Goal: Communication & Community: Participate in discussion

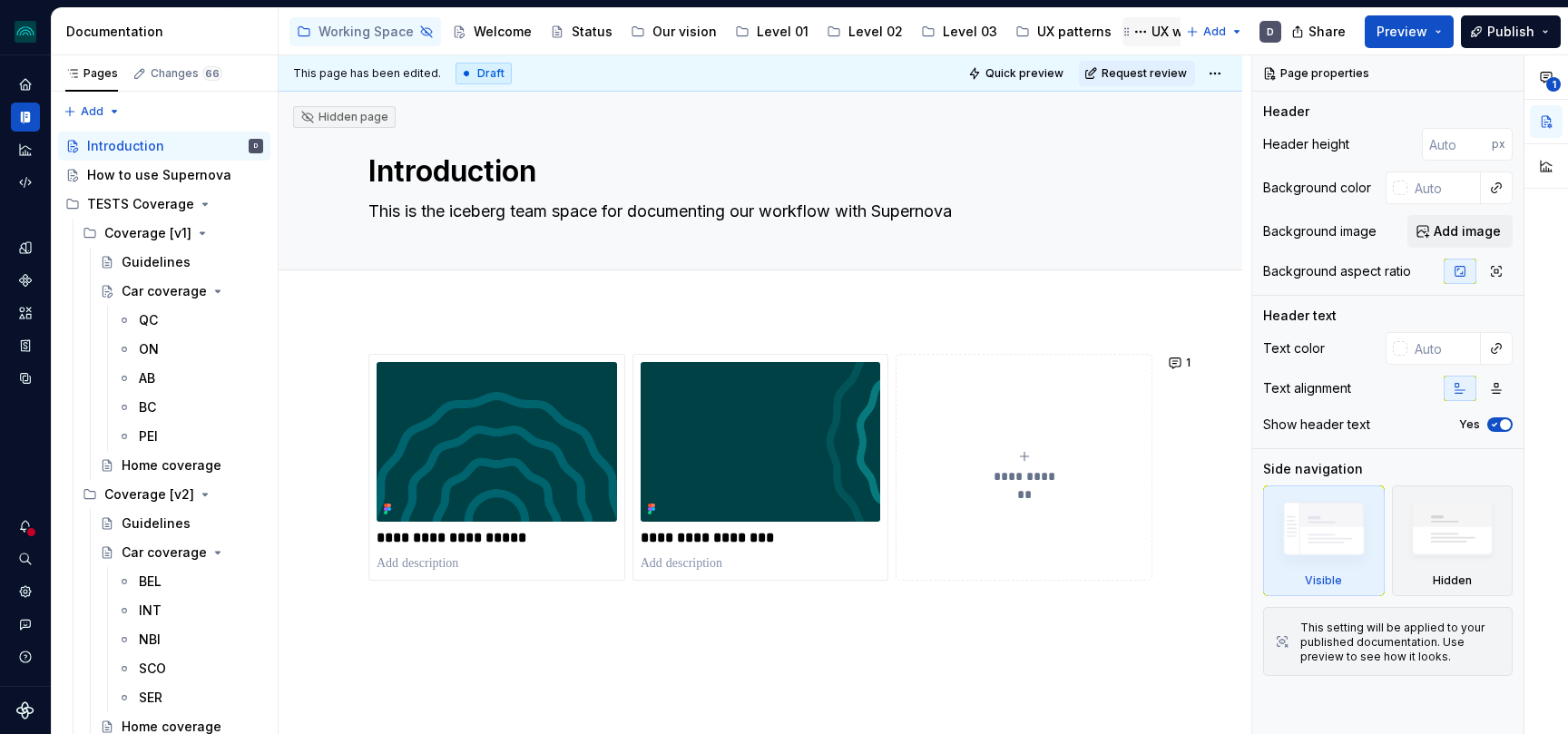
scroll to position [0, 241]
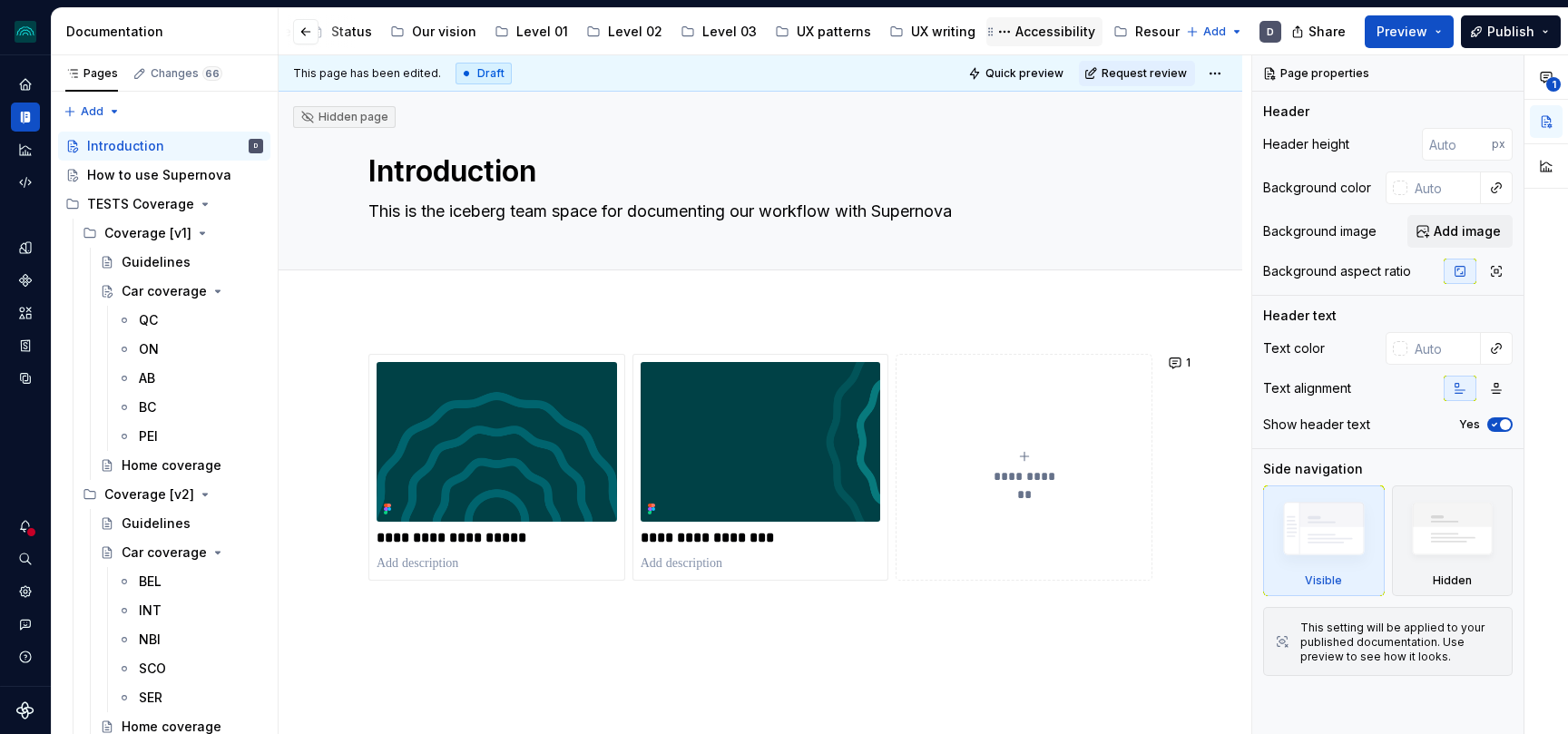
click at [1020, 28] on div "Accessibility" at bounding box center [1055, 32] width 80 height 18
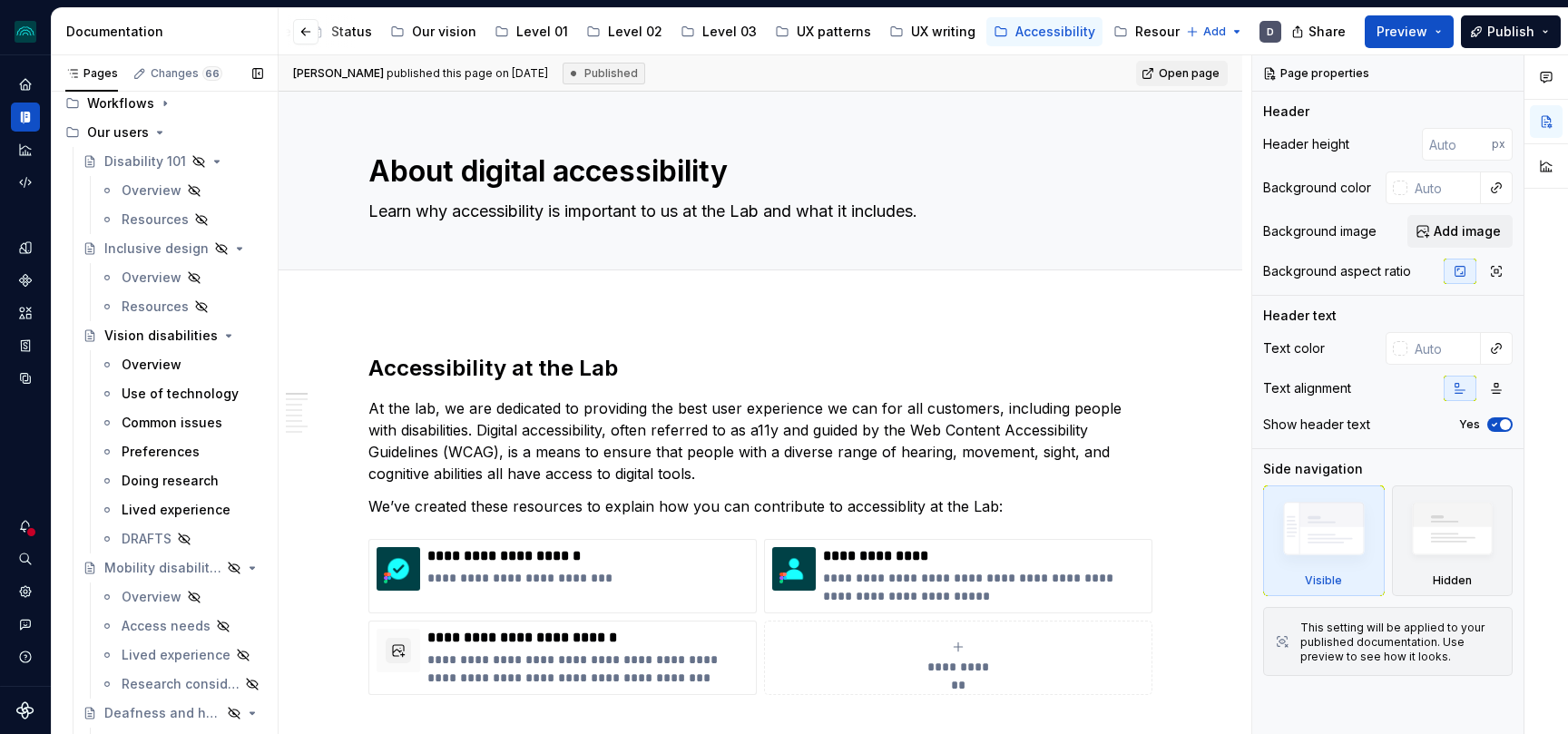
scroll to position [1833, 0]
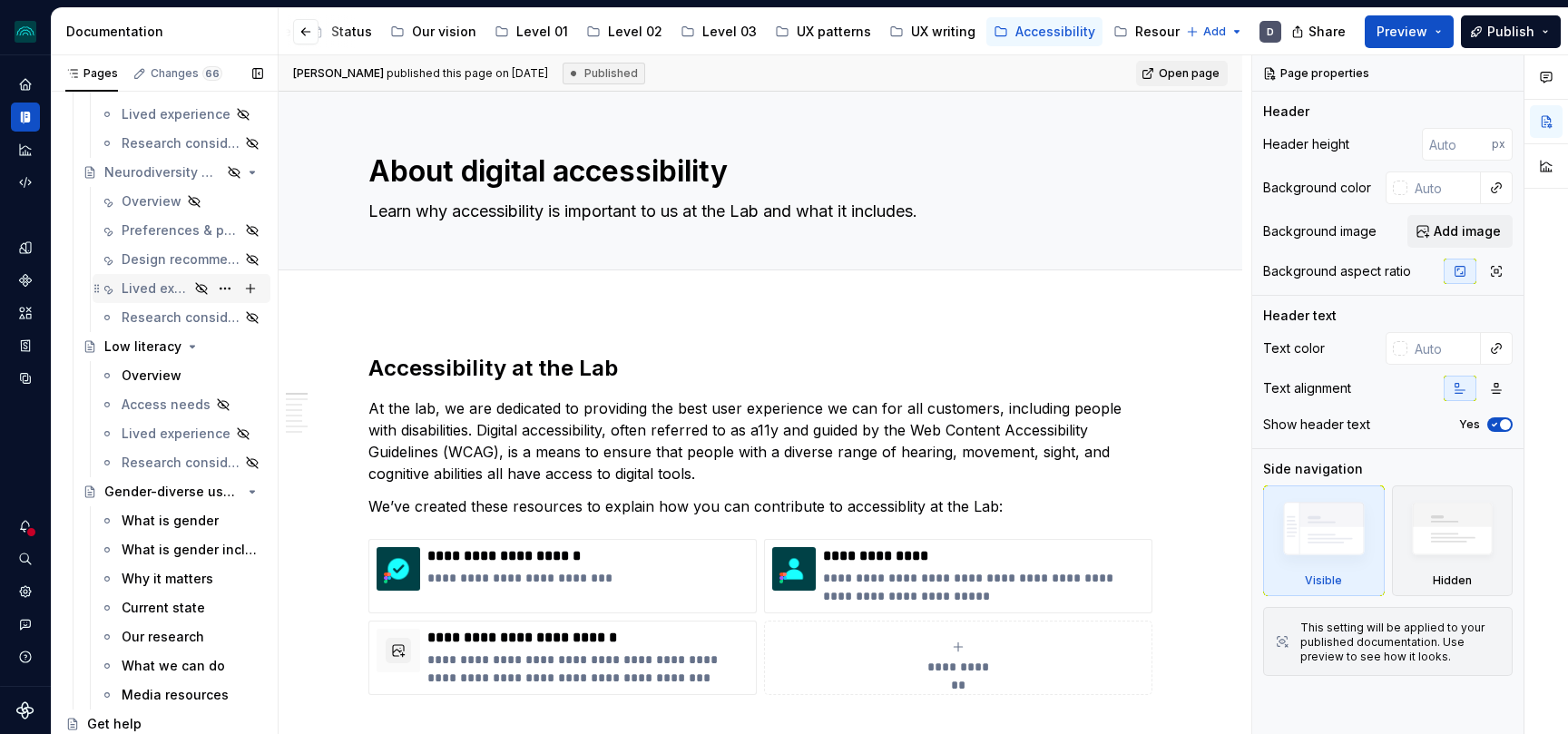
click at [172, 296] on div "Lived experience" at bounding box center [155, 288] width 67 height 18
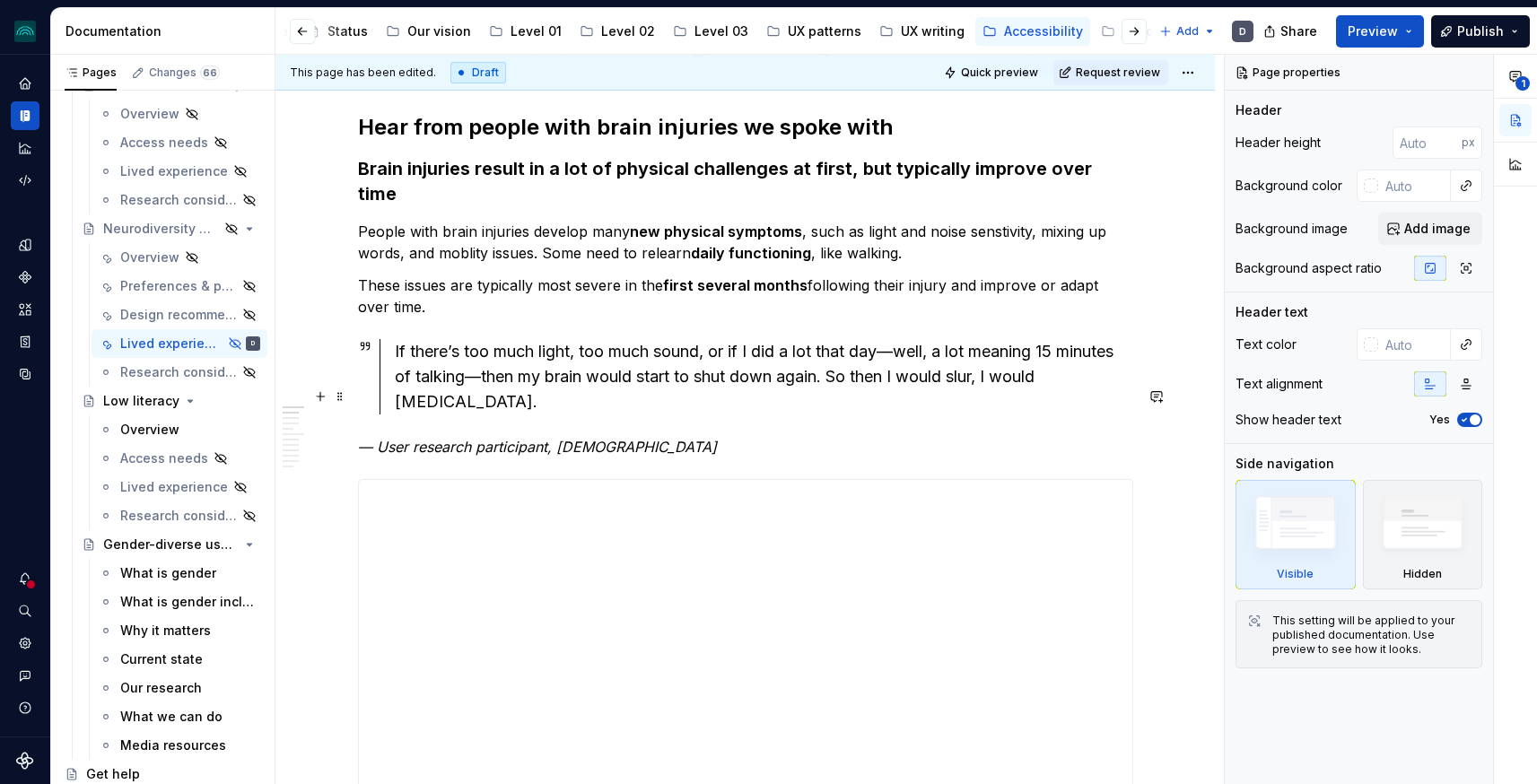
scroll to position [107, 0]
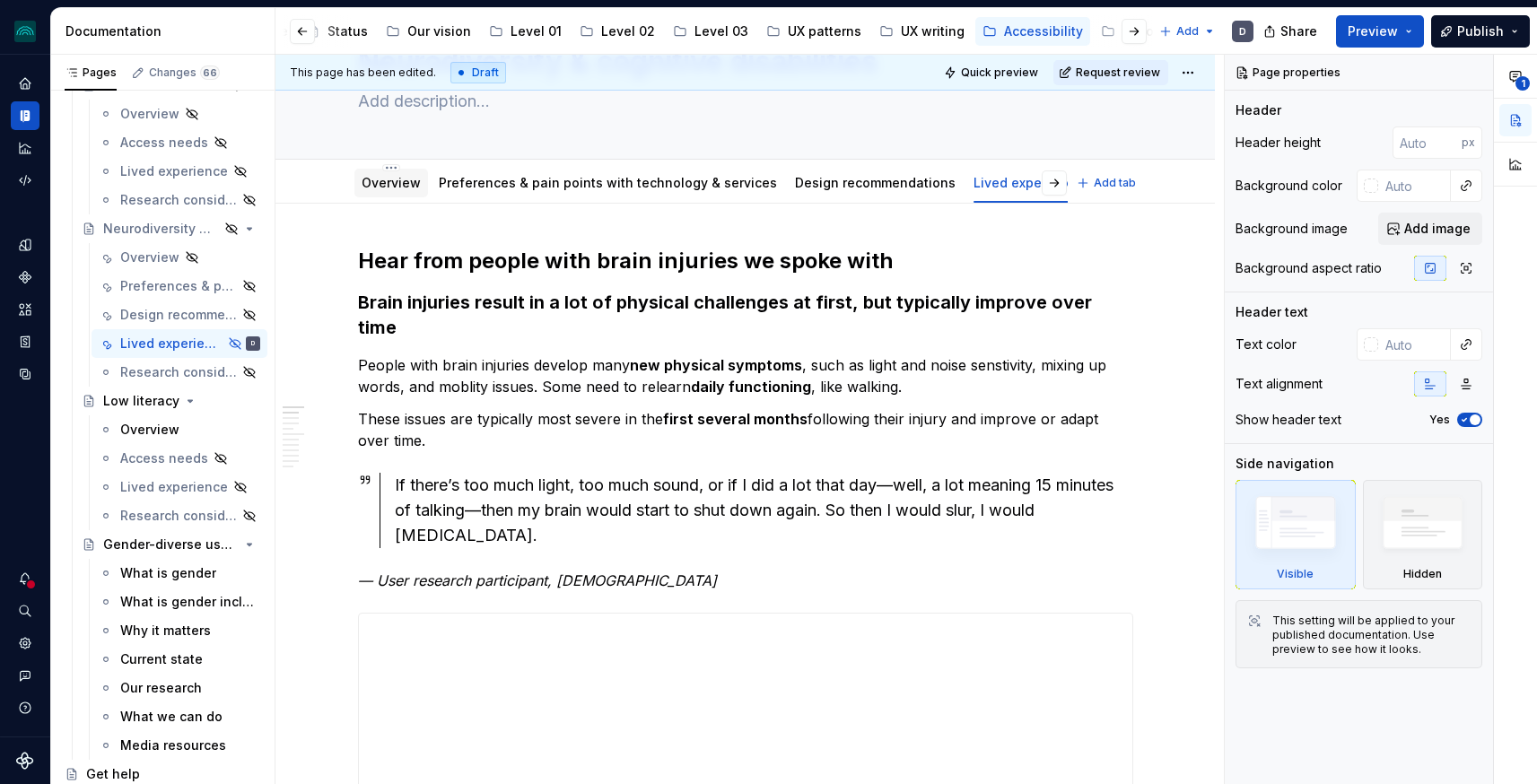
click at [400, 177] on link "Overview" at bounding box center [391, 182] width 59 height 16
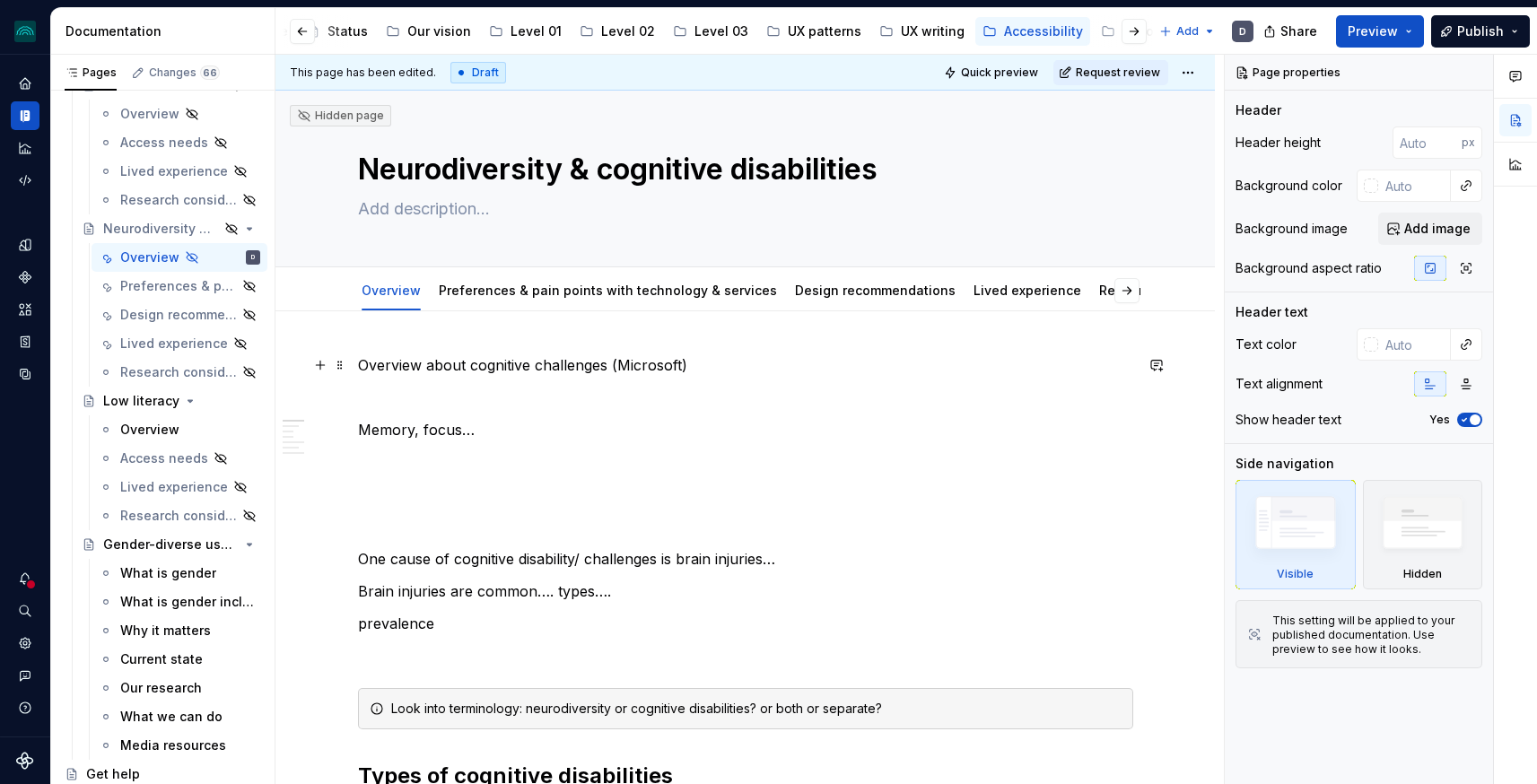
type textarea "*"
click at [587, 358] on p "Overview about cognitive challenges (Microsoft)" at bounding box center [745, 365] width 775 height 21
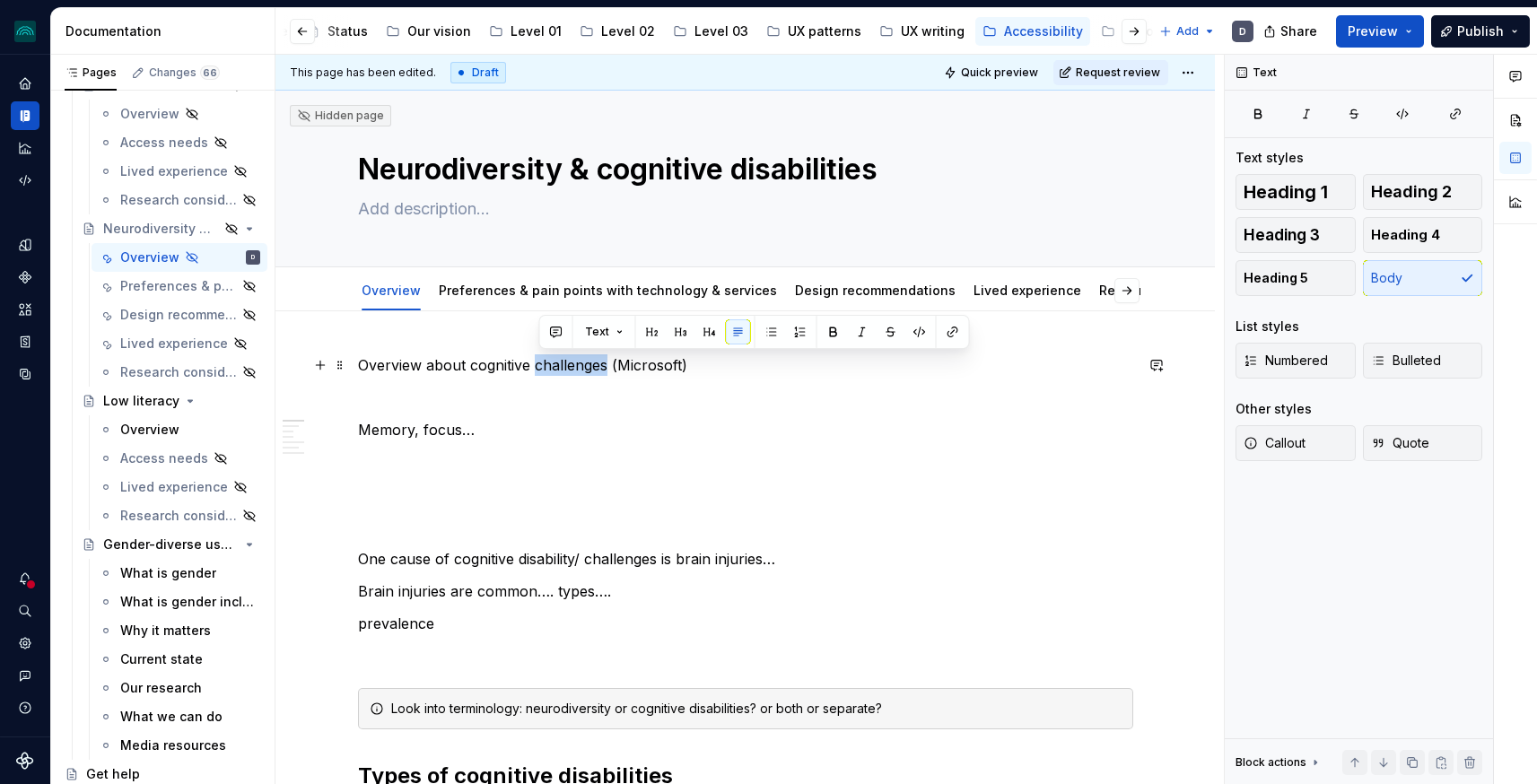
click at [587, 358] on p "Overview about cognitive challenges (Microsoft)" at bounding box center [745, 365] width 775 height 21
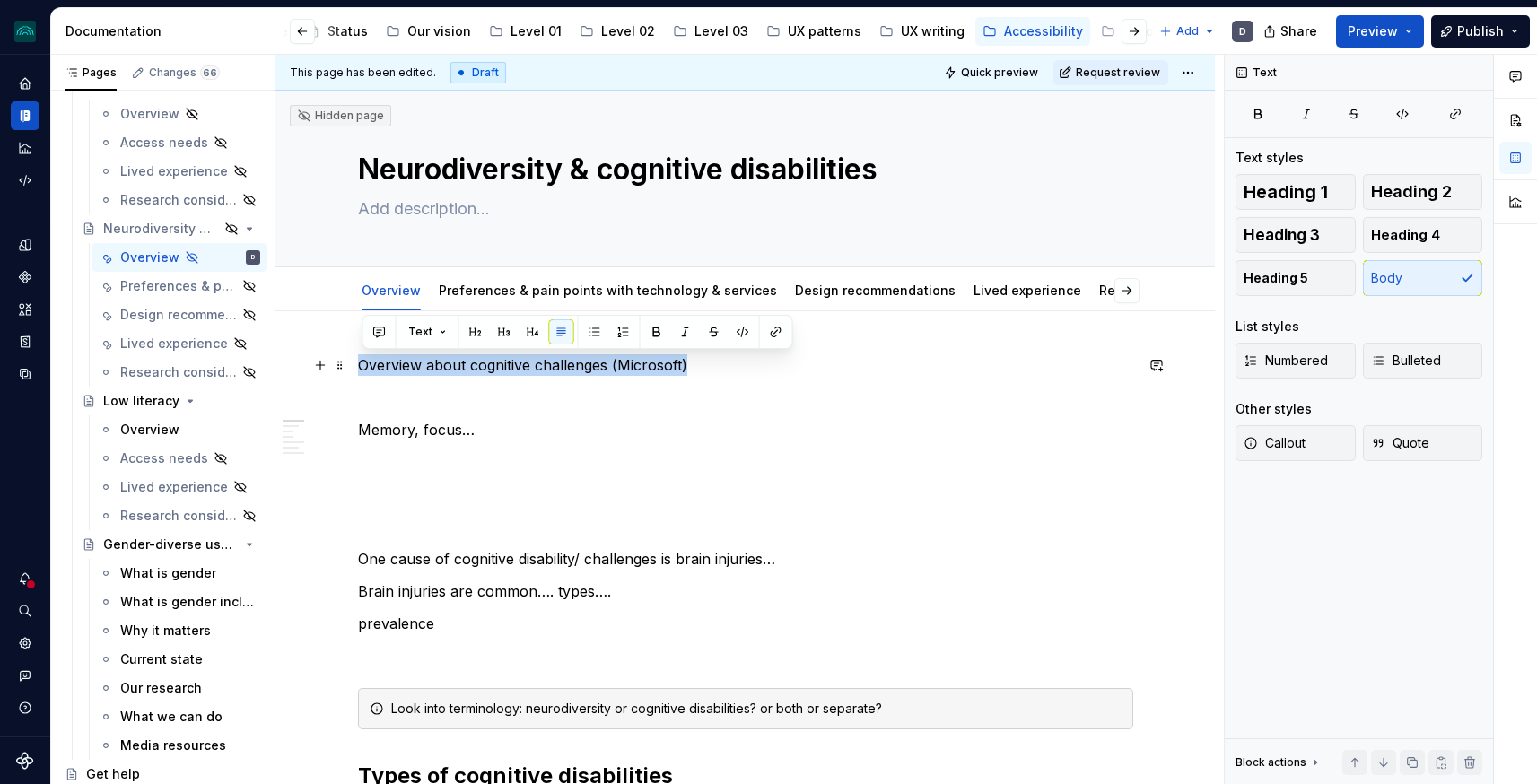
click at [553, 365] on p "Overview about cognitive challenges (Microsoft)" at bounding box center [745, 365] width 775 height 21
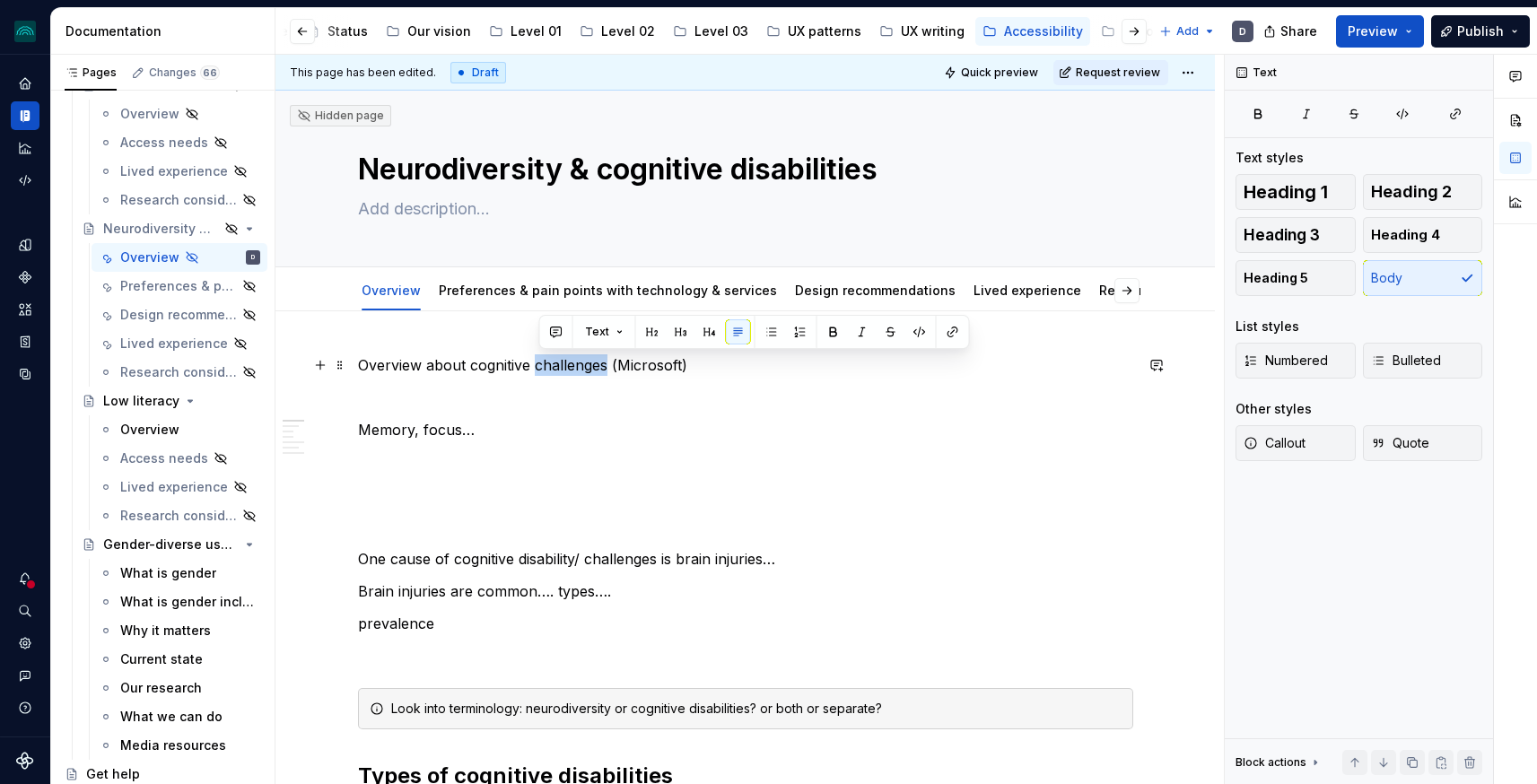
click at [553, 365] on p "Overview about cognitive challenges (Microsoft)" at bounding box center [745, 365] width 775 height 21
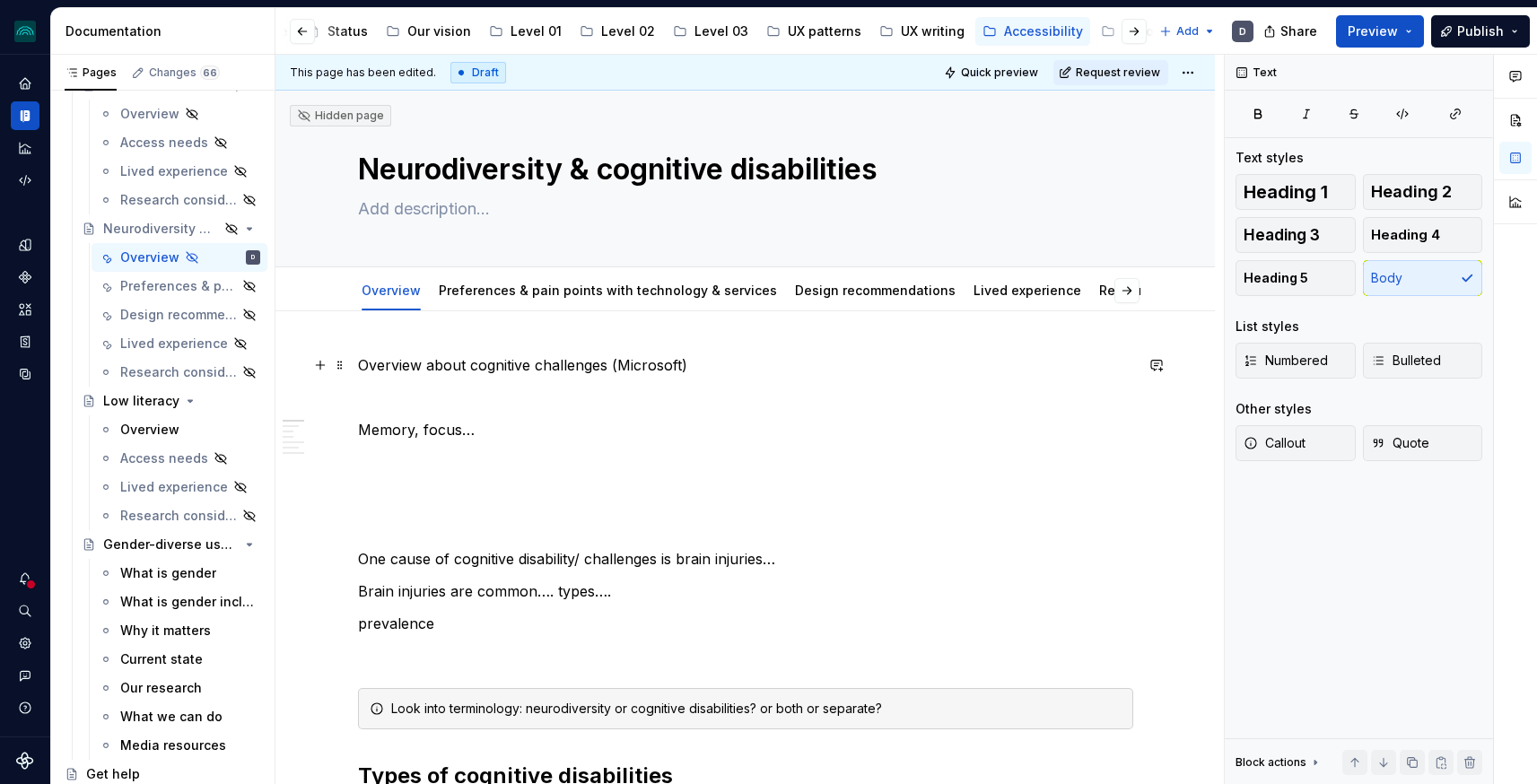
click at [382, 368] on p "Overview about cognitive challenges (Microsoft)" at bounding box center [745, 365] width 775 height 21
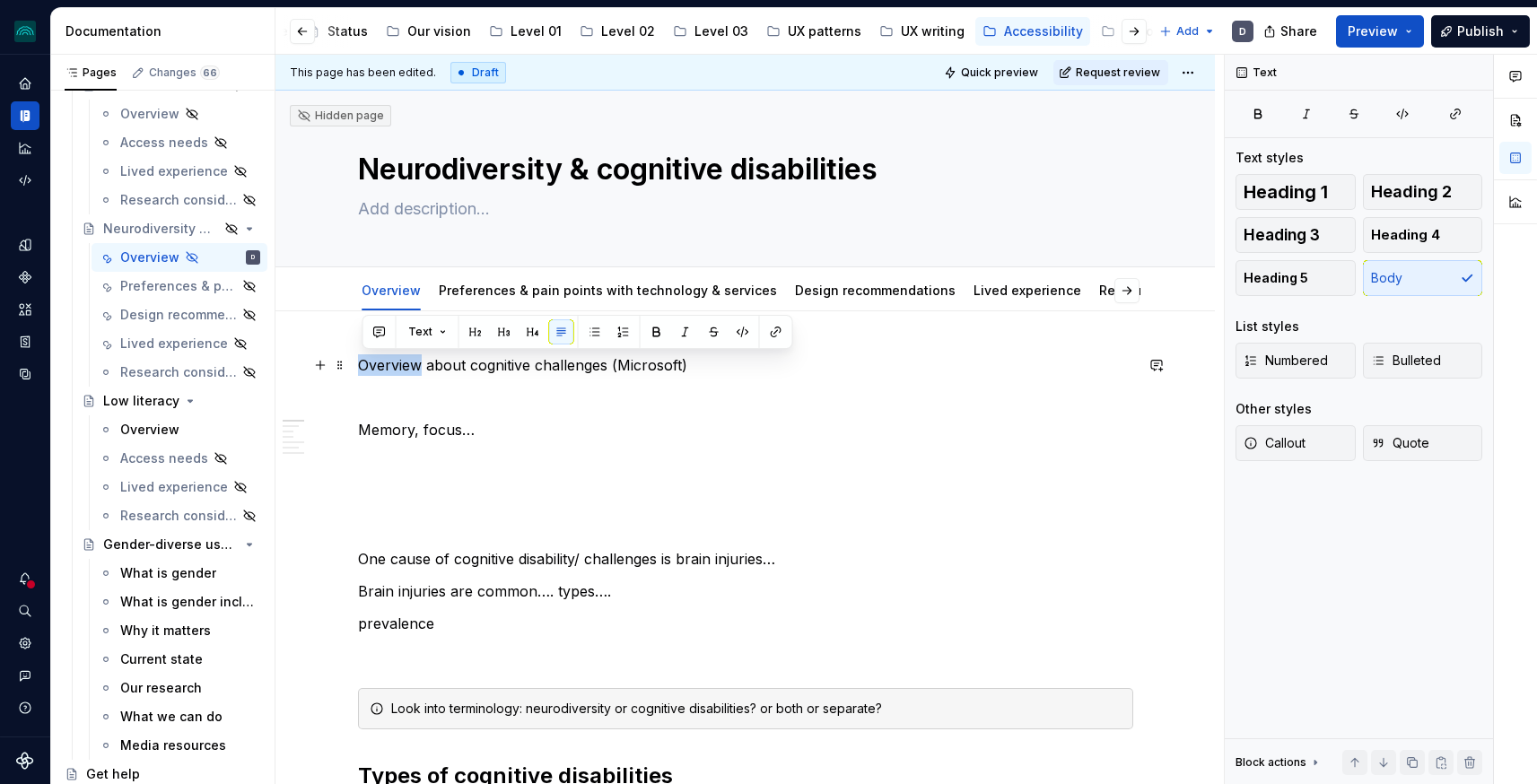
click at [382, 368] on p "Overview about cognitive challenges (Microsoft)" at bounding box center [745, 365] width 775 height 21
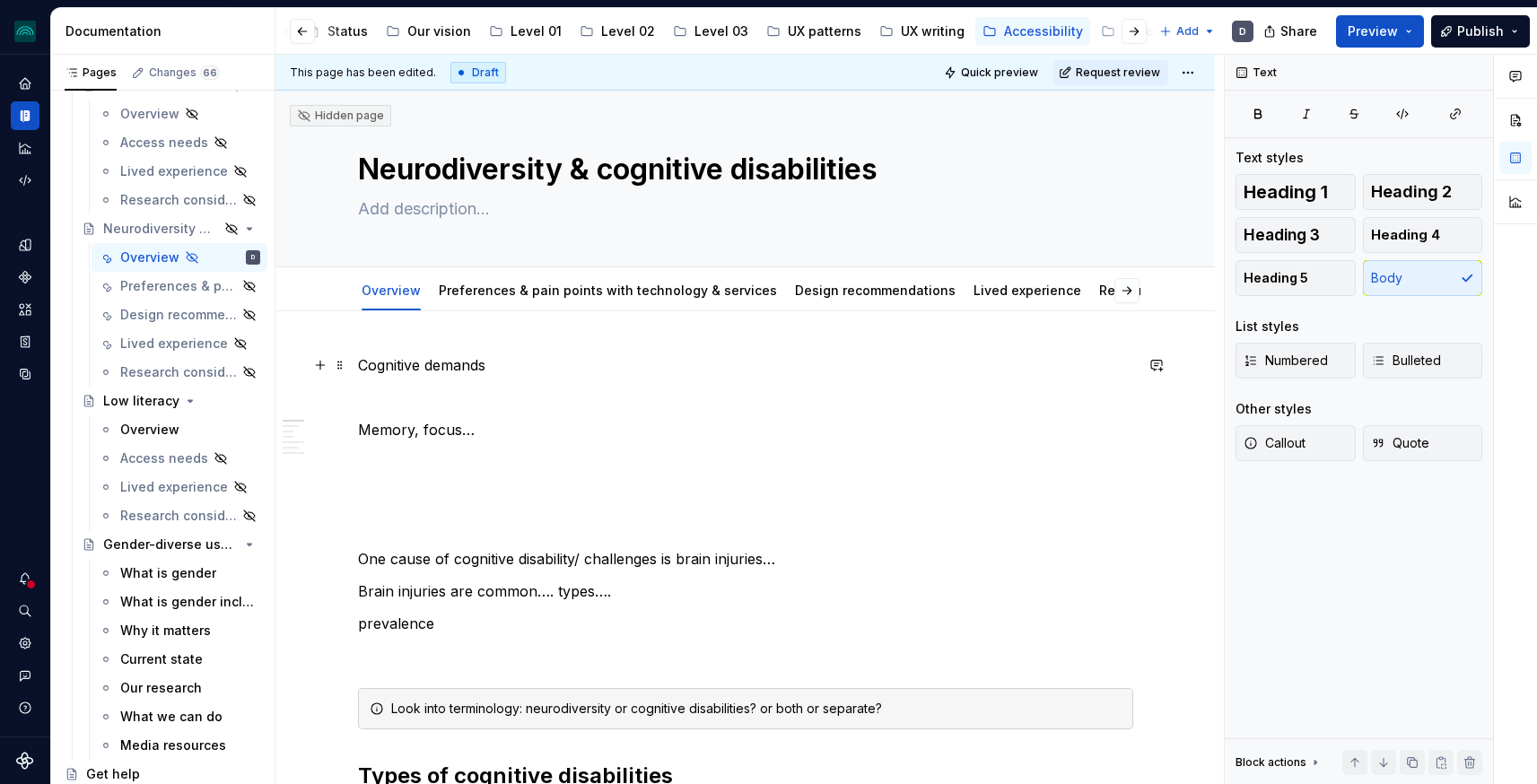
click at [417, 363] on p "Cognitive demands" at bounding box center [745, 365] width 775 height 21
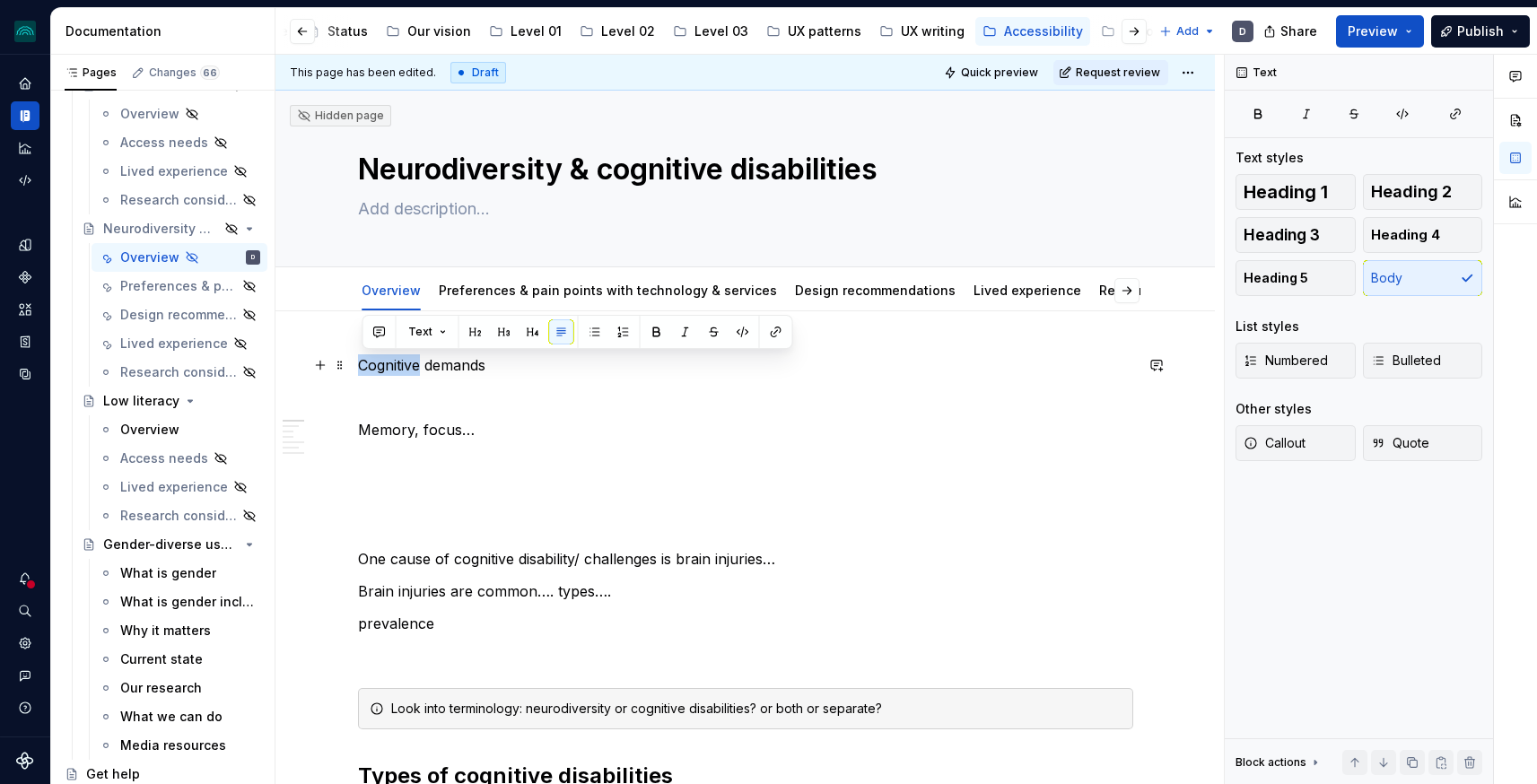
click at [417, 363] on p "Cognitive demands" at bounding box center [745, 365] width 775 height 21
click at [470, 330] on button "button" at bounding box center [476, 333] width 25 height 25
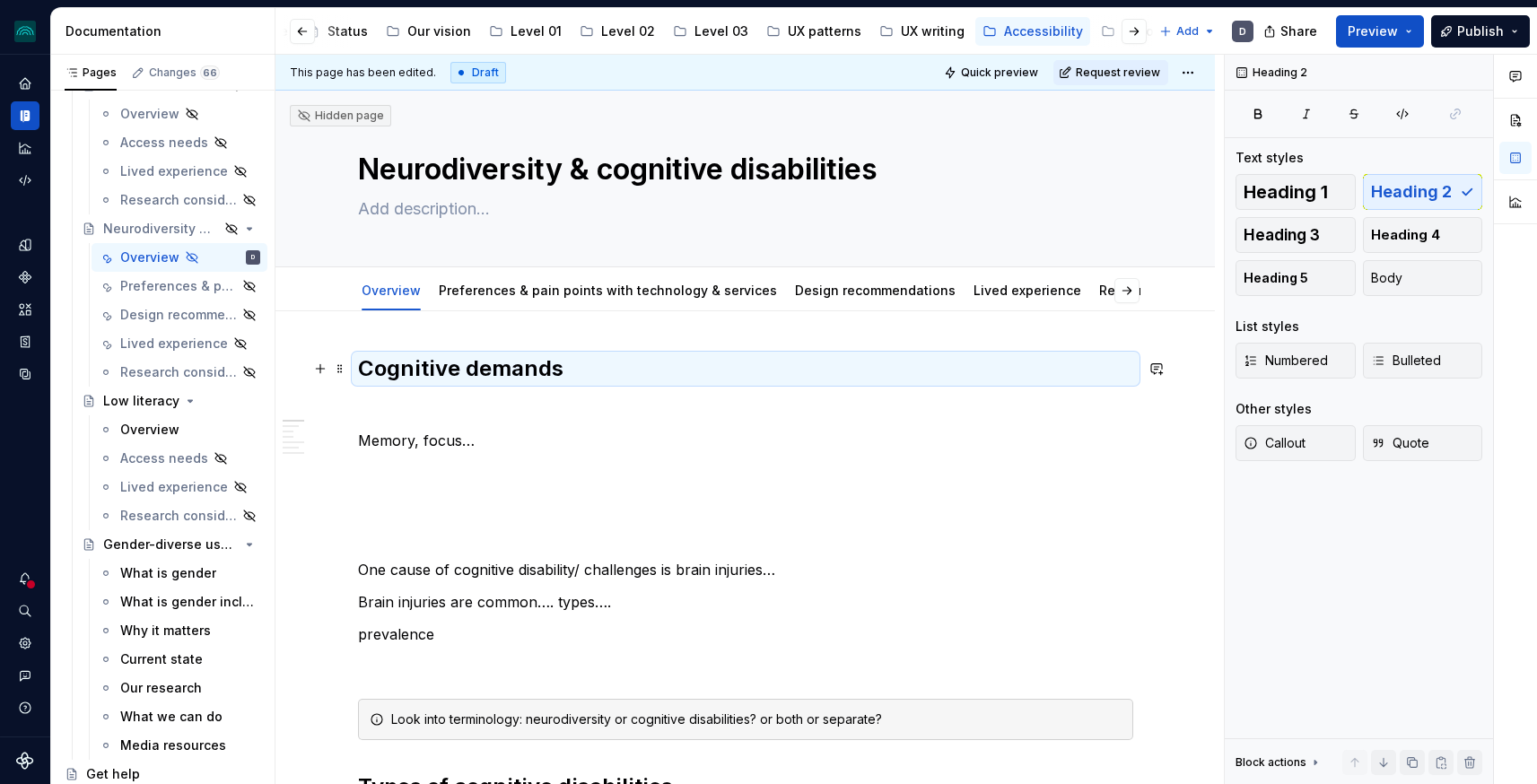
click at [598, 375] on h2 "Cognitive demands" at bounding box center [745, 368] width 775 height 28
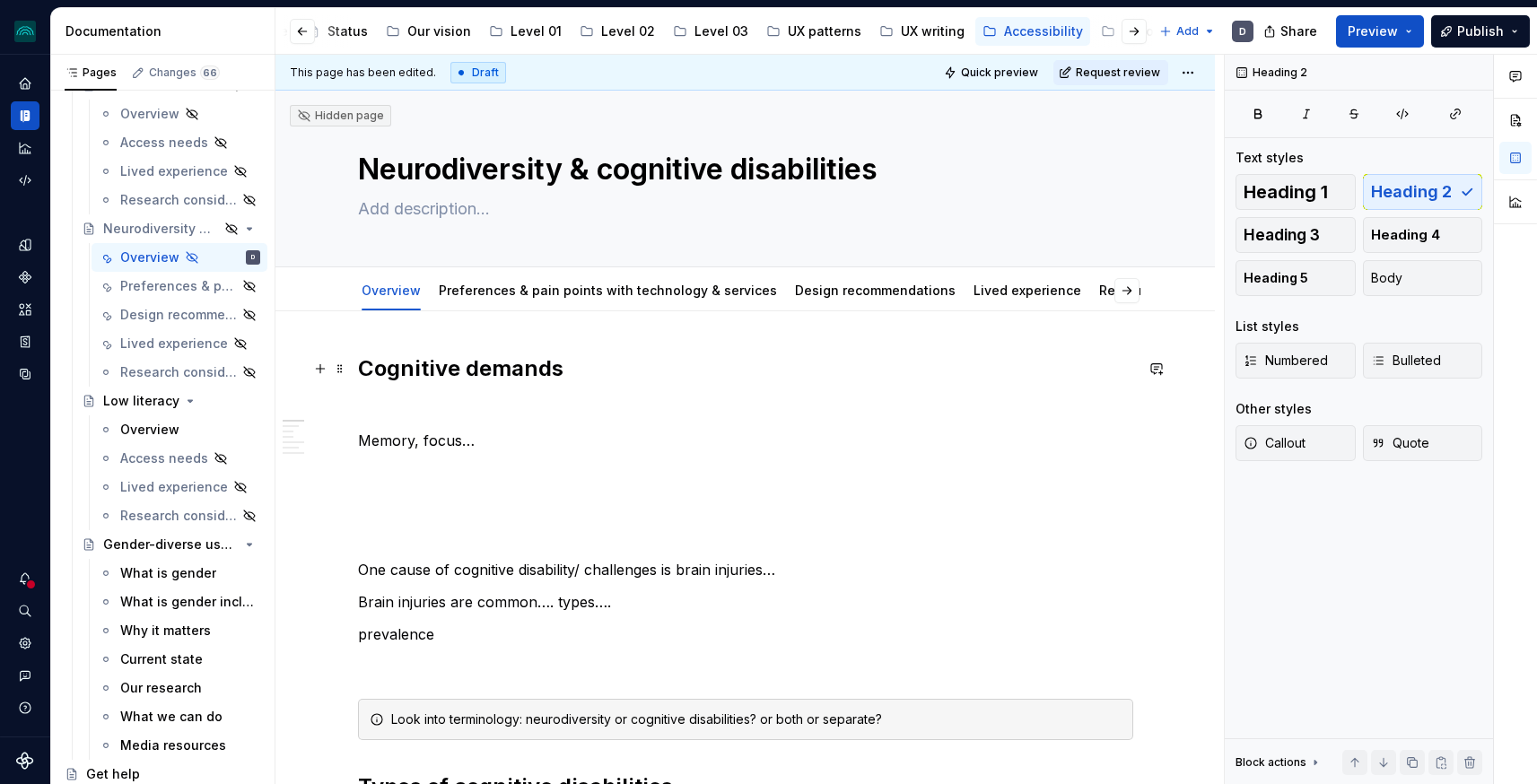
click at [578, 366] on h2 "Cognitive demands" at bounding box center [745, 368] width 775 height 28
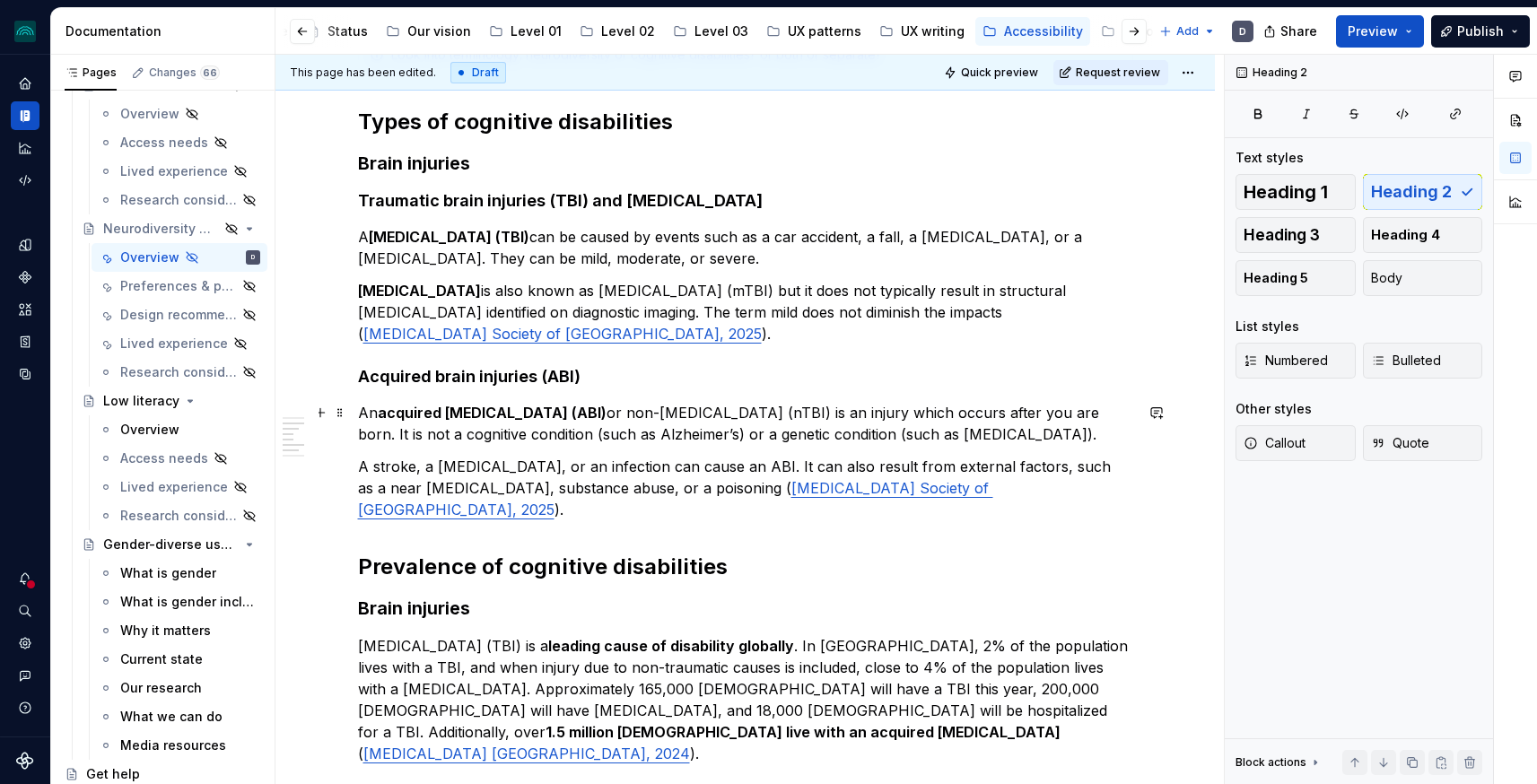
scroll to position [615, 0]
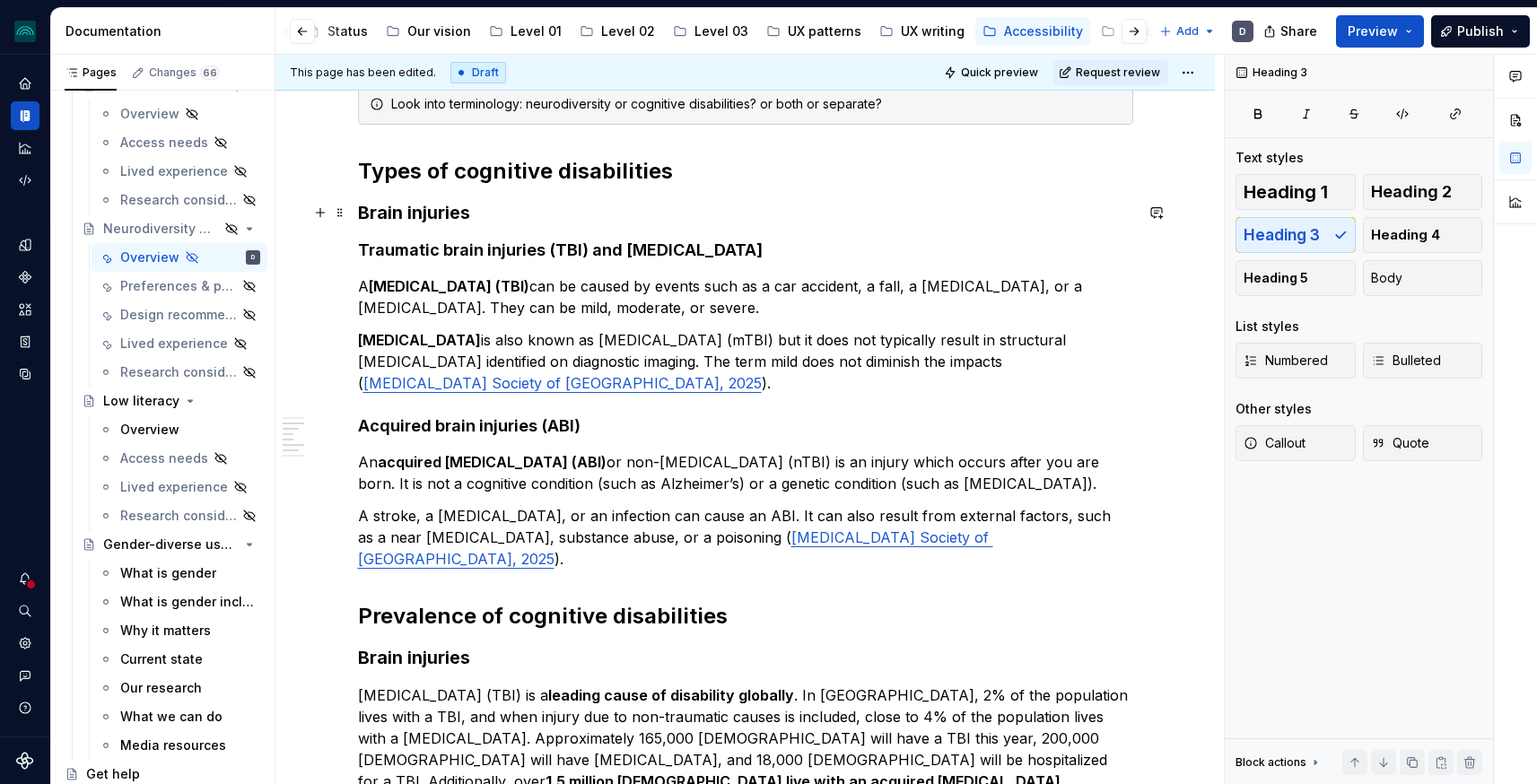
click at [493, 208] on h3 "Brain injuries" at bounding box center [745, 213] width 775 height 25
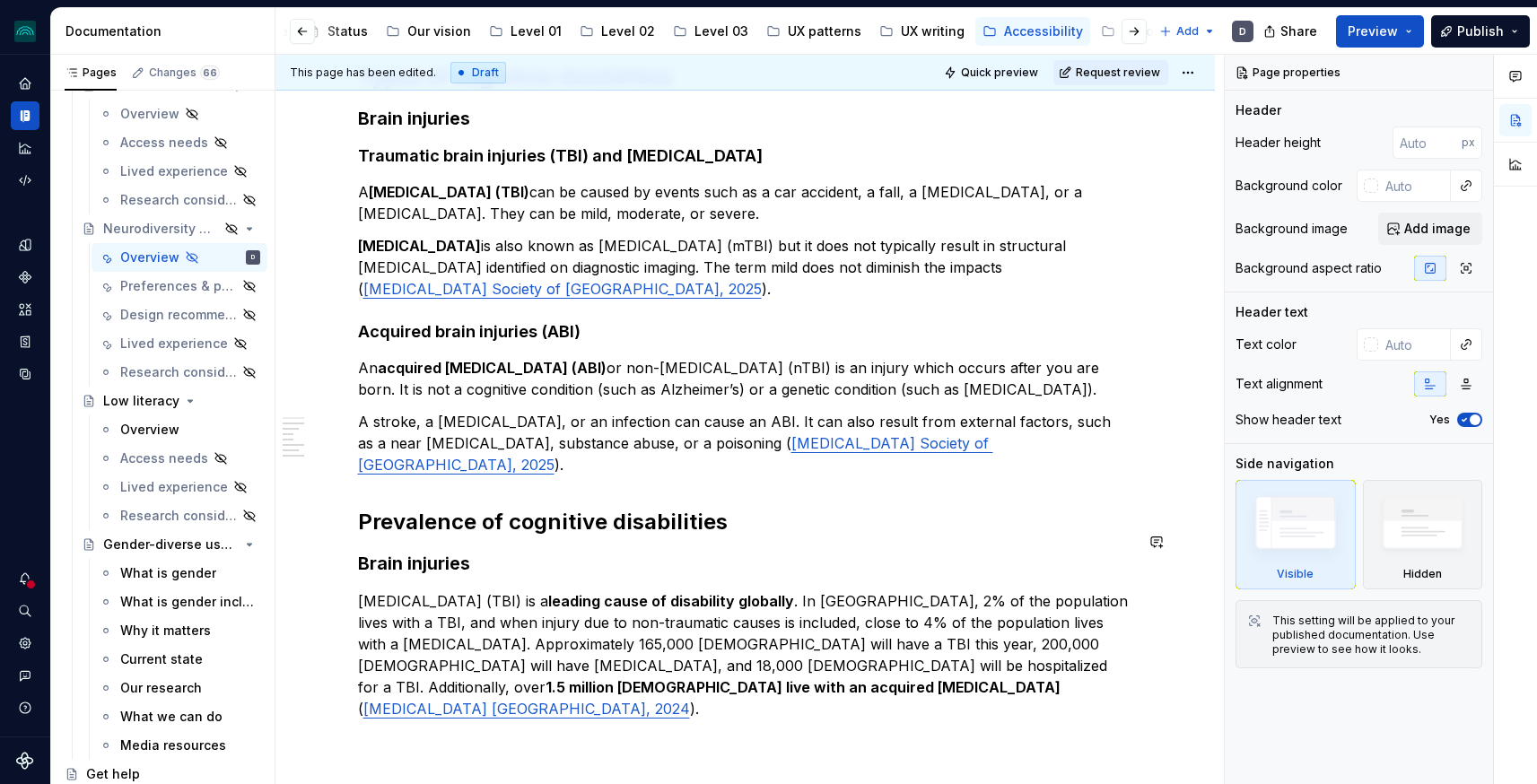
scroll to position [728, 0]
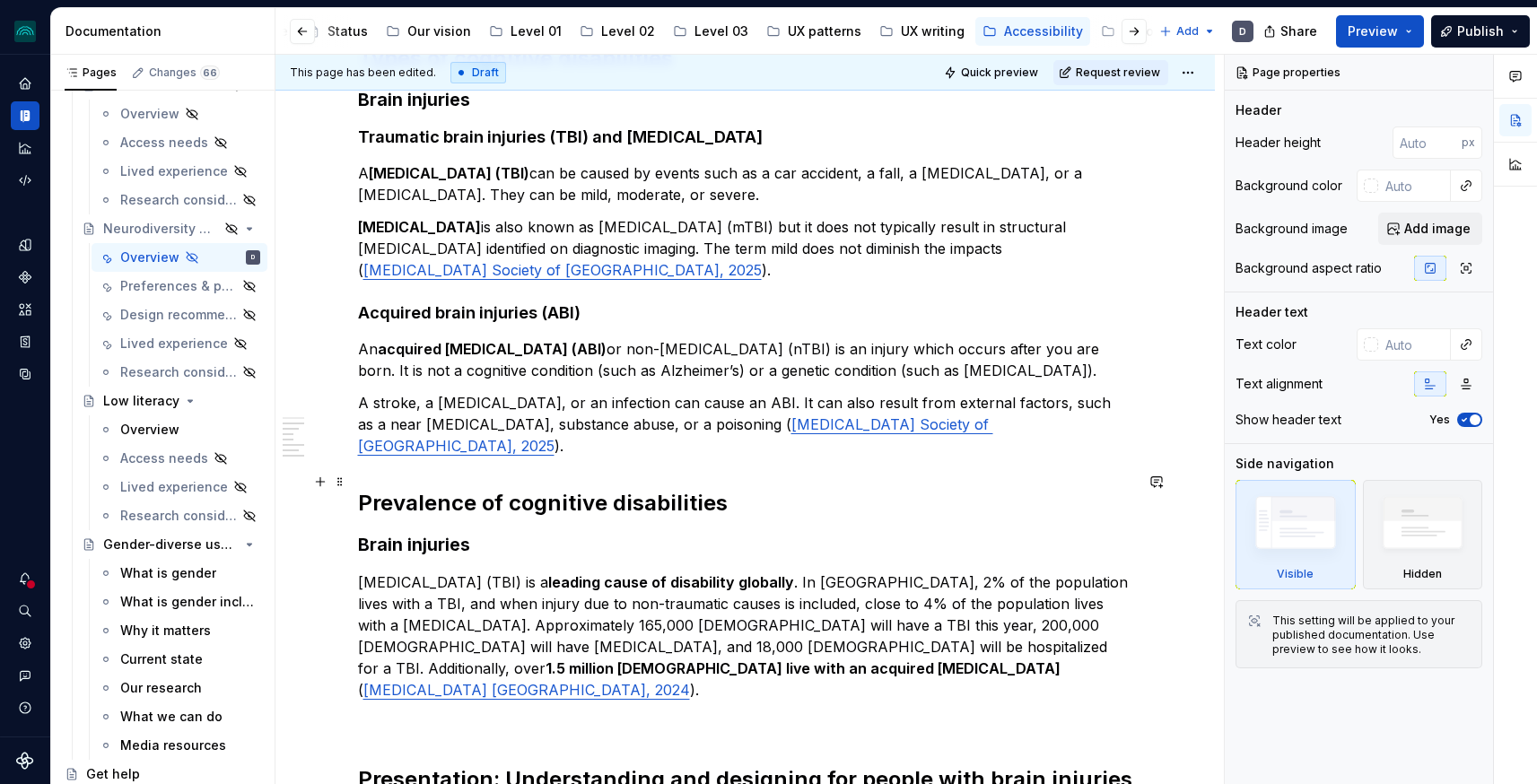
click at [767, 489] on h2 "Prevalence of cognitive disabilities" at bounding box center [745, 502] width 775 height 28
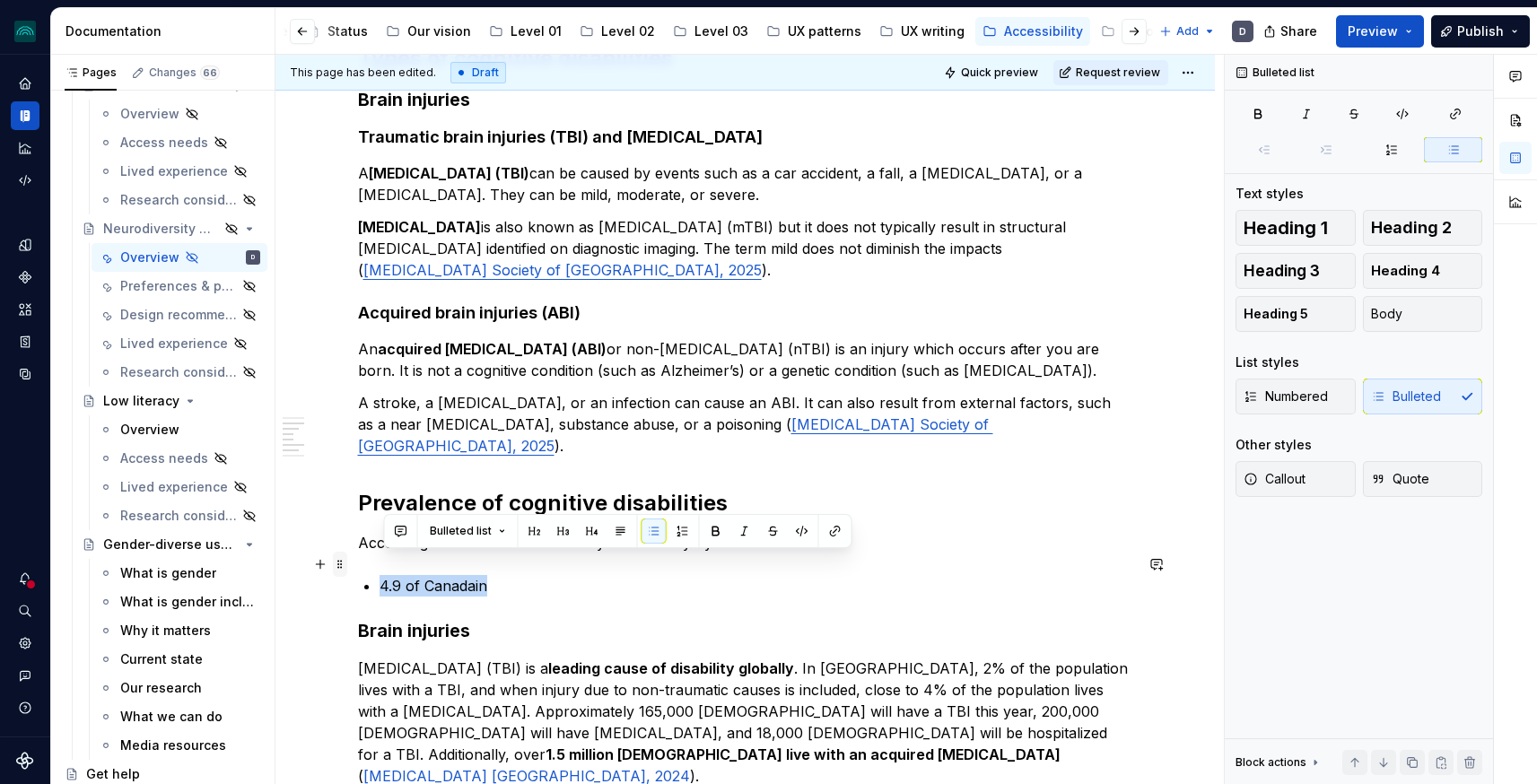
drag, startPoint x: 519, startPoint y: 569, endPoint x: 343, endPoint y: 569, distance: 176.0
click at [358, 569] on div "Cognitive demands Memory, focus… One cause of cognitive disability/ challenges …" at bounding box center [745, 494] width 775 height 1738
click at [527, 575] on p "4.9 of Canadain" at bounding box center [756, 586] width 754 height 21
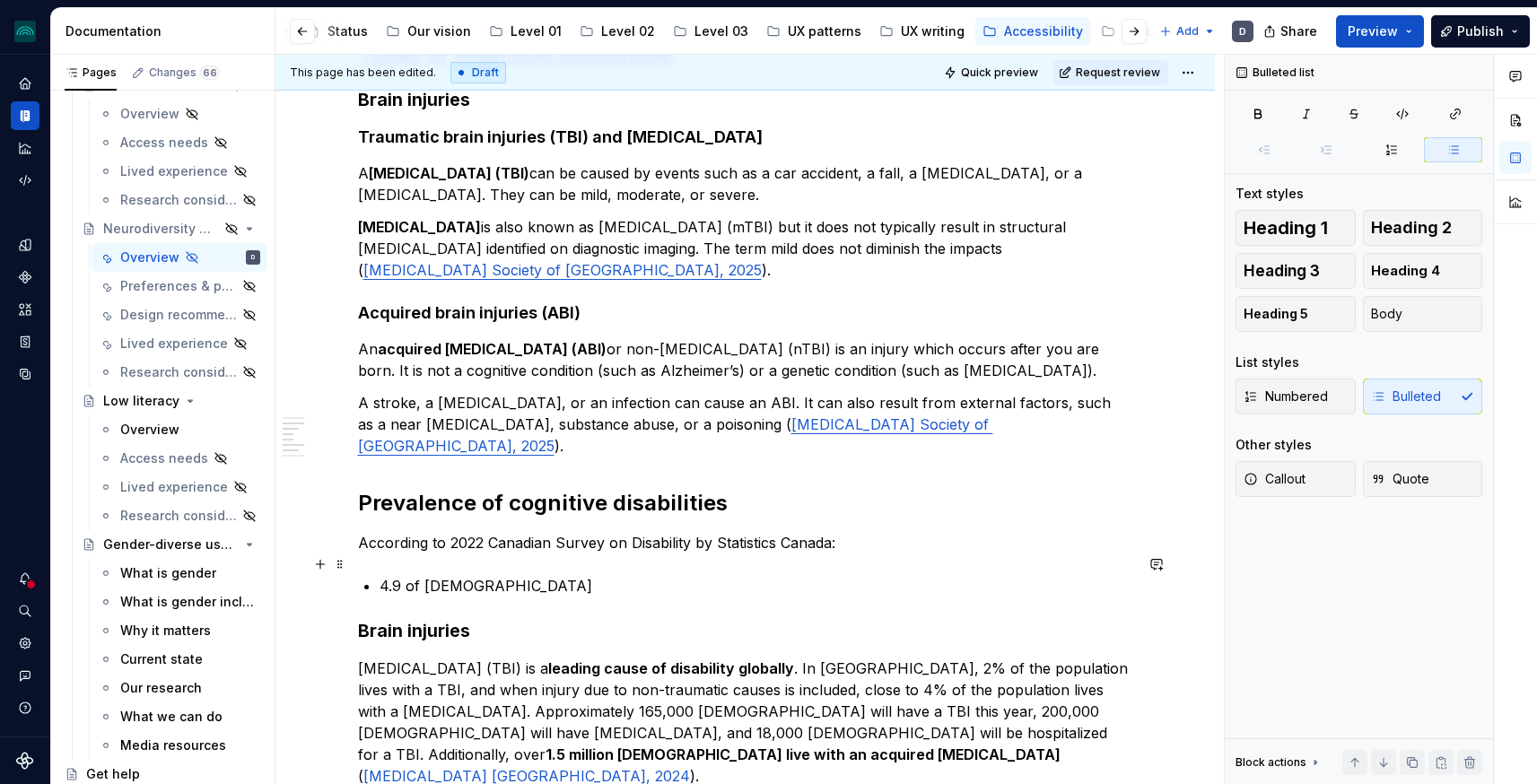
click at [405, 575] on p "4.9 of Canadians" at bounding box center [756, 586] width 754 height 21
click at [623, 575] on p "4.9% of Canadians" at bounding box center [756, 586] width 754 height 21
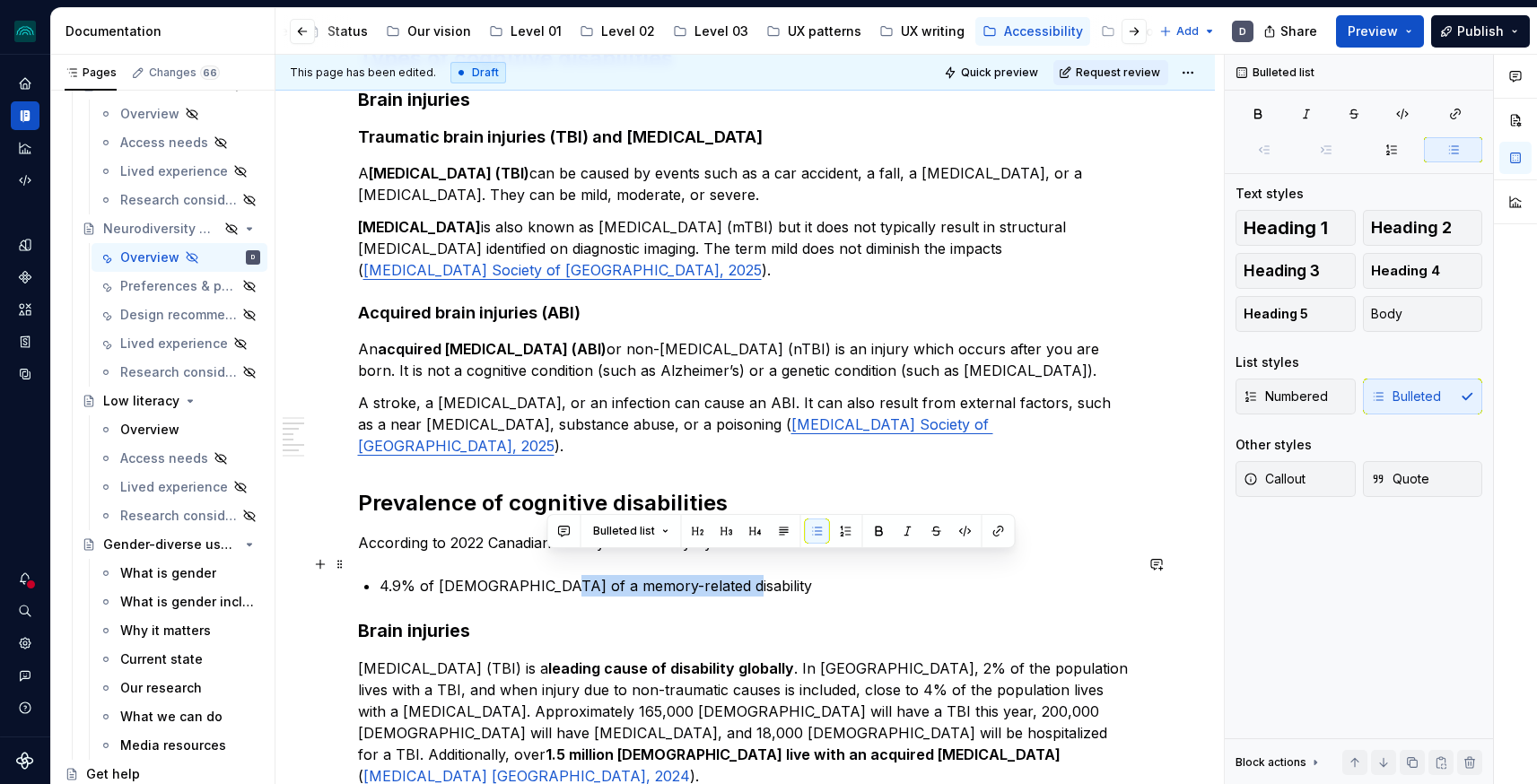
drag, startPoint x: 724, startPoint y: 566, endPoint x: 546, endPoint y: 563, distance: 178.0
click at [546, 575] on p "4.9% of Canadians of a memory-related disability" at bounding box center [756, 586] width 754 height 21
click at [867, 529] on button "button" at bounding box center [880, 531] width 25 height 25
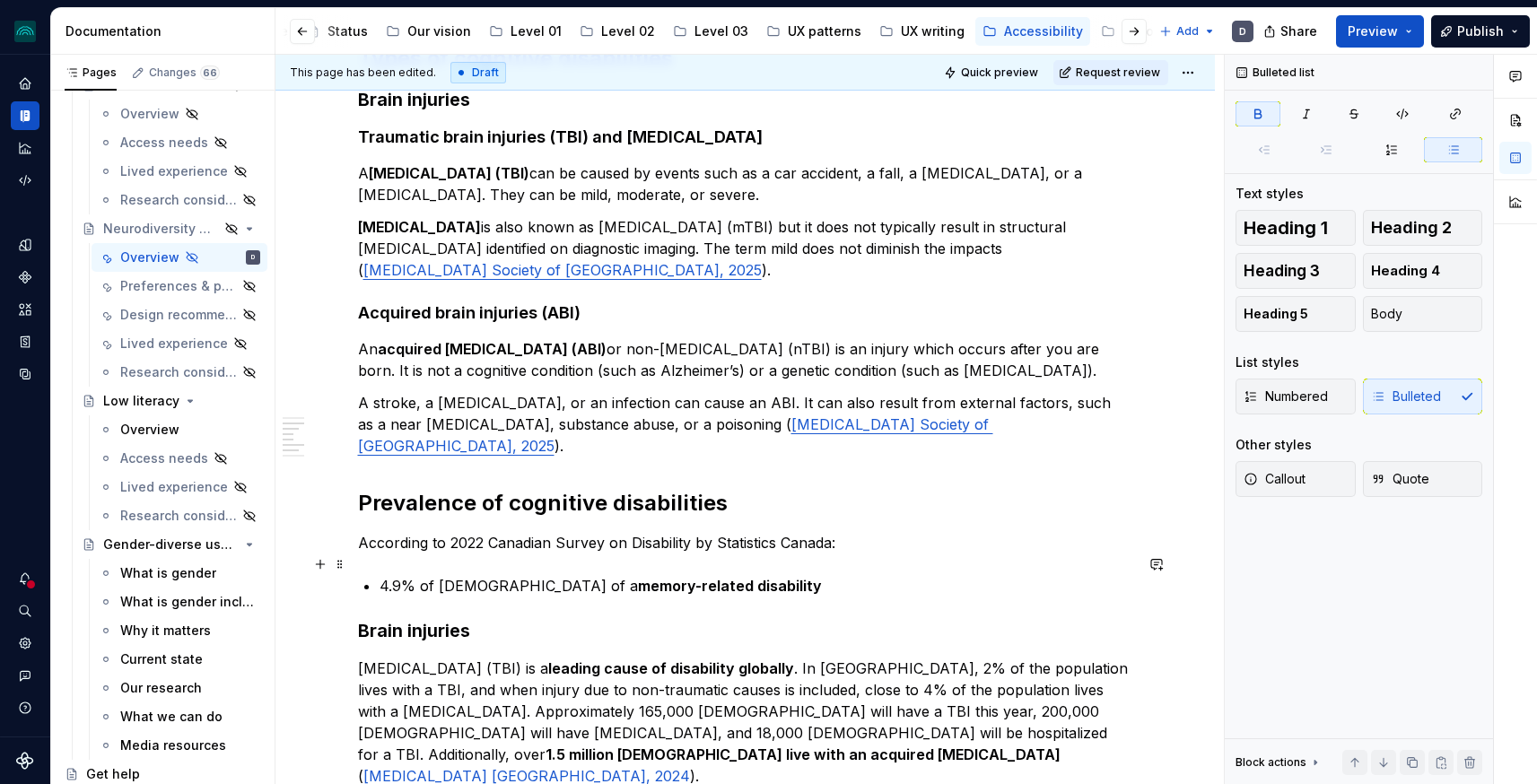
click at [841, 575] on p "4.9% of Canadians of a memory-related disability" at bounding box center [756, 586] width 754 height 21
drag, startPoint x: 418, startPoint y: 567, endPoint x: 351, endPoint y: 567, distance: 67.0
click at [351, 567] on div "Cognitive demands Memory, focus… One cause of cognitive disability/ challenges …" at bounding box center [744, 590] width 939 height 2016
click at [715, 533] on button "button" at bounding box center [716, 531] width 25 height 25
click at [749, 575] on p "4.9% of Canadians of a memory-related disability" at bounding box center [756, 586] width 754 height 21
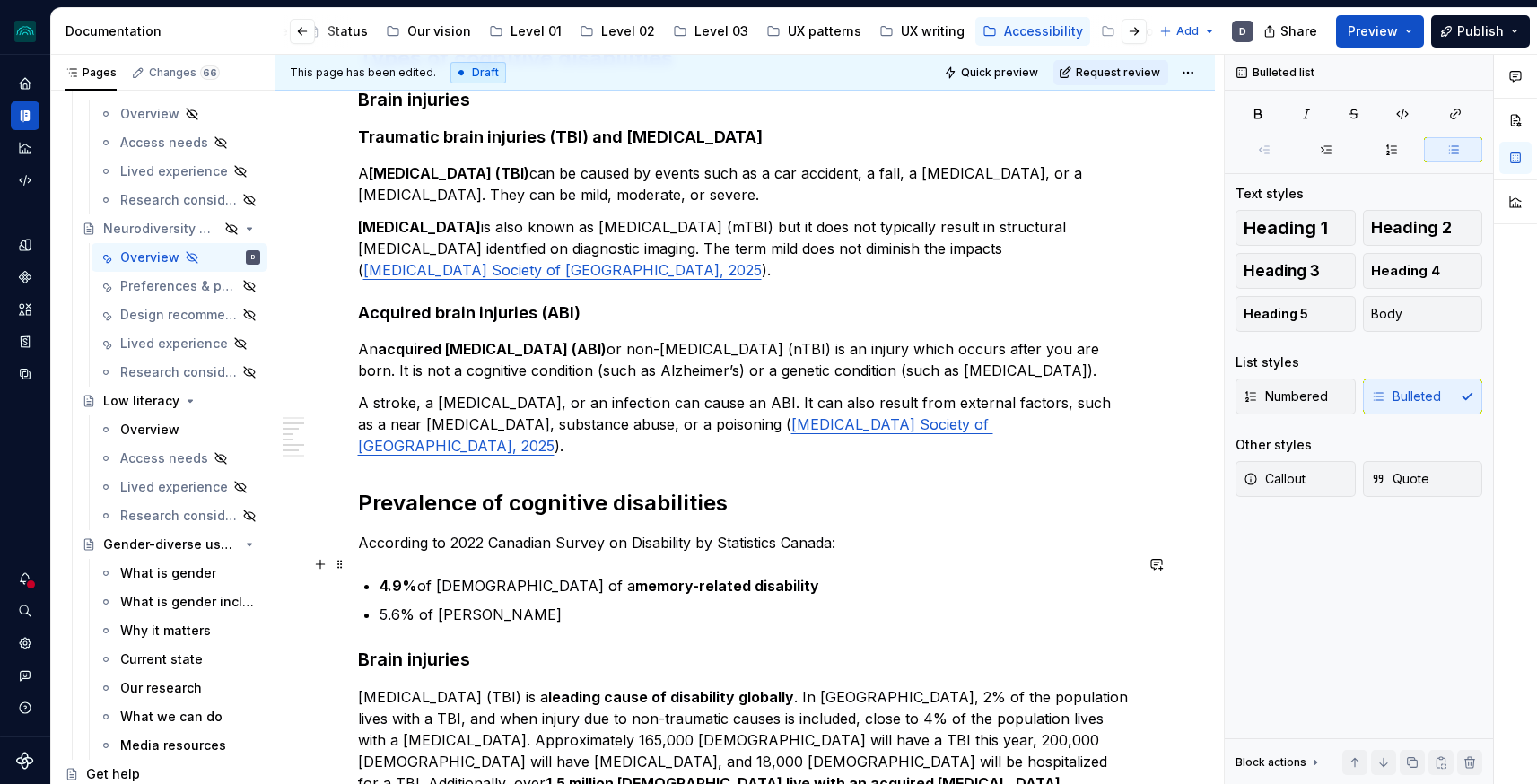
click at [526, 575] on p "4.9% of Canadians of a memory-related disability" at bounding box center [756, 586] width 754 height 21
click at [493, 604] on p "5.6% of Candi" at bounding box center [756, 614] width 754 height 21
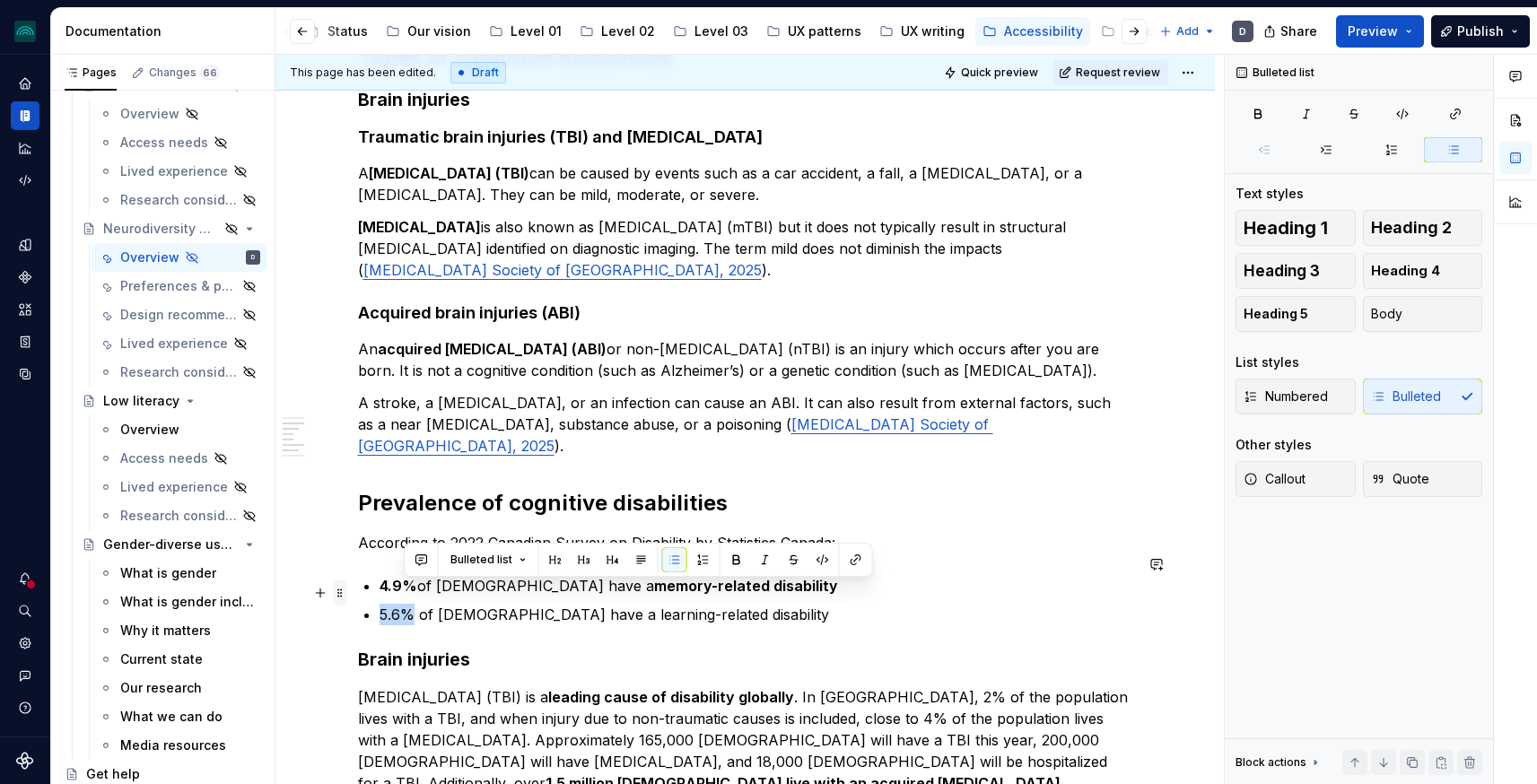
drag, startPoint x: 415, startPoint y: 589, endPoint x: 349, endPoint y: 589, distance: 66.0
click at [358, 589] on div "Cognitive demands Memory, focus… One cause of cognitive disability/ challenges …" at bounding box center [745, 509] width 775 height 1767
click at [707, 561] on button "button" at bounding box center [716, 560] width 25 height 25
click at [652, 613] on div "Cognitive demands Memory, focus… One cause of cognitive disability/ challenges …" at bounding box center [745, 498] width 775 height 1745
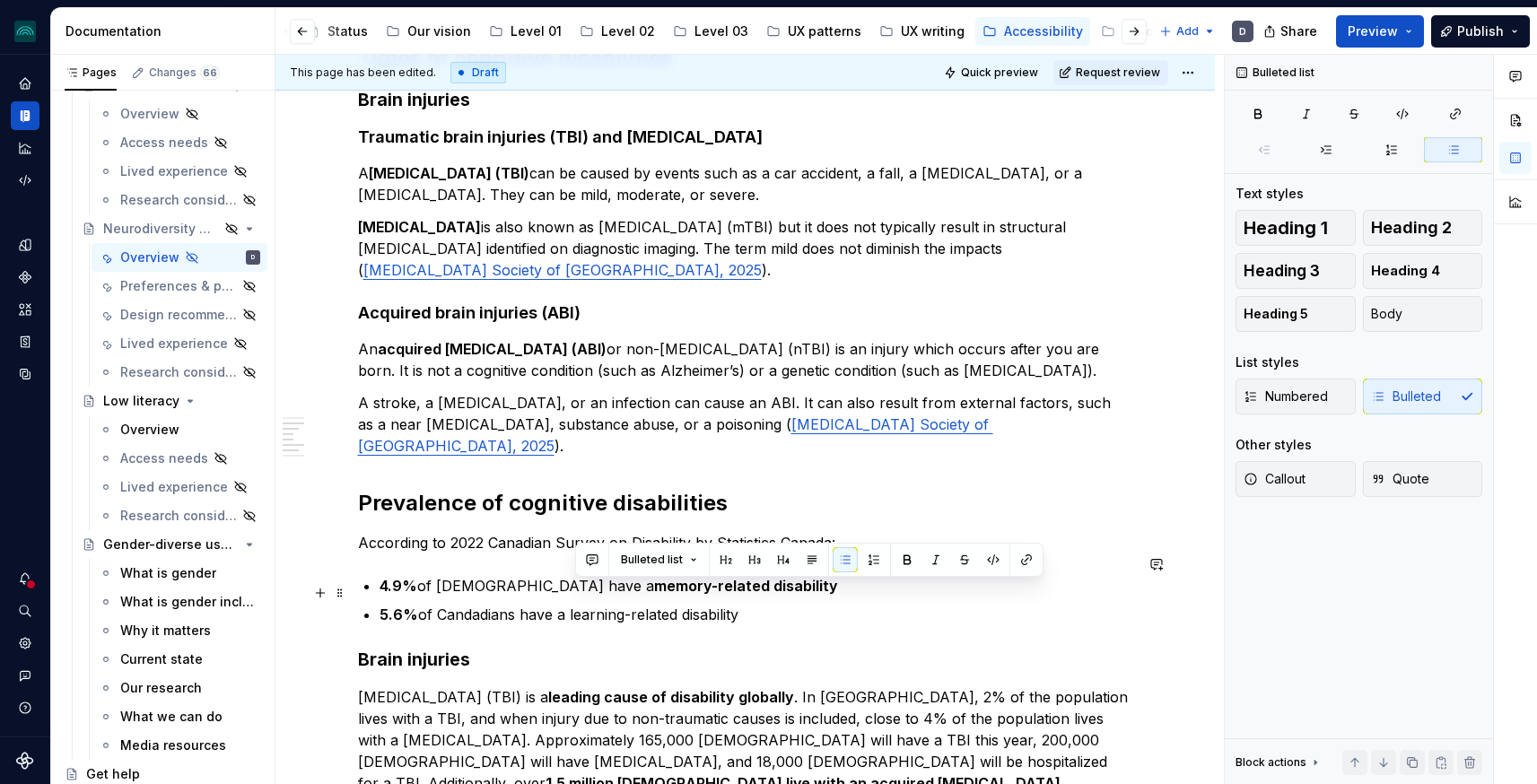
drag, startPoint x: 574, startPoint y: 594, endPoint x: 882, endPoint y: 601, distance: 308.1
click at [882, 604] on p "5.6% of Candadians have a learning-related disability" at bounding box center [756, 614] width 754 height 21
click at [901, 562] on button "button" at bounding box center [907, 560] width 25 height 25
click at [794, 604] on p "5.6% of Candadians have a learning-related disability" at bounding box center [756, 614] width 754 height 21
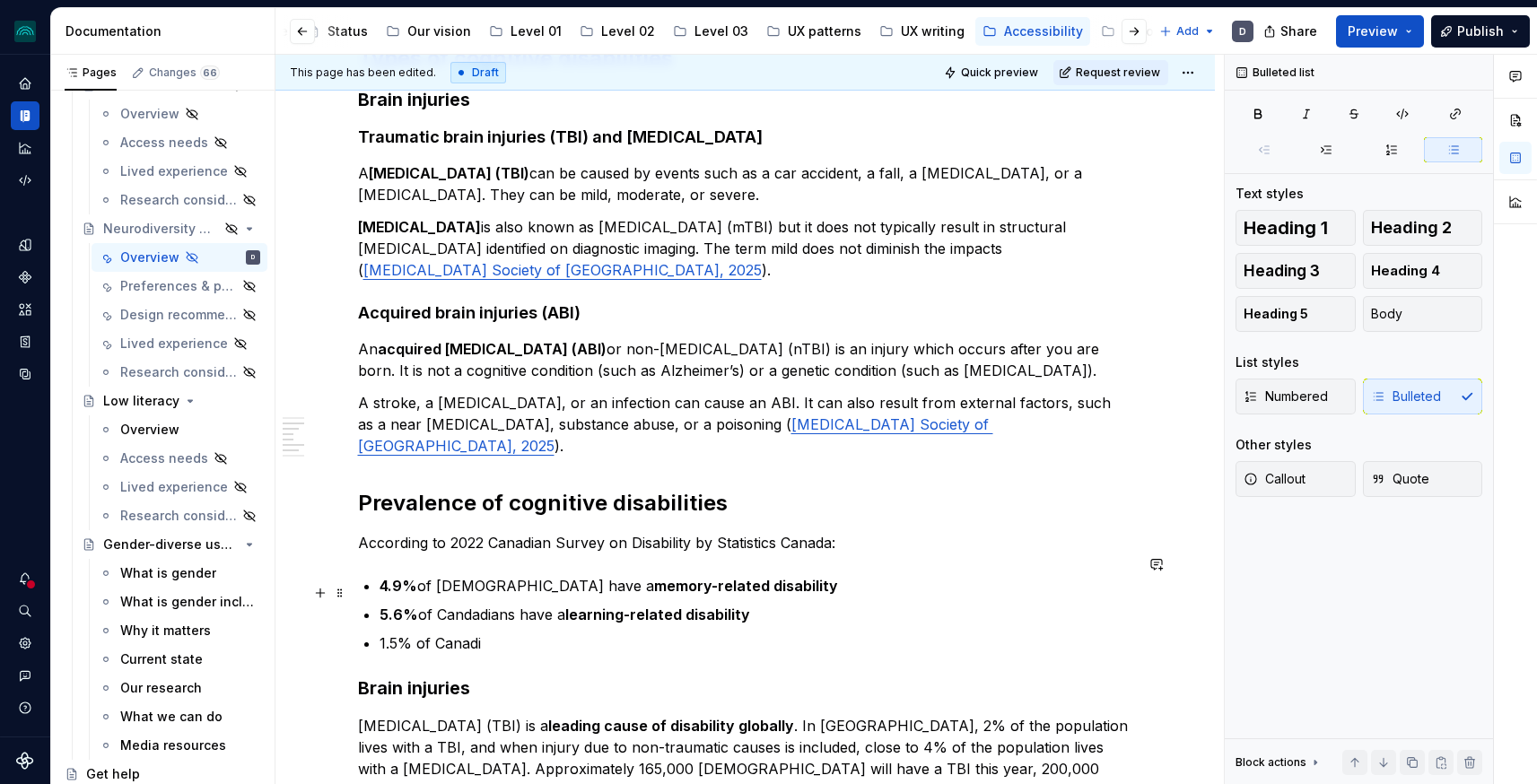
click at [479, 604] on p "5.6% of Candadians have a learning-related disability" at bounding box center [756, 614] width 754 height 21
click at [526, 633] on p "1.5% of Canadi" at bounding box center [756, 644] width 754 height 21
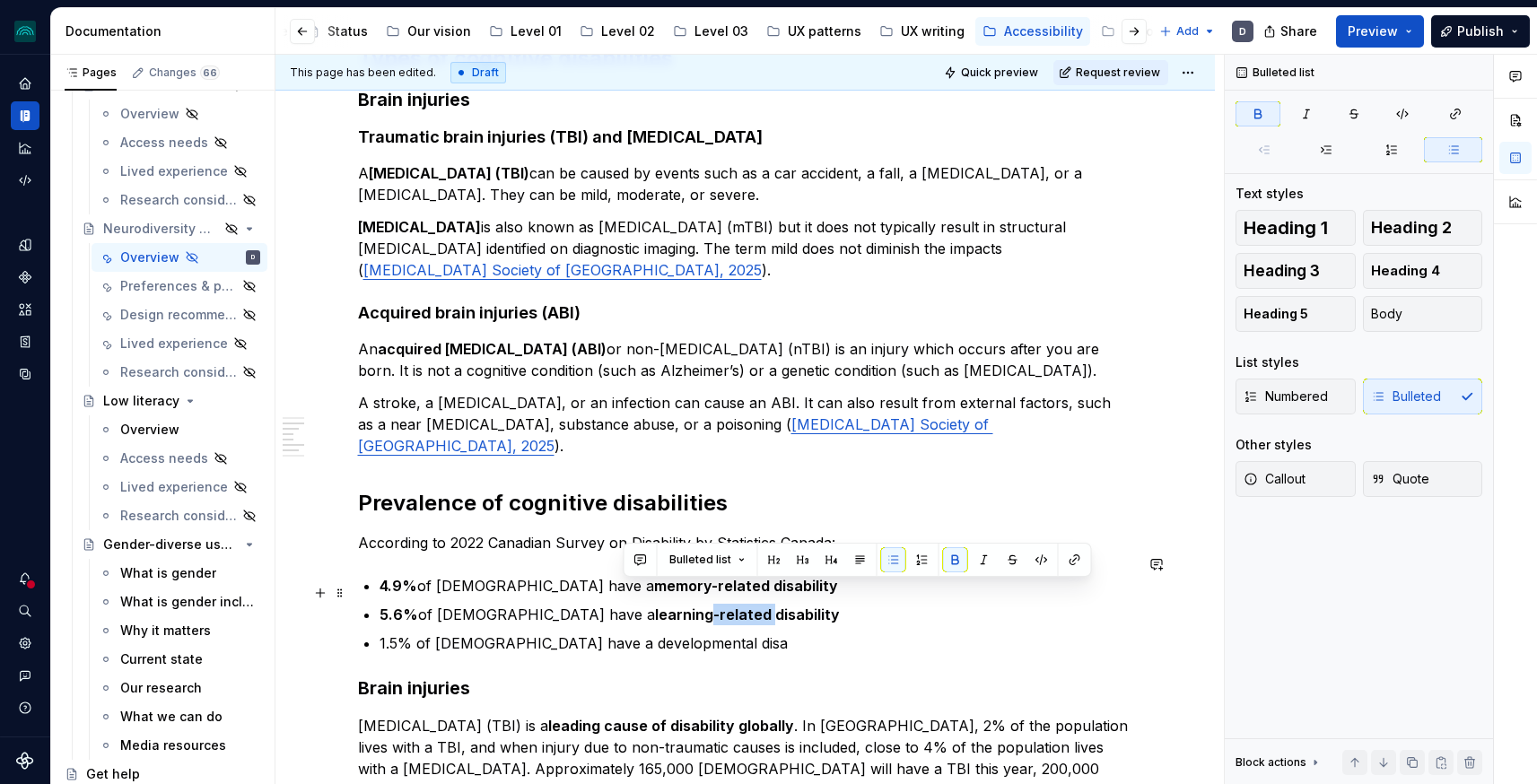
drag, startPoint x: 681, startPoint y: 592, endPoint x: 624, endPoint y: 594, distance: 57.0
click at [655, 606] on strong "learning-related disability" at bounding box center [748, 614] width 185 height 18
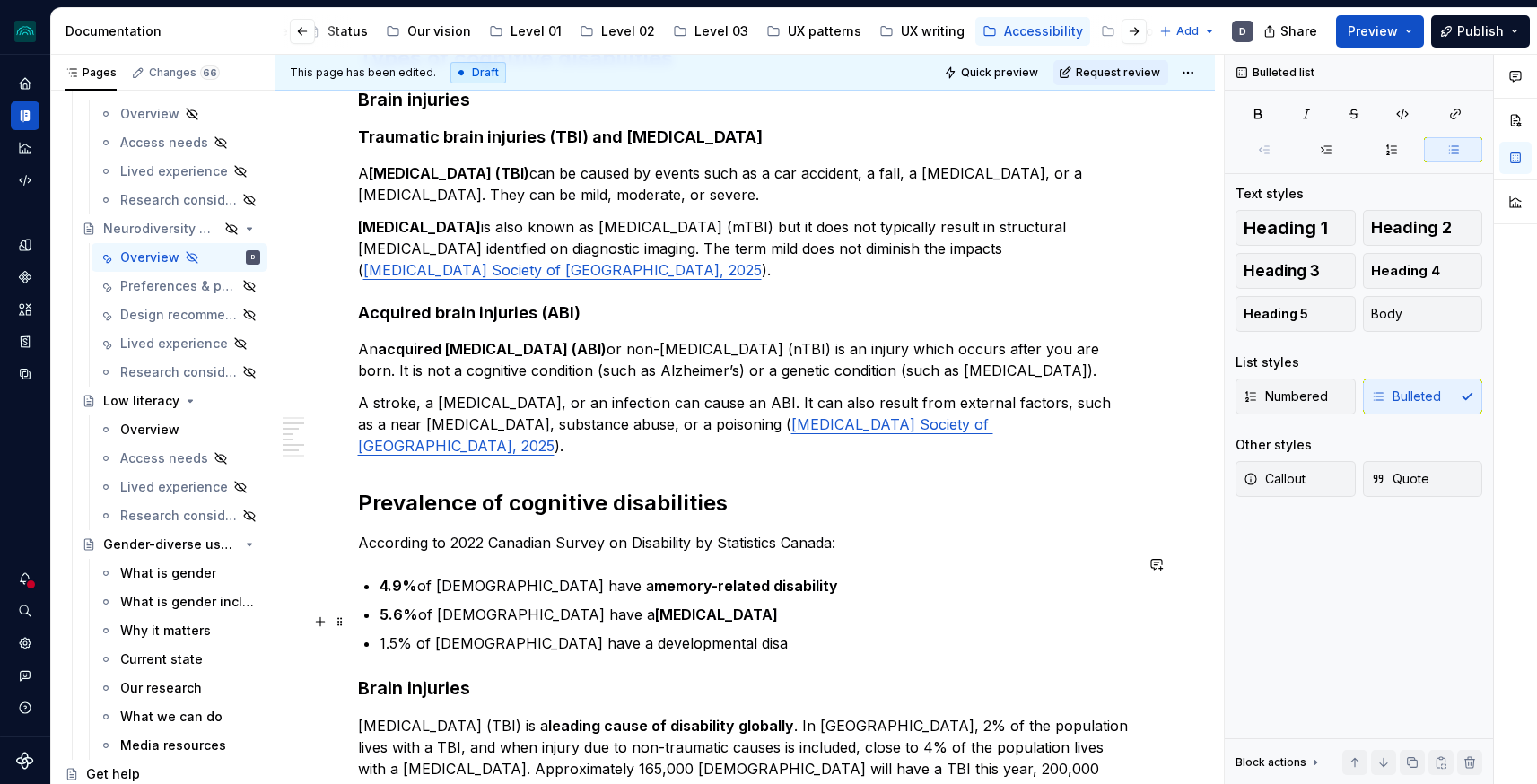
click at [734, 633] on p "1.5% of Canadians have a developmental disa" at bounding box center [756, 644] width 754 height 21
drag, startPoint x: 751, startPoint y: 620, endPoint x: 563, endPoint y: 623, distance: 188.0
click at [563, 633] on p "1.5% of Canadians have a developmental disability" at bounding box center [756, 644] width 754 height 21
click at [898, 590] on button "button" at bounding box center [894, 589] width 25 height 25
drag, startPoint x: 414, startPoint y: 625, endPoint x: 360, endPoint y: 625, distance: 54.0
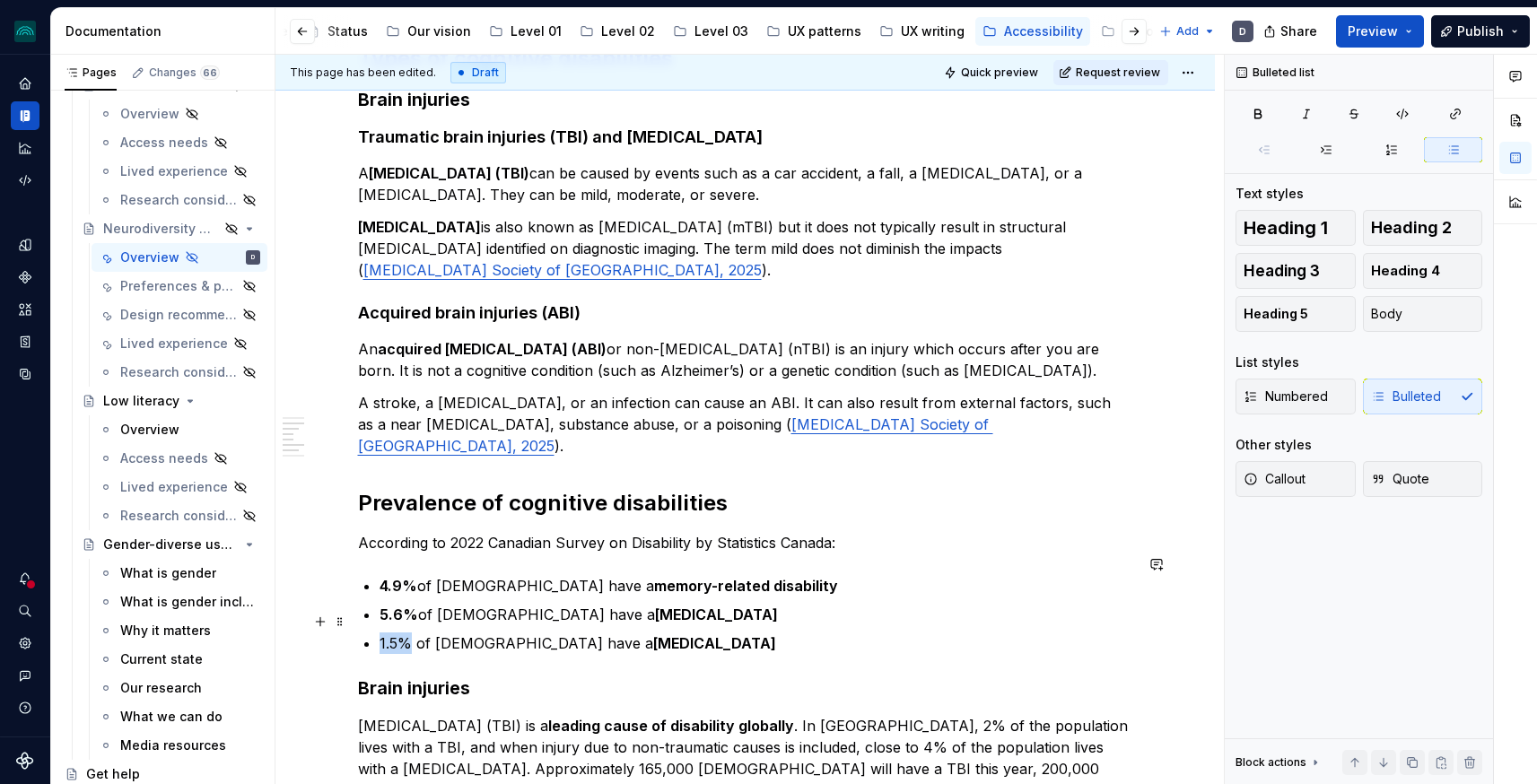
click at [360, 625] on div "Cognitive demands Memory, focus… One cause of cognitive disability/ challenges …" at bounding box center [744, 619] width 939 height 2073
click at [711, 584] on button "button" at bounding box center [716, 589] width 25 height 25
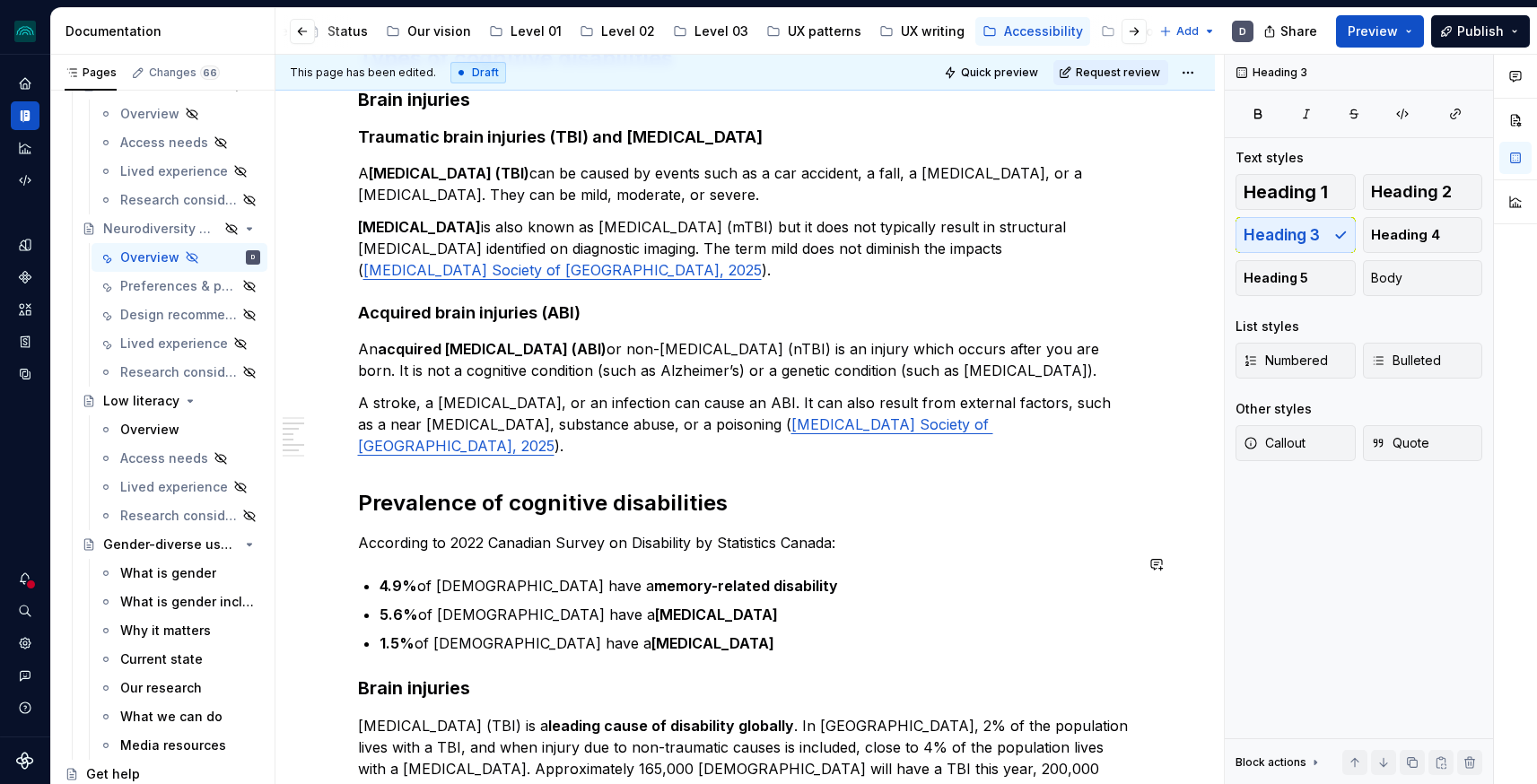
click at [768, 647] on div "Cognitive demands Memory, focus… One cause of cognitive disability/ challenges …" at bounding box center [745, 512] width 775 height 1774
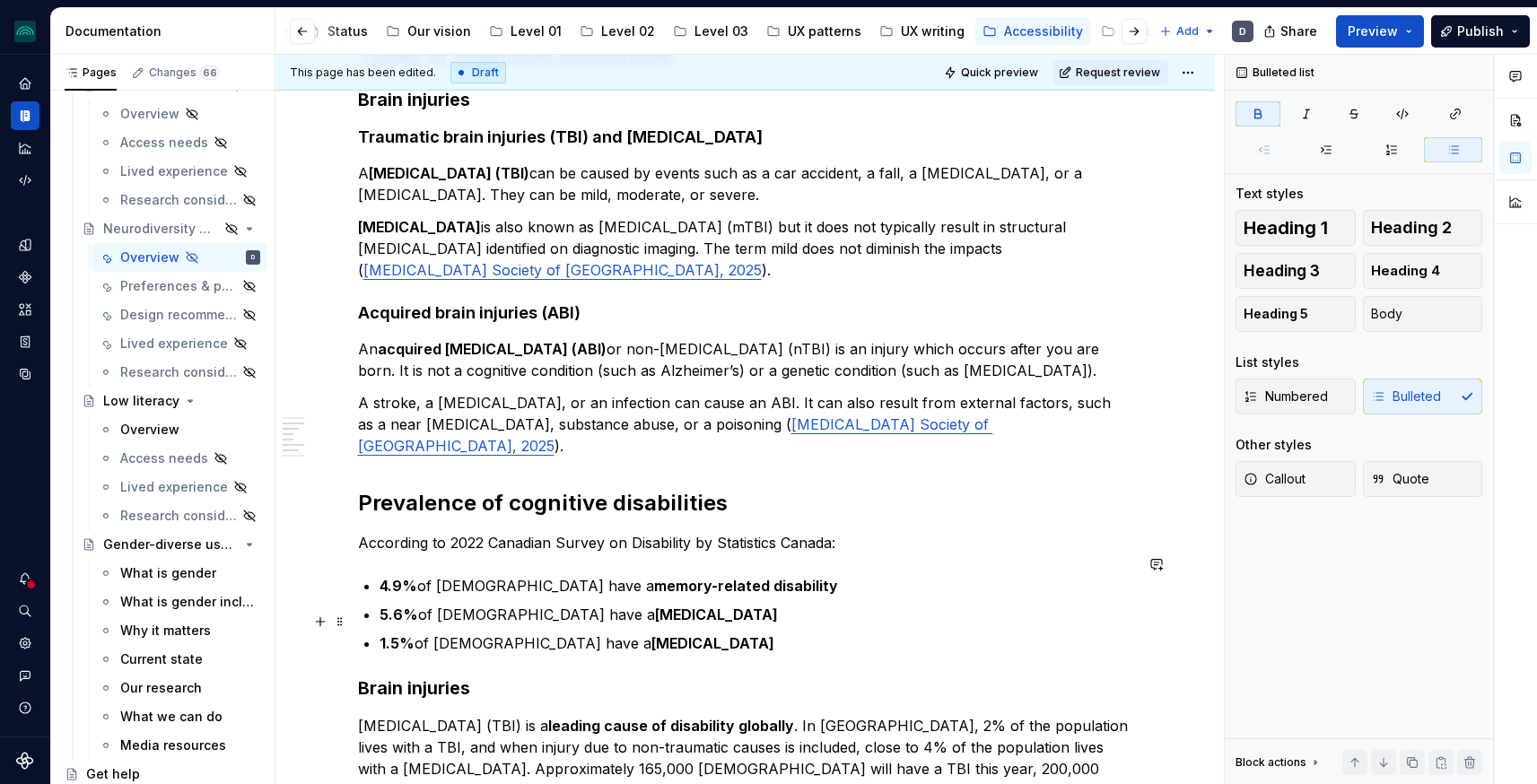
click at [760, 633] on p "1.5% of Canadians have a developmental disability" at bounding box center [756, 644] width 754 height 21
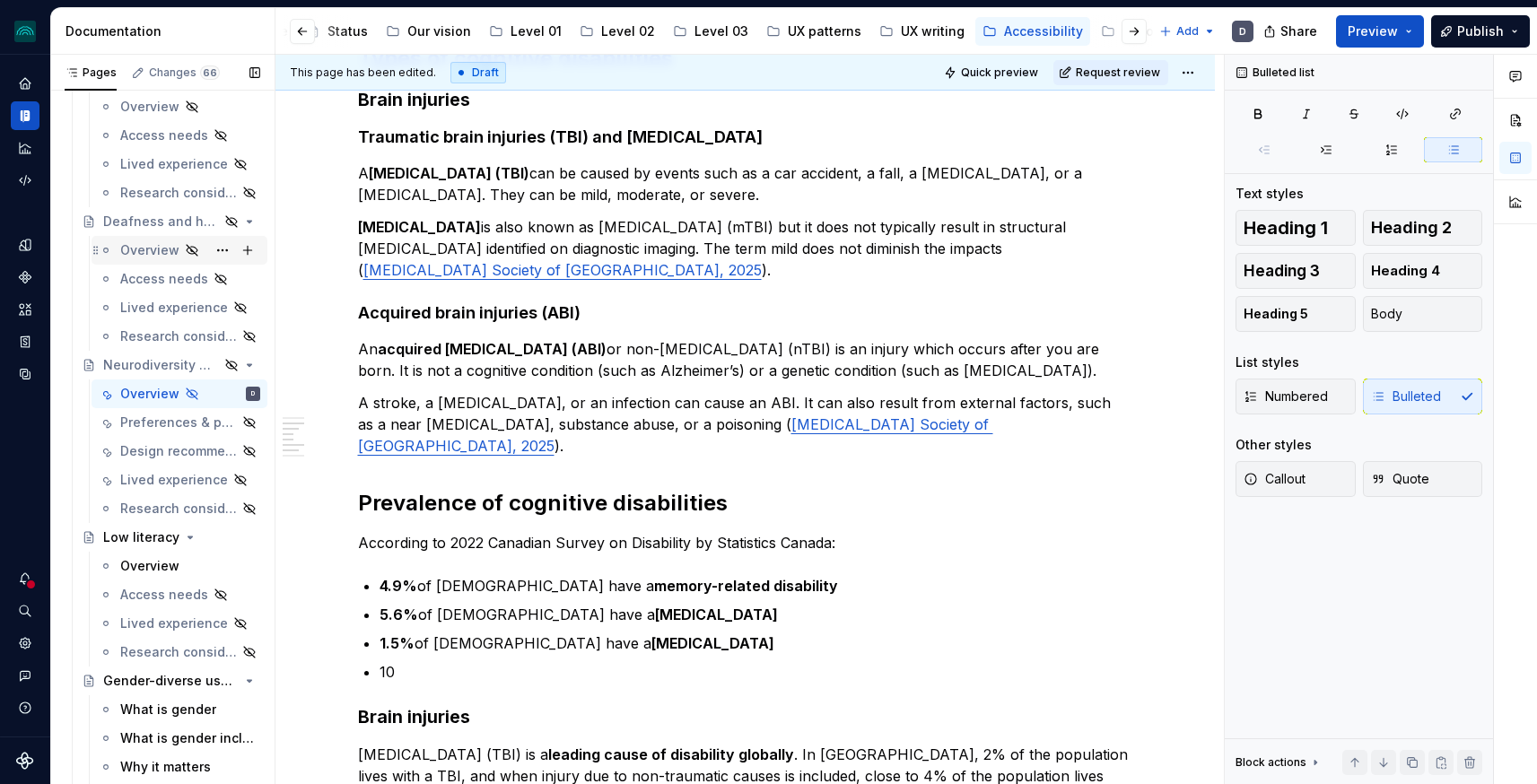
scroll to position [1622, 0]
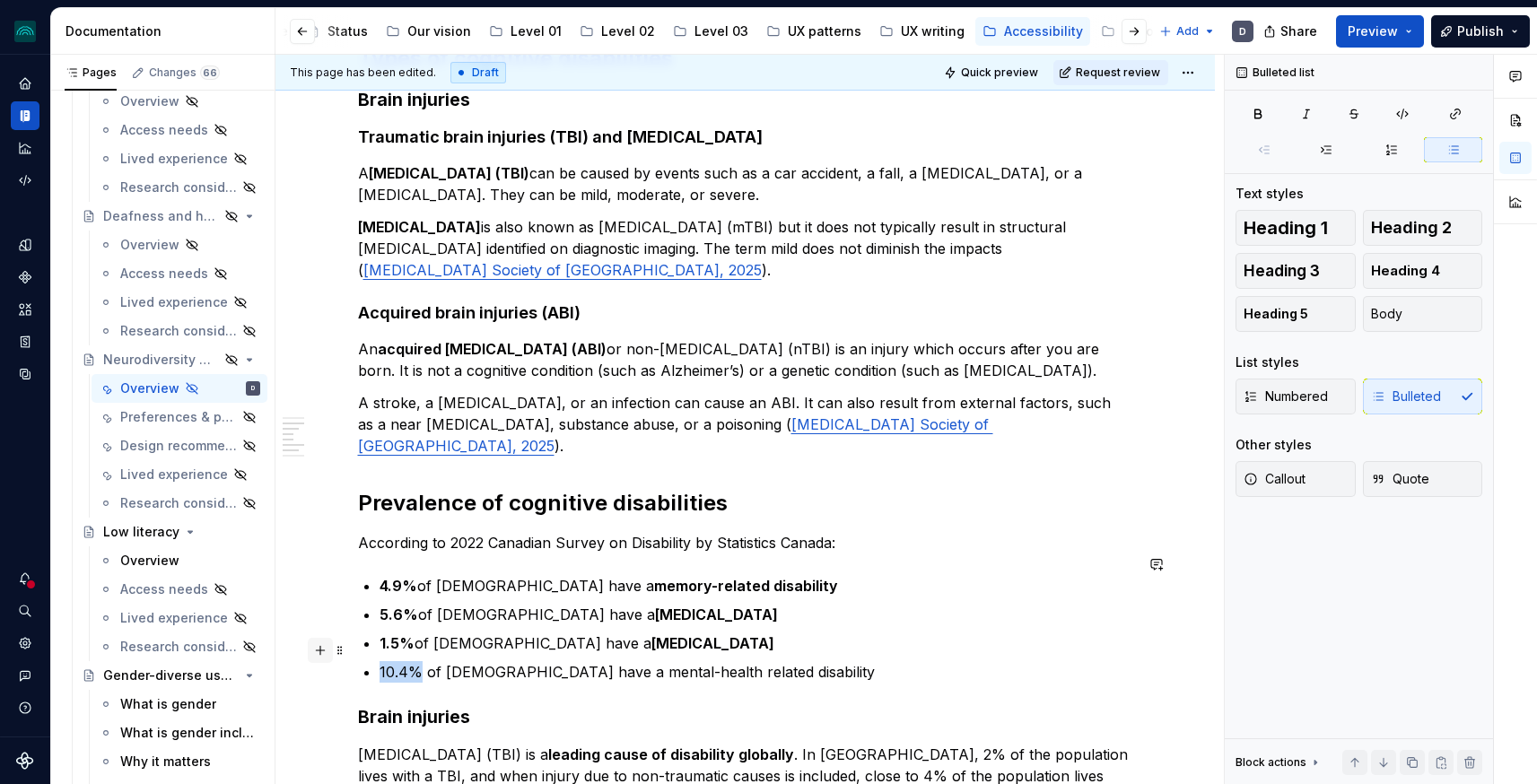
drag, startPoint x: 422, startPoint y: 652, endPoint x: 334, endPoint y: 652, distance: 88.0
click at [358, 652] on div "Cognitive demands Memory, focus… One cause of cognitive disability/ challenges …" at bounding box center [745, 537] width 775 height 1824
click at [719, 620] on button "button" at bounding box center [716, 617] width 25 height 25
click at [825, 665] on div "Cognitive demands Memory, focus… One cause of cognitive disability/ challenges …" at bounding box center [745, 527] width 775 height 1802
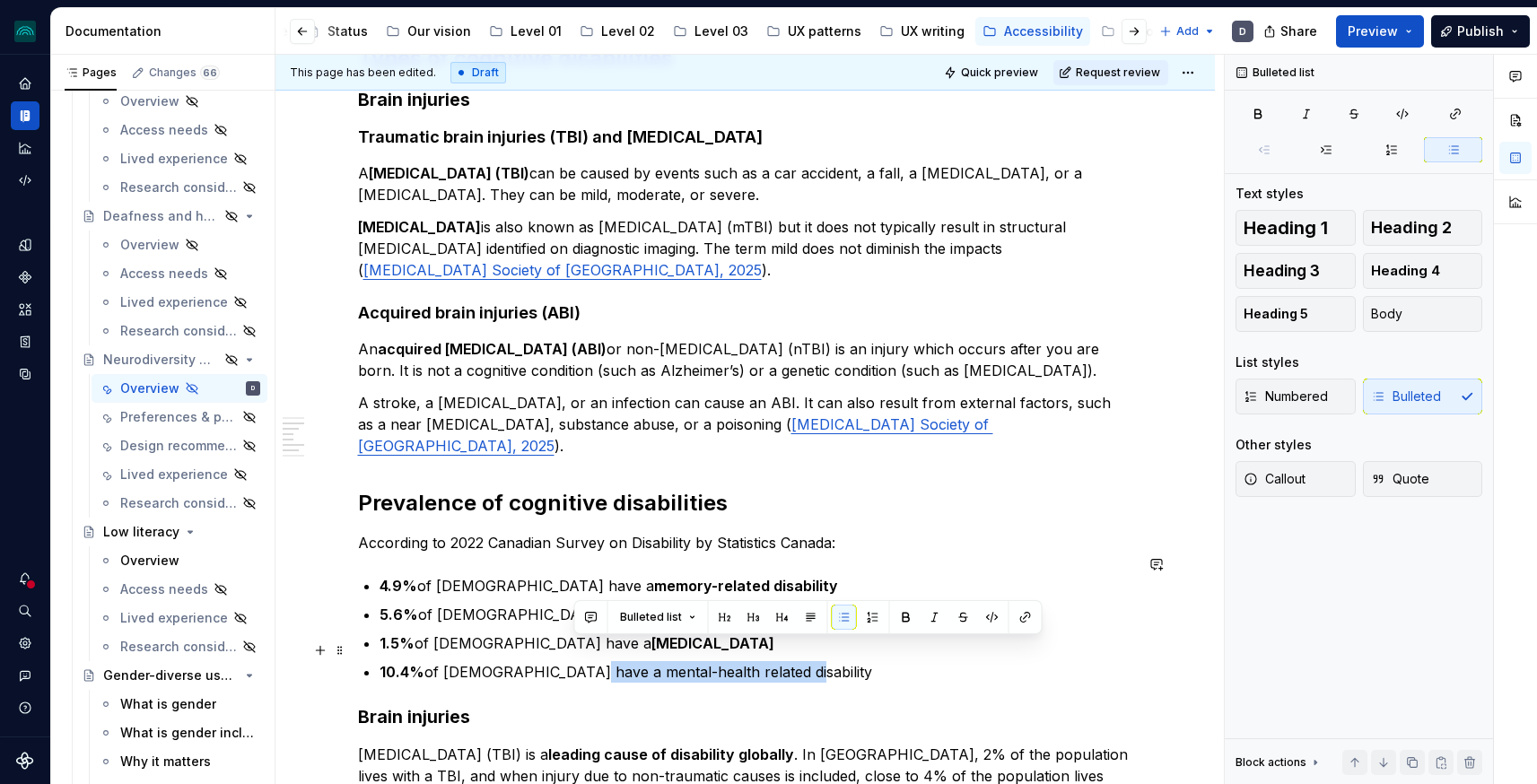
drag, startPoint x: 817, startPoint y: 656, endPoint x: 577, endPoint y: 656, distance: 240.0
click at [577, 661] on p "10.4% of Canadians have a mental-health related disability" at bounding box center [756, 672] width 754 height 21
click at [895, 617] on button "button" at bounding box center [906, 617] width 25 height 25
click at [874, 508] on div "Cognitive demands Memory, focus… One cause of cognitive disability/ challenges …" at bounding box center [745, 527] width 775 height 1802
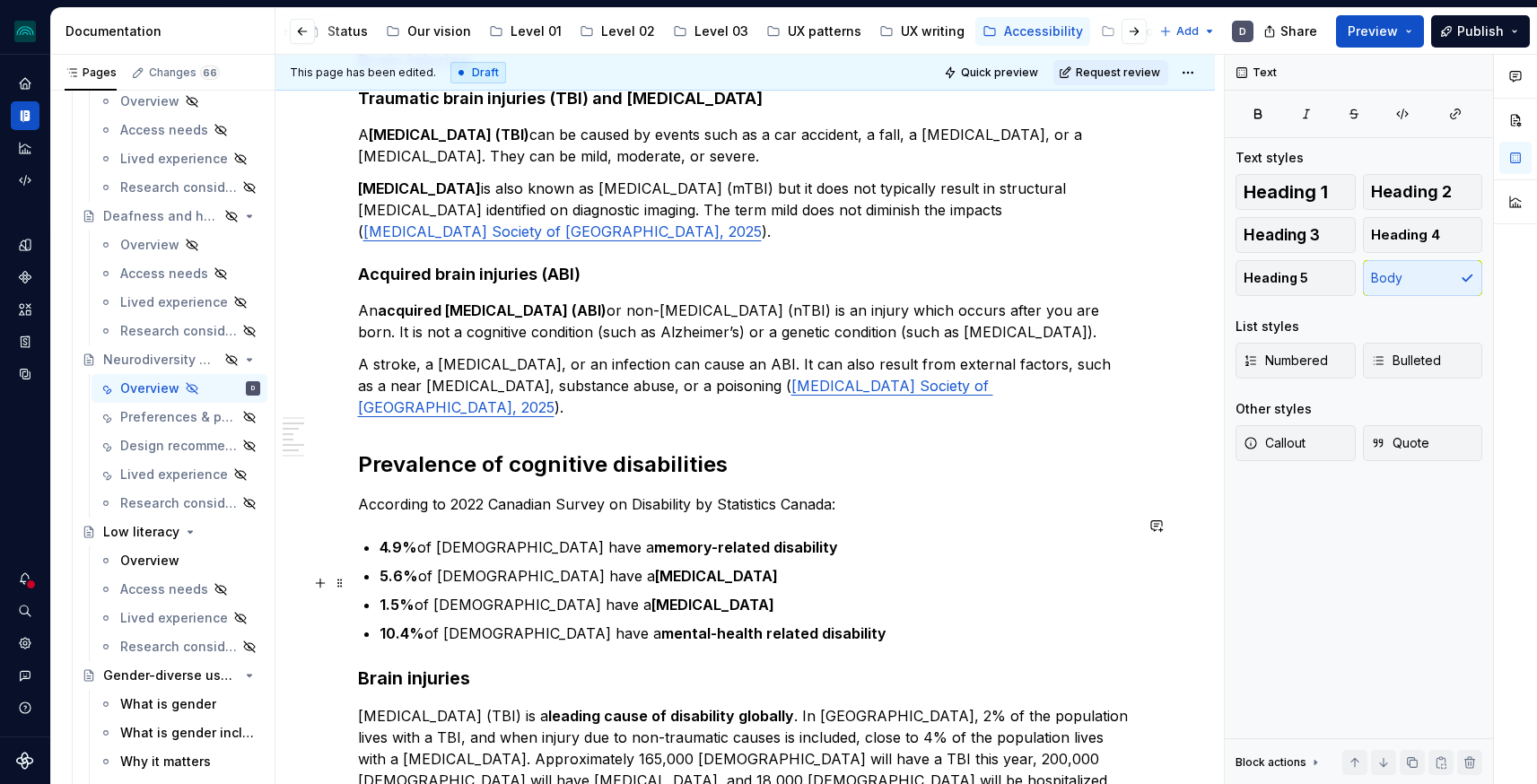
scroll to position [769, 0]
type textarea "*"
drag, startPoint x: 451, startPoint y: 477, endPoint x: 825, endPoint y: 480, distance: 374.0
click at [825, 491] on p "According to 2022 Canadian Survey on Disability by Statistics Canada:" at bounding box center [745, 502] width 775 height 21
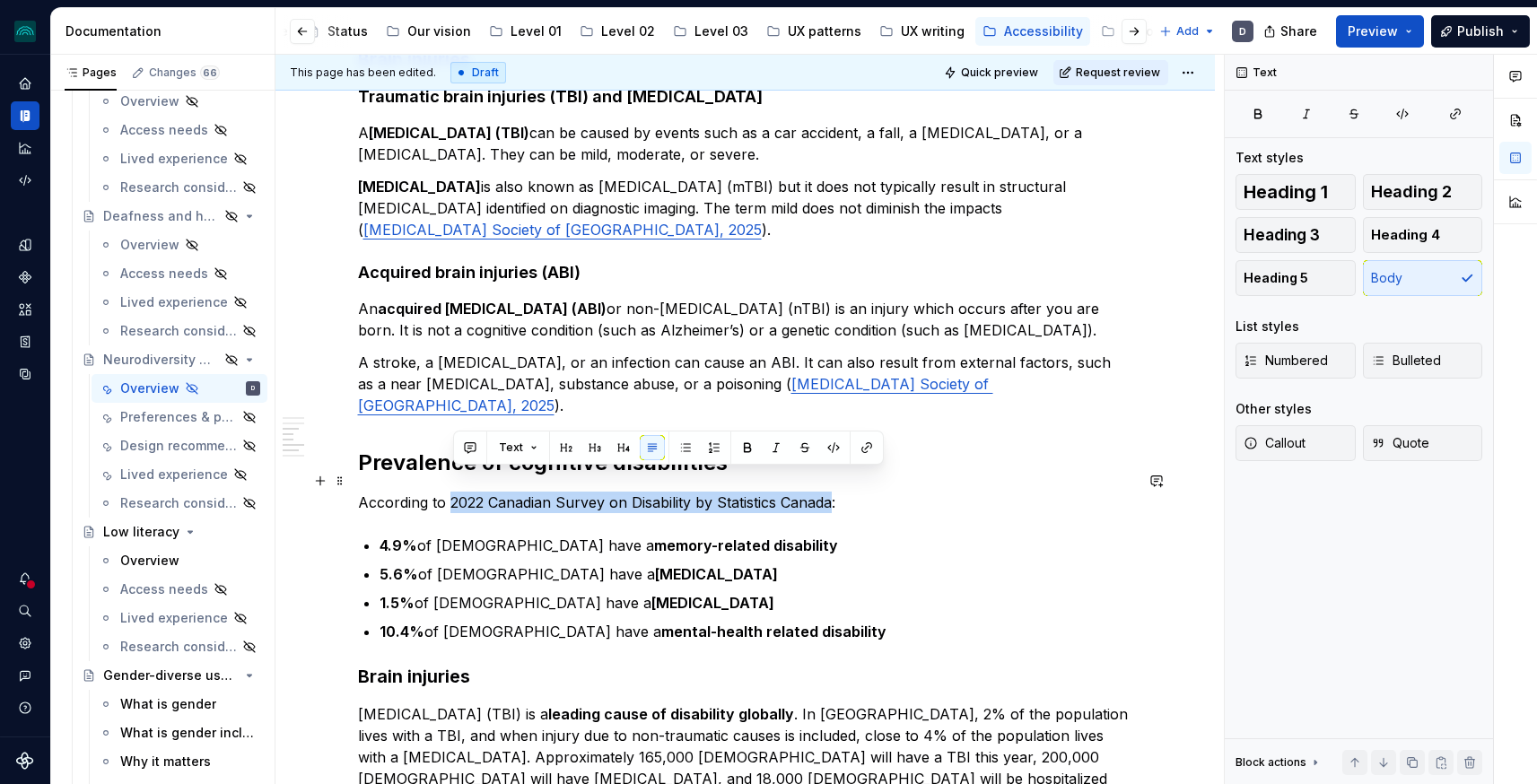
drag, startPoint x: 838, startPoint y: 484, endPoint x: 453, endPoint y: 485, distance: 385.0
click at [453, 491] on p "According to 2022 Canadian Survey on Disability by Statistics Canada:" at bounding box center [745, 502] width 775 height 21
drag, startPoint x: 453, startPoint y: 479, endPoint x: 693, endPoint y: 479, distance: 240.0
click at [693, 491] on p "According to 2022 Canadian Survey on Disability by Statistics Canada:" at bounding box center [745, 502] width 775 height 21
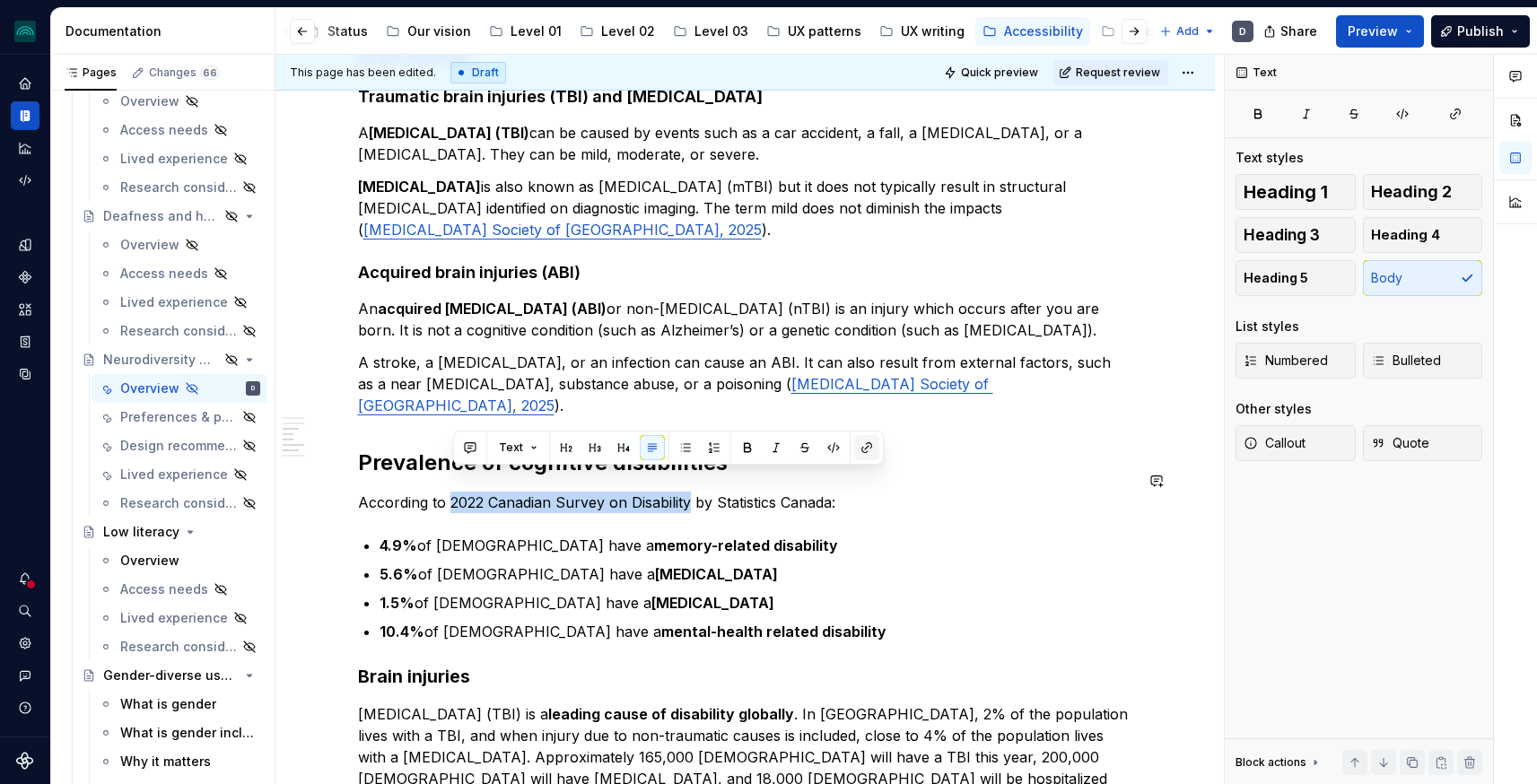
click at [861, 449] on button "button" at bounding box center [867, 448] width 25 height 25
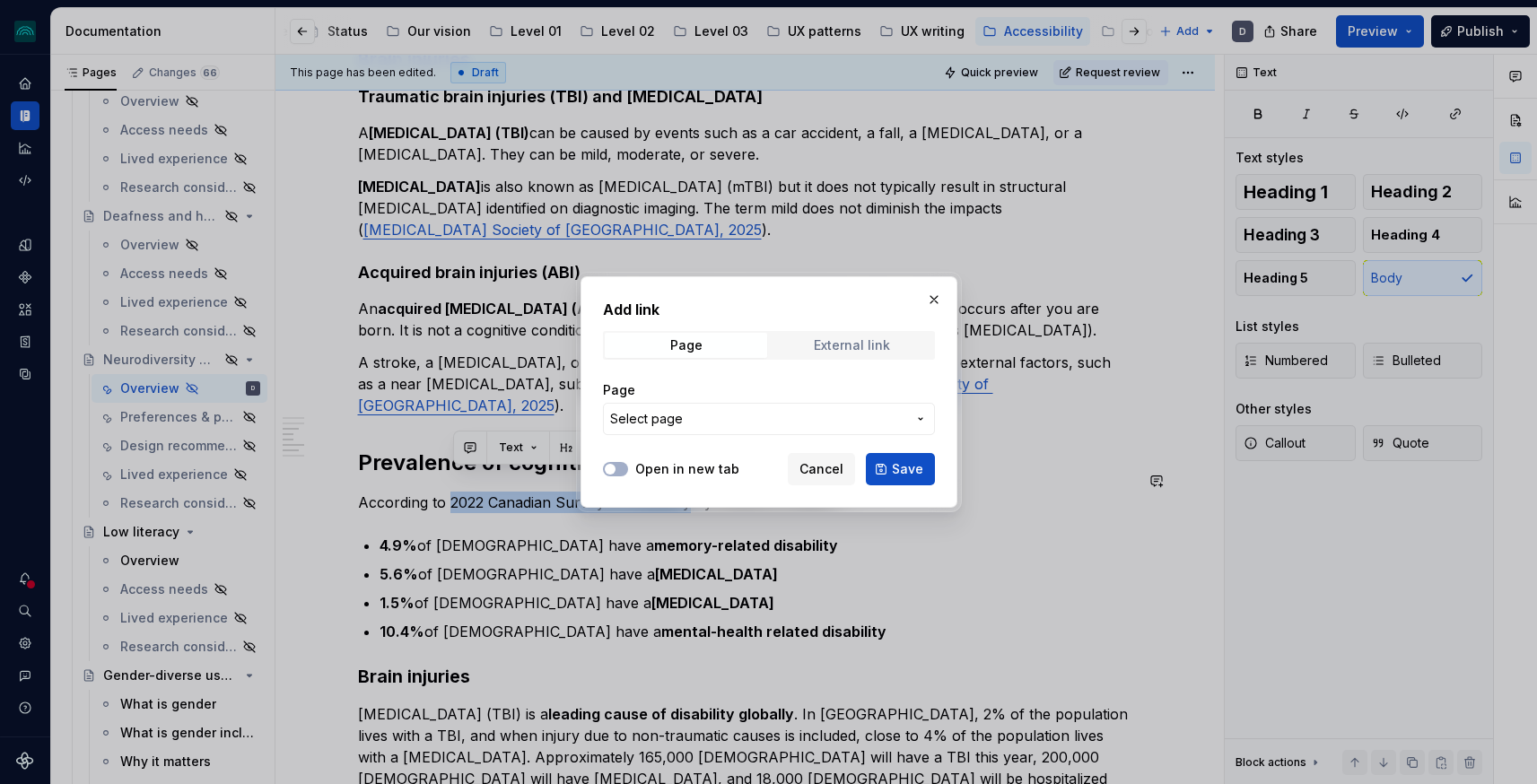
click at [822, 346] on div "External link" at bounding box center [852, 345] width 76 height 15
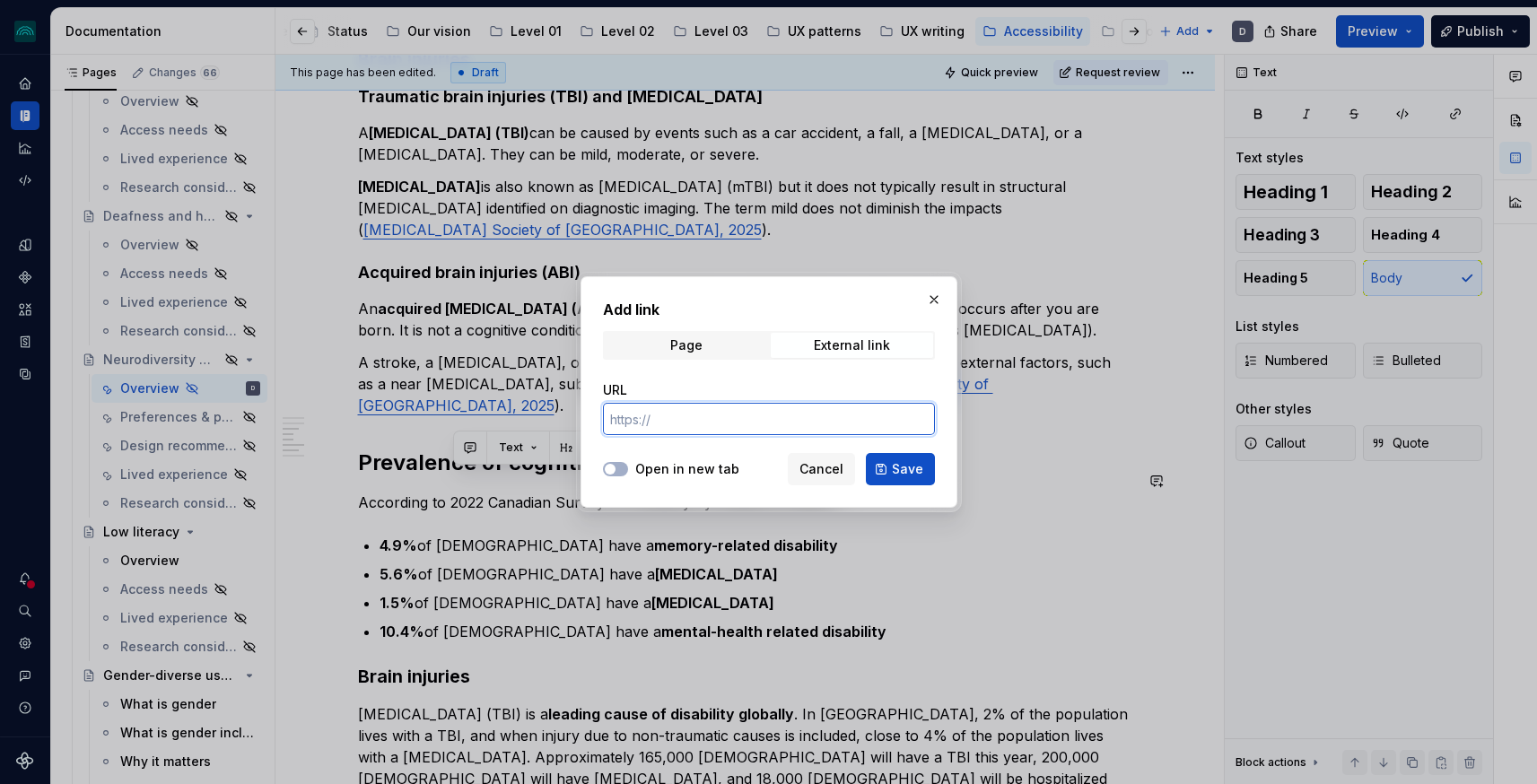
click at [758, 422] on input "URL" at bounding box center [768, 418] width 332 height 32
paste input "https://www150.statcan.gc.ca/n1/pub/11-627-m/11-627-m2023063-eng.htm"
type input "https://www150.statcan.gc.ca/n1/pub/11-627-m/11-627-m2023063-eng.htm"
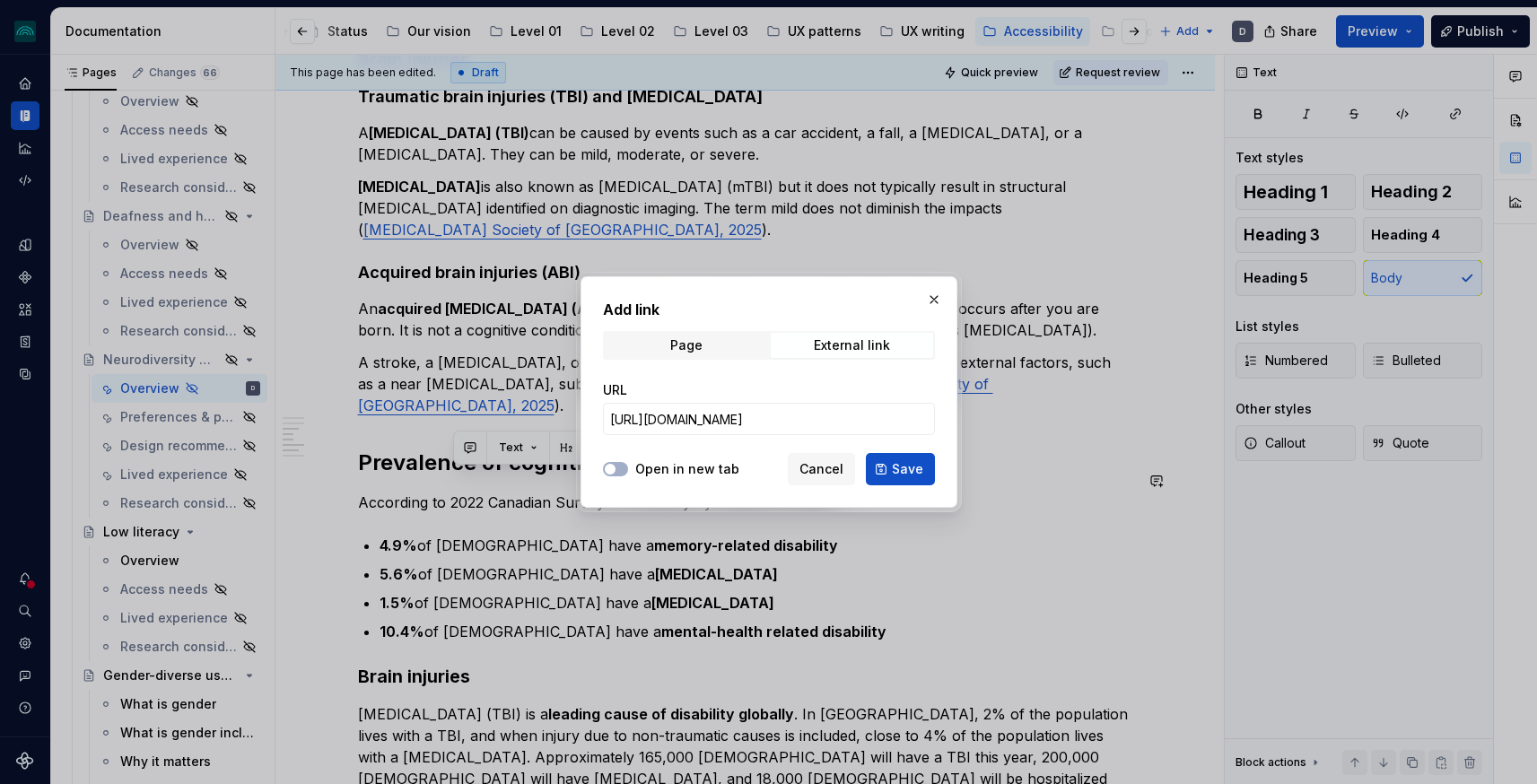
click at [678, 463] on label "Open in new tab" at bounding box center [687, 469] width 104 height 18
click at [628, 463] on button "Open in new tab" at bounding box center [615, 469] width 25 height 15
click at [889, 477] on button "Save" at bounding box center [900, 469] width 69 height 32
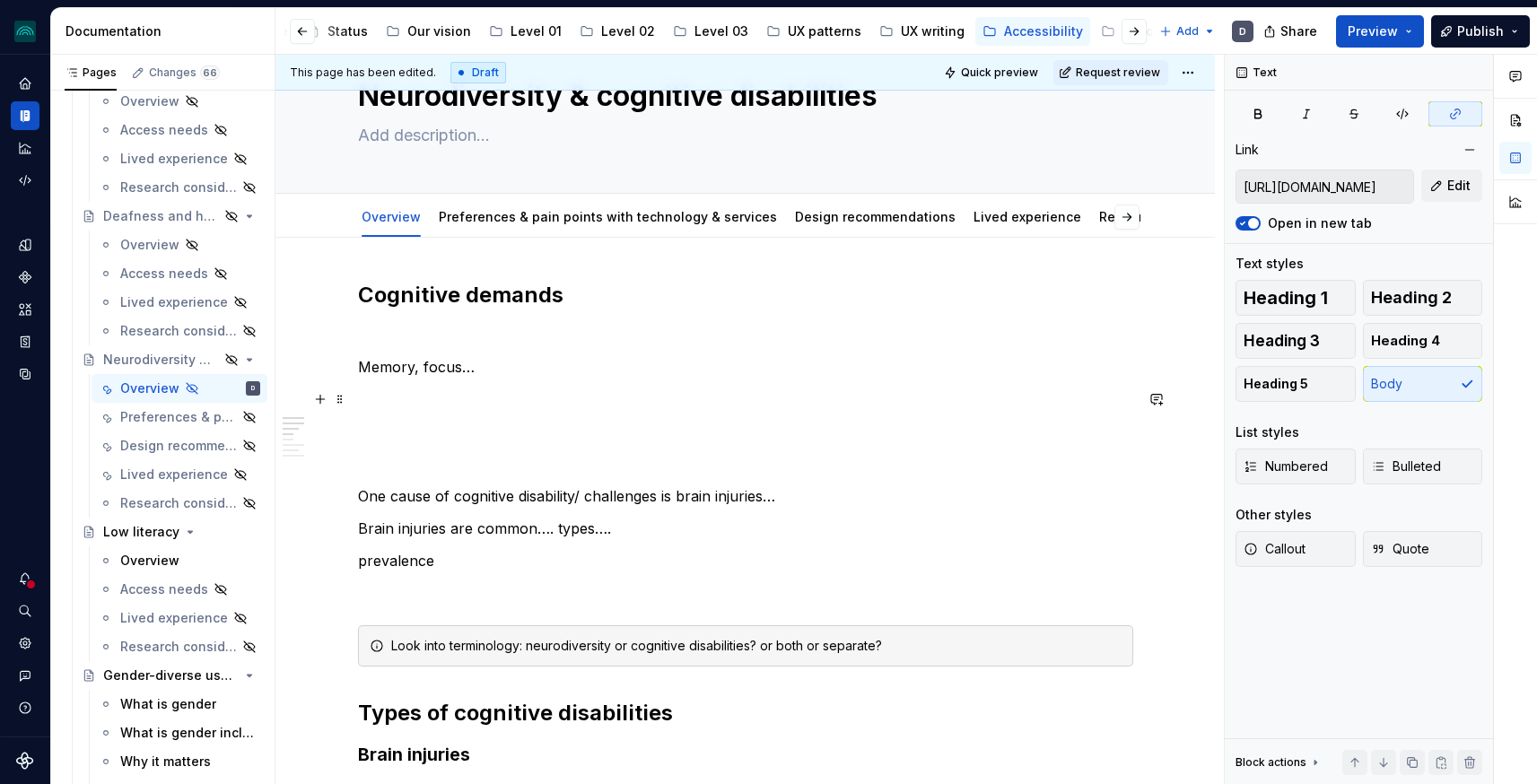
scroll to position [74, 0]
click at [462, 328] on p at bounding box center [745, 333] width 775 height 21
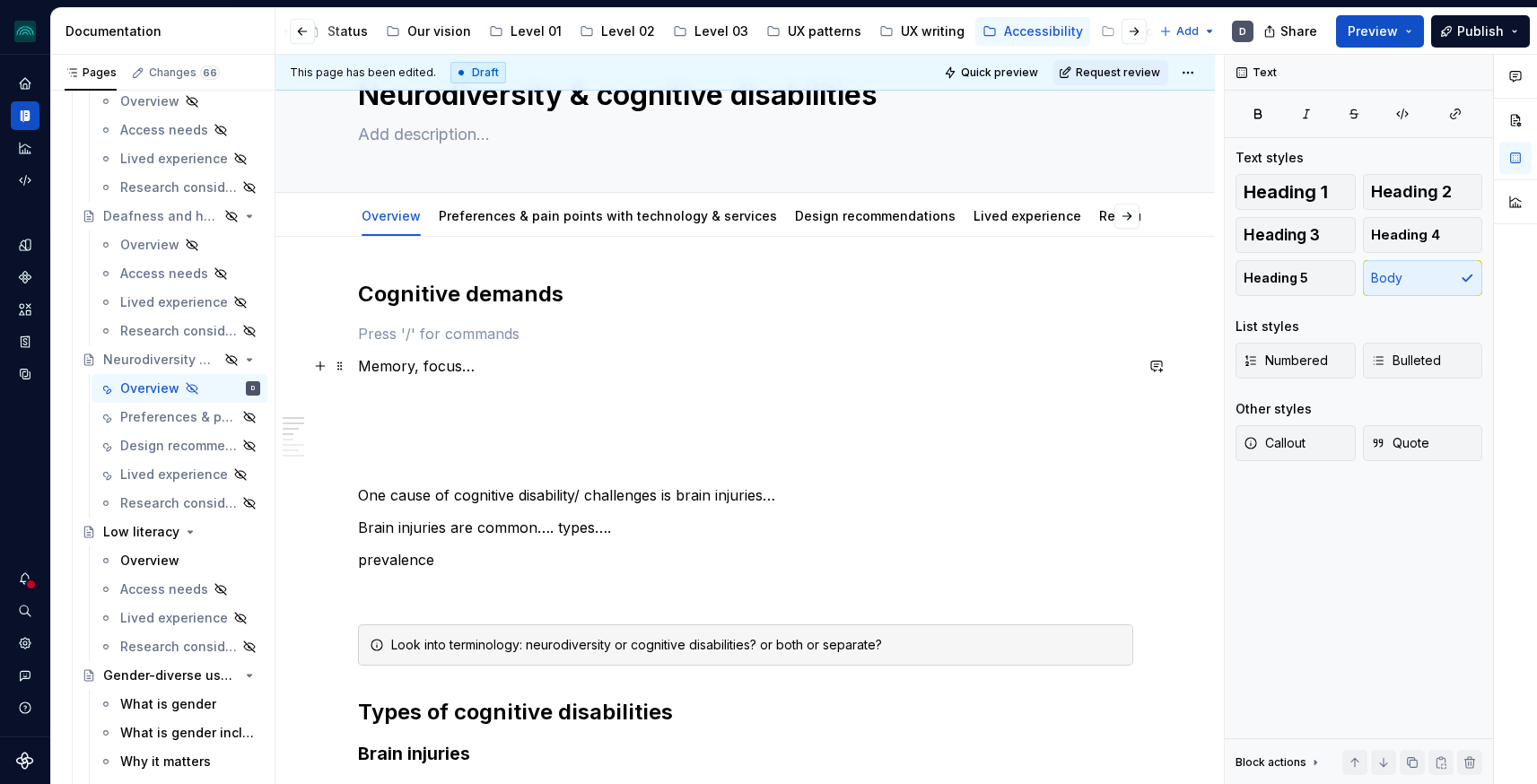
click at [444, 361] on p "Memory, focus…" at bounding box center [745, 366] width 775 height 21
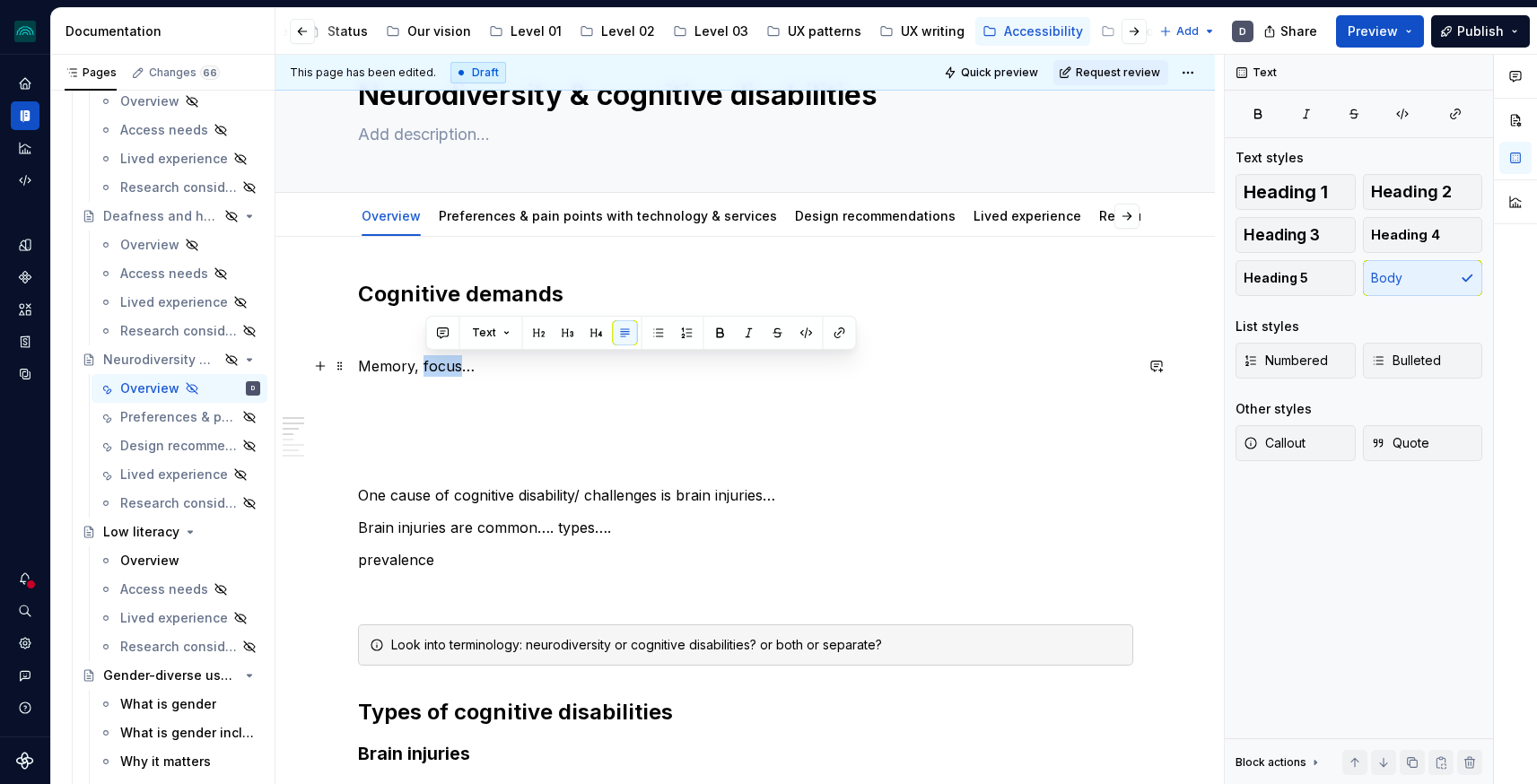
click at [444, 361] on p "Memory, focus…" at bounding box center [745, 366] width 775 height 21
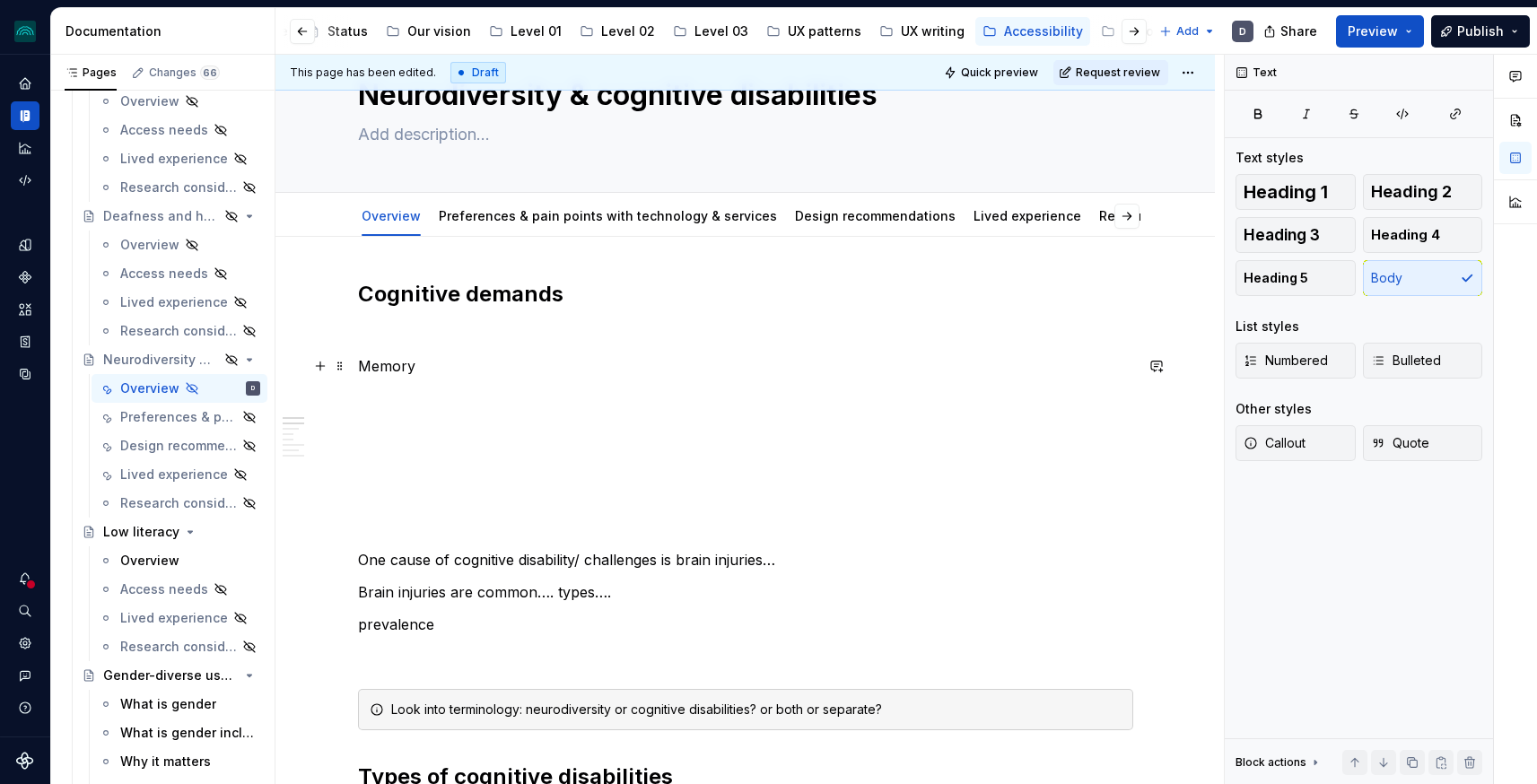
click at [432, 372] on p "Memory" at bounding box center [745, 366] width 775 height 21
click at [399, 421] on p at bounding box center [745, 431] width 775 height 21
click at [448, 469] on p at bounding box center [745, 463] width 775 height 21
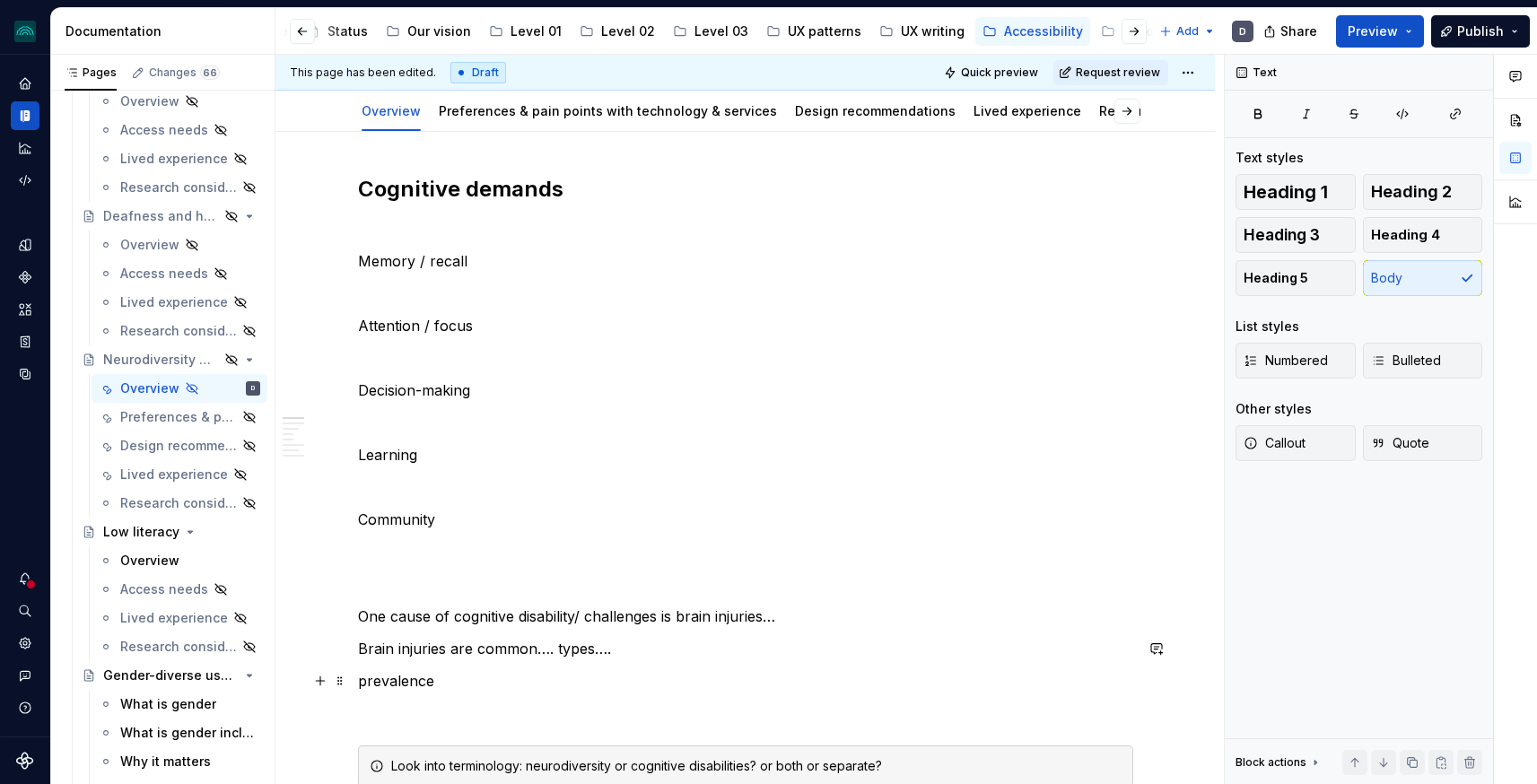
scroll to position [222, 0]
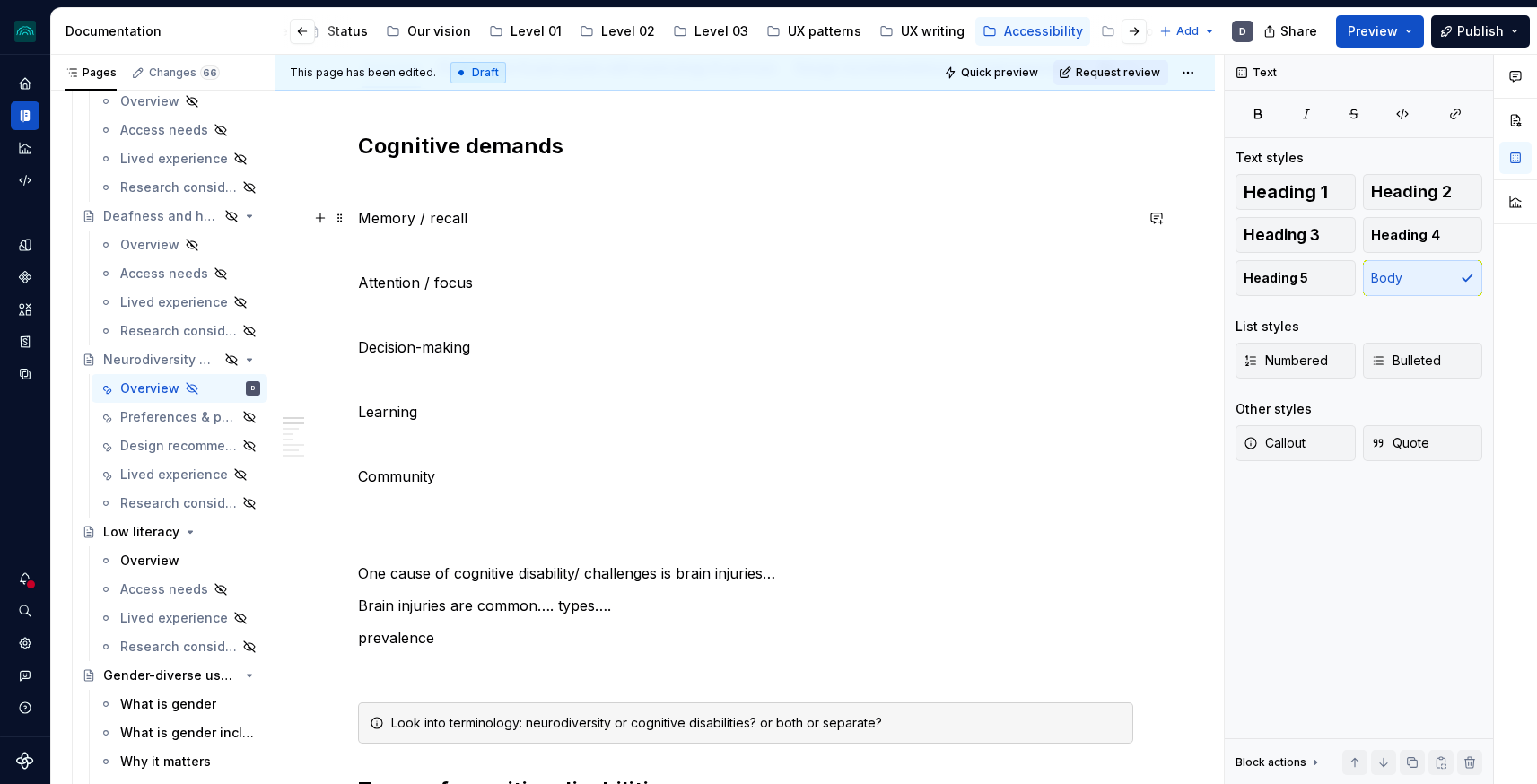
click at [424, 223] on p "Memory / recall" at bounding box center [745, 218] width 775 height 21
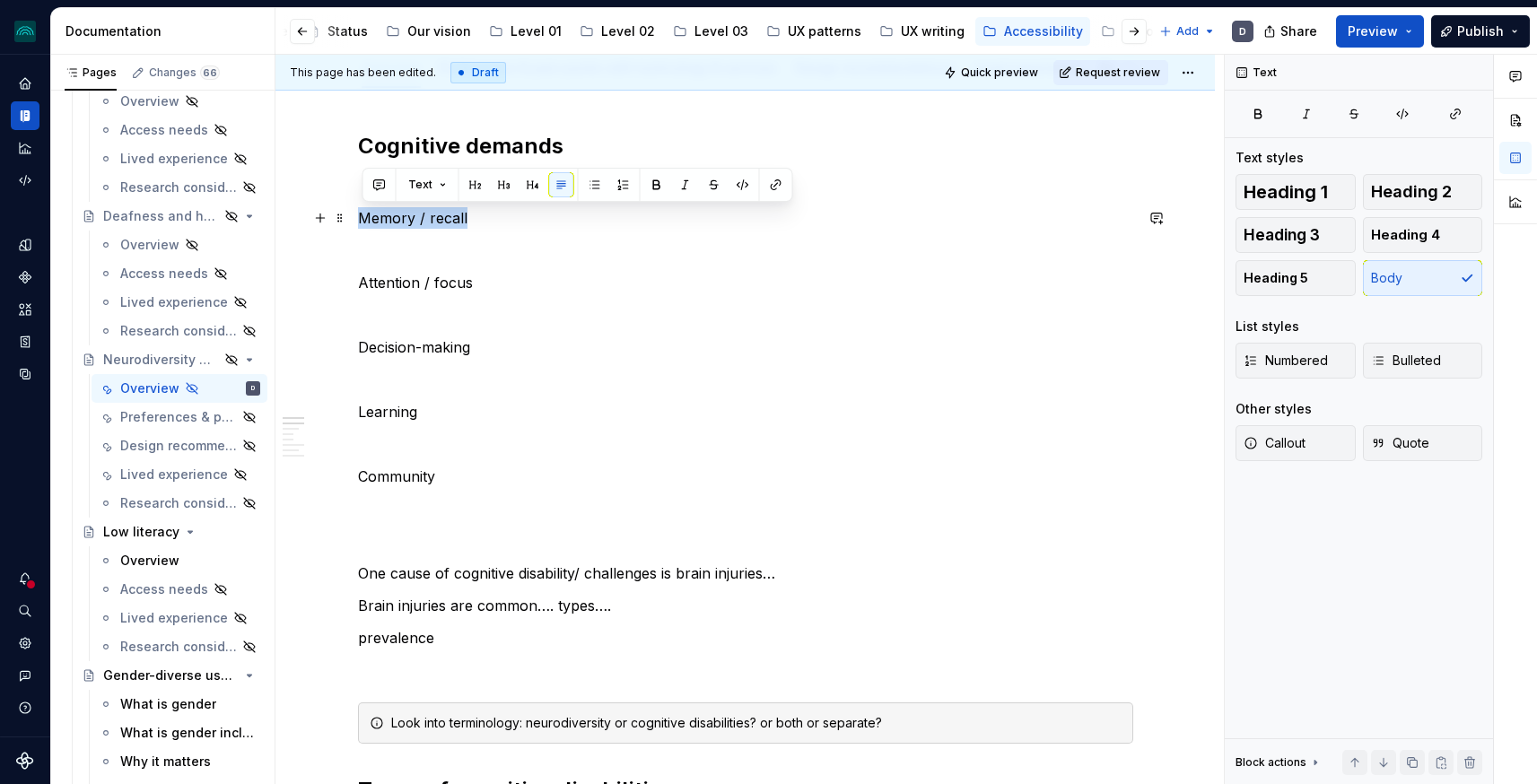
click at [424, 223] on p "Memory / recall" at bounding box center [745, 218] width 775 height 21
click at [502, 182] on button "button" at bounding box center [504, 185] width 25 height 25
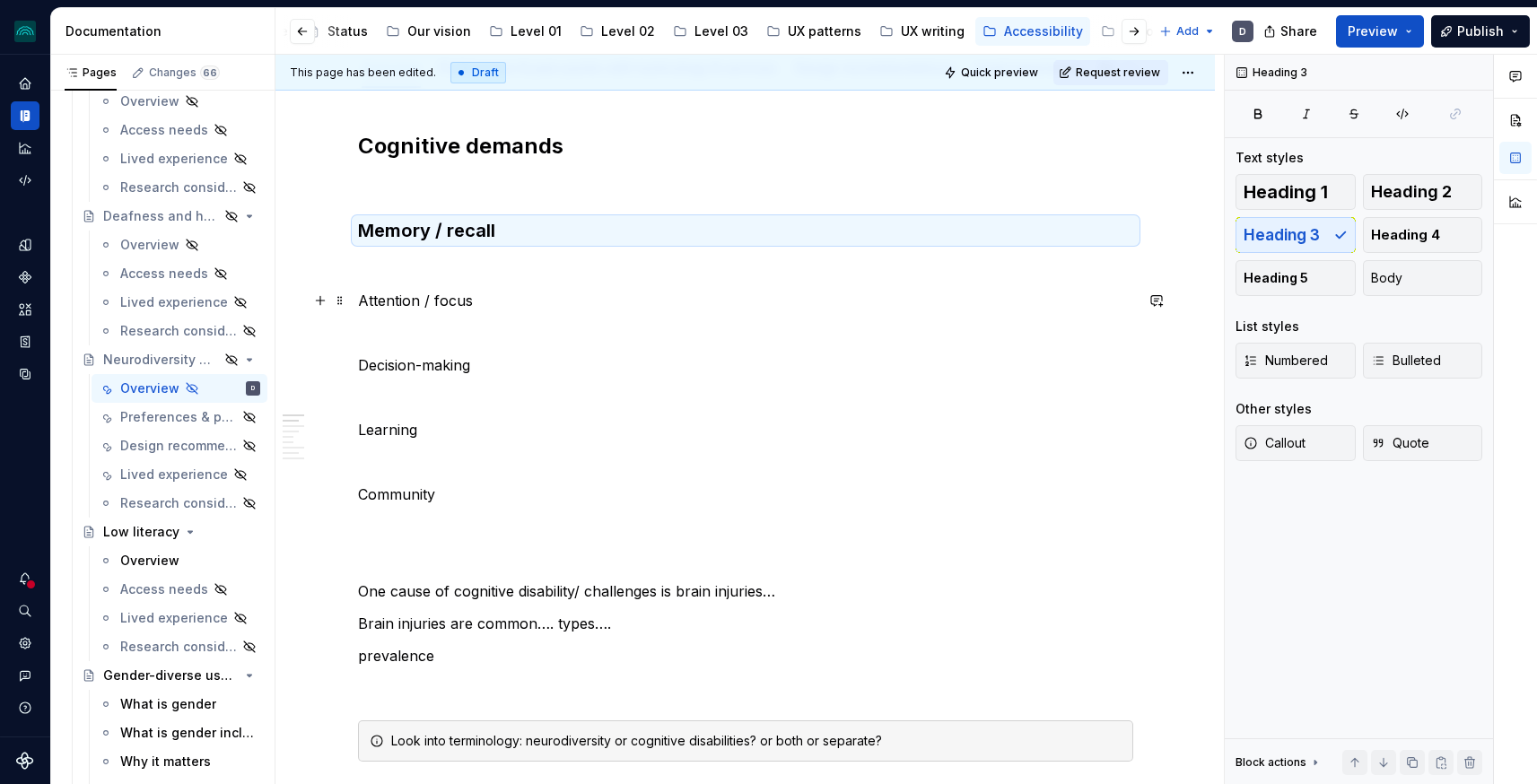
click at [419, 297] on p "Attention / focus" at bounding box center [745, 300] width 775 height 21
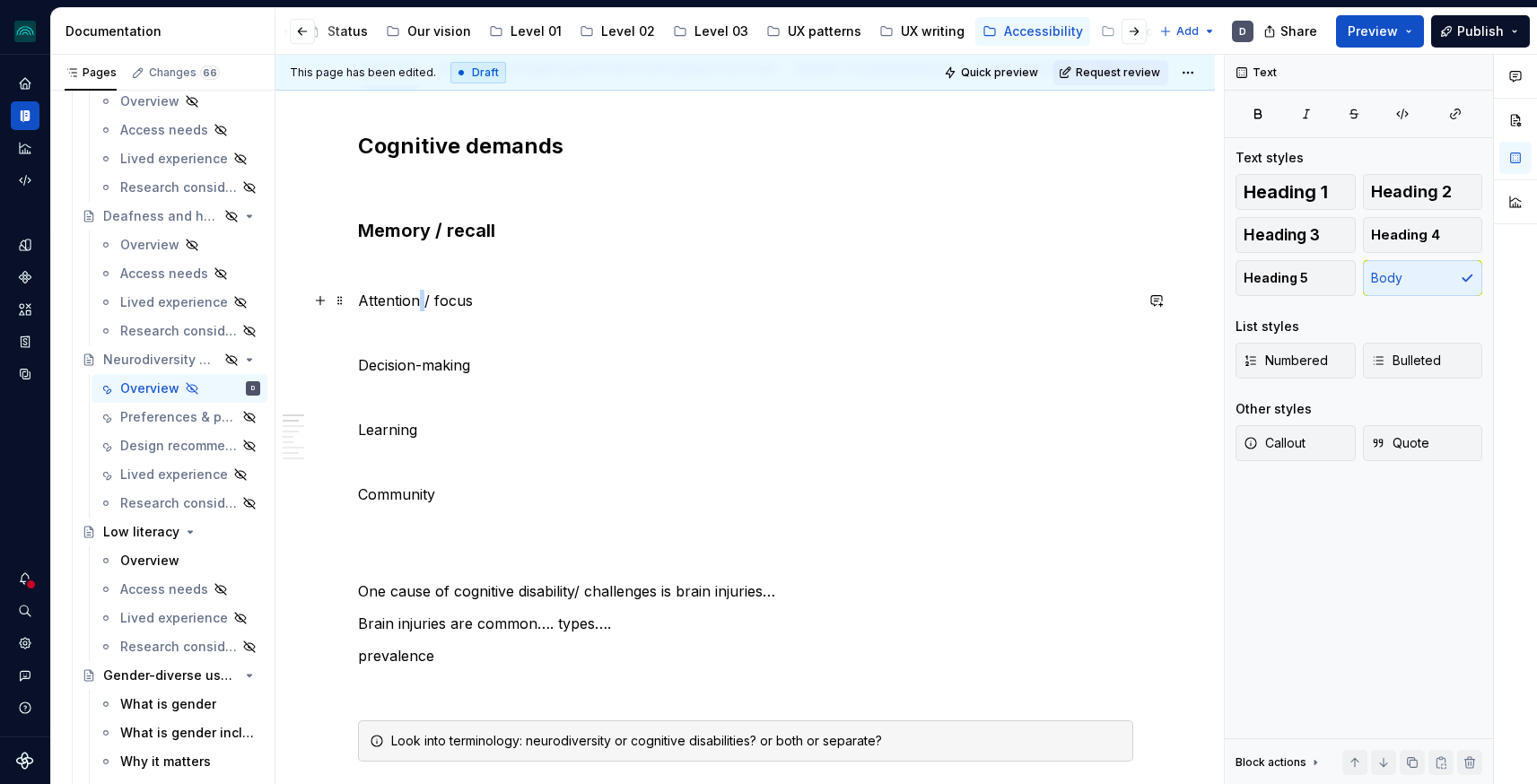
click at [419, 297] on p "Attention / focus" at bounding box center [745, 300] width 775 height 21
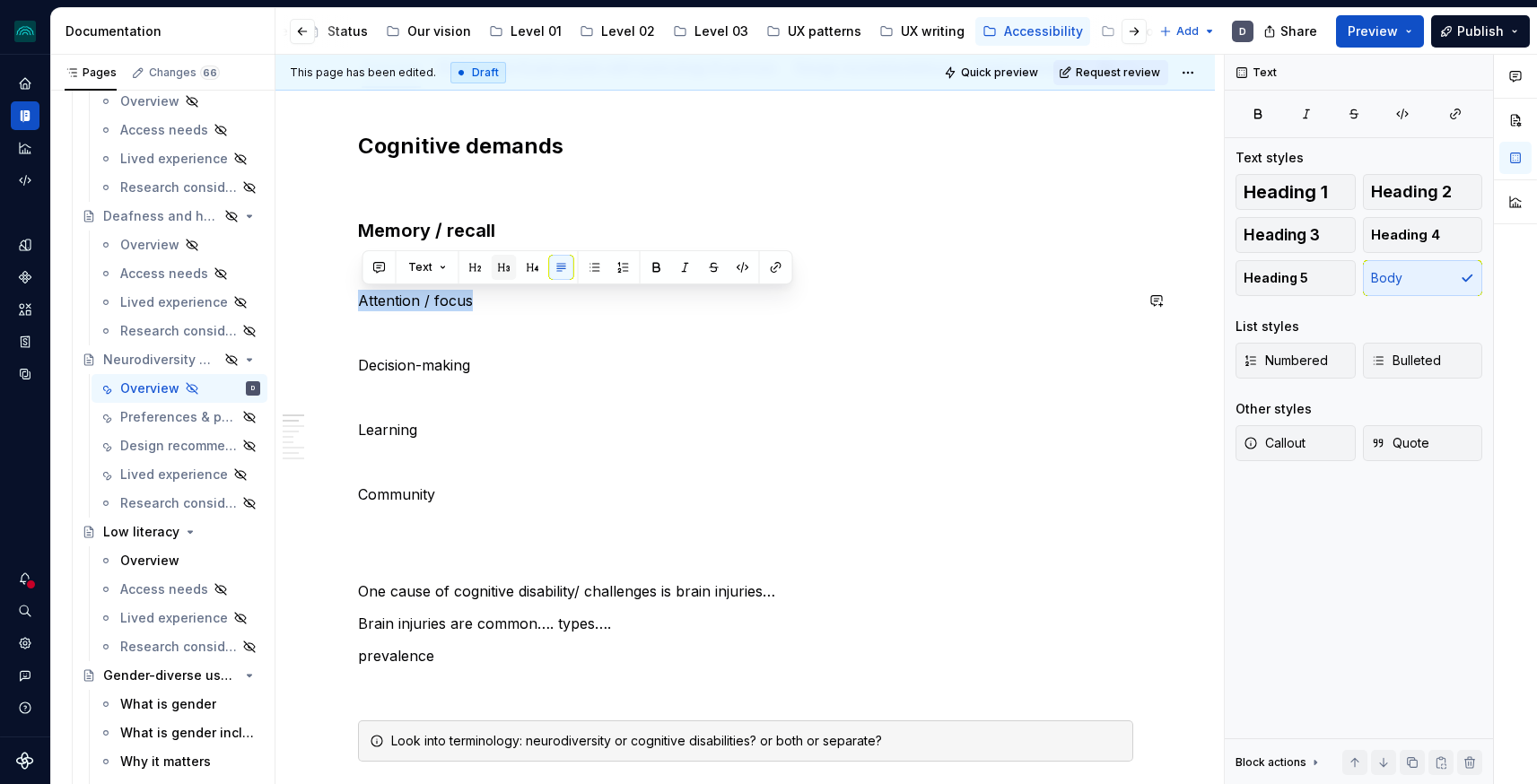
click at [496, 269] on button "button" at bounding box center [504, 267] width 25 height 25
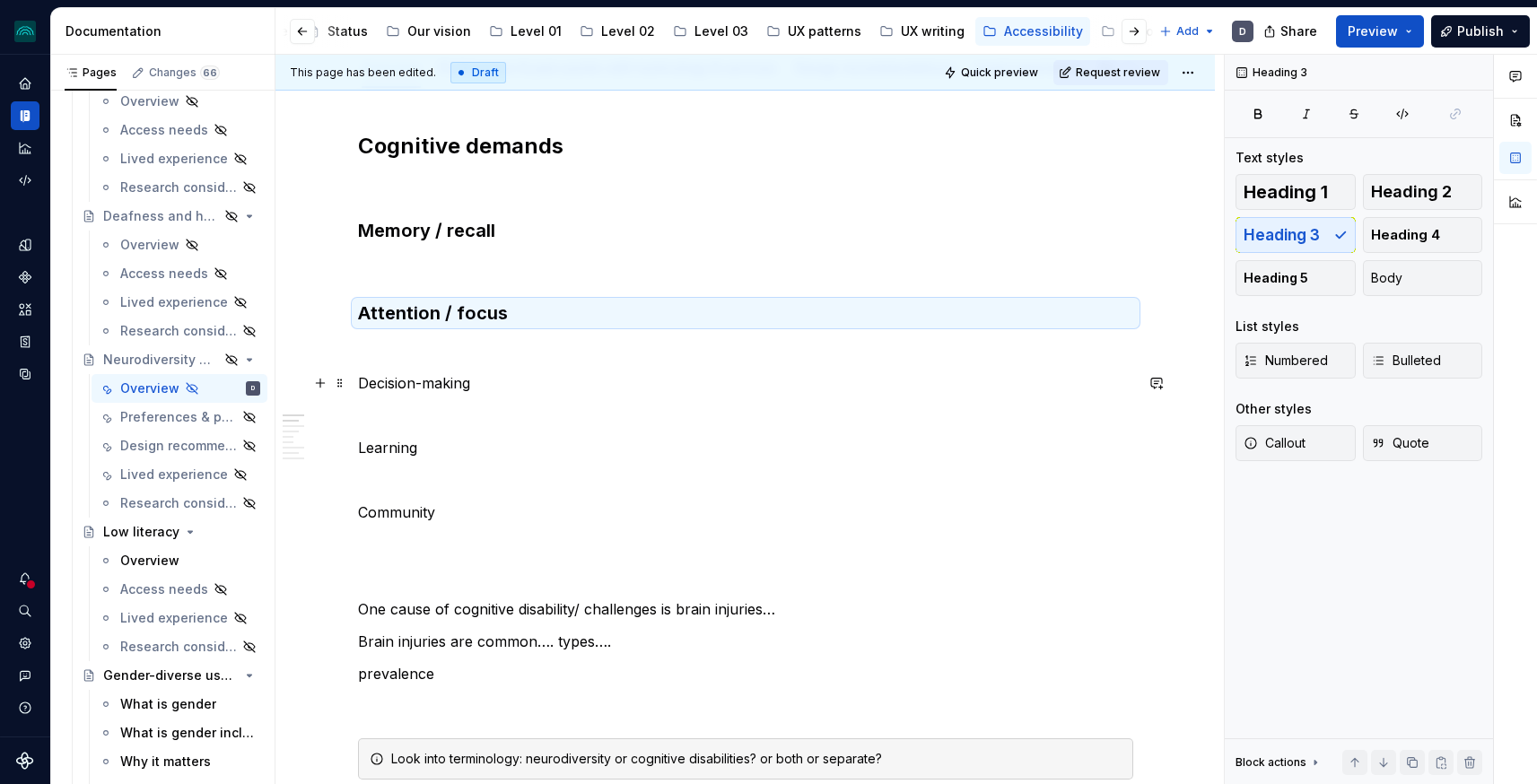
click at [435, 384] on p "Decision-making" at bounding box center [745, 383] width 775 height 21
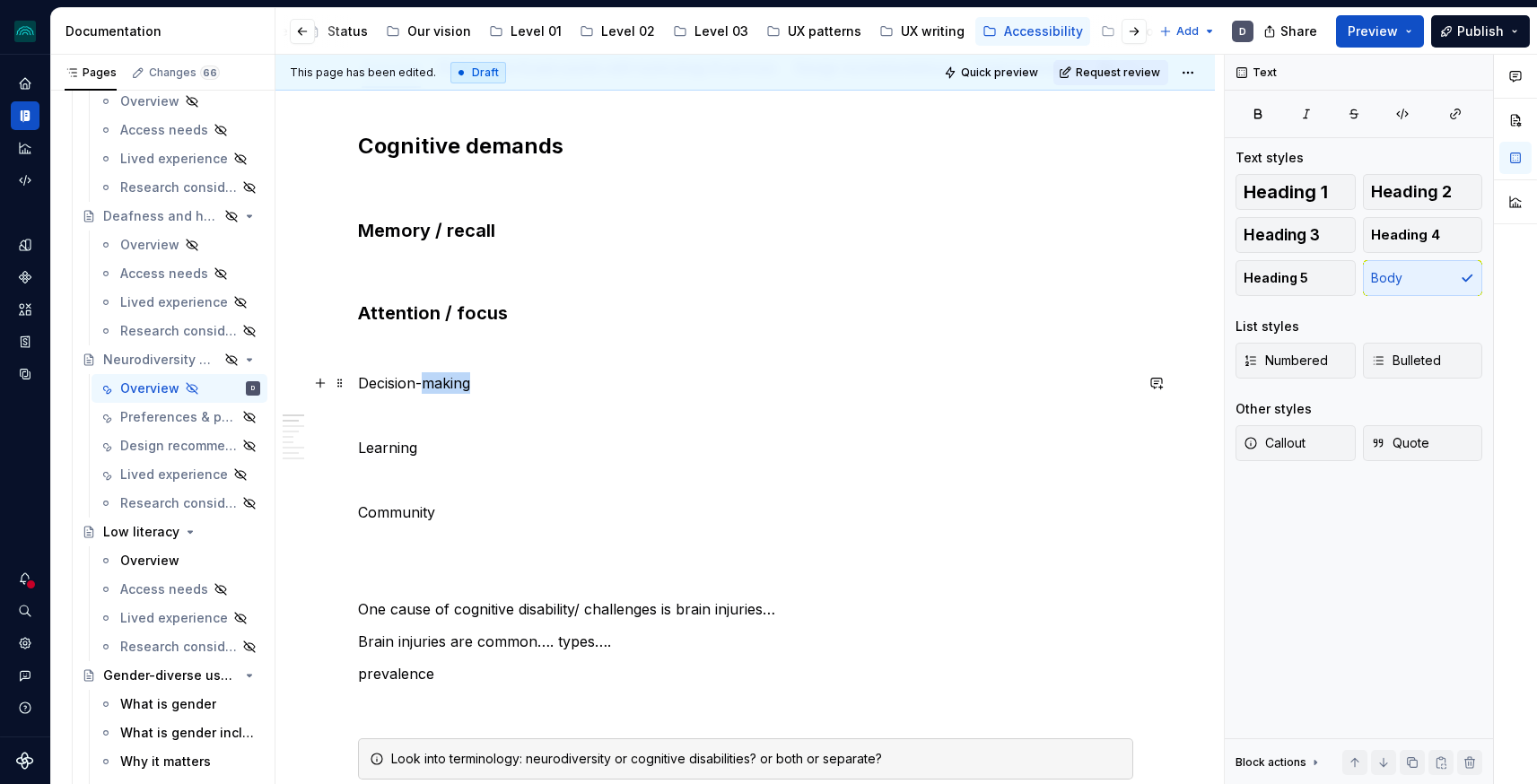
click at [435, 384] on p "Decision-making" at bounding box center [745, 383] width 775 height 21
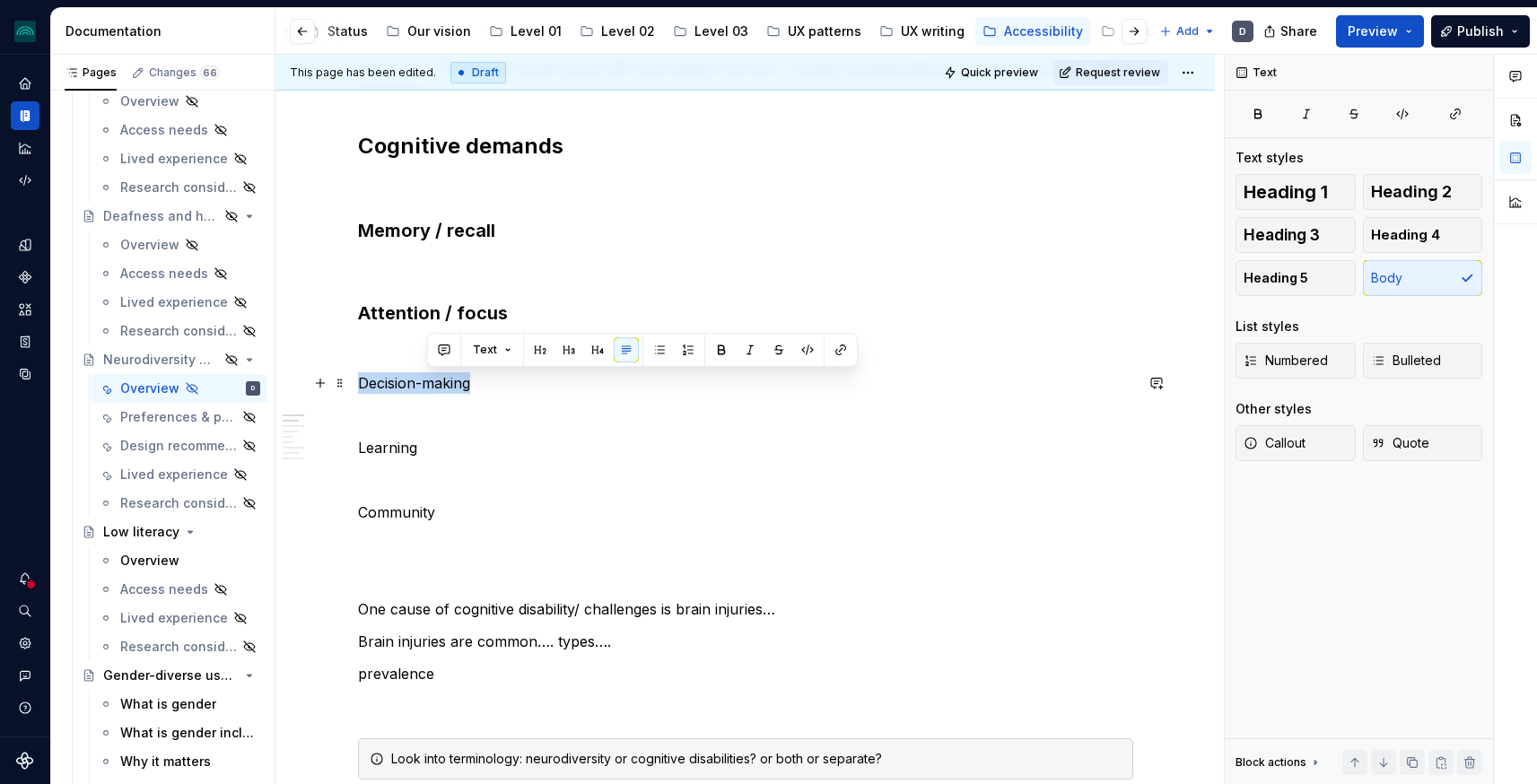
click at [435, 384] on p "Decision-making" at bounding box center [745, 383] width 775 height 21
click at [501, 353] on button "button" at bounding box center [504, 350] width 25 height 25
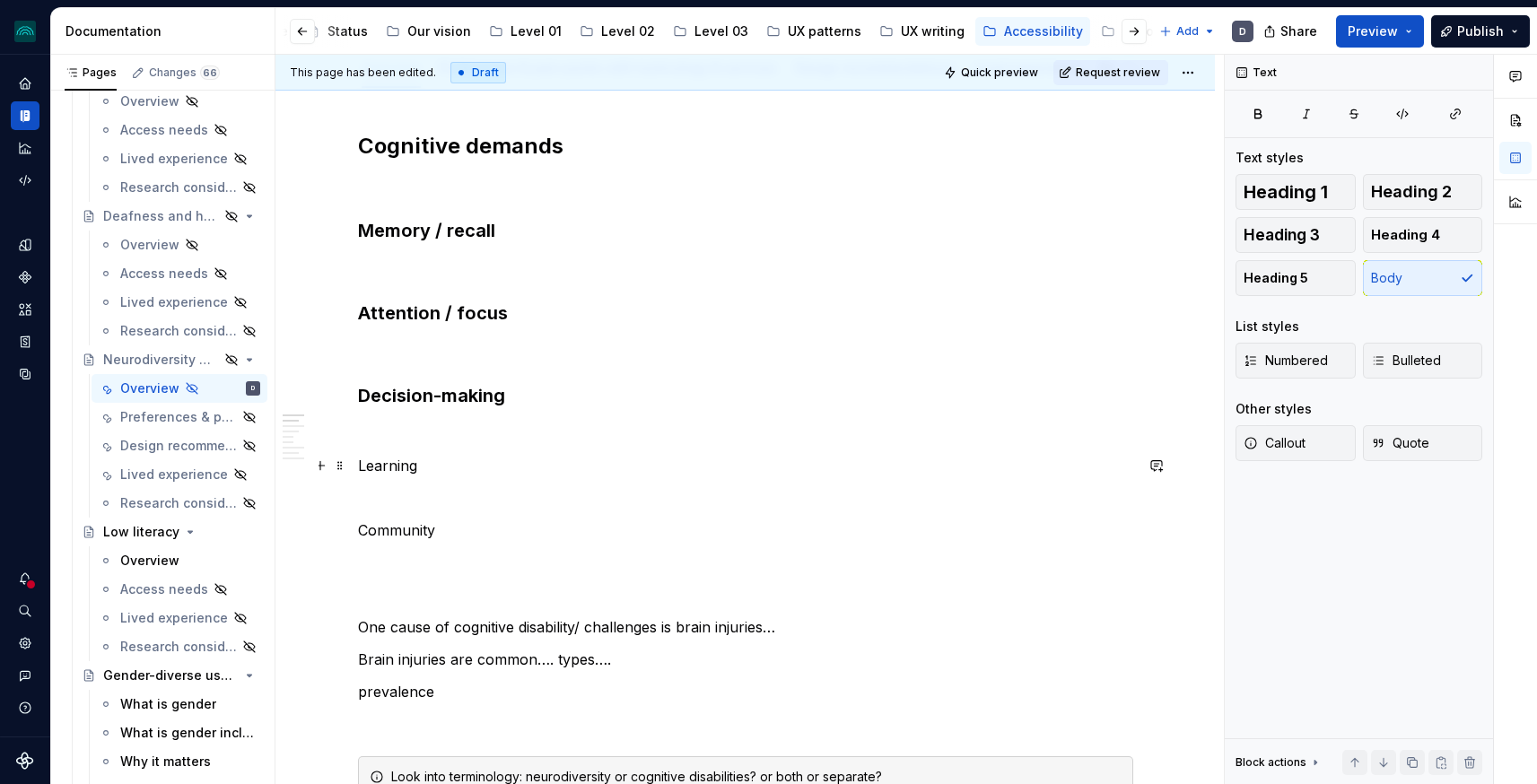
click at [404, 466] on p "Learning" at bounding box center [745, 465] width 775 height 21
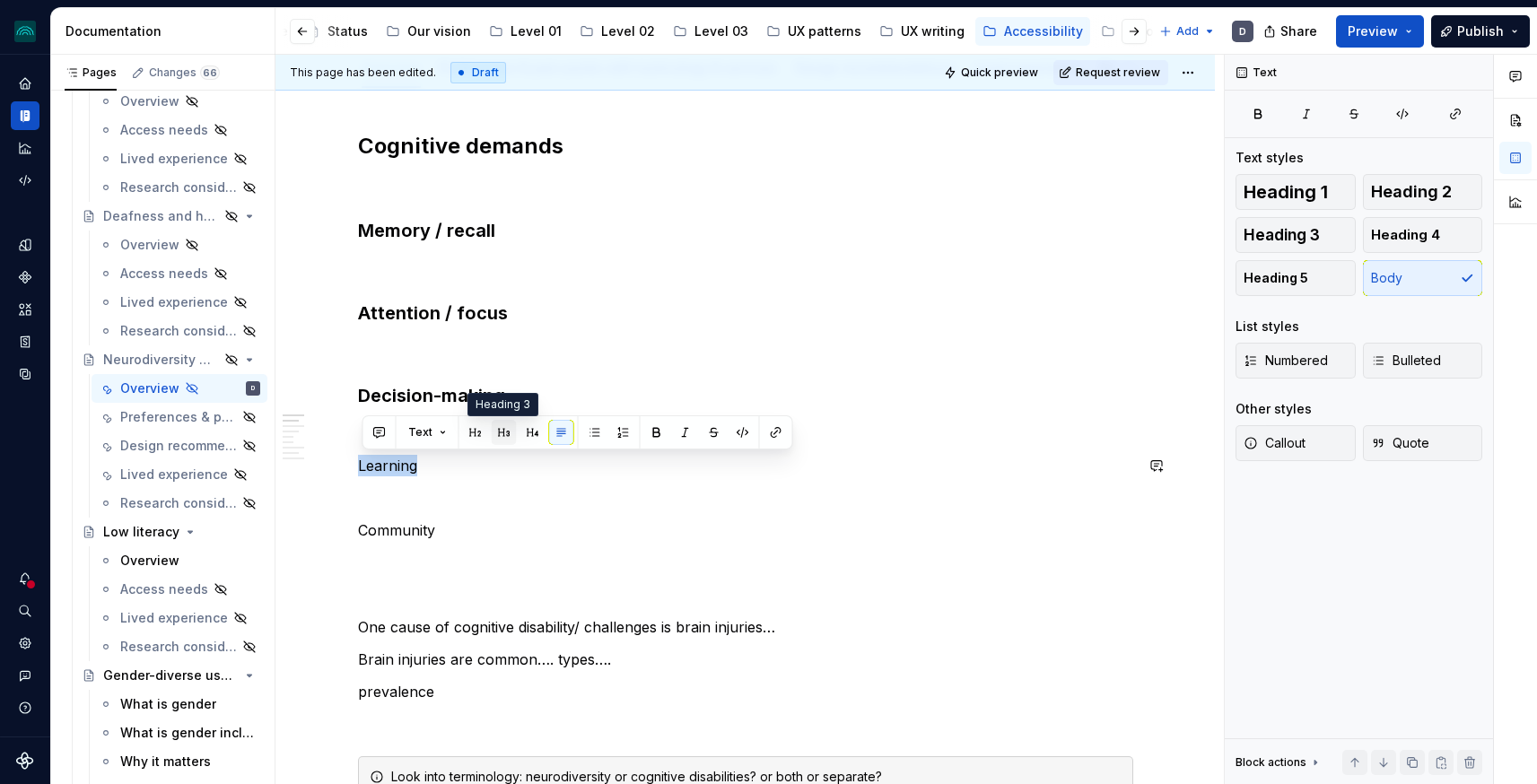
click at [507, 429] on button "button" at bounding box center [504, 433] width 25 height 25
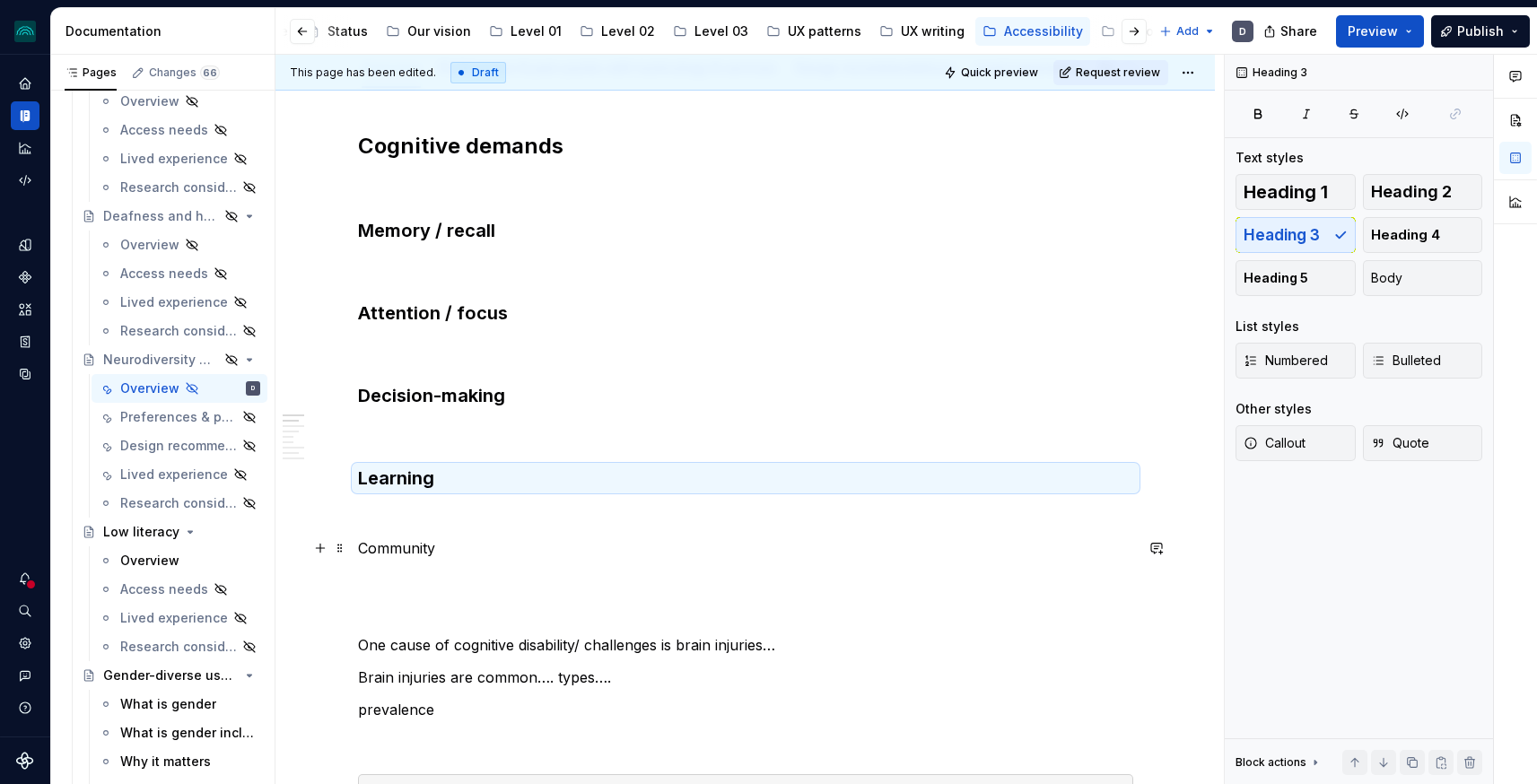
click at [381, 557] on p "Community" at bounding box center [745, 548] width 775 height 21
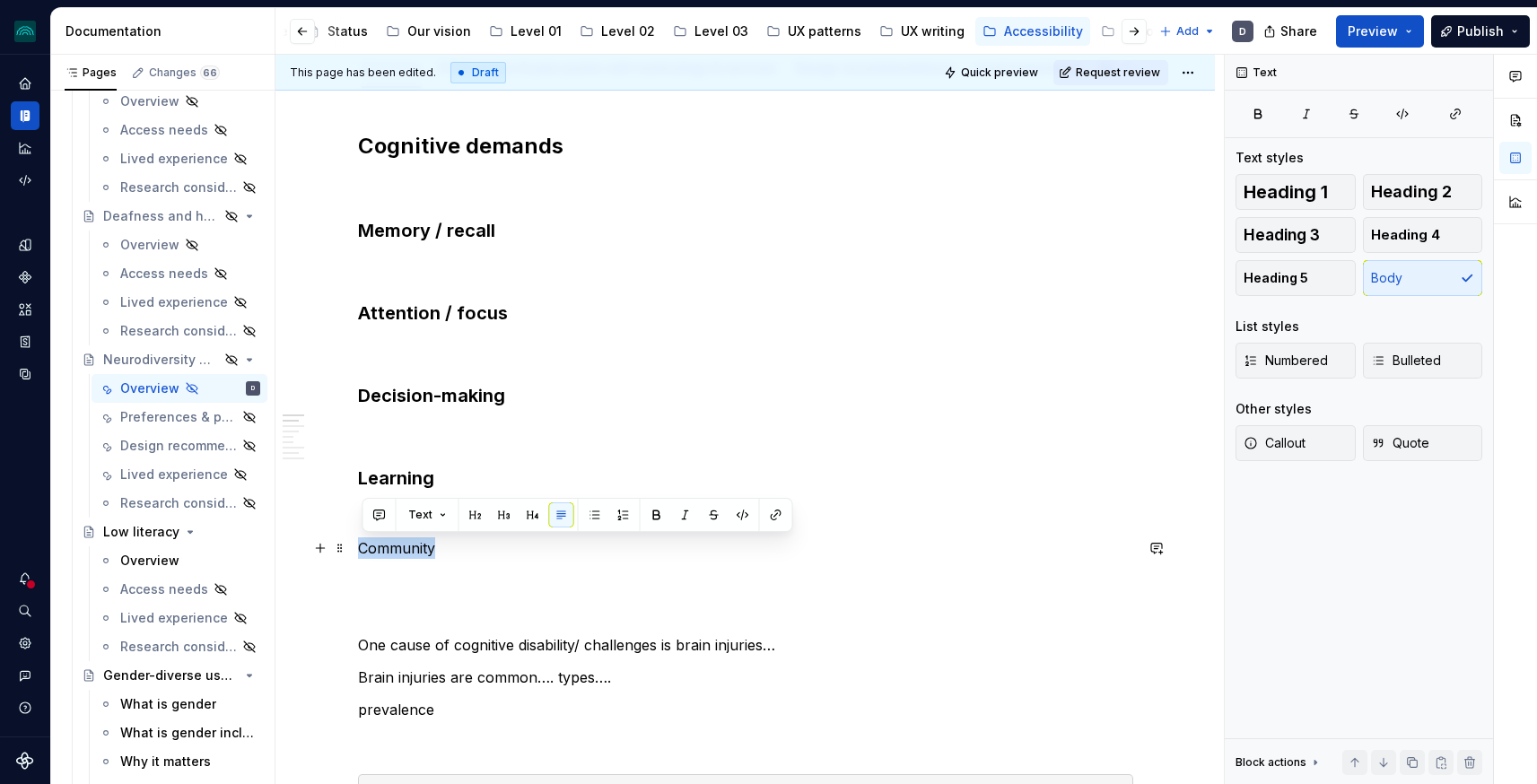
click at [381, 557] on p "Community" at bounding box center [745, 548] width 775 height 21
click at [499, 518] on button "button" at bounding box center [504, 515] width 25 height 25
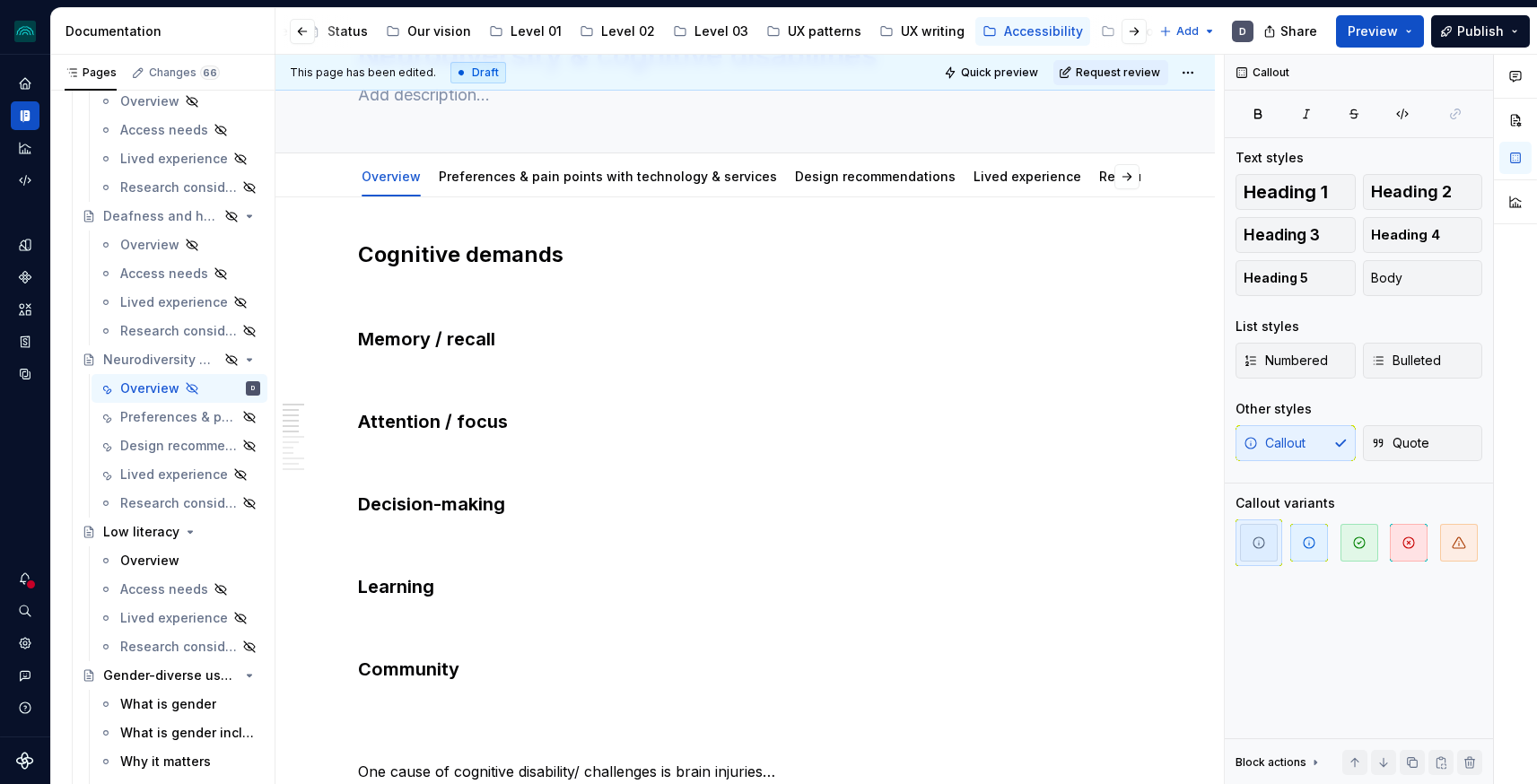
scroll to position [0, 0]
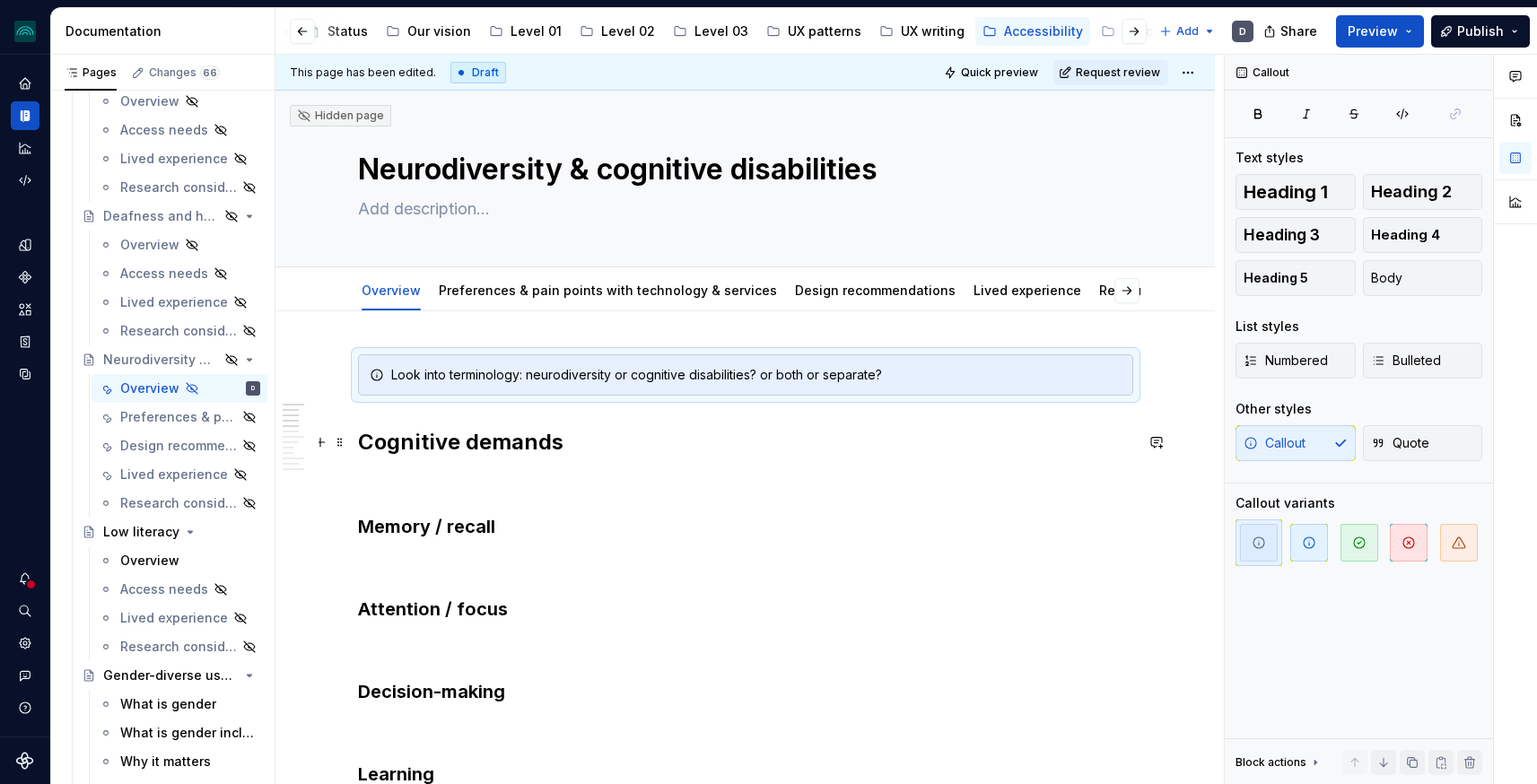
click at [520, 448] on h2 "Cognitive demands" at bounding box center [745, 442] width 775 height 28
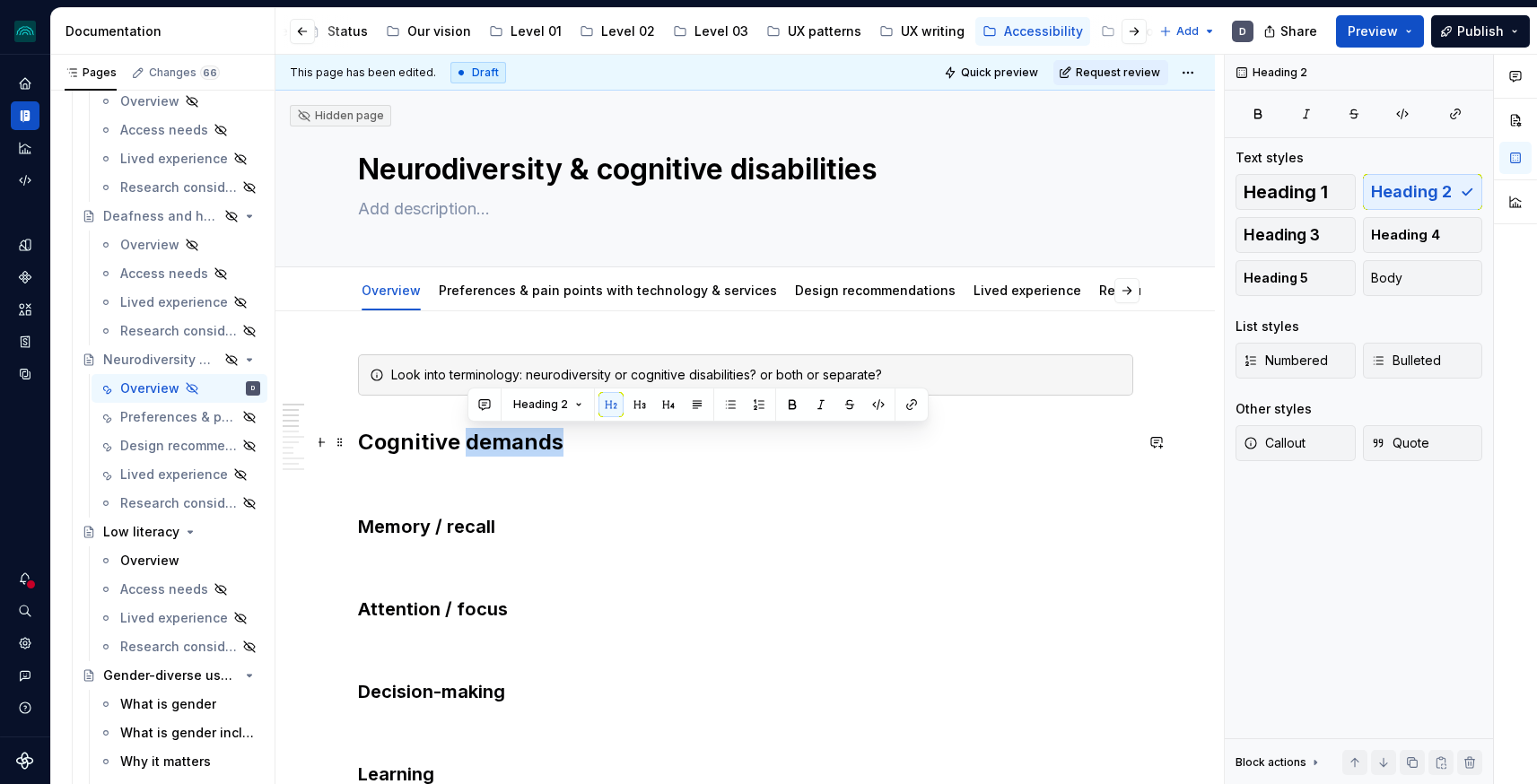
click at [472, 451] on h2 "Cognitive demands" at bounding box center [745, 442] width 775 height 28
click at [595, 452] on h2 "Cognitive demands" at bounding box center [745, 442] width 775 height 28
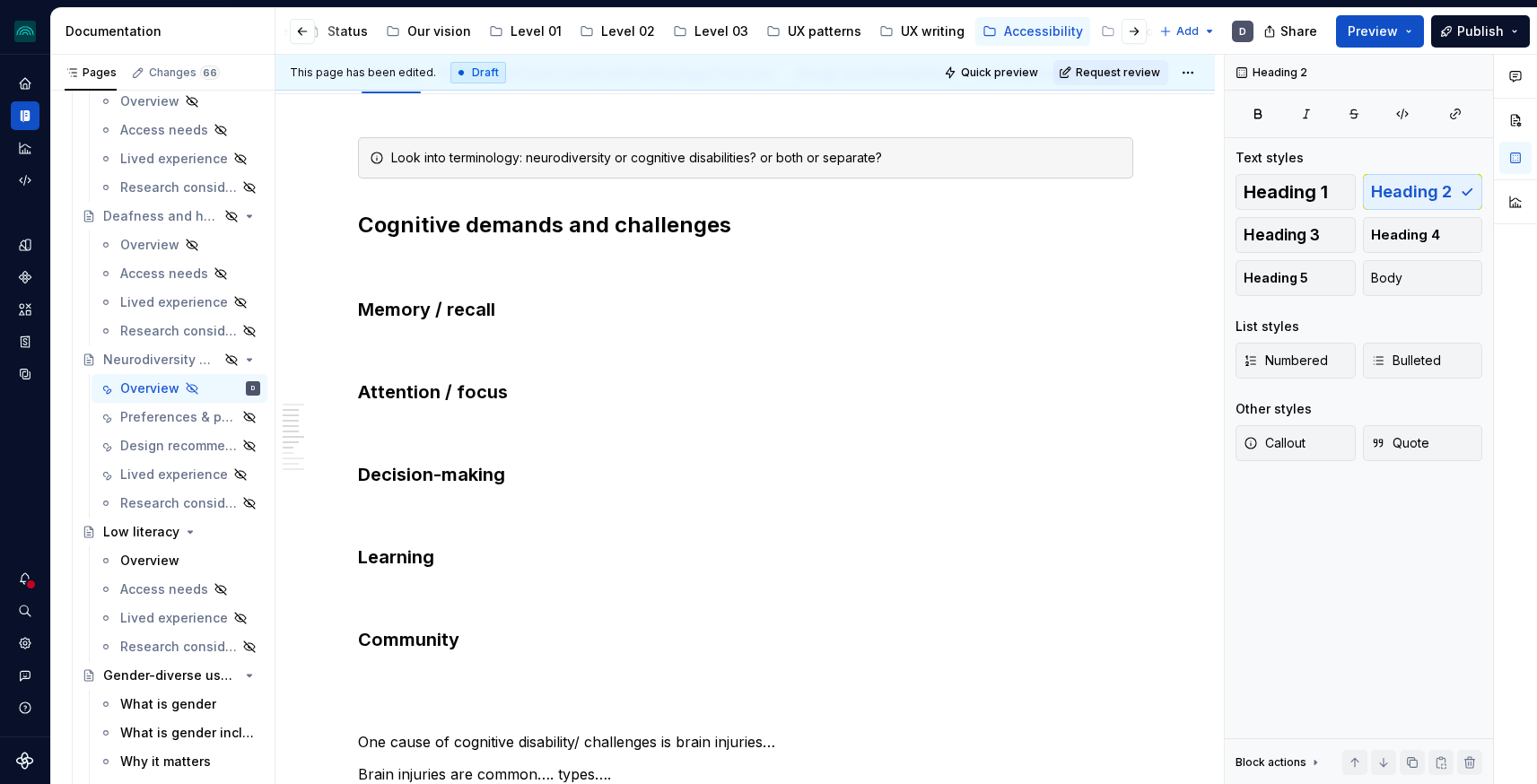
scroll to position [447, 0]
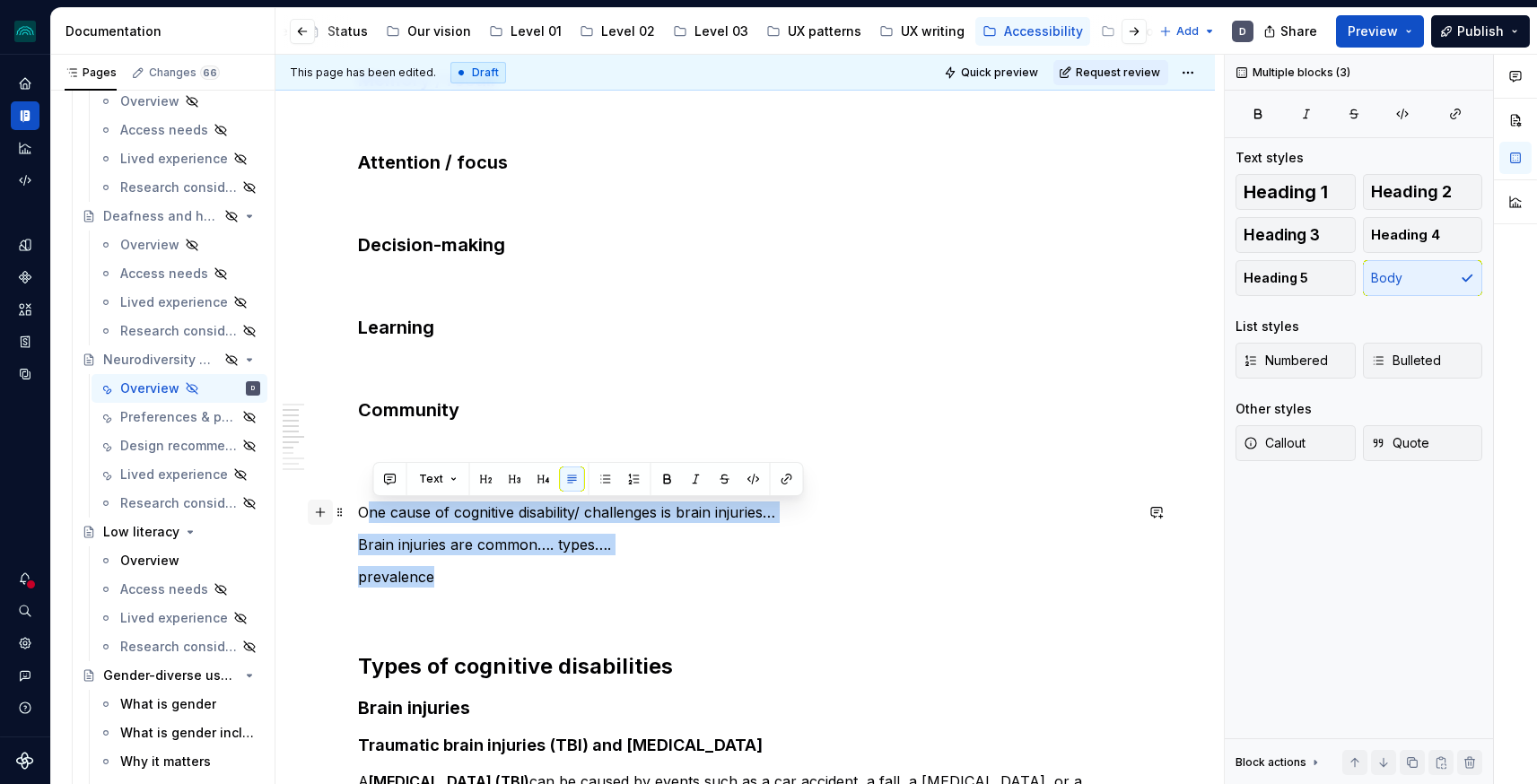
drag, startPoint x: 462, startPoint y: 575, endPoint x: 330, endPoint y: 502, distance: 150.8
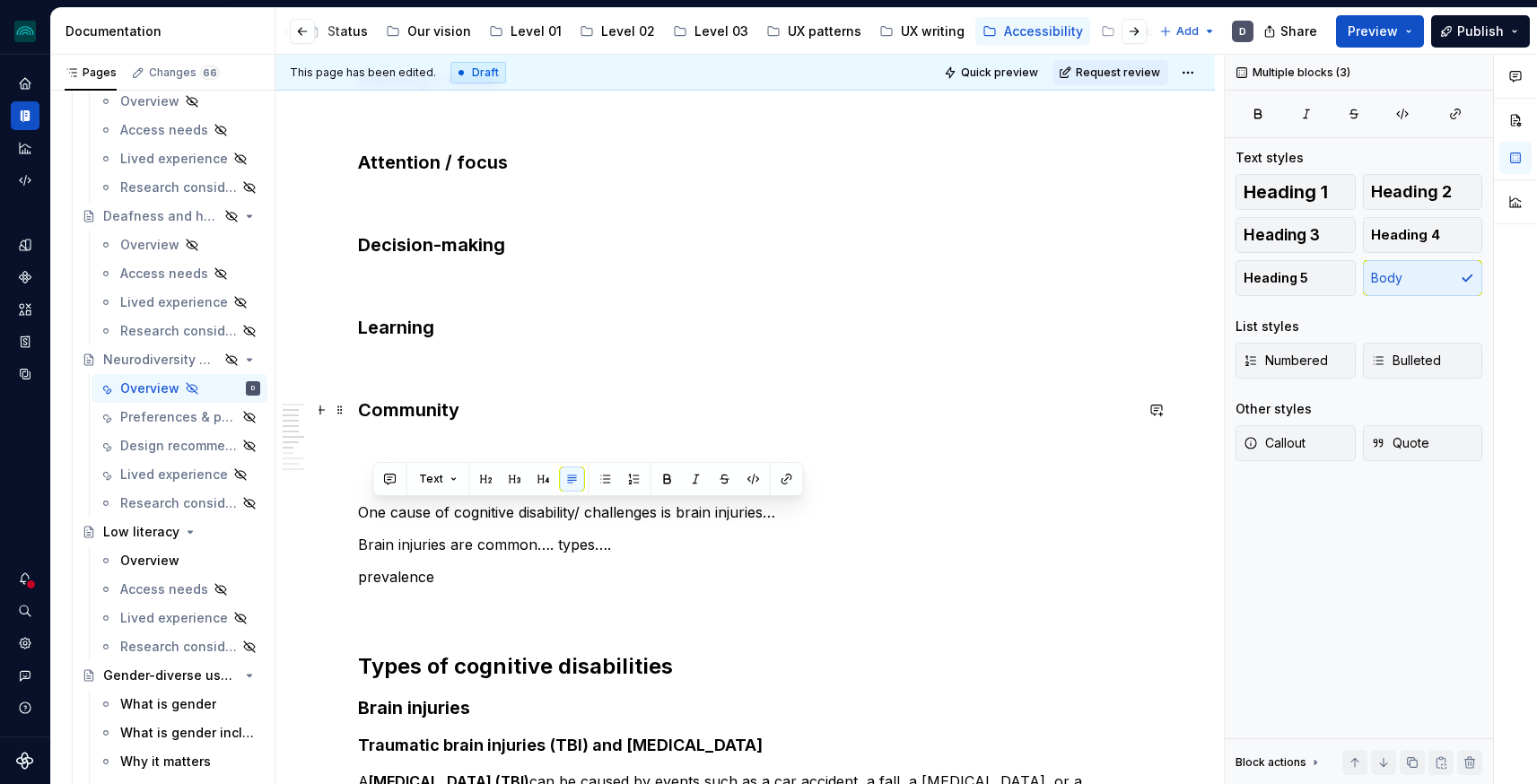
click at [487, 413] on h3 "Community" at bounding box center [745, 411] width 775 height 25
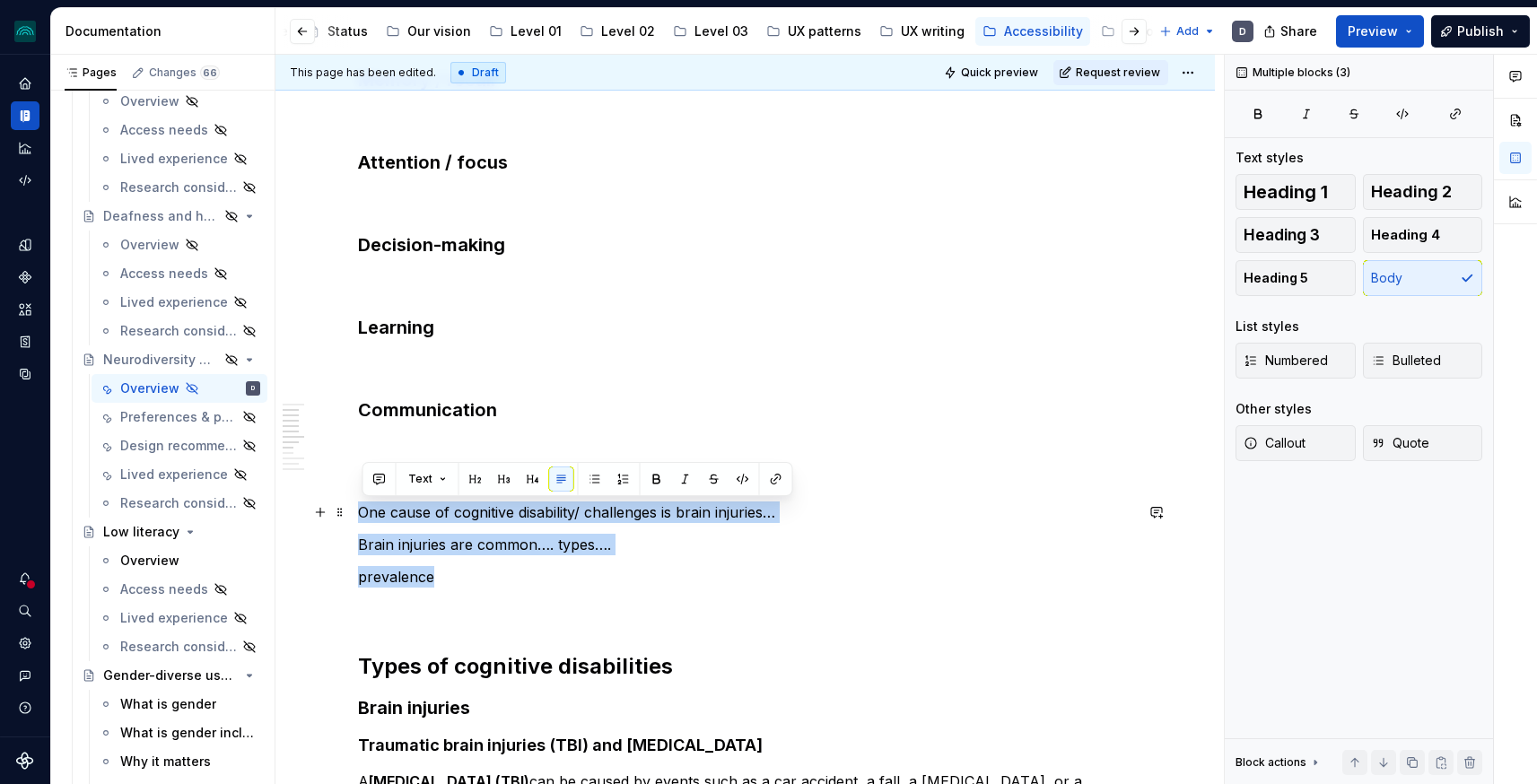
drag, startPoint x: 478, startPoint y: 573, endPoint x: 353, endPoint y: 520, distance: 135.8
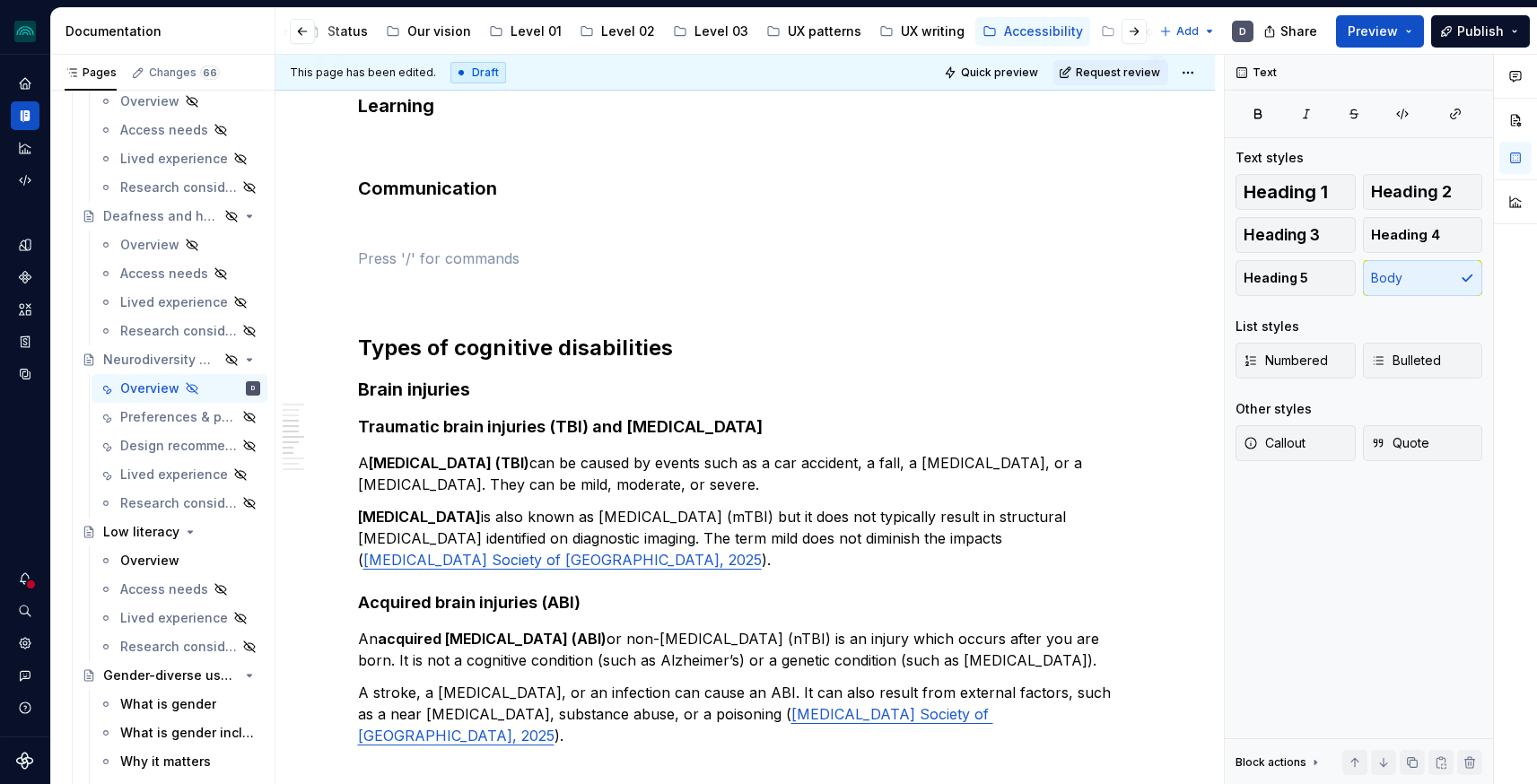
scroll to position [8, 0]
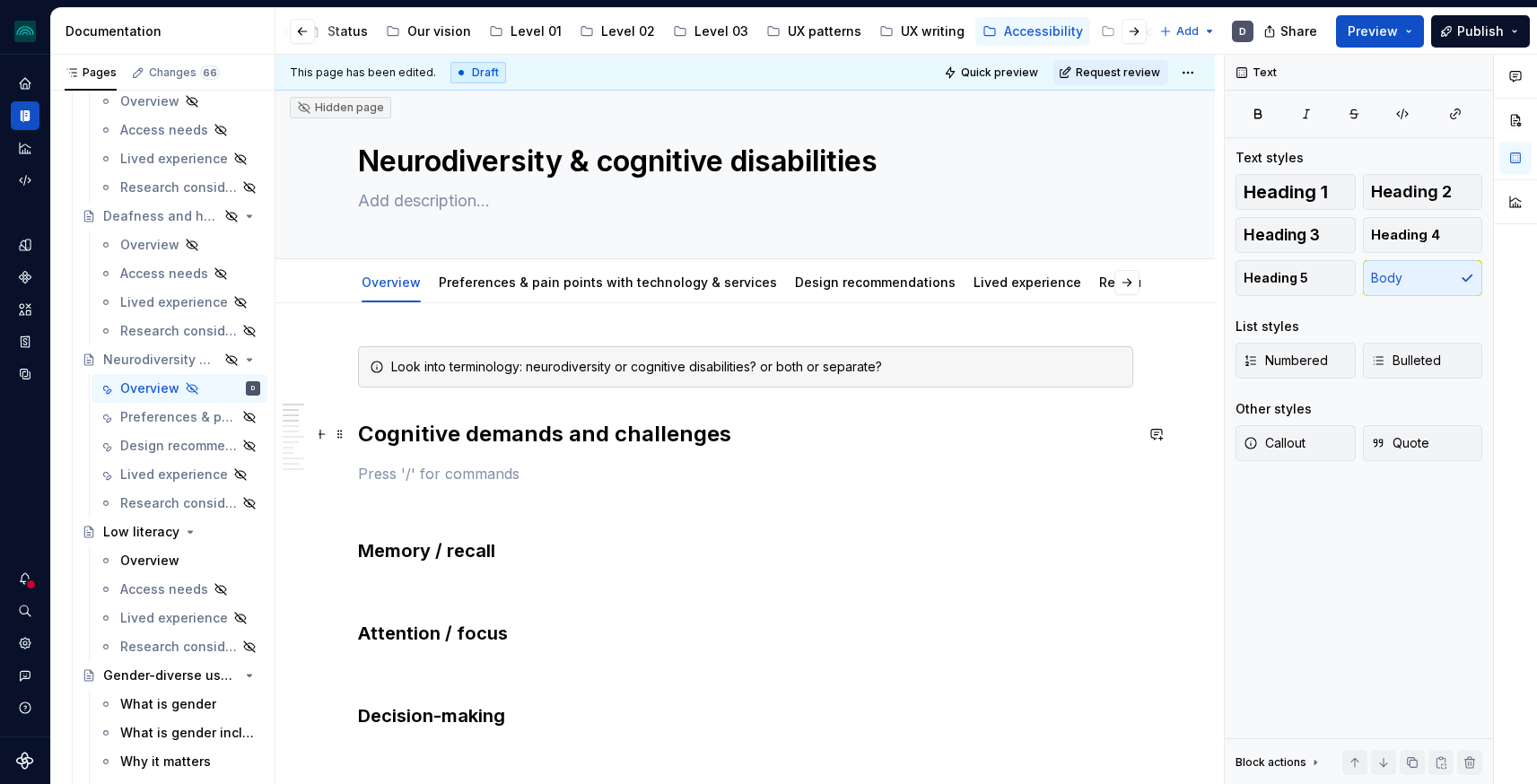
click at [363, 438] on h2 "Cognitive demands and challenges" at bounding box center [745, 434] width 775 height 28
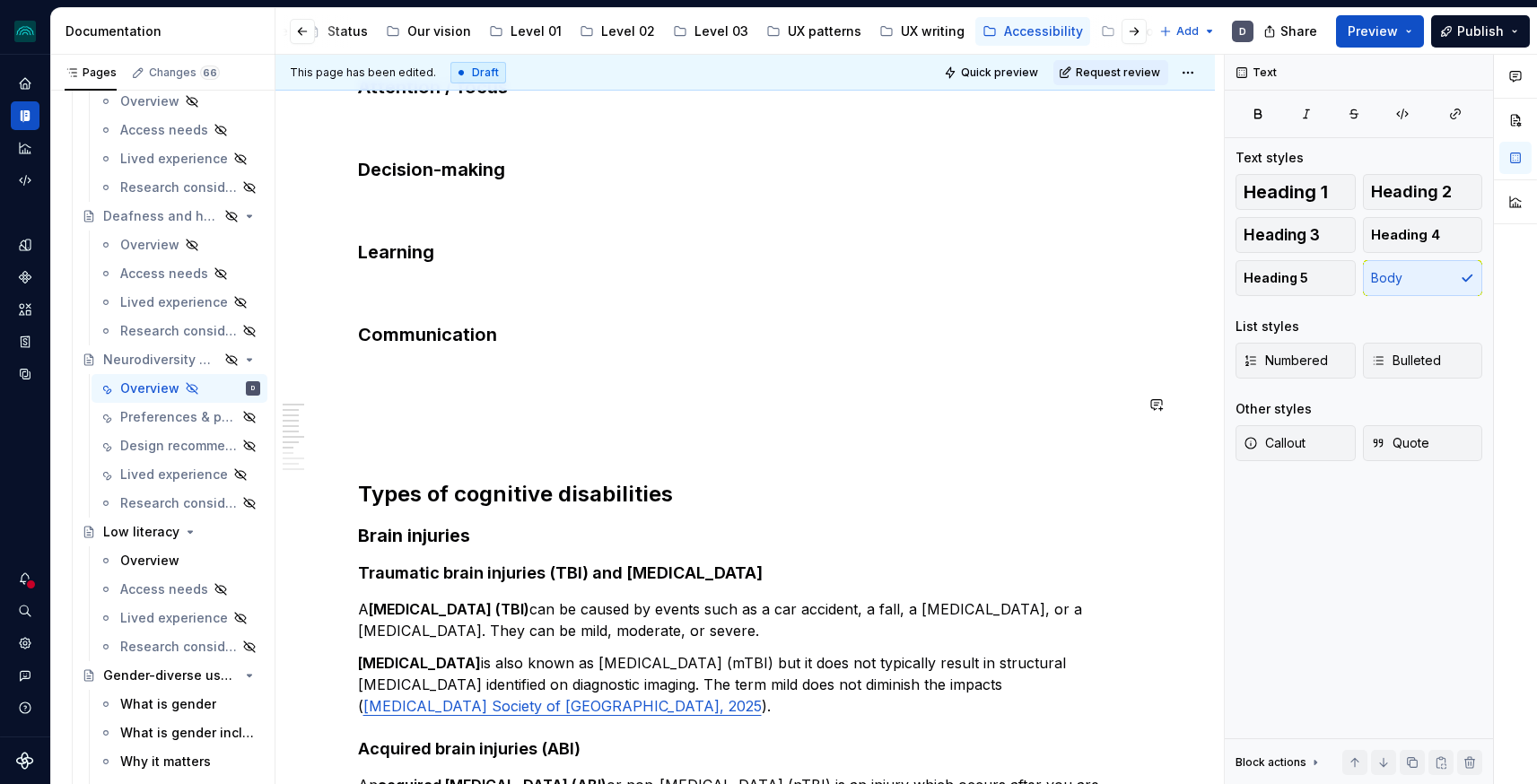
scroll to position [738, 0]
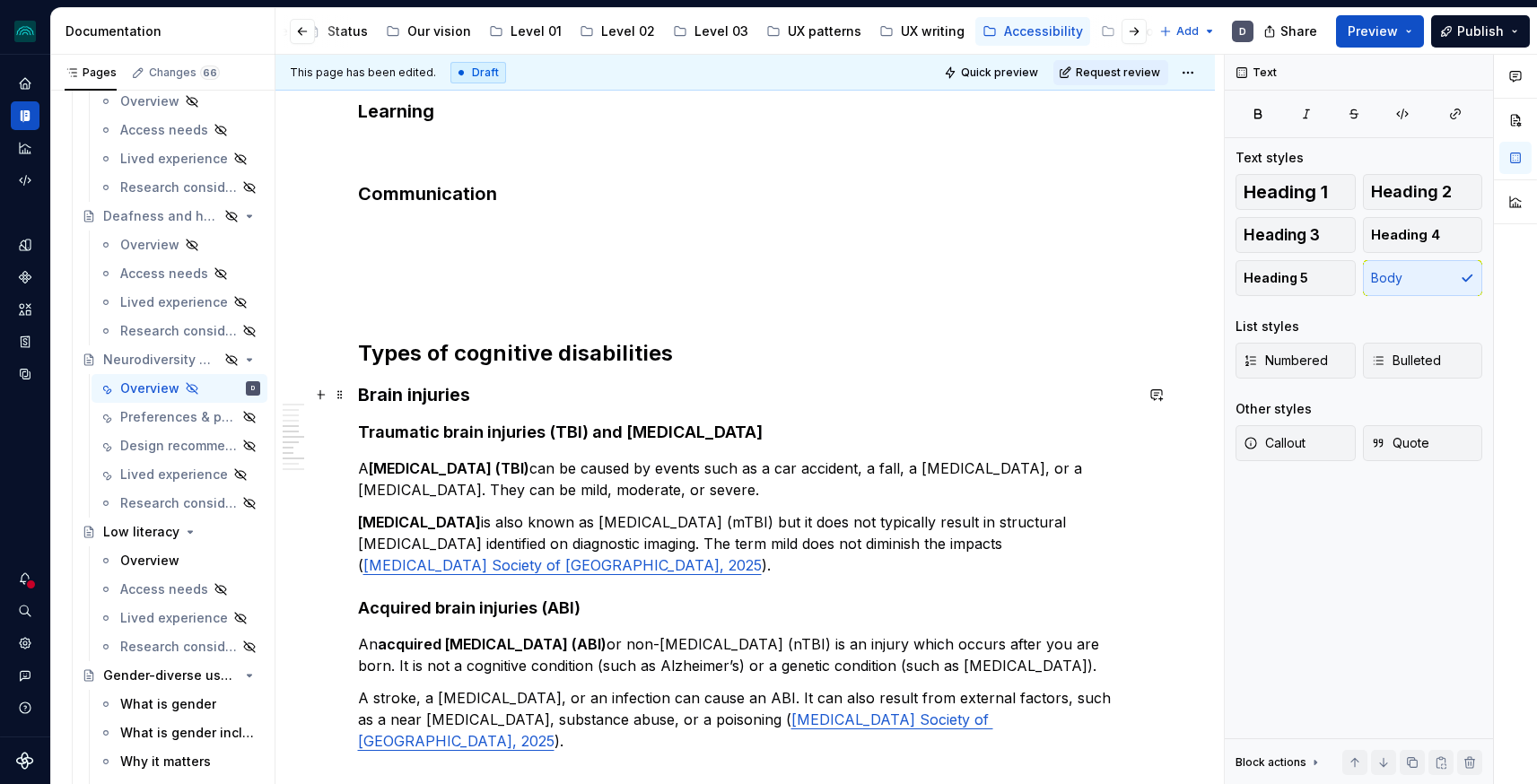
click at [548, 398] on h3 "Brain injuries" at bounding box center [745, 395] width 775 height 25
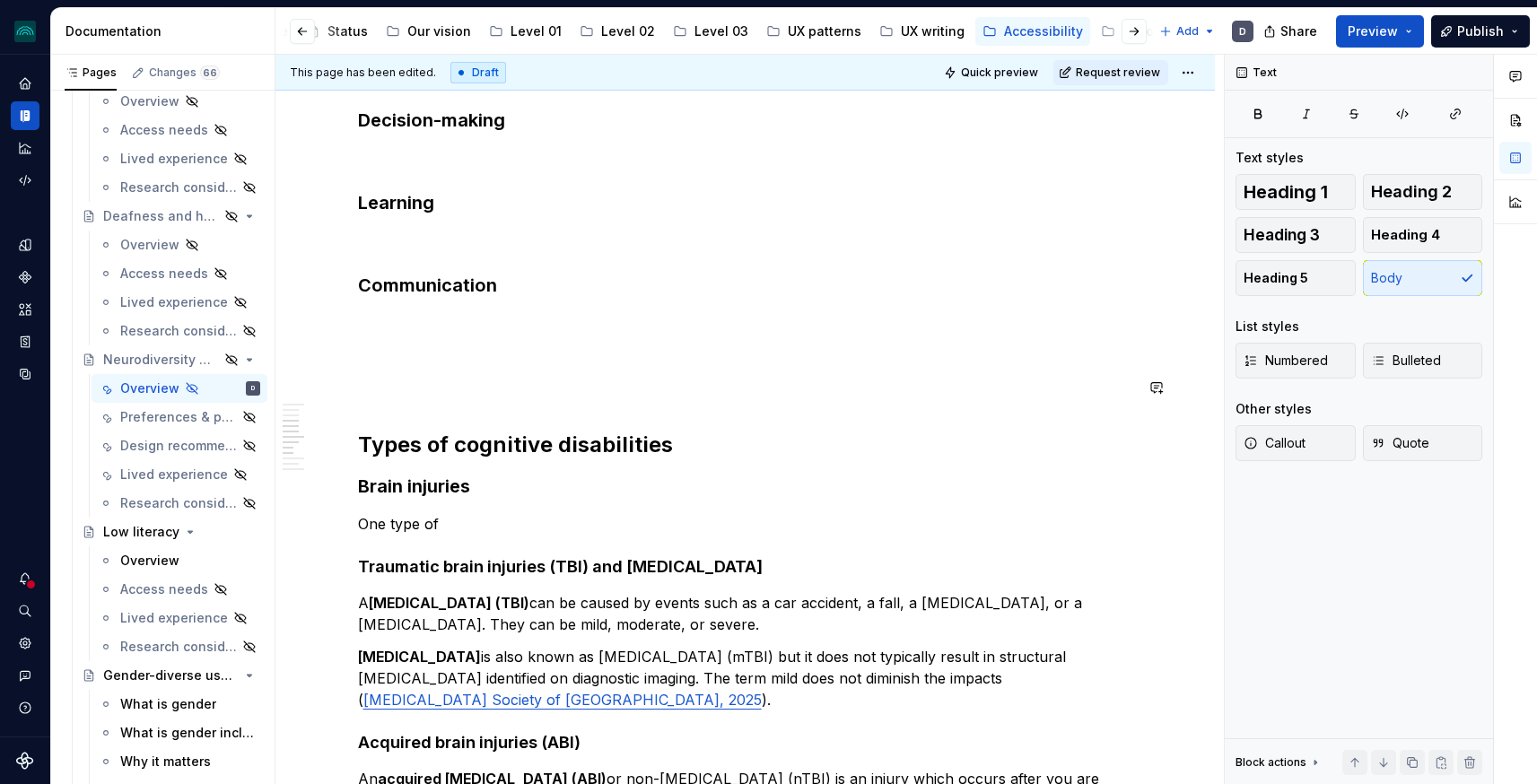
scroll to position [652, 0]
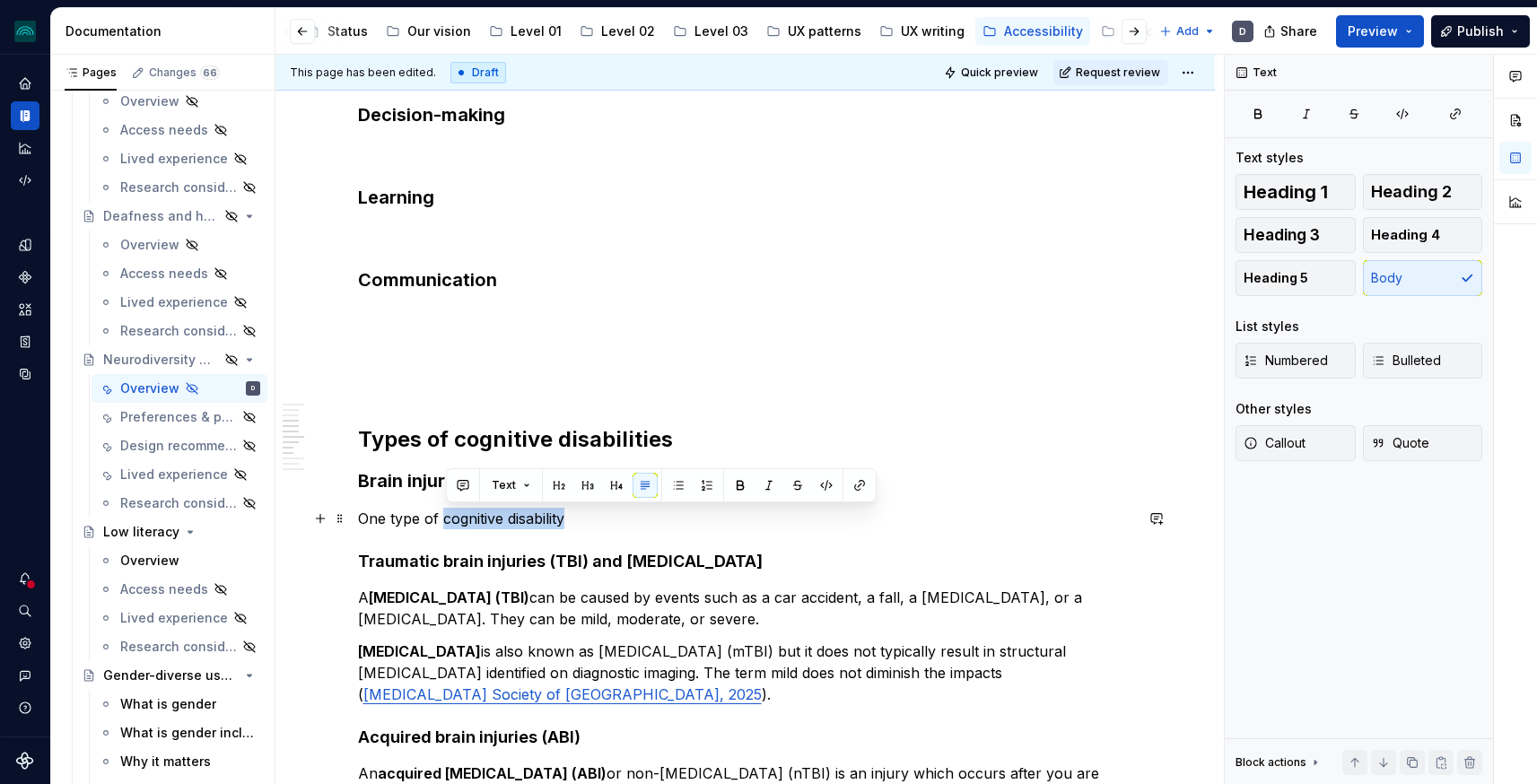
drag, startPoint x: 614, startPoint y: 517, endPoint x: 449, endPoint y: 518, distance: 165.0
click at [449, 518] on p "One type of cognitive disability" at bounding box center [745, 519] width 775 height 21
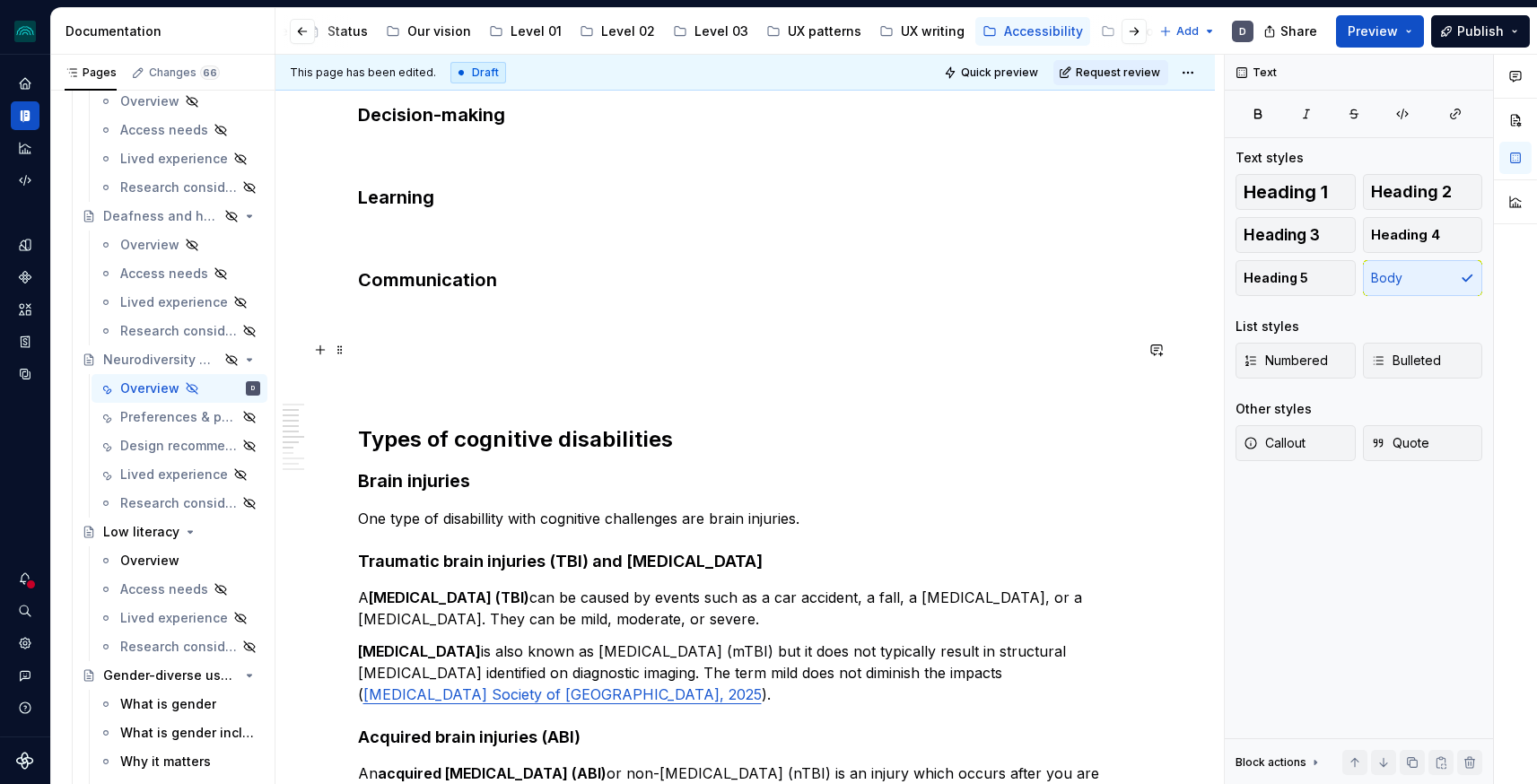
scroll to position [79, 0]
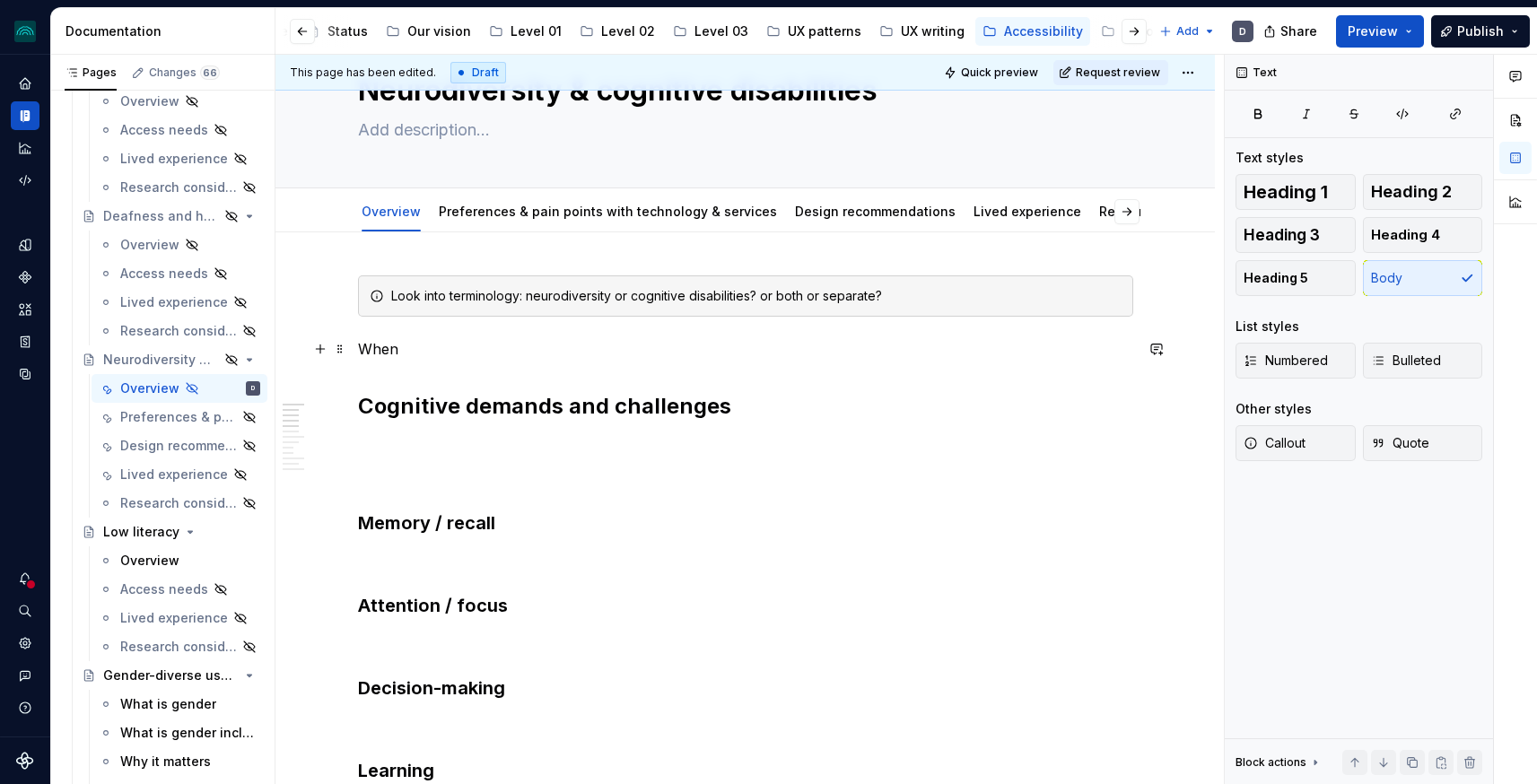
click at [496, 349] on p "When" at bounding box center [745, 349] width 775 height 21
click at [388, 352] on p "When" at bounding box center [745, 349] width 775 height 21
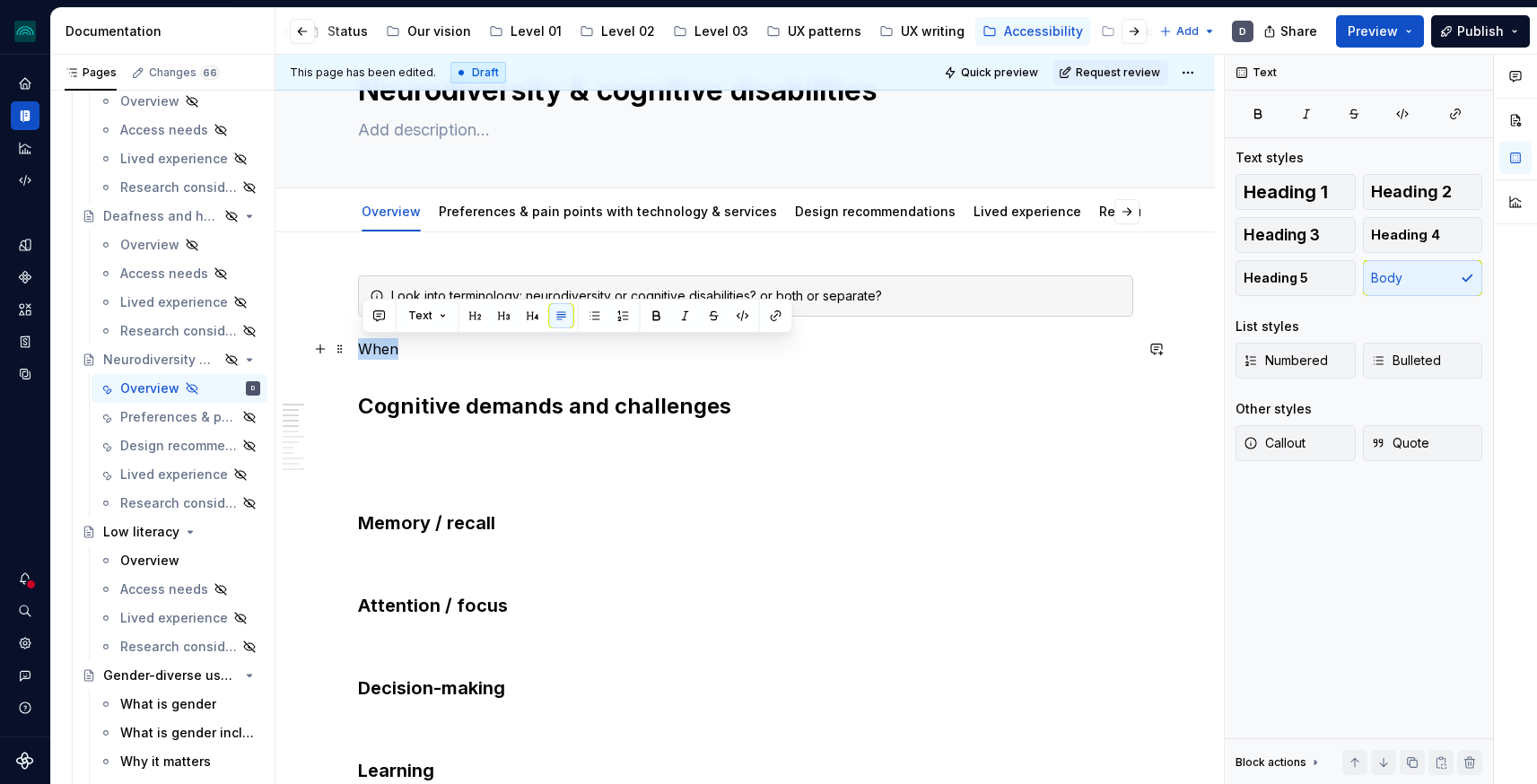
click at [388, 352] on p "When" at bounding box center [745, 349] width 775 height 21
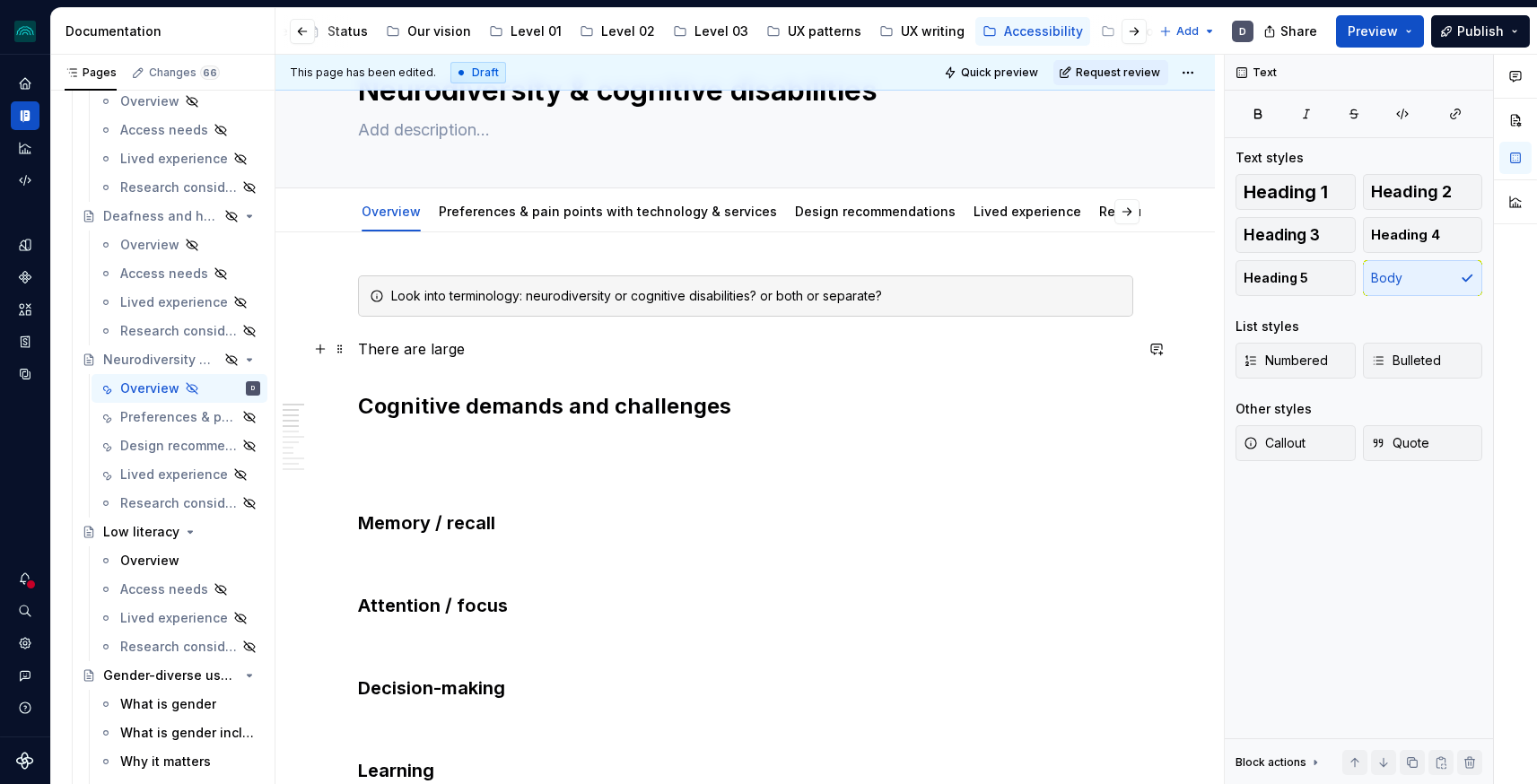
click at [412, 343] on p "There are large" at bounding box center [745, 349] width 775 height 21
click at [450, 349] on p "There is a large" at bounding box center [745, 349] width 775 height 21
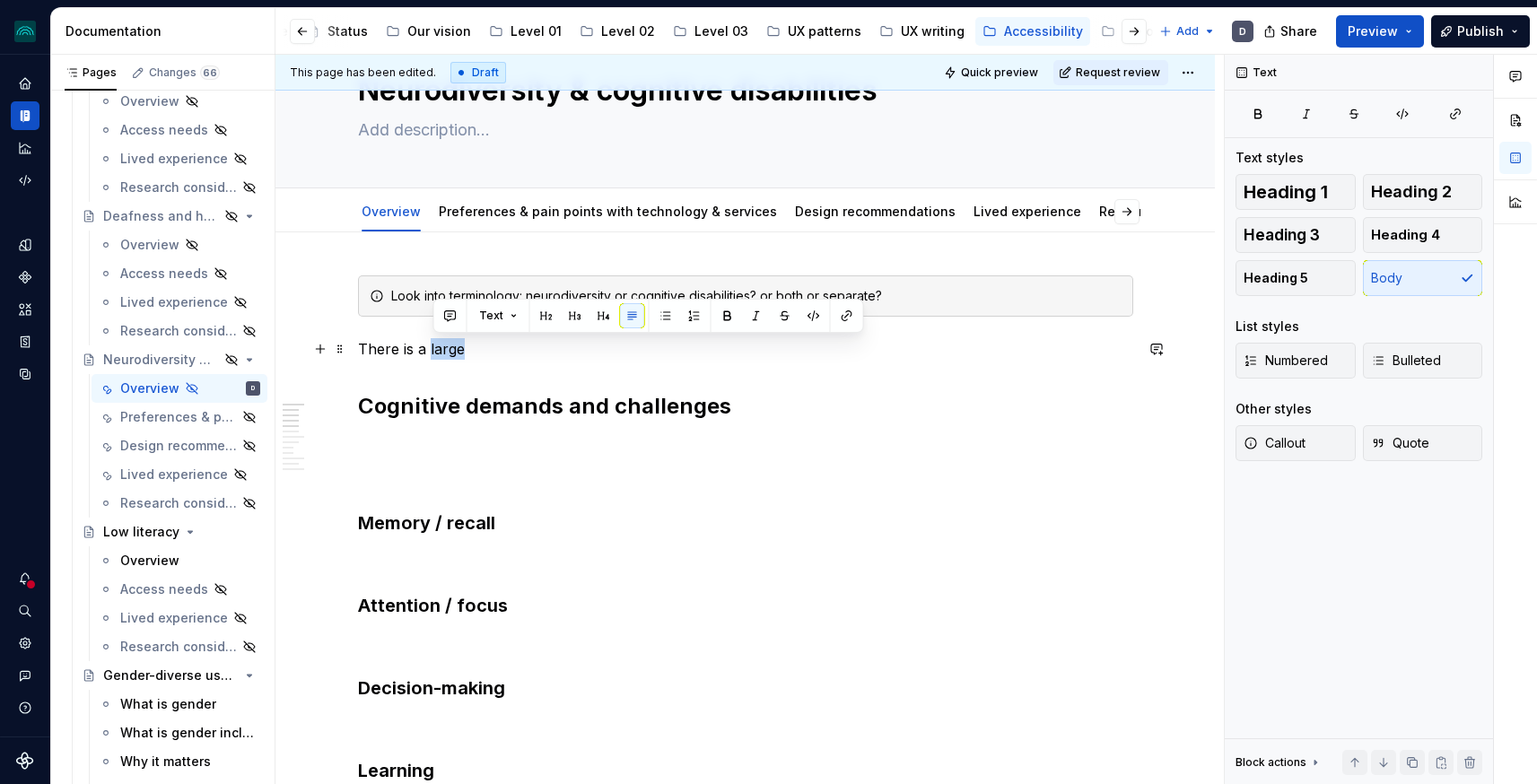
click at [450, 349] on p "There is a large" at bounding box center [745, 349] width 775 height 21
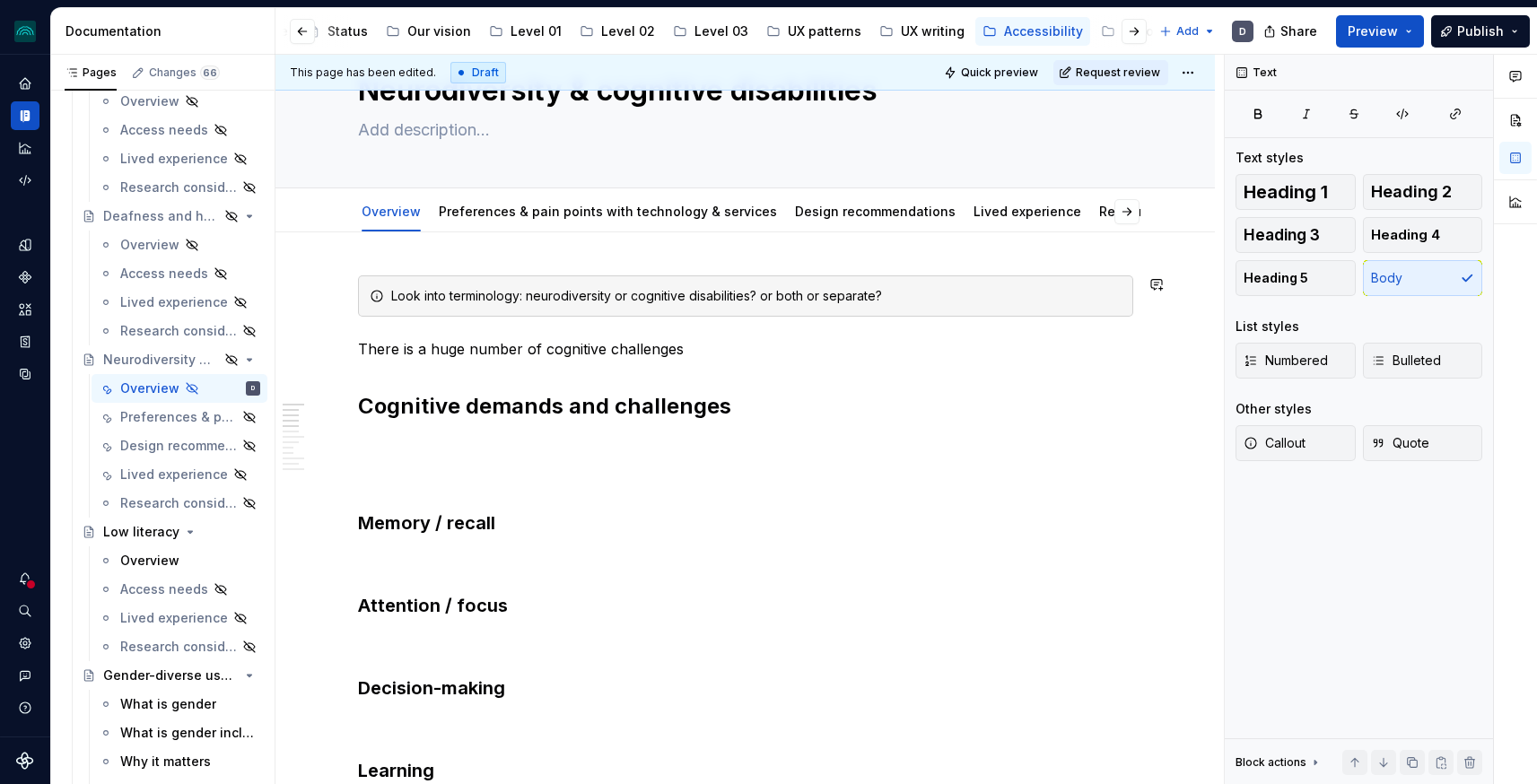
click at [437, 339] on p "There is a huge number of cognitive challenges" at bounding box center [745, 349] width 775 height 21
click at [637, 354] on p "There is a large number of cognitive challenges" at bounding box center [745, 349] width 775 height 21
click at [651, 342] on p "There is a large number of cognitive disabilities and variations between them. …" at bounding box center [745, 349] width 775 height 21
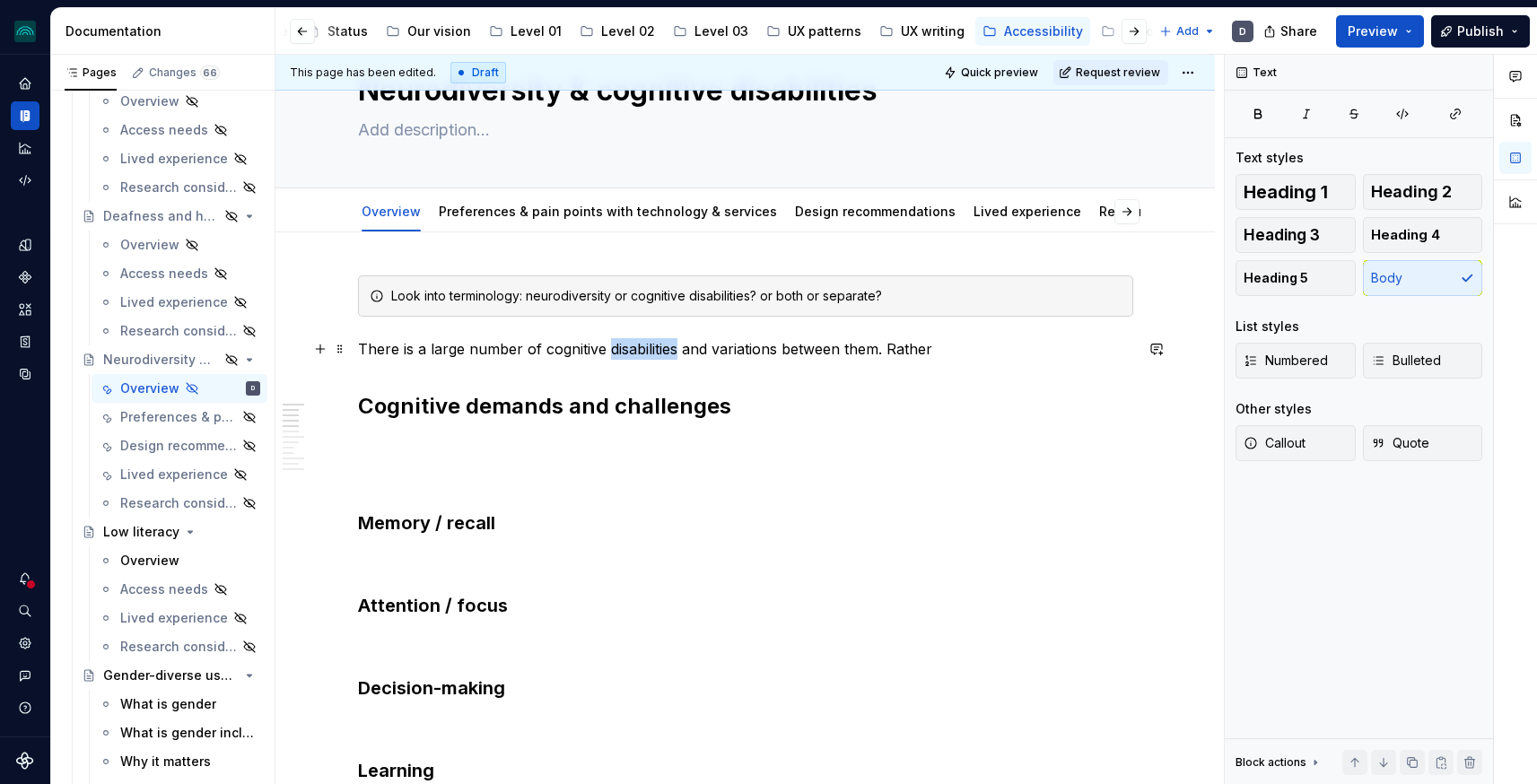
click at [651, 342] on p "There is a large number of cognitive disabilities and variations between them. …" at bounding box center [745, 349] width 775 height 21
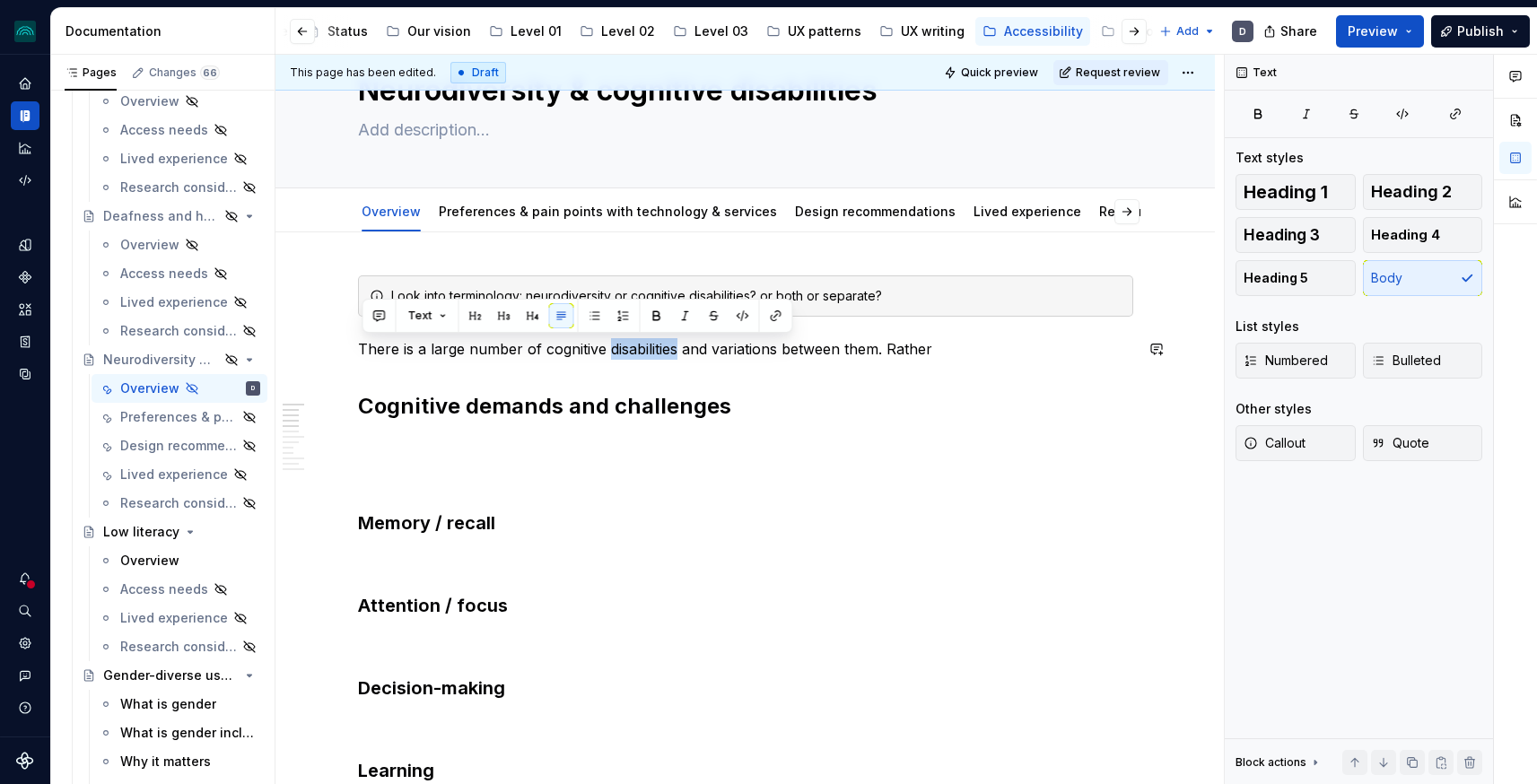
copy p "There is a large number of cognitive disabilities and variations between them. …"
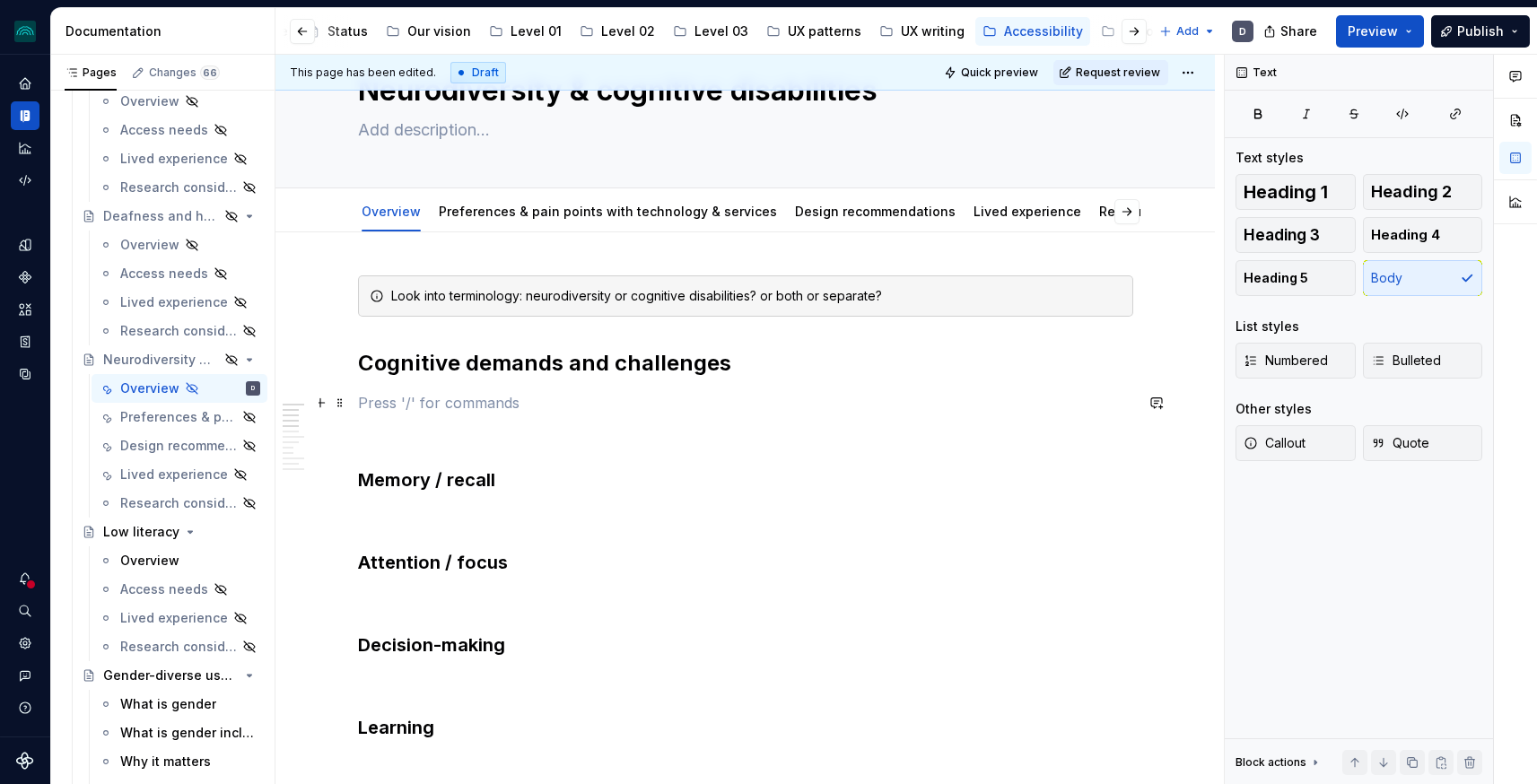
click at [460, 410] on p at bounding box center [745, 403] width 775 height 21
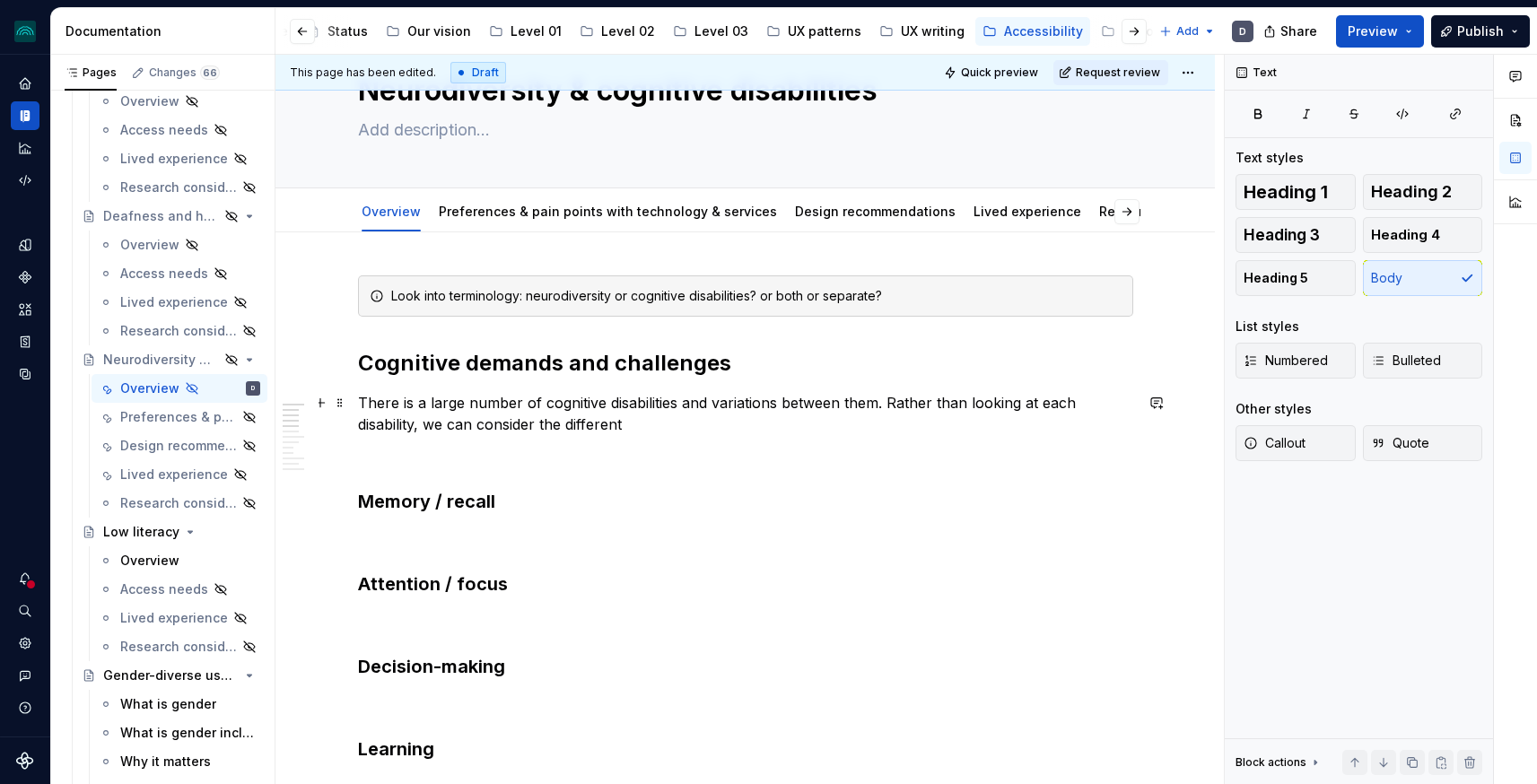
click at [1064, 410] on p "There is a large number of cognitive disabilities and variations between them. …" at bounding box center [745, 413] width 775 height 43
click at [727, 418] on p "There is a large number of cognitive disabilities and variations between them. …" at bounding box center [745, 413] width 775 height 43
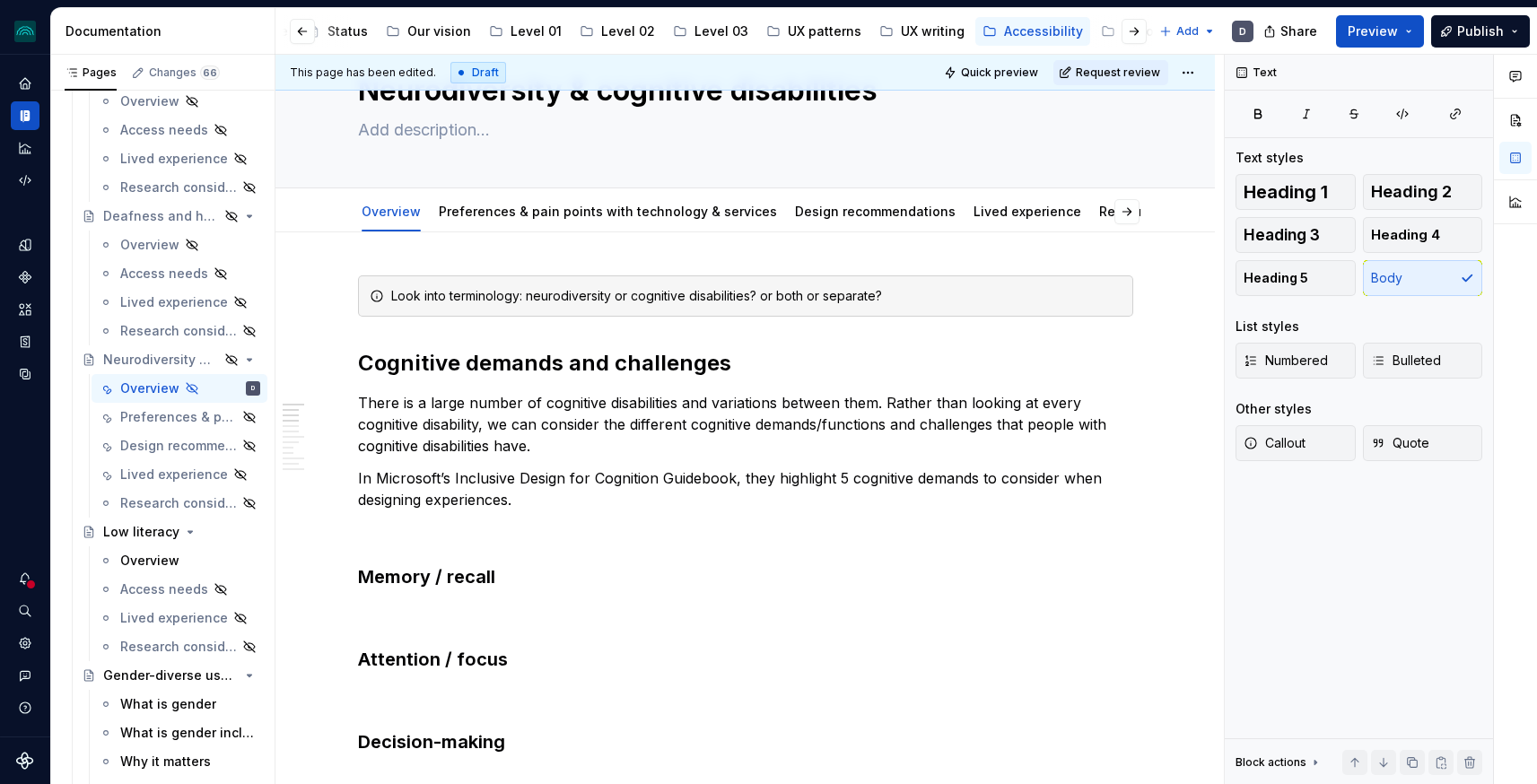
type textarea "*"
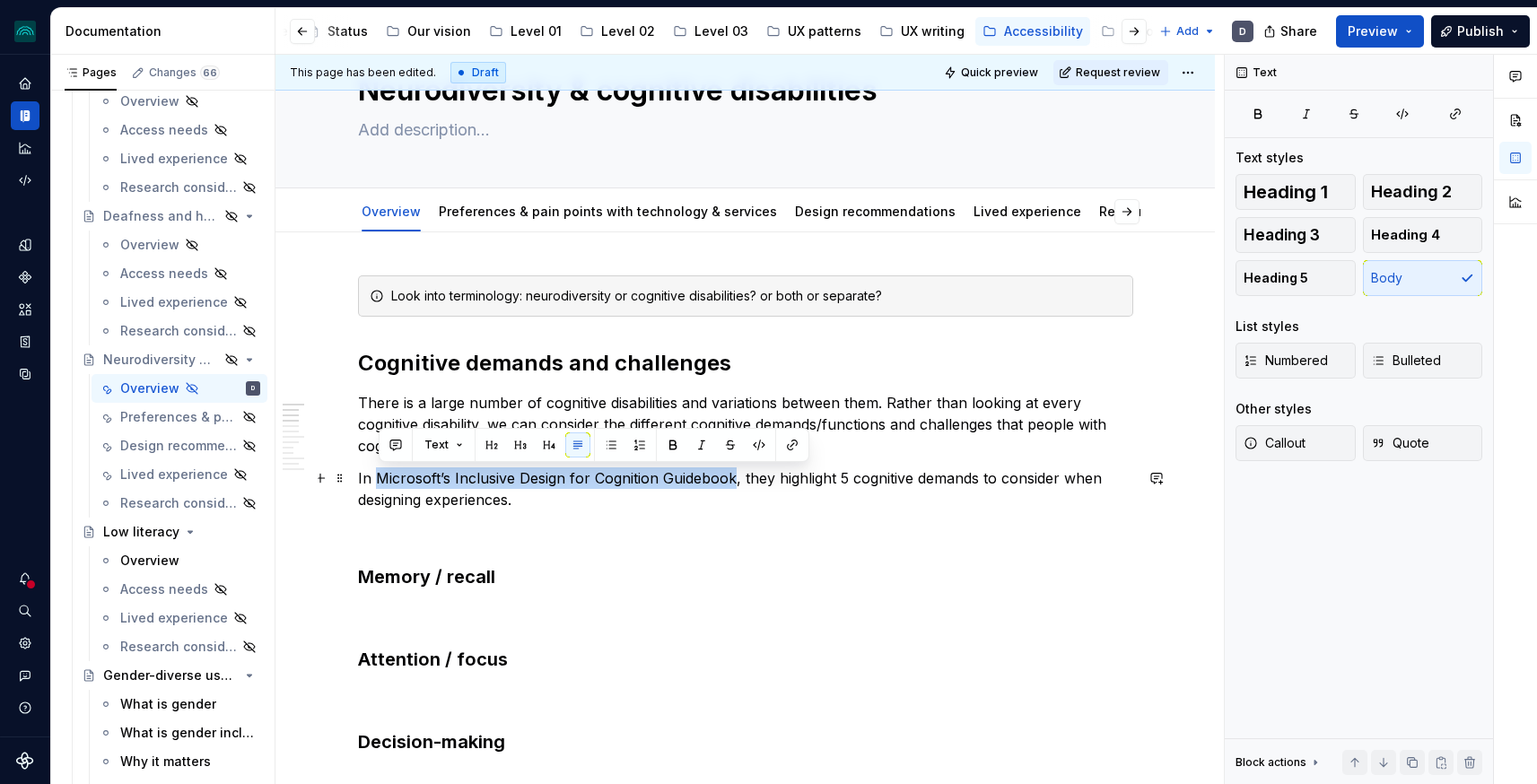
drag, startPoint x: 735, startPoint y: 478, endPoint x: 376, endPoint y: 484, distance: 359.1
click at [376, 484] on p "In Microsoft’s Inclusive Design for Cognition Guidebook, they highlight 5 cogni…" at bounding box center [745, 489] width 775 height 43
click at [794, 448] on button "button" at bounding box center [793, 445] width 25 height 25
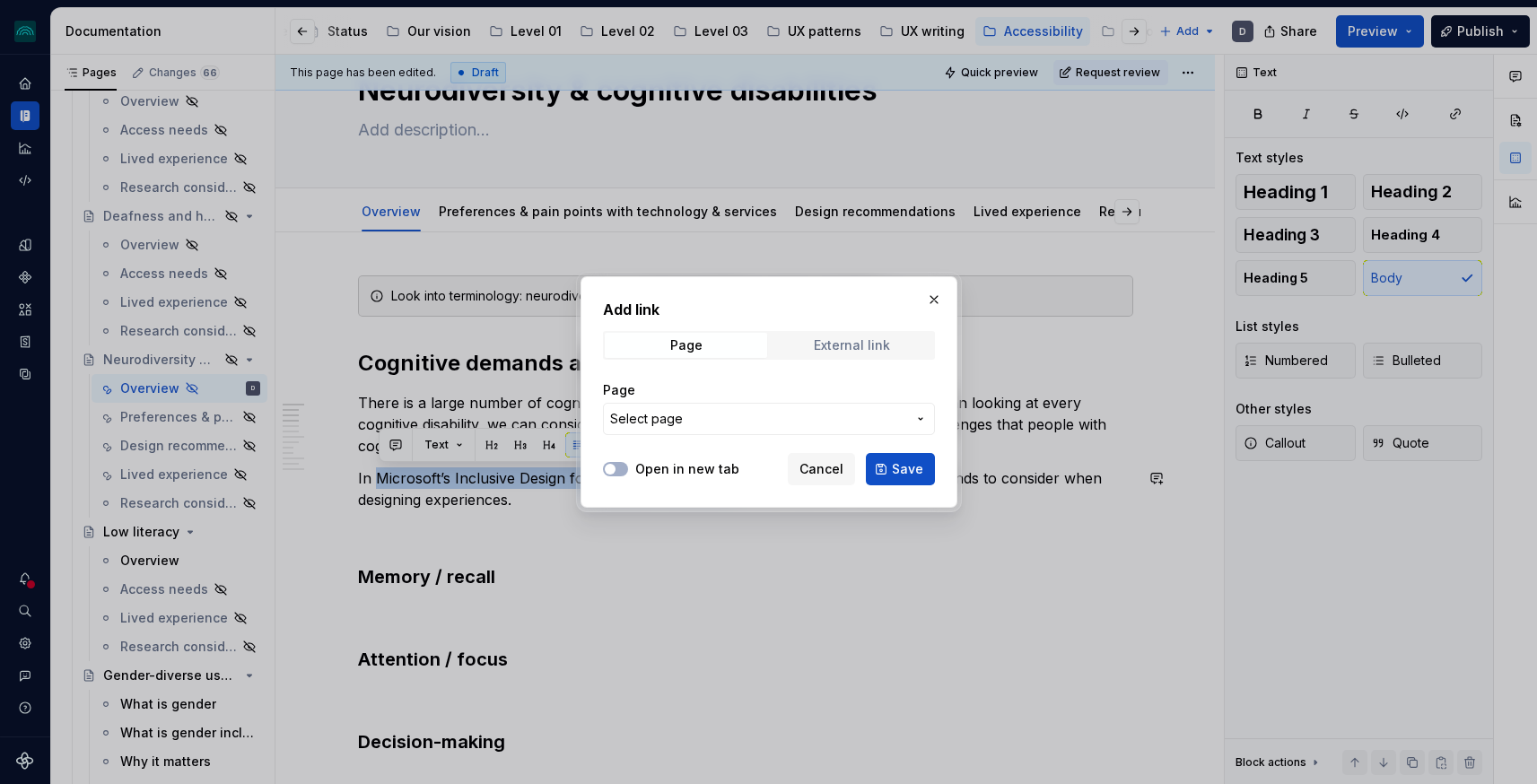
click at [842, 342] on div "External link" at bounding box center [852, 345] width 76 height 15
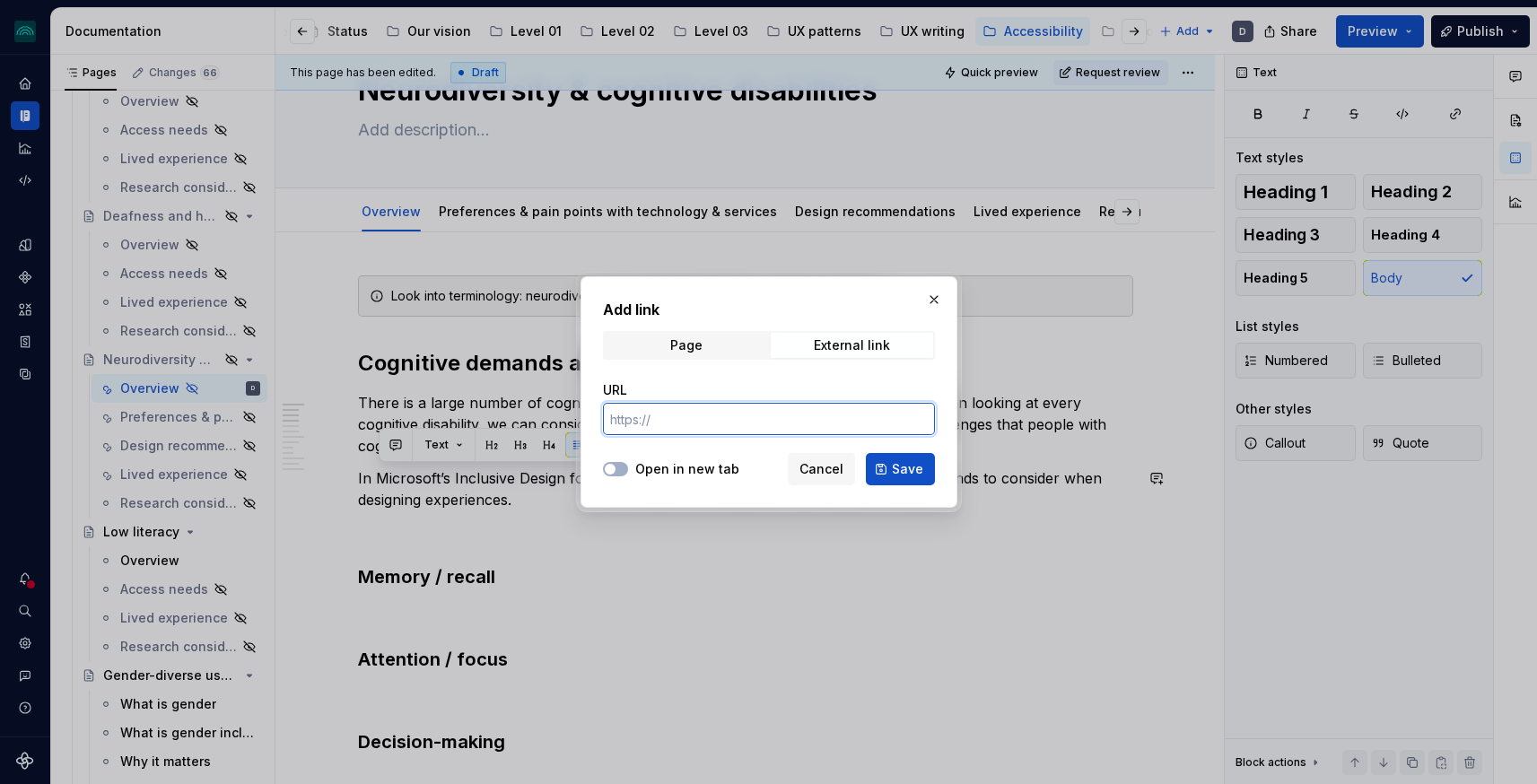
click at [780, 412] on input "URL" at bounding box center [768, 418] width 332 height 32
paste input "https://inclusive.microsoft.design/tools-and-activities/InclusiveDesignForCogni…"
type input "https://inclusive.microsoft.design/tools-and-activities/InclusiveDesignForCogni…"
click at [660, 463] on label "Open in new tab" at bounding box center [687, 469] width 104 height 18
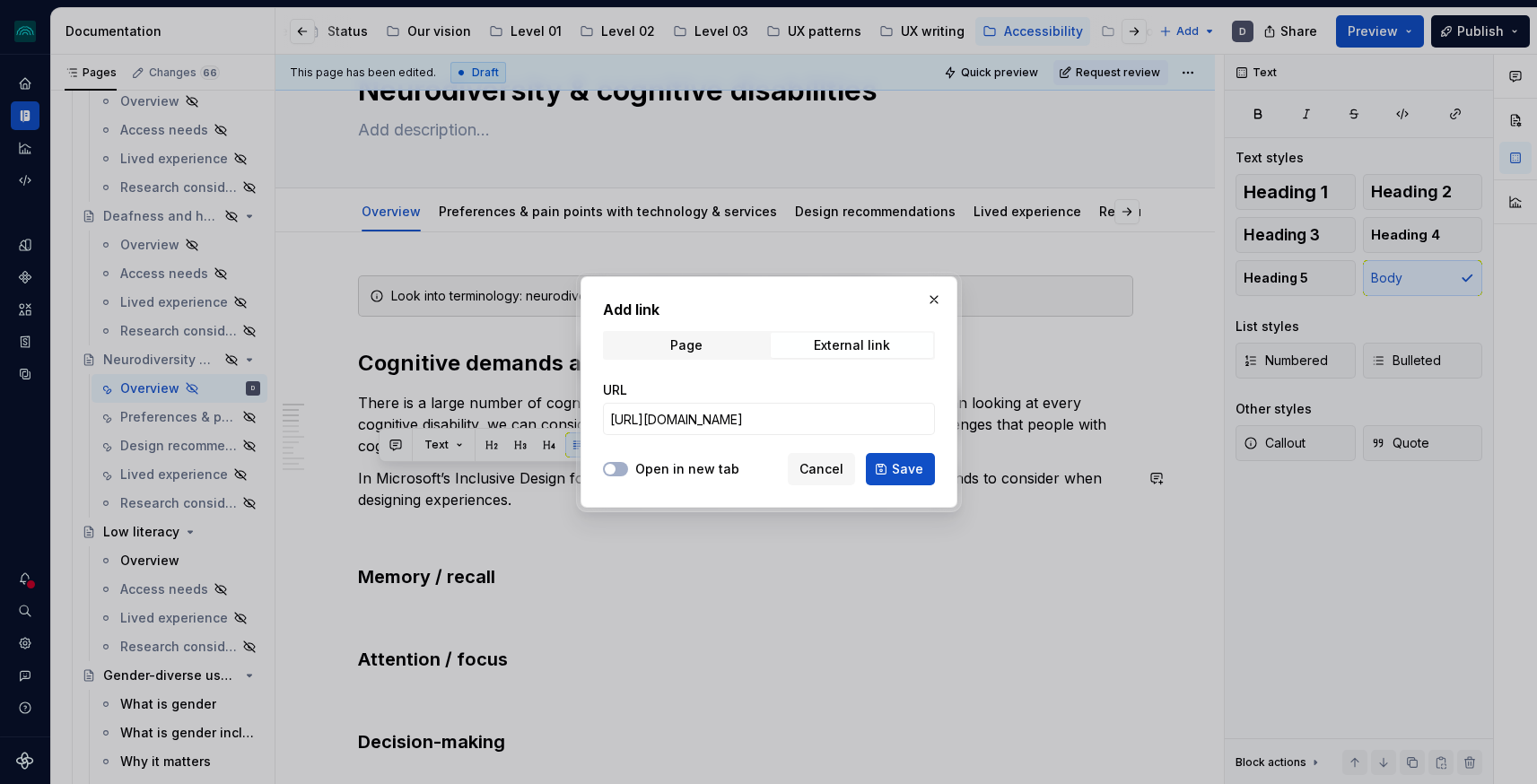
click at [628, 463] on button "Open in new tab" at bounding box center [615, 469] width 25 height 15
click at [914, 472] on span "Save" at bounding box center [908, 469] width 31 height 18
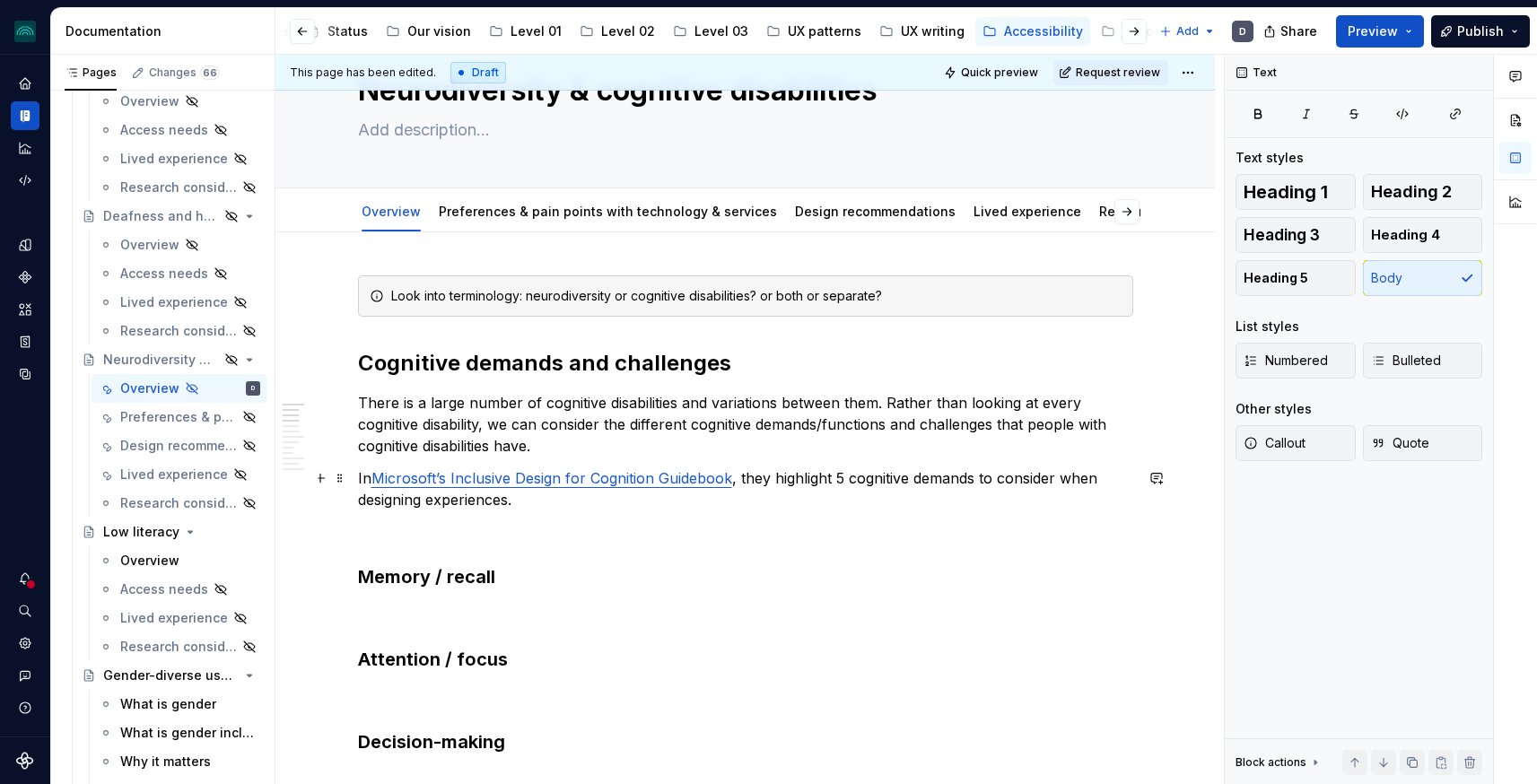
click at [562, 505] on p "In Microsoft’s Inclusive Design for Cognition Guidebook , they highlight 5 cogn…" at bounding box center [745, 489] width 775 height 43
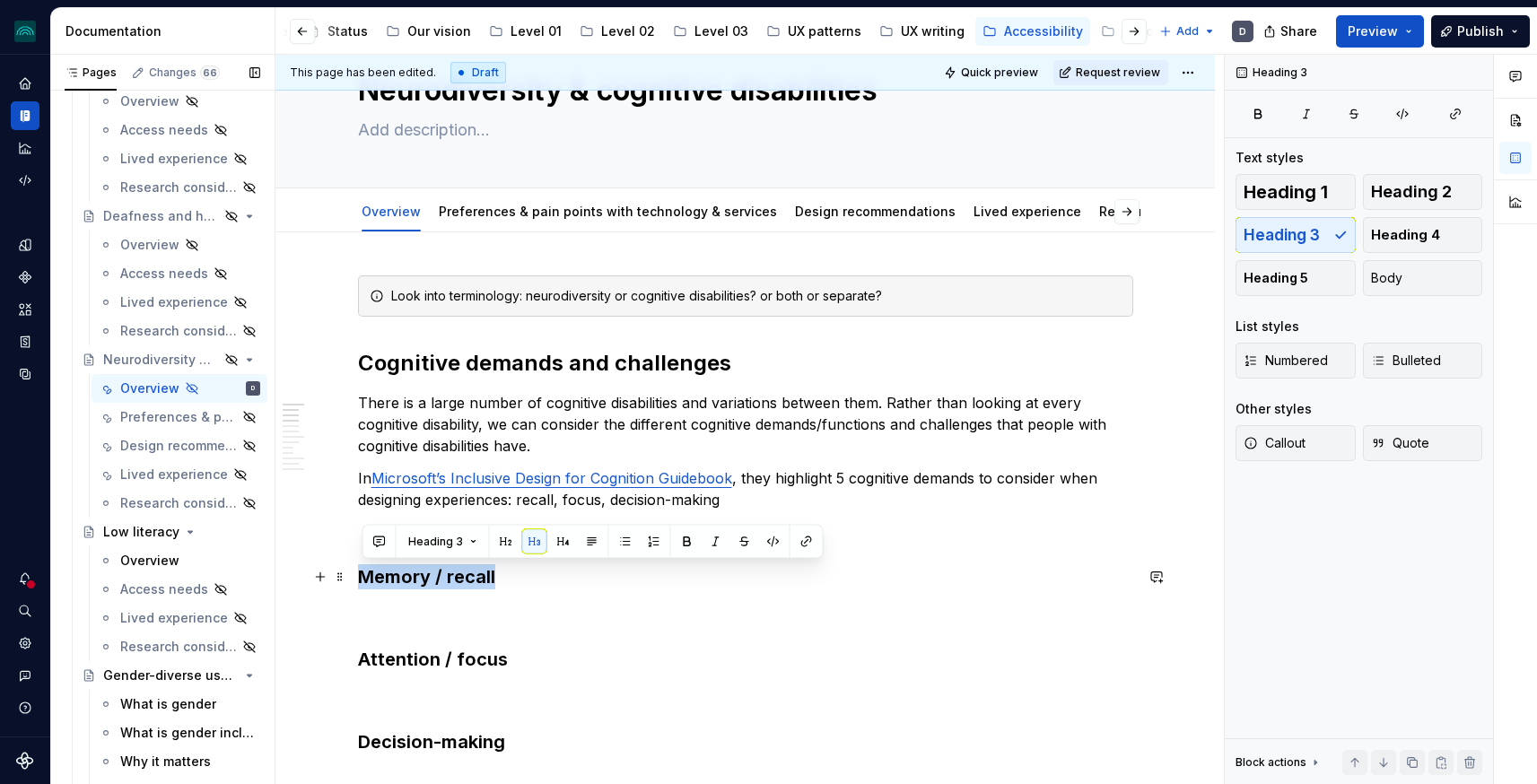
drag, startPoint x: 523, startPoint y: 581, endPoint x: 271, endPoint y: 575, distance: 252.1
click at [271, 575] on div "Pages Changes 66 Add Accessibility guide for tree Page tree. Navigate the tree …" at bounding box center [794, 423] width 1486 height 737
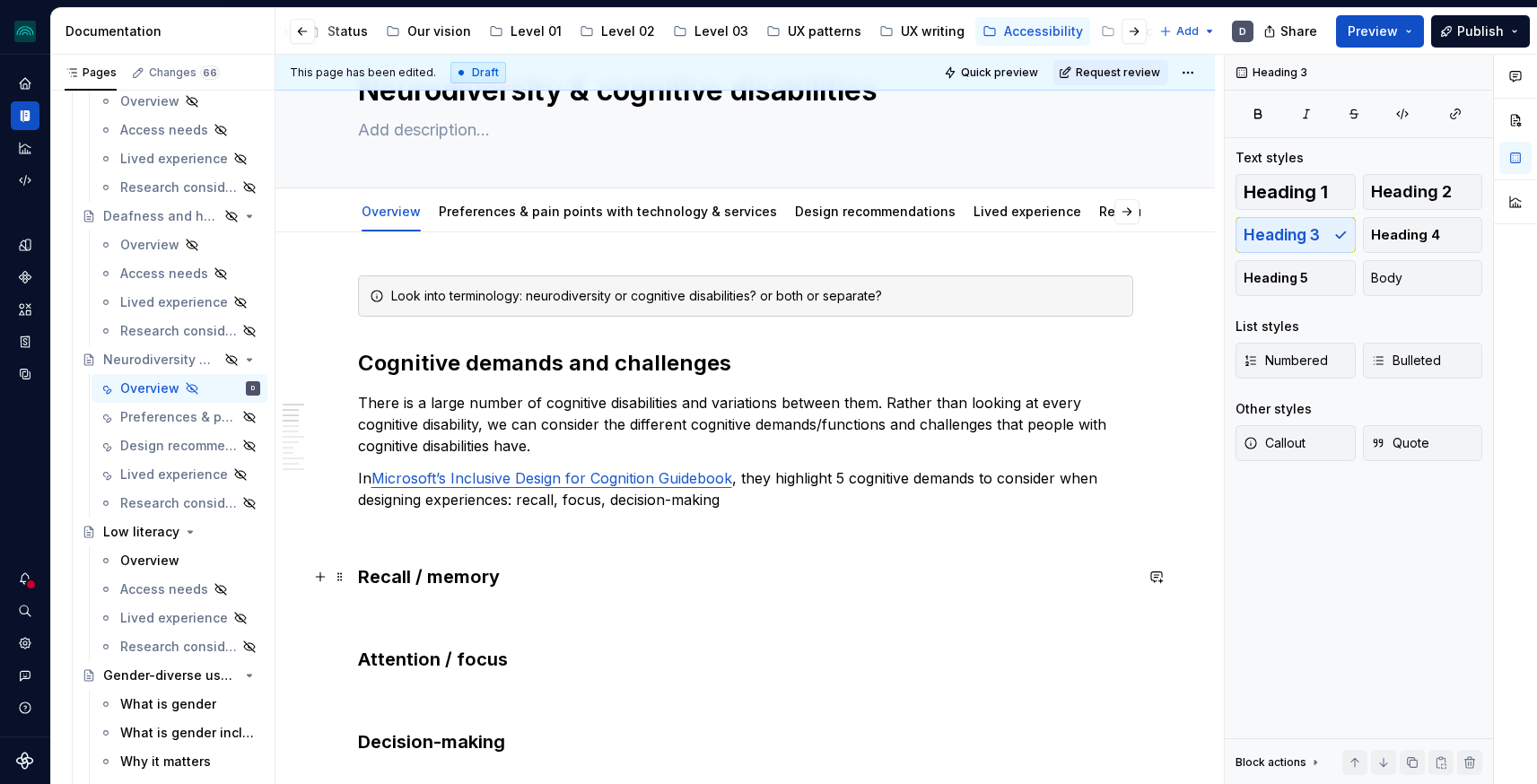
click at [416, 582] on h3 "Recall / memory" at bounding box center [745, 577] width 775 height 25
click at [429, 576] on h3 "Recall/ memory" at bounding box center [745, 577] width 775 height 25
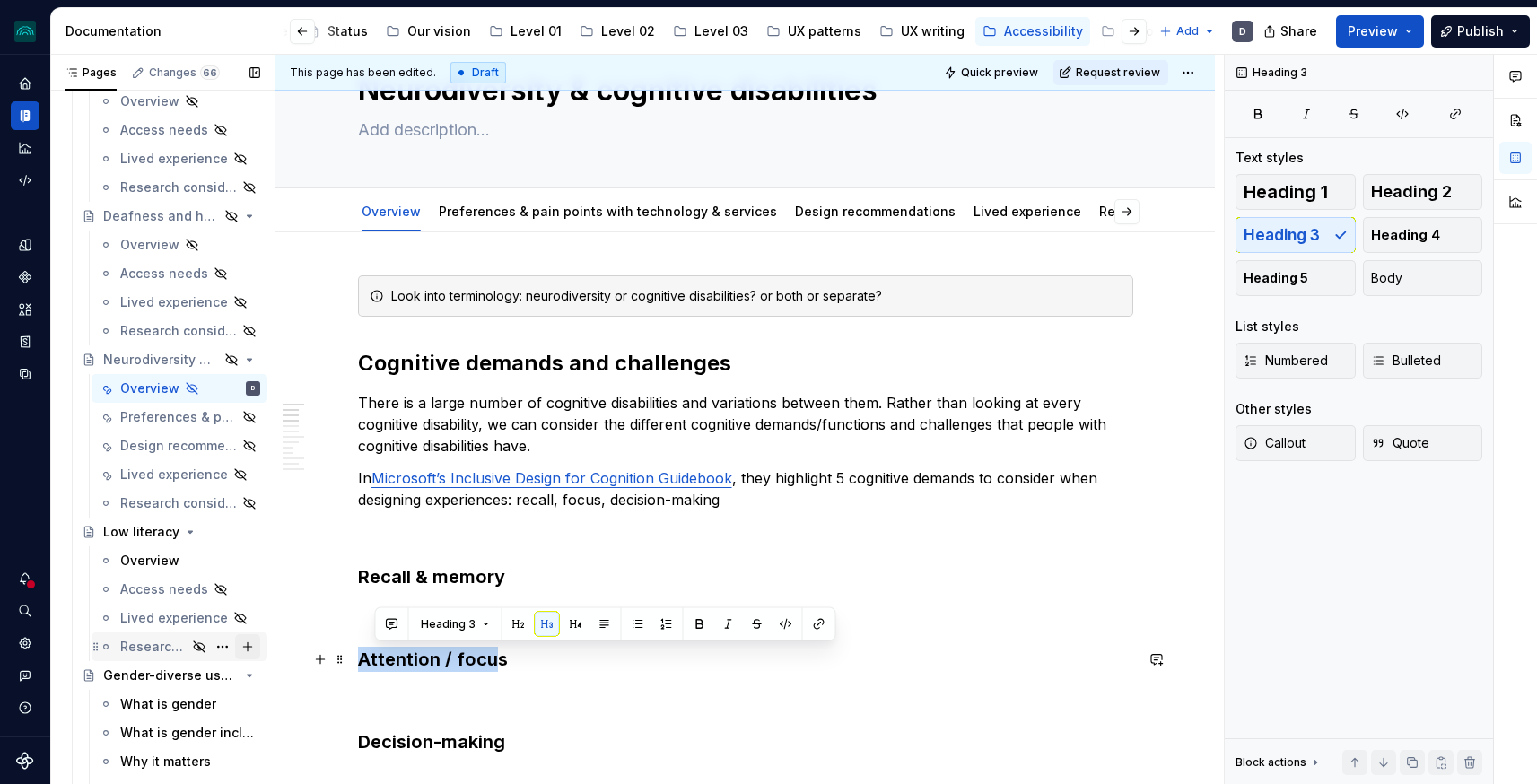
drag, startPoint x: 501, startPoint y: 654, endPoint x: 240, endPoint y: 649, distance: 261.0
click at [240, 649] on div "Pages Changes 66 Add Accessibility guide for tree Page tree. Navigate the tree …" at bounding box center [794, 423] width 1486 height 737
drag, startPoint x: 374, startPoint y: 665, endPoint x: 264, endPoint y: 665, distance: 110.0
click at [264, 665] on div "Pages Changes 66 Add Accessibility guide for tree Page tree. Navigate the tree …" at bounding box center [794, 423] width 1486 height 737
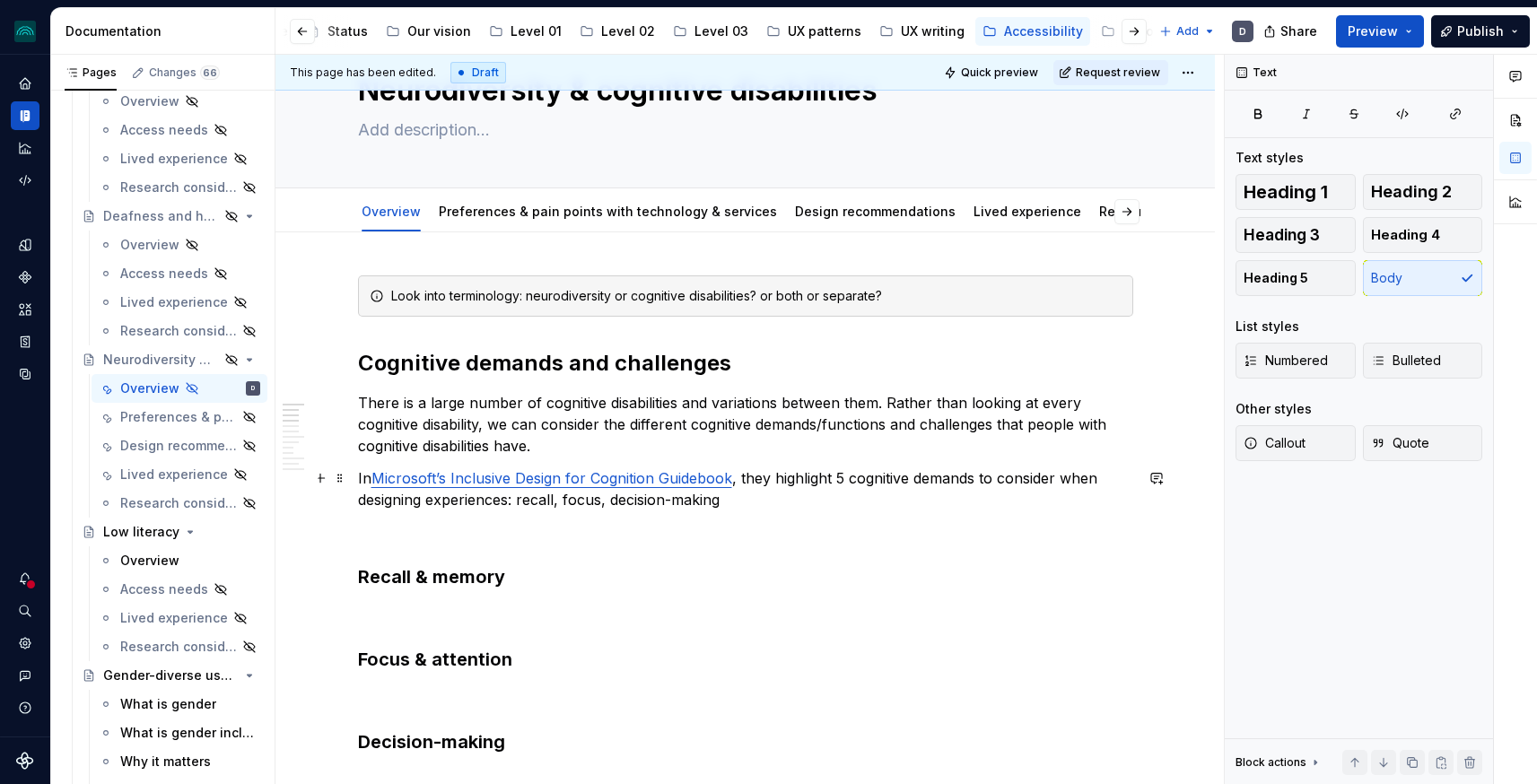
click at [780, 501] on p "In Microsoft’s Inclusive Design for Cognition Guidebook , they highlight 5 cogn…" at bounding box center [745, 489] width 775 height 43
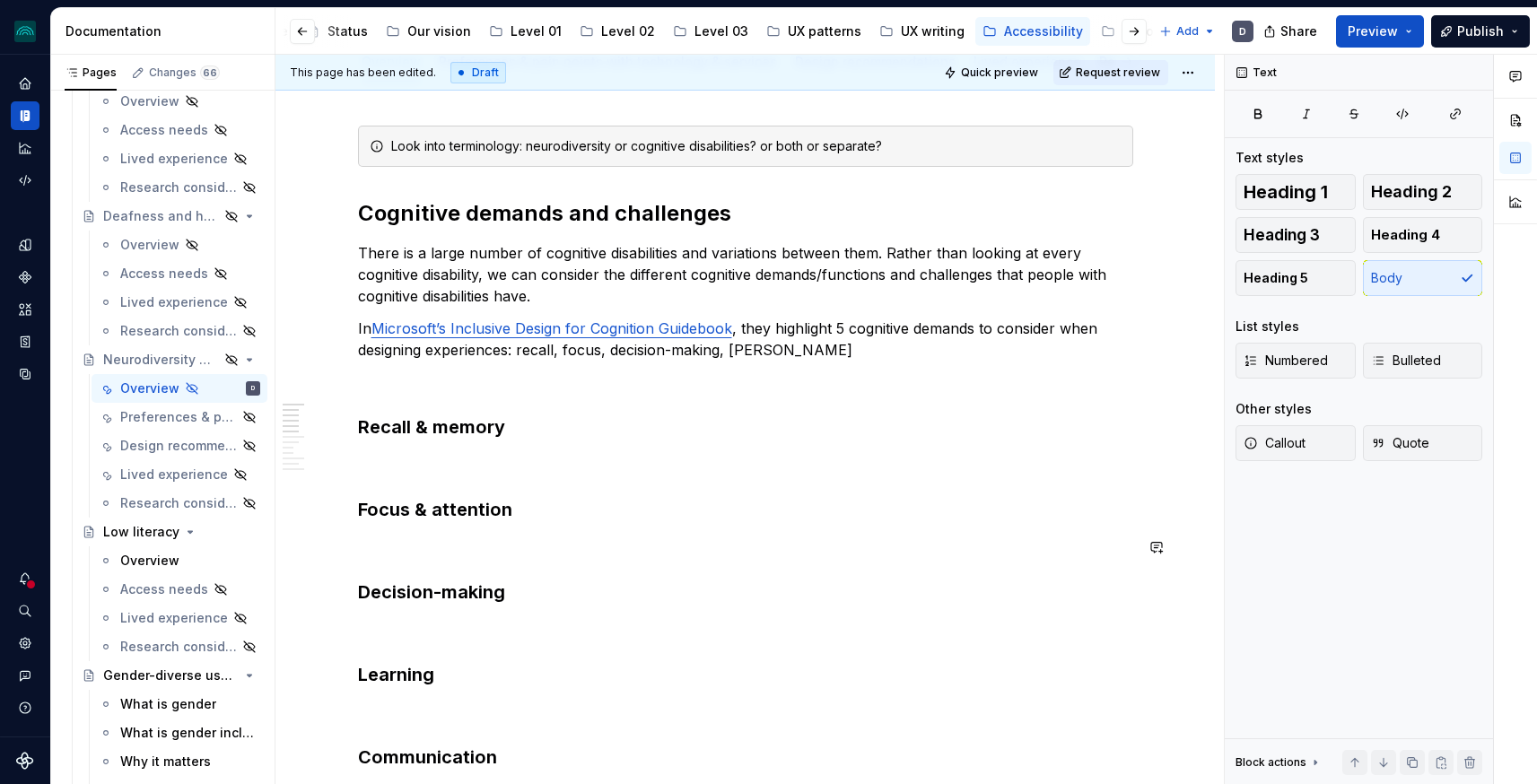
scroll to position [228, 0]
click at [476, 387] on p at bounding box center [745, 383] width 775 height 21
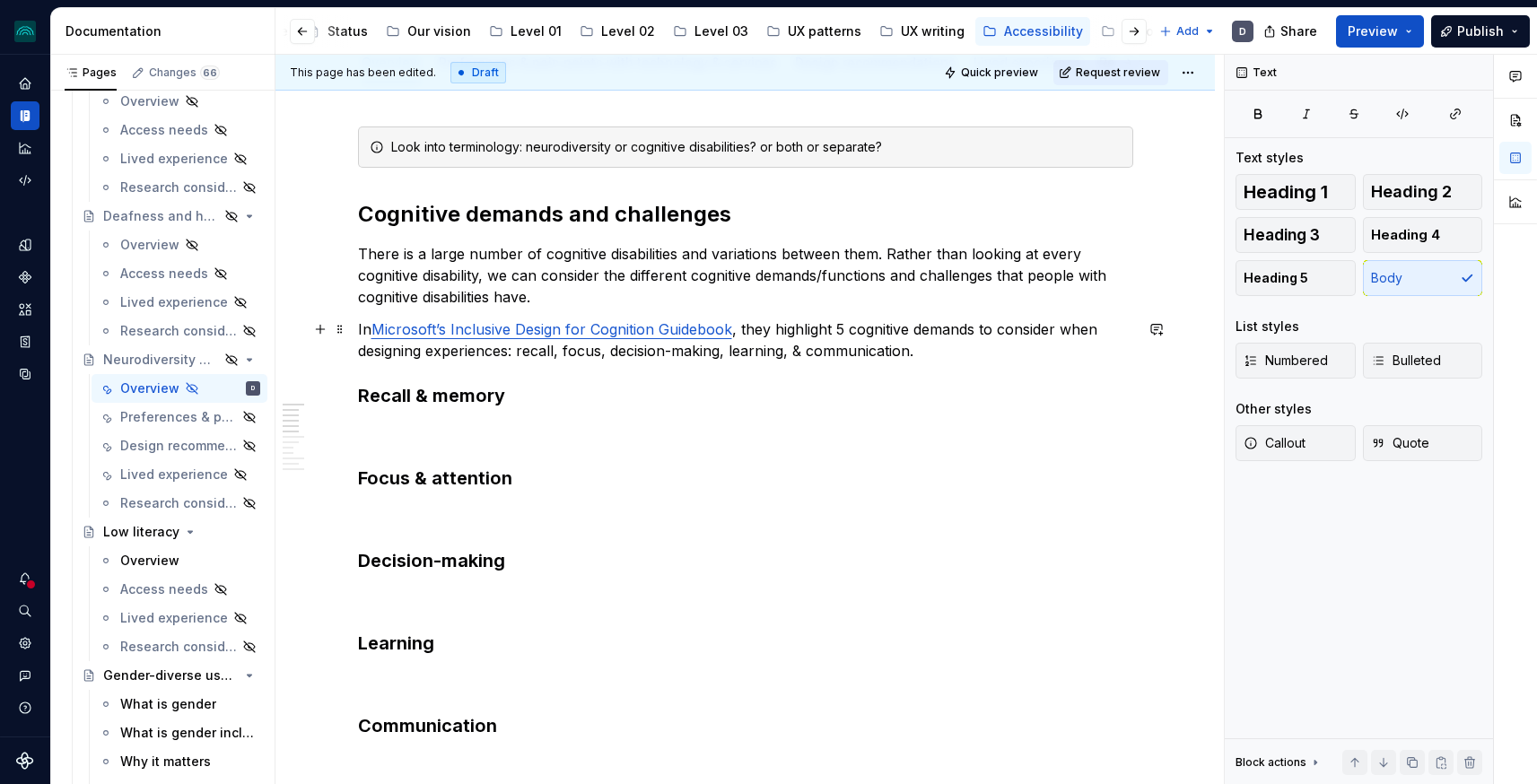
drag, startPoint x: 378, startPoint y: 328, endPoint x: 388, endPoint y: 343, distance: 18.0
click at [378, 328] on link "Microsoft’s Inclusive Design for Cognition Guidebook" at bounding box center [552, 329] width 361 height 18
click at [817, 330] on p "Microsoft’s Inclusive Design for Cognition Guidebook , they highlight 5 cogniti…" at bounding box center [745, 340] width 775 height 43
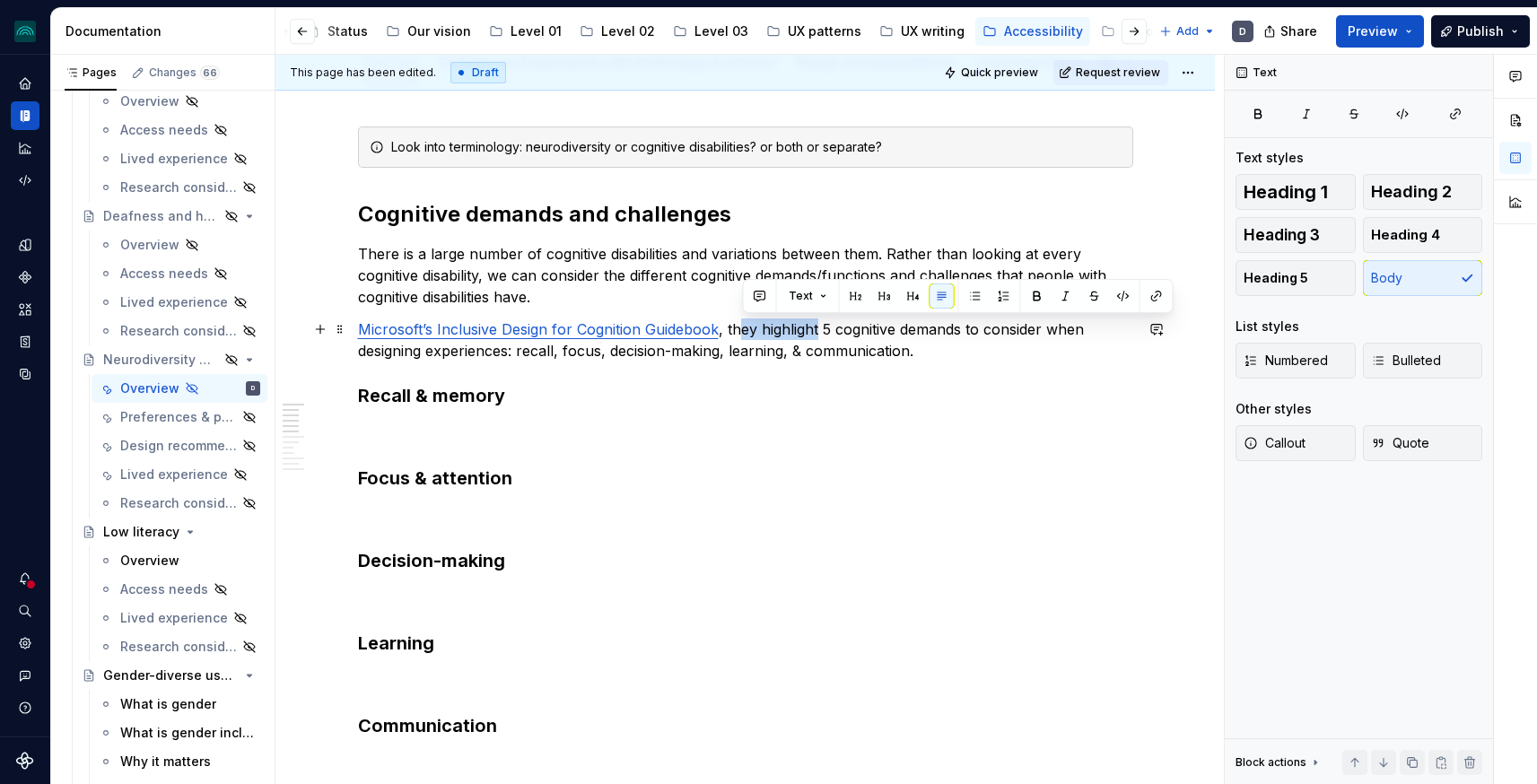
drag, startPoint x: 819, startPoint y: 331, endPoint x: 740, endPoint y: 331, distance: 79.0
click at [740, 331] on p "Microsoft’s Inclusive Design for Cognition Guidebook , they highlight 5 cogniti…" at bounding box center [745, 340] width 775 height 43
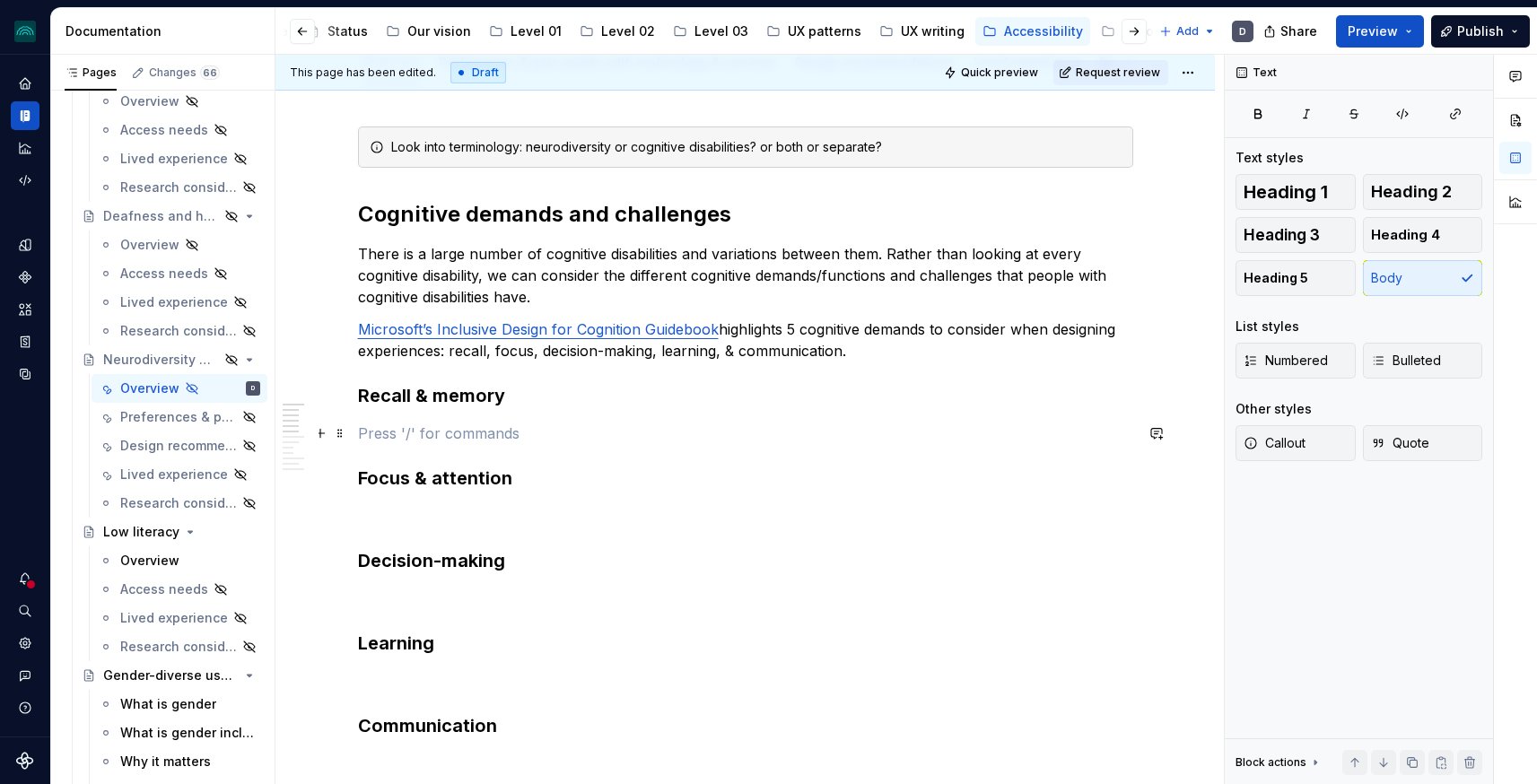
click at [498, 424] on p at bounding box center [745, 433] width 775 height 21
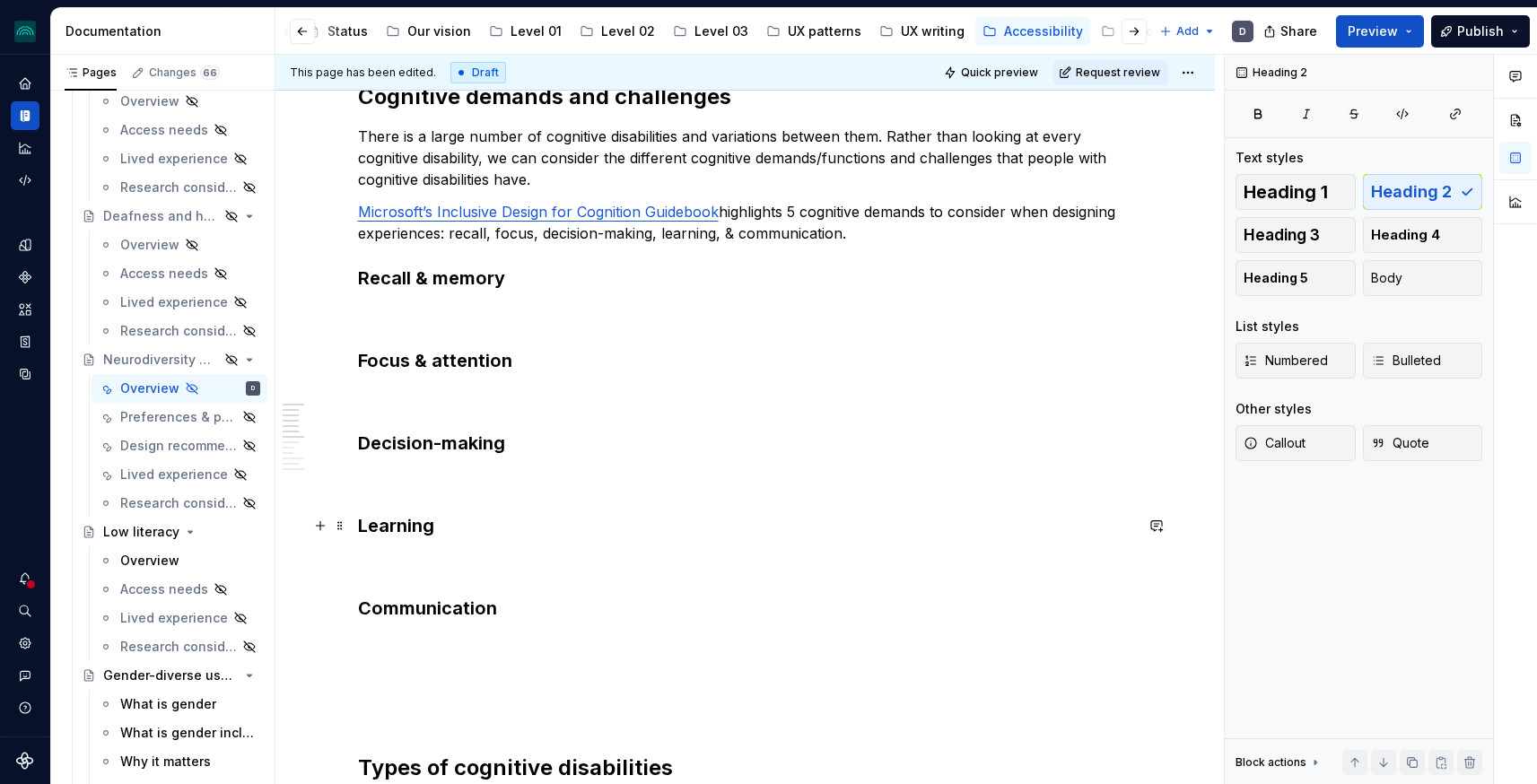
scroll to position [694, 0]
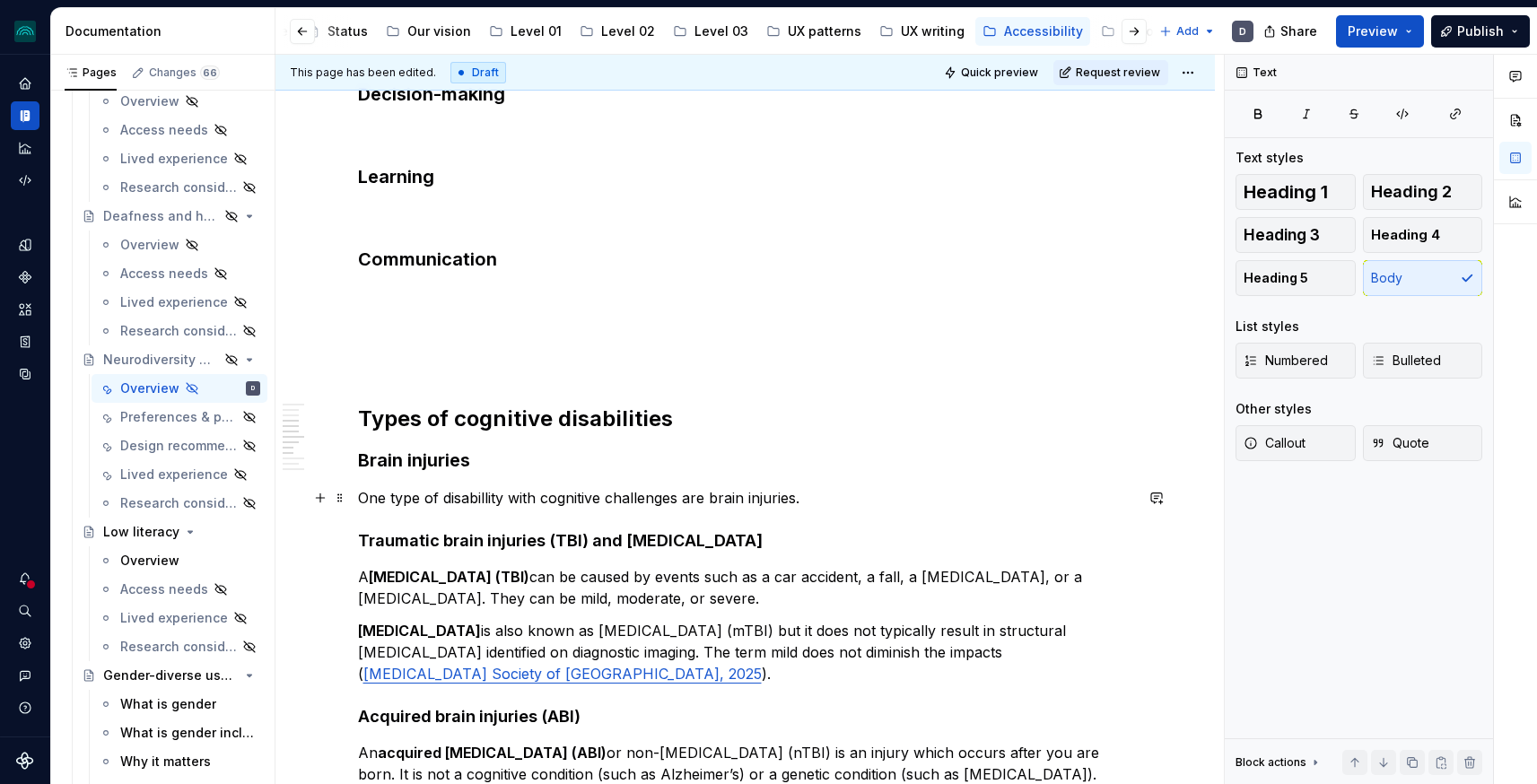
click at [868, 499] on p "One type of disabillity with cognitive challenges are brain injuries." at bounding box center [745, 498] width 775 height 21
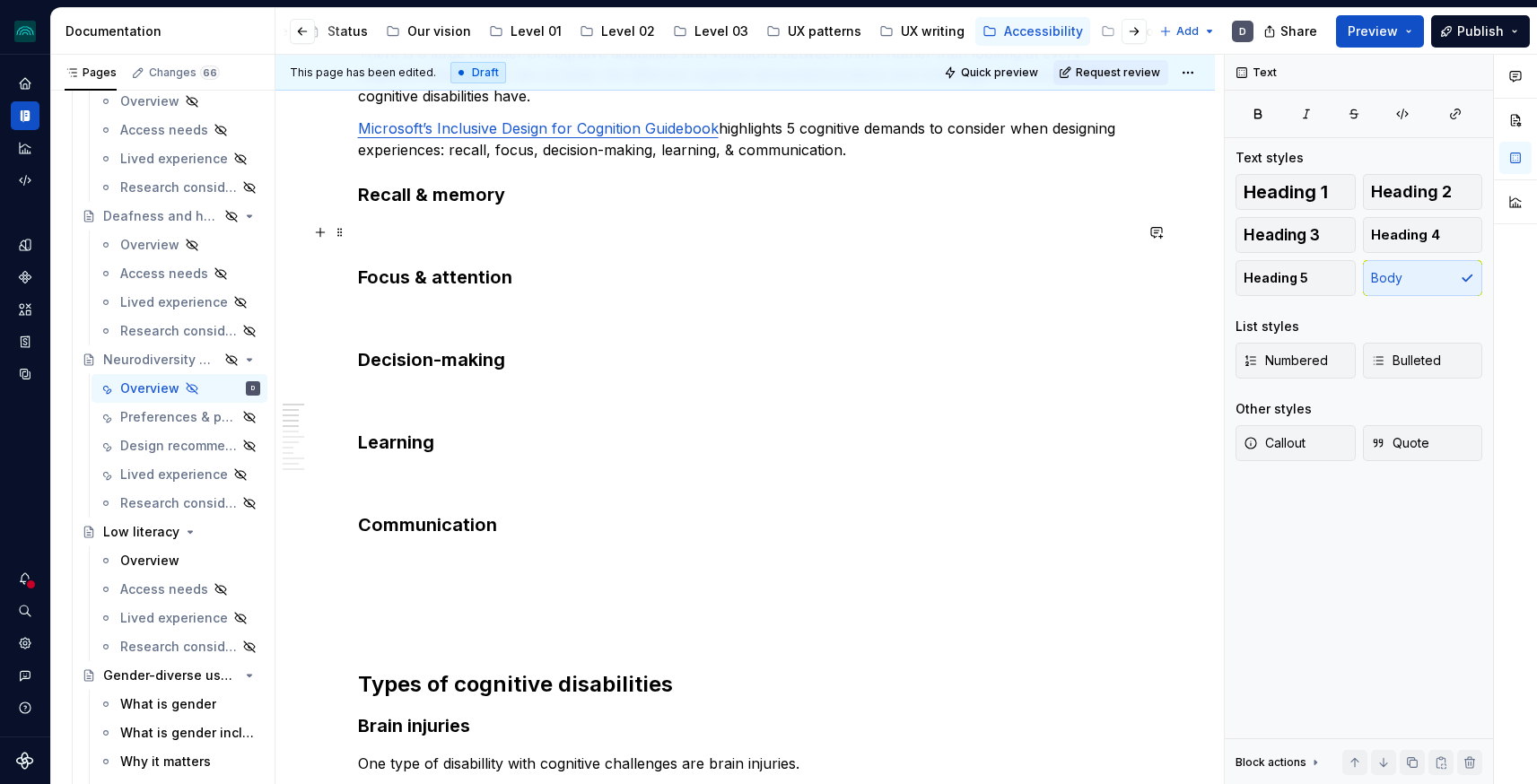
scroll to position [110, 0]
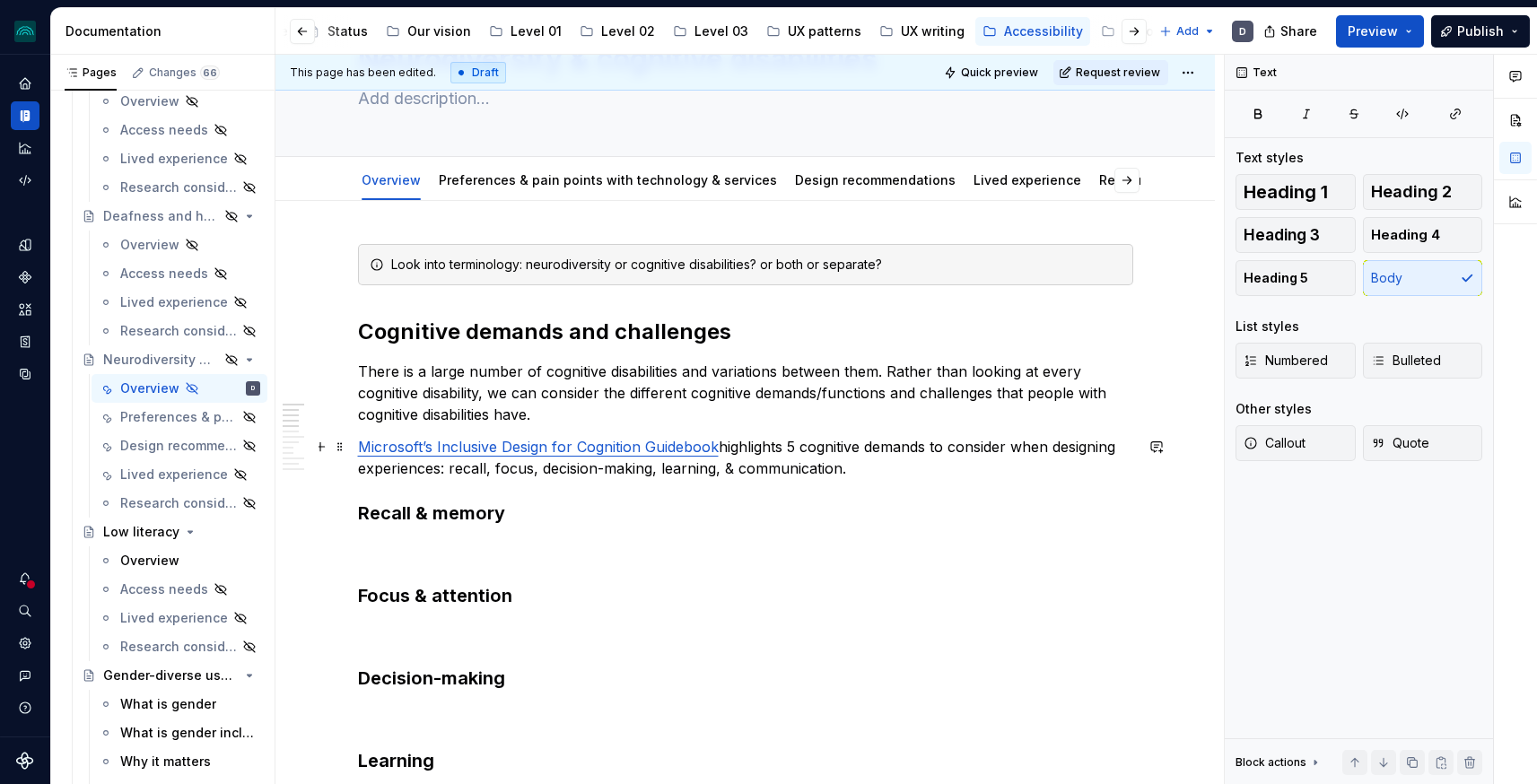
click at [856, 463] on p "Microsoft’s Inclusive Design for Cognition Guidebook highlights 5 cognitive dem…" at bounding box center [745, 457] width 775 height 43
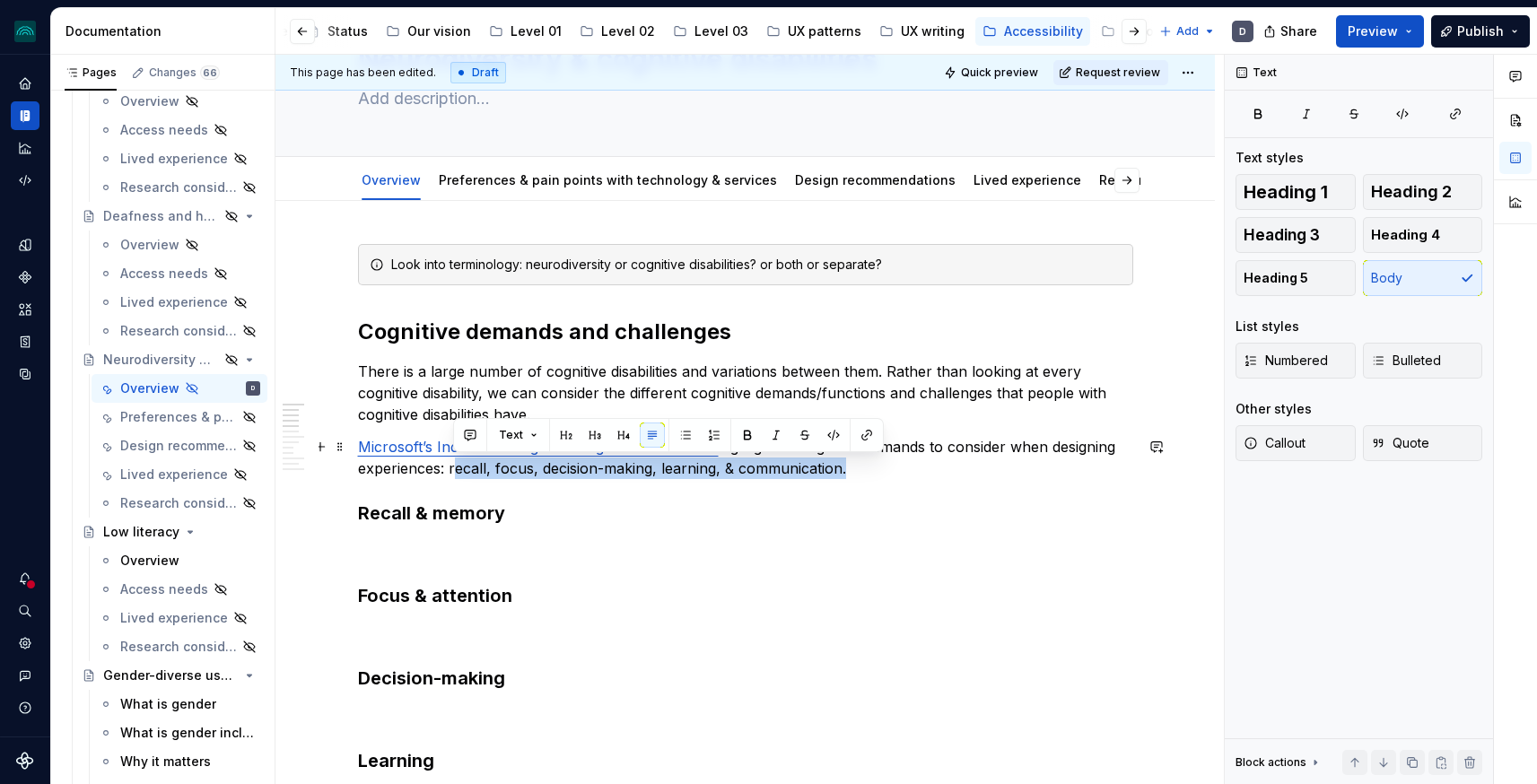
drag, startPoint x: 845, startPoint y: 469, endPoint x: 452, endPoint y: 473, distance: 393.0
click at [452, 473] on p "Microsoft’s Inclusive Design for Cognition Guidebook highlights 5 cognitive dem…" at bounding box center [745, 457] width 775 height 43
click at [738, 434] on button "button" at bounding box center [748, 435] width 25 height 25
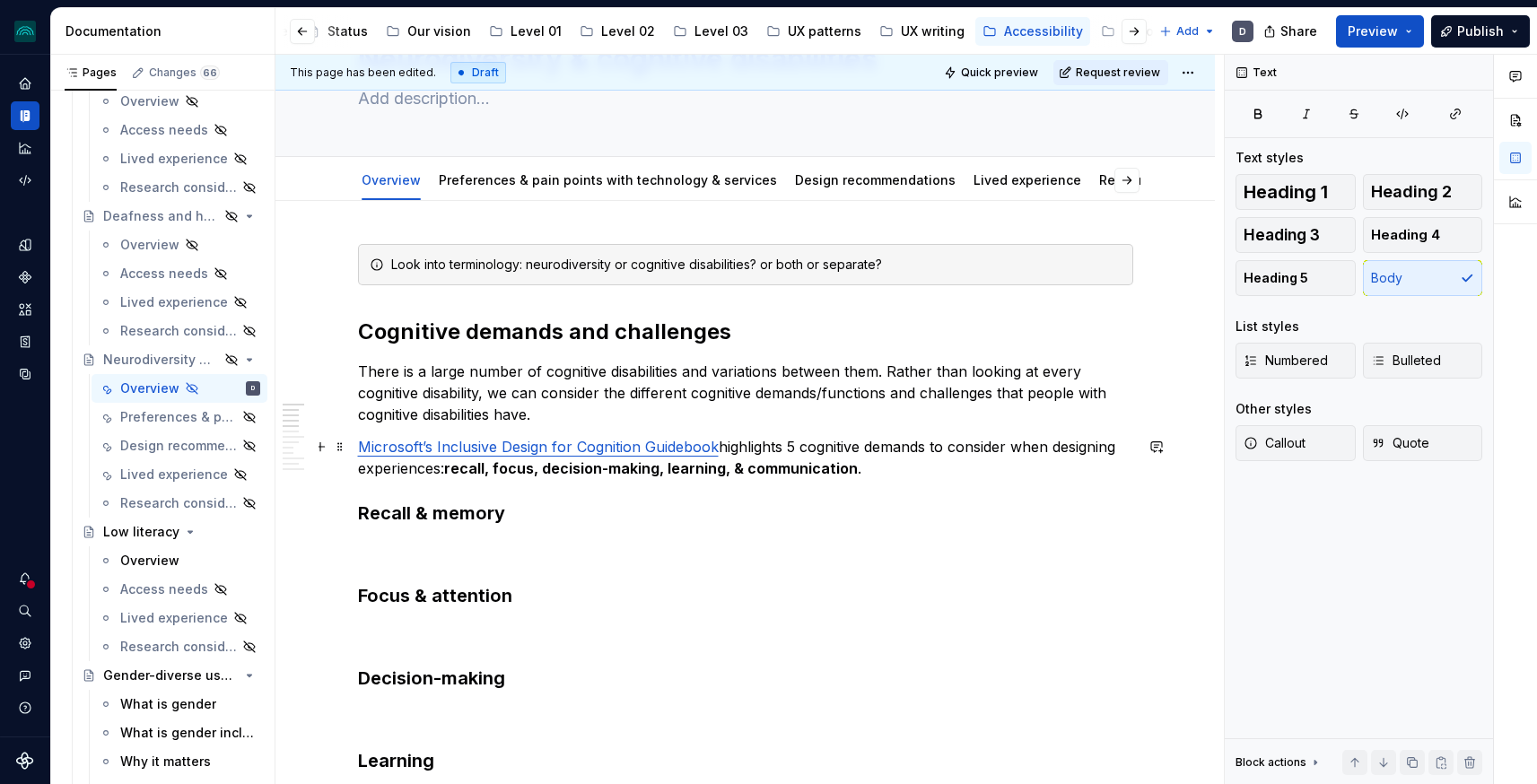
click at [906, 467] on p "Microsoft’s Inclusive Design for Cognition Guidebook highlights 5 cognitive dem…" at bounding box center [745, 457] width 775 height 43
click at [1007, 467] on p "Microsoft’s Inclusive Design for Cognition Guidebook highlights 5 cognitive dem…" at bounding box center [745, 457] width 775 height 43
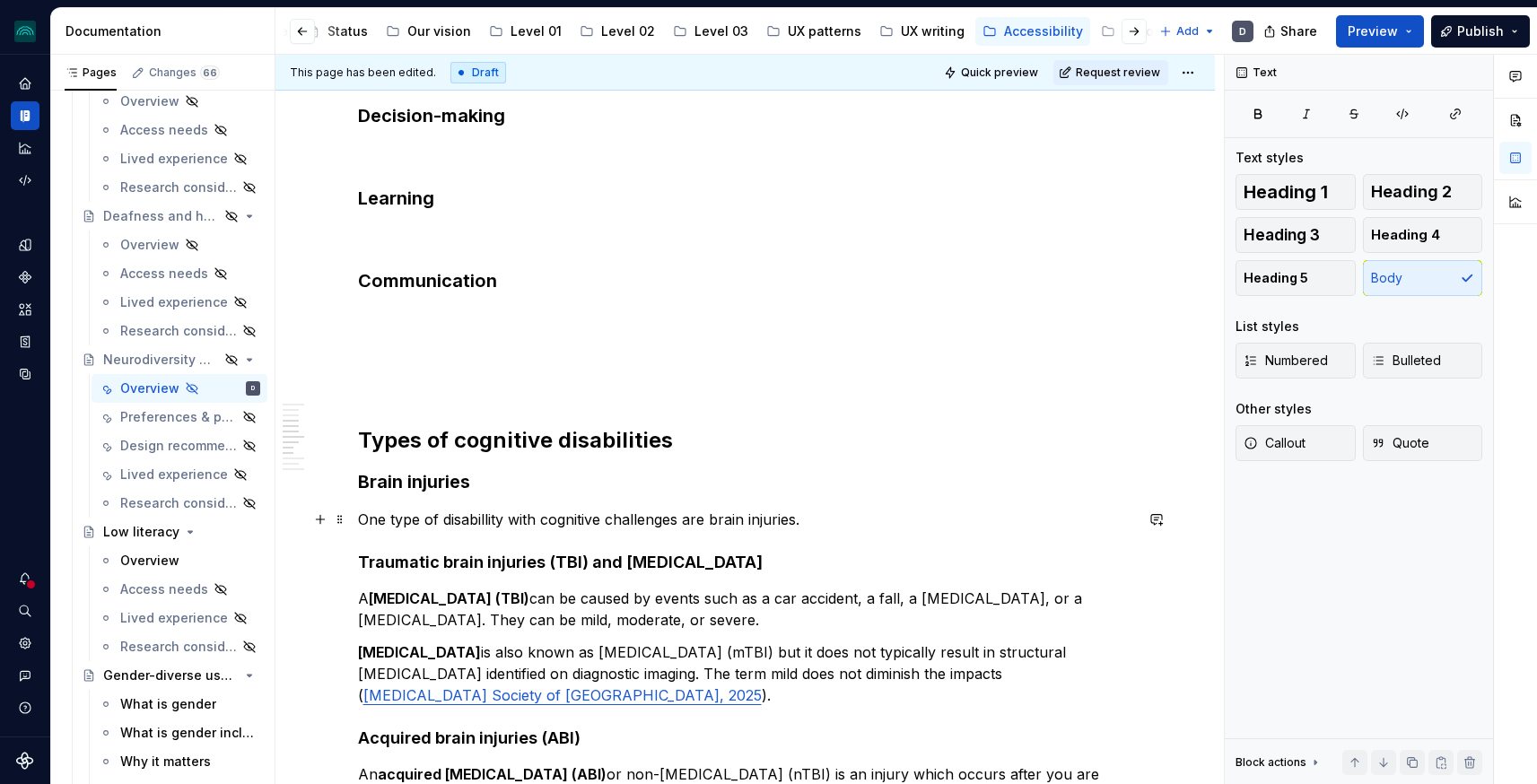
click at [689, 518] on p "One type of disabillity with cognitive challenges are brain injuries." at bounding box center [745, 520] width 775 height 21
click at [799, 517] on p "One type of disabillity with cognitive challenges are brain injuries." at bounding box center [745, 520] width 775 height 21
click at [823, 521] on p "One type of disabillity with cognitive challenges are brain injuries." at bounding box center [745, 520] width 775 height 21
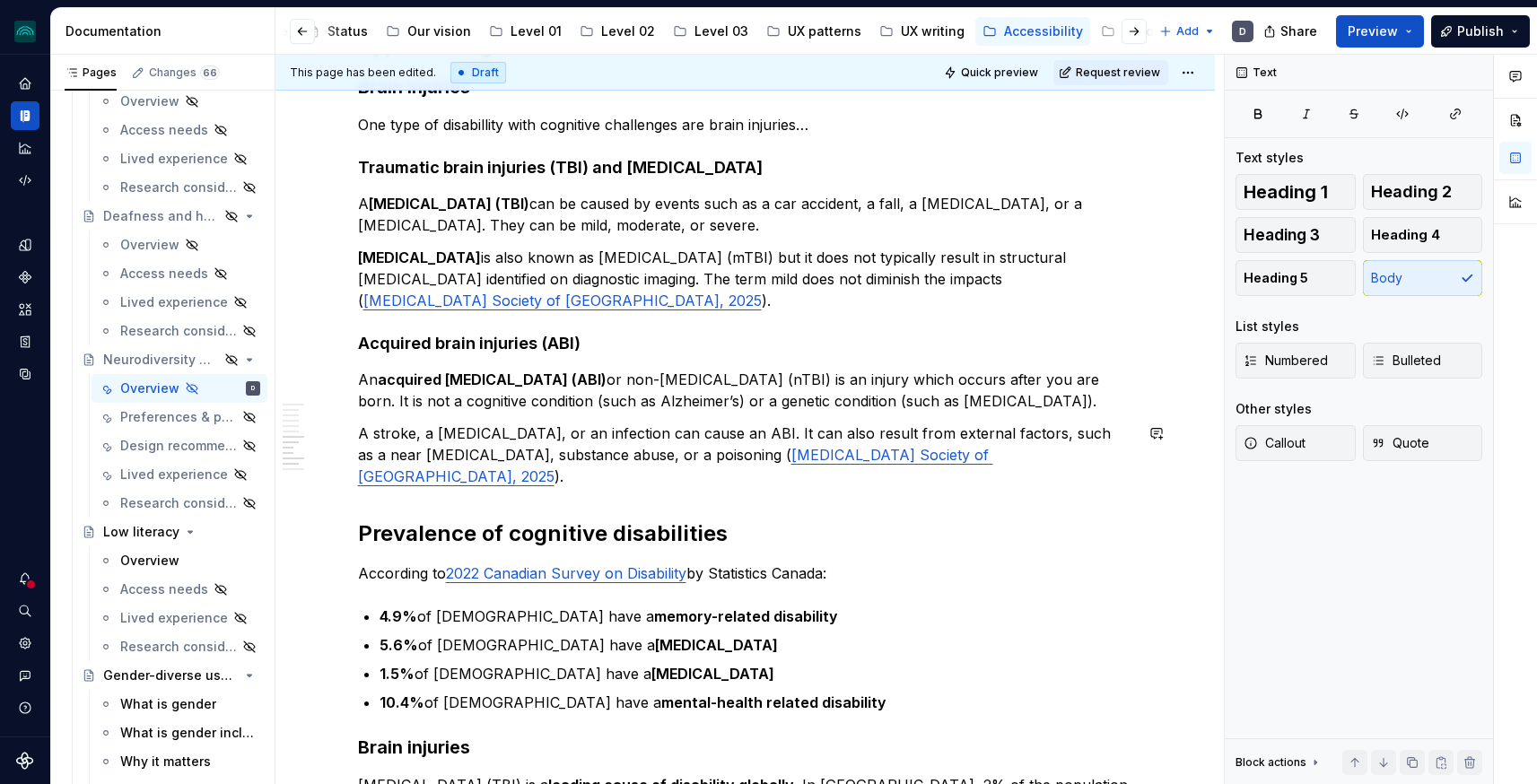
click at [389, 478] on div "Look into terminology: neurodiversity or cognitive disabilities? or both or sep…" at bounding box center [745, 372] width 775 height 2172
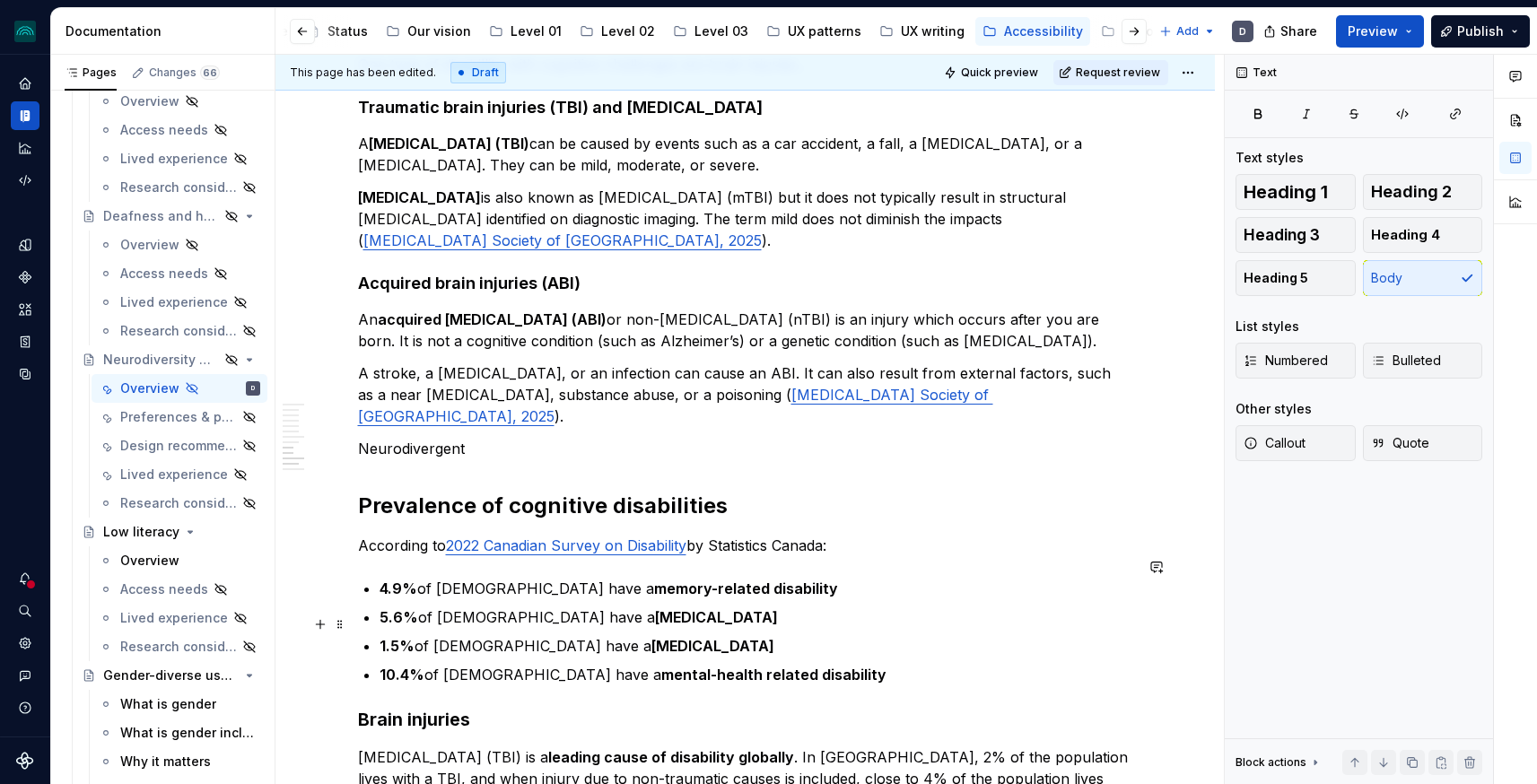
scroll to position [1160, 0]
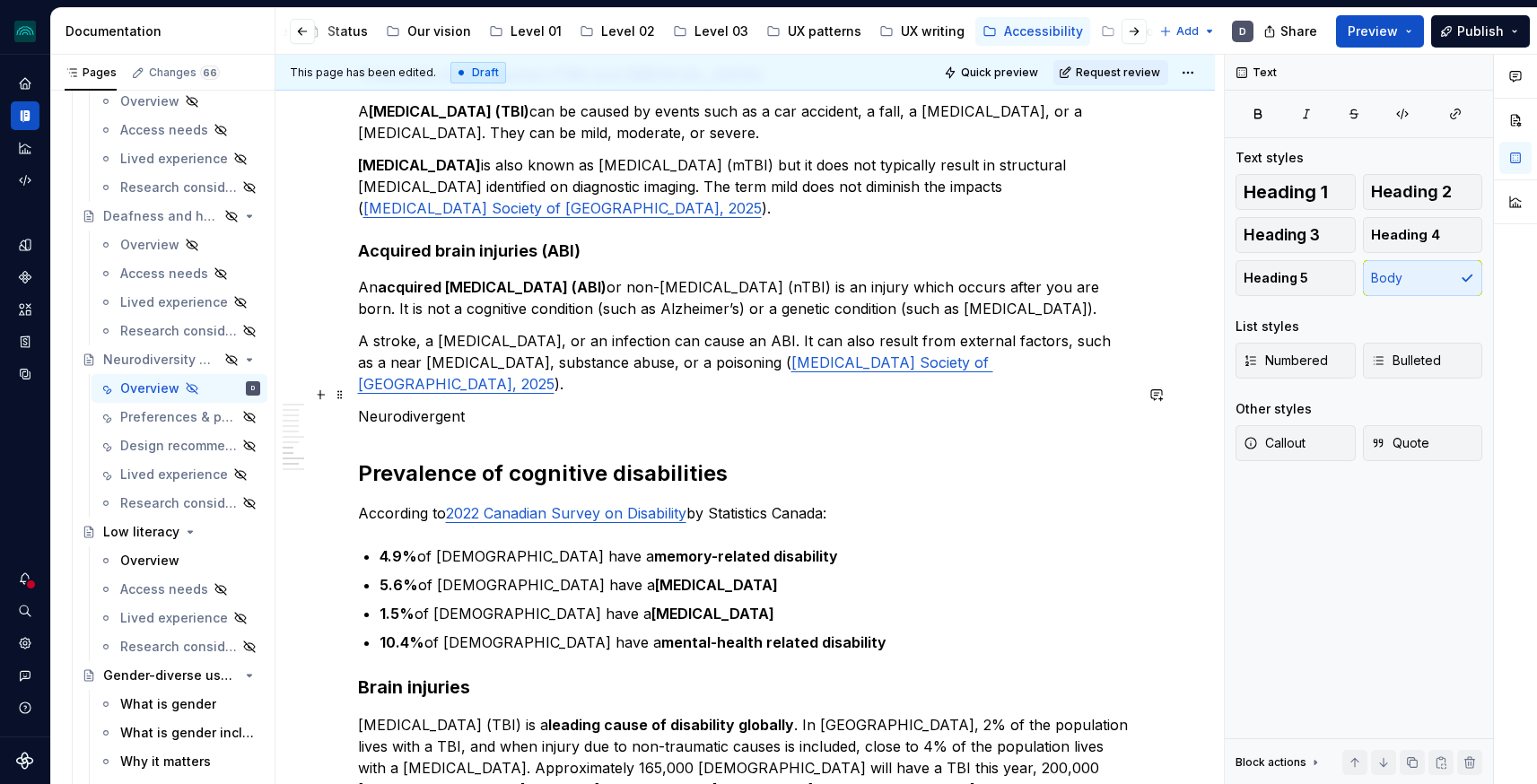
click at [422, 406] on p "Neurodivergent" at bounding box center [745, 416] width 775 height 21
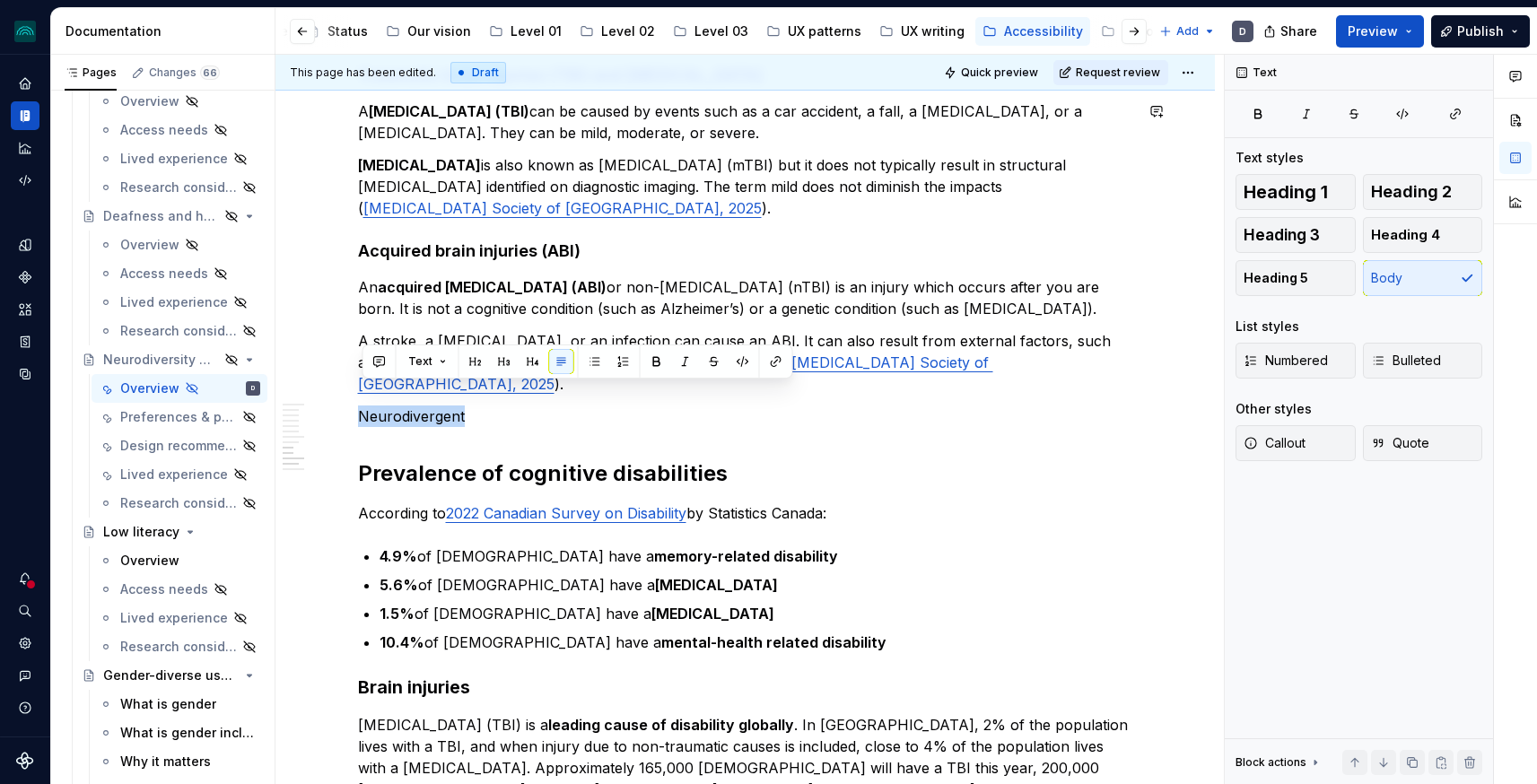
scroll to position [1622, 0]
click at [557, 406] on p "Neurodivergent" at bounding box center [745, 416] width 775 height 21
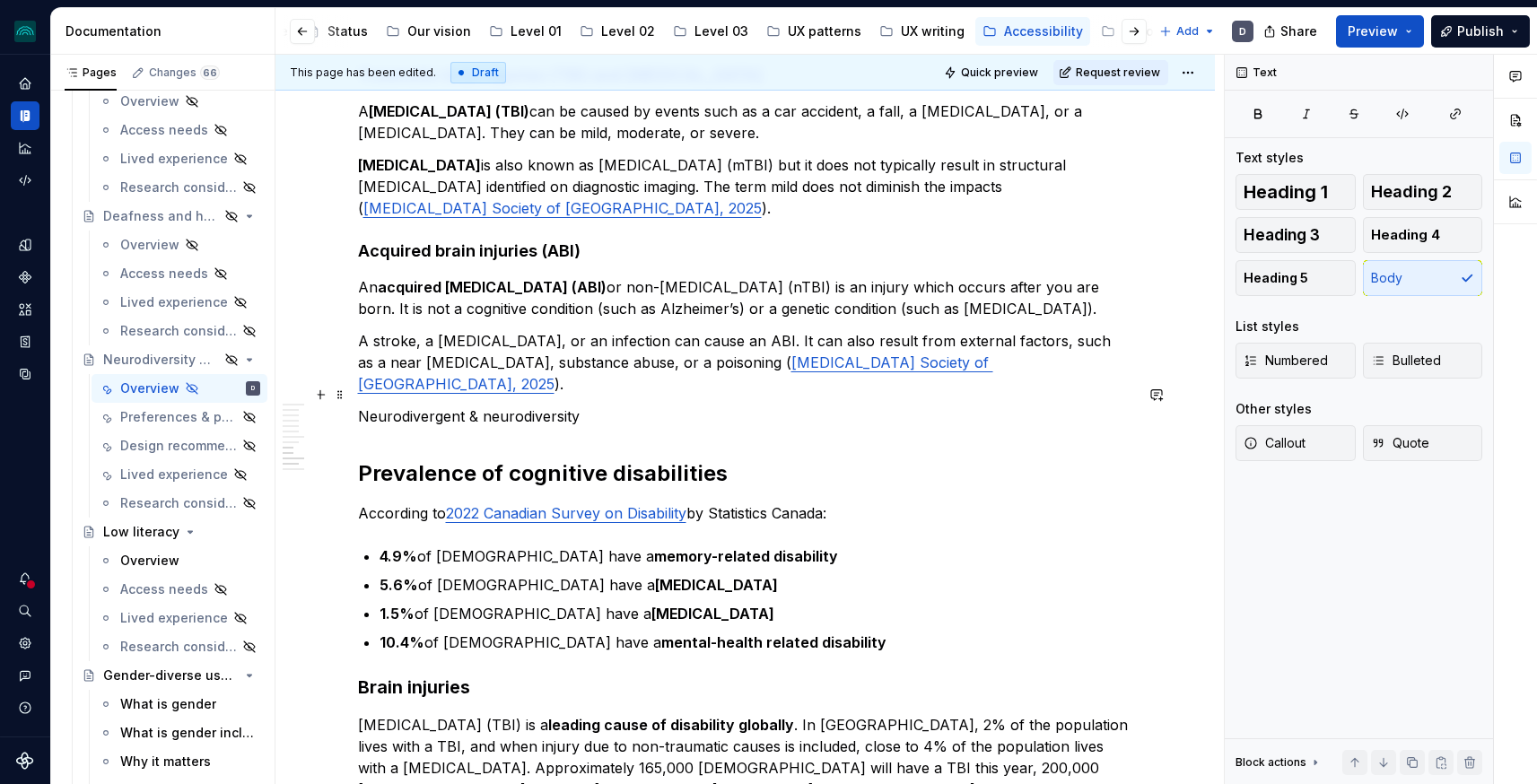
click at [496, 406] on p "Neurodivergent & neurodiversity" at bounding box center [745, 416] width 775 height 21
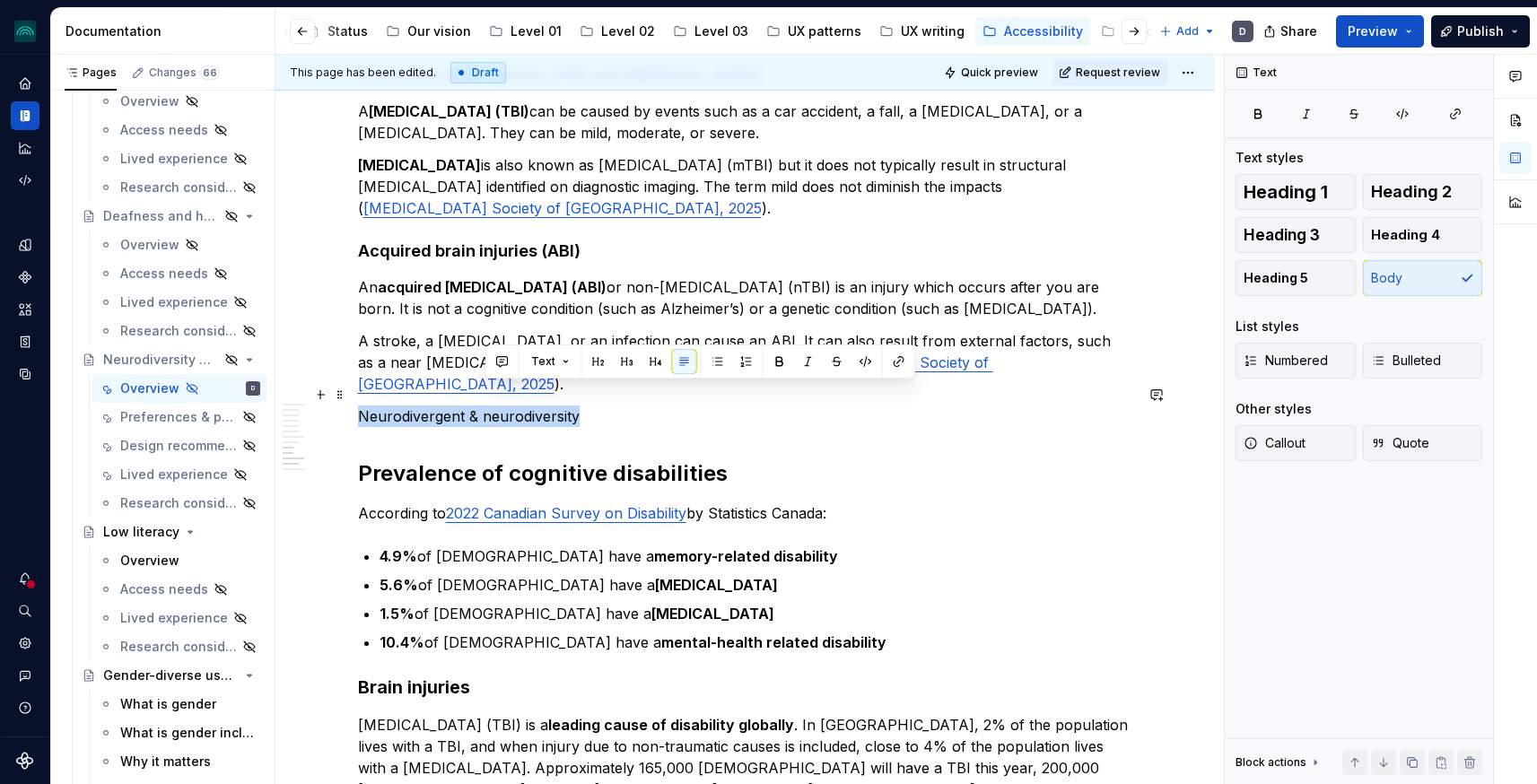
click at [496, 406] on p "Neurodivergent & neurodiversity" at bounding box center [745, 416] width 775 height 21
click at [472, 357] on button "button" at bounding box center [476, 362] width 25 height 25
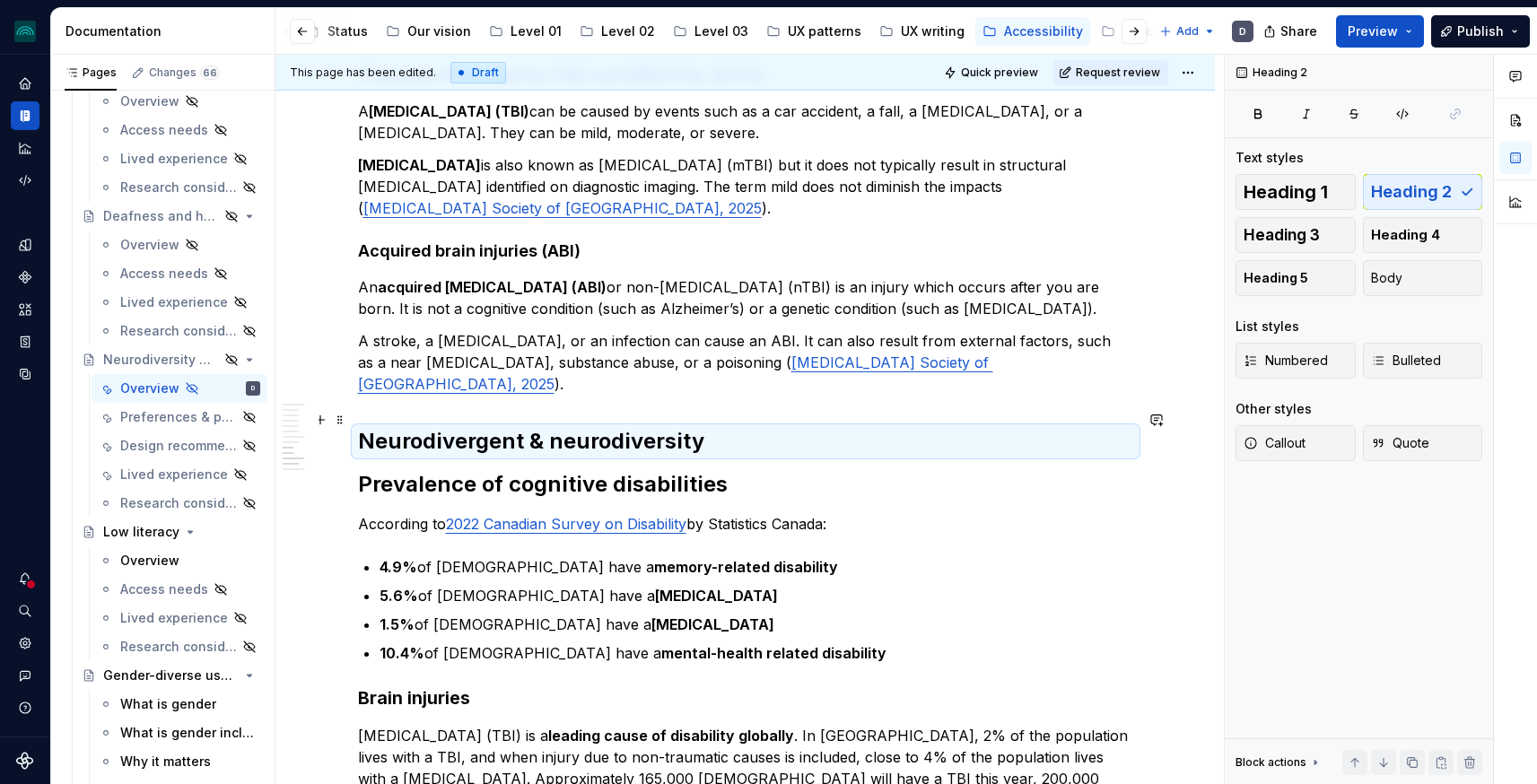
click at [548, 429] on h2 "Neurodivergent & neurodiversity" at bounding box center [745, 441] width 775 height 28
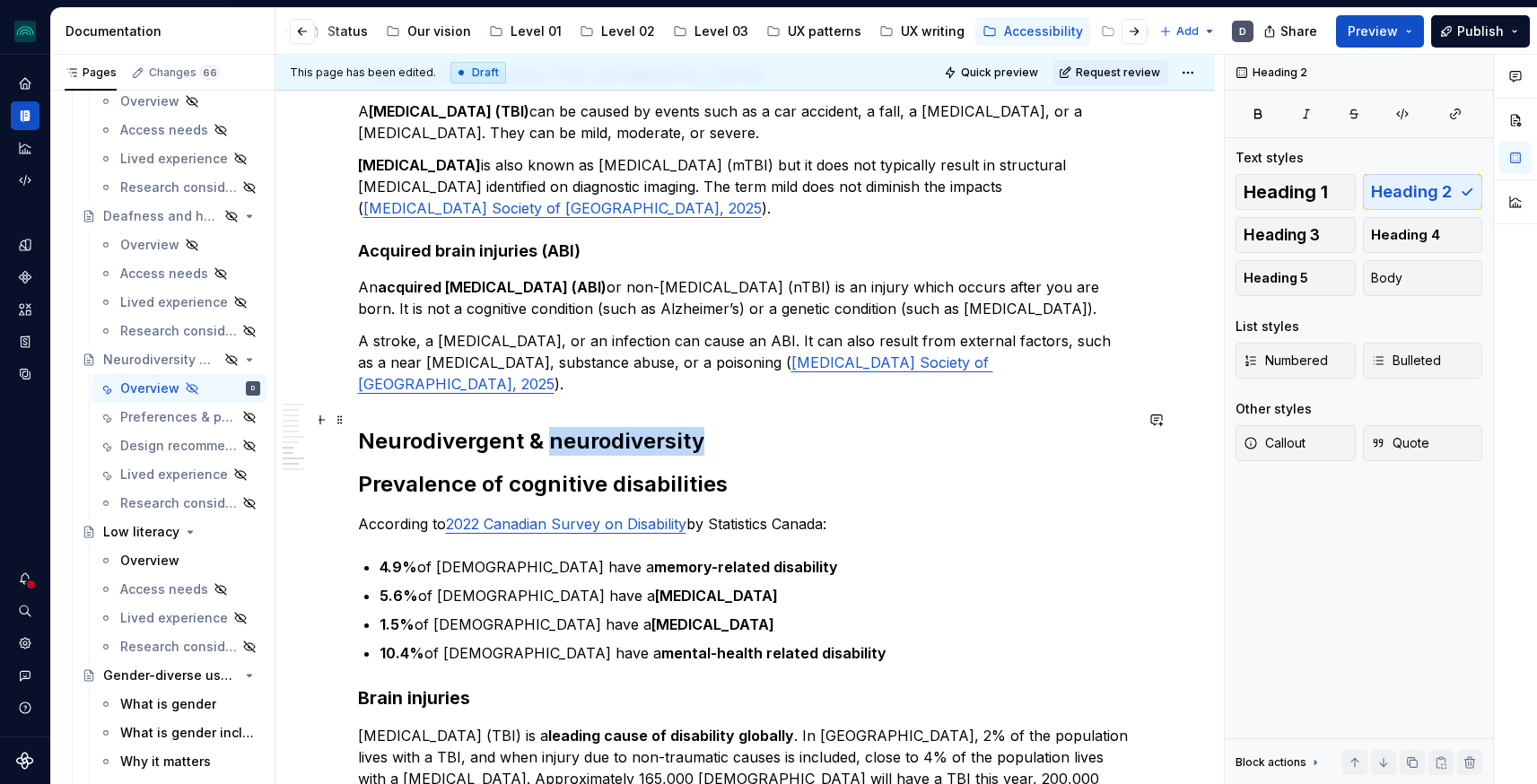
click at [548, 429] on h2 "Neurodivergent & neurodiversity" at bounding box center [745, 441] width 775 height 28
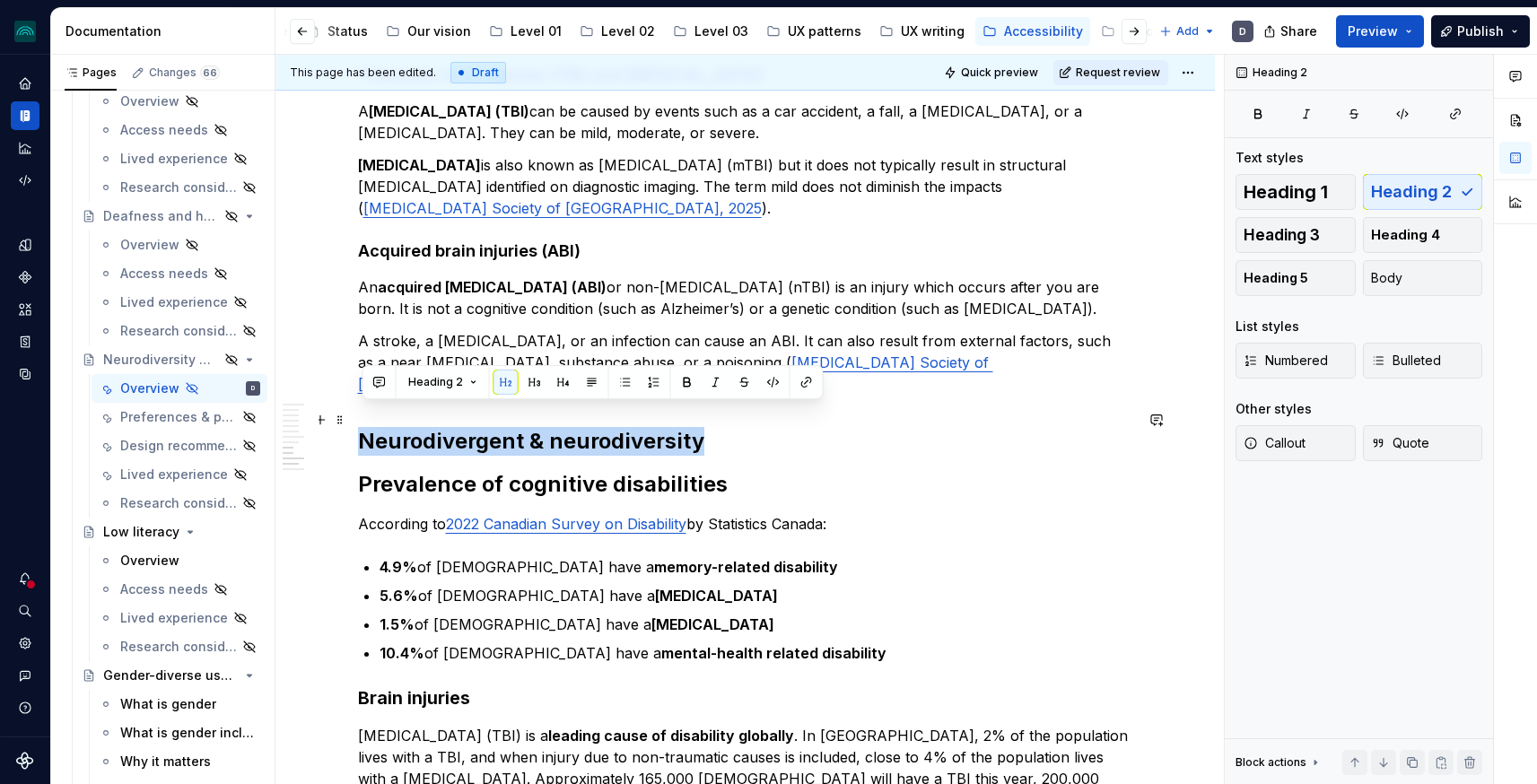
click at [548, 429] on h2 "Neurodivergent & neurodiversity" at bounding box center [745, 441] width 775 height 28
click at [537, 379] on button "button" at bounding box center [534, 382] width 25 height 25
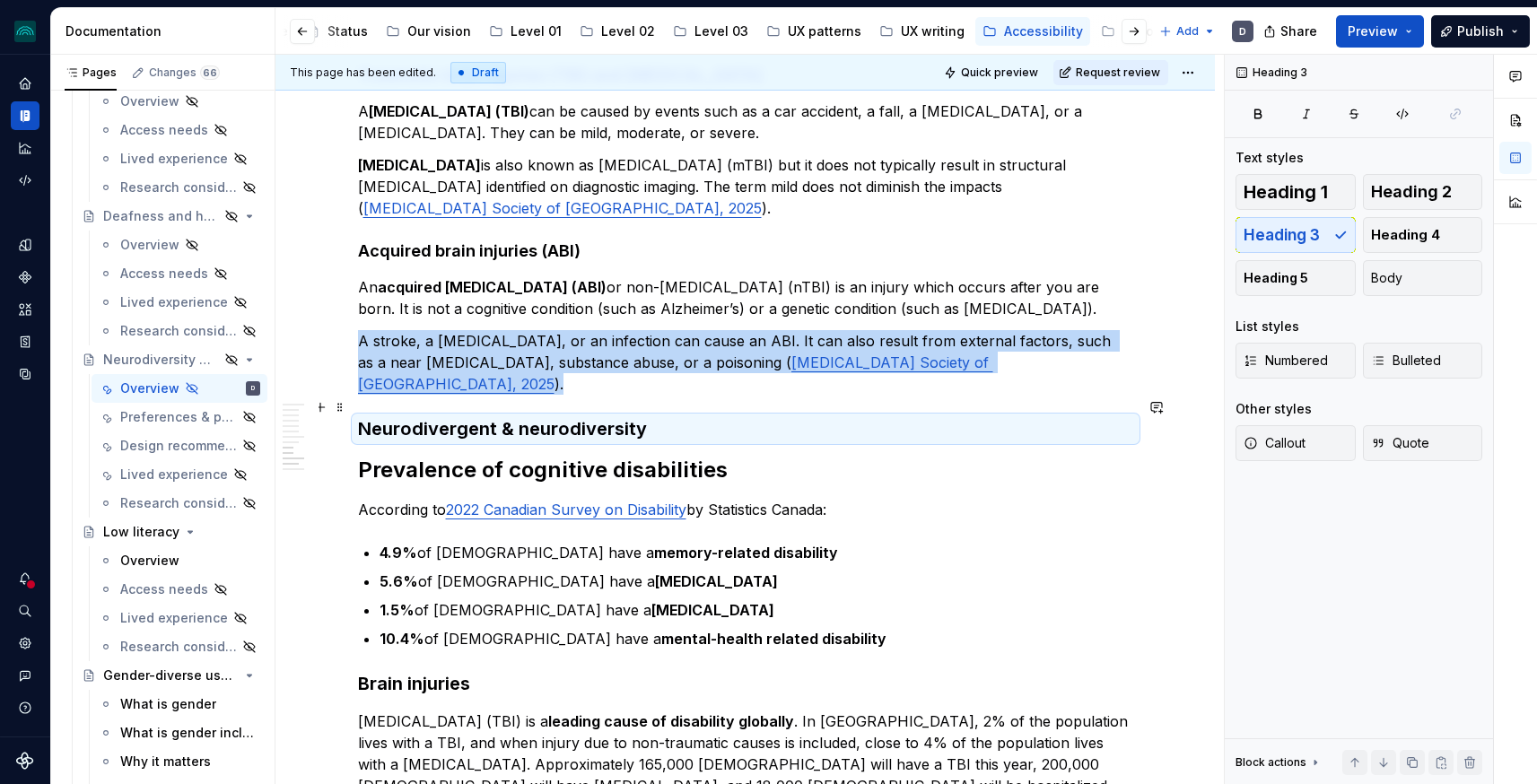
click at [685, 416] on h3 "Neurodivergent & neurodiversity" at bounding box center [745, 429] width 775 height 25
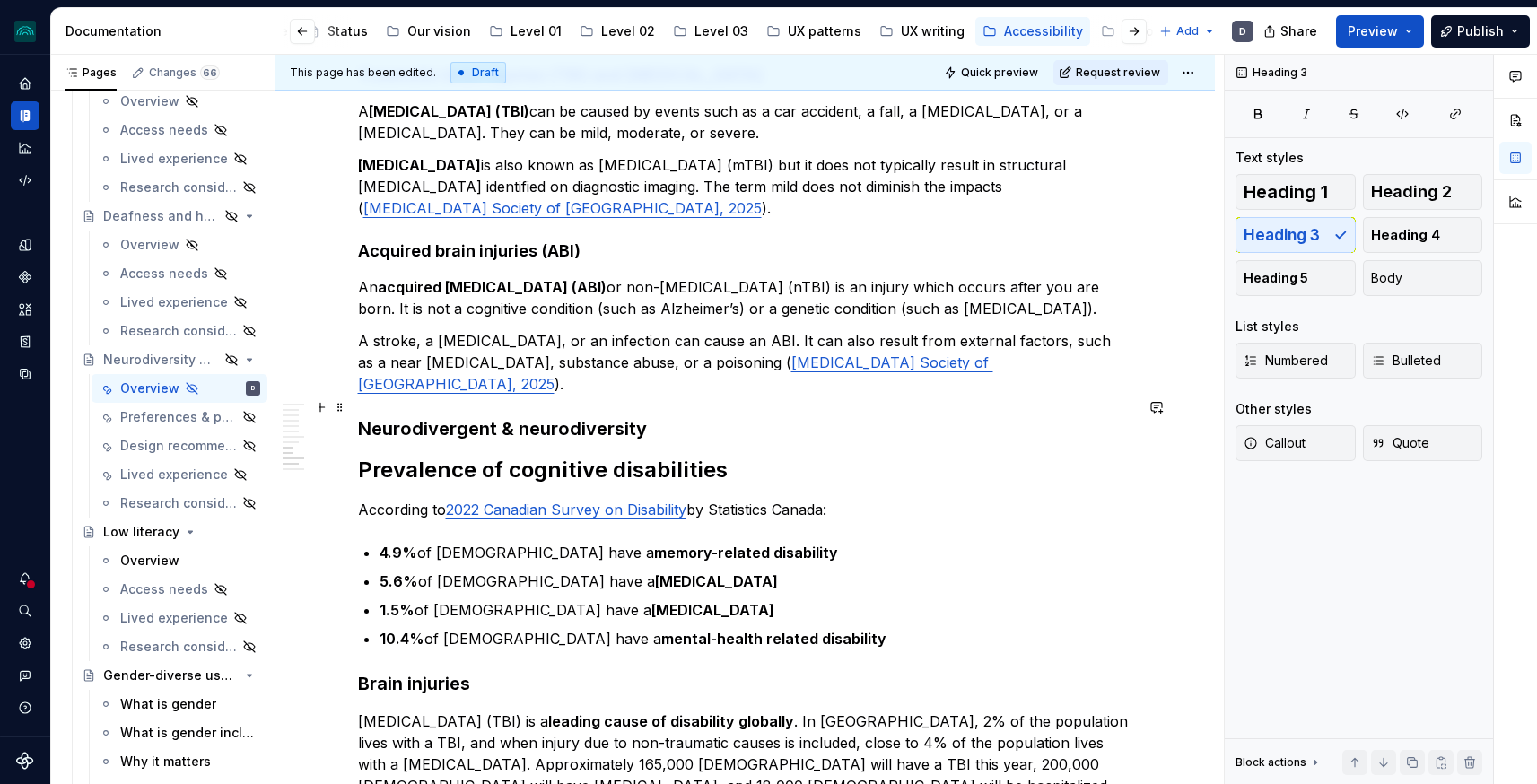
click at [670, 416] on h3 "Neurodivergent & neurodiversity" at bounding box center [745, 429] width 775 height 25
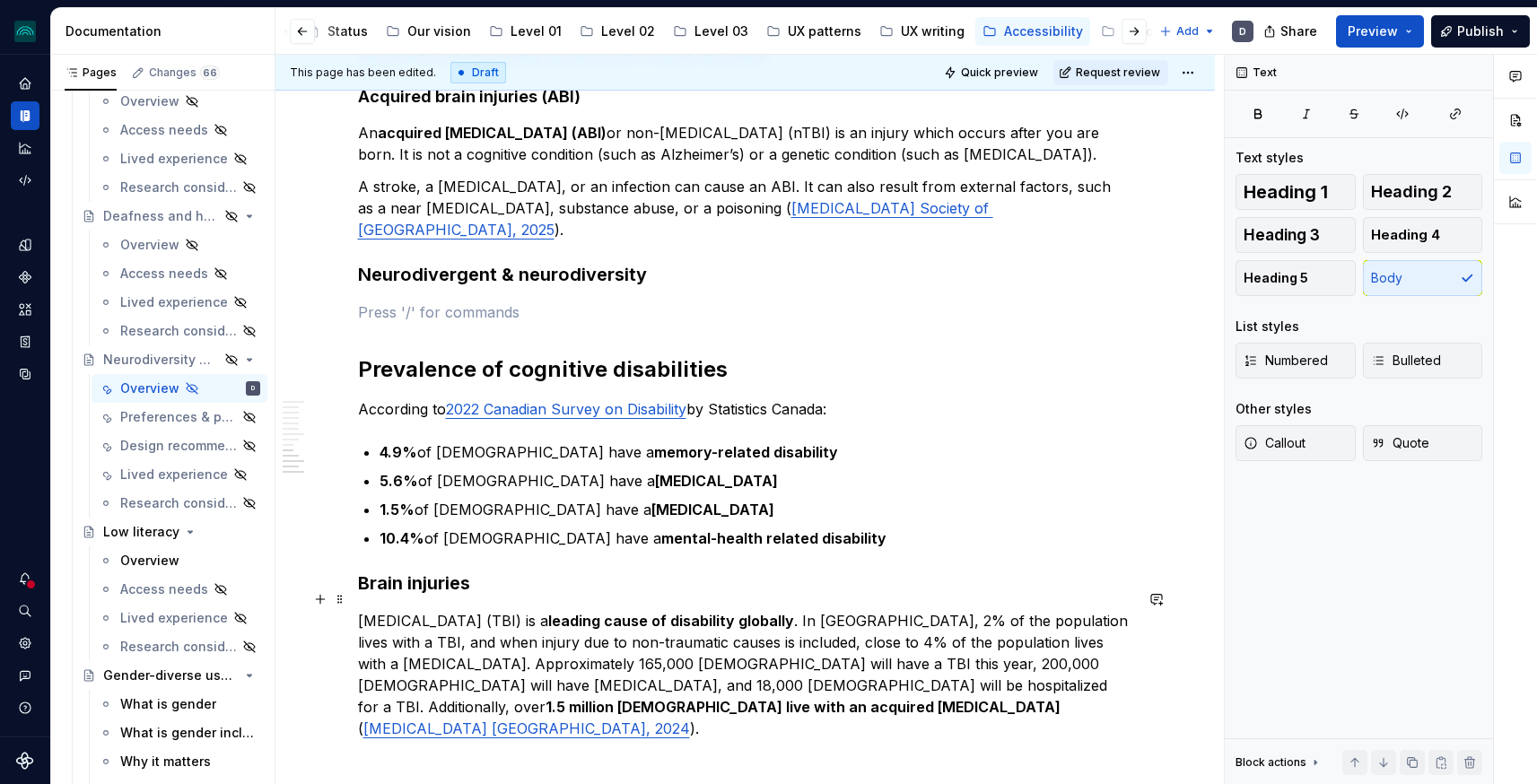
scroll to position [1196, 0]
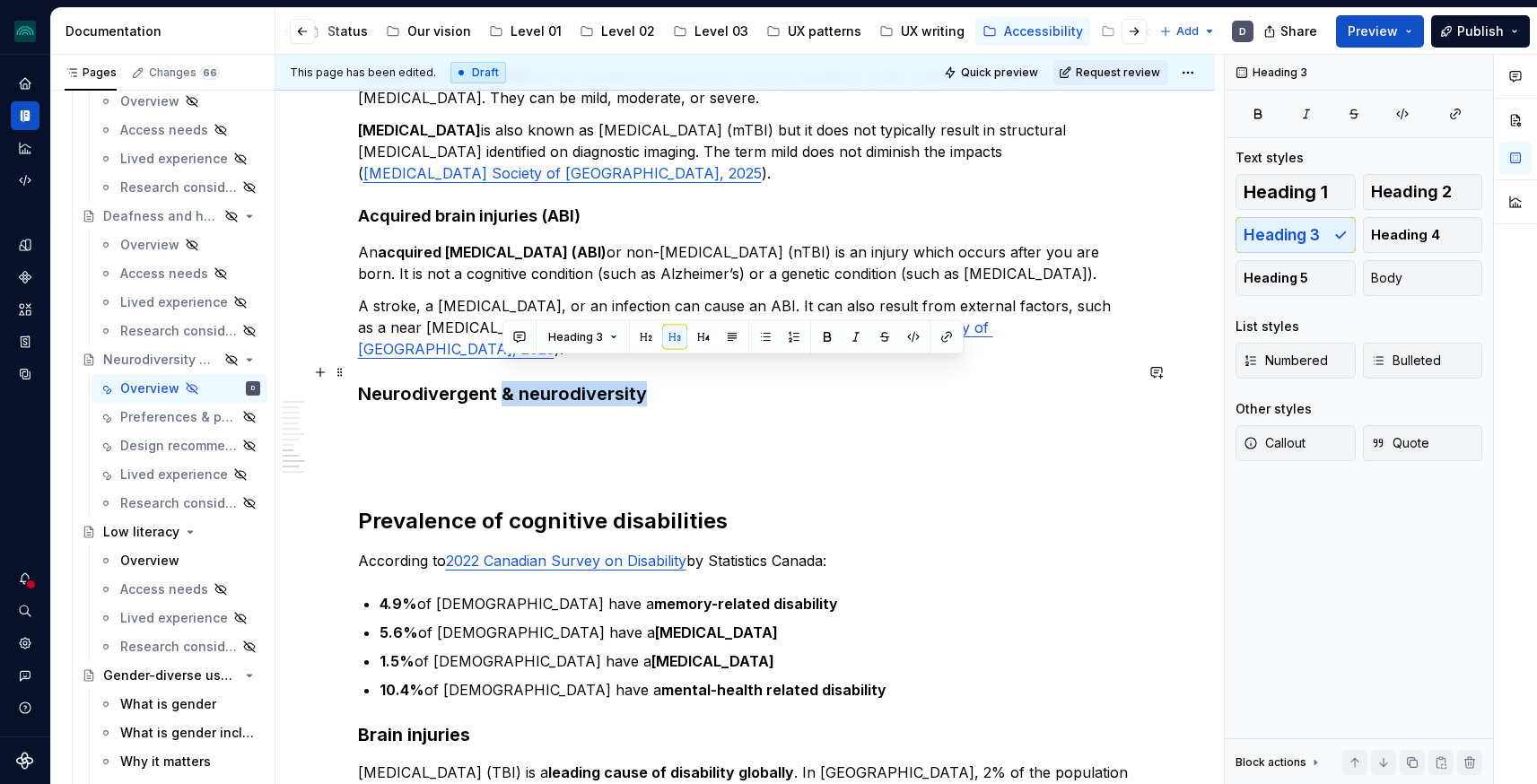
drag, startPoint x: 699, startPoint y: 376, endPoint x: 500, endPoint y: 365, distance: 199.3
click at [500, 381] on h3 "Neurodivergent & neurodiversity" at bounding box center [745, 394] width 775 height 25
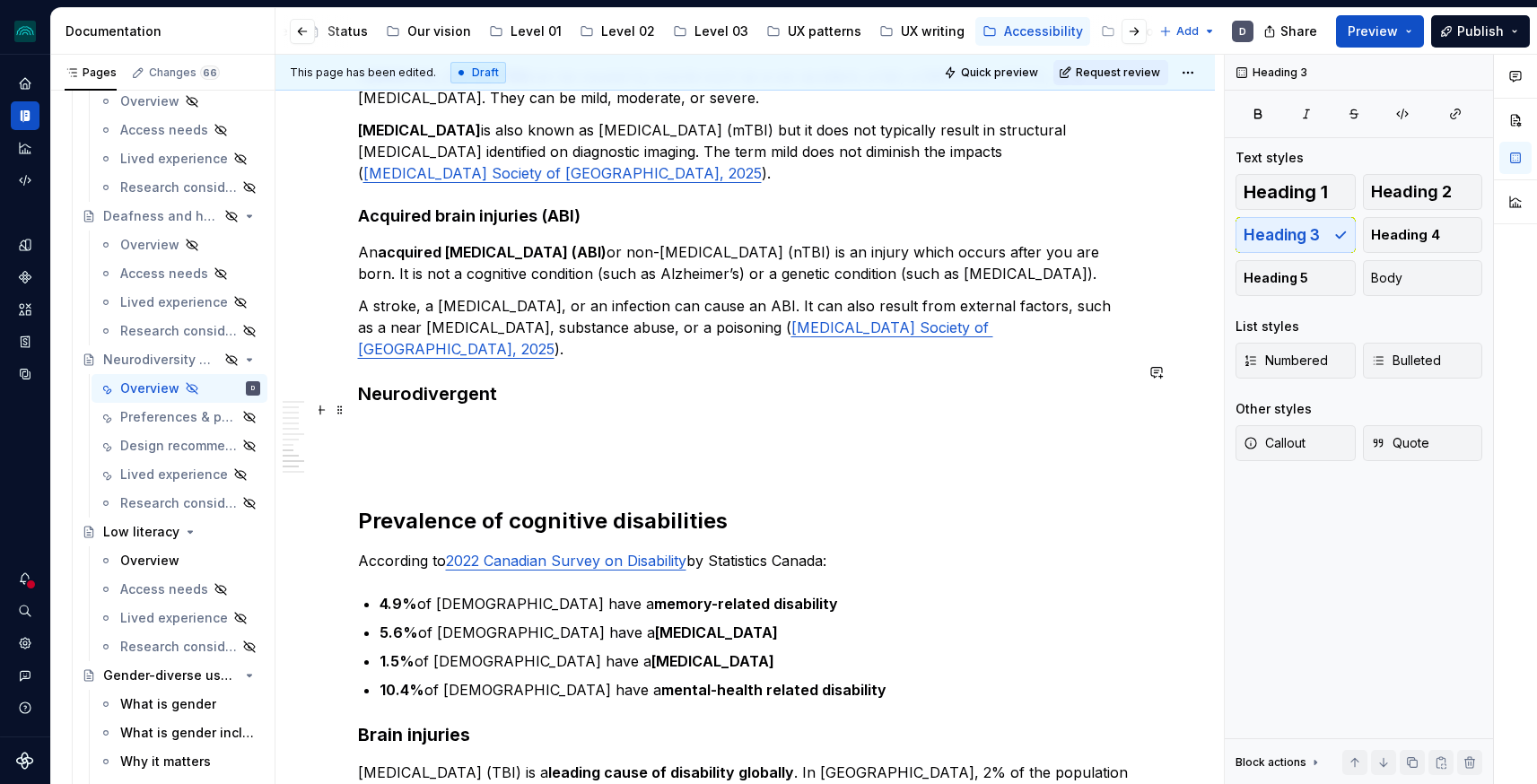
click at [412, 422] on div "Look into terminology: neurodiversity or cognitive disabilities? or both or sep…" at bounding box center [745, 302] width 775 height 2287
click at [400, 421] on p at bounding box center [745, 432] width 775 height 21
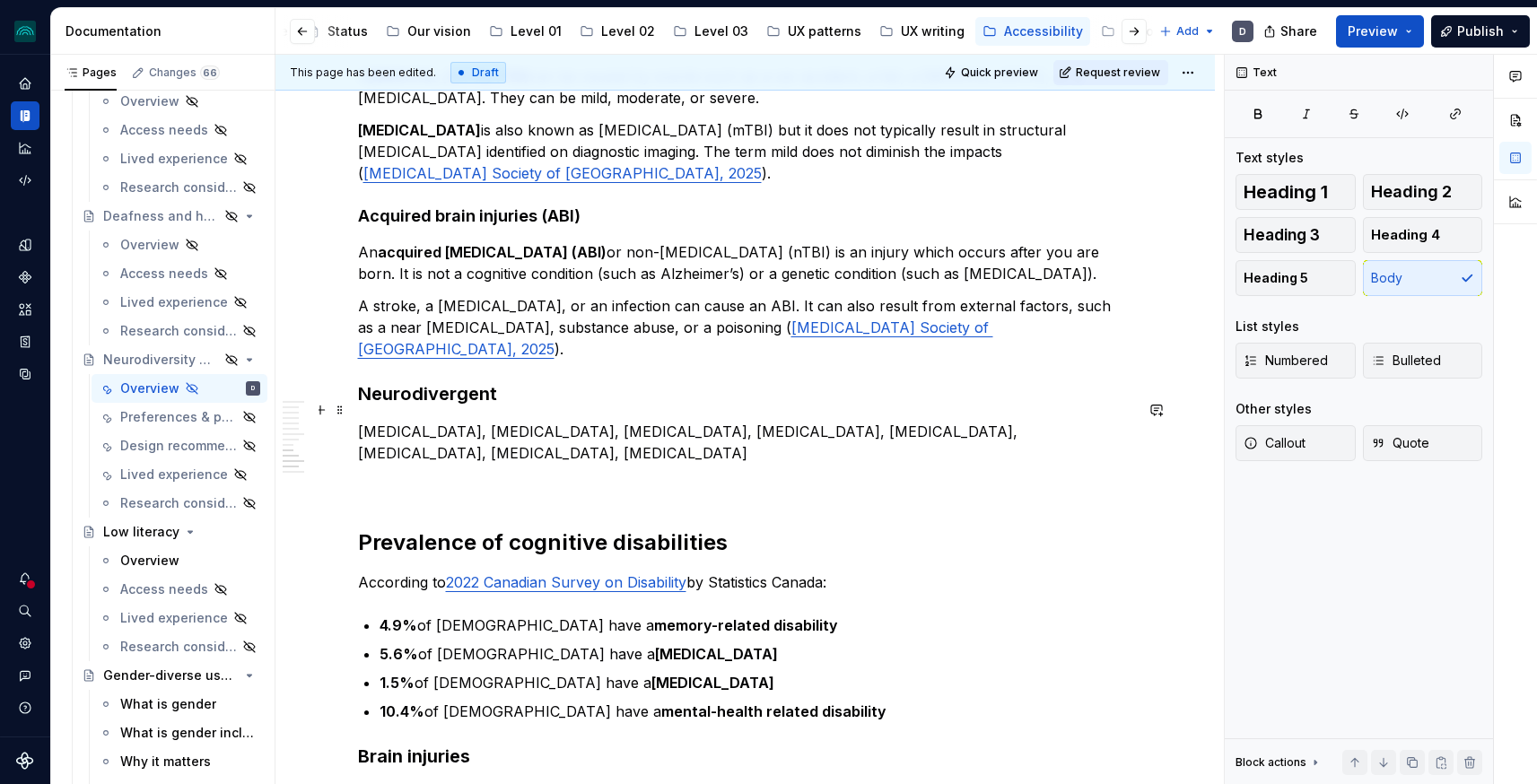
click at [764, 421] on p "Autism, ADHD, dyslexia, dysgraphia, dyspraxia, dyscalculia, dysnomia, Tourette …" at bounding box center [745, 443] width 775 height 43
click at [605, 421] on p "Autism, ADHD, dyslexia, dysgraphia, dyspraxia, dyscalculia (difficulty with mat…" at bounding box center [745, 443] width 775 height 43
click at [516, 421] on p "Autism, ADHD, dyslexia, dysgraphia (difficulty with writing), dyspraxia, dyscal…" at bounding box center [745, 443] width 775 height 43
click at [414, 421] on p "Autism, ADHD, dyslexia (difficulty with reading), dysgraphia (difficulty with w…" at bounding box center [745, 443] width 775 height 43
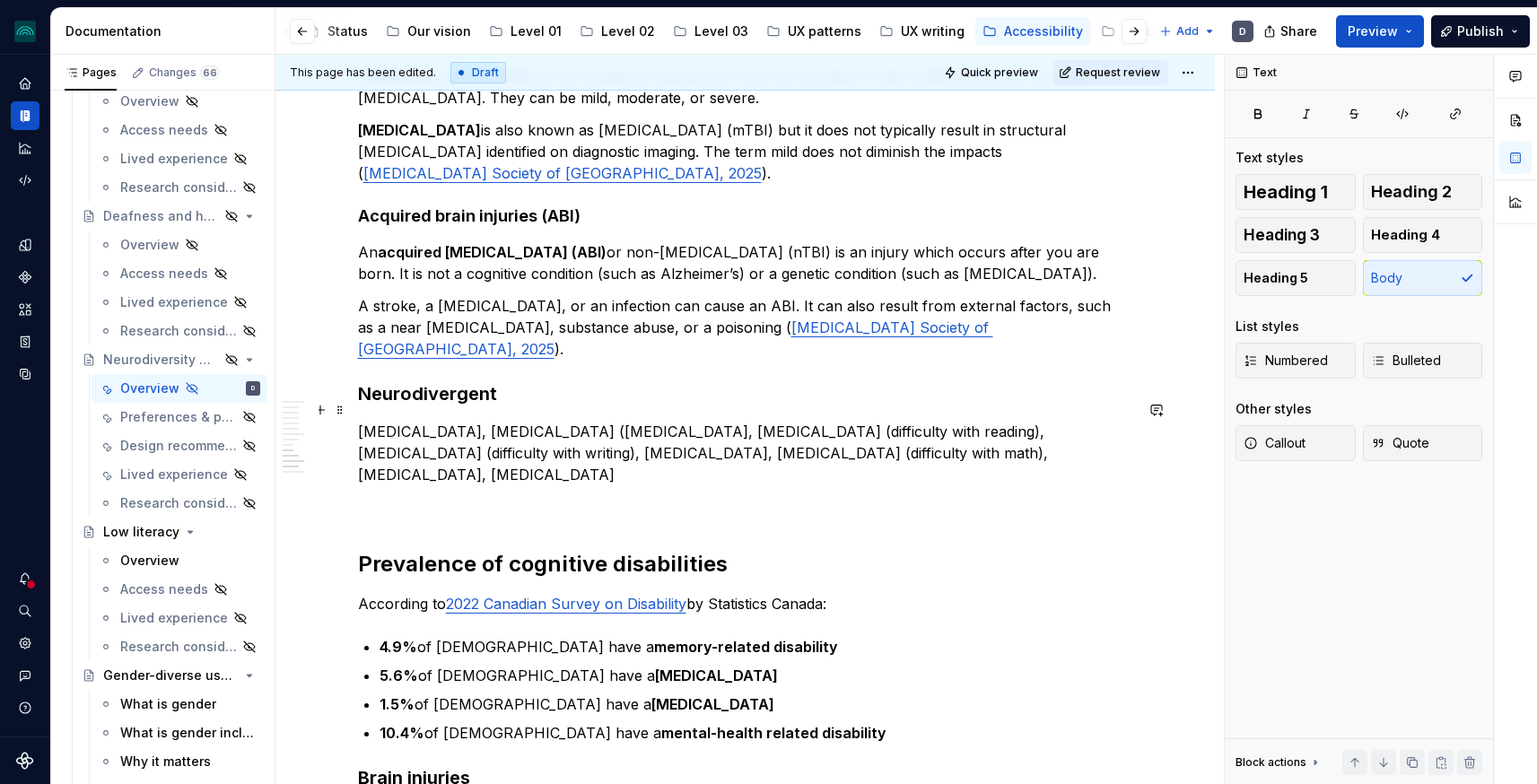
click at [727, 421] on p "Autism, attention-deficit hyperactivity disorder (ADHD, dyslexia (difficulty wi…" at bounding box center [745, 453] width 775 height 64
click at [519, 438] on p "Autism, attention-deficit hyperactivity disorder (ADHD), dyslexia (difficulty w…" at bounding box center [745, 453] width 775 height 64
click at [491, 455] on p "Autism, attention-deficit hyperactivity disorder (ADHD), dyslexia (difficulty w…" at bounding box center [745, 453] width 775 height 64
click at [484, 454] on p "Autism, attention-deficit hyperactivity disorder (ADHD), dyslexia (difficulty w…" at bounding box center [745, 453] width 775 height 64
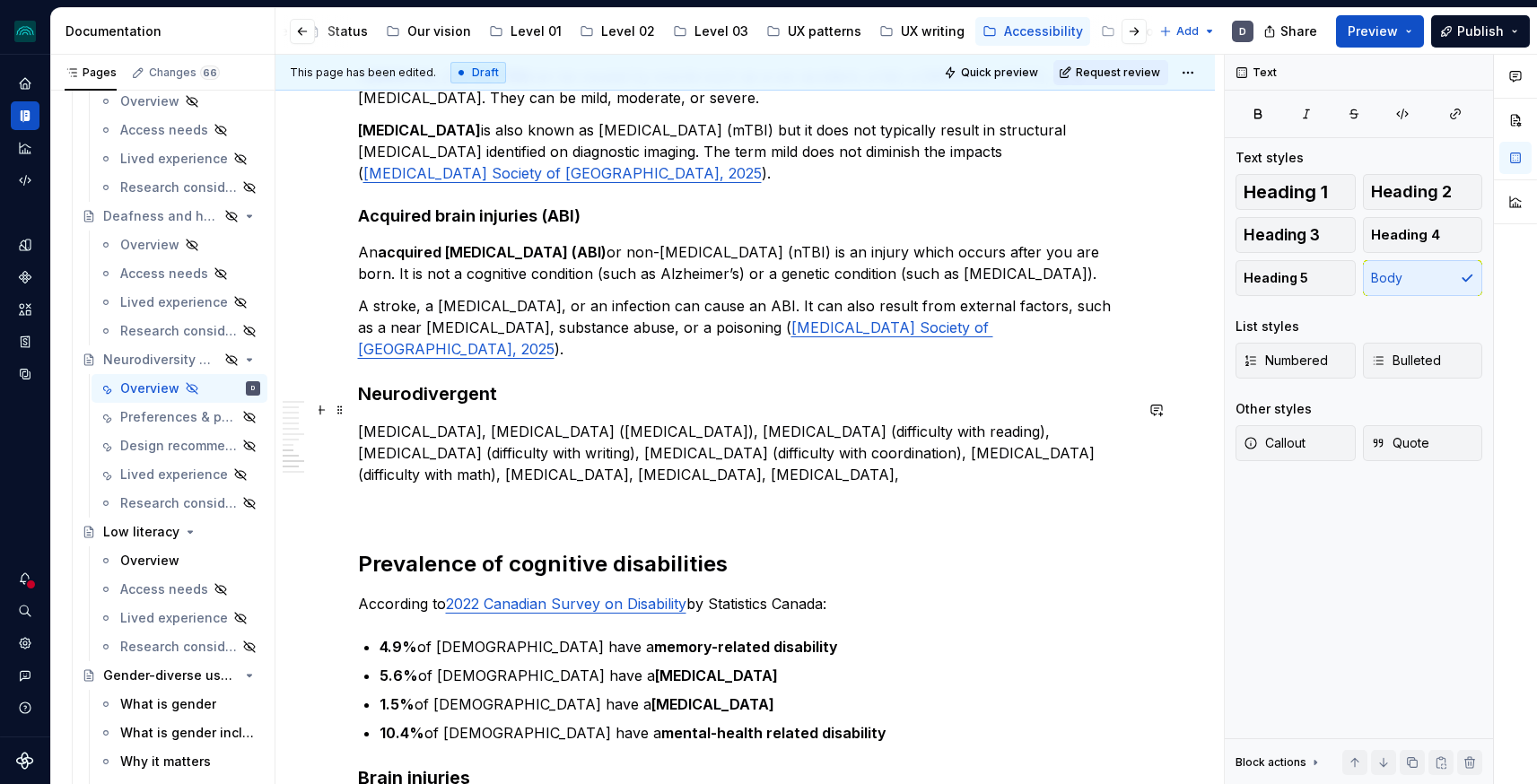
click at [1016, 436] on p "Autism, attention-deficit hyperactivity disorder (ADHD), dyslexia (difficulty w…" at bounding box center [745, 453] width 775 height 64
click at [746, 454] on p "Autism, attention-deficit hyperactivity disorder (ADHD), dyslexia (difficulty w…" at bounding box center [745, 453] width 775 height 64
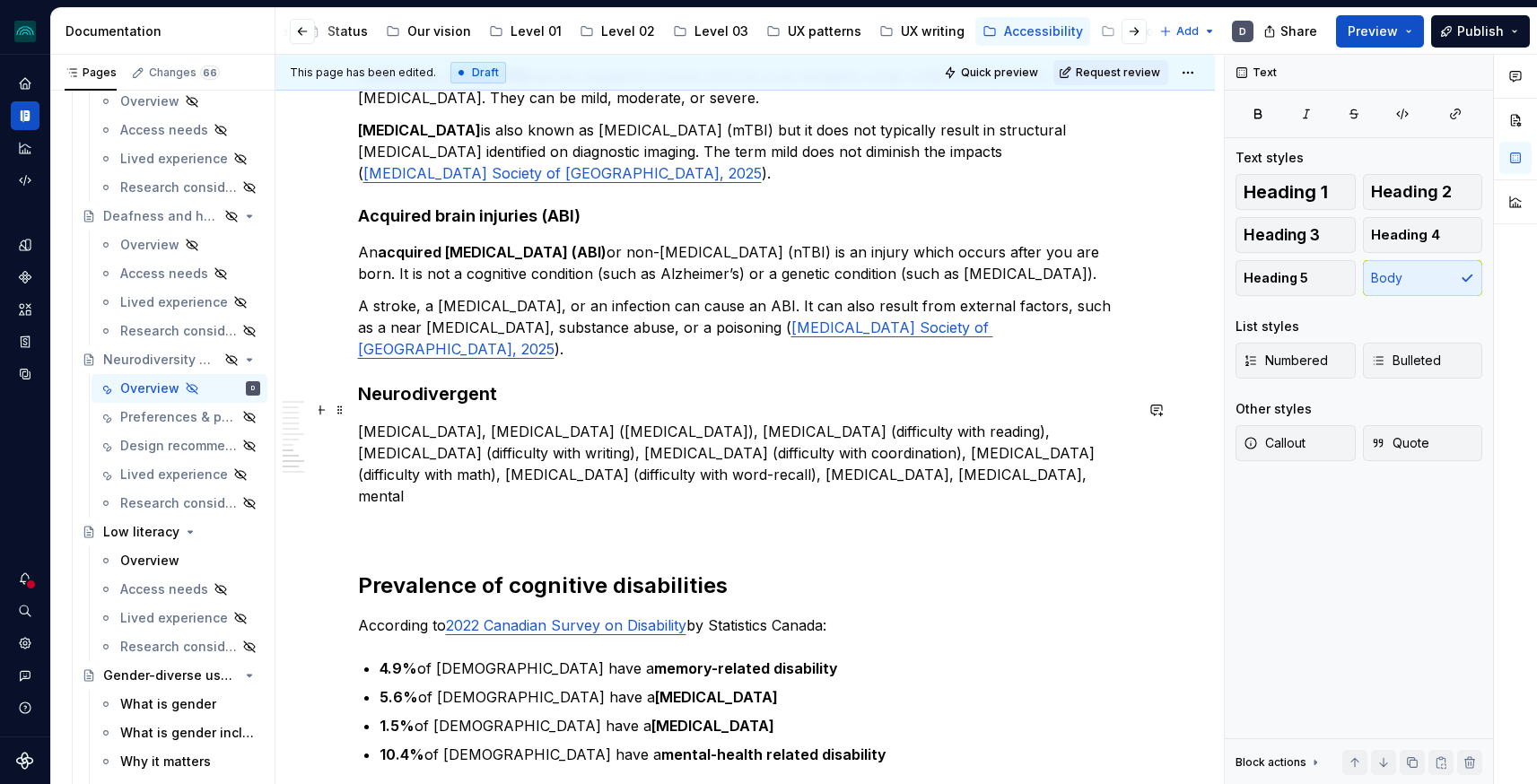
click at [598, 455] on p "Autism, attention-deficit hyperactivity disorder (ADHD), dyslexia (difficulty w…" at bounding box center [745, 464] width 775 height 86
click at [784, 456] on p "Autism, attention-deficit hyperactivity disorder (ADHD), dyslexia (difficulty w…" at bounding box center [745, 464] width 775 height 86
click at [711, 451] on p "Autism, attention-deficit hyperactivity disorder (ADHD), dyslexia (difficulty w…" at bounding box center [745, 464] width 775 height 86
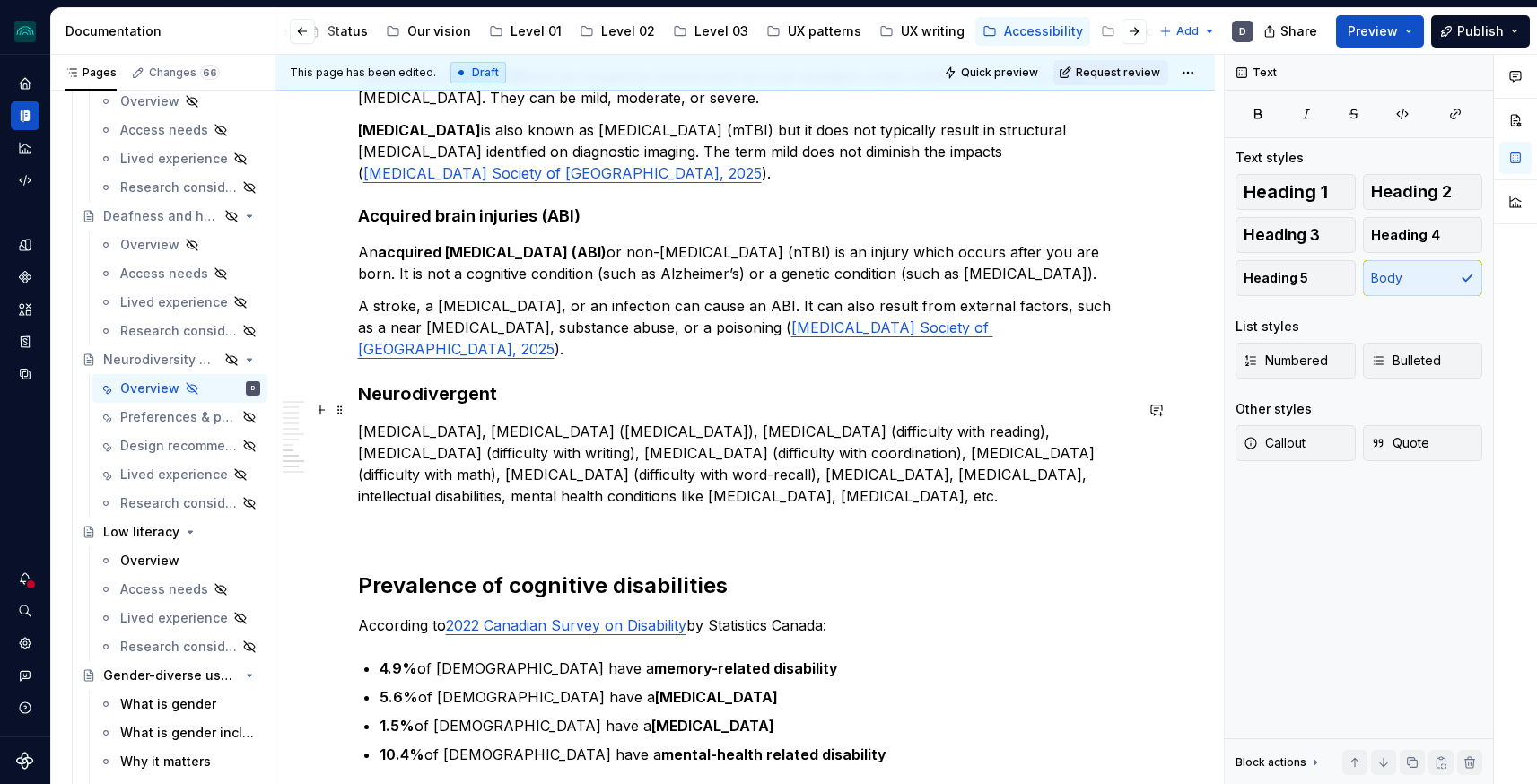
click at [451, 451] on p "Autism, attention-deficit hyperactivity disorder (ADHD), dyslexia (difficulty w…" at bounding box center [745, 464] width 775 height 86
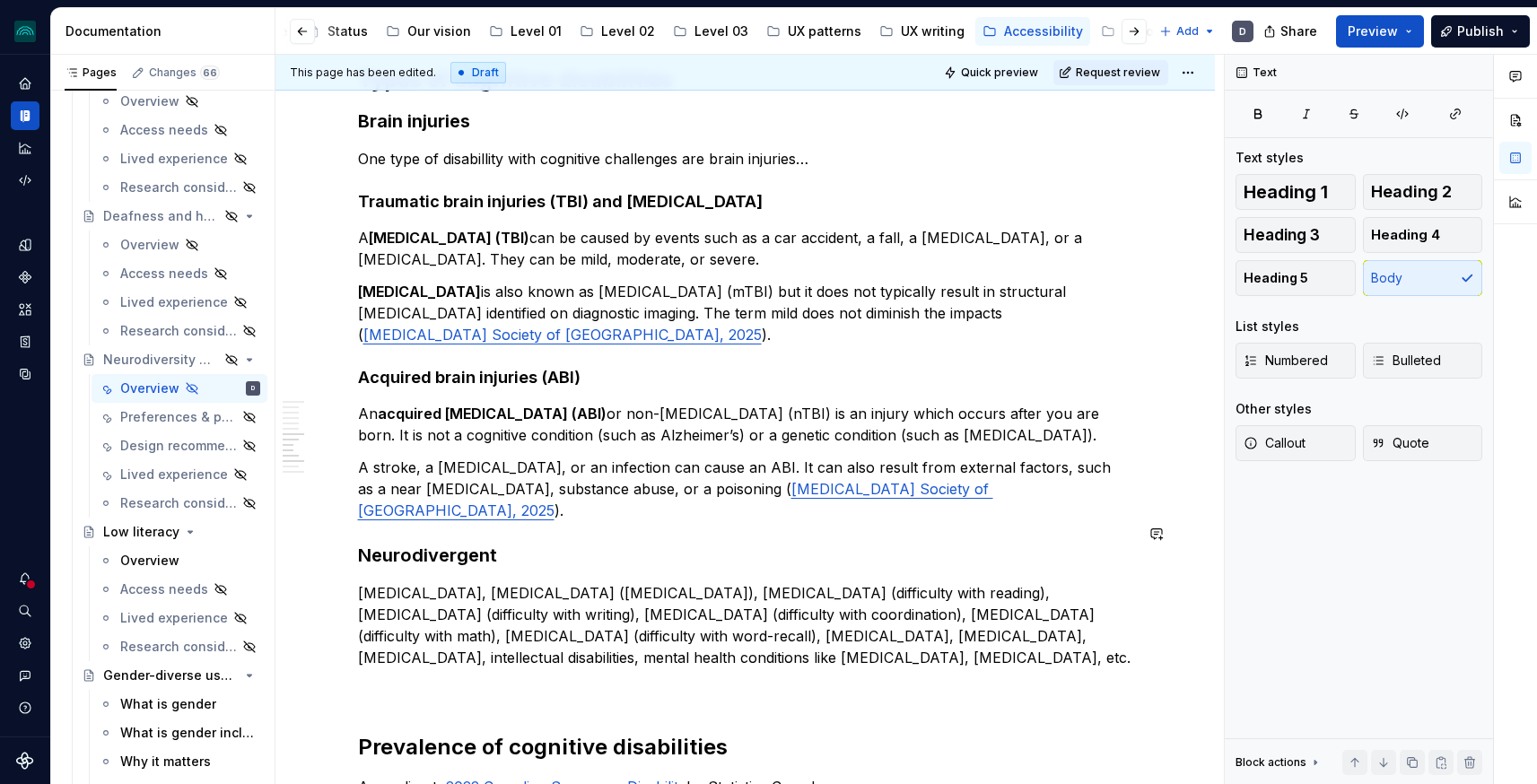
scroll to position [997, 0]
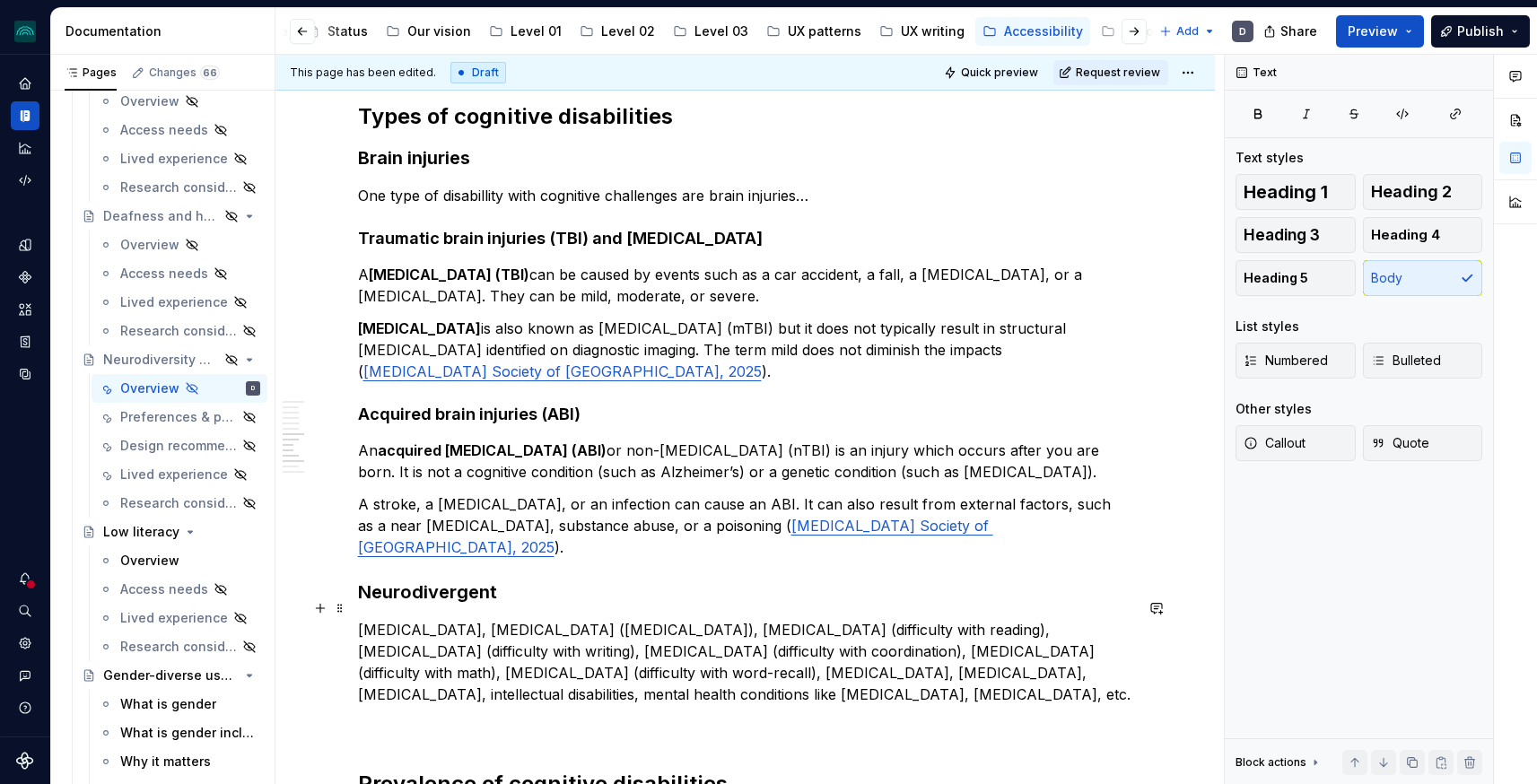
click at [794, 649] on p "Autism, attention-deficit hyperactivity disorder (ADHD), dyslexia (difficulty w…" at bounding box center [745, 662] width 775 height 86
click at [668, 657] on p "Autism, attention-deficit hyperactivity disorder (ADHD), dyslexia (difficulty w…" at bounding box center [745, 662] width 775 height 86
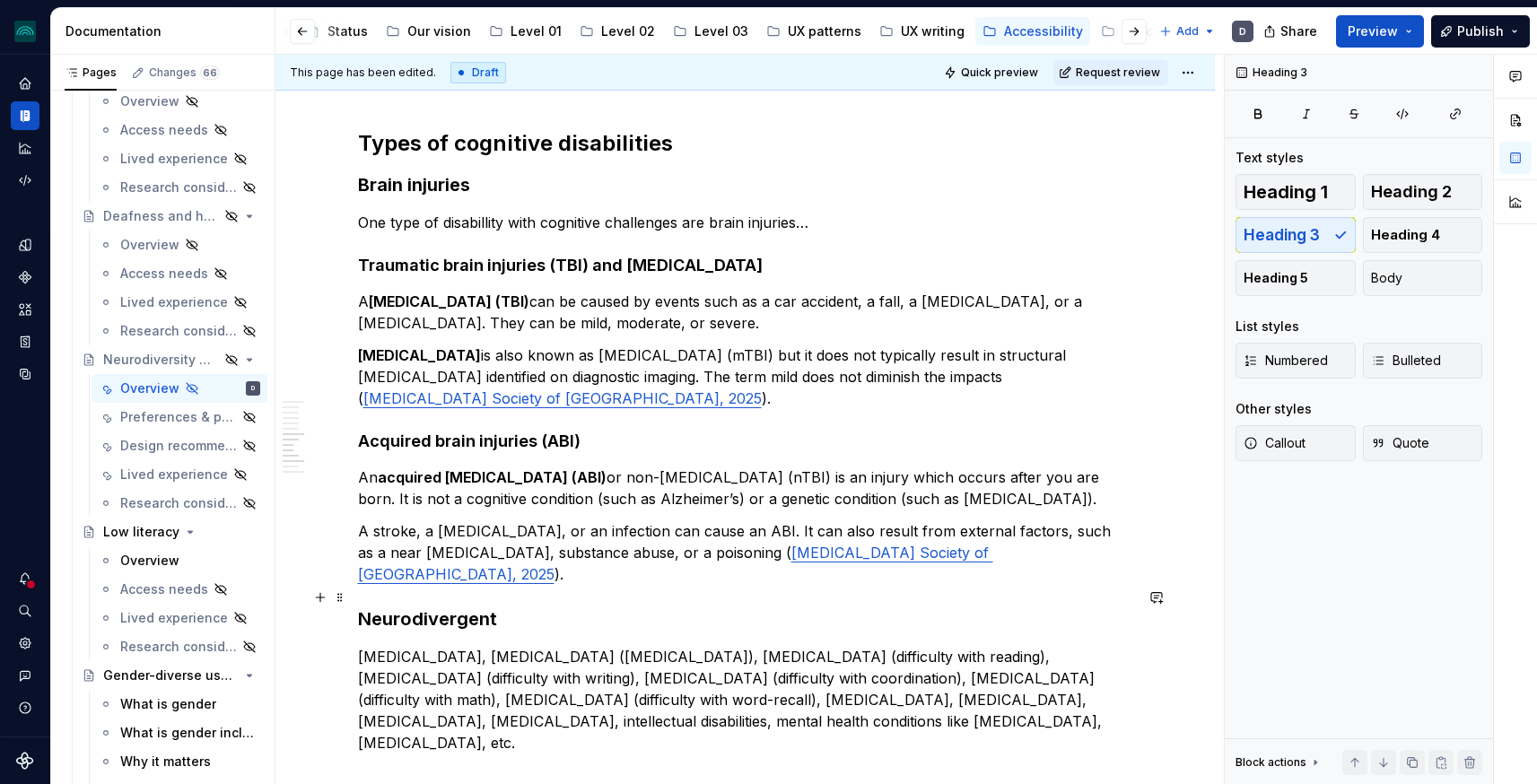
click at [524, 607] on h3 "Neurodivergent" at bounding box center [745, 619] width 775 height 25
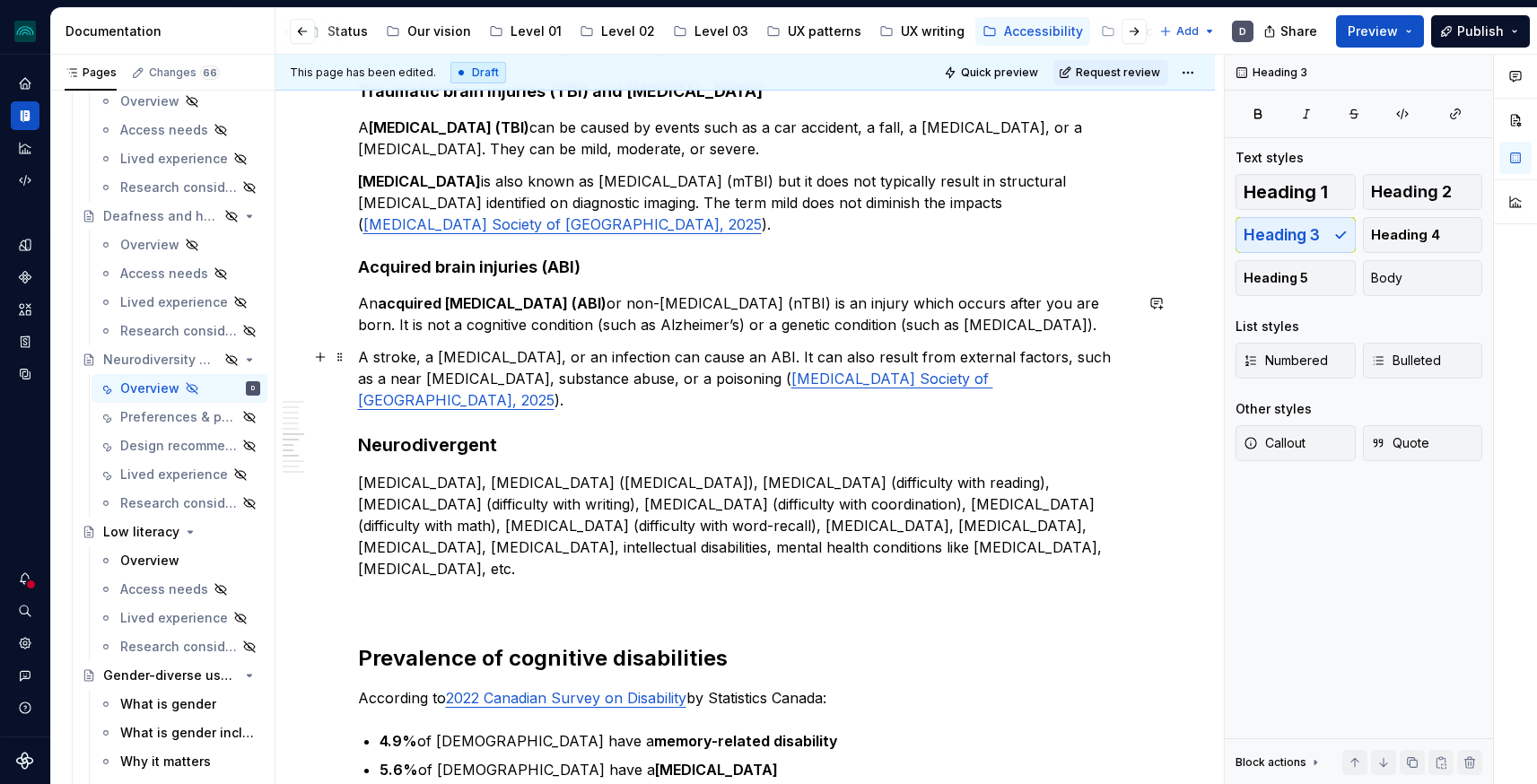
scroll to position [1204, 0]
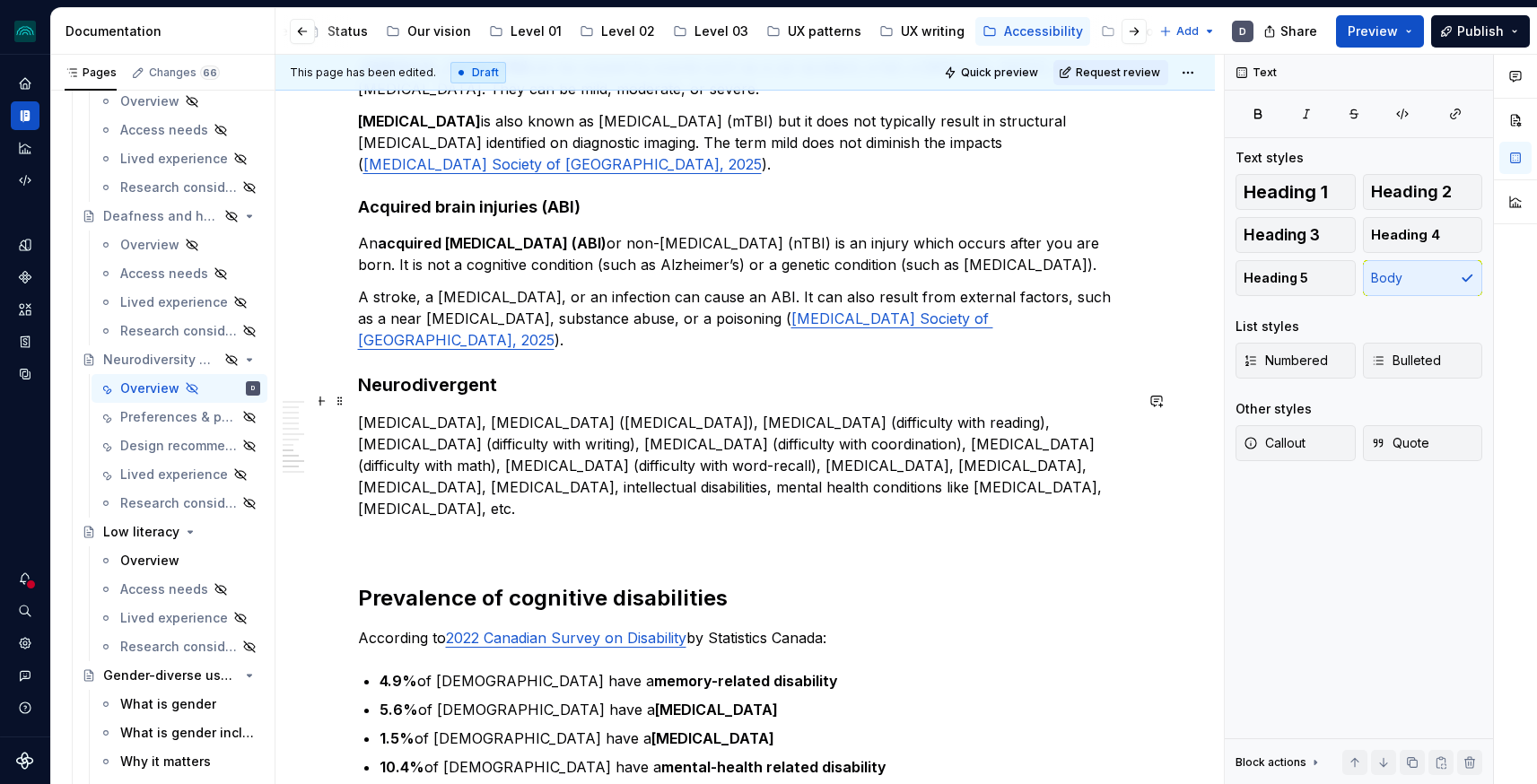
click at [861, 470] on p "Autism, attention-deficit hyperactivity disorder (ADHD), dyslexia (difficulty w…" at bounding box center [745, 465] width 775 height 107
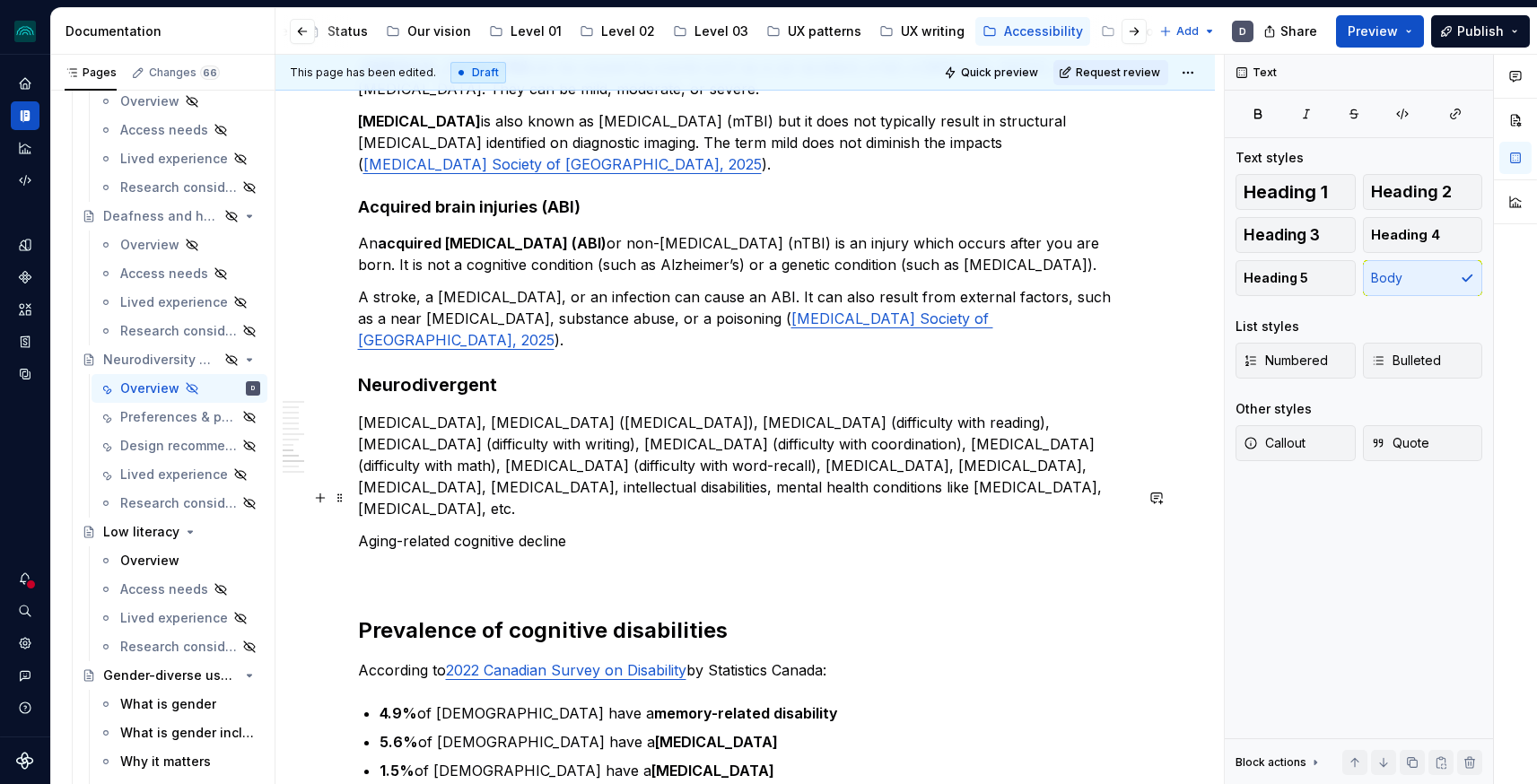
click at [503, 530] on p "Aging-related cognitive decline" at bounding box center [745, 541] width 775 height 21
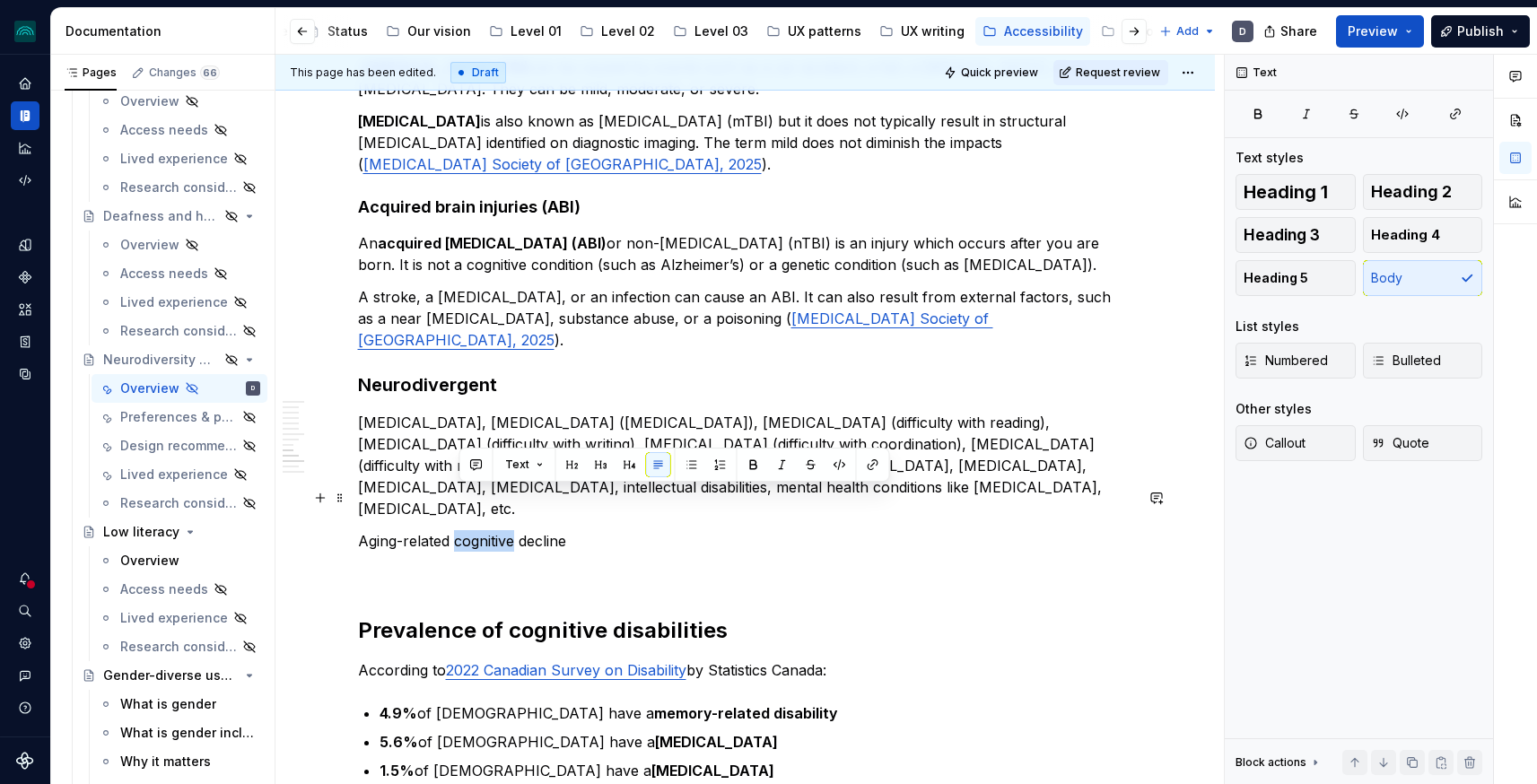
click at [503, 530] on p "Aging-related cognitive decline" at bounding box center [745, 541] width 775 height 21
click at [498, 465] on button "button" at bounding box center [504, 465] width 25 height 25
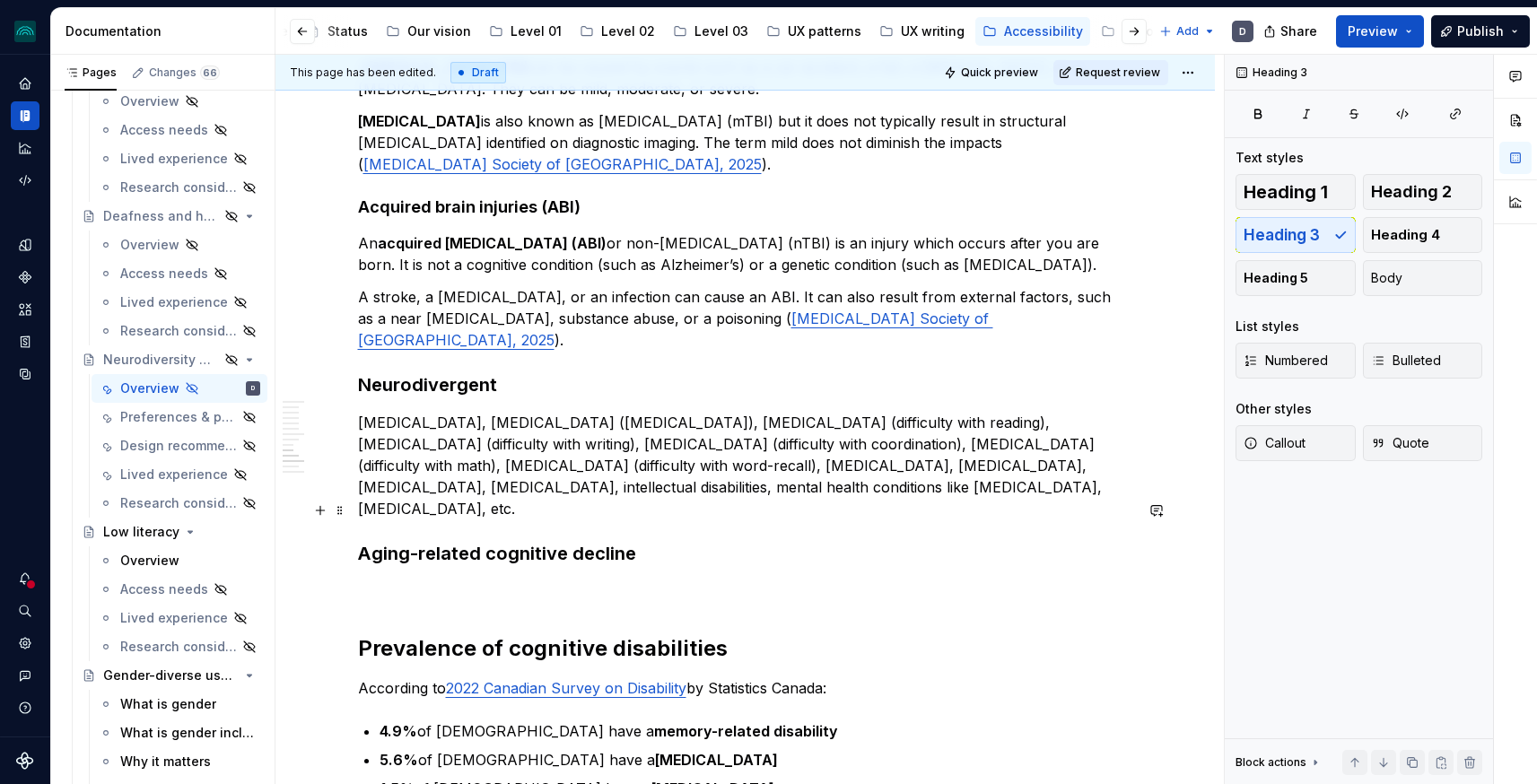
click at [641, 541] on h3 "Aging-related cognitive decline" at bounding box center [745, 554] width 775 height 25
click at [647, 541] on h3 "Aging-related cognitive decline" at bounding box center [745, 554] width 775 height 25
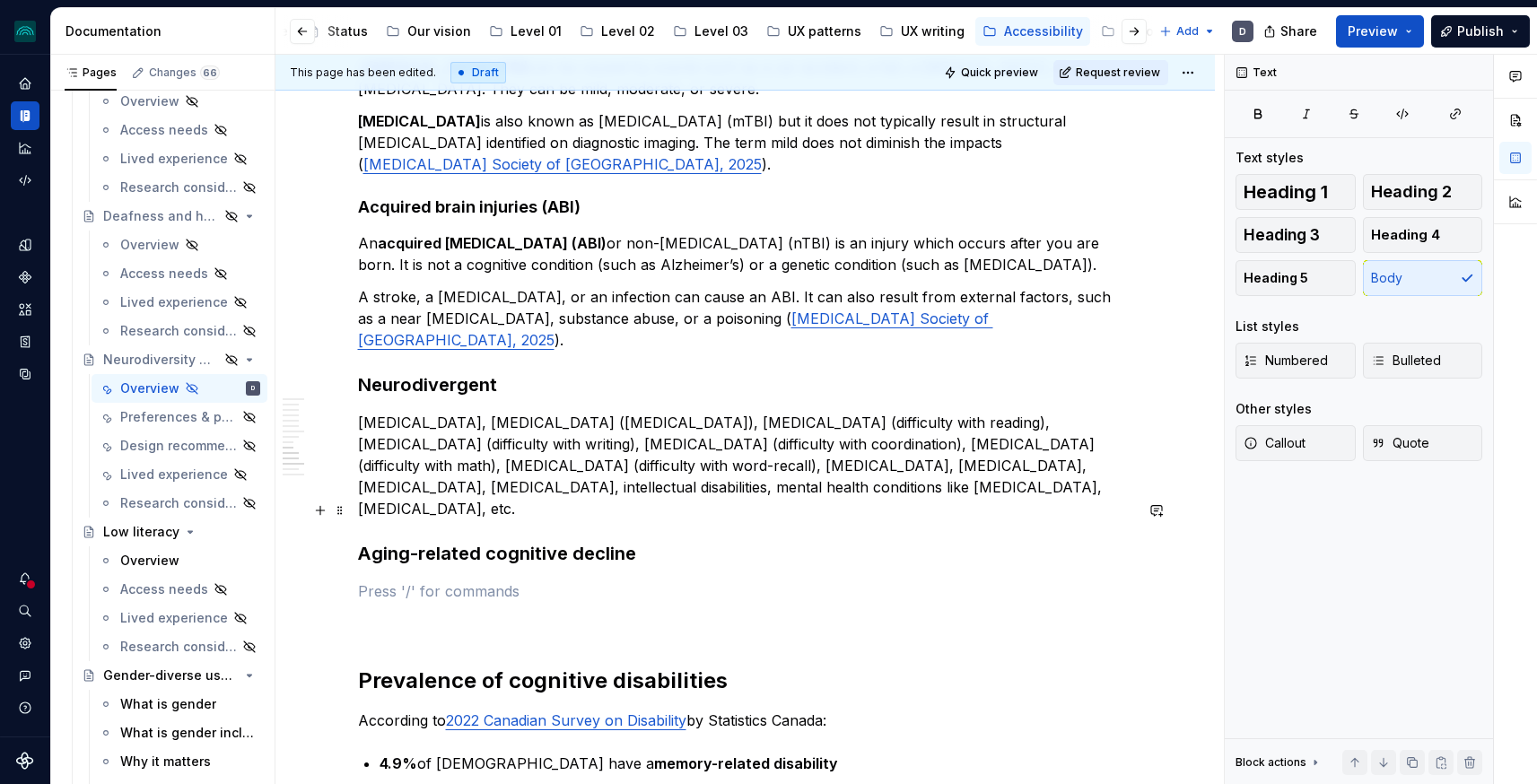
click at [508, 541] on h3 "Aging-related cognitive decline" at bounding box center [745, 554] width 775 height 25
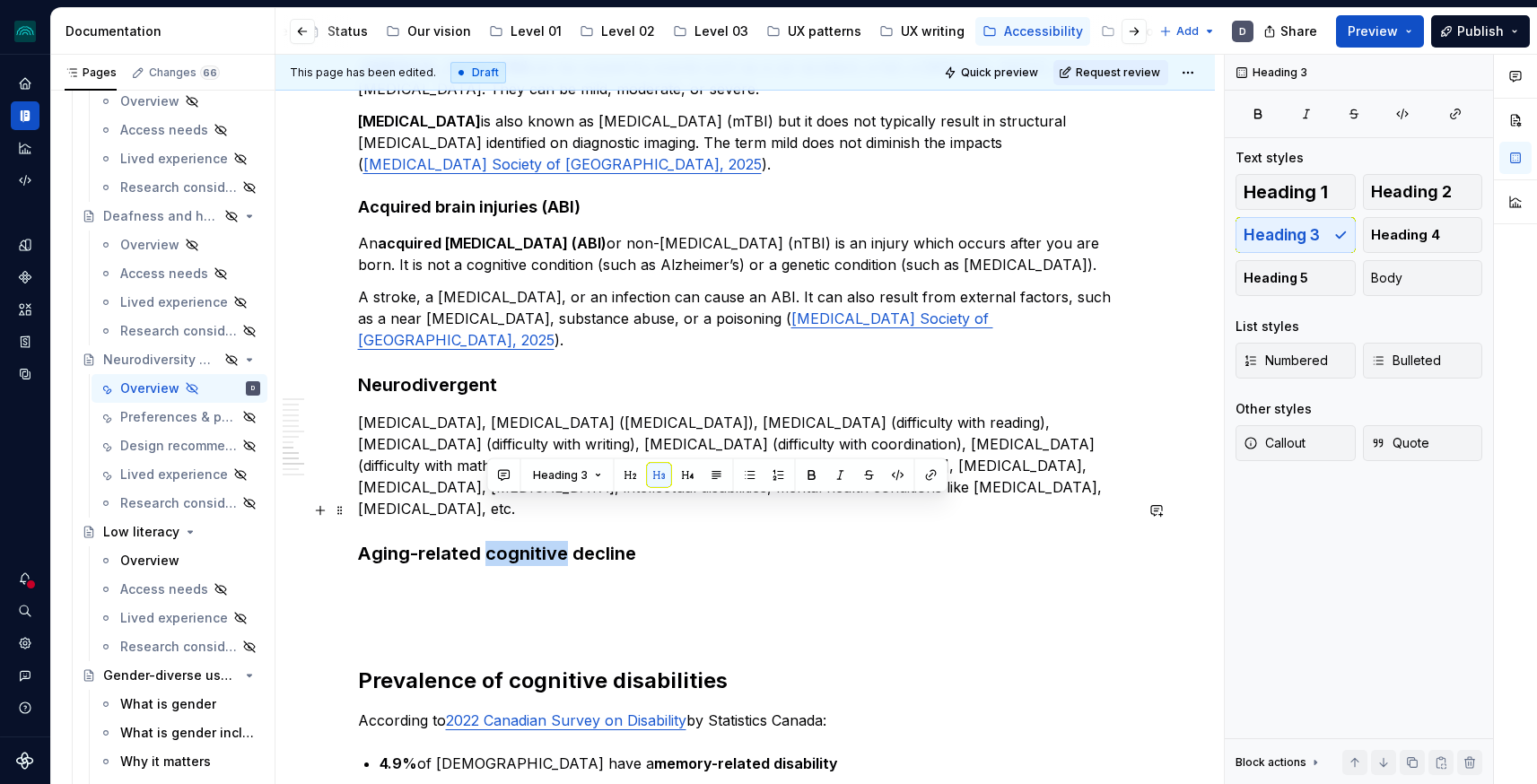
click at [508, 541] on h3 "Aging-related cognitive decline" at bounding box center [745, 554] width 775 height 25
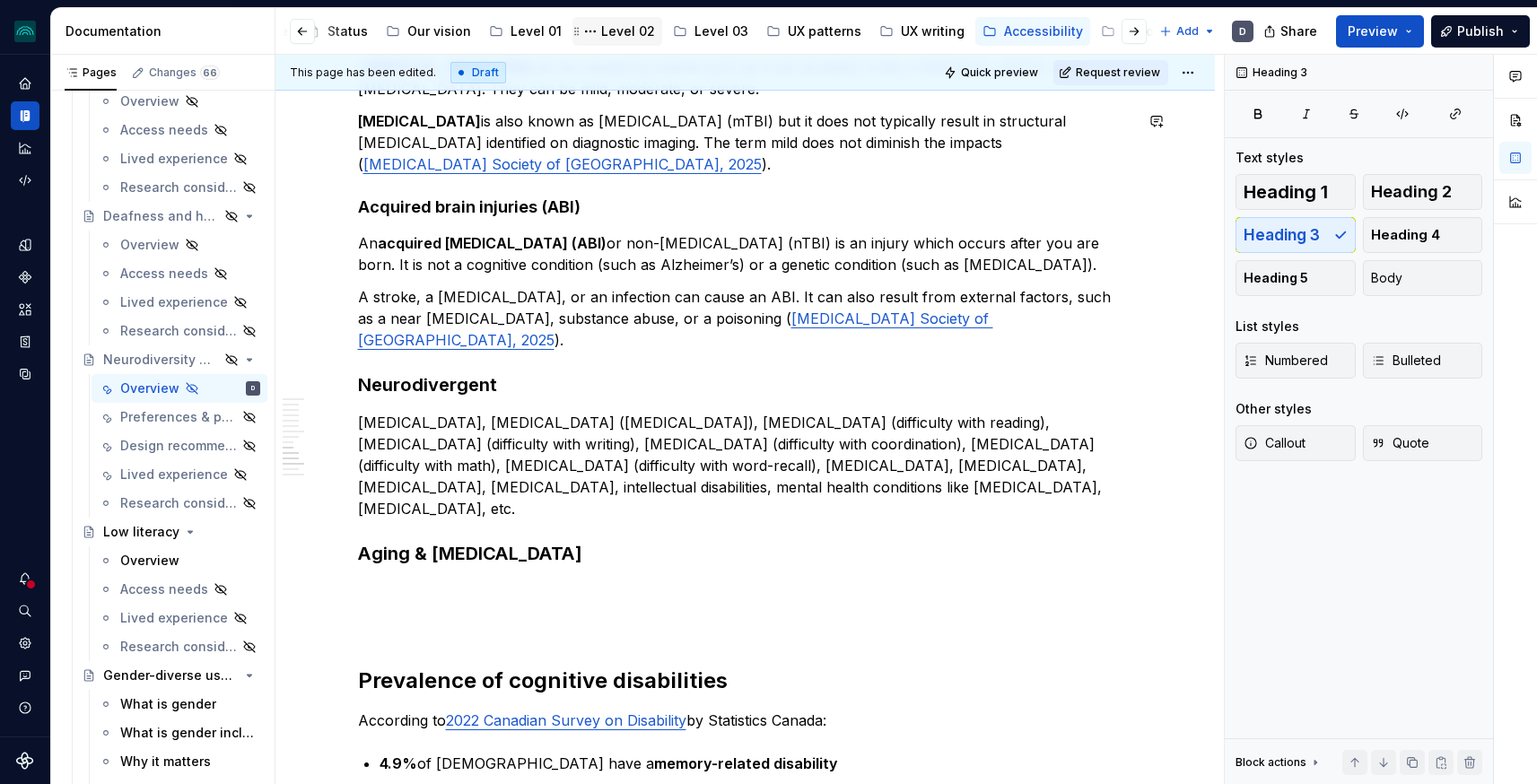
type textarea "*"
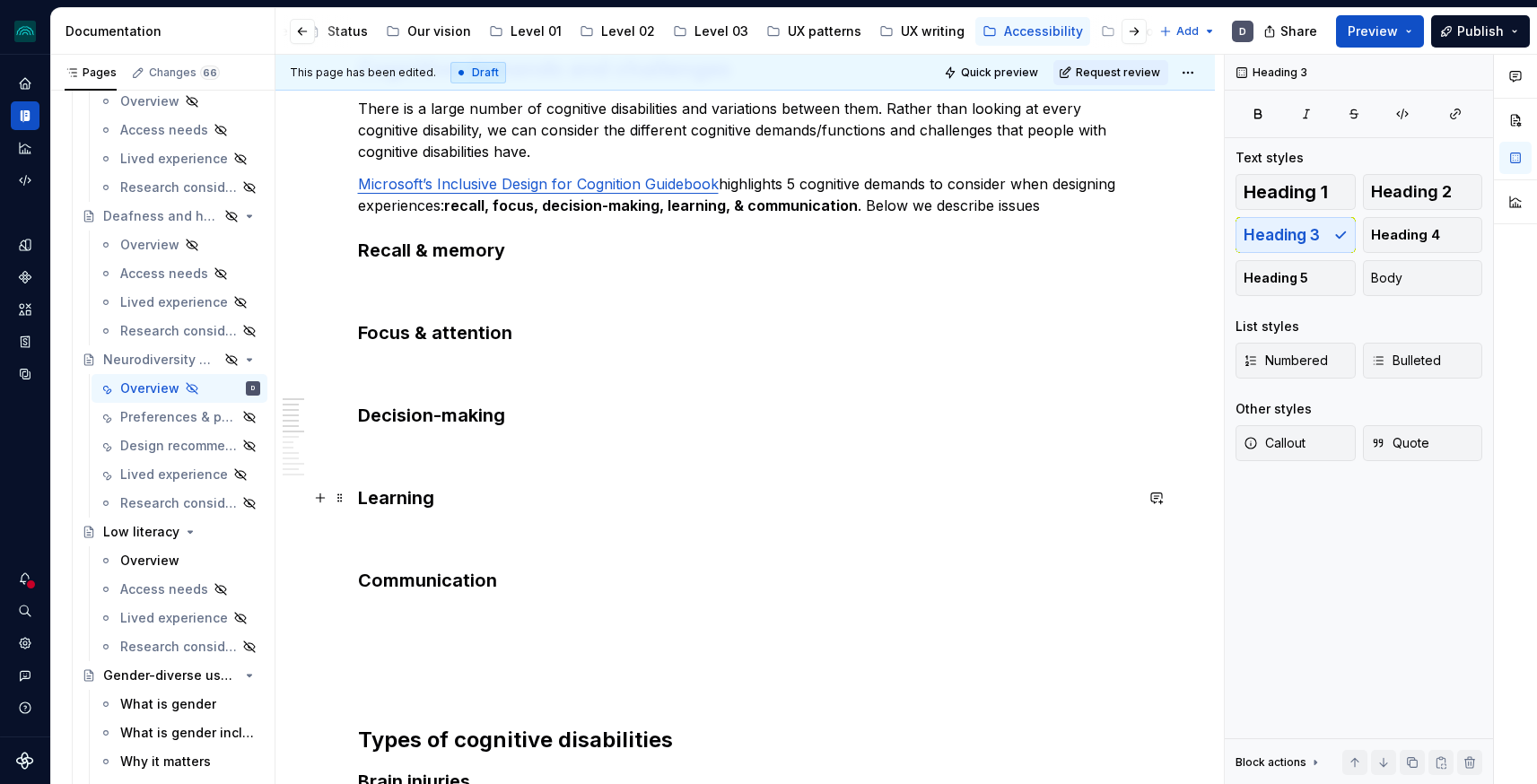
scroll to position [78, 0]
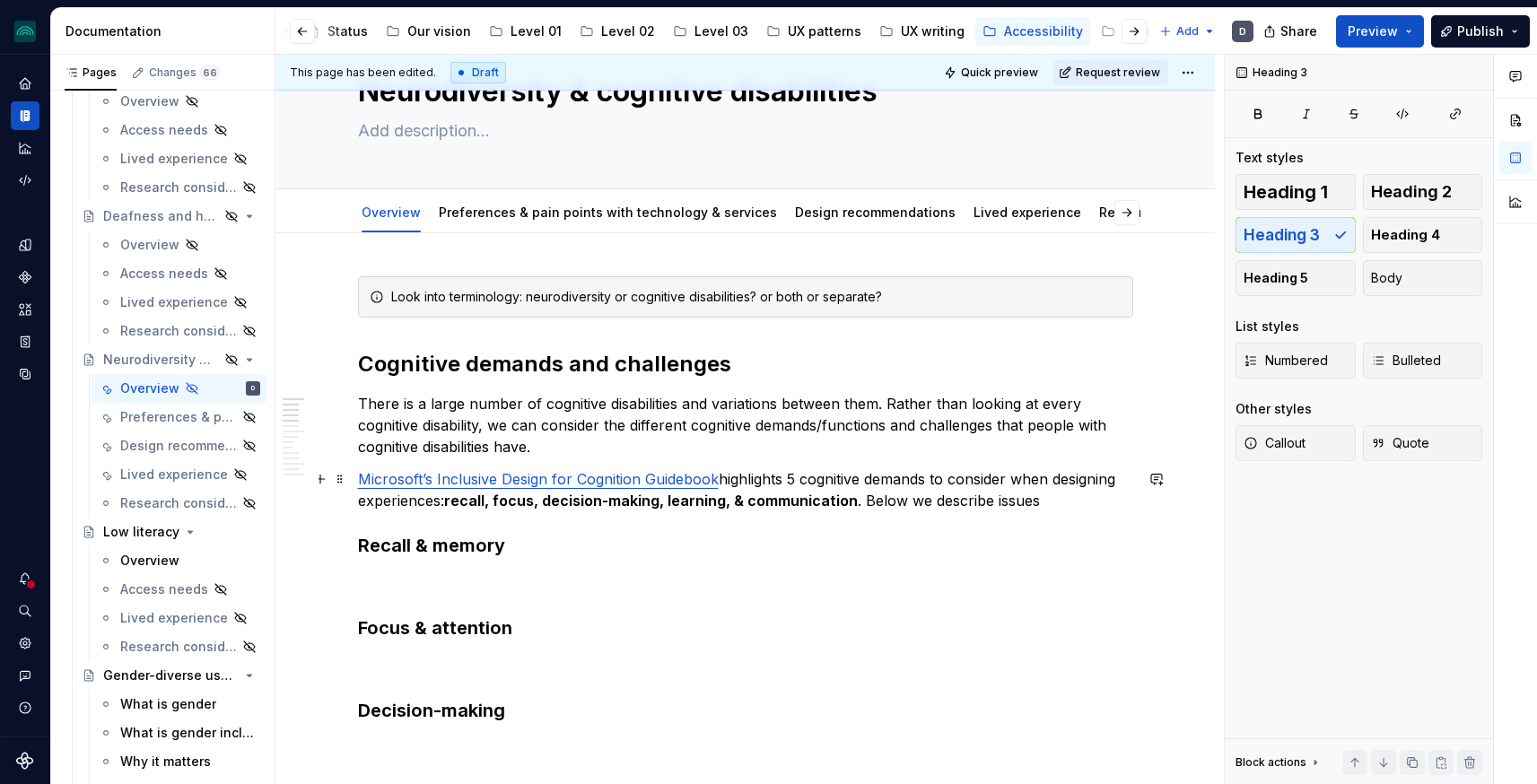
click at [869, 498] on p "Microsoft’s Inclusive Design for Cognition Guidebook highlights 5 cognitive dem…" at bounding box center [745, 490] width 775 height 43
click at [1045, 497] on p "Microsoft’s Inclusive Design for Cognition Guidebook highlights 5 cognitive dem…" at bounding box center [745, 490] width 775 height 43
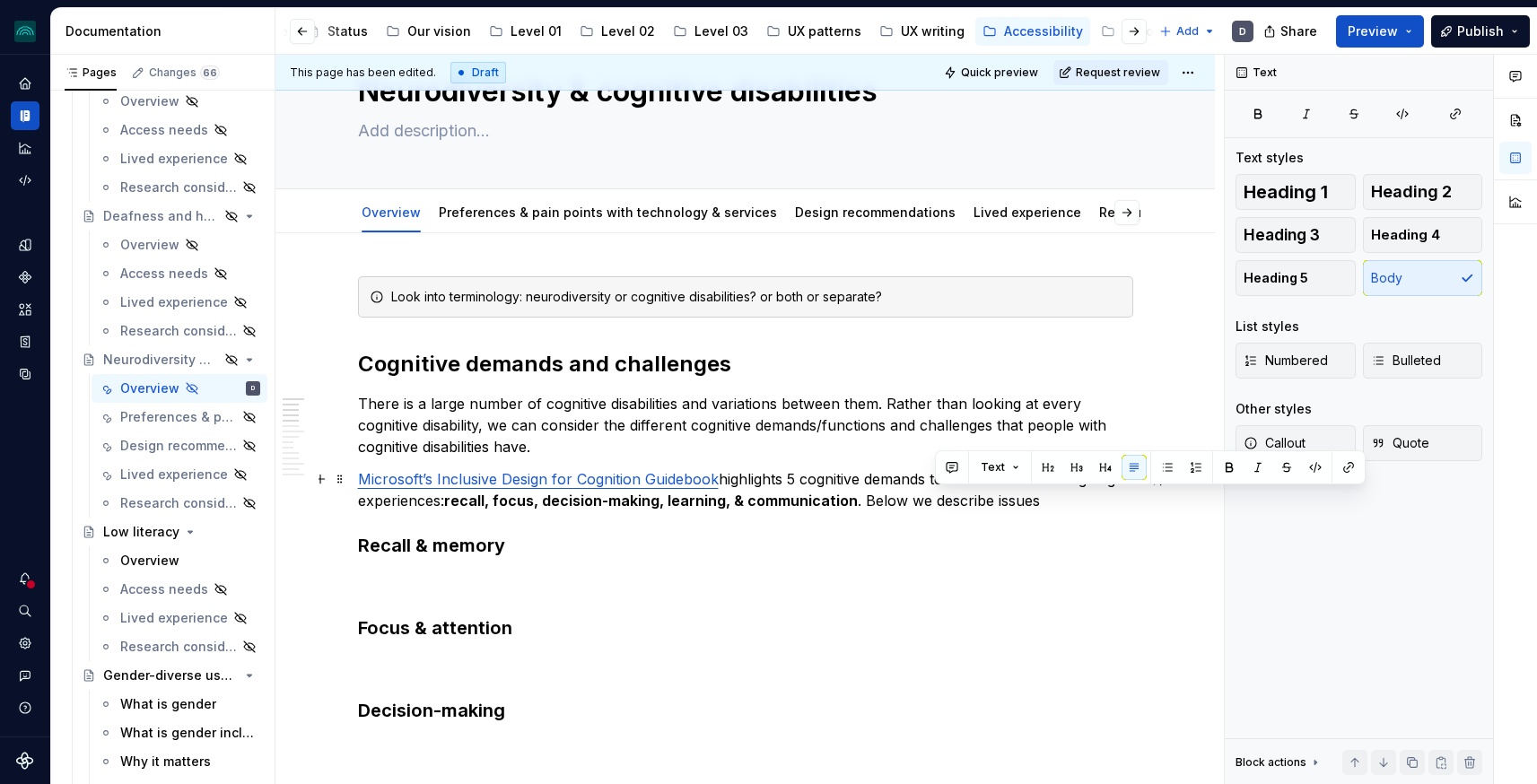
drag, startPoint x: 1055, startPoint y: 499, endPoint x: 936, endPoint y: 496, distance: 119.0
click at [936, 496] on p "Microsoft’s Inclusive Design for Cognition Guidebook highlights 5 cognitive dem…" at bounding box center [745, 490] width 775 height 43
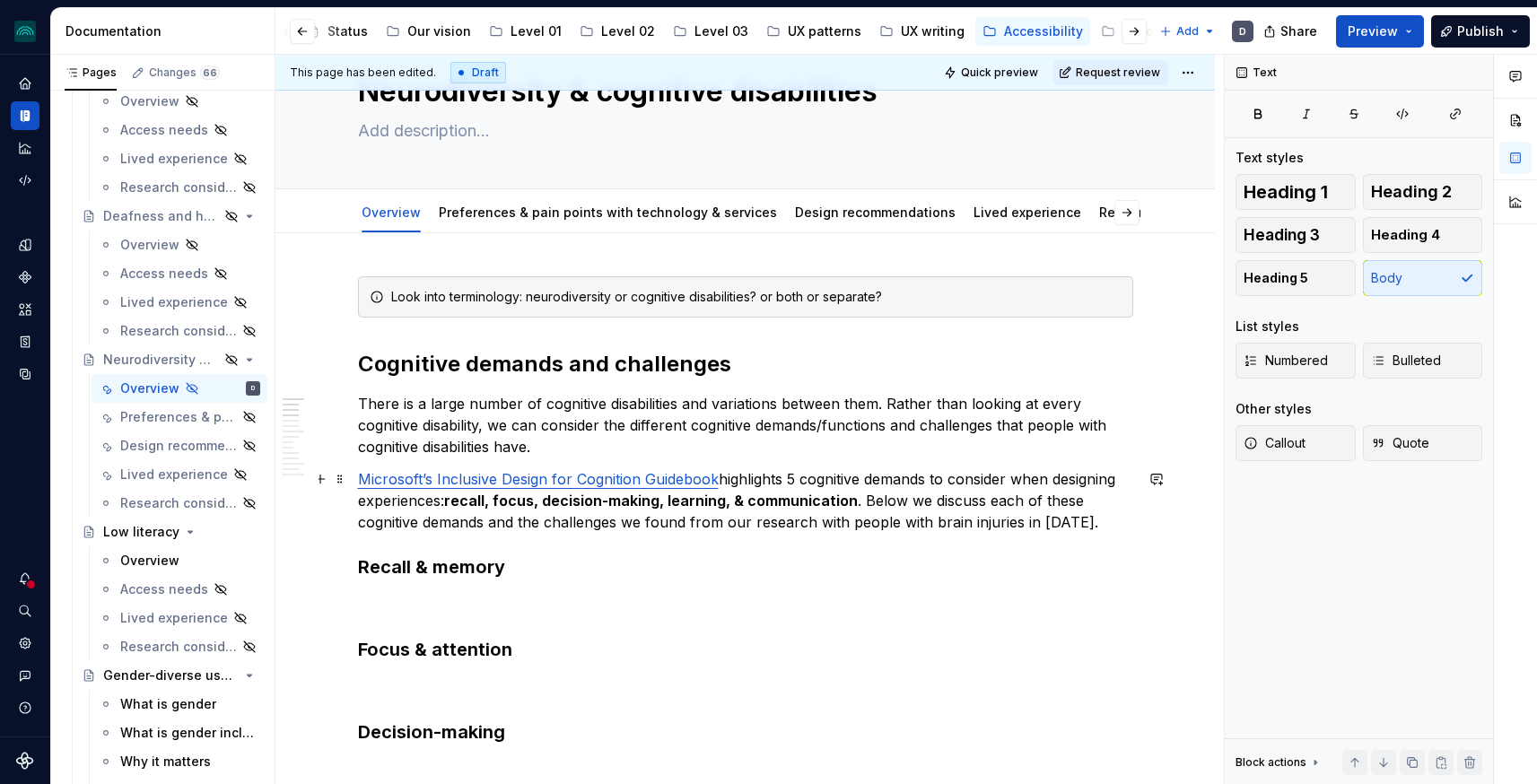
drag, startPoint x: 728, startPoint y: 523, endPoint x: 1112, endPoint y: 522, distance: 384.0
click at [1112, 522] on p "Microsoft’s Inclusive Design for Cognition Guidebook highlights 5 cognitive dem…" at bounding box center [745, 500] width 775 height 64
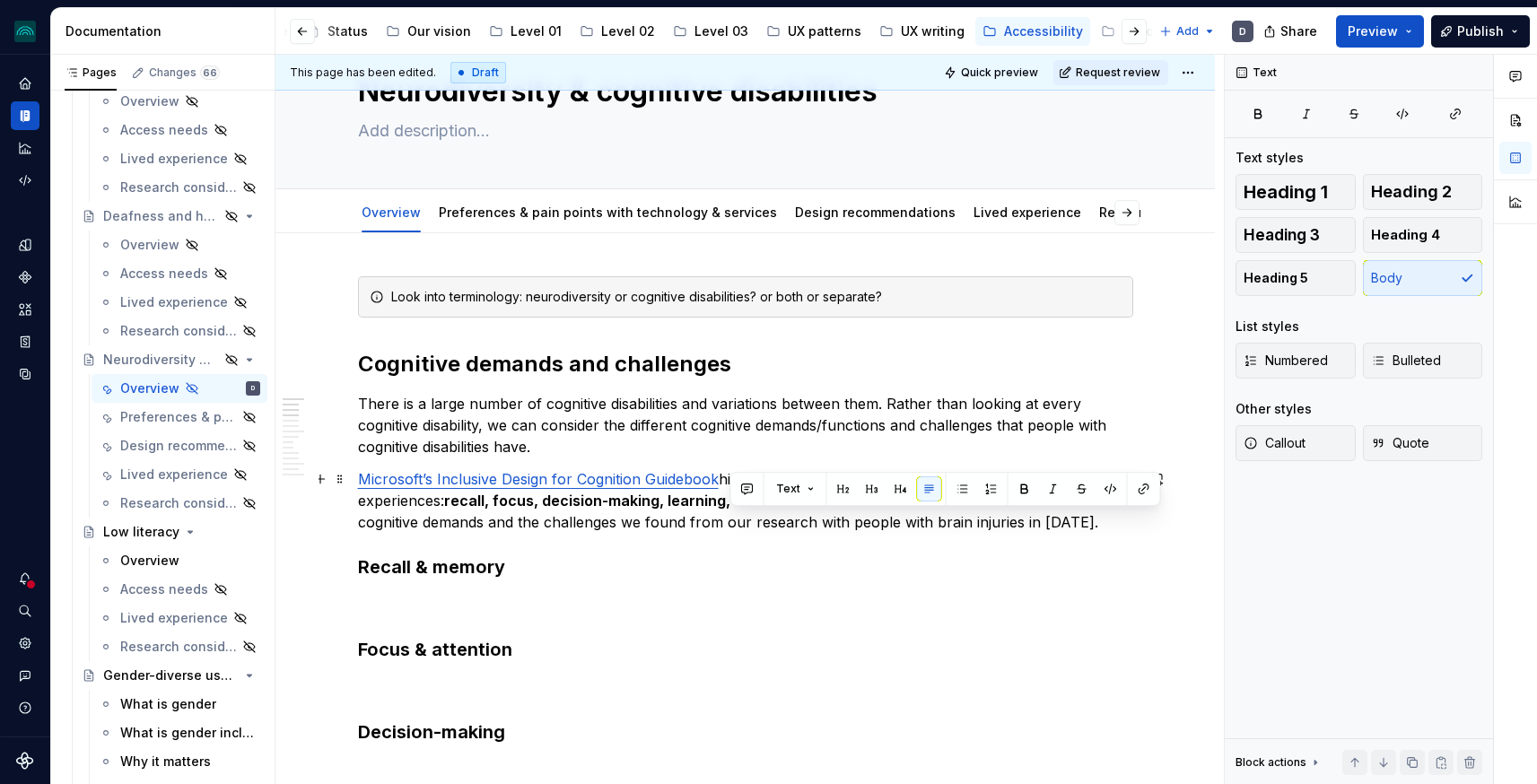
drag, startPoint x: 1115, startPoint y: 522, endPoint x: 729, endPoint y: 525, distance: 386.0
click at [729, 525] on p "Microsoft’s Inclusive Design for Cognition Guidebook highlights 5 cognitive dem…" at bounding box center [745, 500] width 775 height 64
click at [1141, 486] on button "button" at bounding box center [1144, 490] width 25 height 25
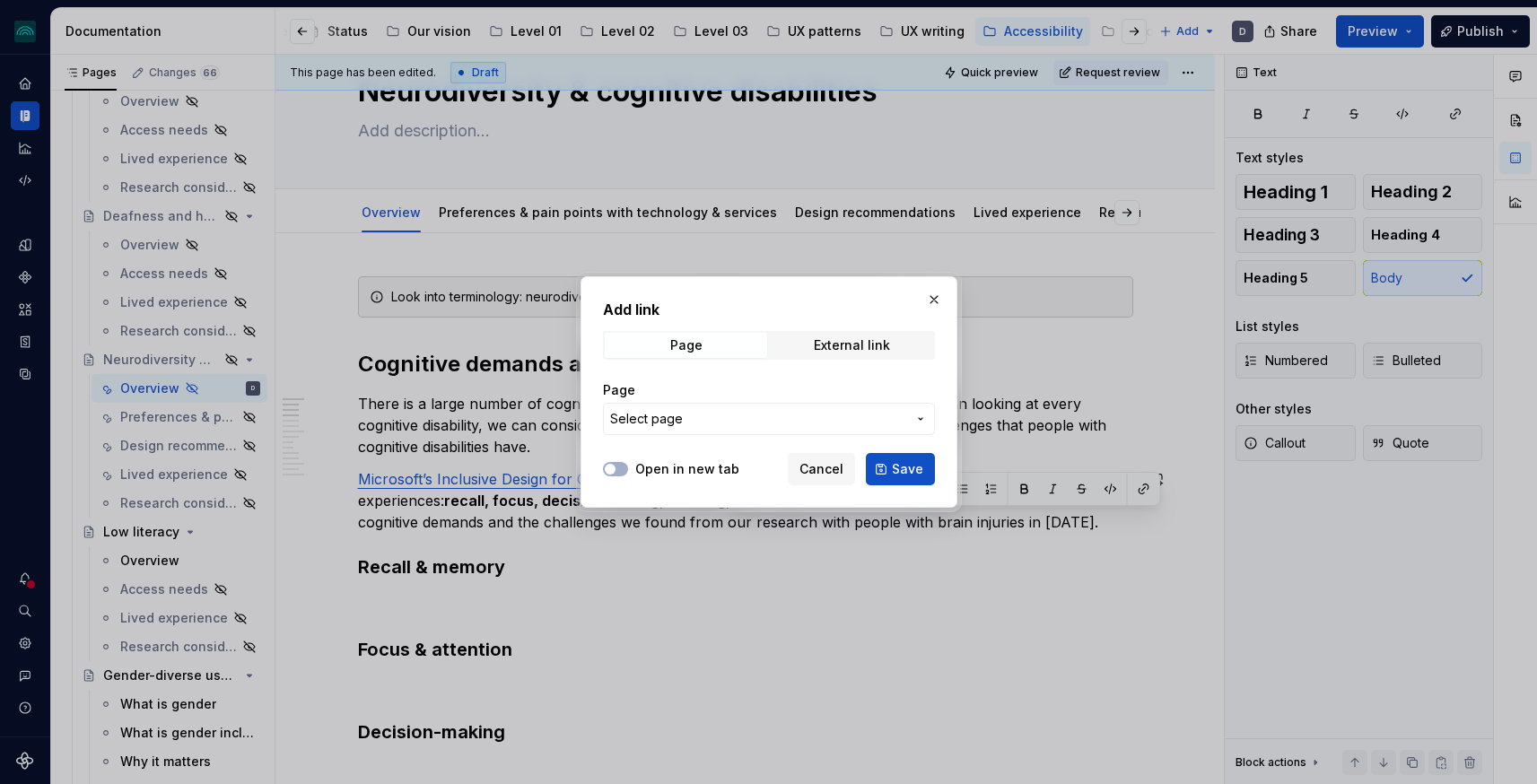
click at [693, 423] on span "Select page" at bounding box center [759, 418] width 296 height 18
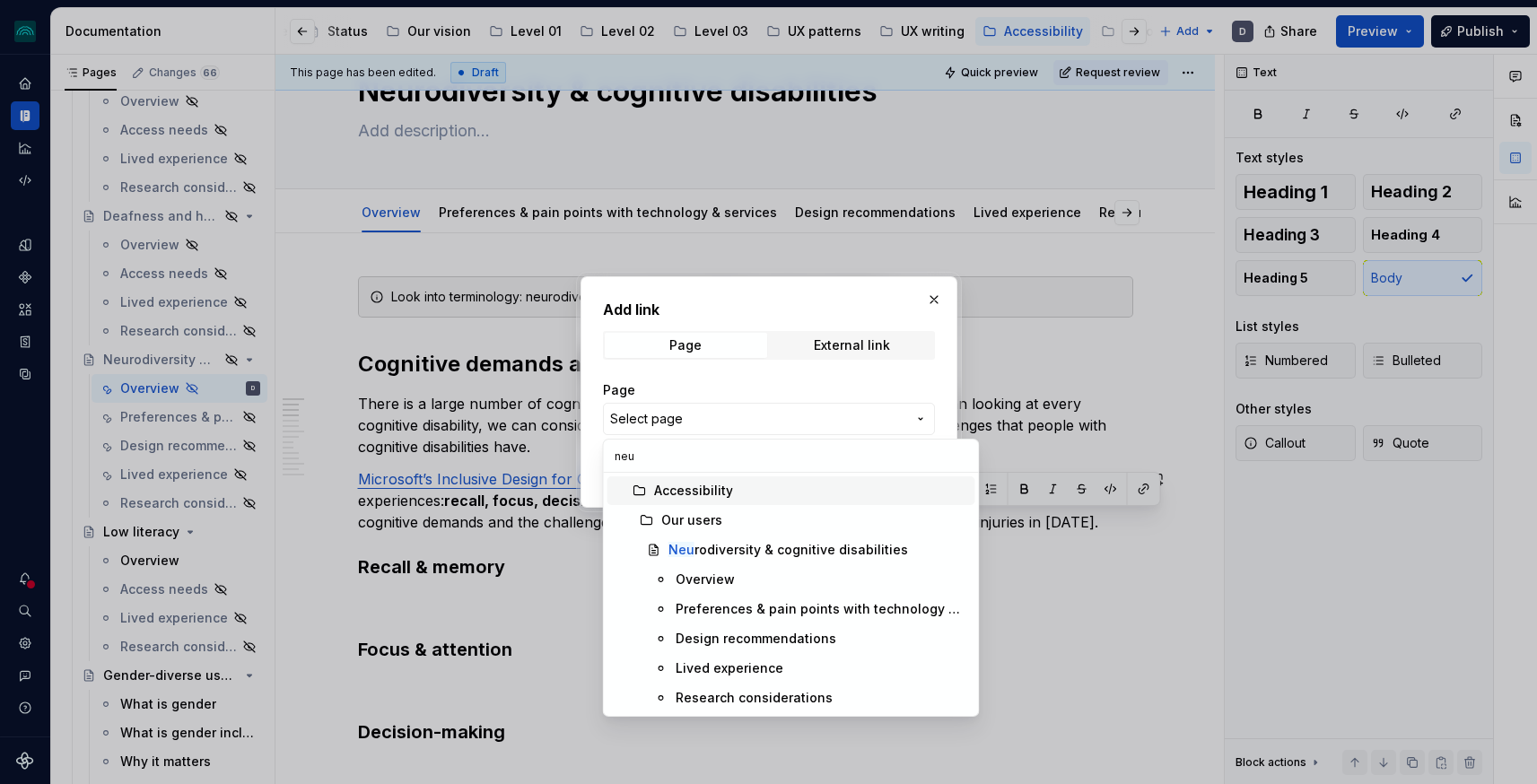
type input "neur"
click at [714, 580] on div "Overview" at bounding box center [705, 579] width 59 height 18
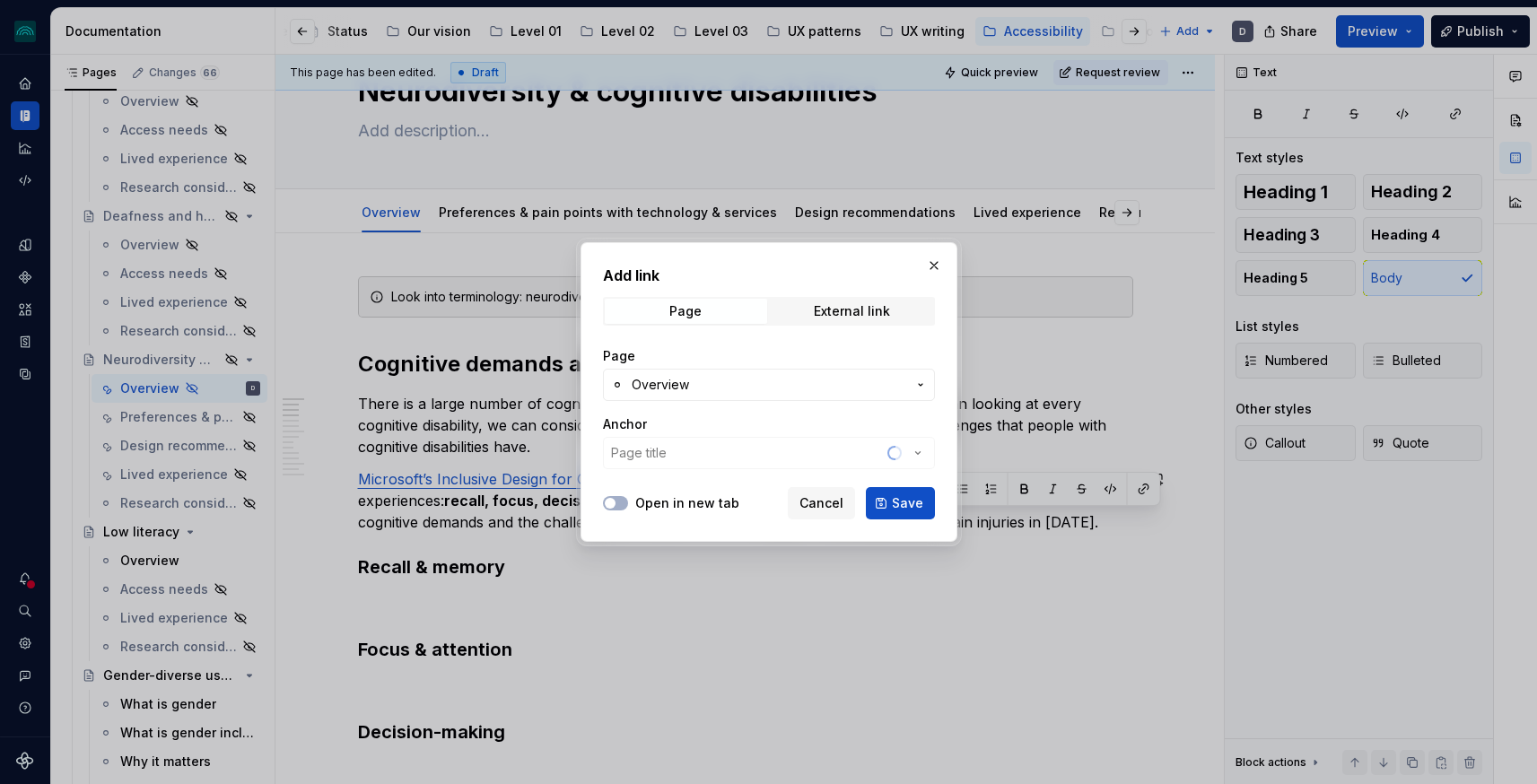
click at [721, 451] on div "Anchor Page title" at bounding box center [768, 442] width 332 height 54
click at [917, 455] on icon "button" at bounding box center [918, 452] width 18 height 18
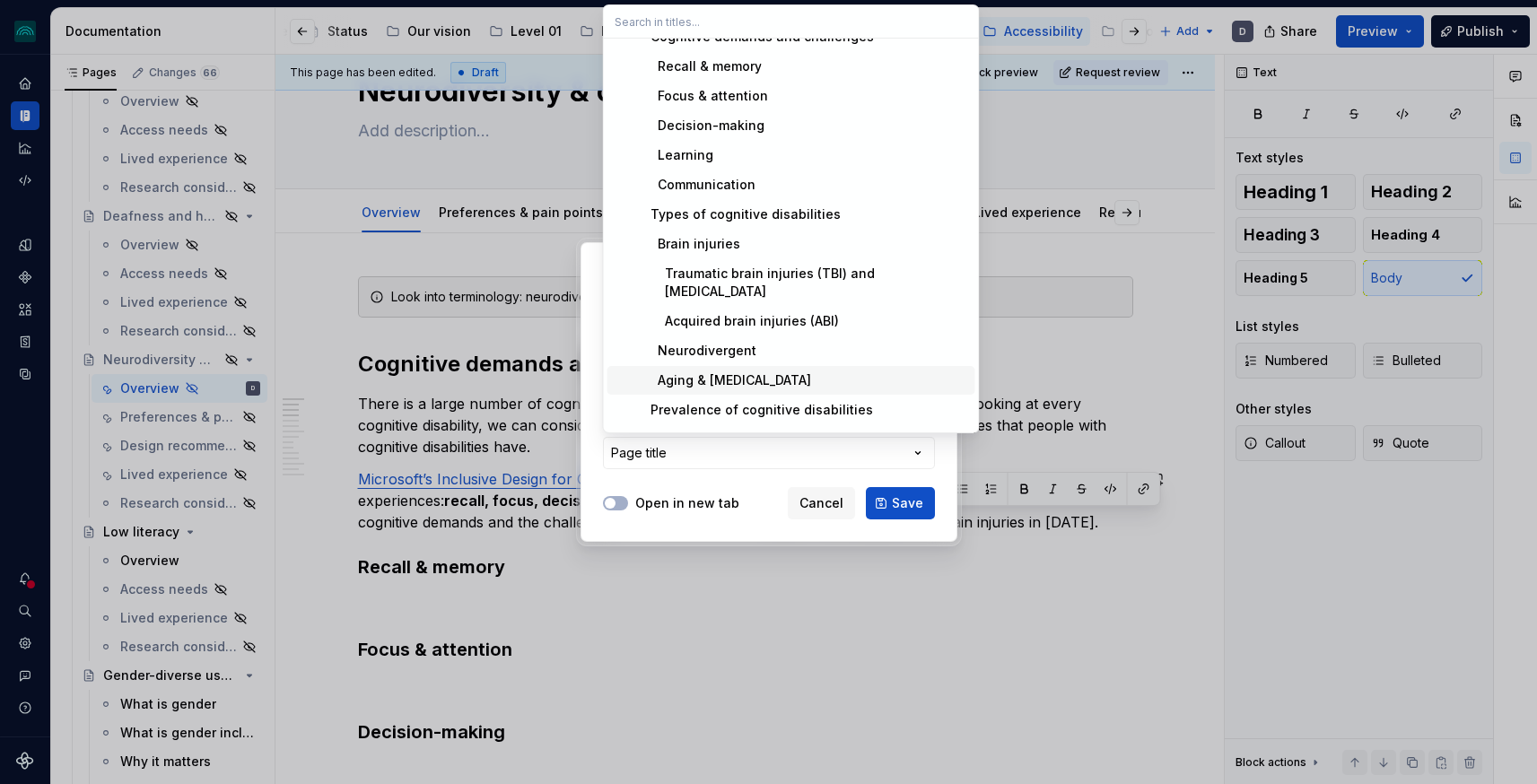
scroll to position [104, 0]
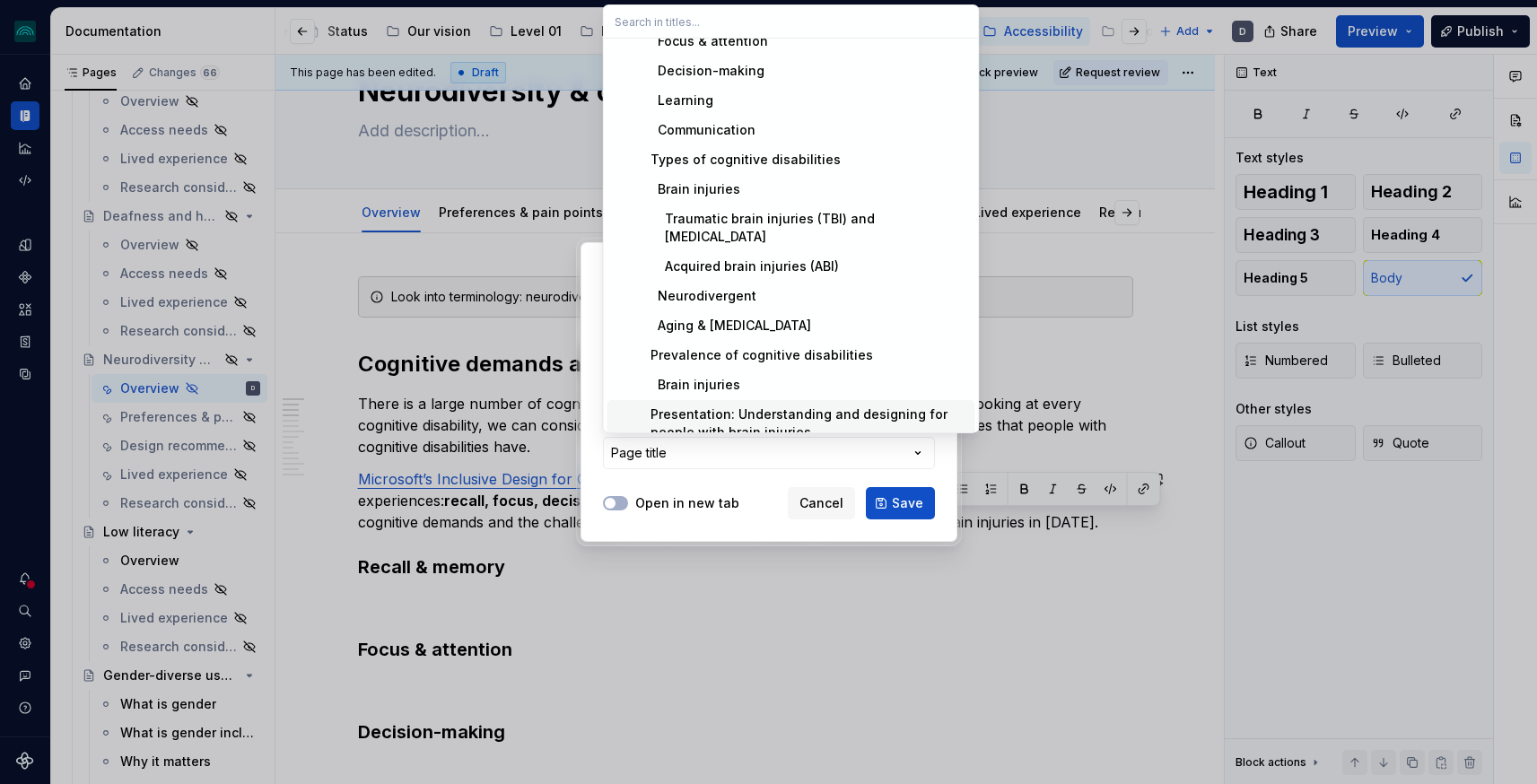
click at [764, 415] on div "Presentation: Understanding and designing for people with brain injuries" at bounding box center [802, 423] width 332 height 36
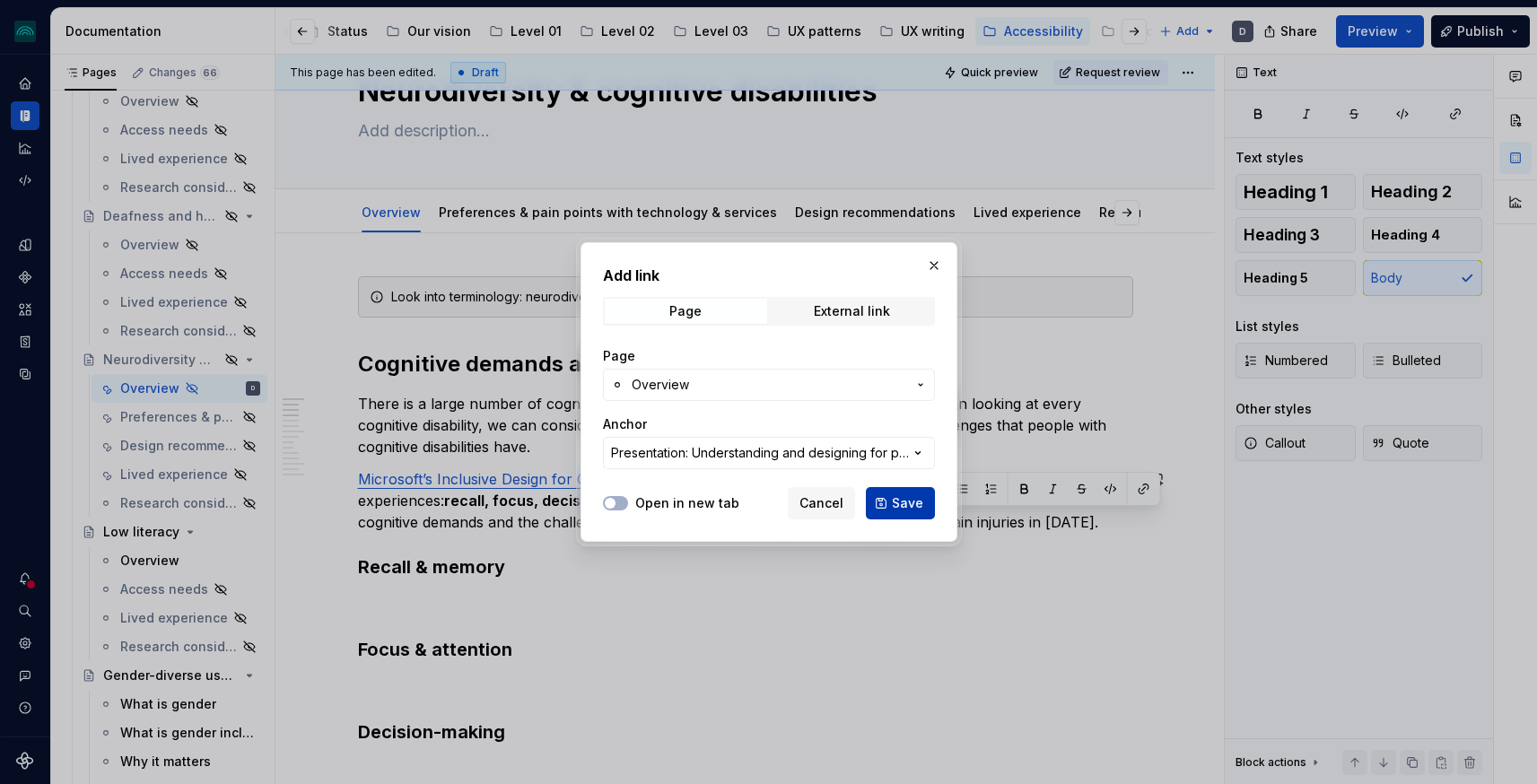
click at [905, 499] on span "Save" at bounding box center [908, 503] width 31 height 18
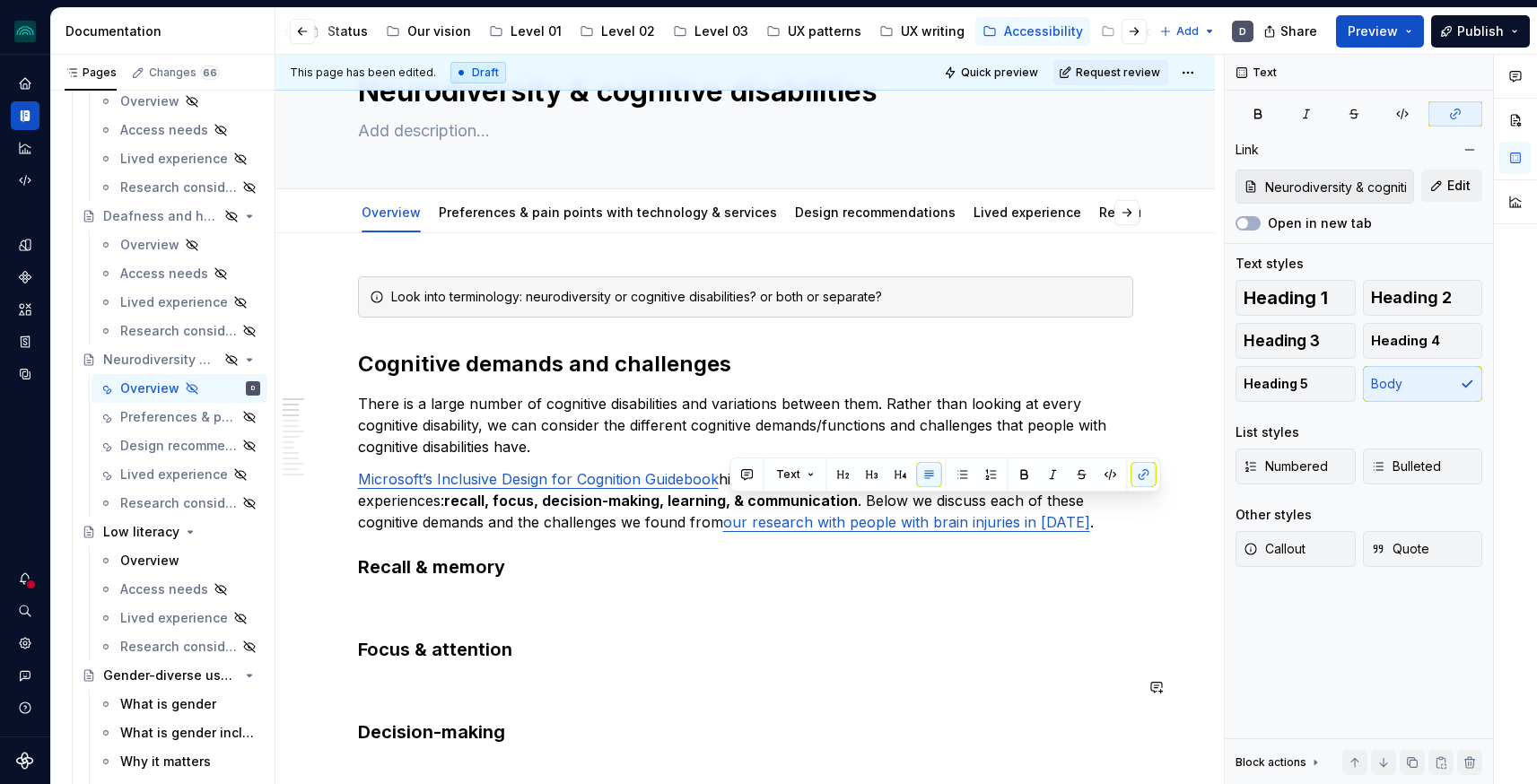
scroll to position [119, 0]
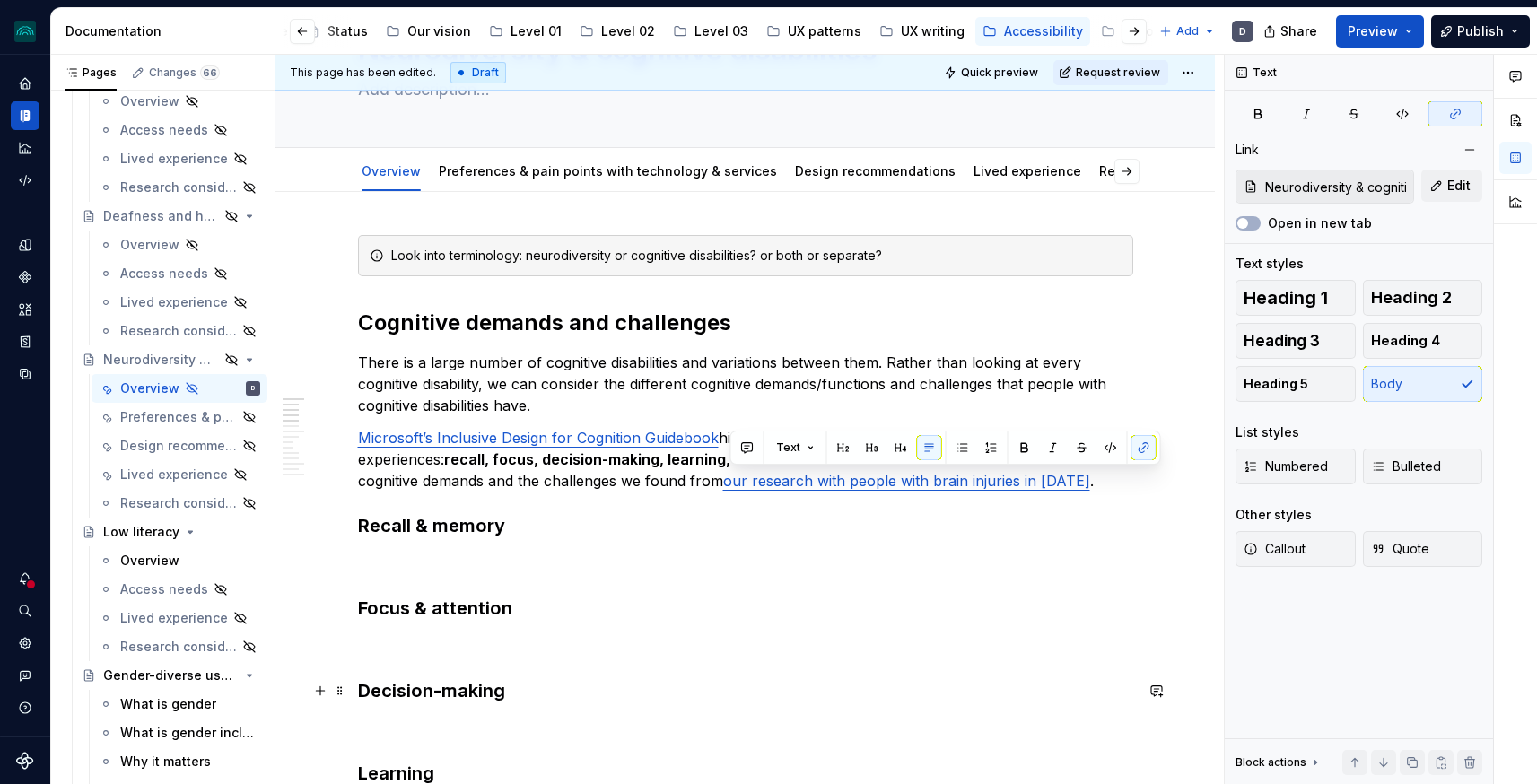
click at [832, 691] on h3 "Decision-making" at bounding box center [745, 691] width 775 height 25
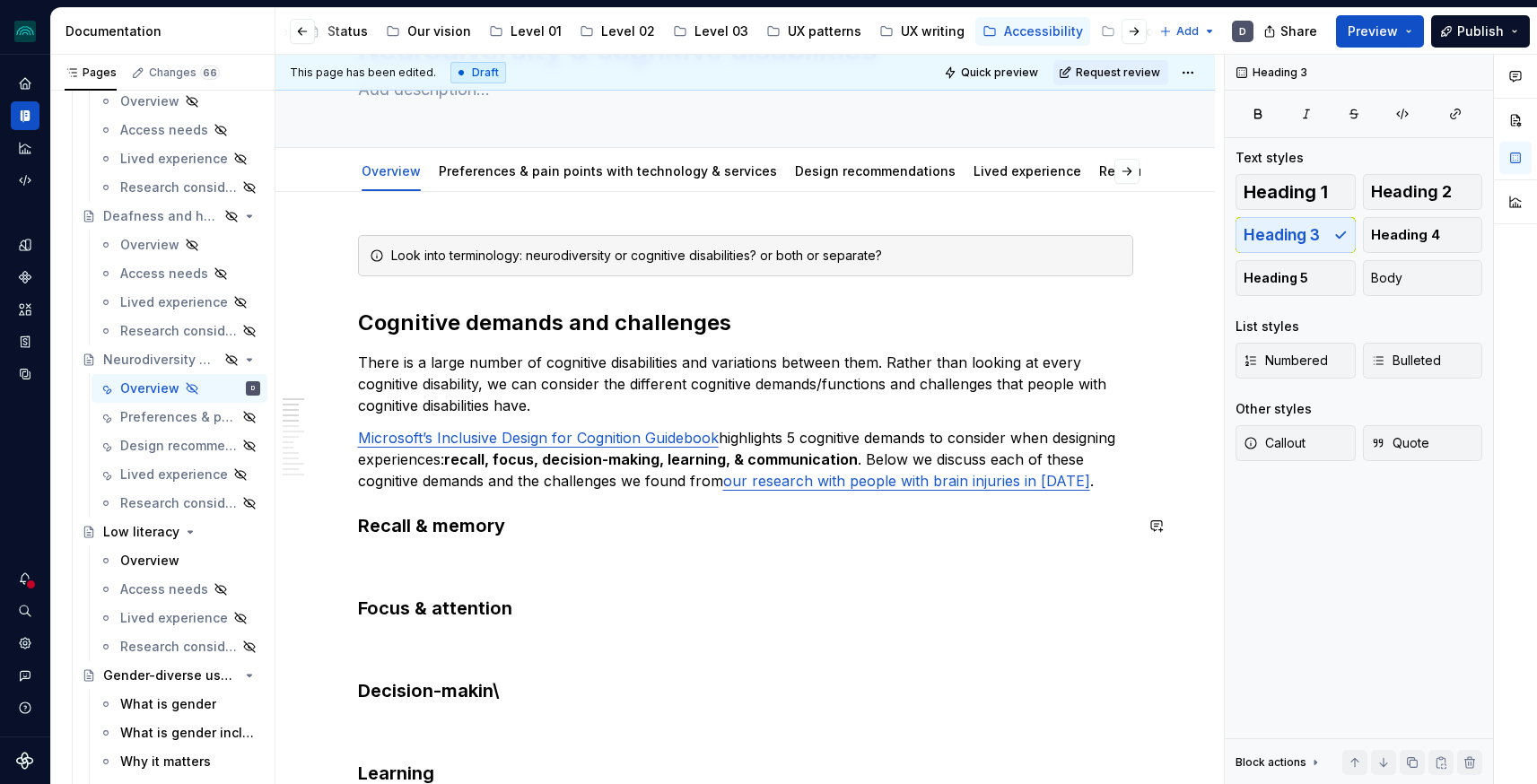
scroll to position [126, 0]
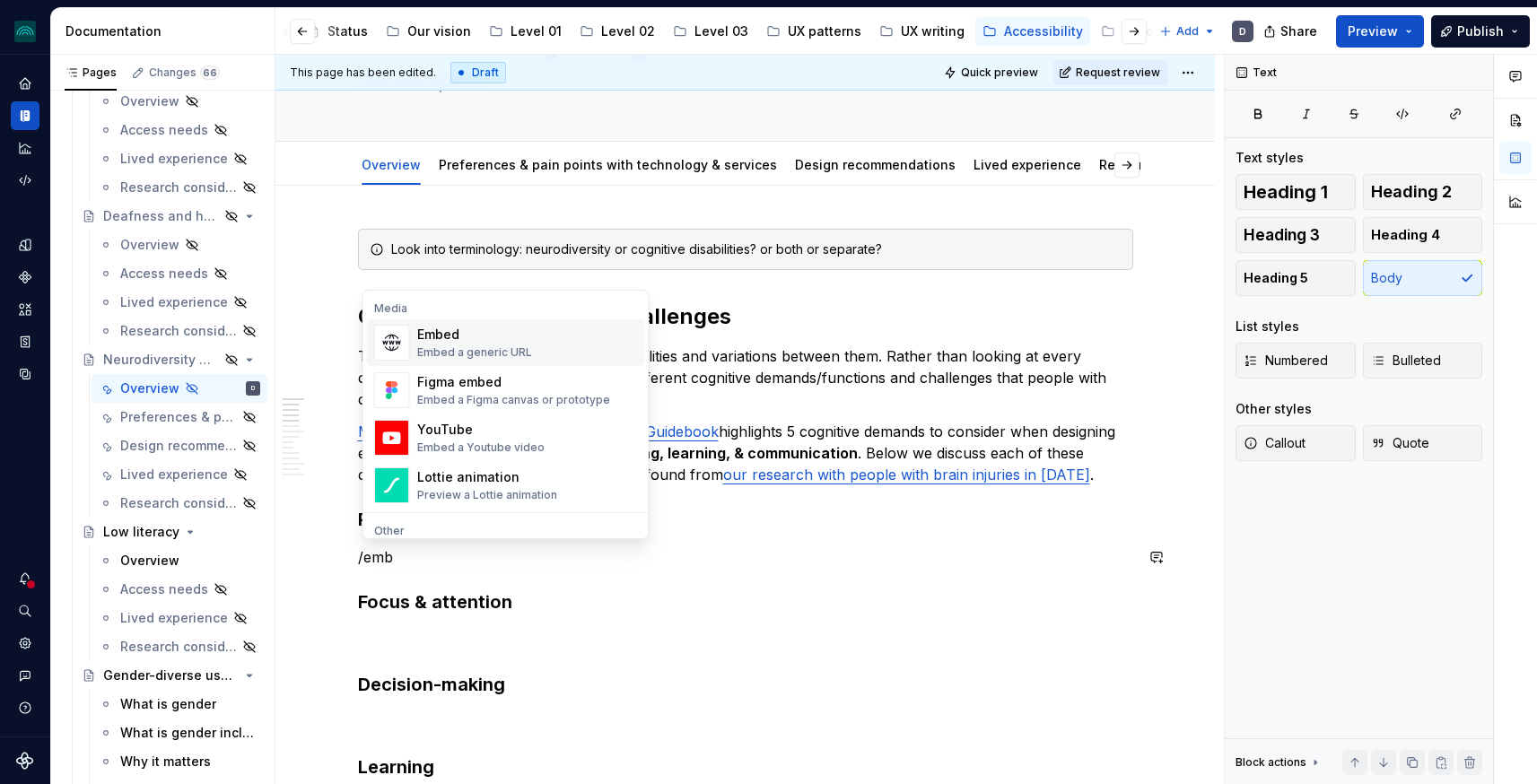
click at [434, 332] on div "Embed" at bounding box center [475, 334] width 115 height 18
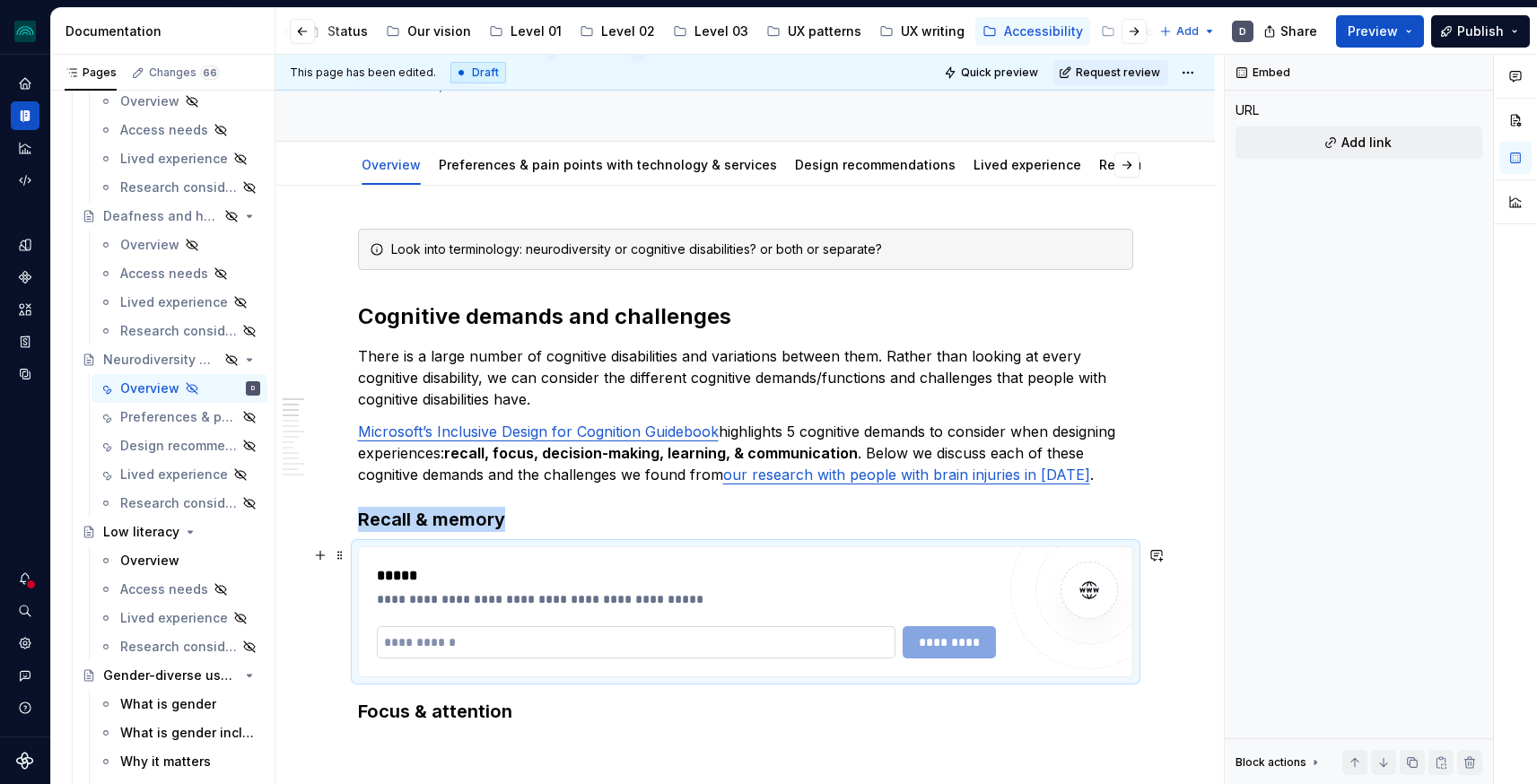
click at [440, 652] on input "text" at bounding box center [636, 642] width 520 height 32
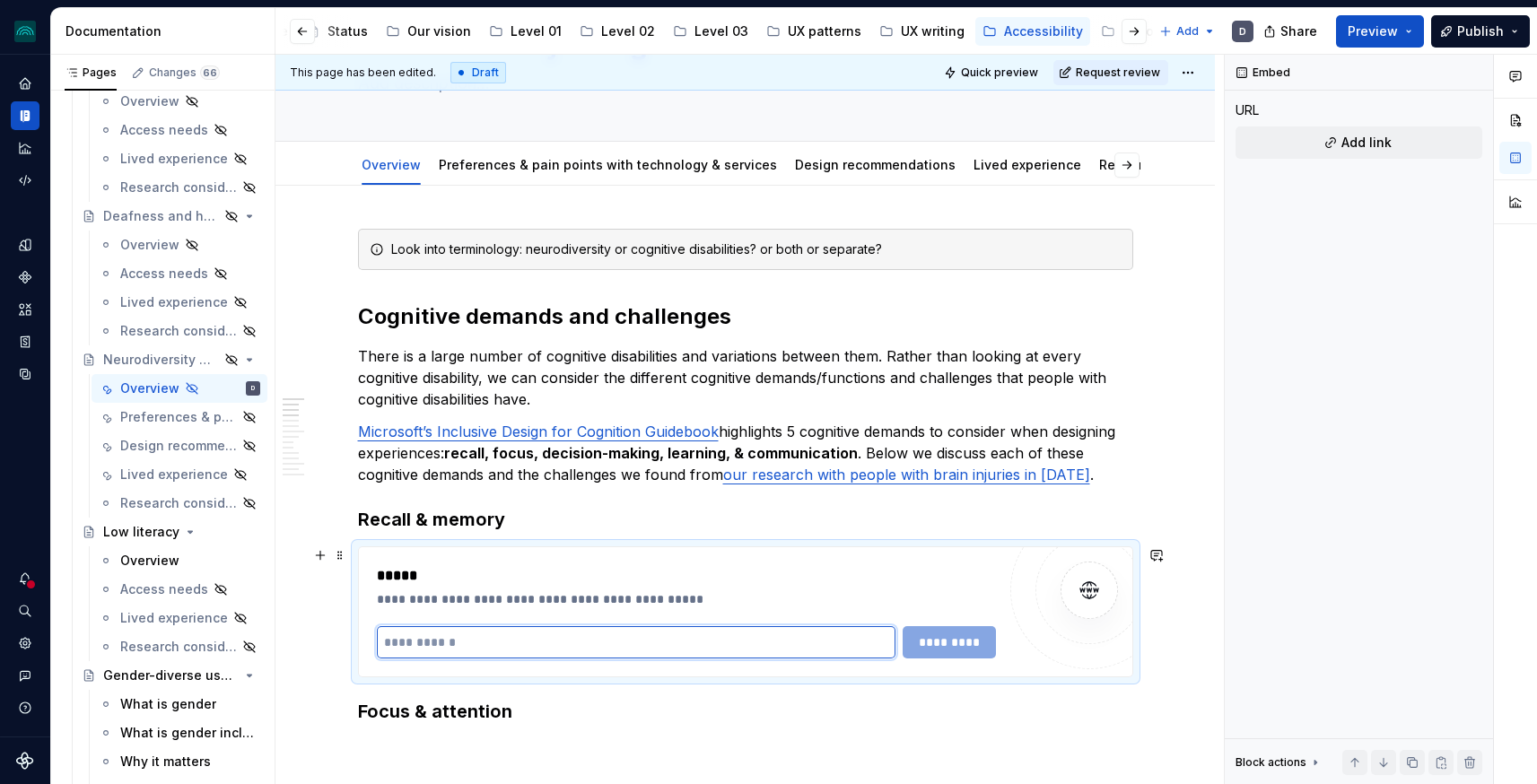
type textarea "*"
paste input "**********"
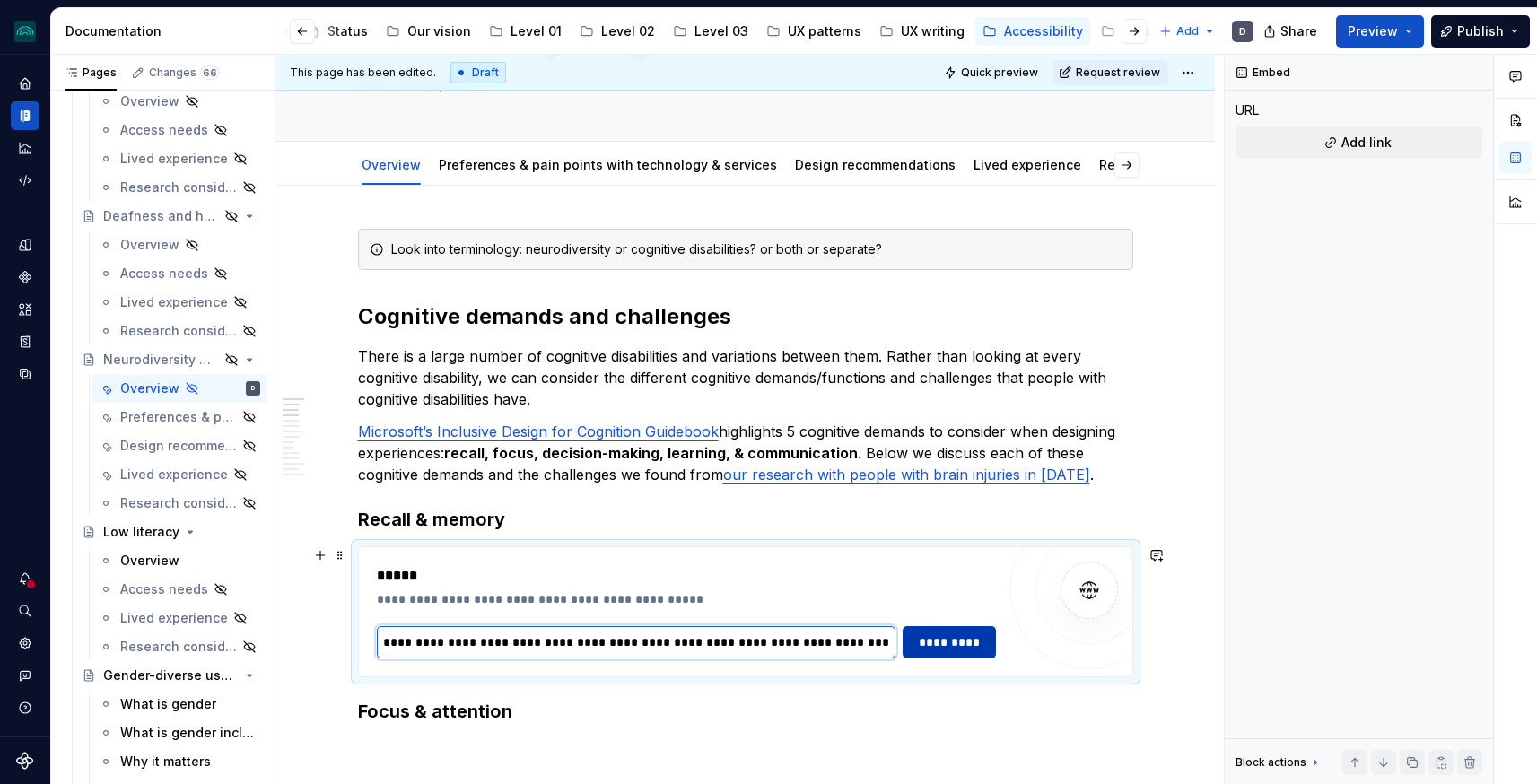
type input "**********"
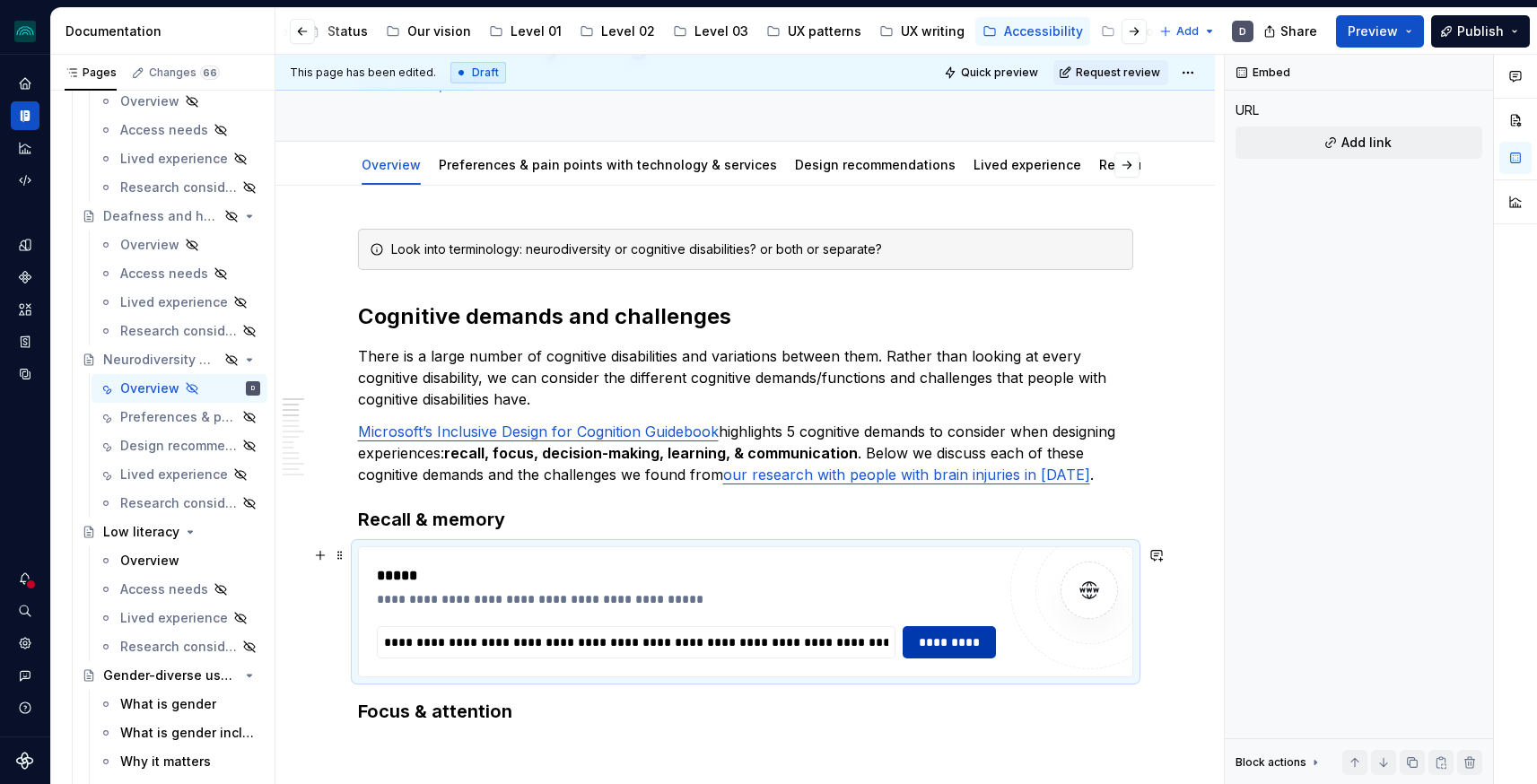
click at [943, 630] on button "*********" at bounding box center [949, 642] width 93 height 32
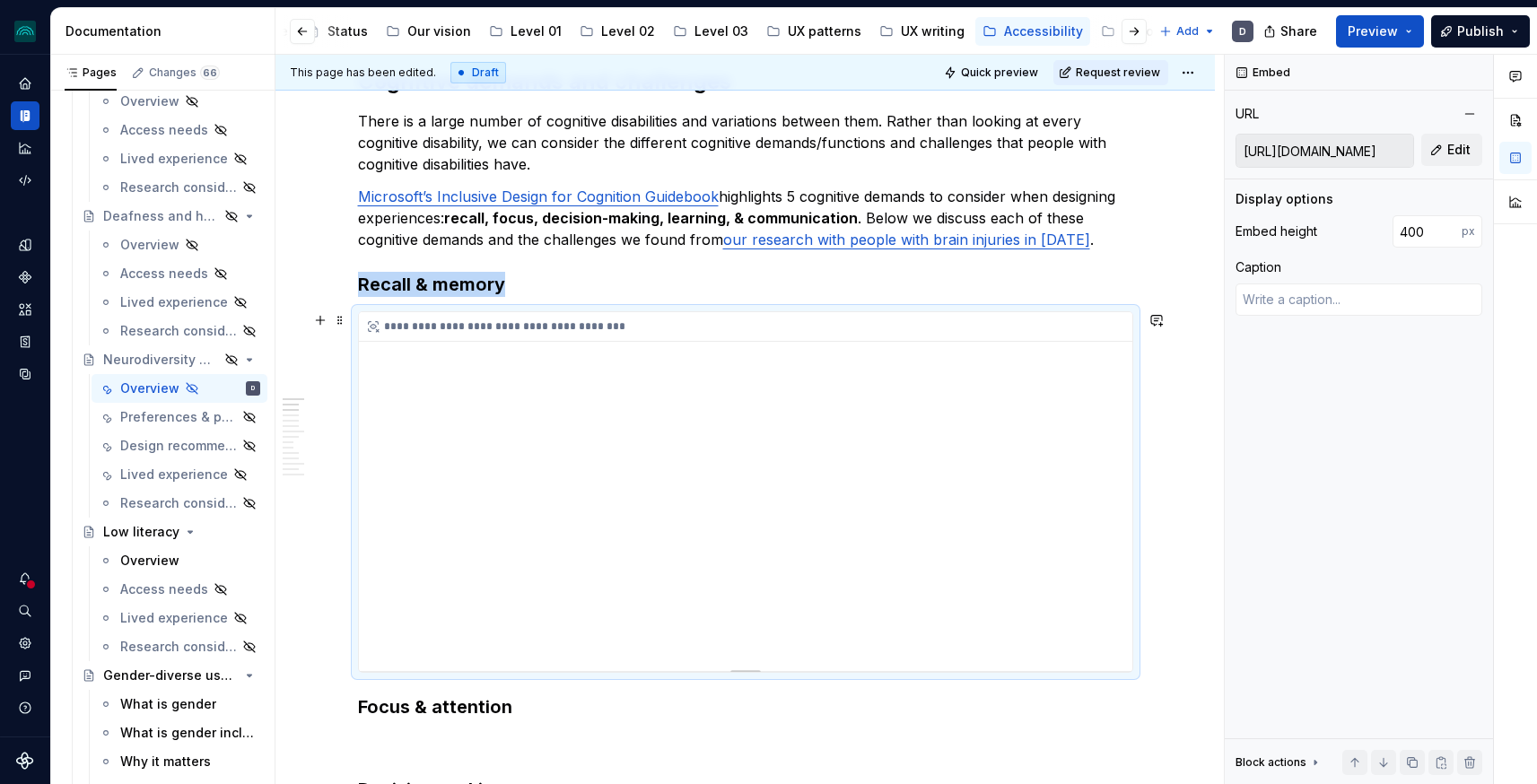
scroll to position [364, 0]
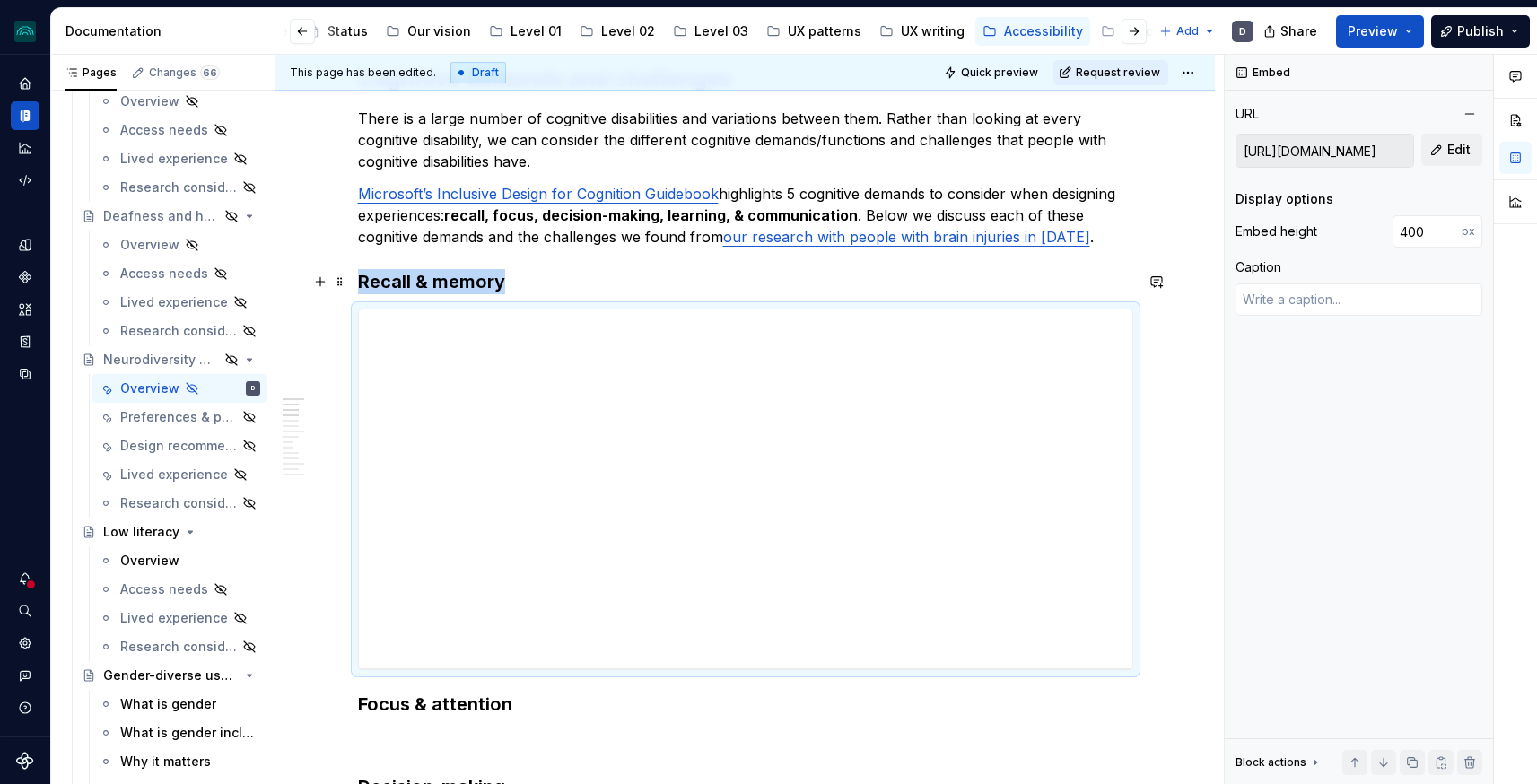
click at [524, 284] on h3 "Recall & memory" at bounding box center [745, 282] width 775 height 25
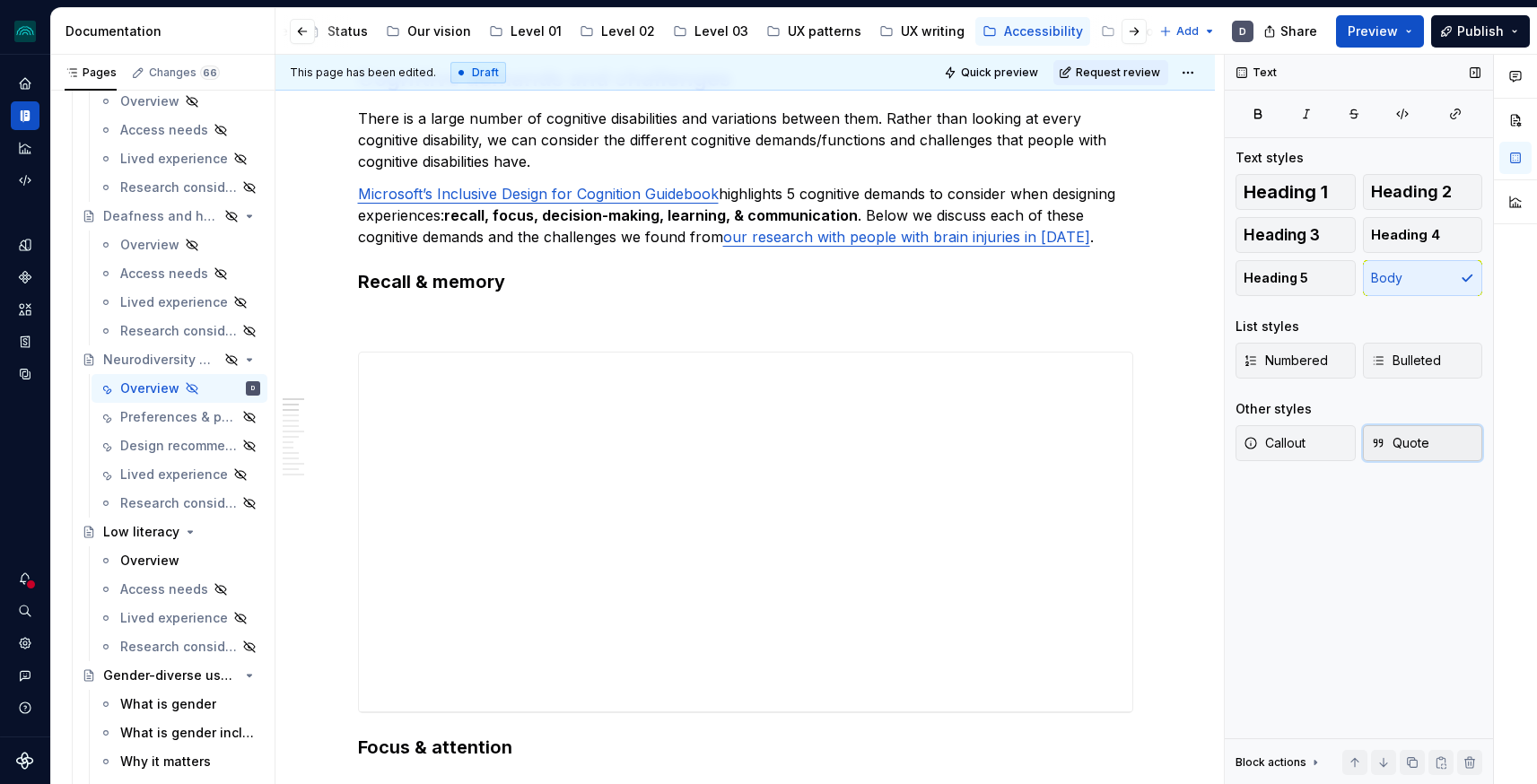
click at [1393, 449] on span "Quote" at bounding box center [1400, 443] width 59 height 18
click at [453, 312] on div at bounding box center [764, 322] width 738 height 25
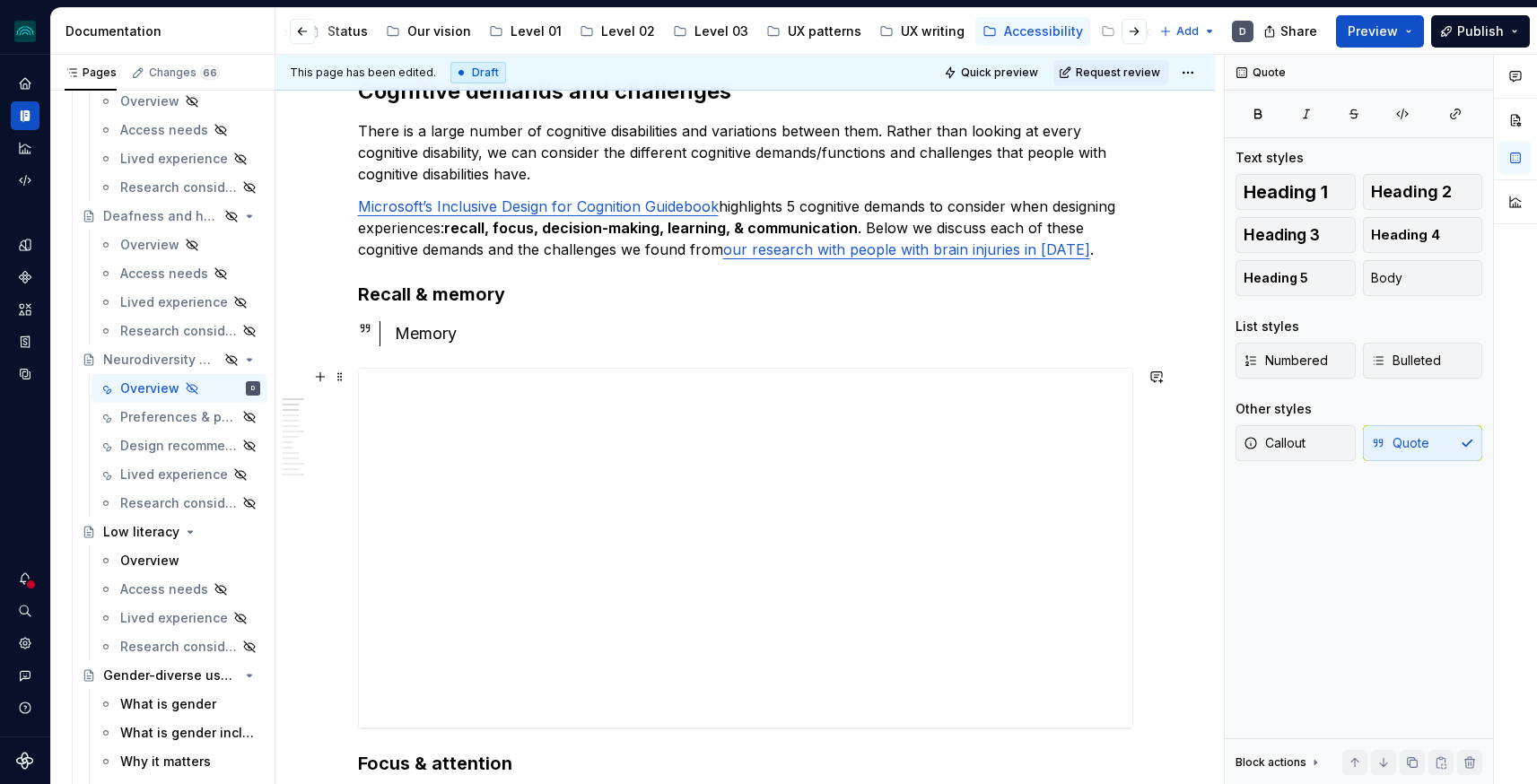
scroll to position [314, 0]
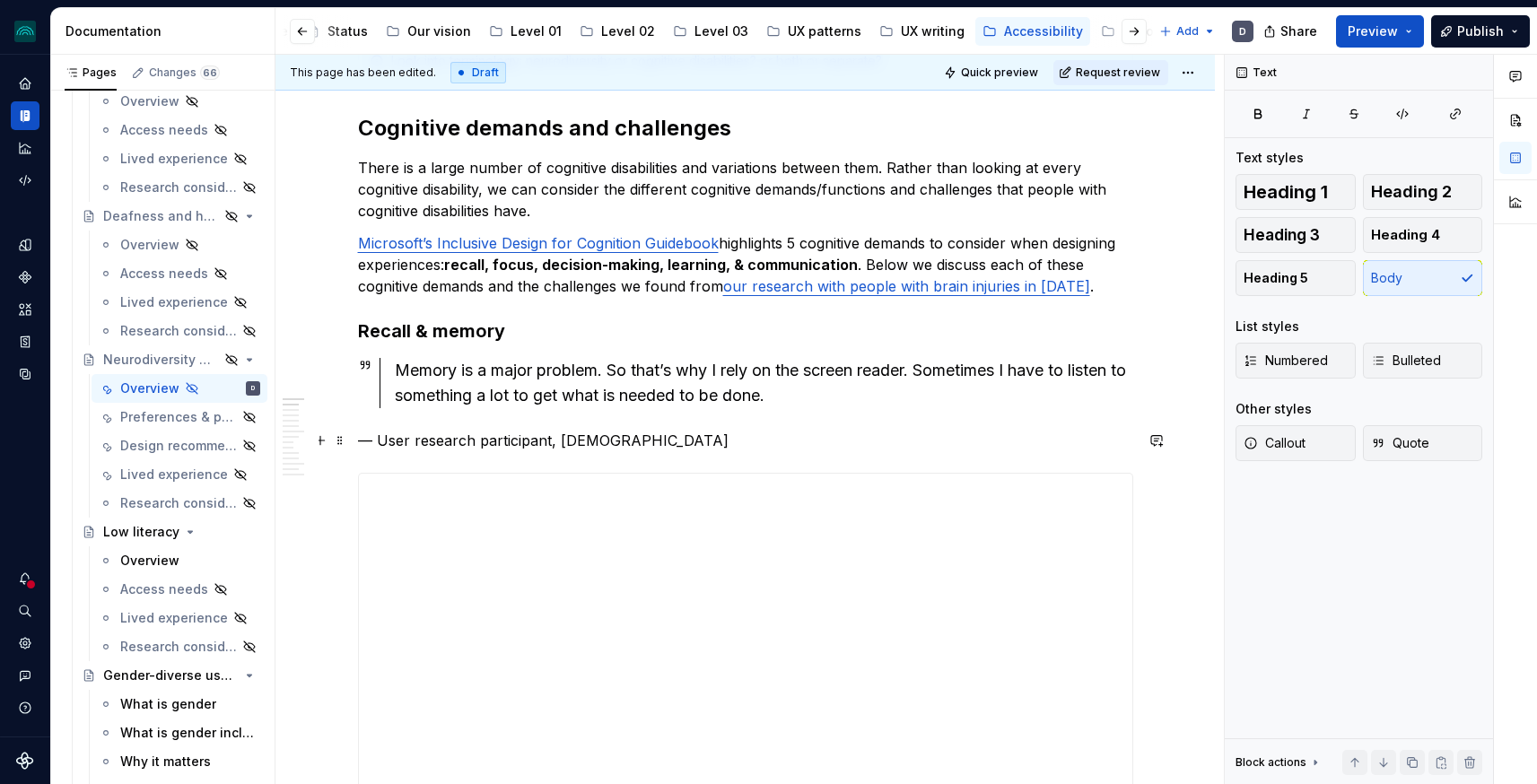
click at [573, 443] on p "— User research participant, 55-64 years old" at bounding box center [745, 441] width 775 height 21
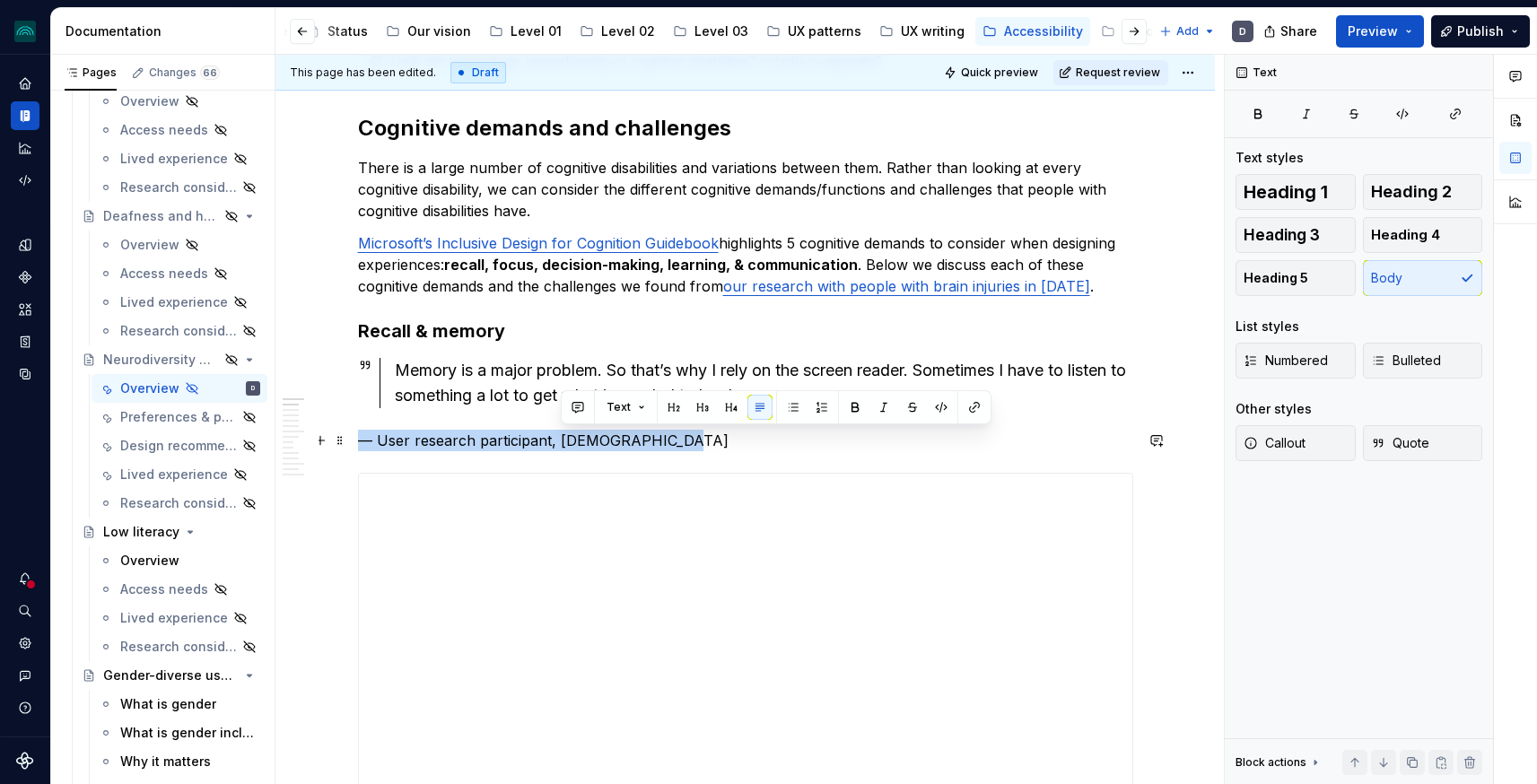
click at [573, 443] on p "— User research participant, 55-64 years old" at bounding box center [745, 441] width 775 height 21
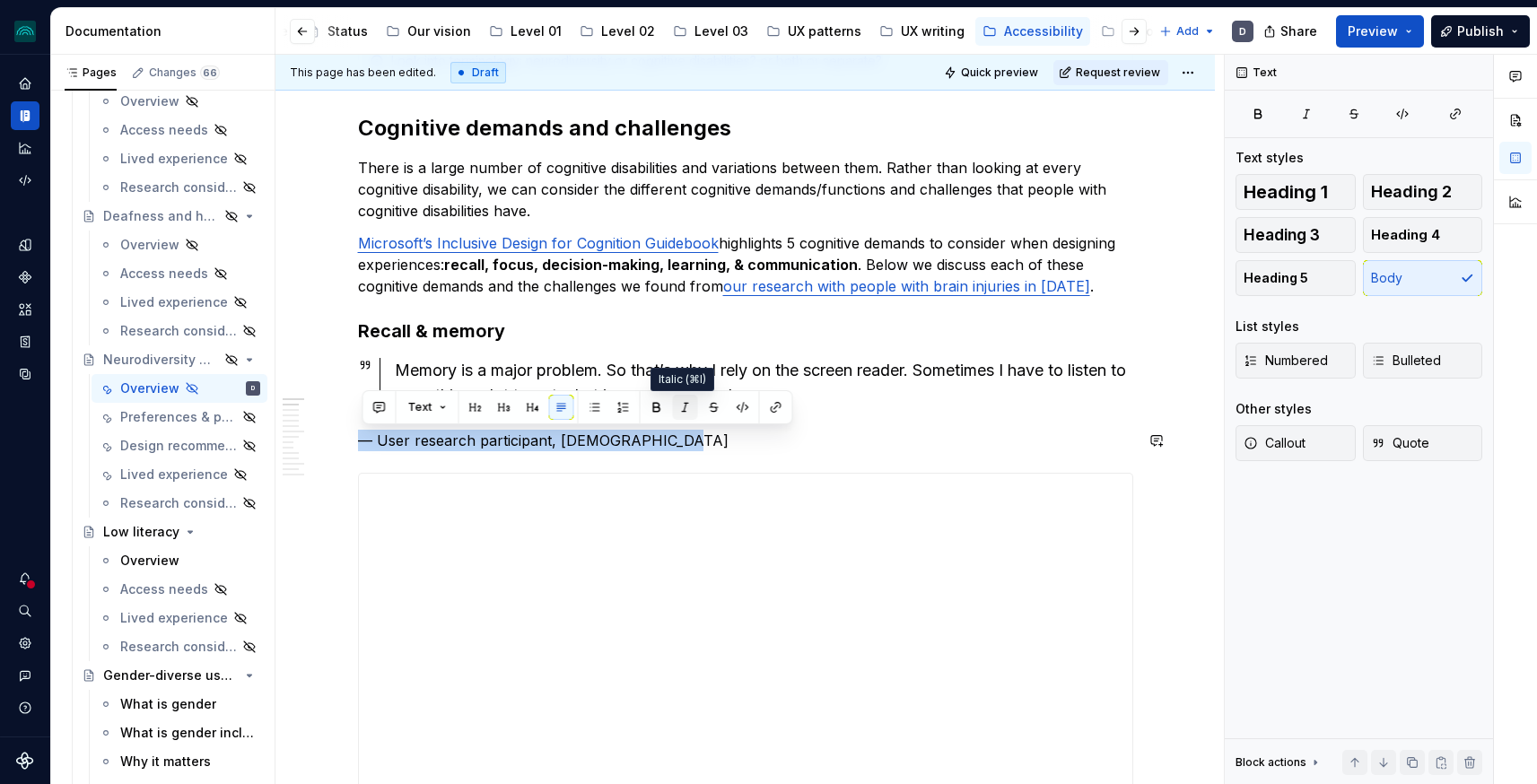
click at [686, 412] on button "button" at bounding box center [686, 408] width 25 height 25
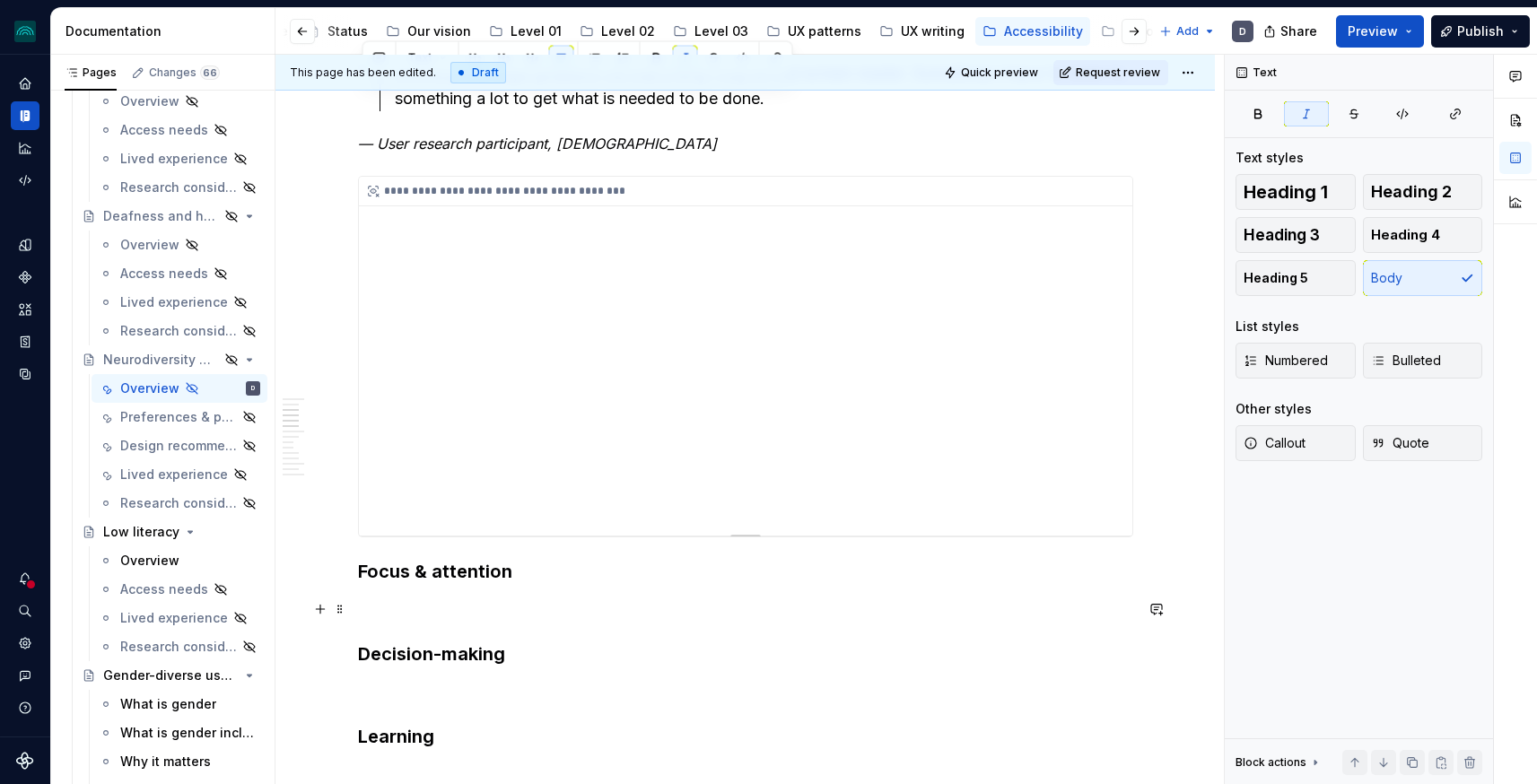
scroll to position [846, 0]
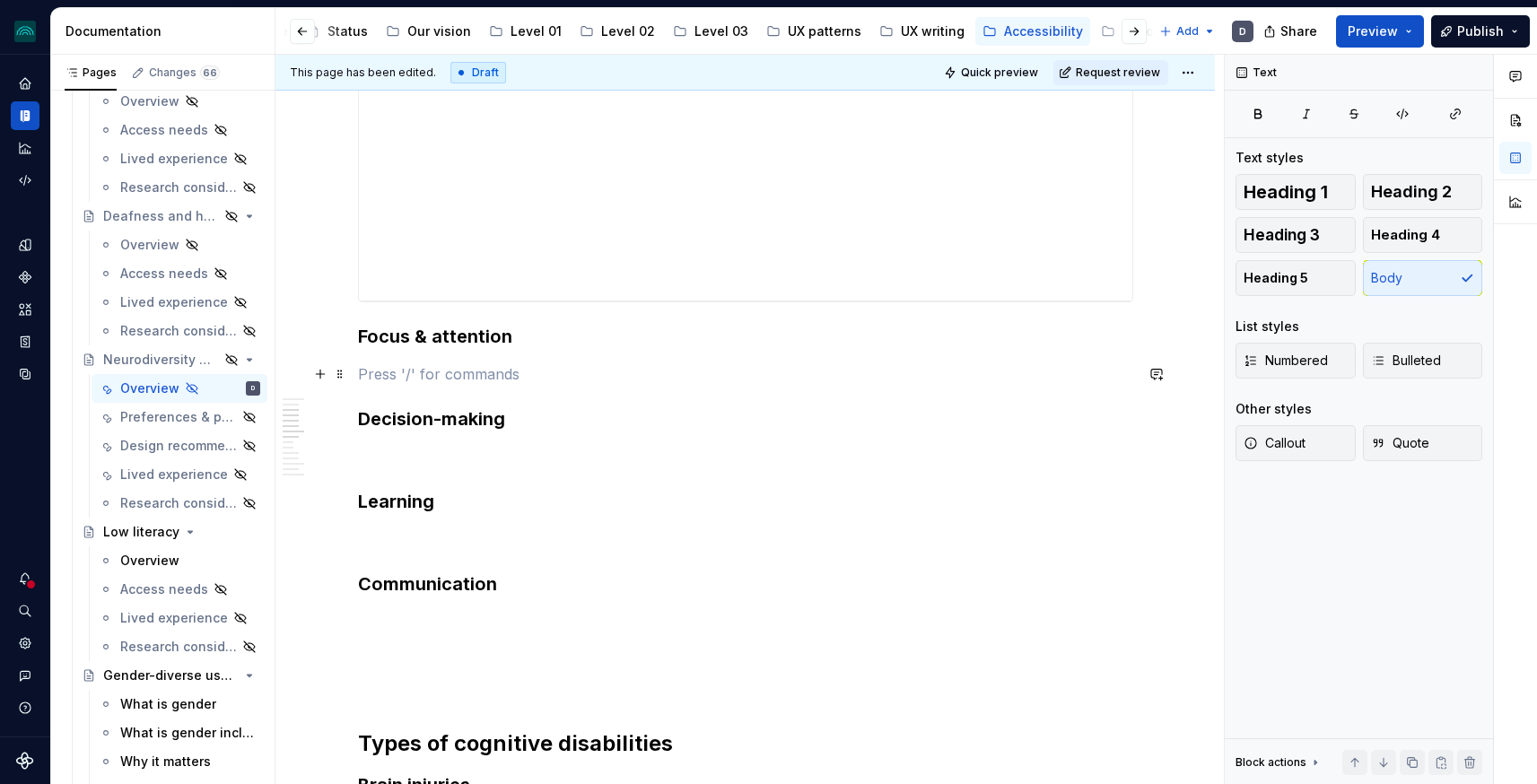
click at [517, 369] on p at bounding box center [745, 374] width 775 height 21
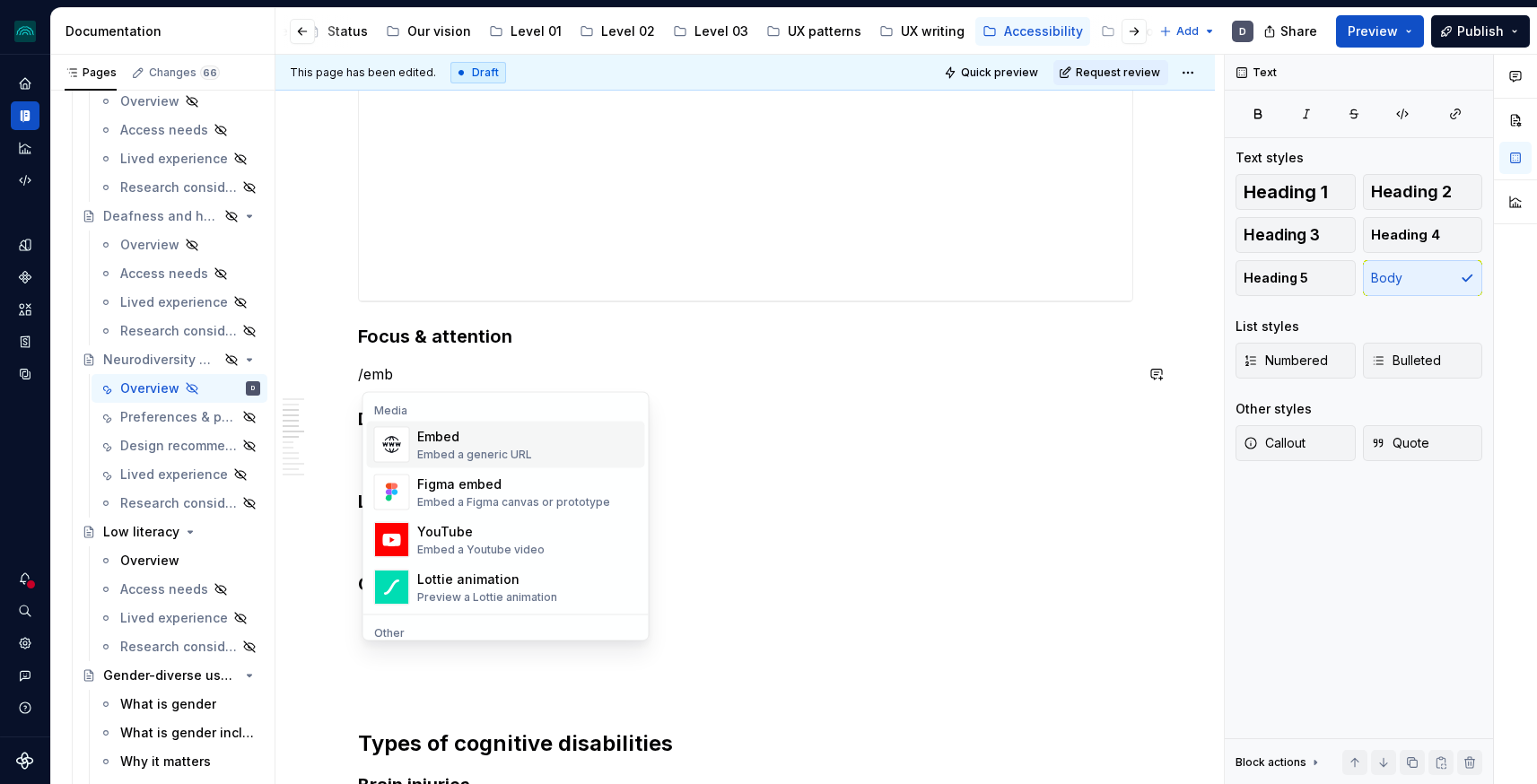
click at [440, 453] on div "Embed a generic URL" at bounding box center [475, 454] width 115 height 15
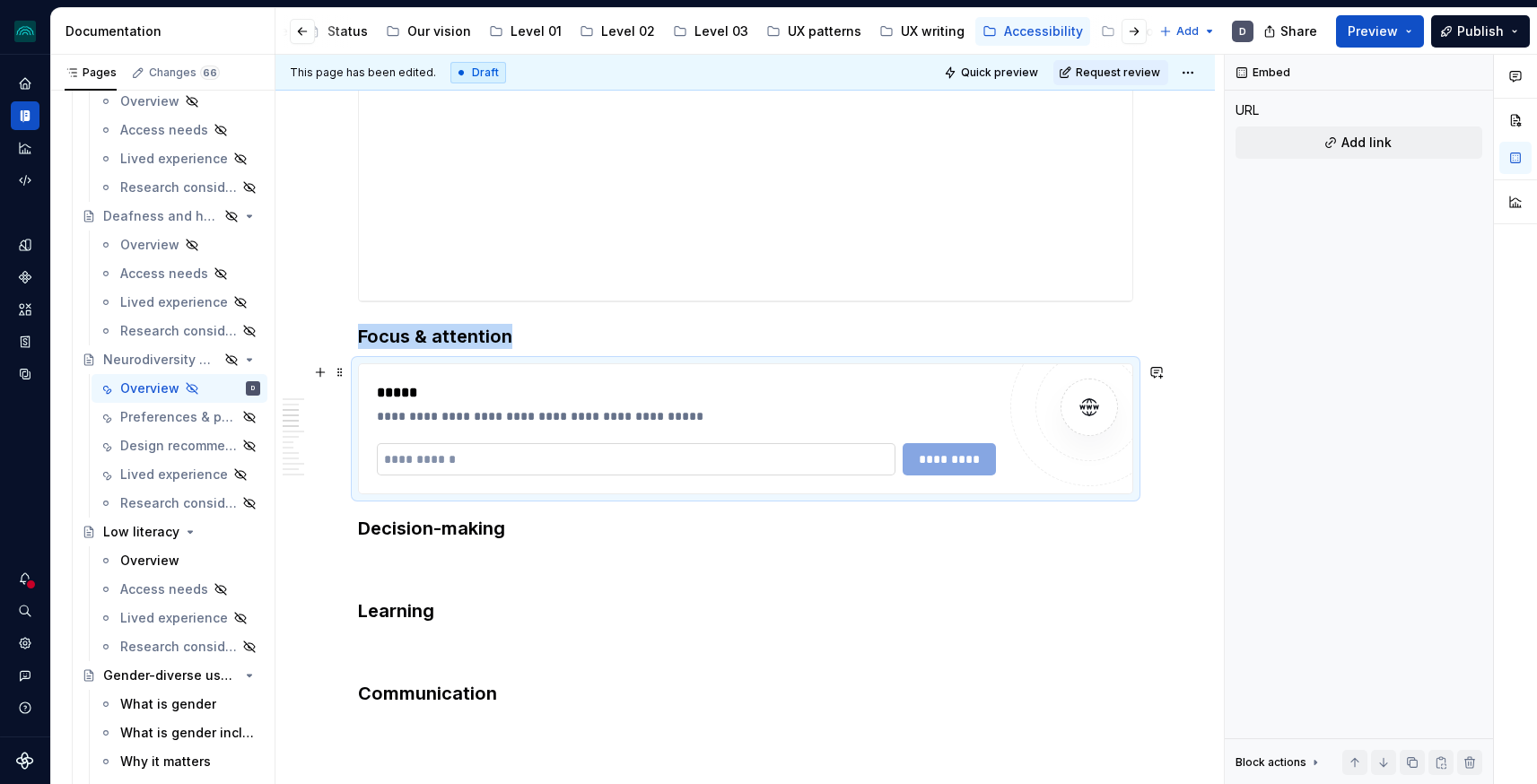
click at [486, 458] on input "text" at bounding box center [636, 459] width 520 height 32
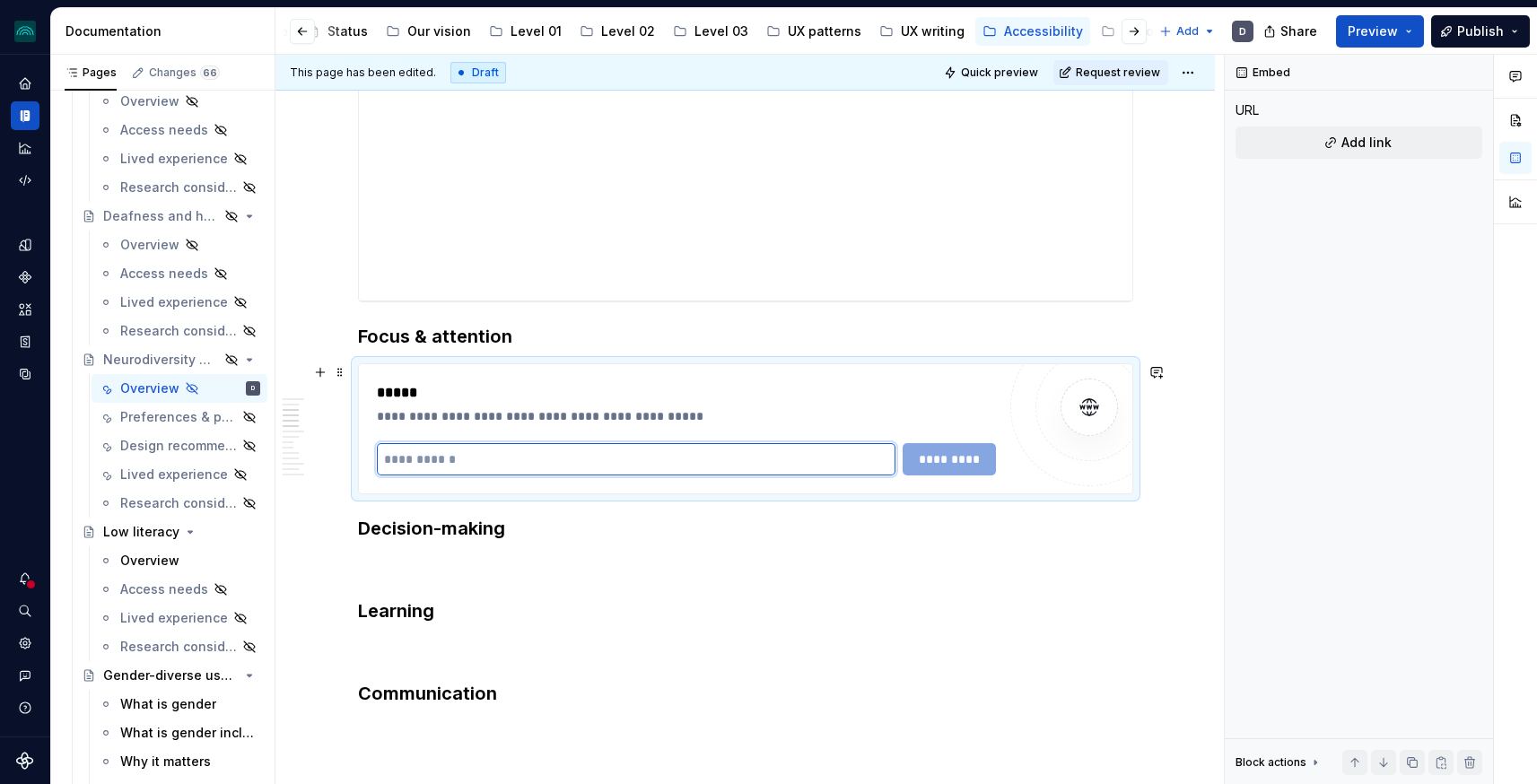
type textarea "*"
paste input "**********"
type input "**********"
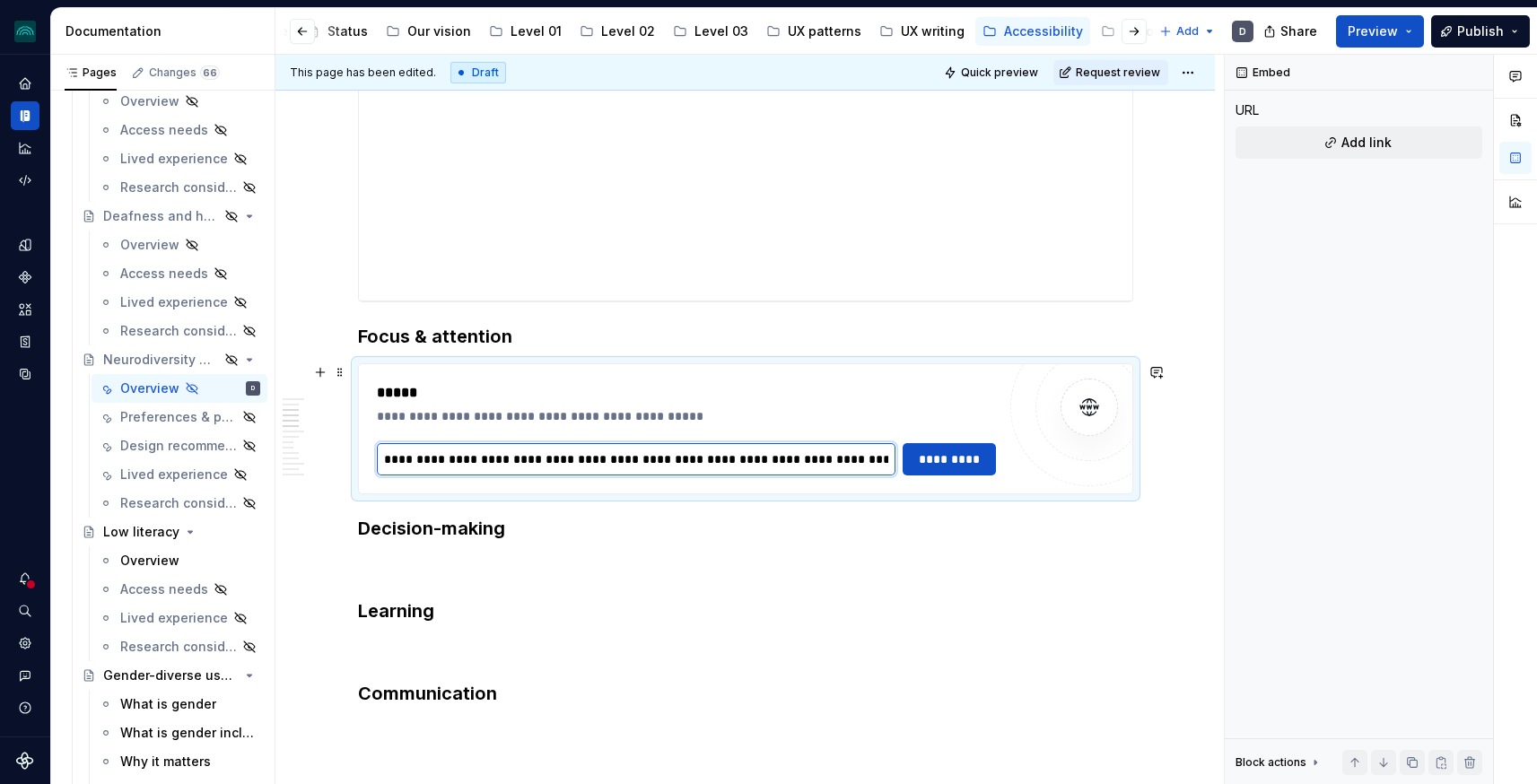
type textarea "*"
type input "**********"
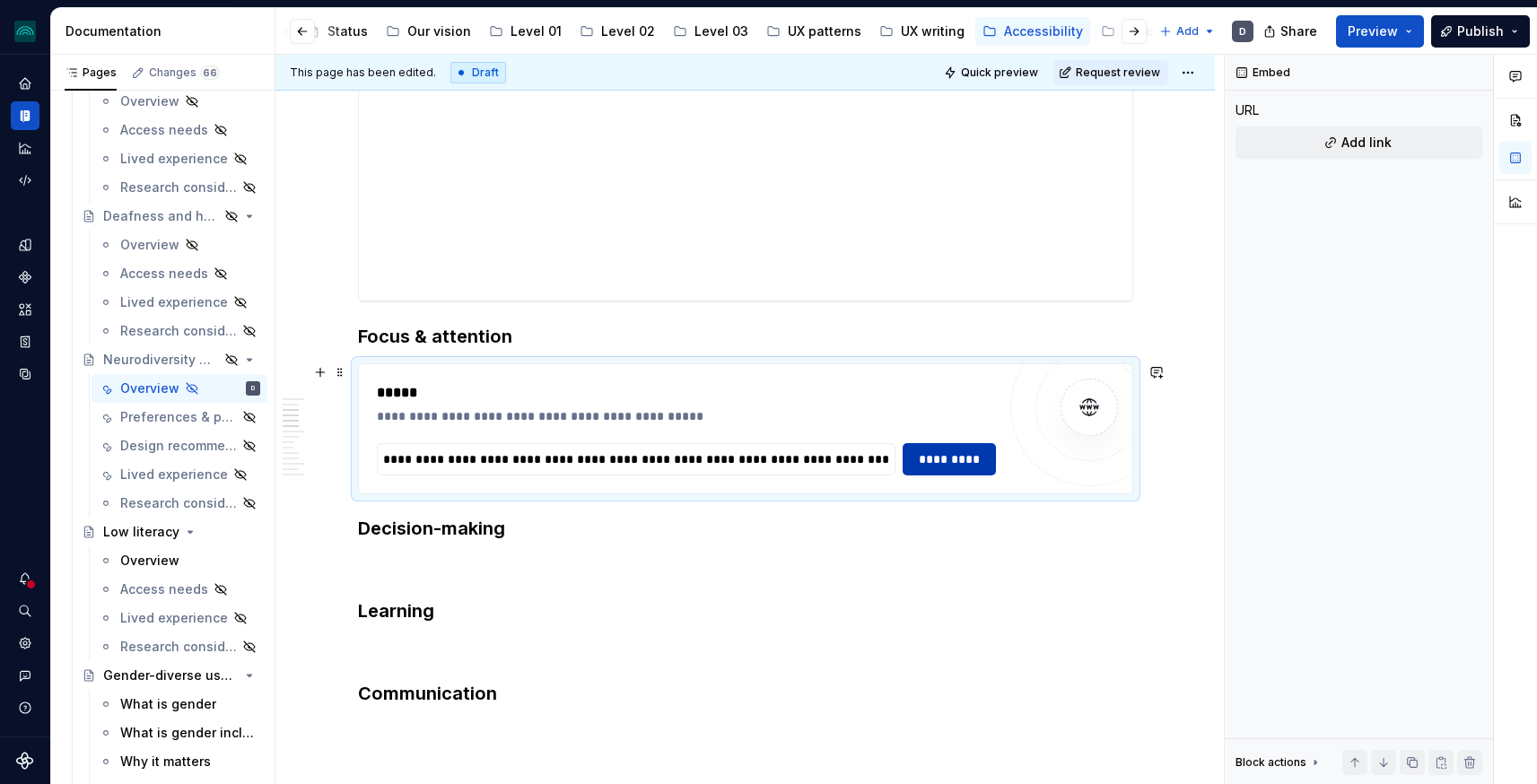
click at [937, 456] on span "*********" at bounding box center [949, 459] width 69 height 18
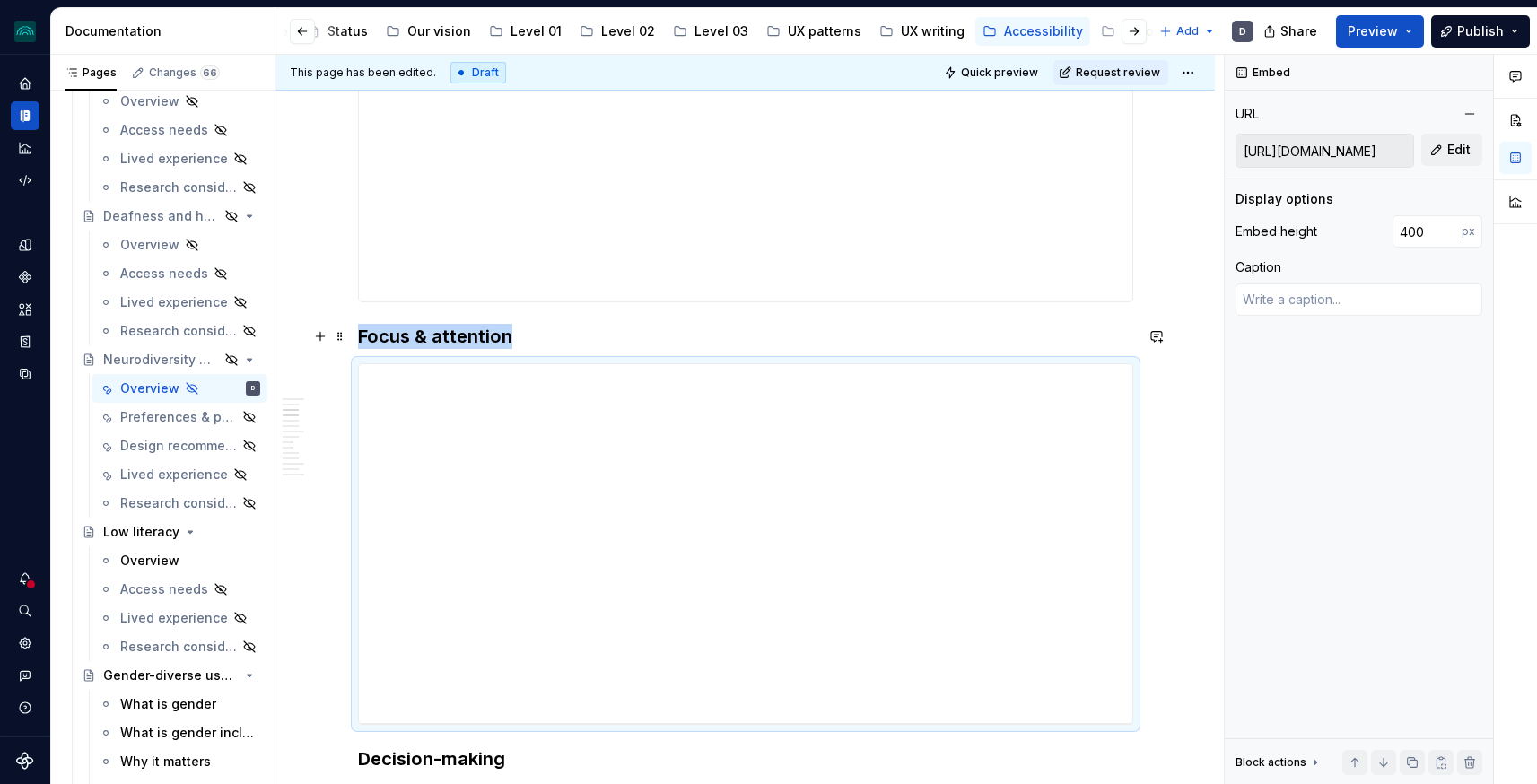
click at [544, 343] on h3 "Focus & attention" at bounding box center [745, 336] width 775 height 25
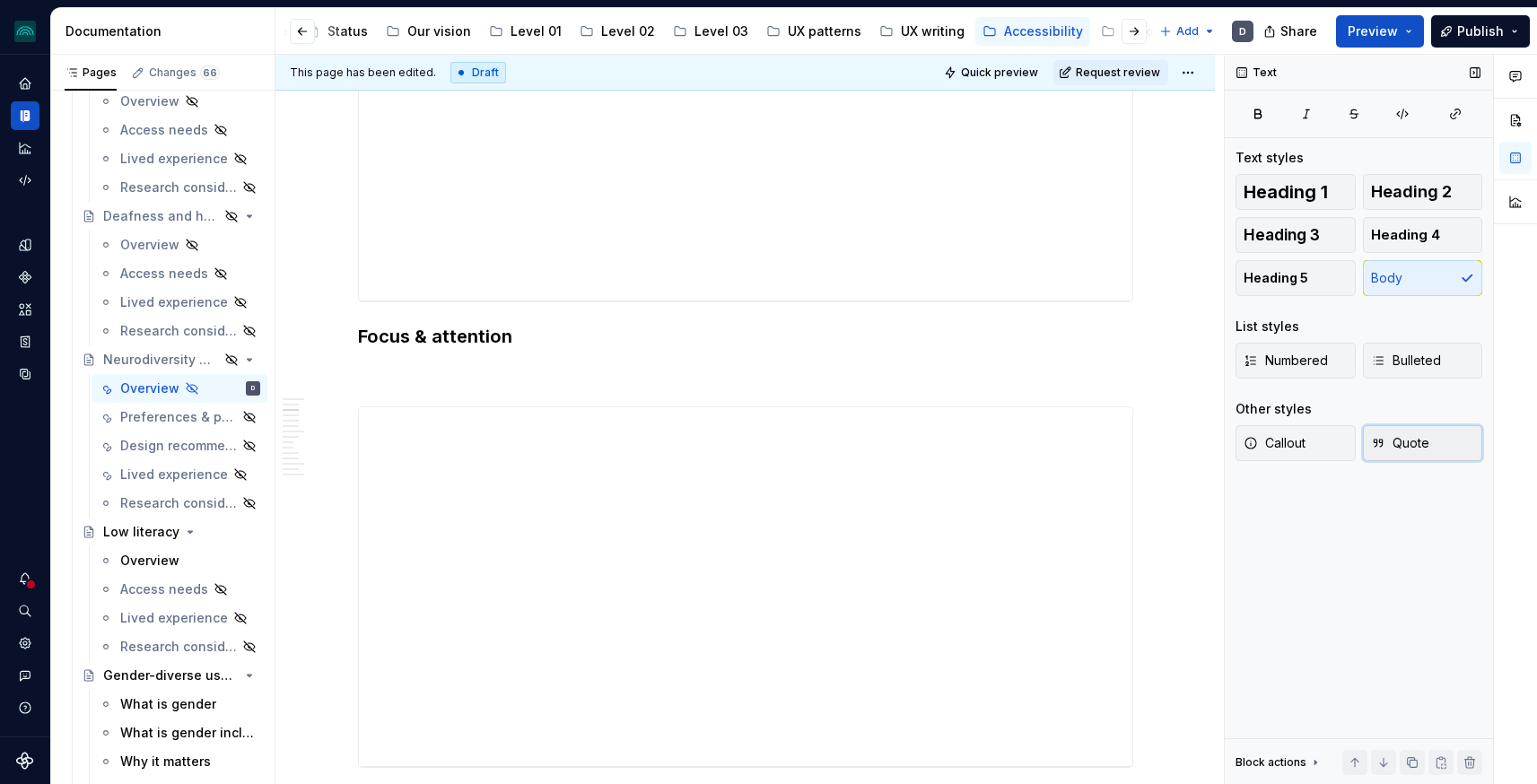
click at [1390, 458] on button "Quote" at bounding box center [1423, 443] width 120 height 36
drag, startPoint x: 1520, startPoint y: 743, endPoint x: 1066, endPoint y: 742, distance: 454.0
click at [1066, 725] on div "This page has been edited. Draft Quick preview Request review Hidden page Neuro…" at bounding box center [906, 419] width 1262 height 730
click at [437, 381] on div at bounding box center [764, 376] width 738 height 25
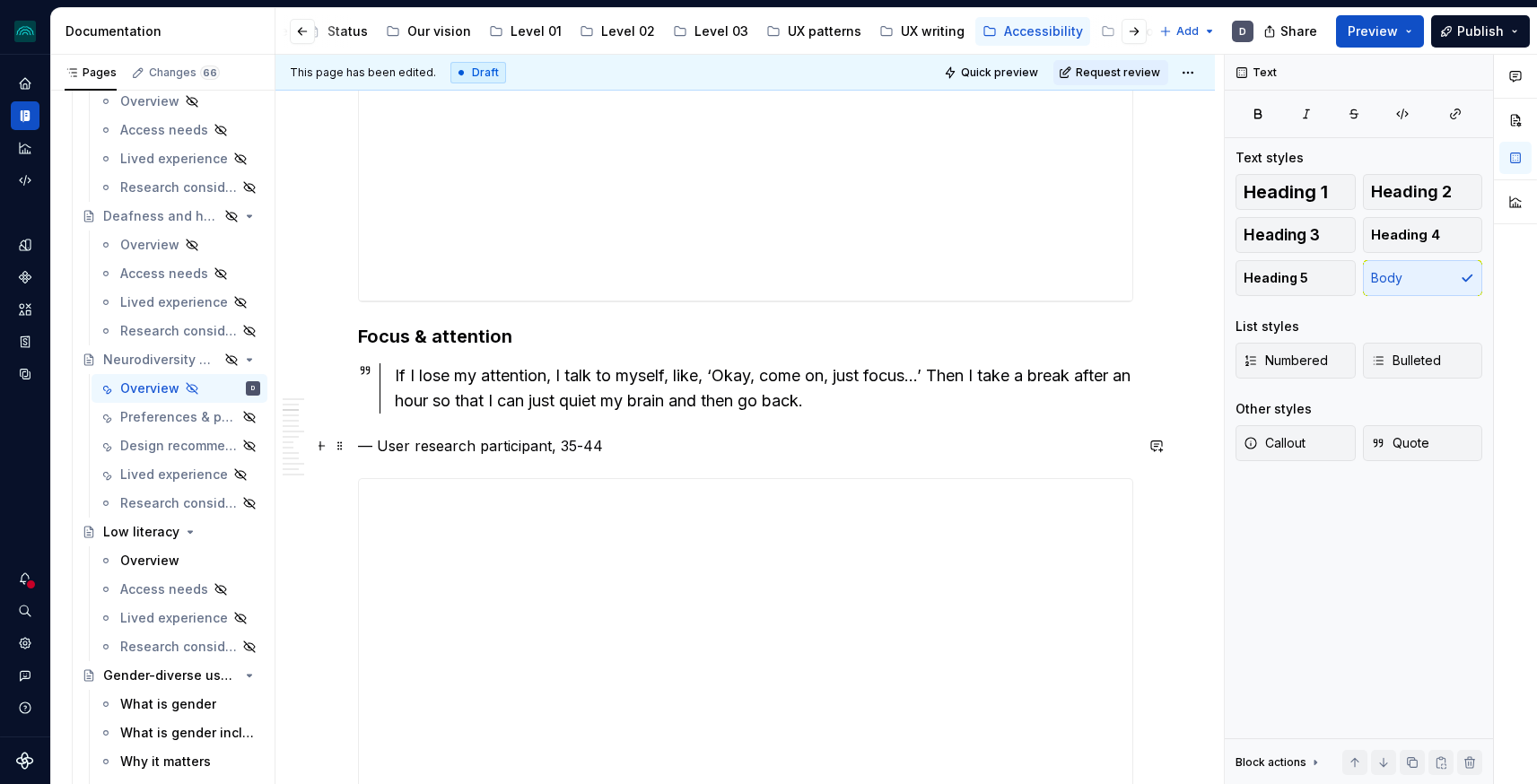
click at [480, 443] on p "— User research participant, 35-44" at bounding box center [745, 446] width 775 height 21
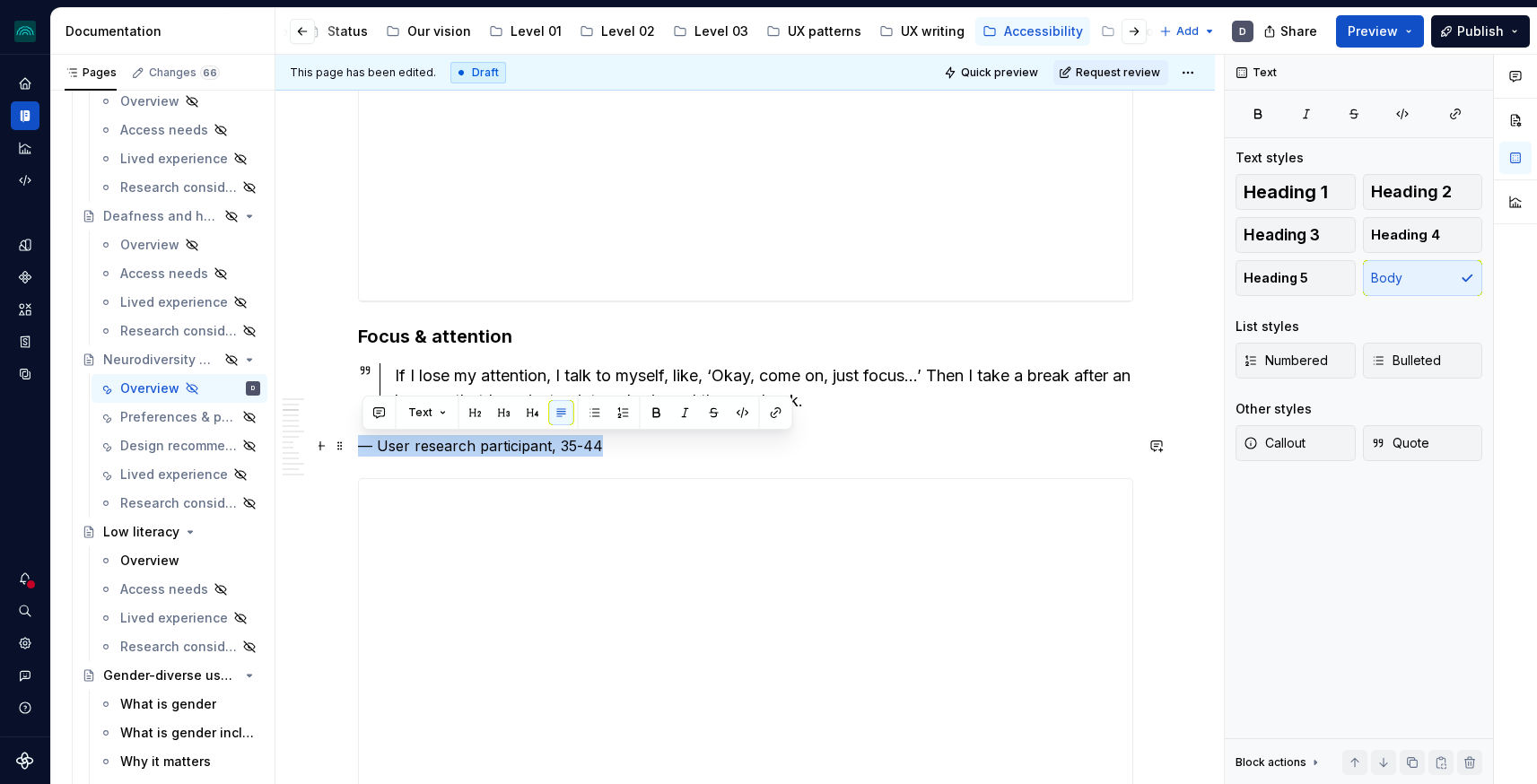
click at [480, 443] on p "— User research participant, 35-44" at bounding box center [745, 446] width 775 height 21
click at [683, 422] on button "button" at bounding box center [686, 412] width 25 height 25
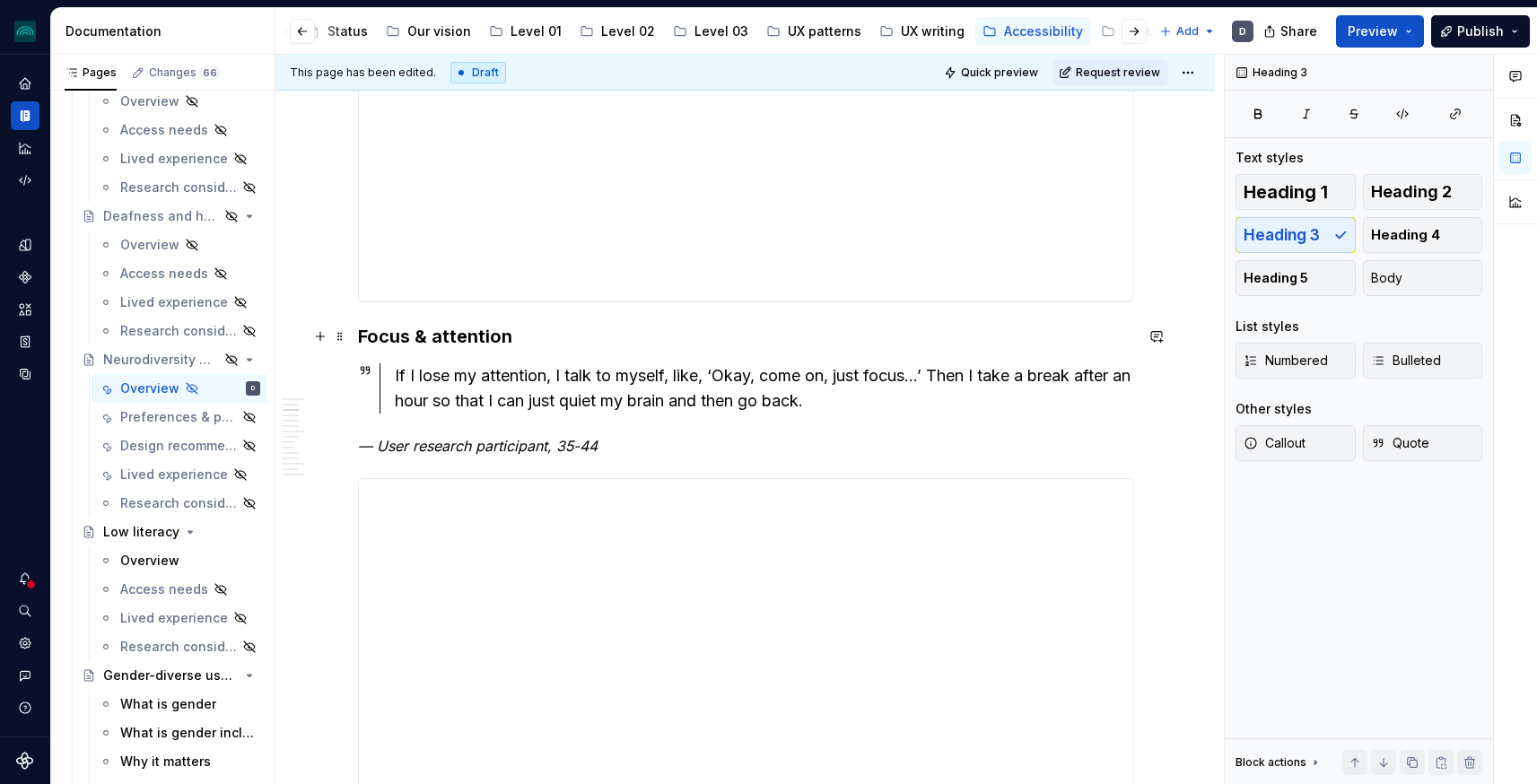
click at [538, 342] on h3 "Focus & attention" at bounding box center [745, 336] width 775 height 25
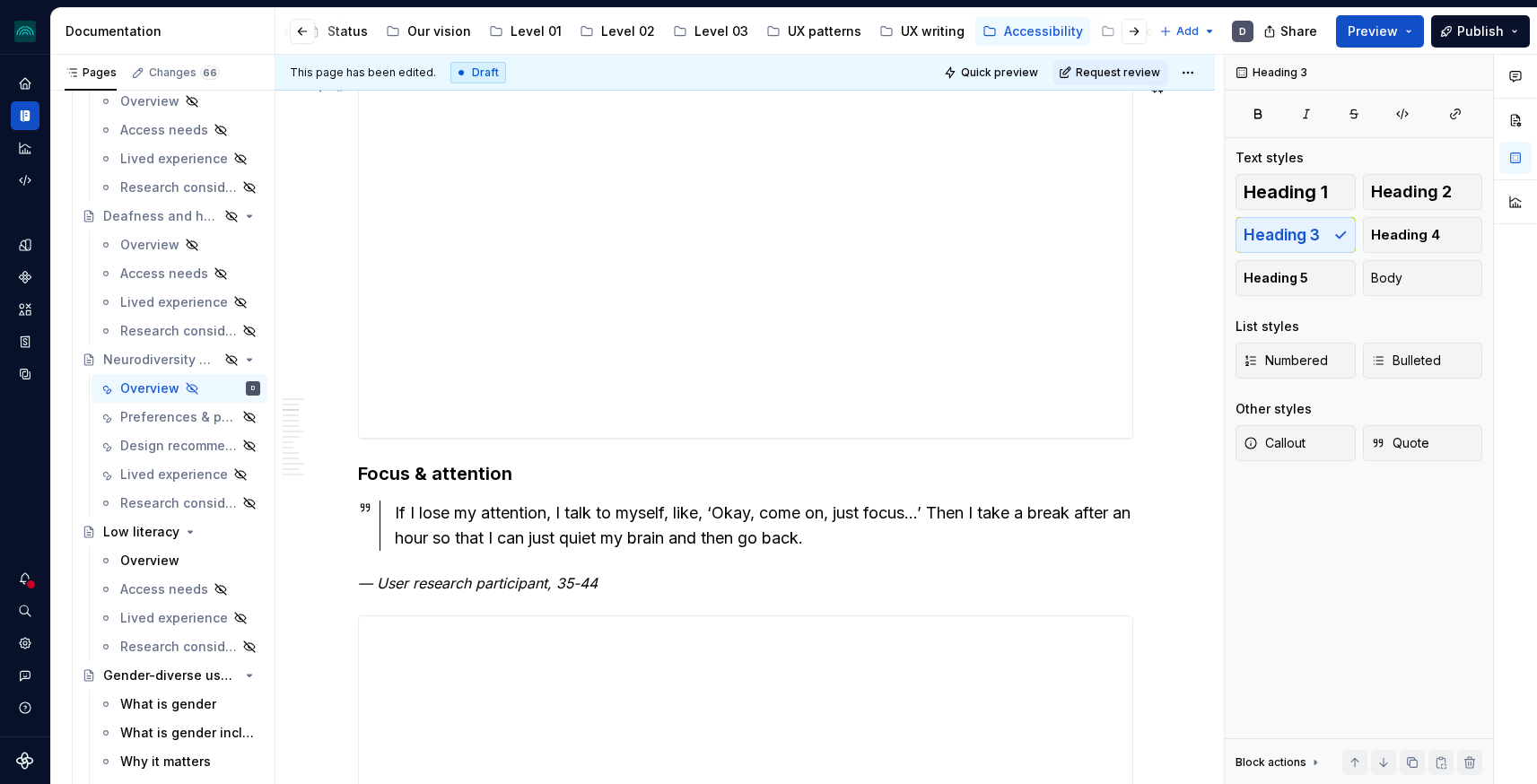
scroll to position [735, 0]
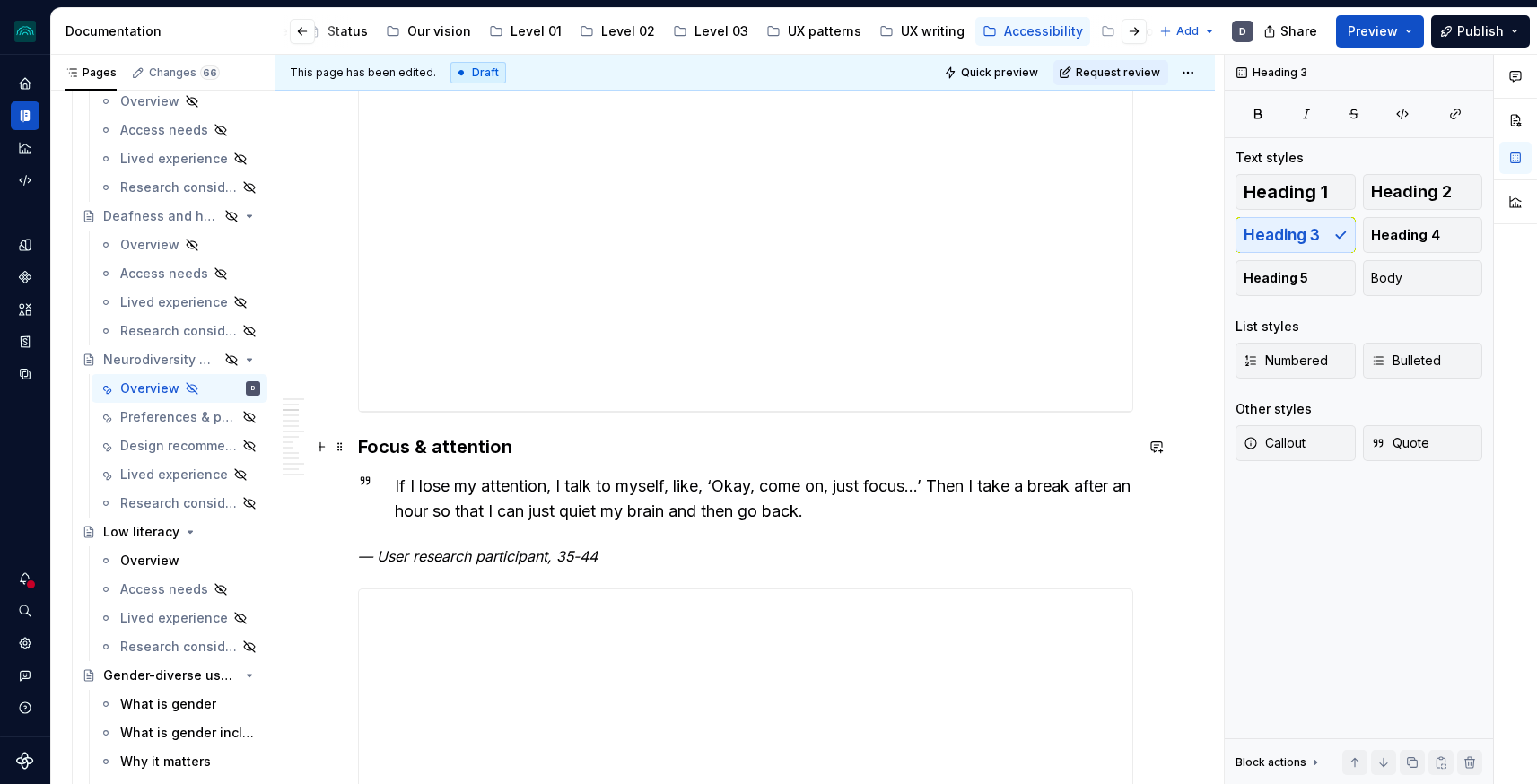
click at [531, 449] on h3 "Focus & attention" at bounding box center [745, 447] width 775 height 25
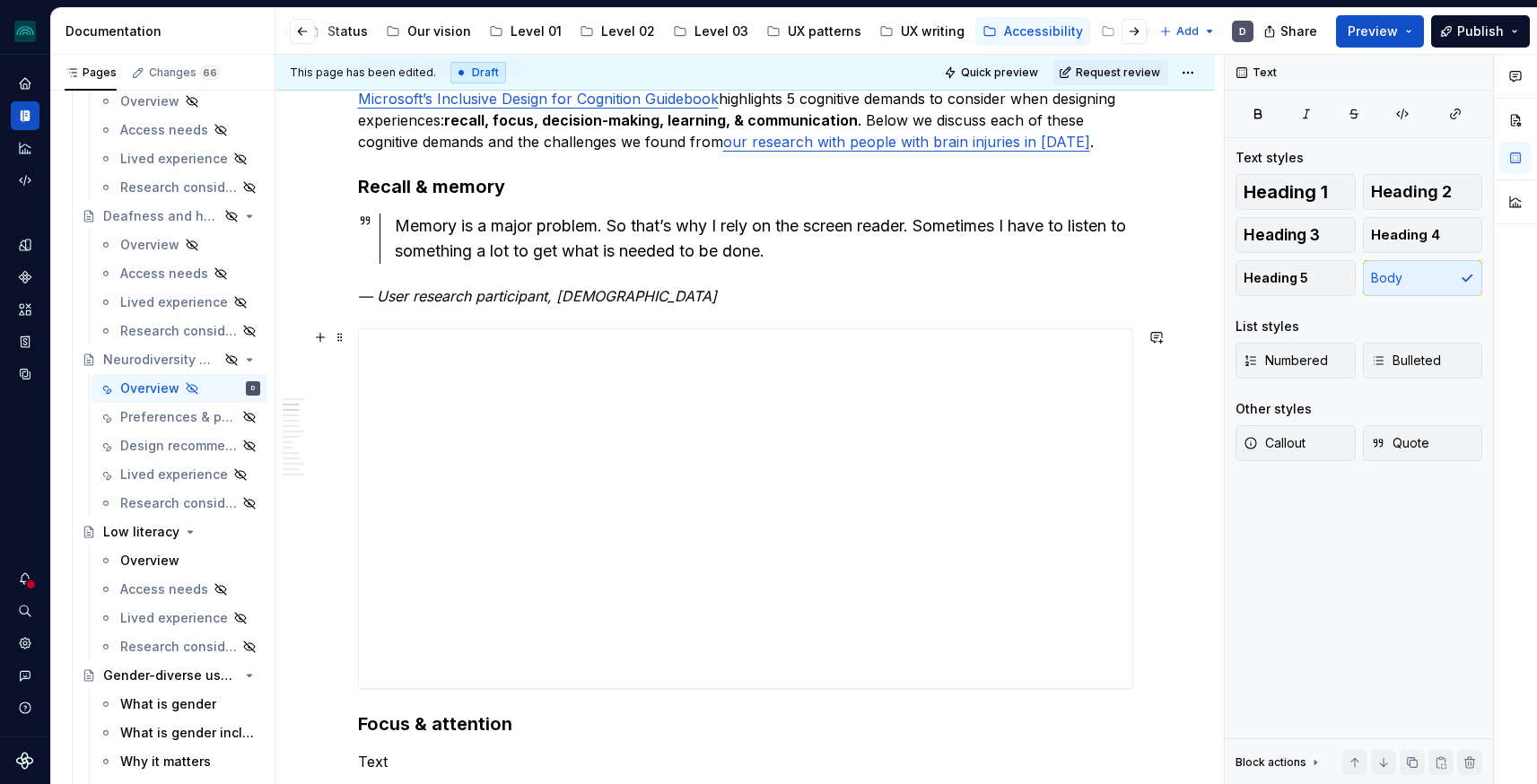
scroll to position [375, 0]
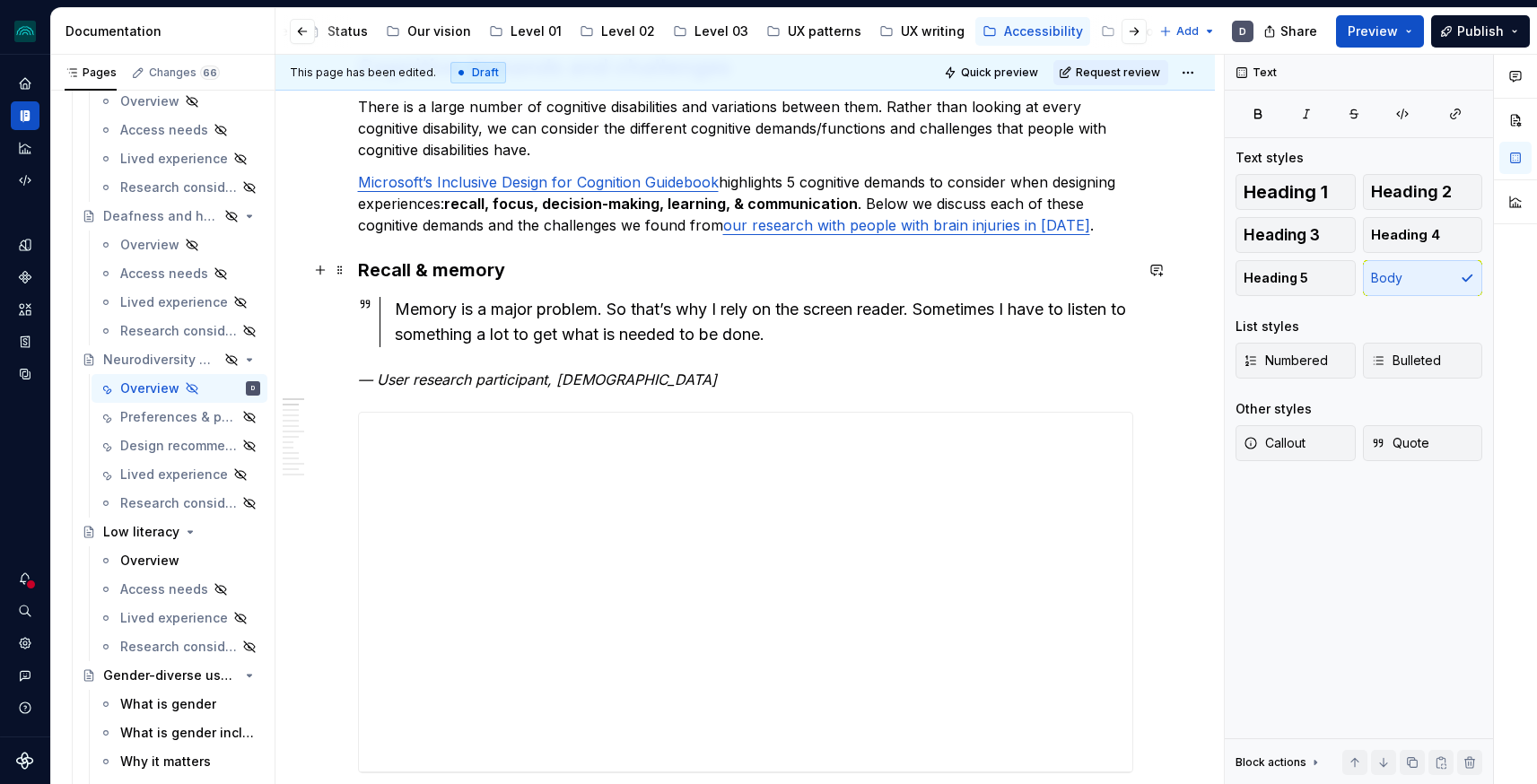
click at [574, 276] on h3 "Recall & memory" at bounding box center [745, 270] width 775 height 25
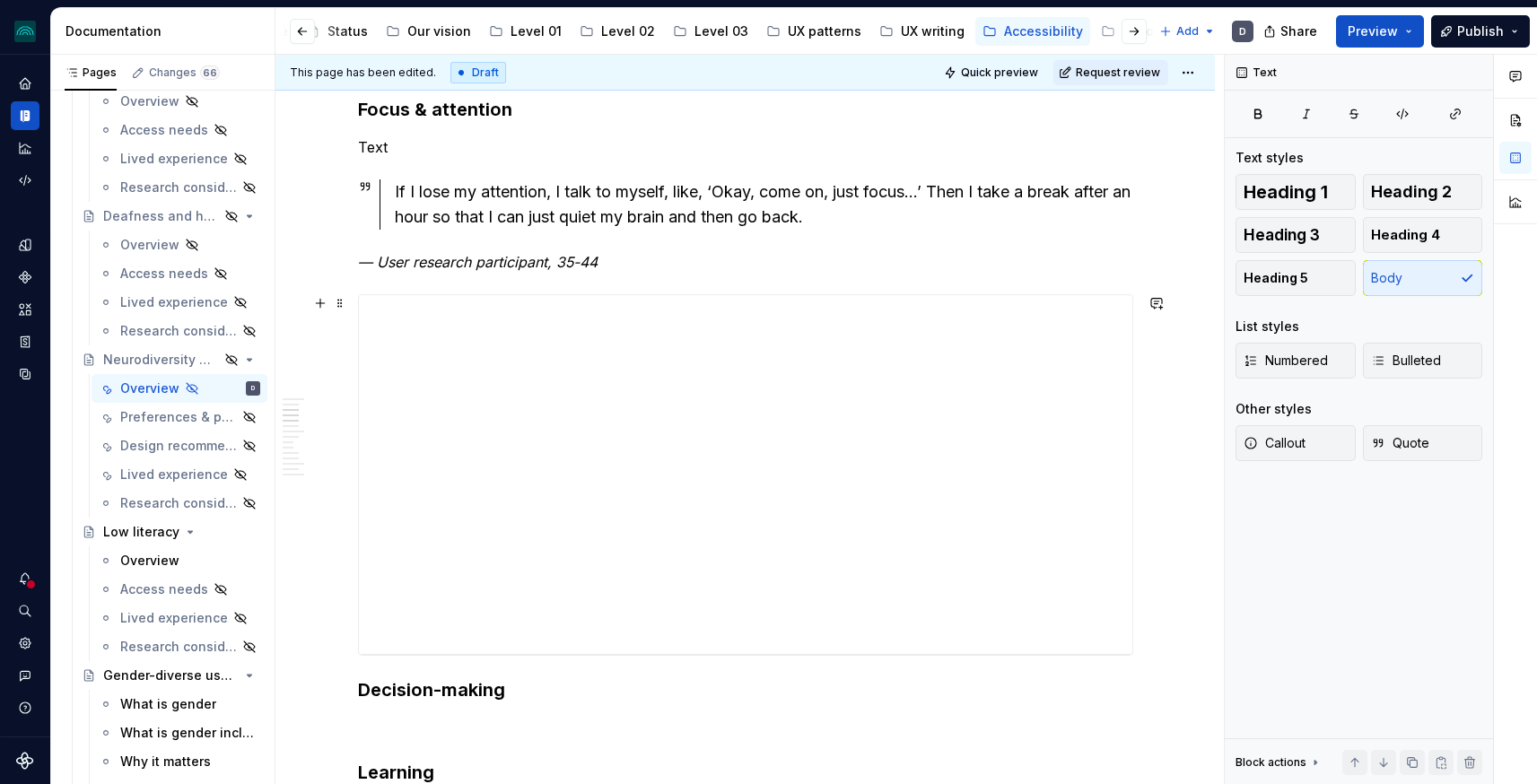
scroll to position [1571, 0]
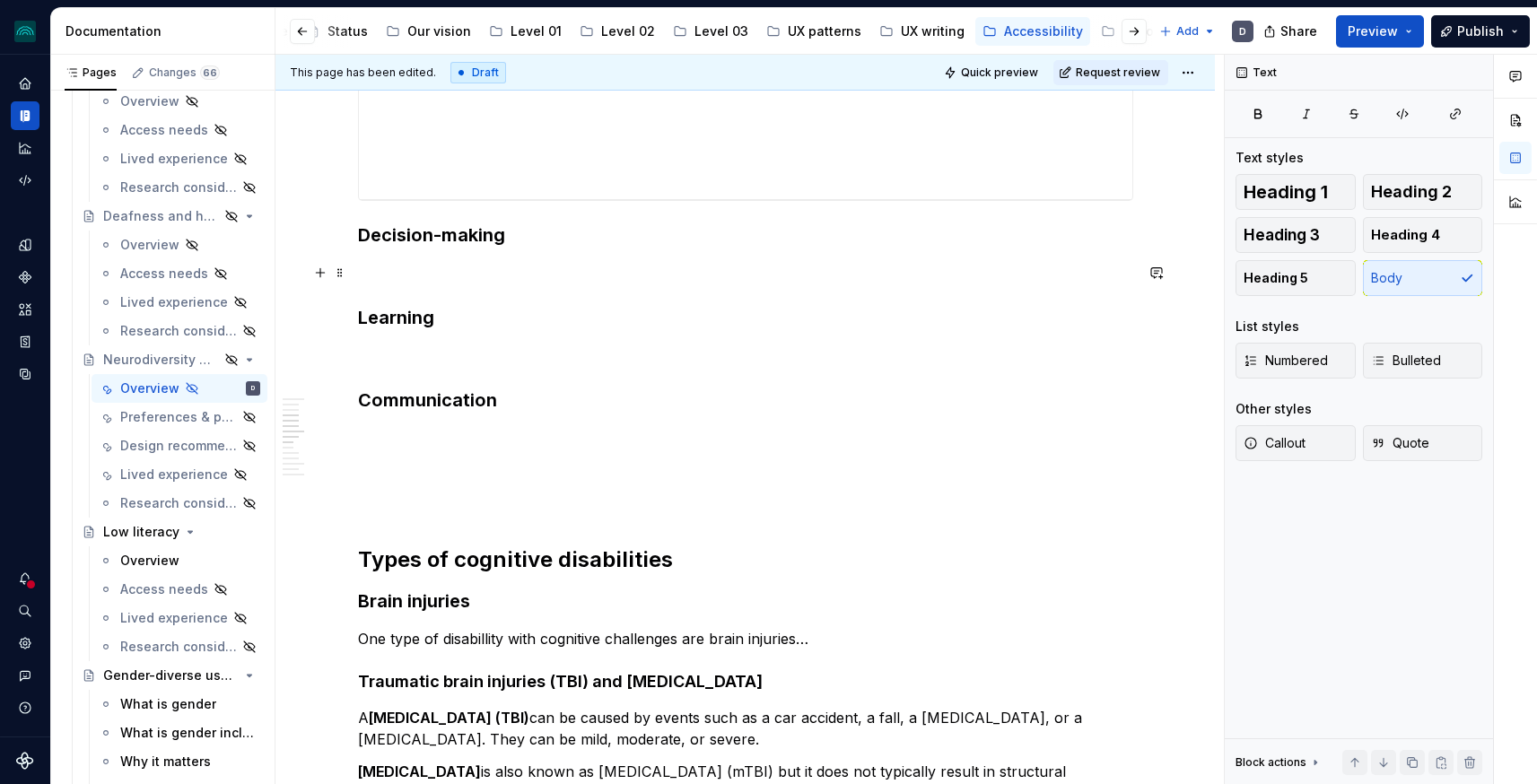
click at [396, 272] on p at bounding box center [745, 273] width 775 height 21
click at [517, 270] on p at bounding box center [745, 273] width 775 height 21
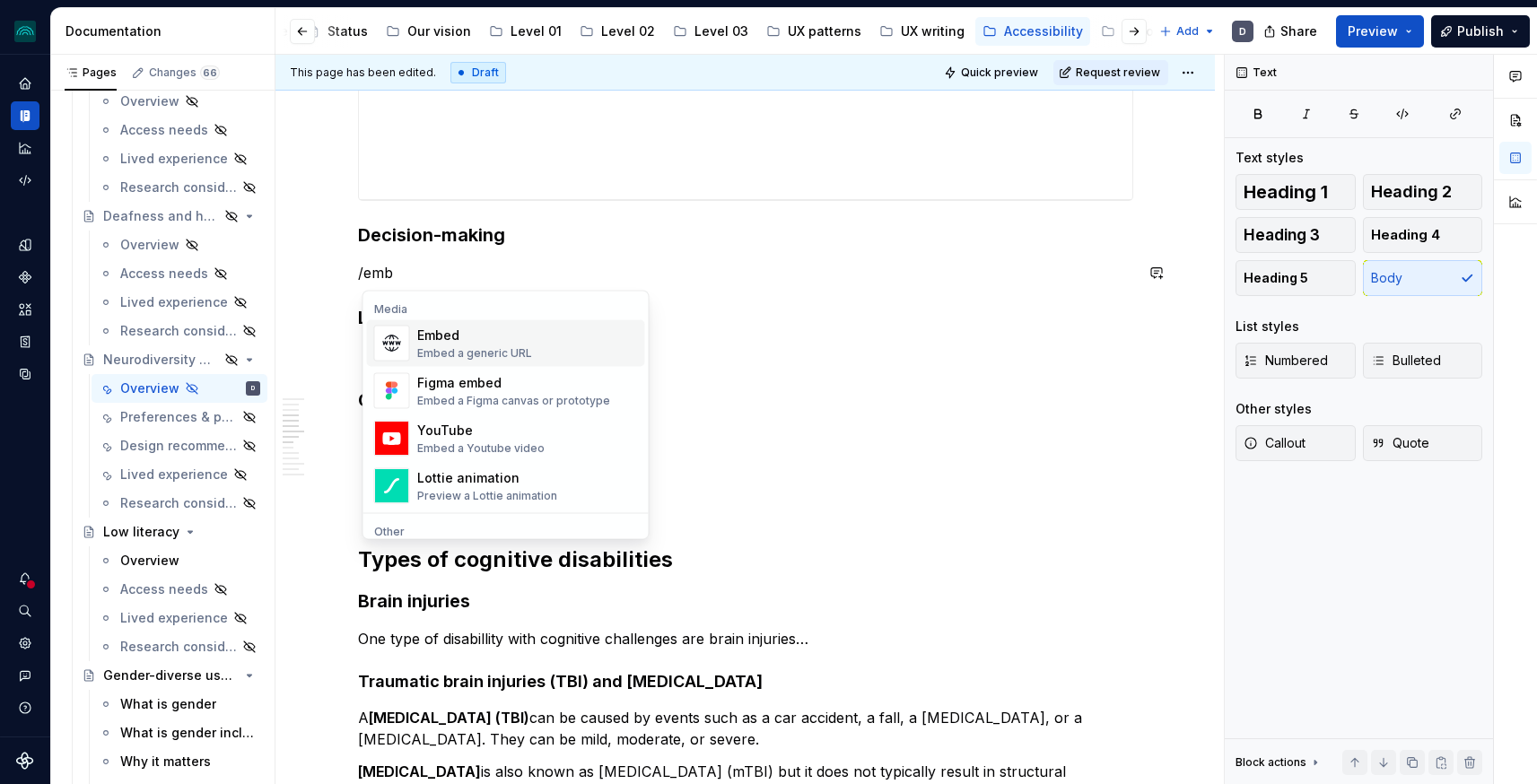
click at [495, 338] on div "Embed" at bounding box center [475, 335] width 115 height 18
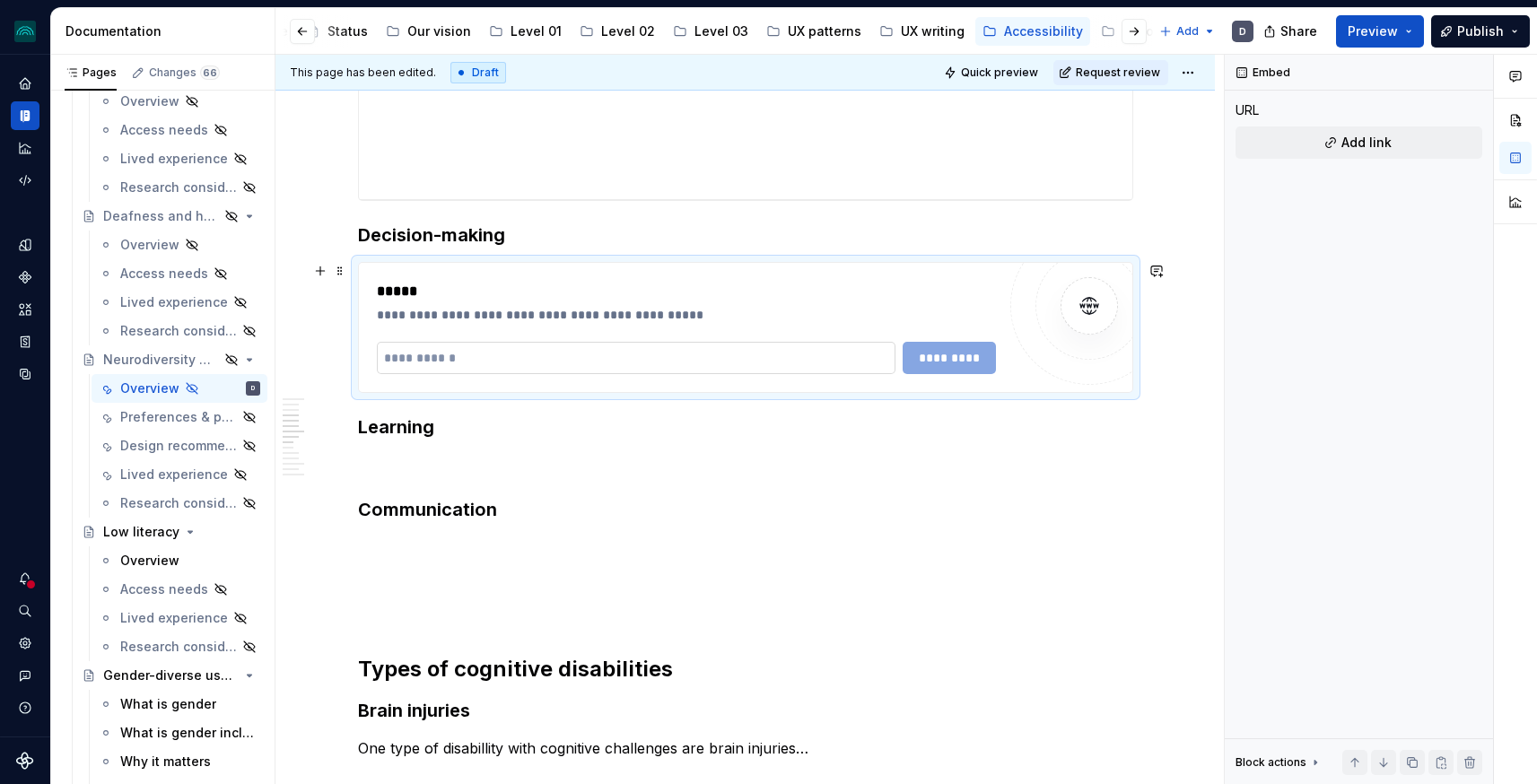
click at [498, 366] on input "text" at bounding box center [636, 358] width 520 height 32
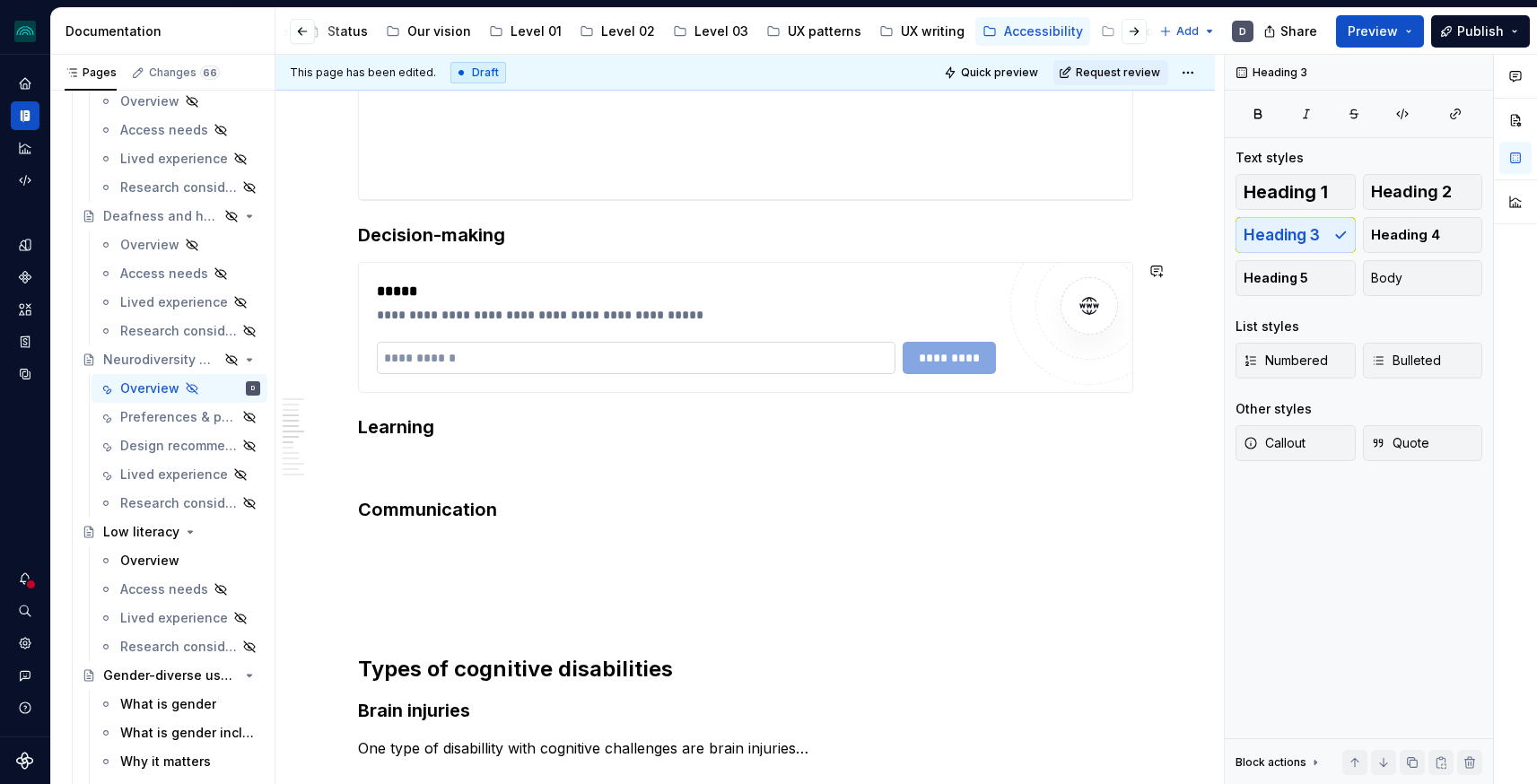
type textarea "*"
click at [481, 359] on input "text" at bounding box center [636, 358] width 520 height 32
click at [480, 347] on input "text" at bounding box center [636, 358] width 520 height 32
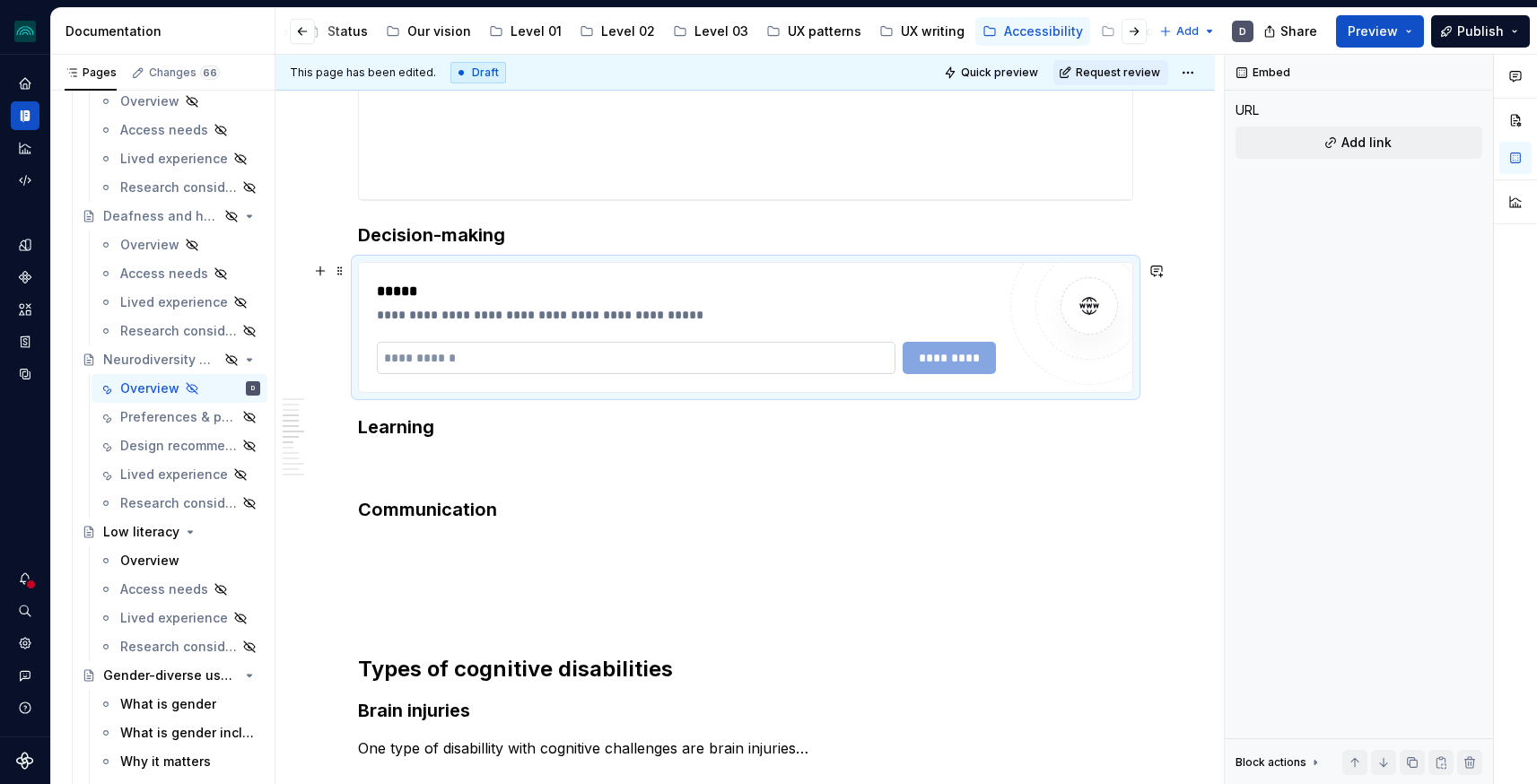
click at [473, 358] on input "text" at bounding box center [636, 358] width 520 height 32
click at [444, 358] on input "text" at bounding box center [636, 358] width 520 height 32
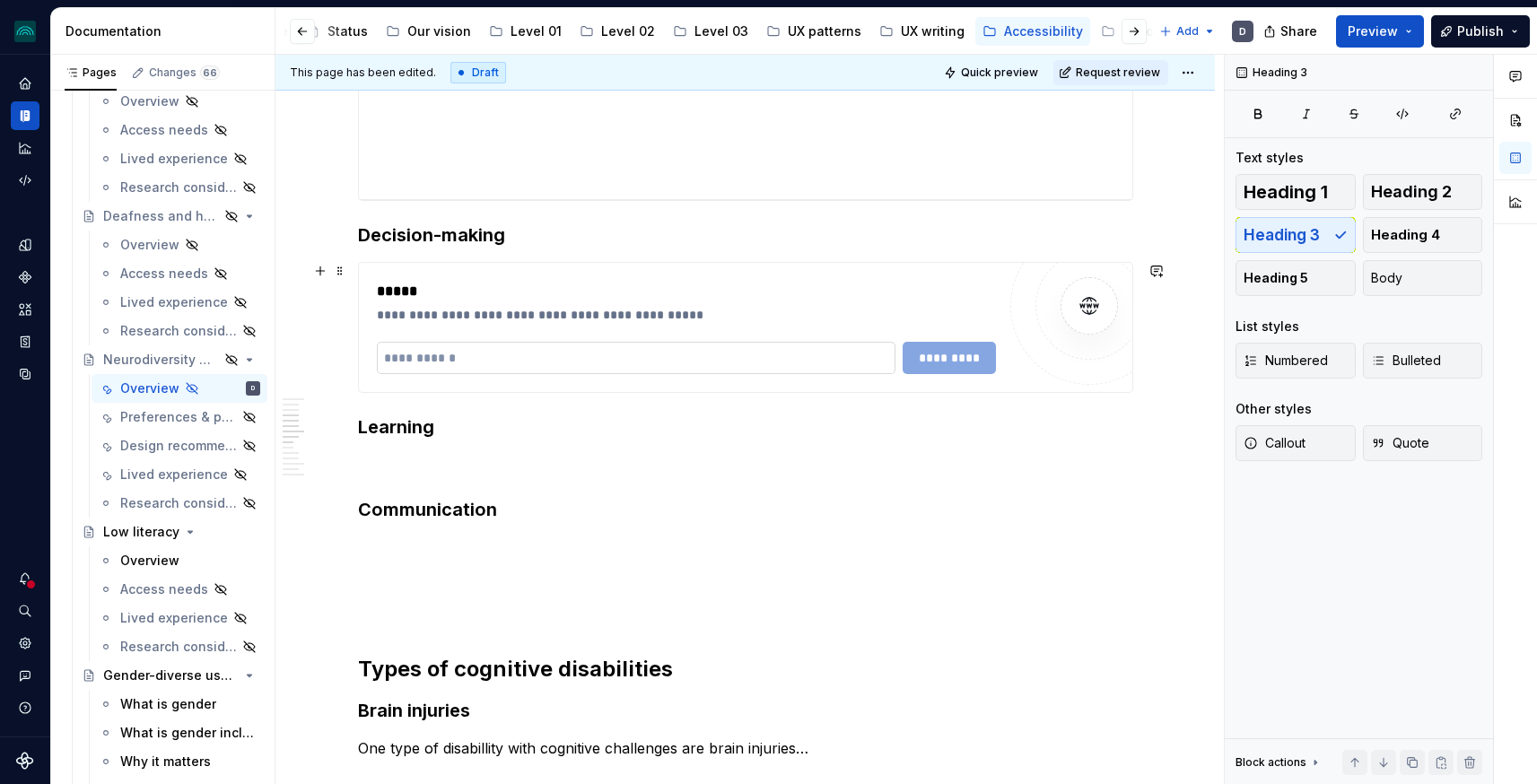
click at [409, 362] on input "text" at bounding box center [636, 358] width 520 height 32
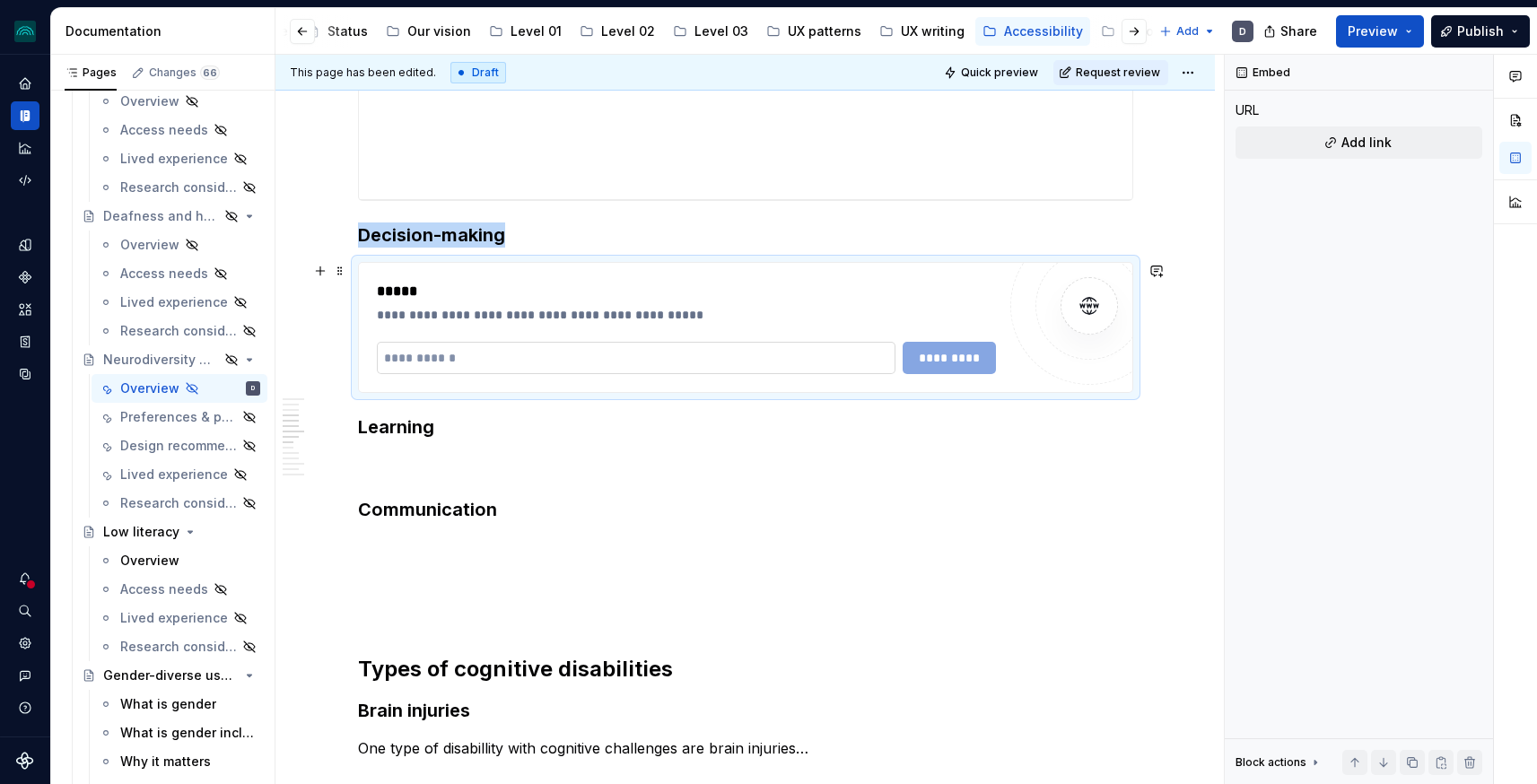
click at [409, 362] on input "text" at bounding box center [636, 358] width 520 height 32
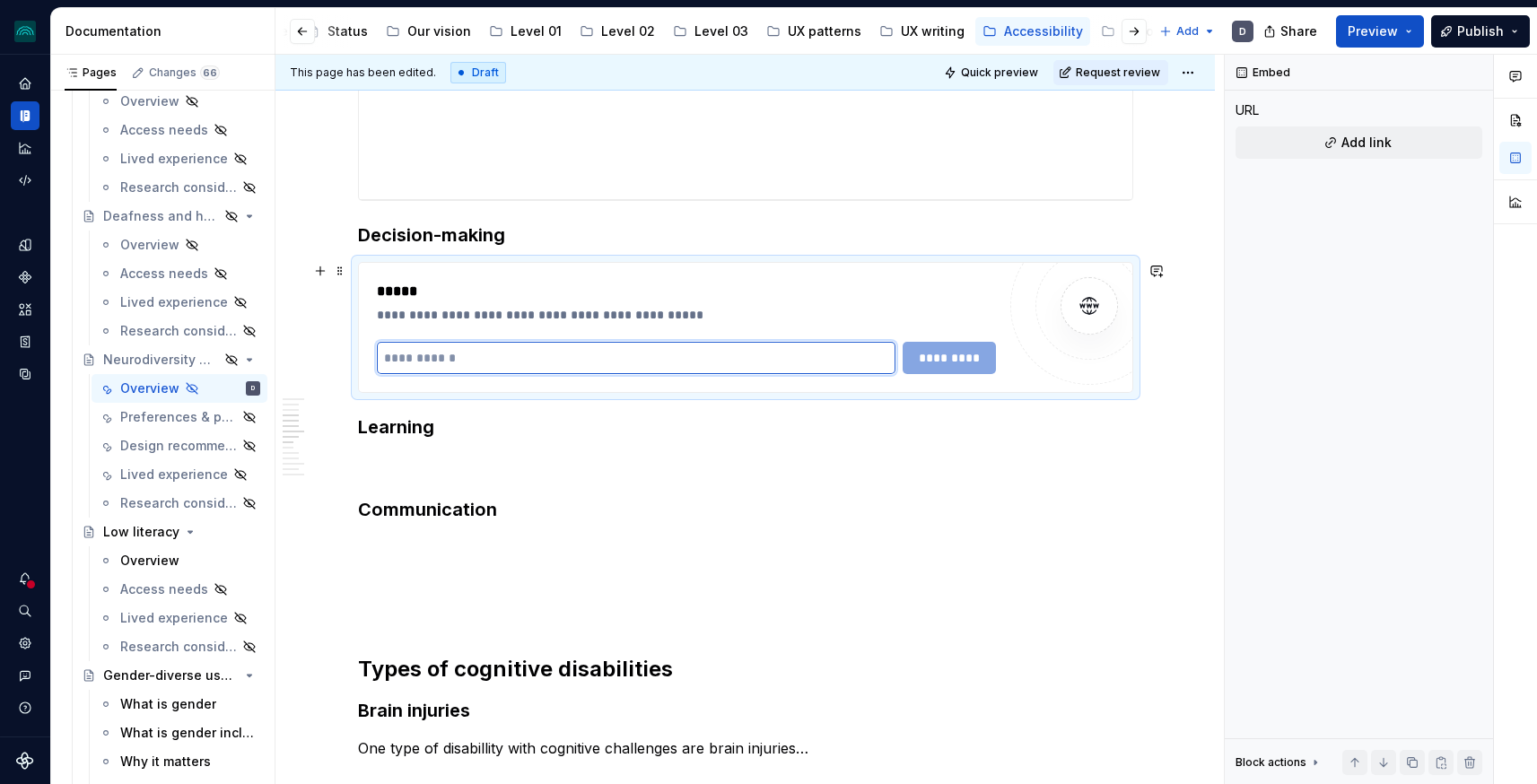
paste input "**********"
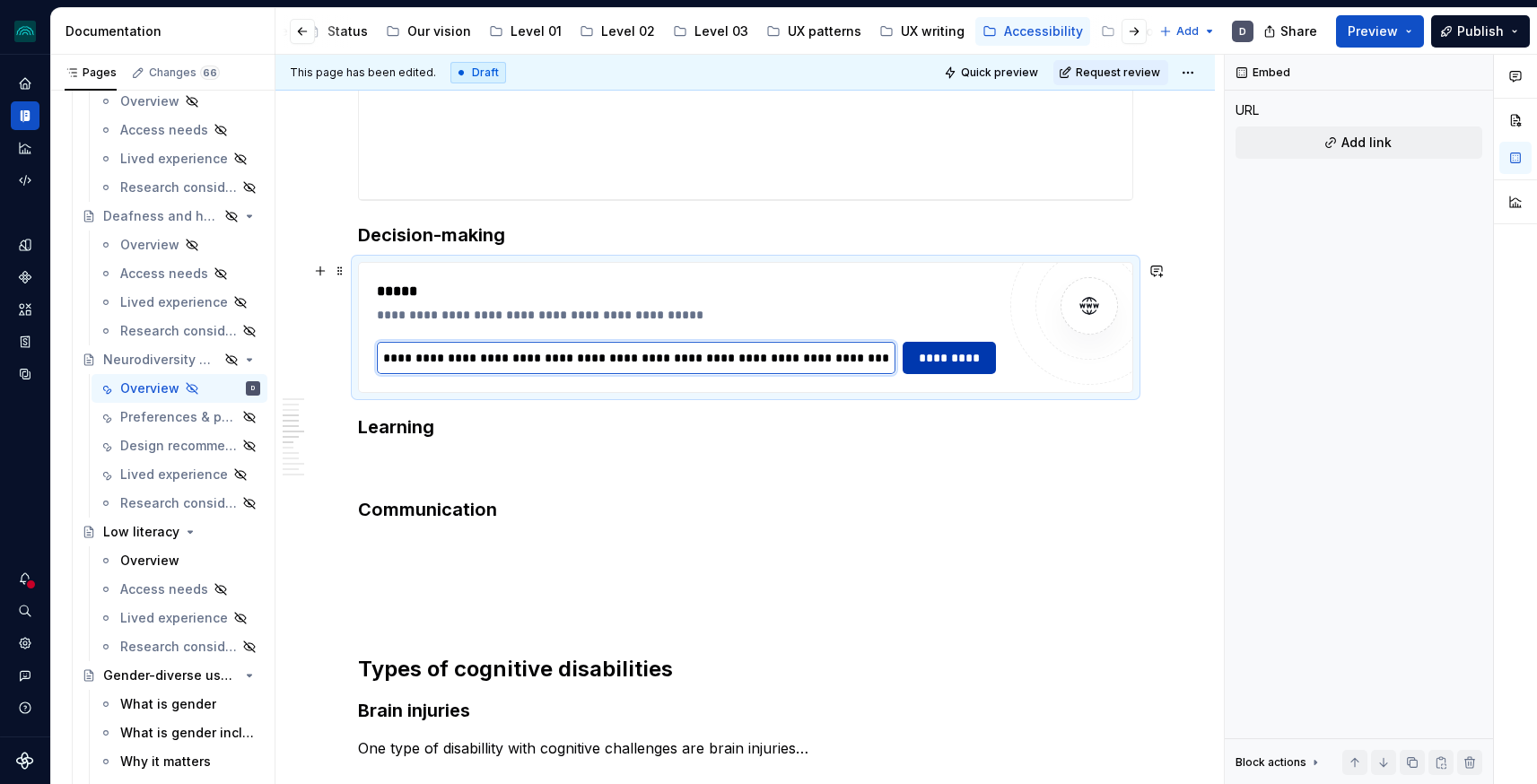
type input "**********"
click at [937, 373] on button "*********" at bounding box center [949, 358] width 93 height 32
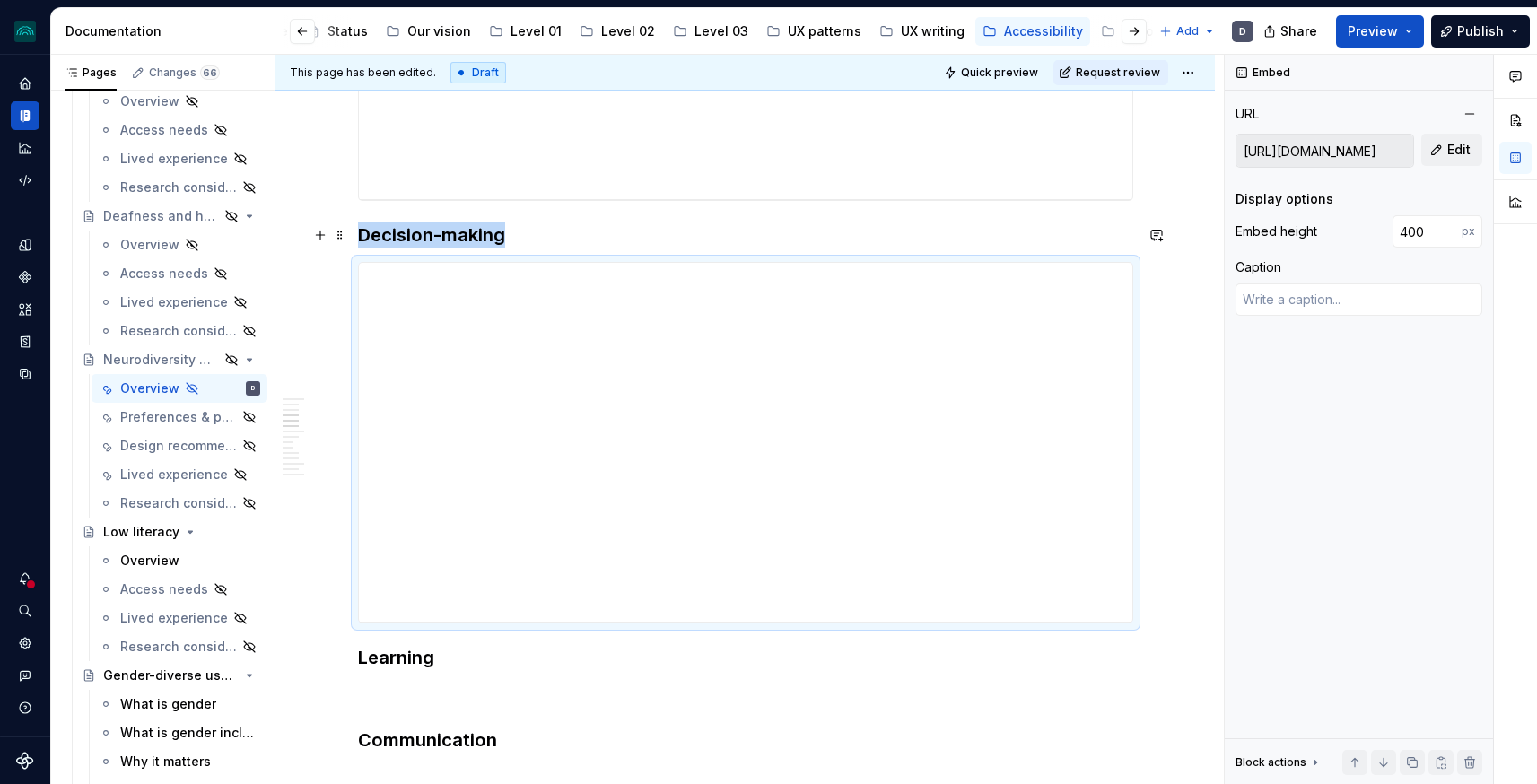
click at [528, 232] on h3 "Decision-making" at bounding box center [745, 235] width 775 height 25
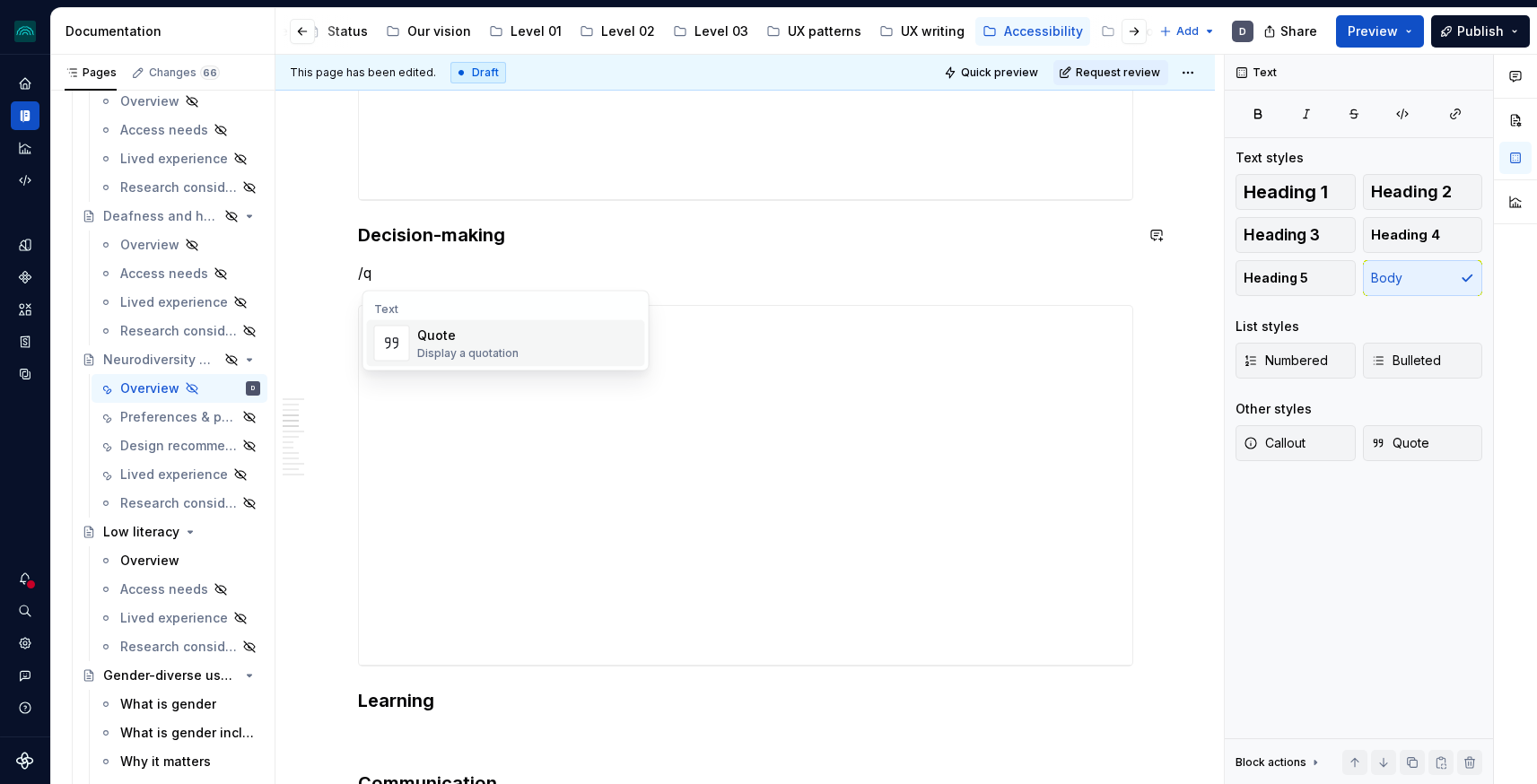
click at [502, 339] on div "Quote" at bounding box center [468, 335] width 101 height 18
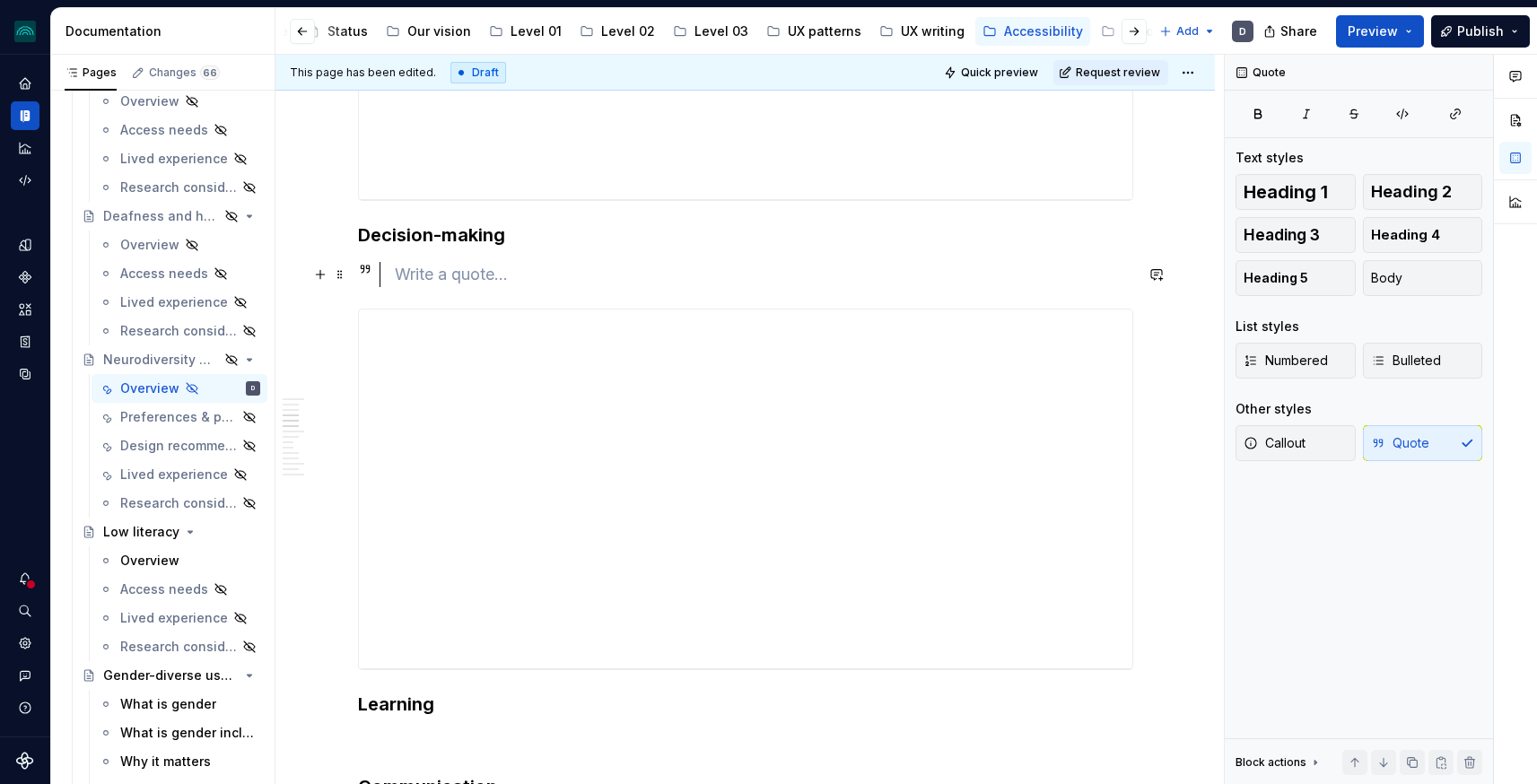
click at [486, 271] on div at bounding box center [764, 275] width 738 height 25
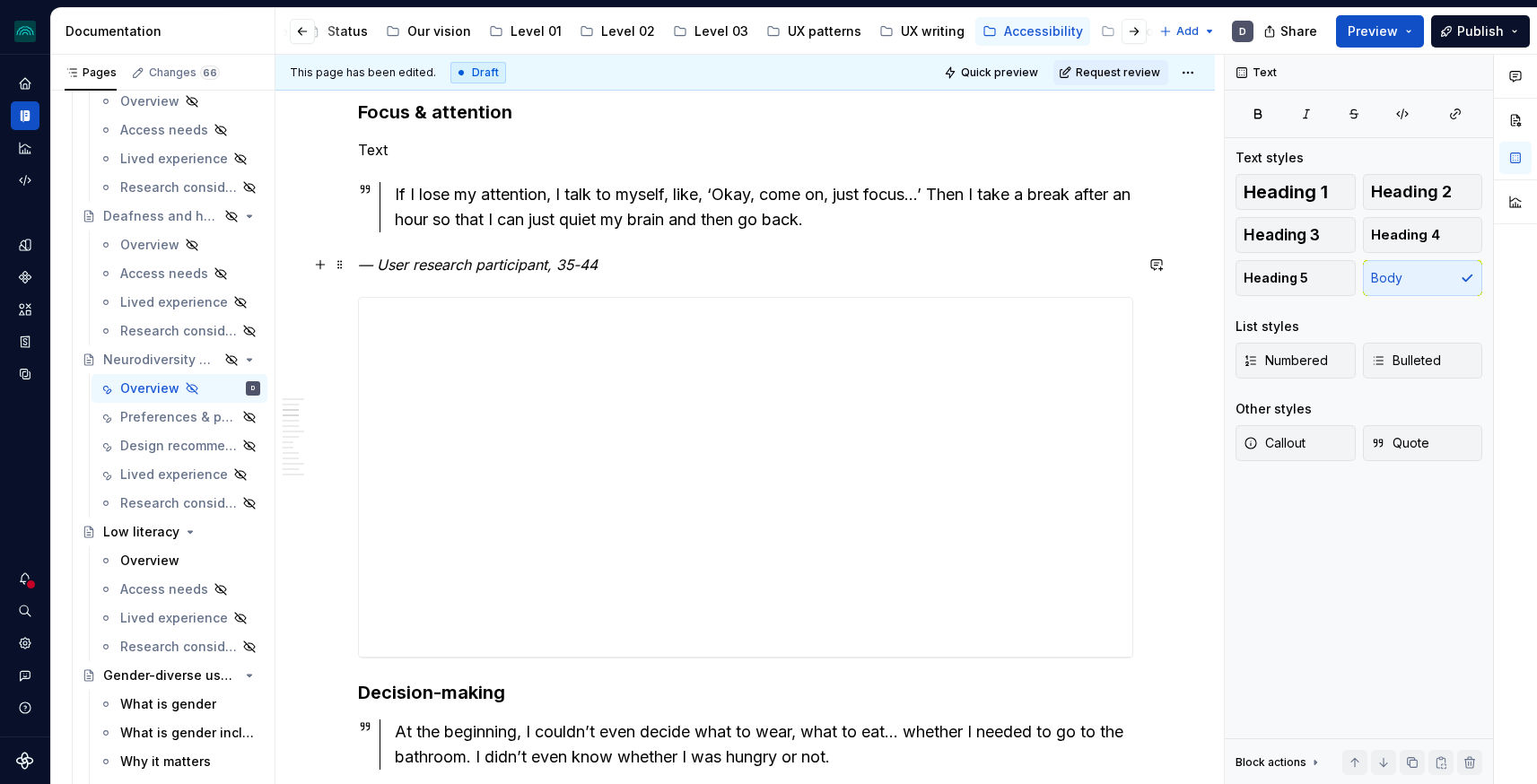
scroll to position [1109, 0]
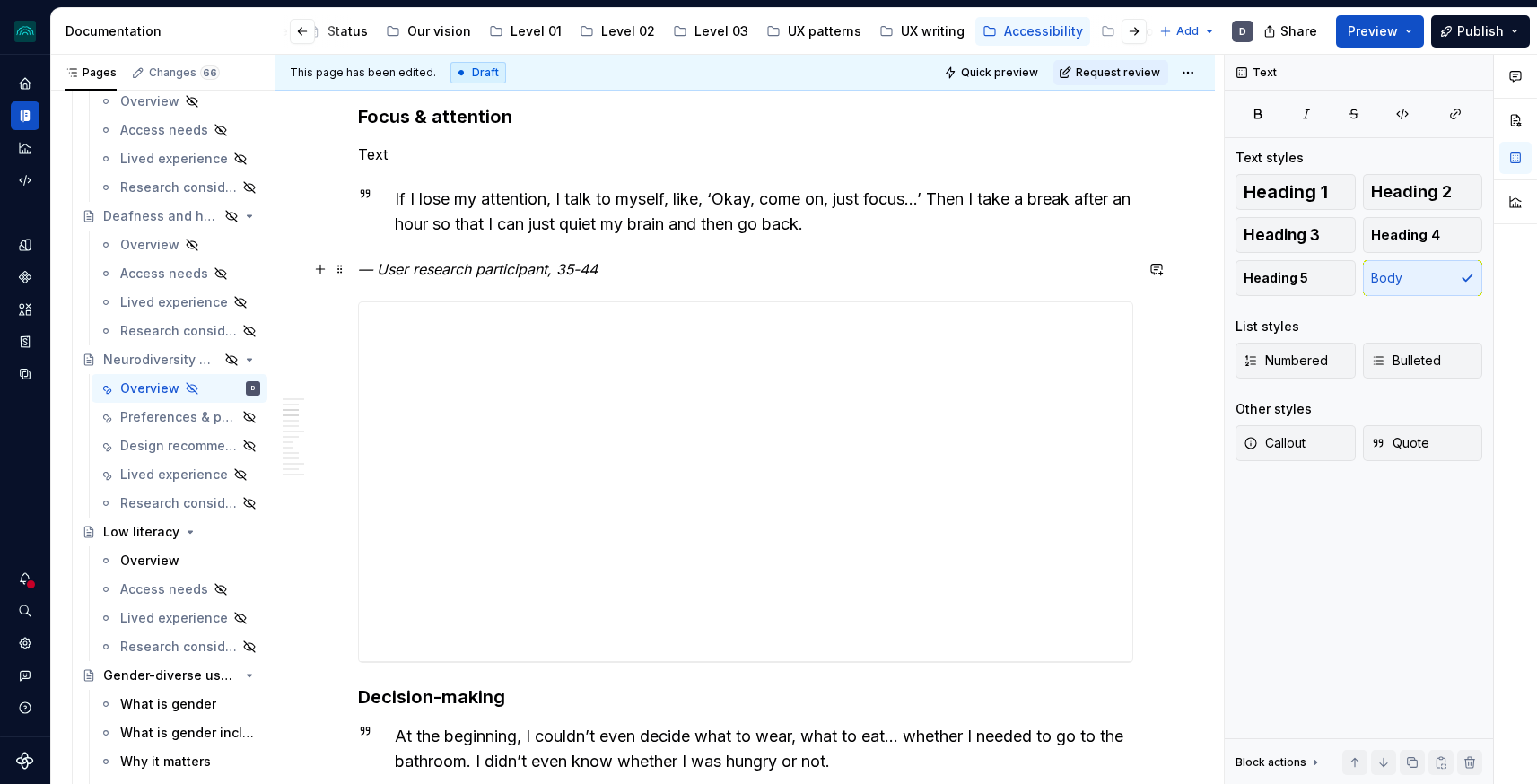
click at [644, 272] on p "— User research participant, 35-44" at bounding box center [745, 269] width 775 height 21
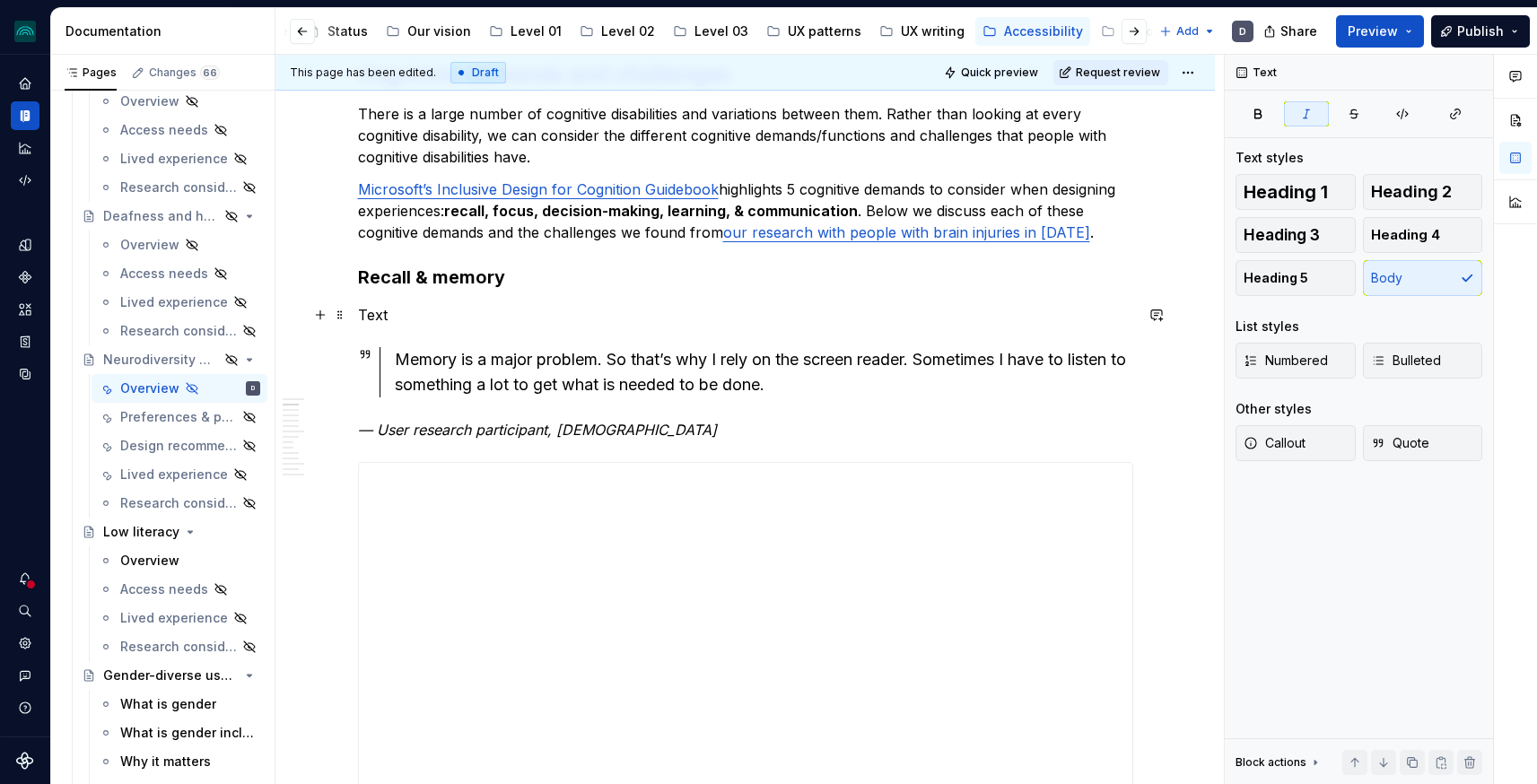
scroll to position [1374, 0]
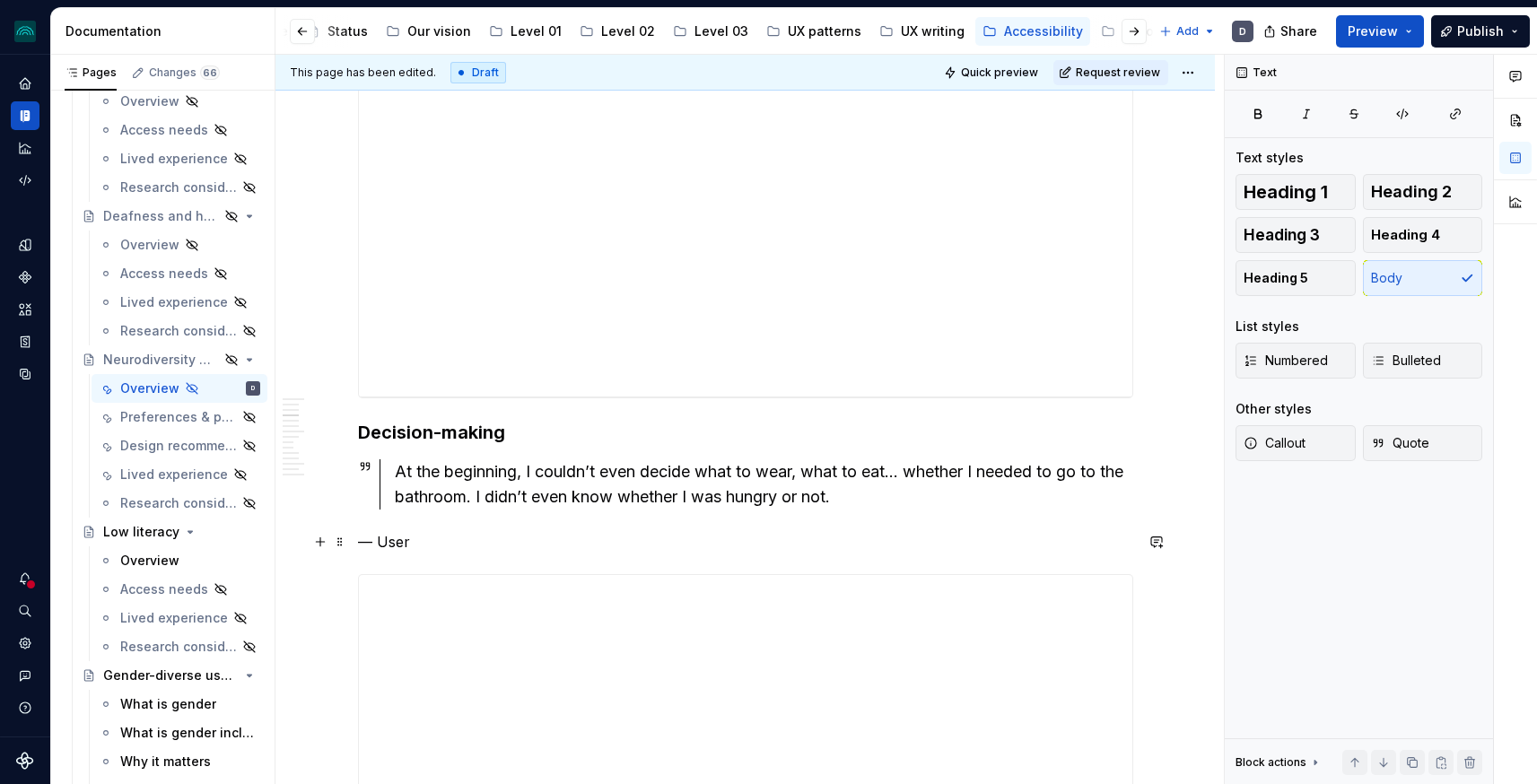
click at [457, 541] on p "— User" at bounding box center [745, 542] width 775 height 21
click at [449, 543] on p "— User research participant, 35-44 years old" at bounding box center [745, 542] width 775 height 21
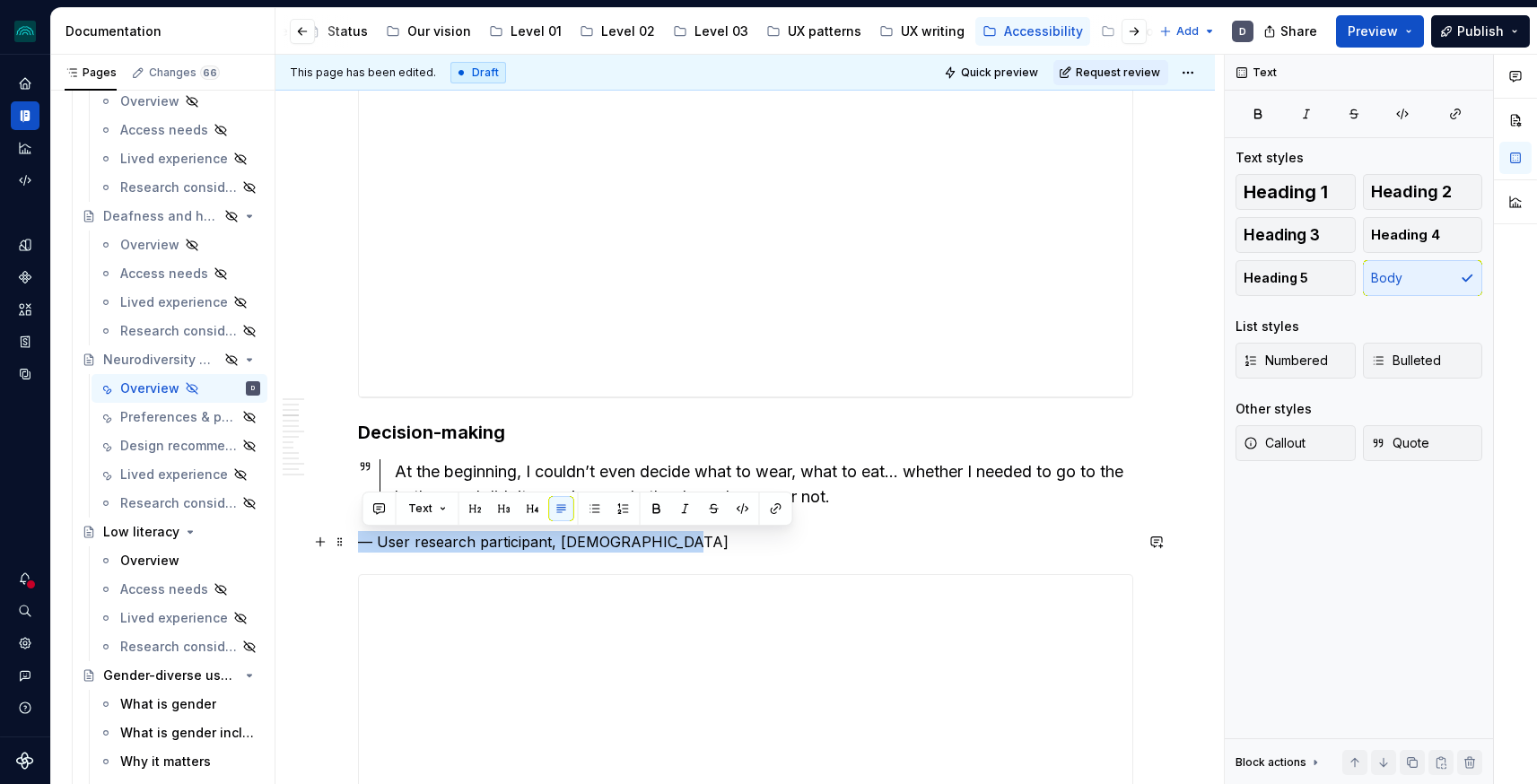
click at [449, 543] on p "— User research participant, 35-44 years old" at bounding box center [745, 542] width 775 height 21
click at [685, 514] on button "button" at bounding box center [686, 509] width 25 height 25
click at [765, 547] on p "— User research participant, 35-44 years old" at bounding box center [745, 542] width 775 height 21
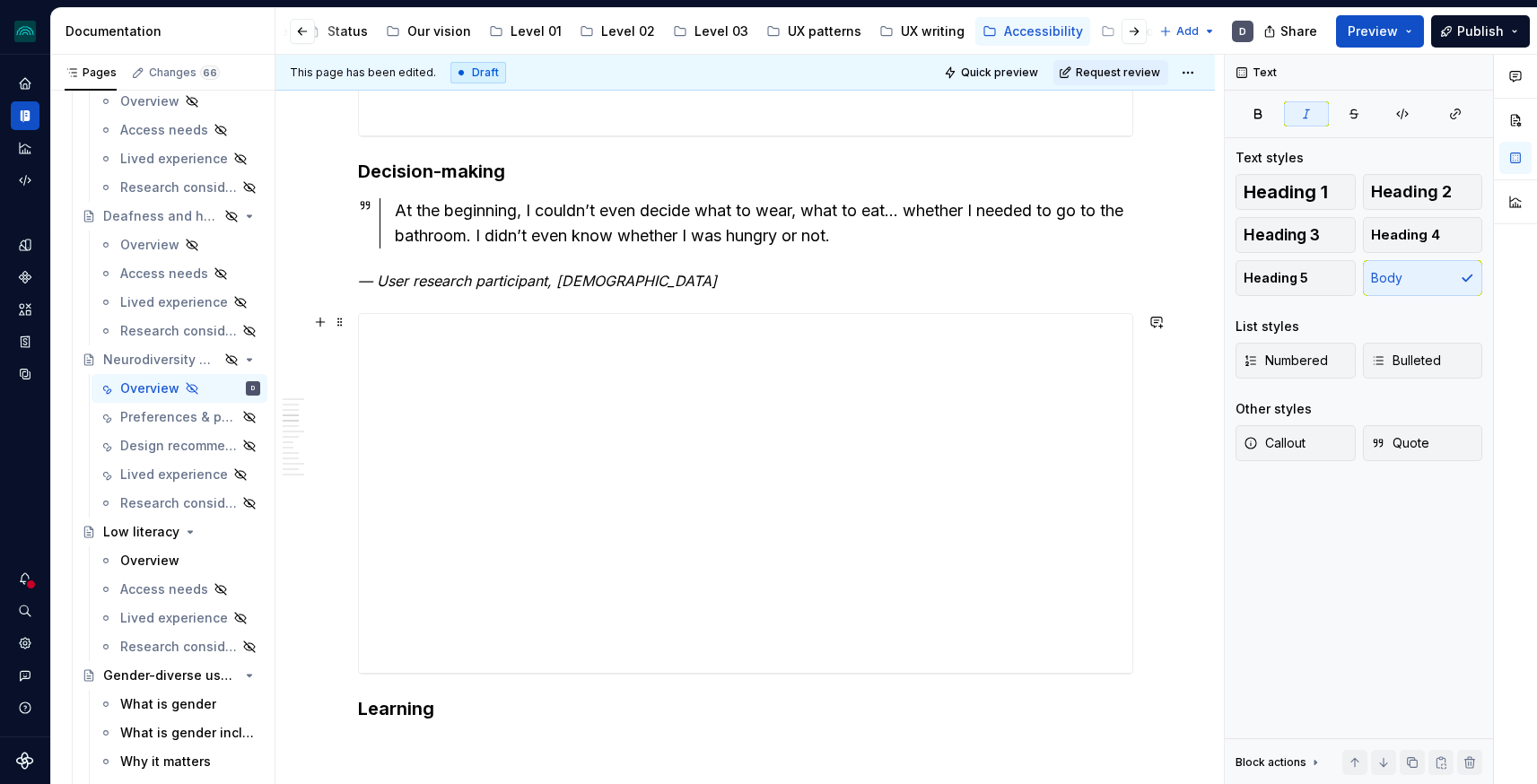
scroll to position [1660, 0]
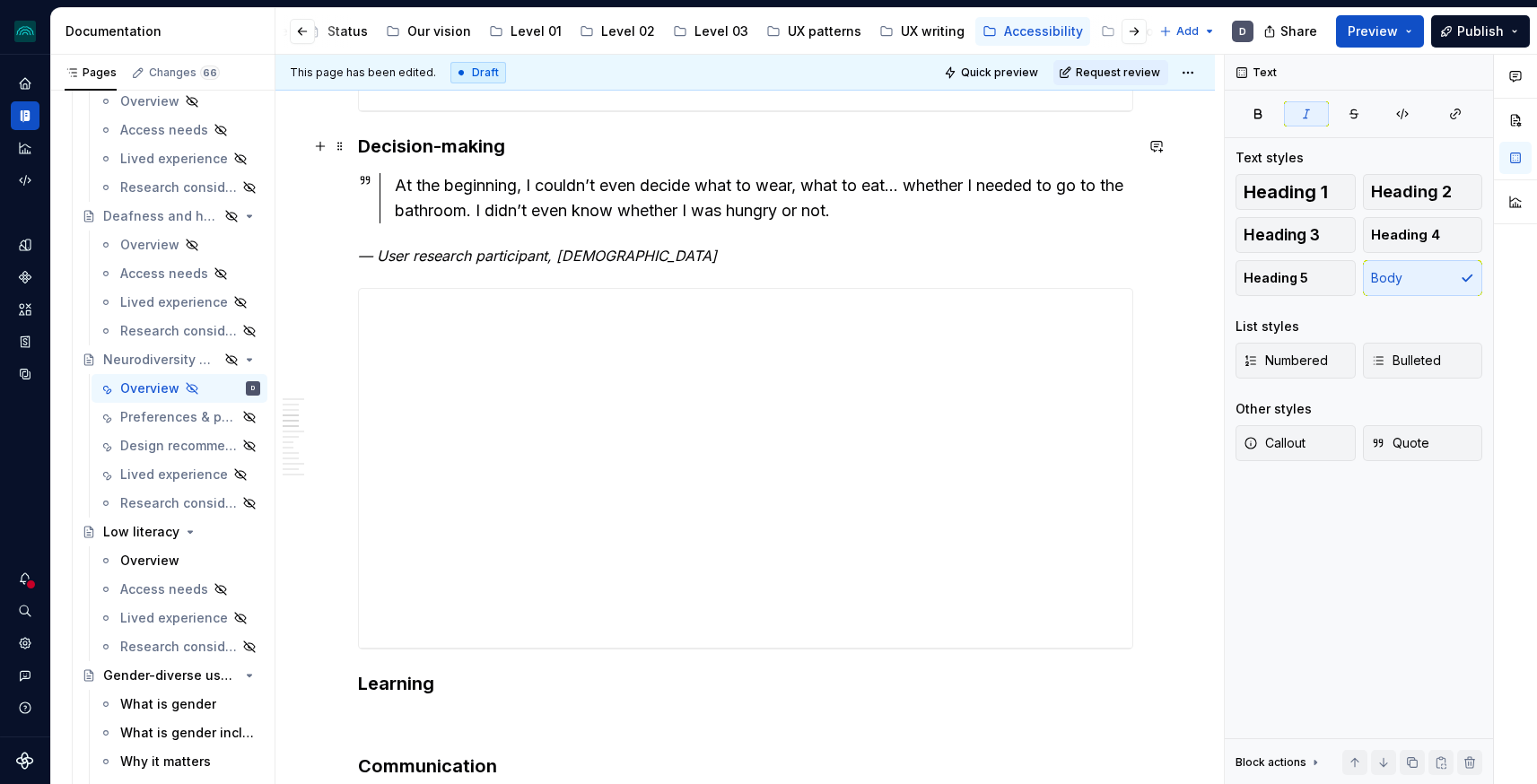
click at [546, 163] on div "**********" at bounding box center [745, 658] width 775 height 3928
click at [531, 149] on h3 "Decision-making" at bounding box center [745, 146] width 775 height 25
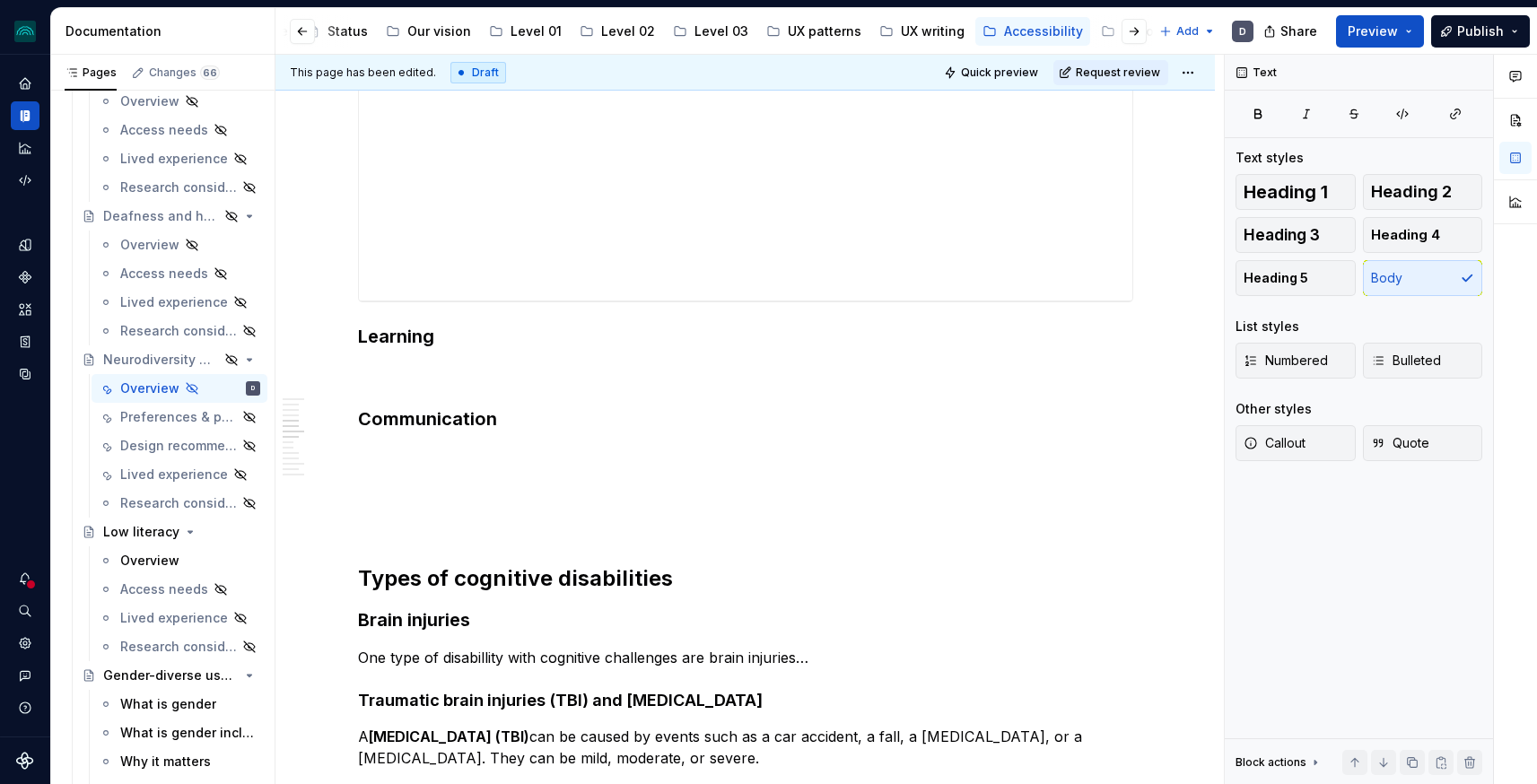
scroll to position [2105, 0]
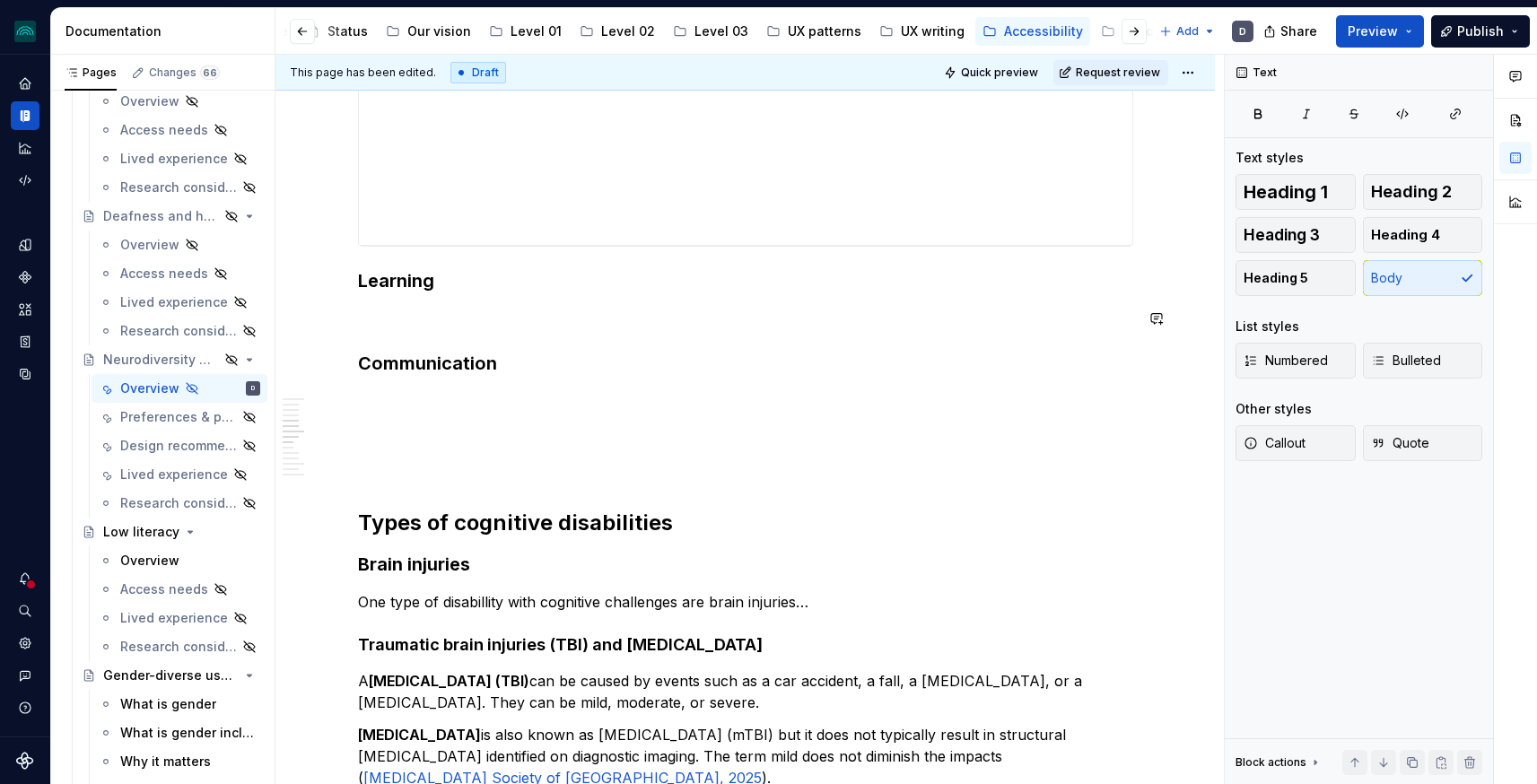
click at [442, 302] on div "**********" at bounding box center [745, 234] width 775 height 3971
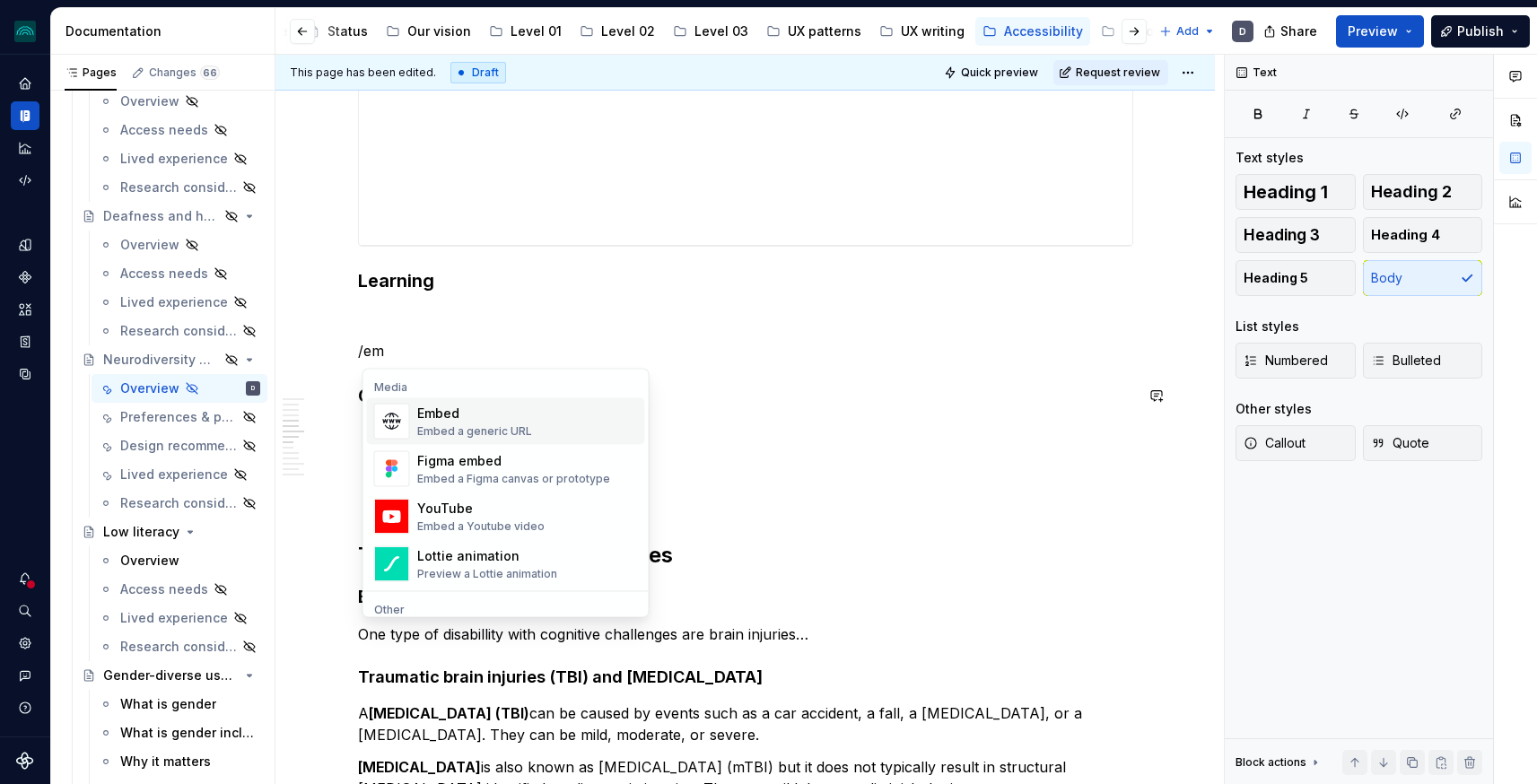
click at [418, 413] on div "Embed" at bounding box center [475, 413] width 115 height 18
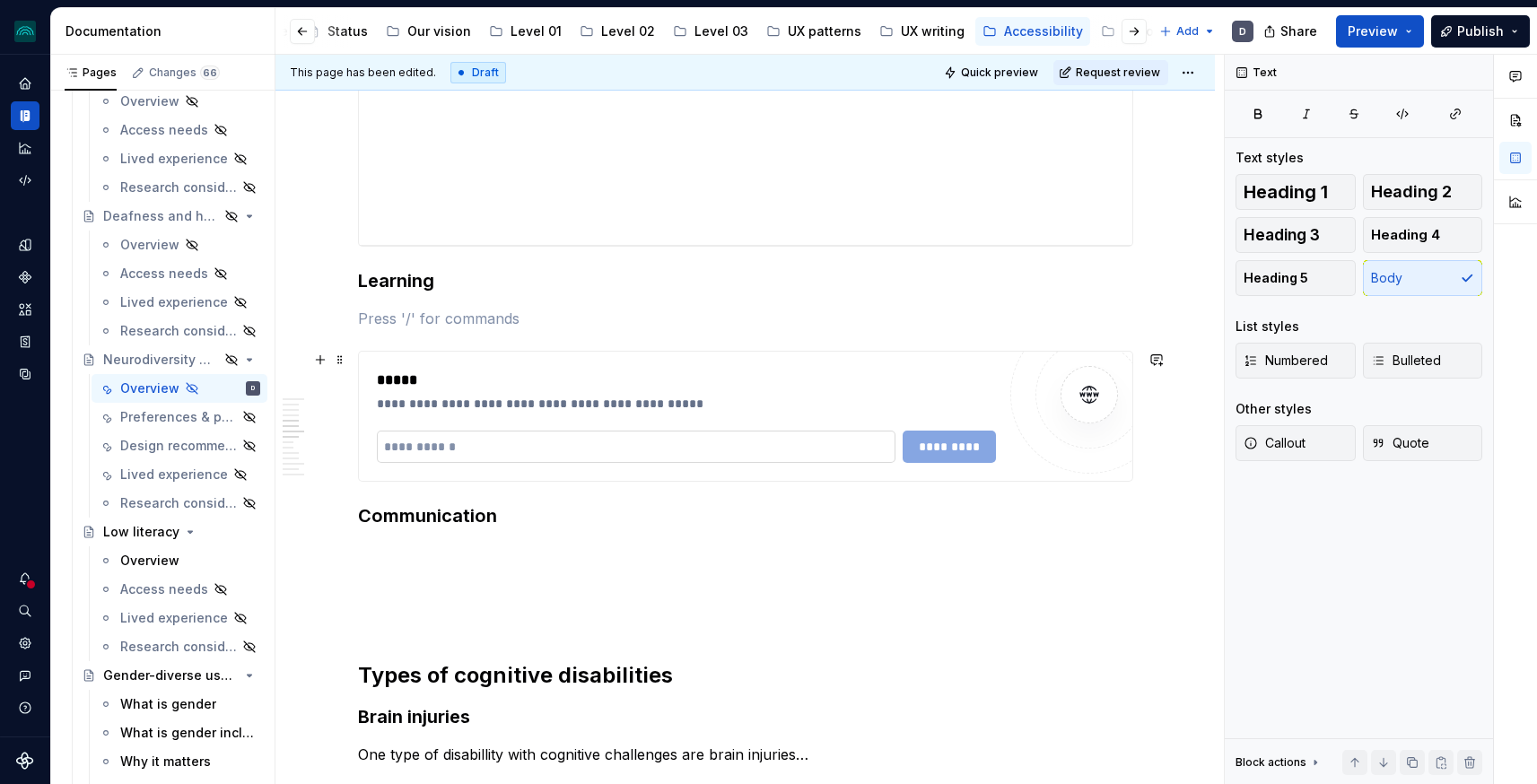
click at [516, 446] on input "text" at bounding box center [636, 447] width 520 height 32
type textarea "*"
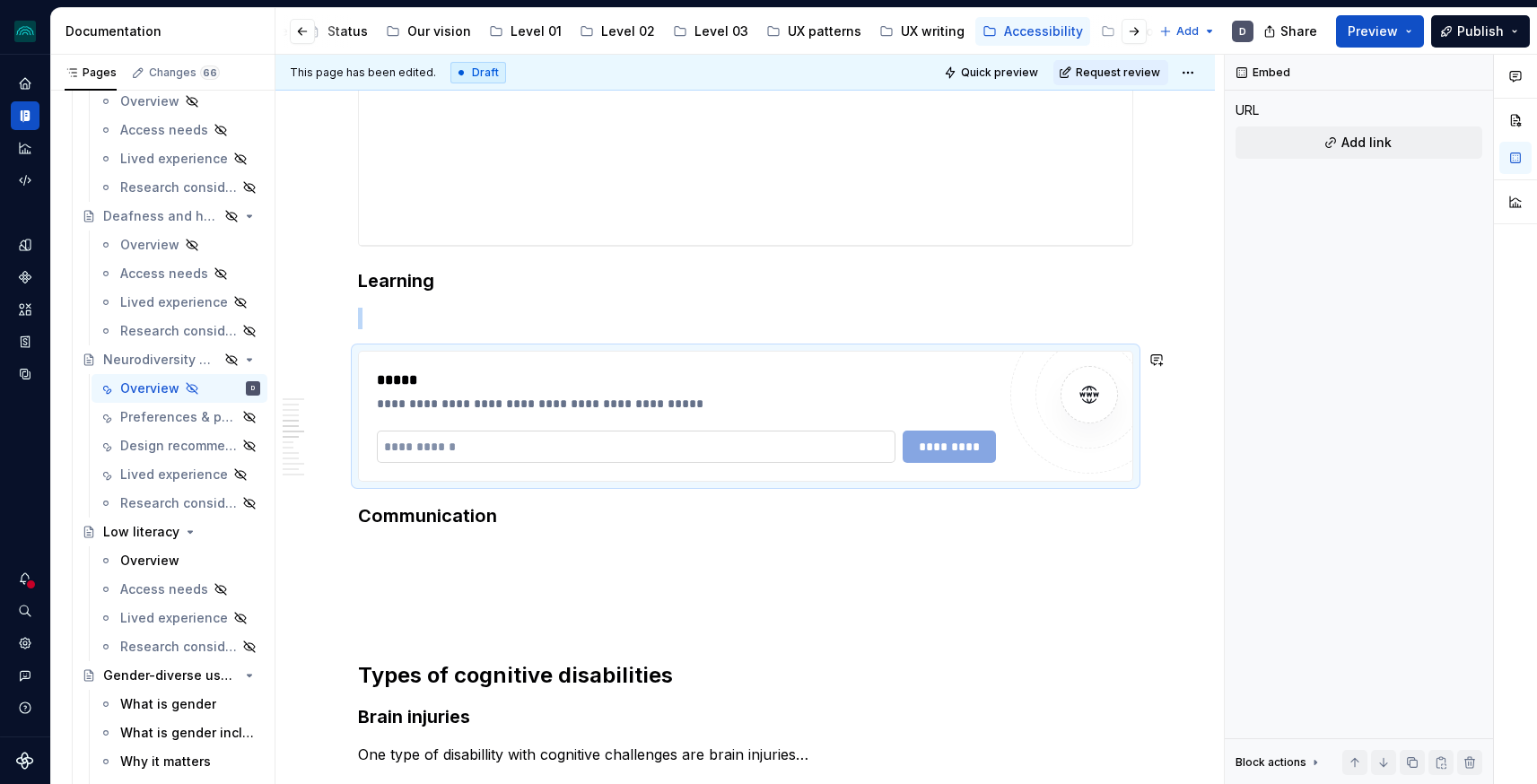
click at [516, 446] on input "text" at bounding box center [636, 447] width 520 height 32
paste input "**********"
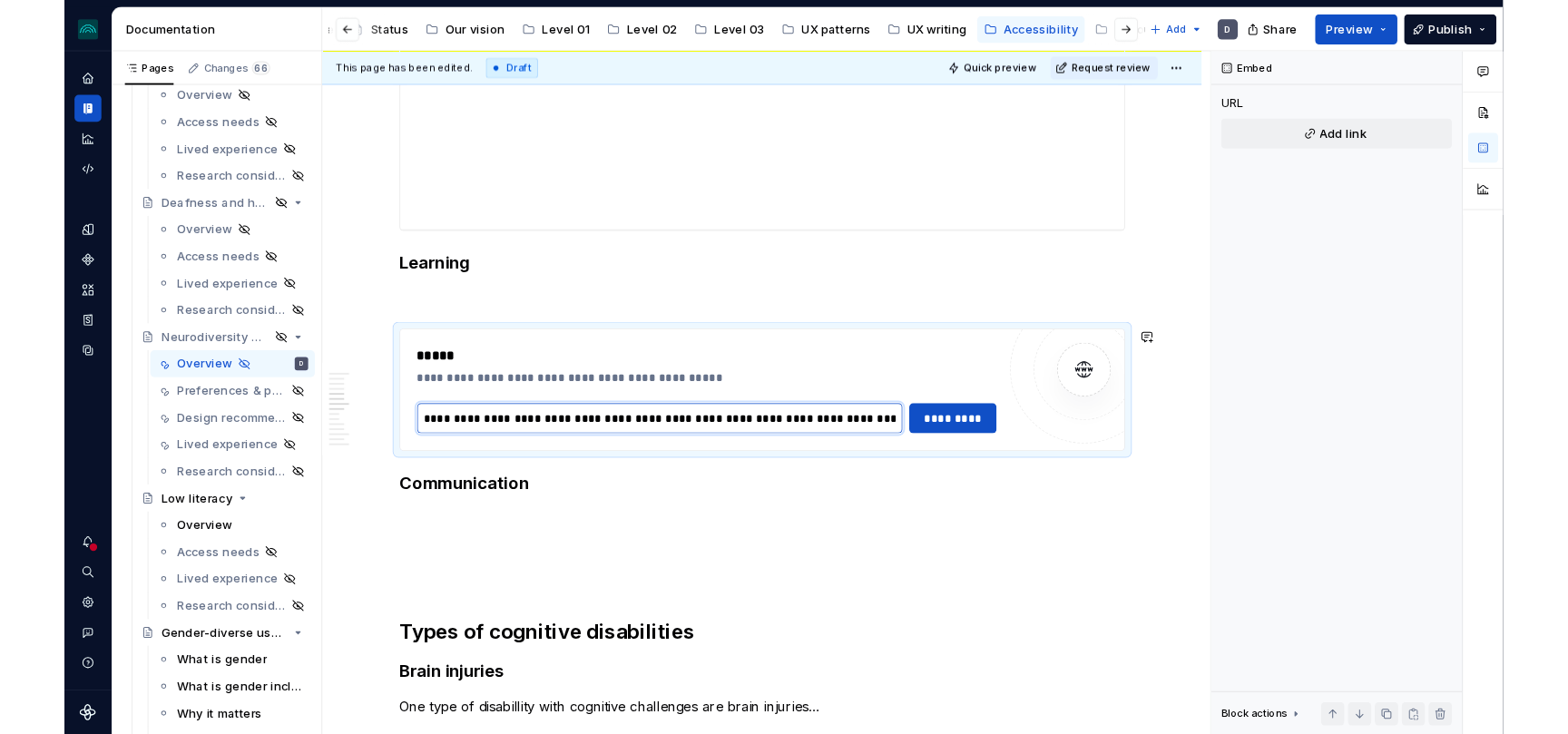
scroll to position [0, 1215]
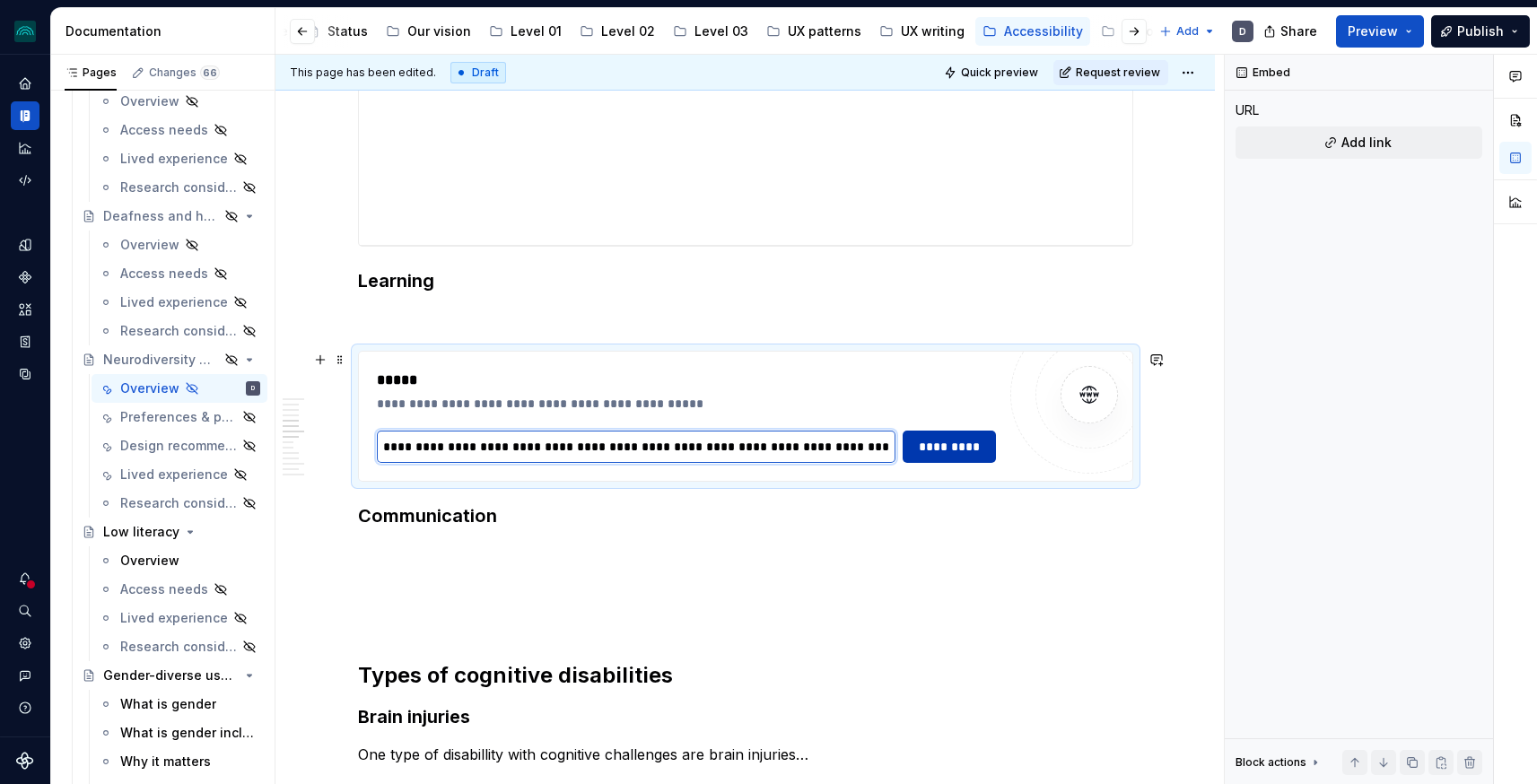
type input "**********"
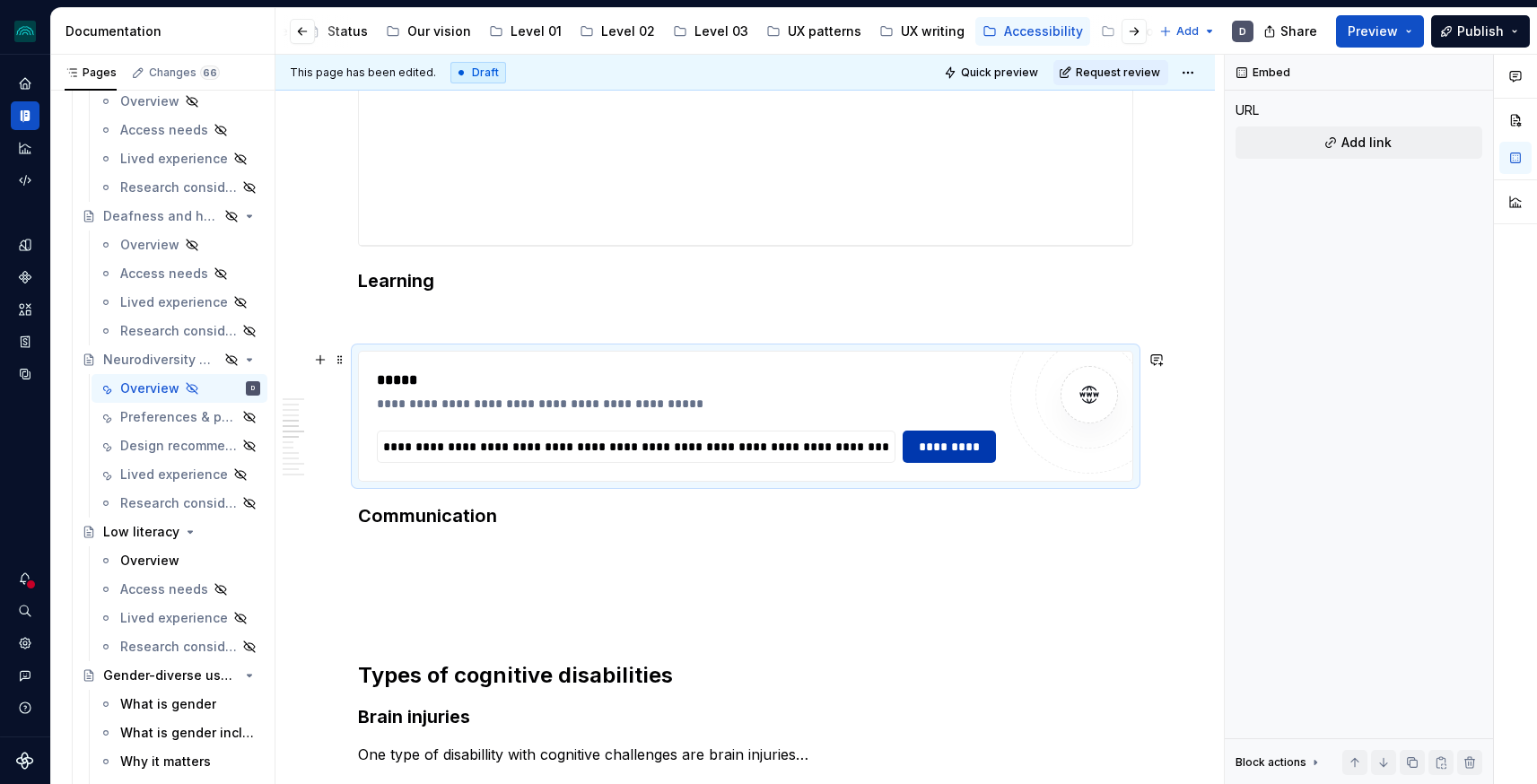
click at [972, 445] on span "*********" at bounding box center [949, 447] width 69 height 18
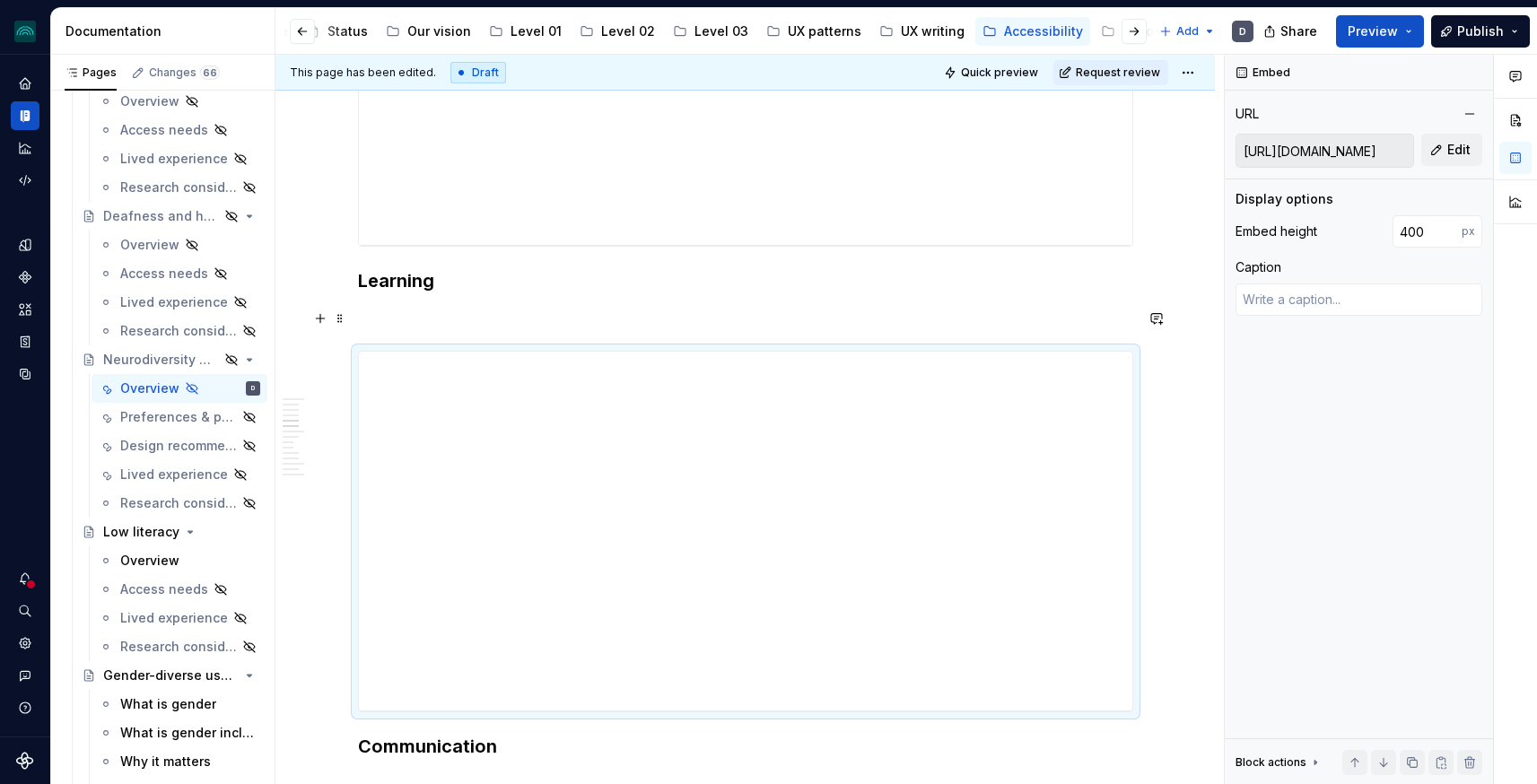
click at [489, 323] on p at bounding box center [745, 319] width 775 height 21
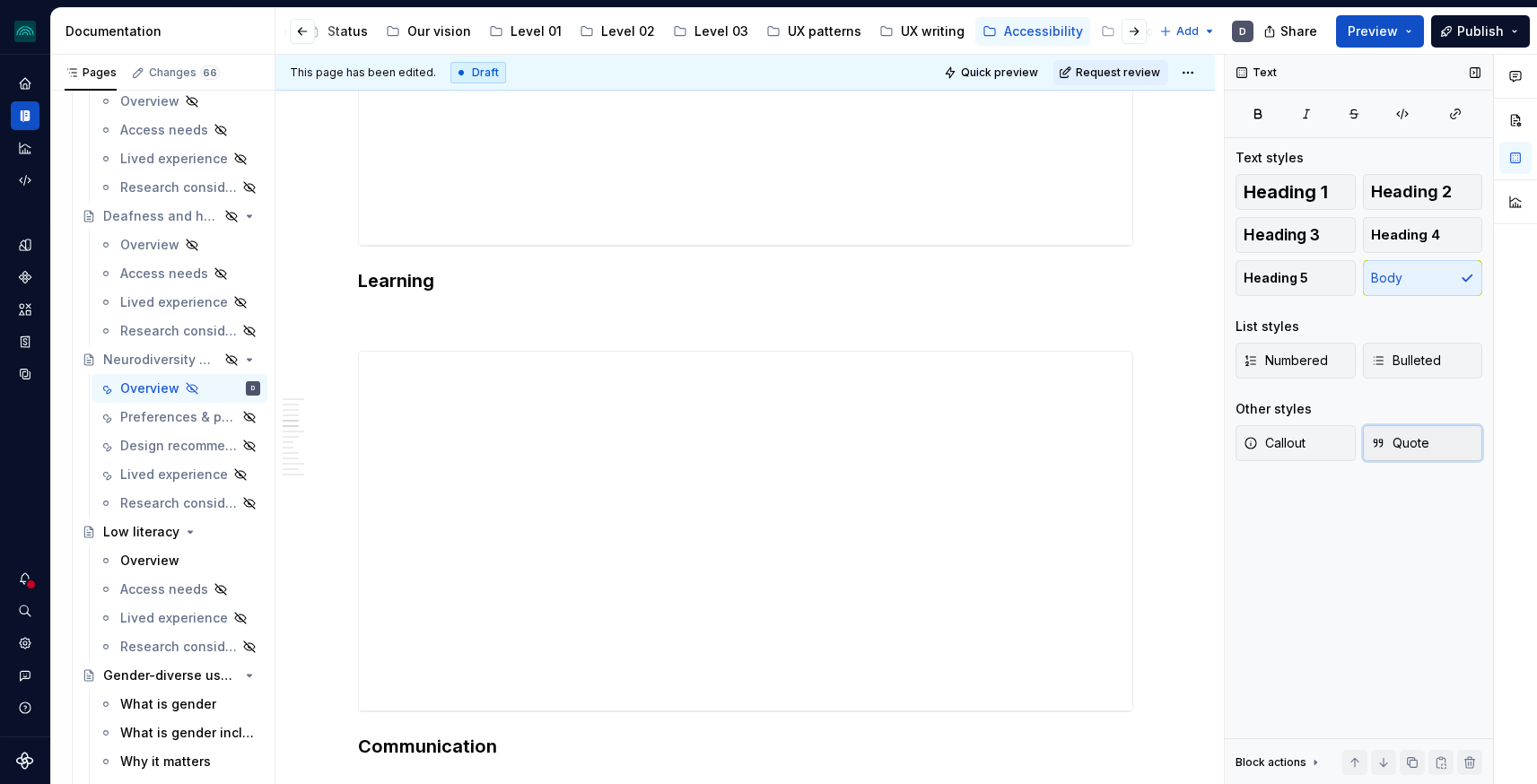
click at [1388, 434] on span "Quote" at bounding box center [1400, 443] width 59 height 18
click at [541, 304] on div "**********" at bounding box center [745, 427] width 775 height 4358
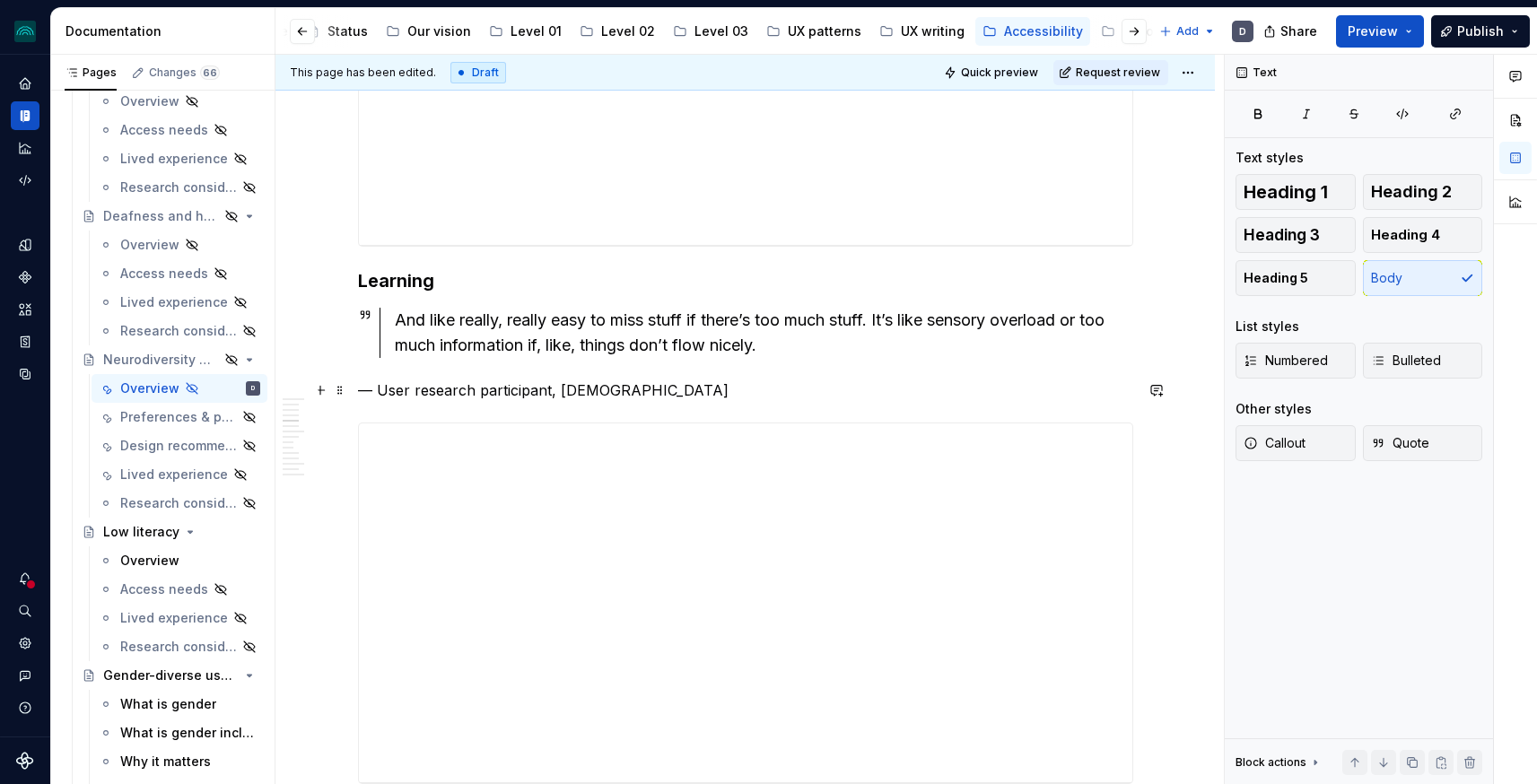
click at [607, 398] on p "— User research participant, 35-44 years old" at bounding box center [745, 390] width 775 height 21
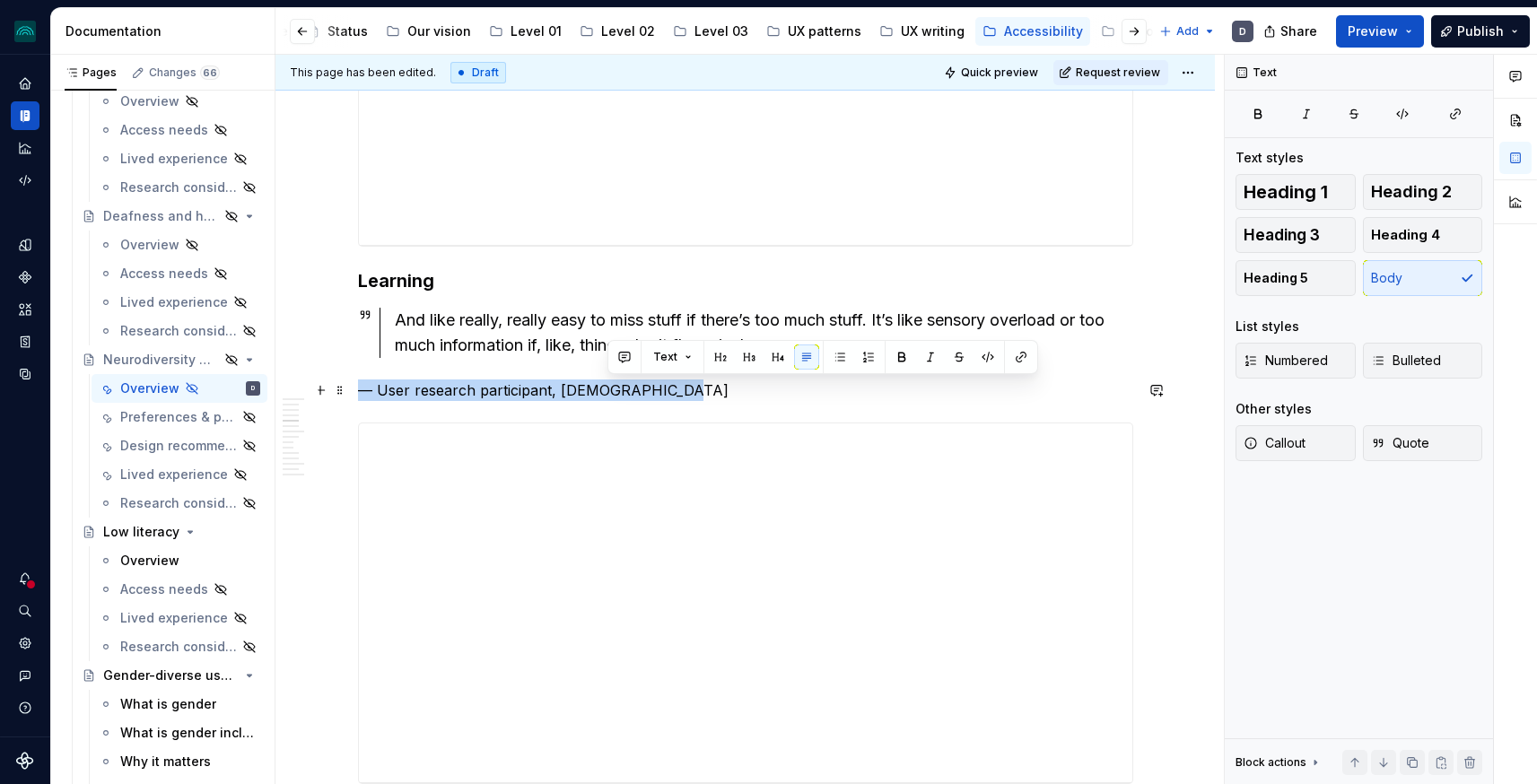
click at [607, 398] on p "— User research participant, 35-44 years old" at bounding box center [745, 390] width 775 height 21
click at [685, 354] on button "button" at bounding box center [686, 357] width 25 height 25
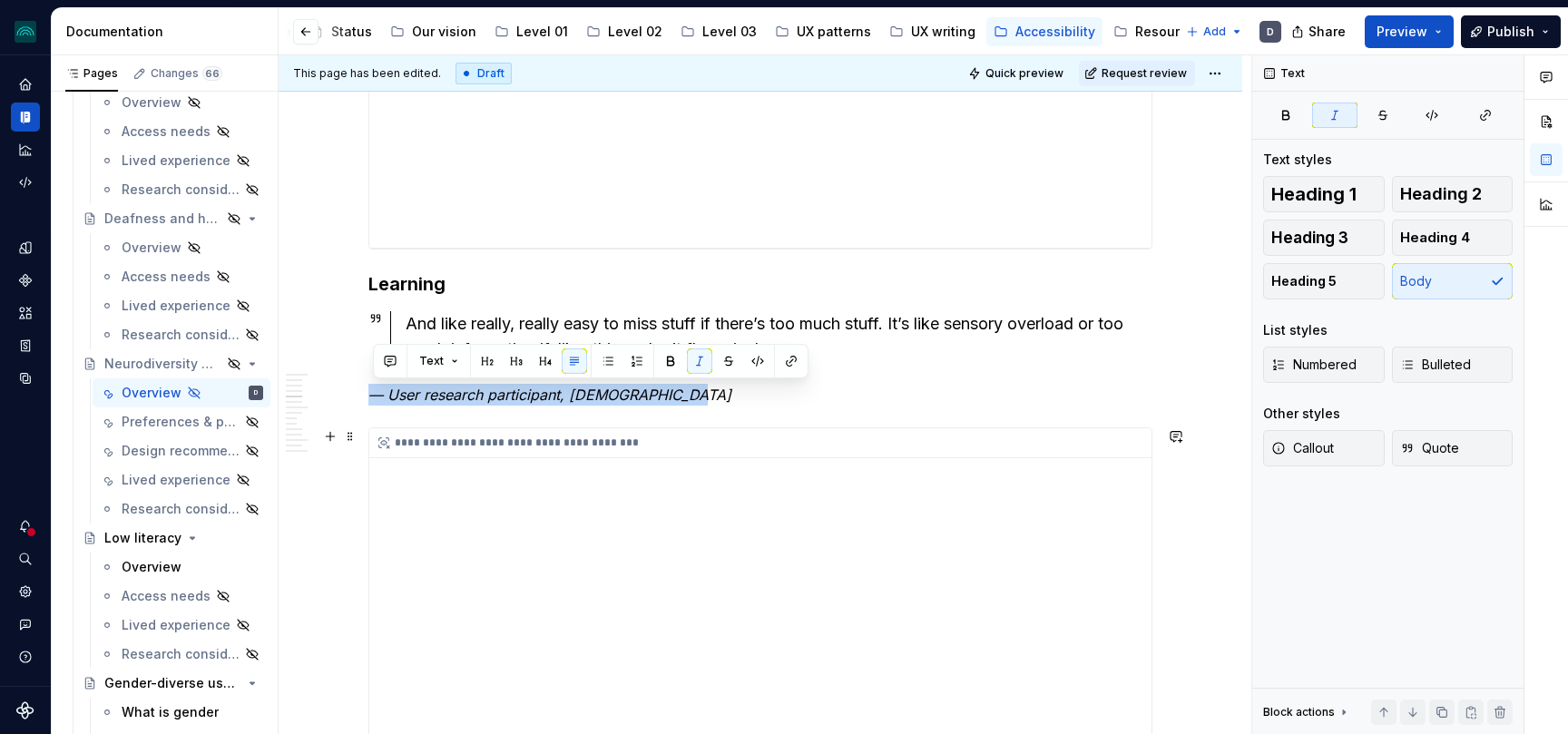
scroll to position [2130, 0]
type textarea "*"
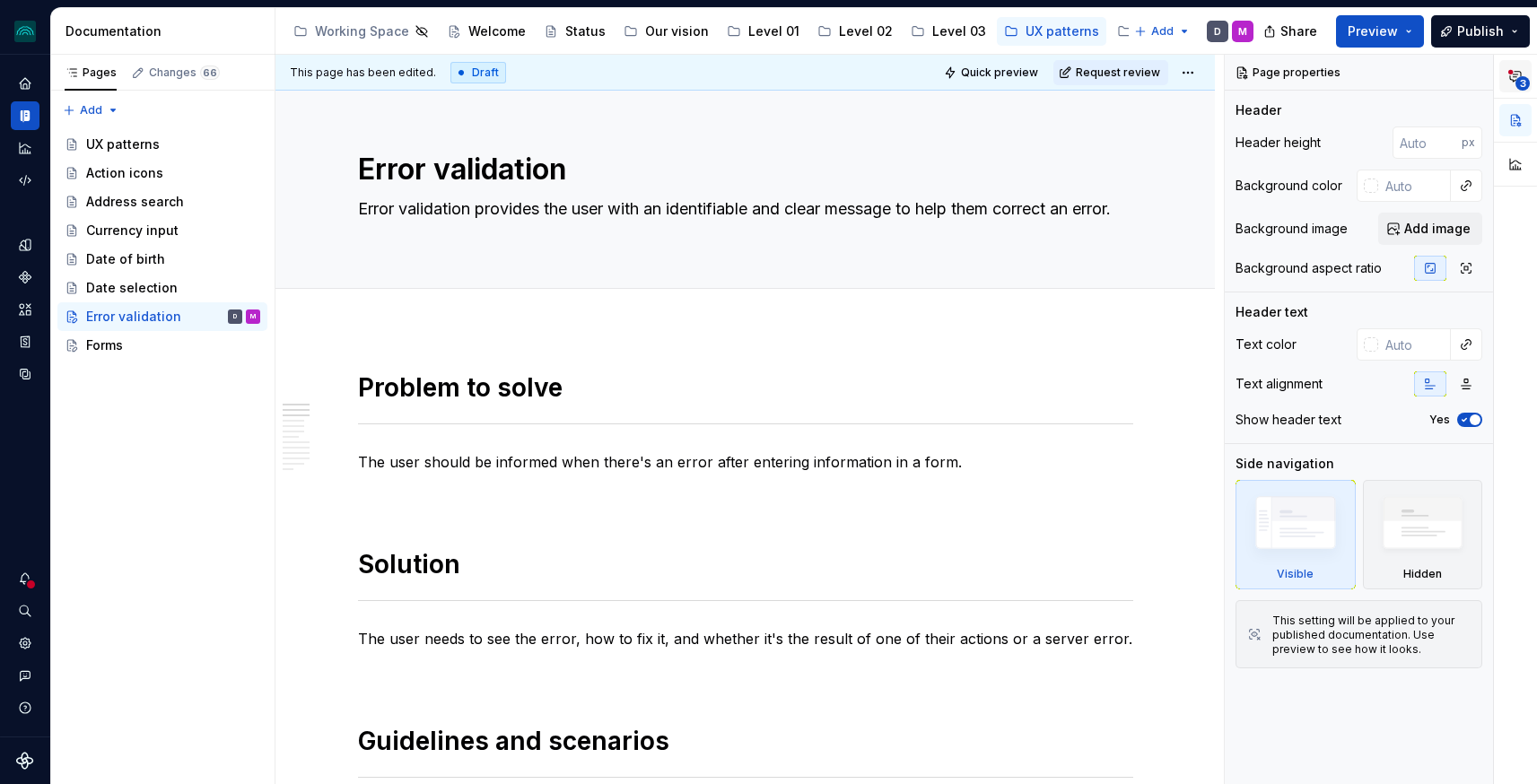
click at [1517, 73] on icon "button" at bounding box center [1516, 76] width 15 height 15
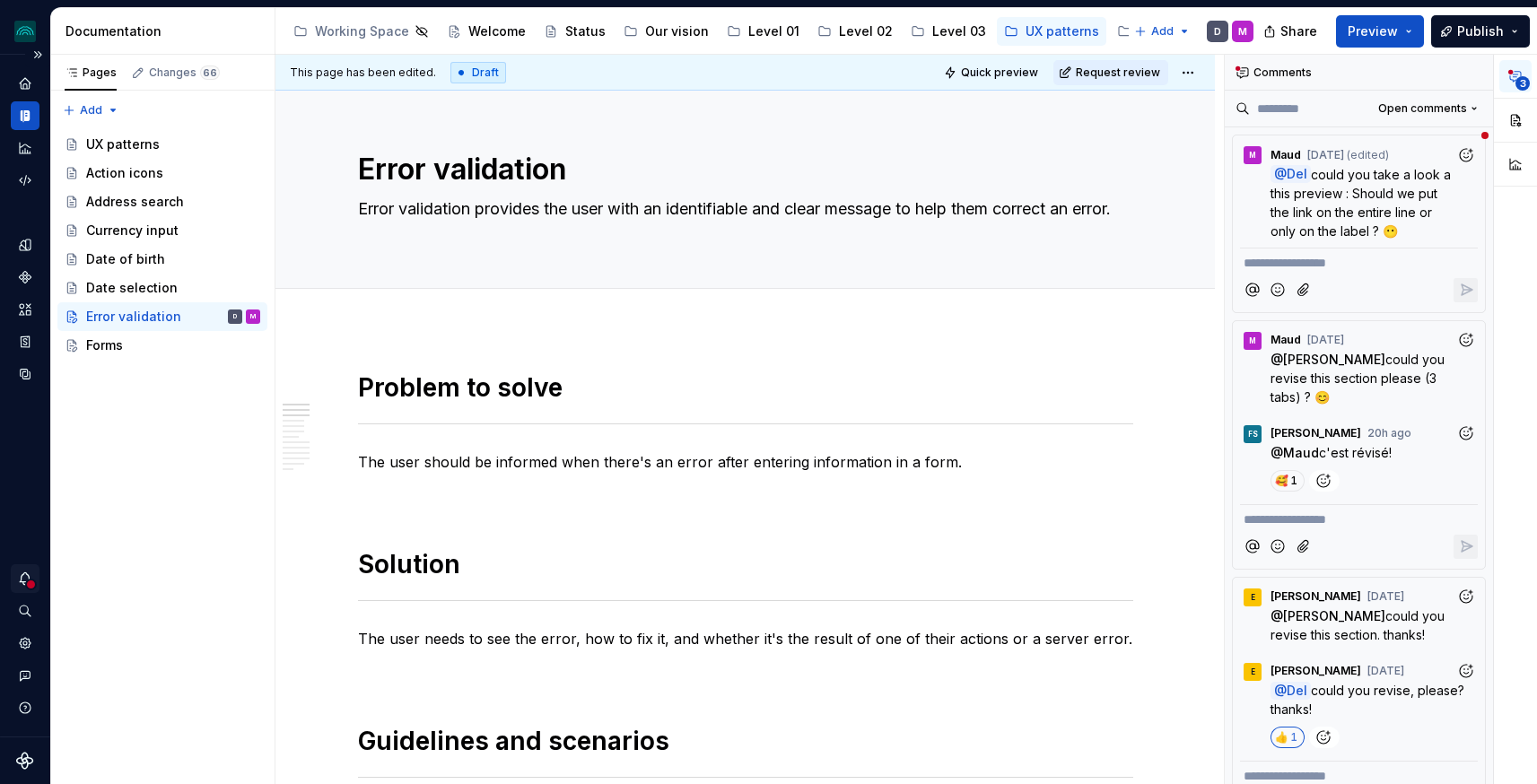
click at [25, 576] on icon "Notifications" at bounding box center [24, 578] width 17 height 17
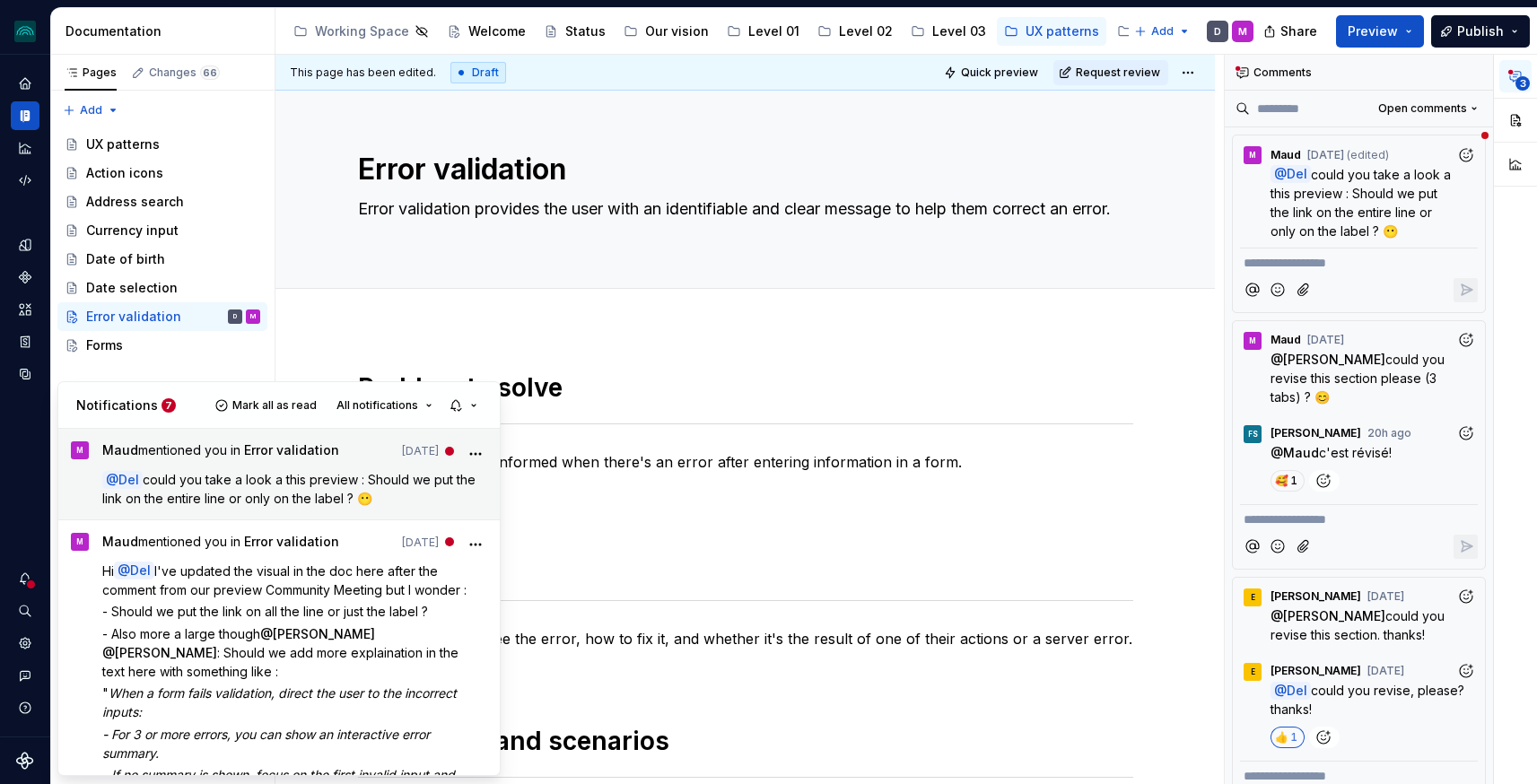
scroll to position [59, 0]
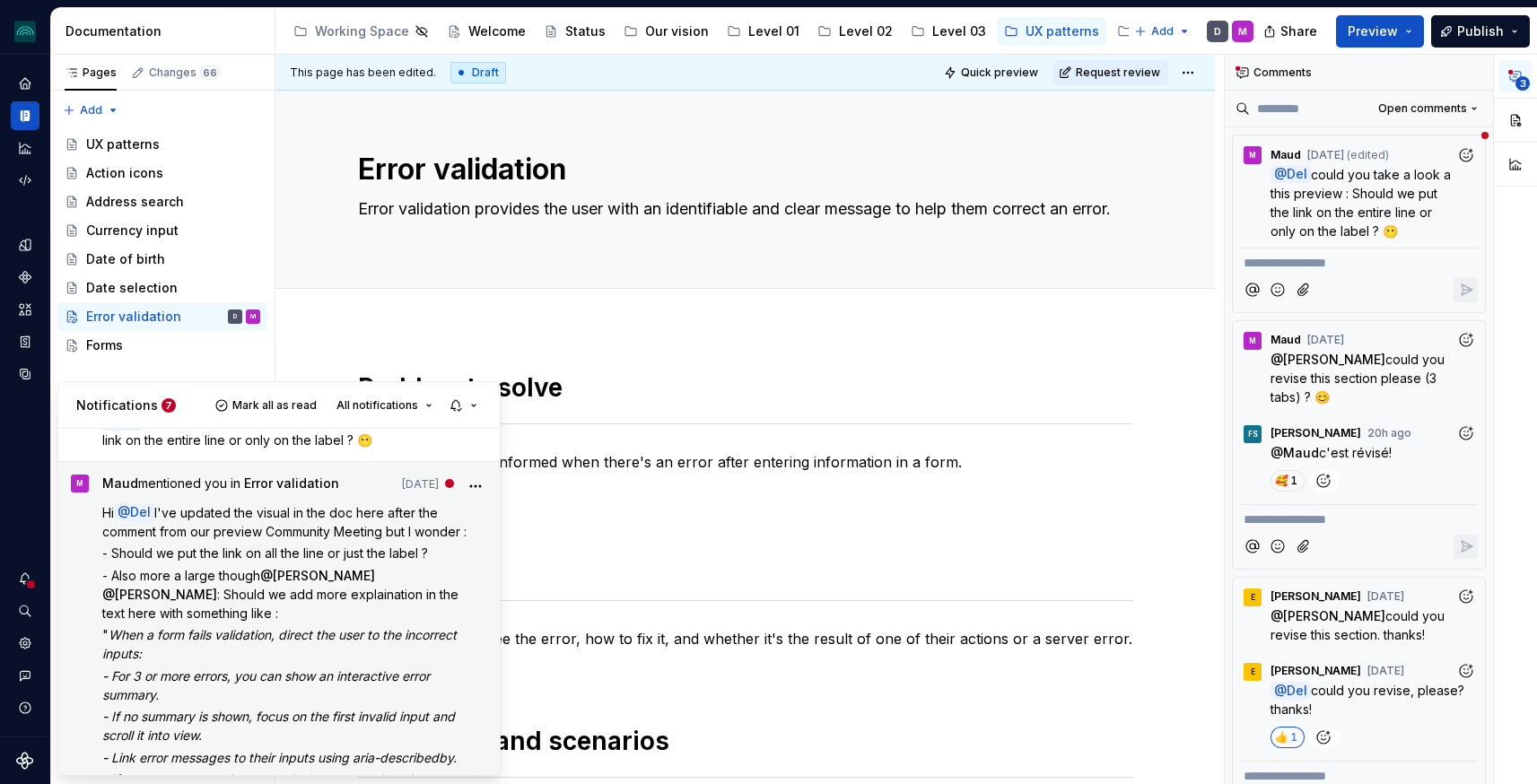
click at [277, 563] on div "Hi @ Del I've updated the visual in the doc here after the comment from our pre…" at bounding box center [296, 655] width 386 height 305
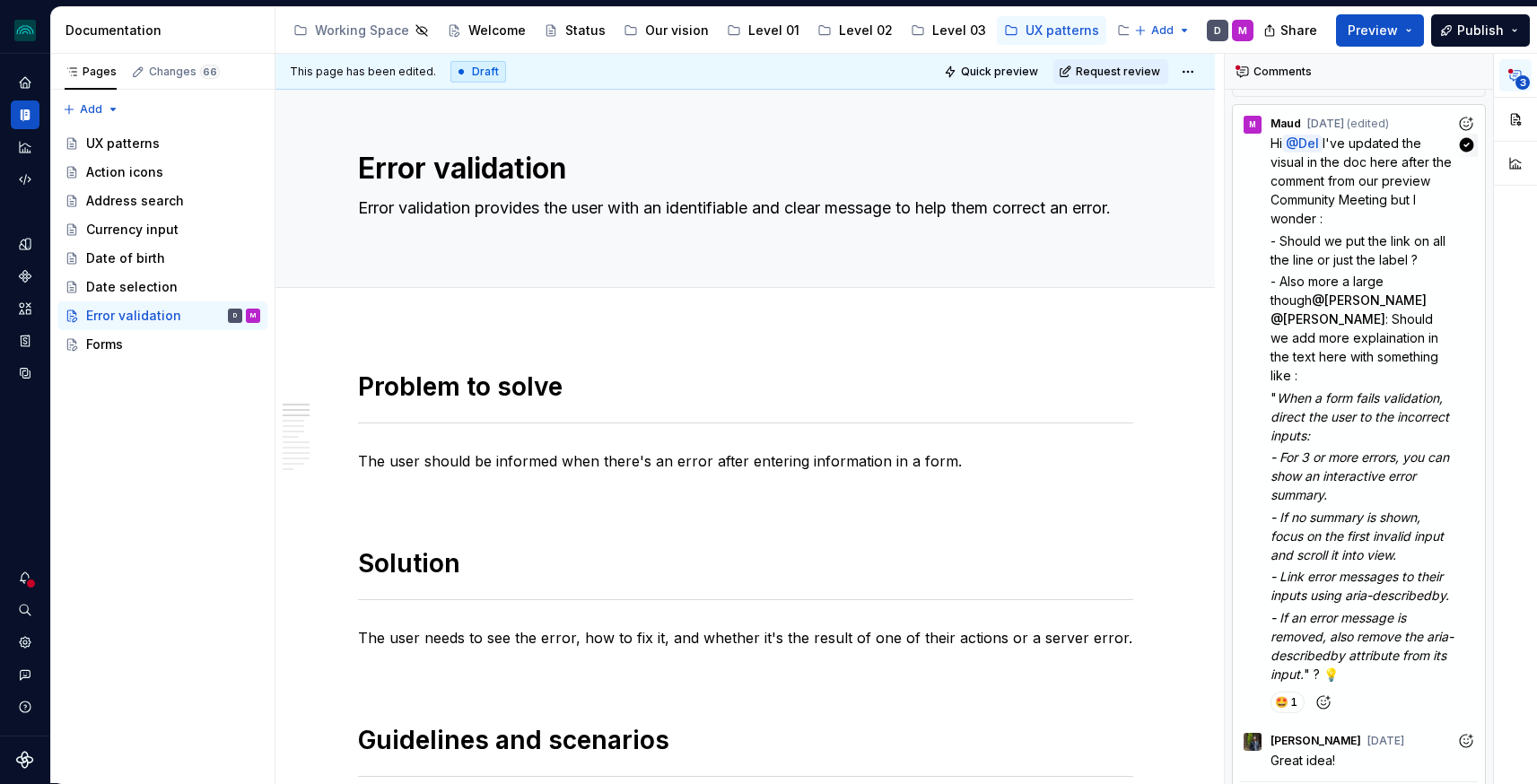
scroll to position [520, 0]
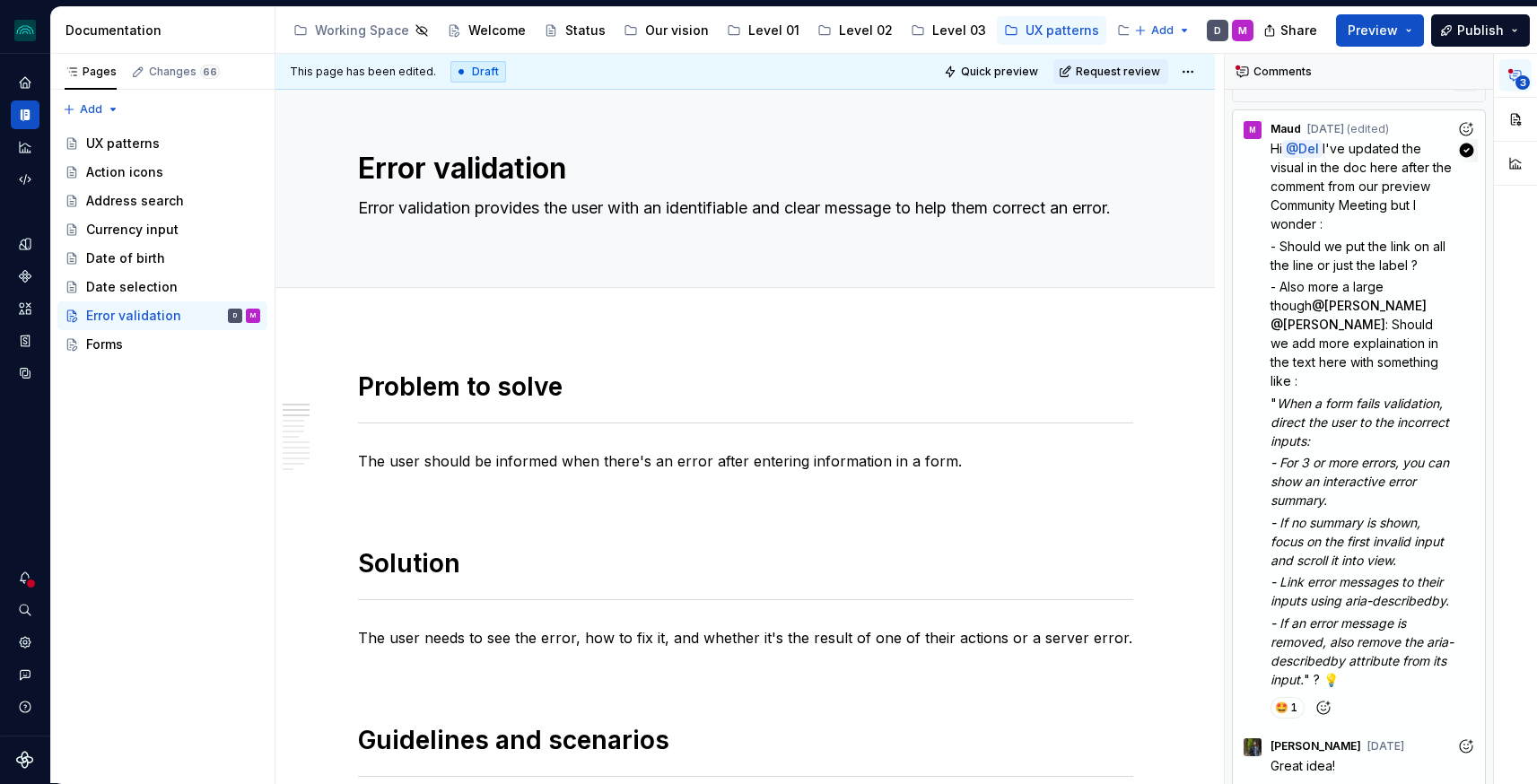
click at [1352, 199] on p "Hi @ Del I've updated the visual in the doc here after the comment from our pre…" at bounding box center [1363, 186] width 185 height 95
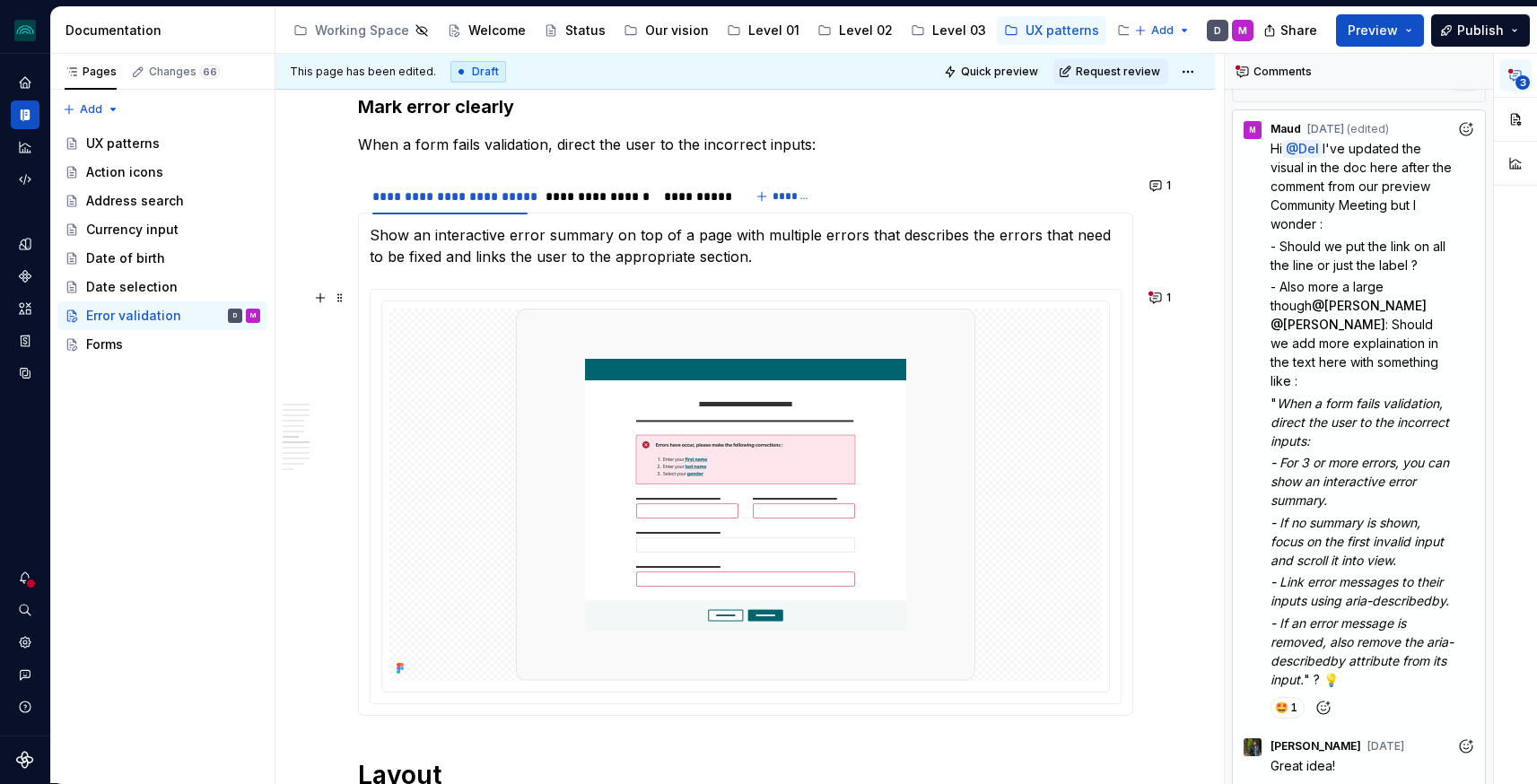
scroll to position [2267, 0]
click at [1166, 297] on button "1" at bounding box center [1162, 299] width 35 height 25
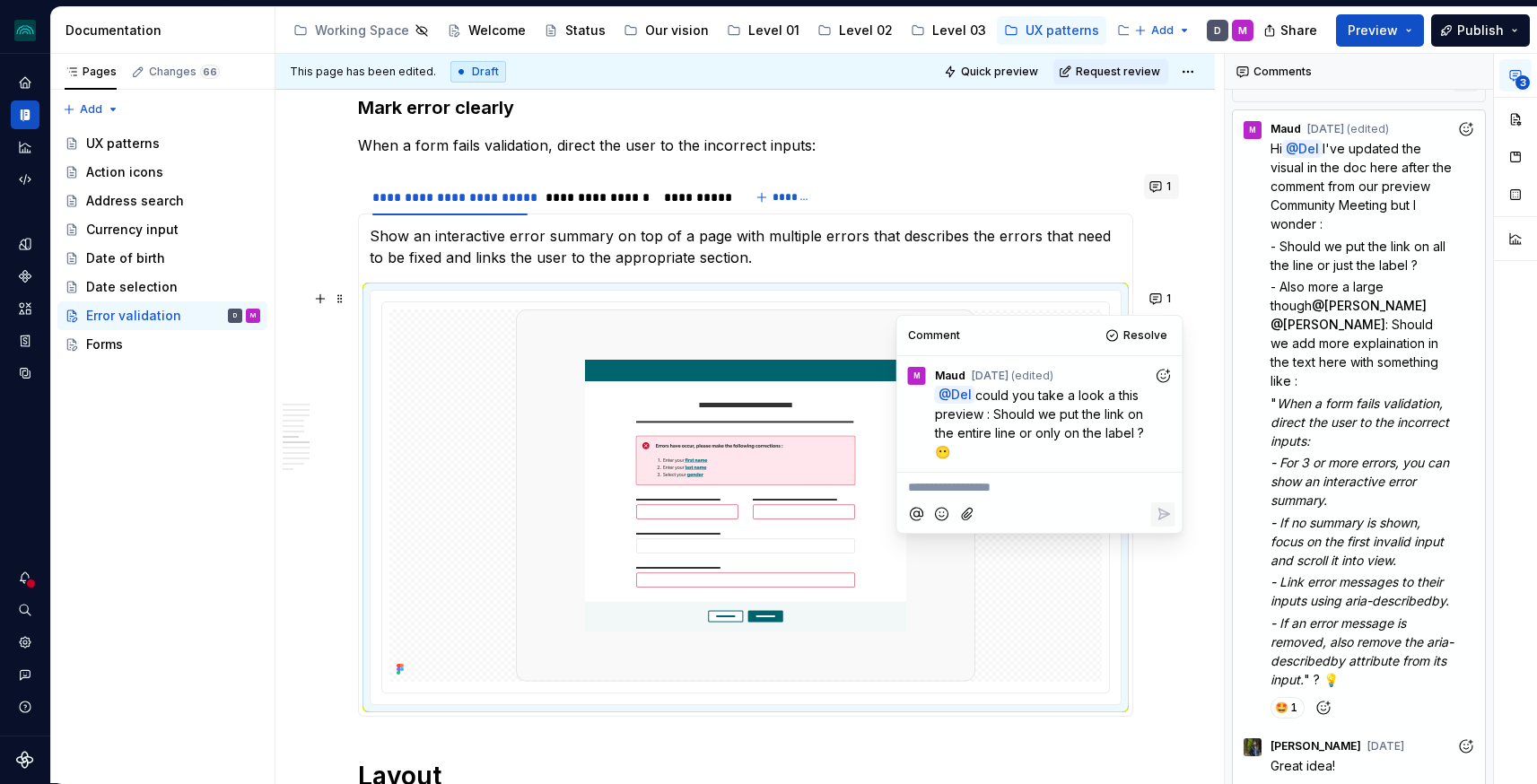
click at [1164, 187] on button "1" at bounding box center [1162, 186] width 35 height 25
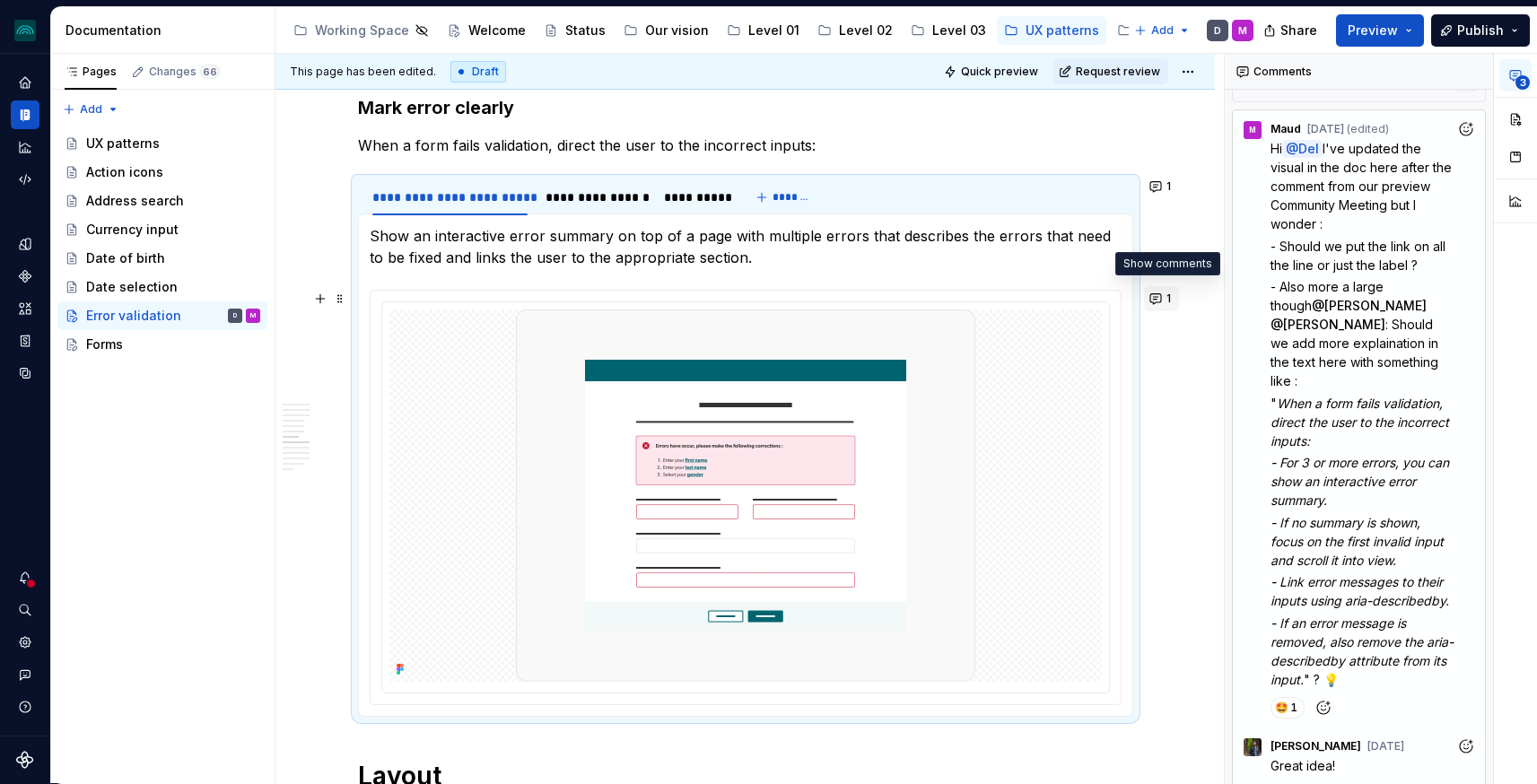
click at [1173, 288] on button "1" at bounding box center [1162, 299] width 35 height 25
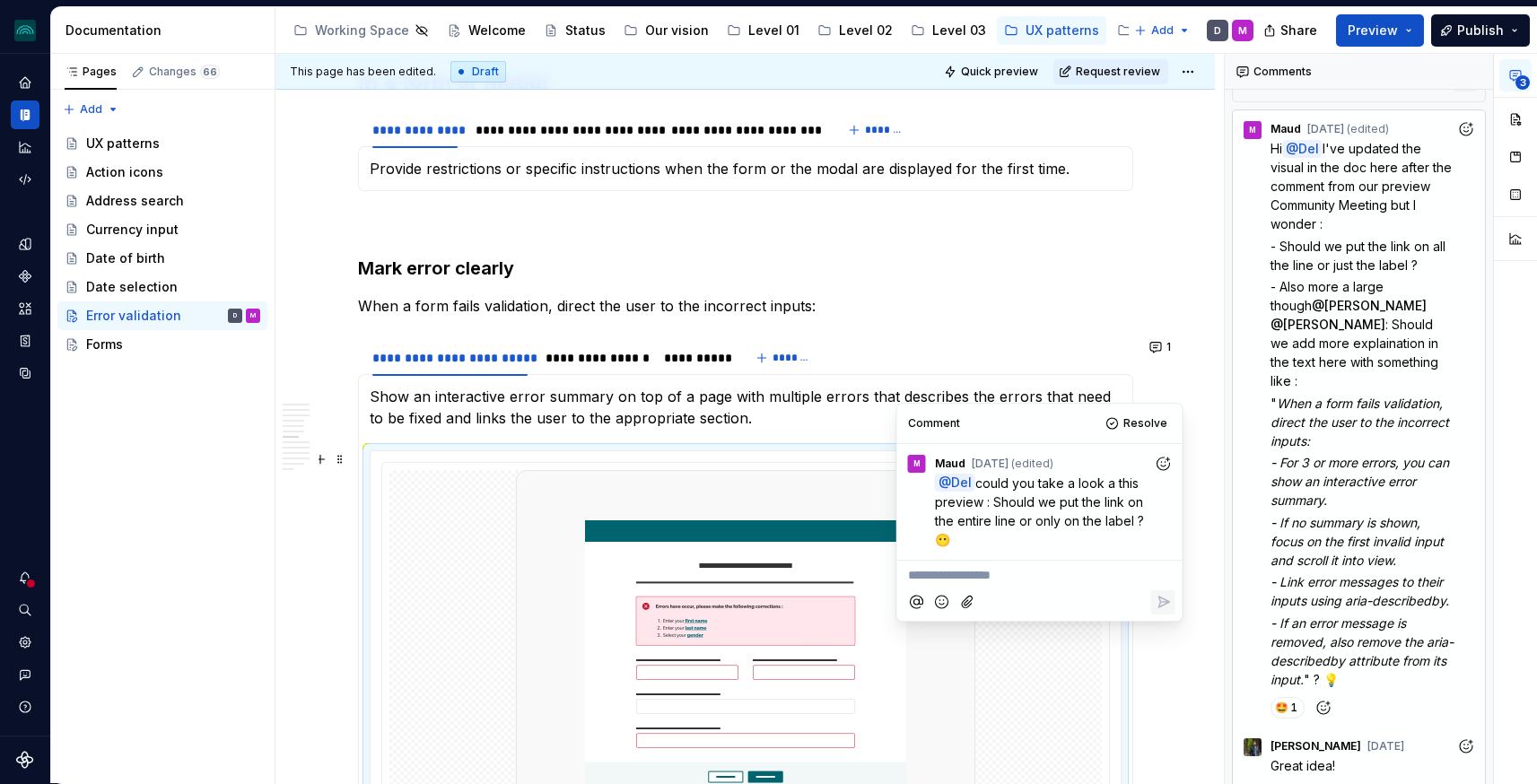
scroll to position [2205, 0]
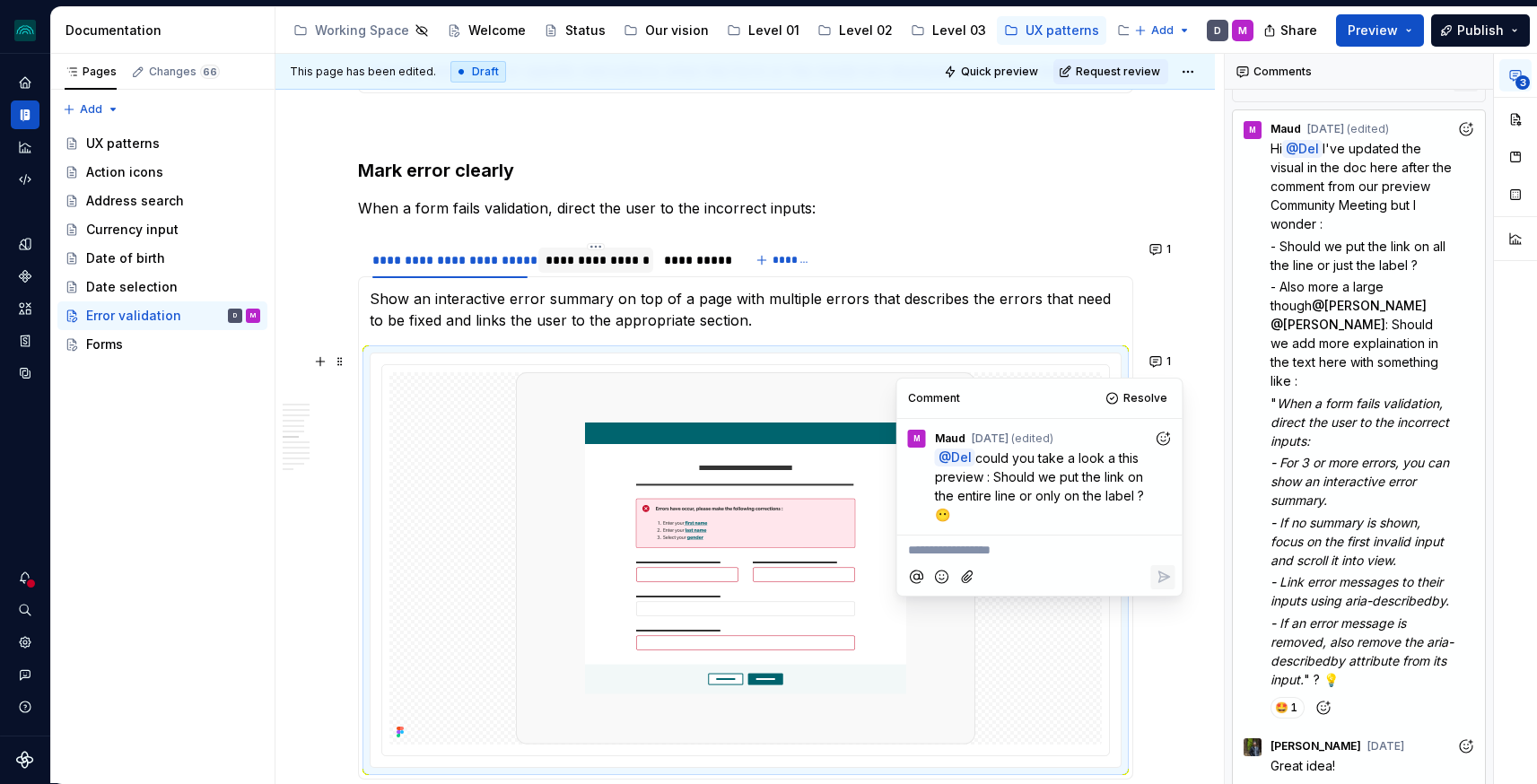
click at [599, 254] on div "**********" at bounding box center [595, 260] width 100 height 18
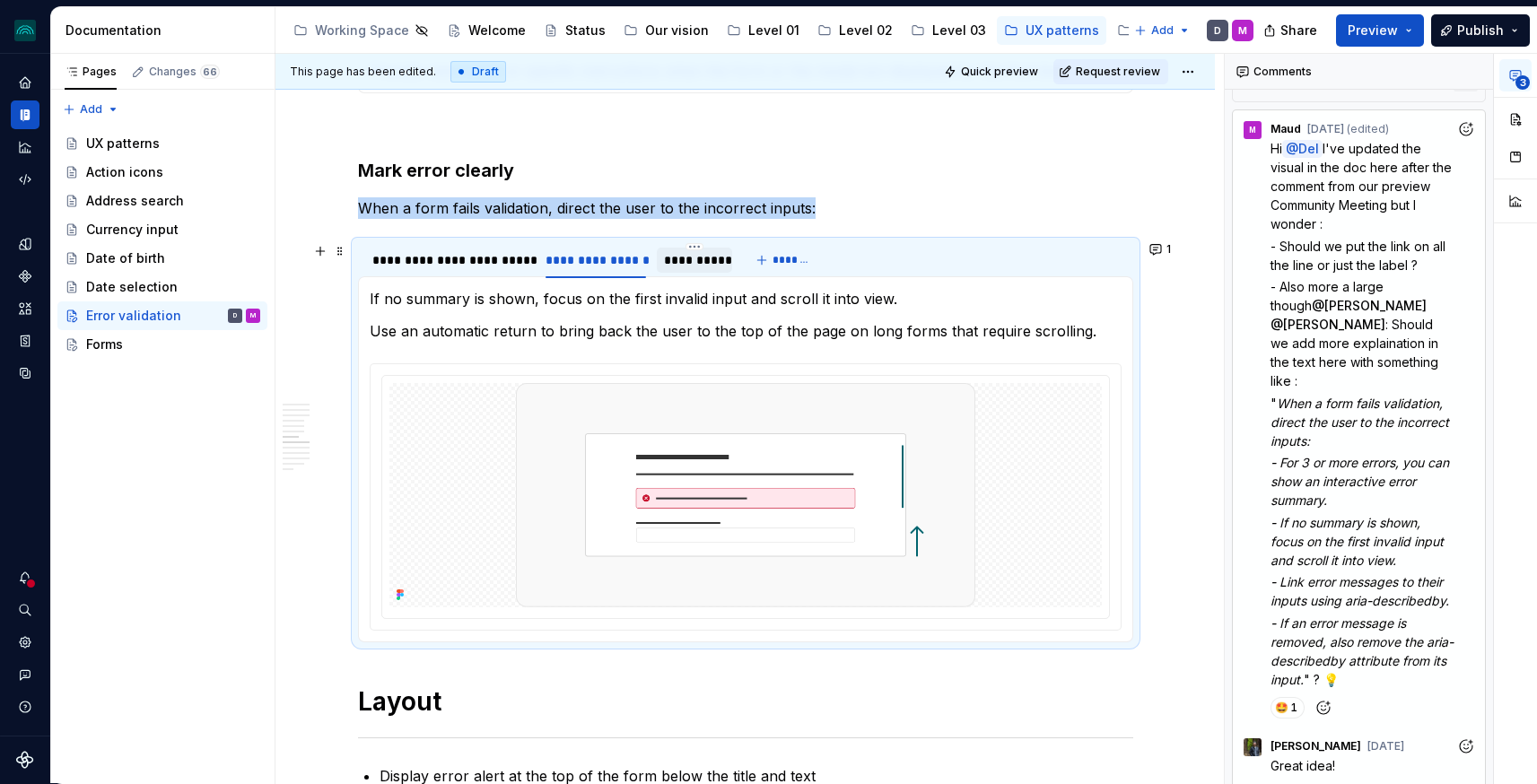
click at [687, 253] on div "**********" at bounding box center [694, 260] width 60 height 18
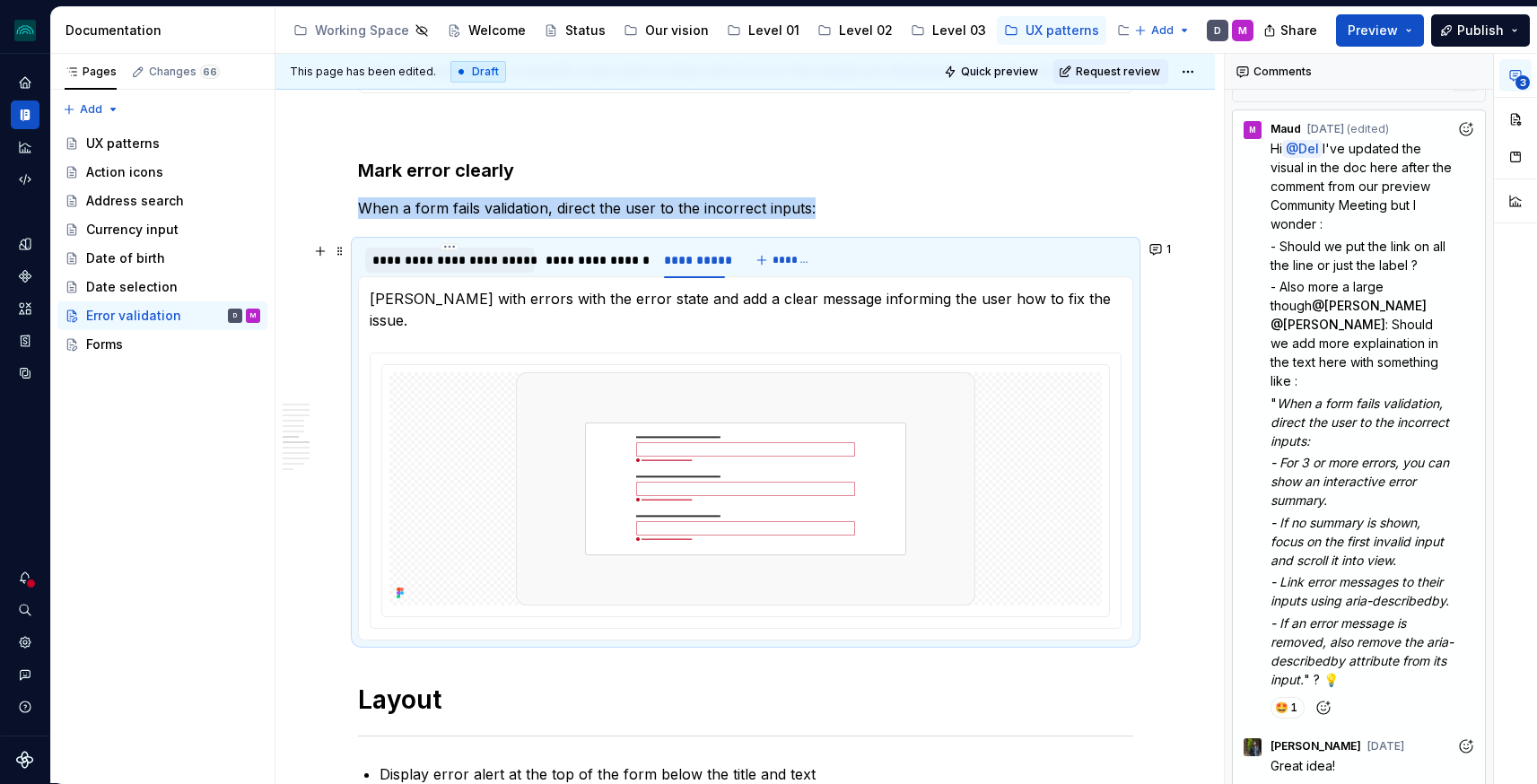
click at [411, 253] on div "**********" at bounding box center [451, 260] width 156 height 18
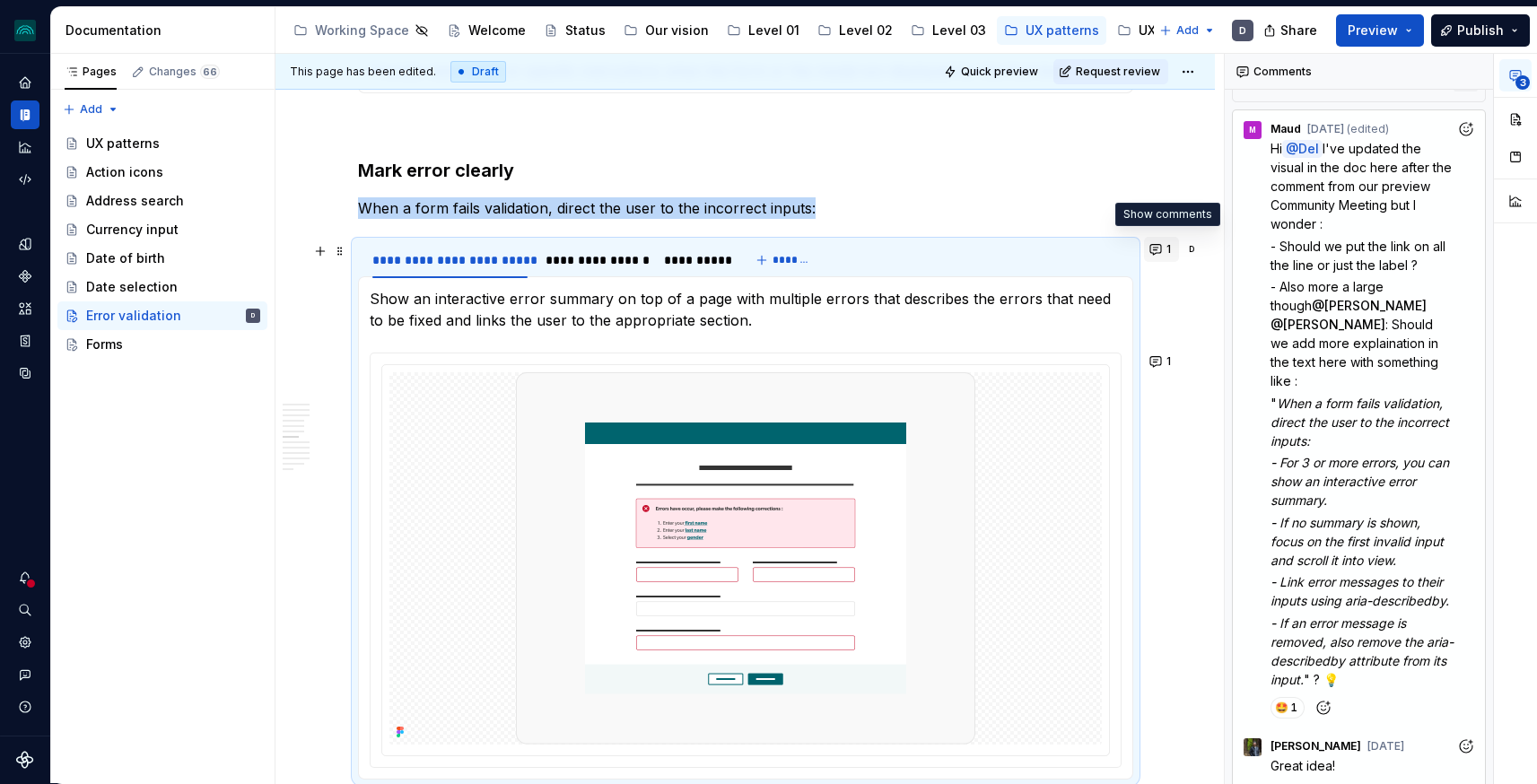
click at [1162, 252] on button "1" at bounding box center [1162, 250] width 35 height 25
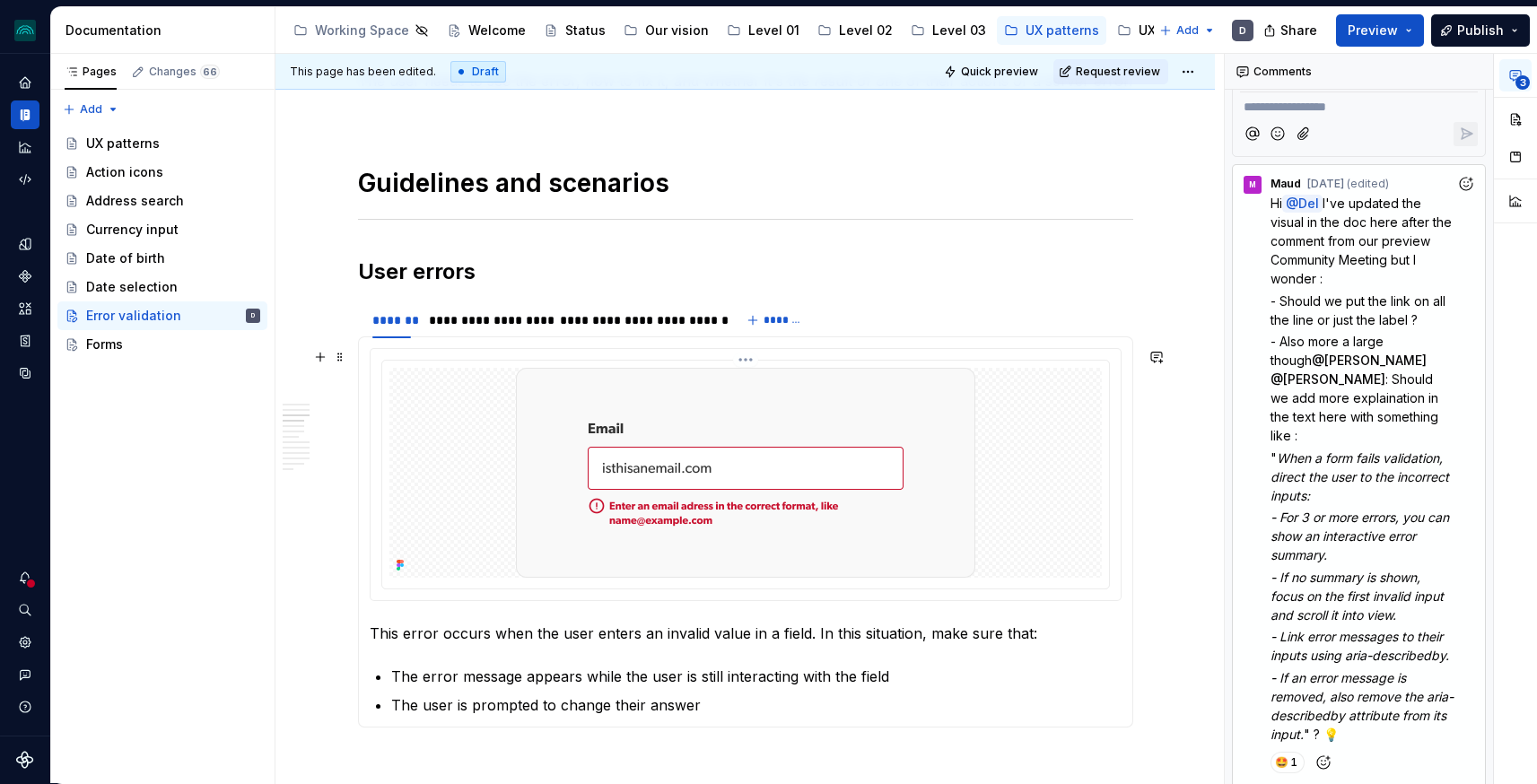
scroll to position [559, 0]
click at [496, 325] on div "**********" at bounding box center [486, 318] width 113 height 18
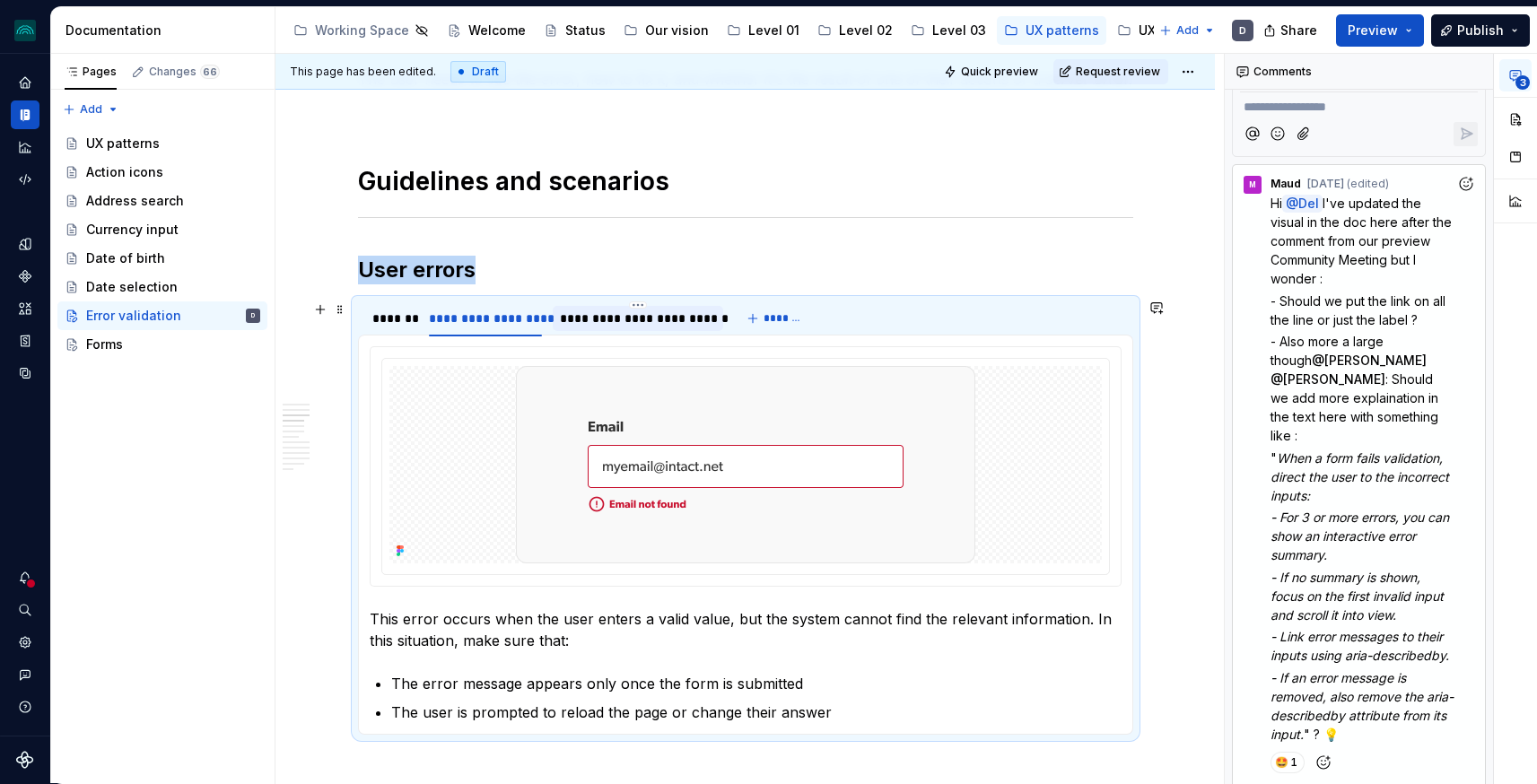
click at [629, 316] on div "**********" at bounding box center [638, 318] width 156 height 18
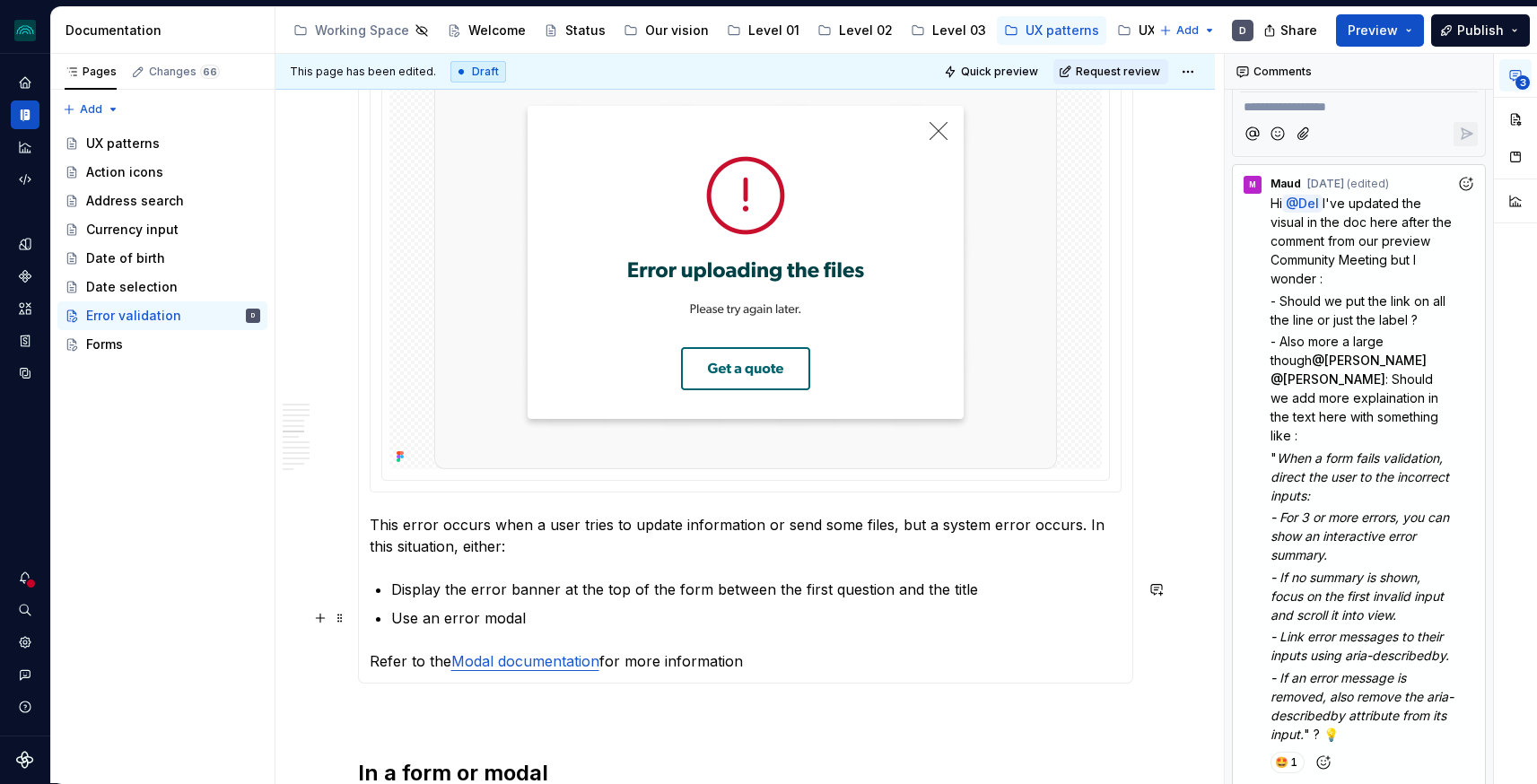
scroll to position [1389, 0]
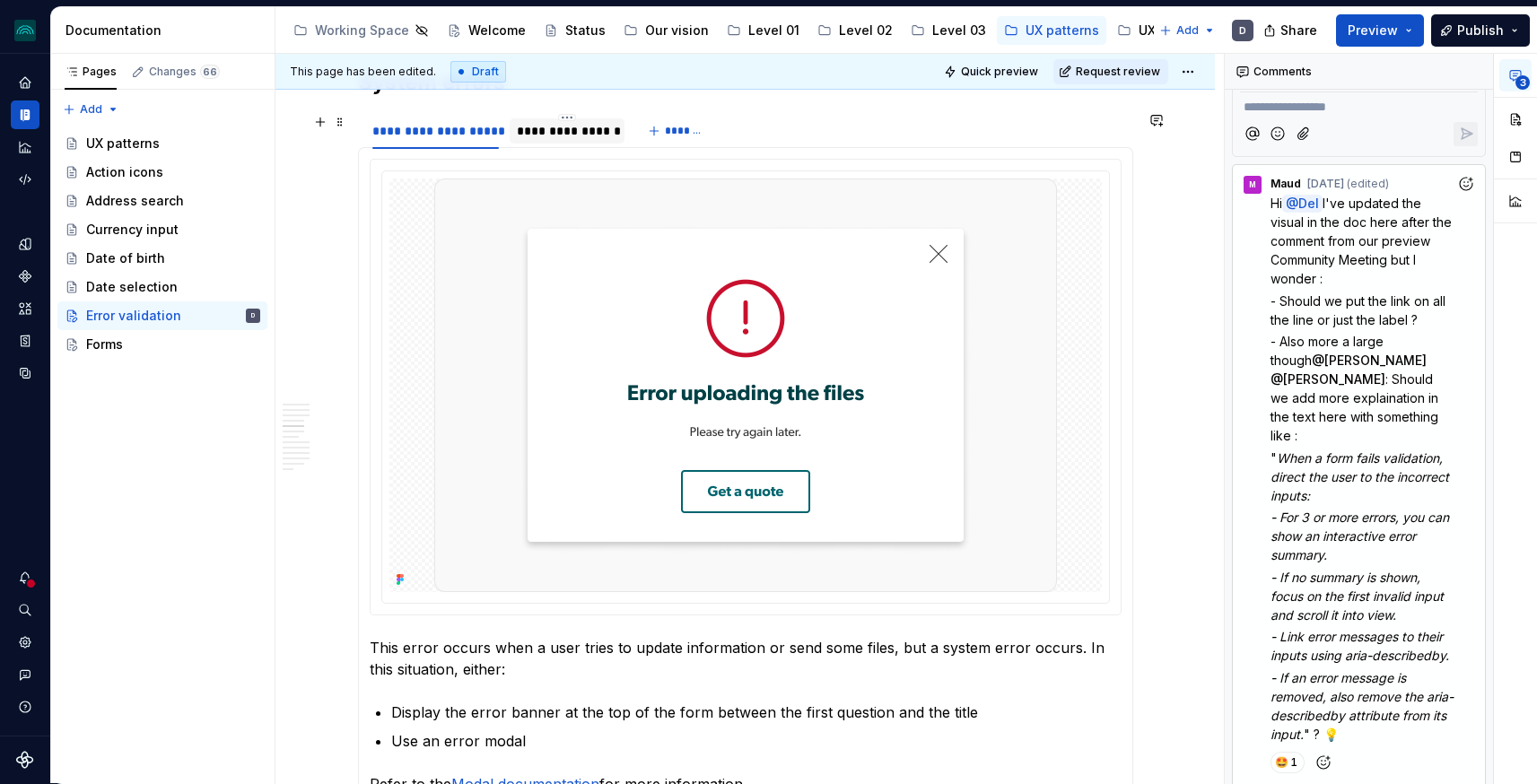
click at [553, 124] on div "**********" at bounding box center [567, 131] width 100 height 18
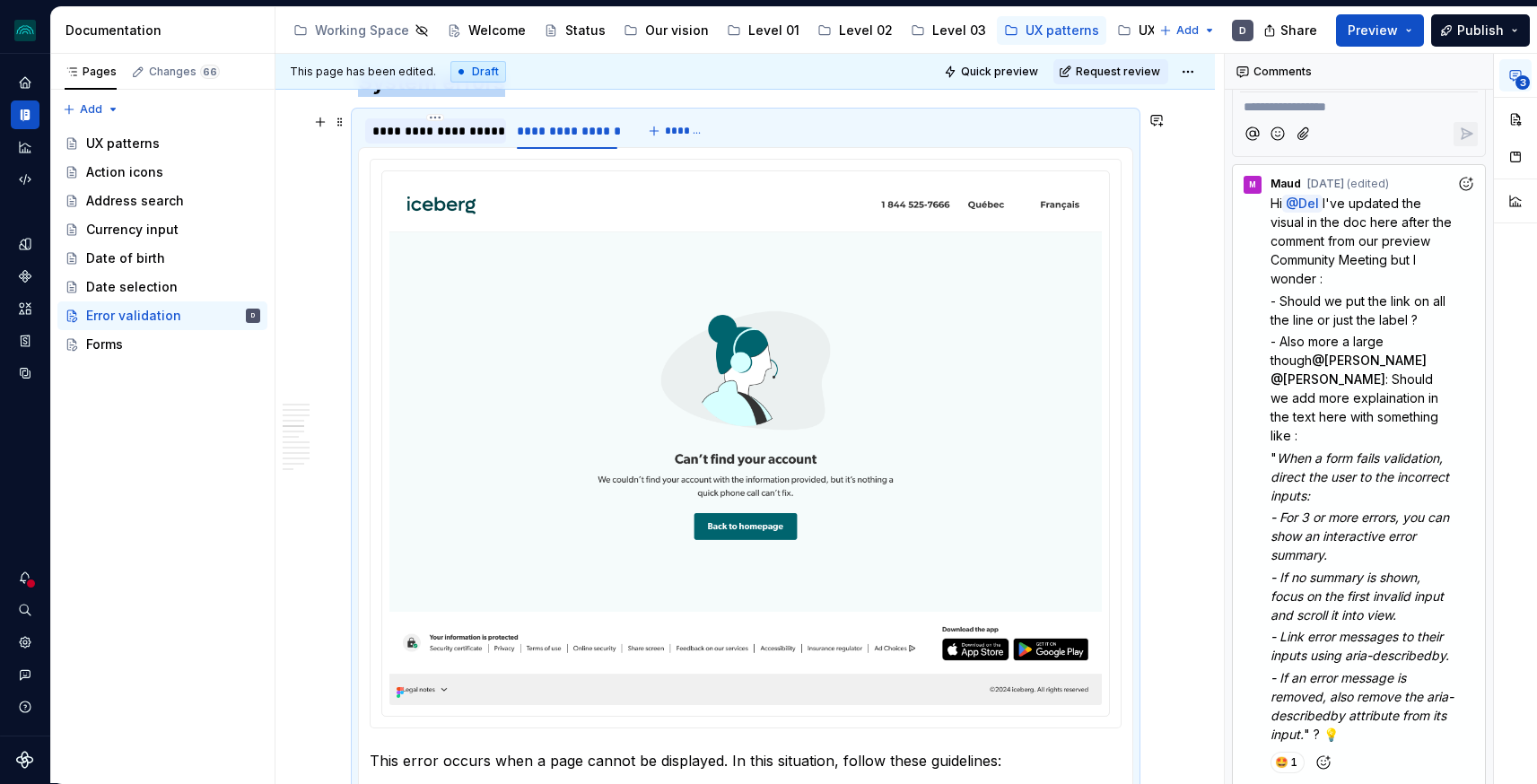
click at [446, 135] on div "**********" at bounding box center [436, 131] width 127 height 18
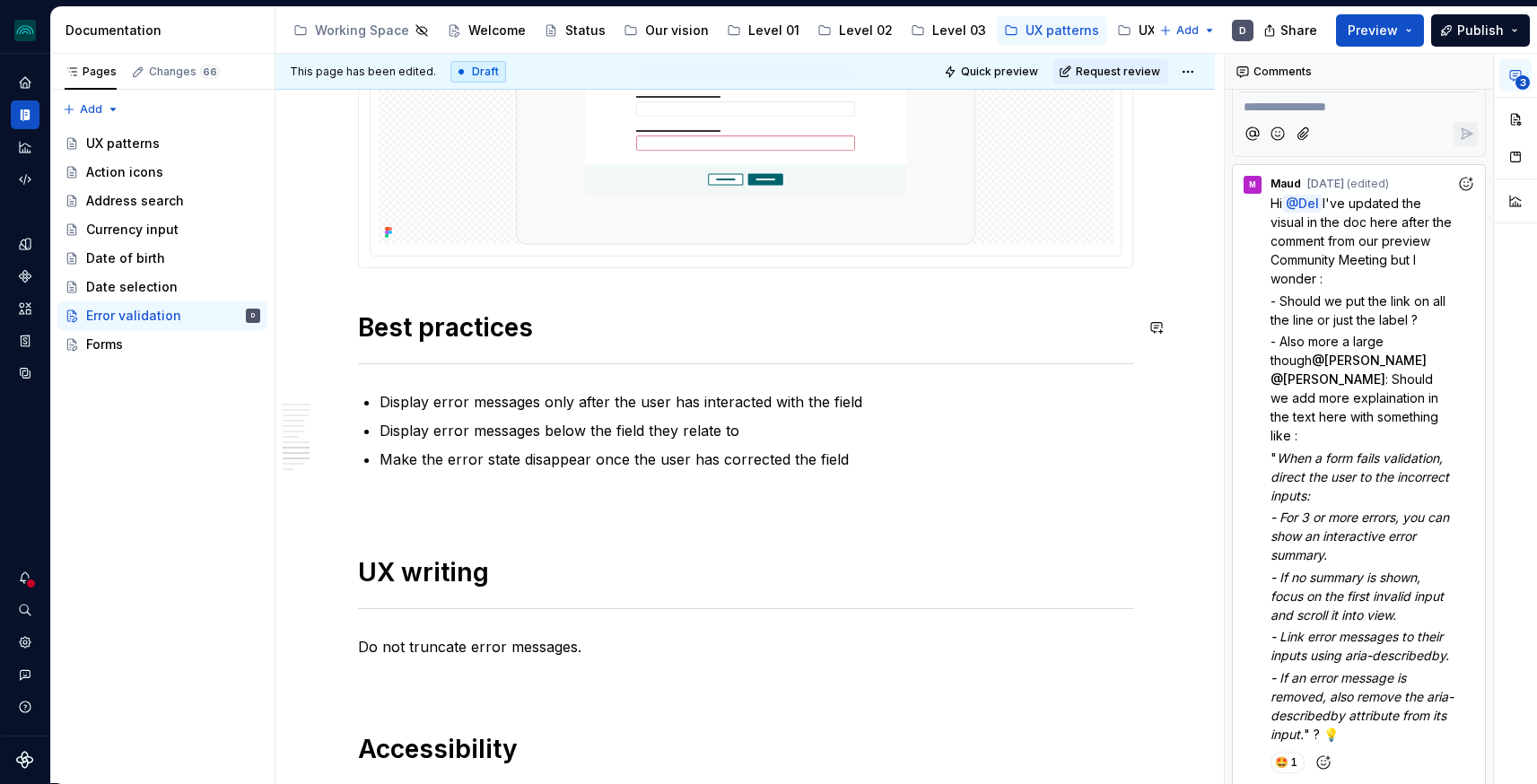
scroll to position [3903, 0]
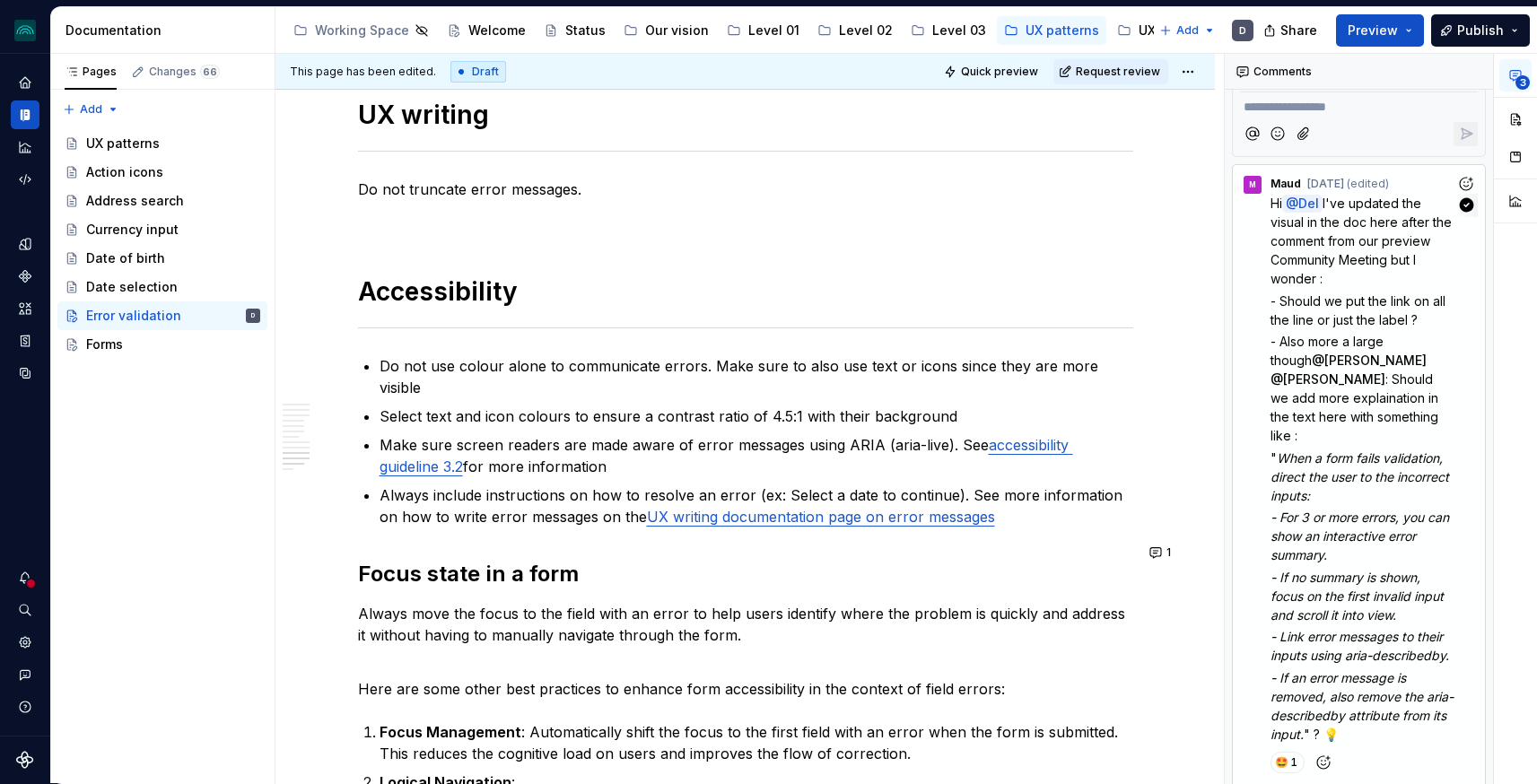
click at [1397, 307] on span "- Should we put the link on all the line or just the label ?" at bounding box center [1360, 310] width 178 height 34
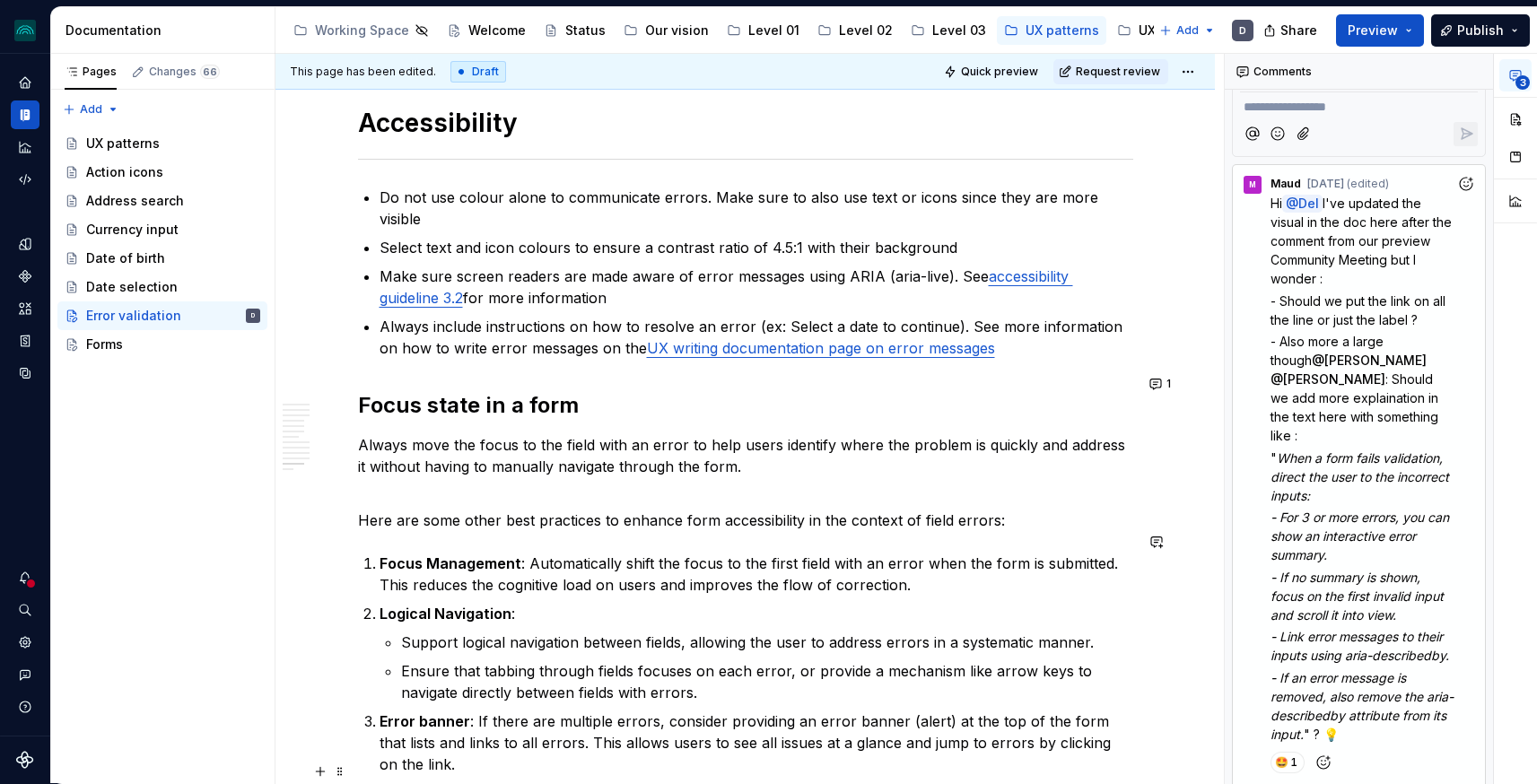
scroll to position [4321, 0]
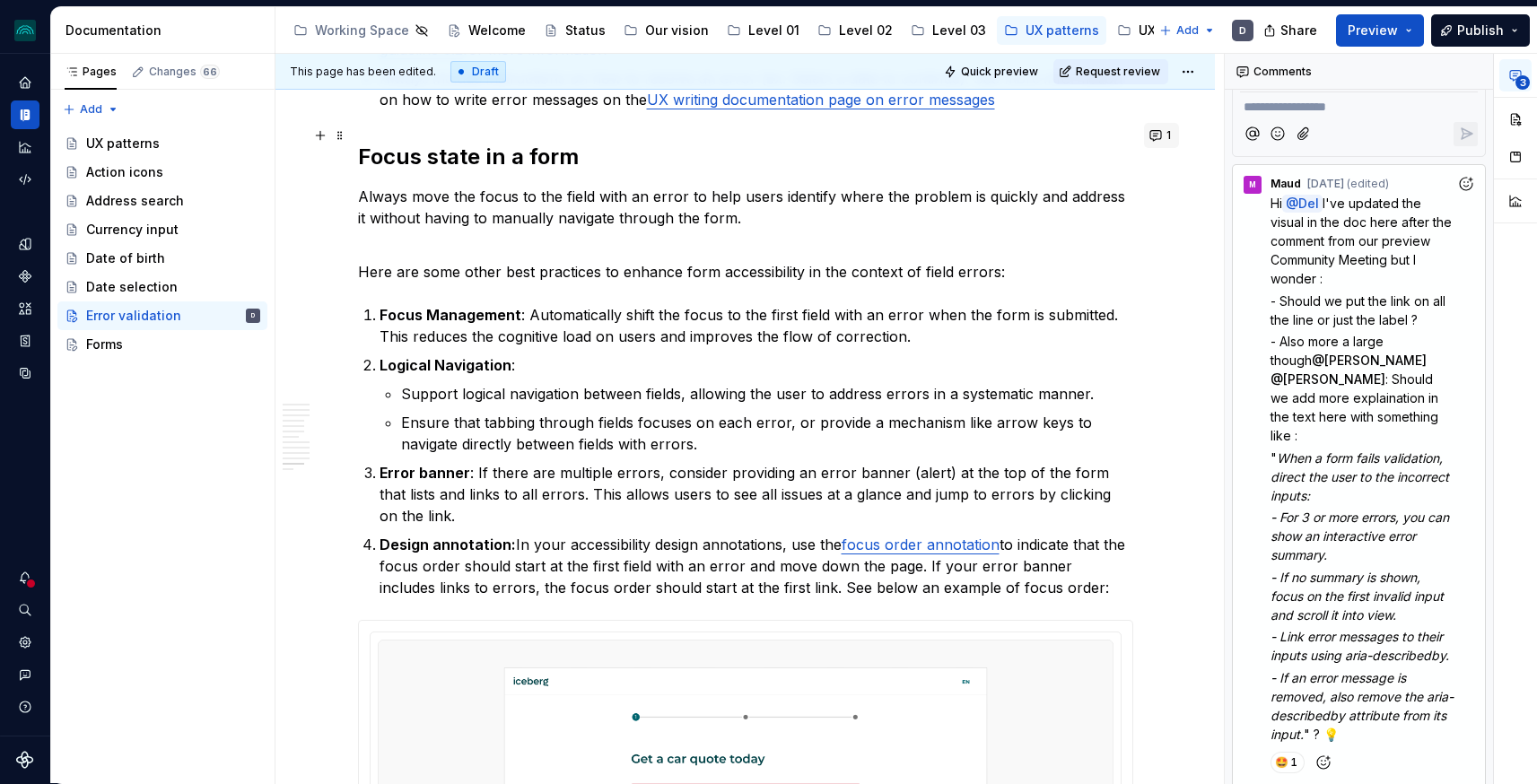
click at [1163, 134] on button "1" at bounding box center [1162, 136] width 35 height 25
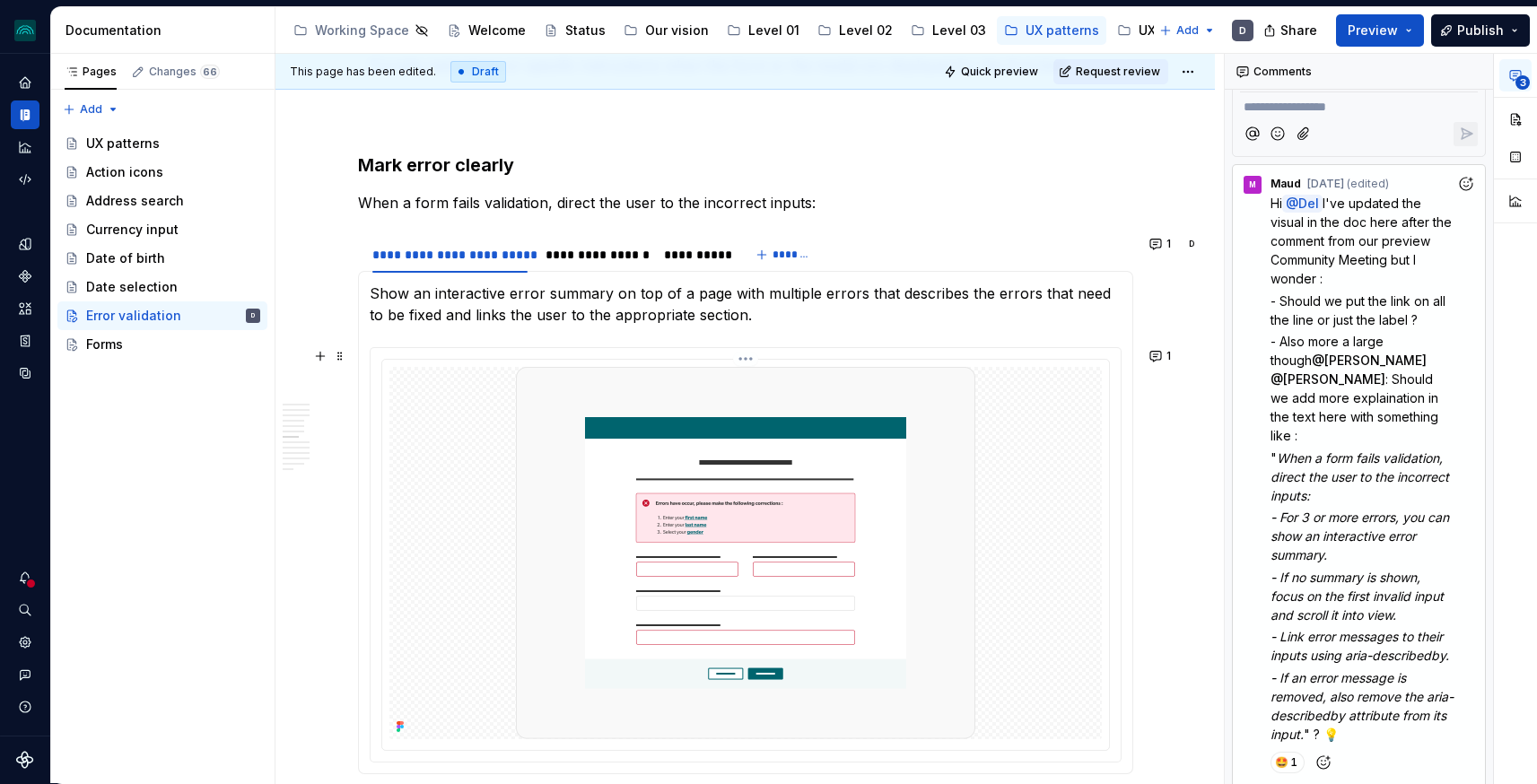
scroll to position [2308, 0]
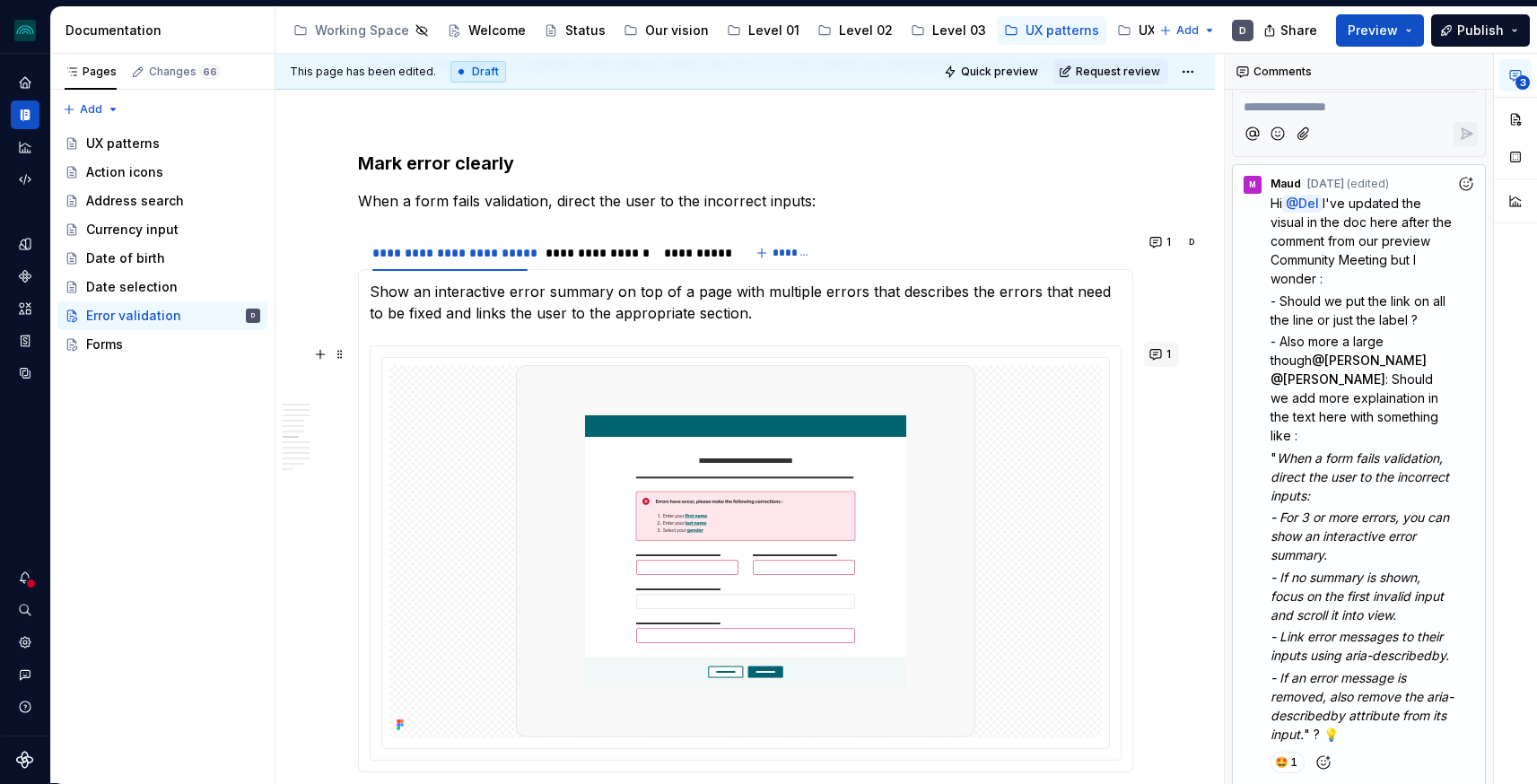
click at [1162, 350] on button "1" at bounding box center [1162, 355] width 35 height 25
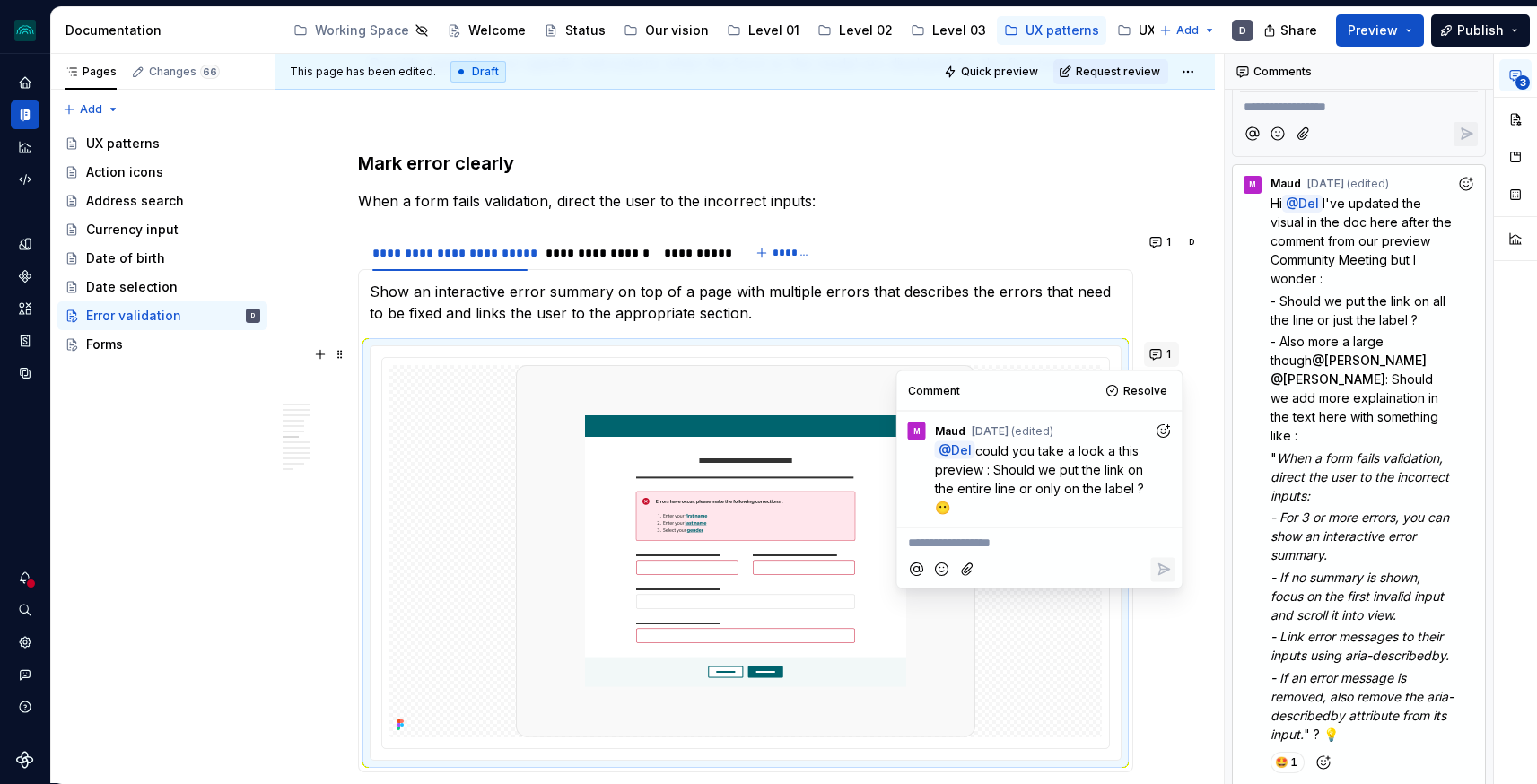
type textarea "*"
click at [931, 523] on span "Maud" at bounding box center [936, 520] width 36 height 18
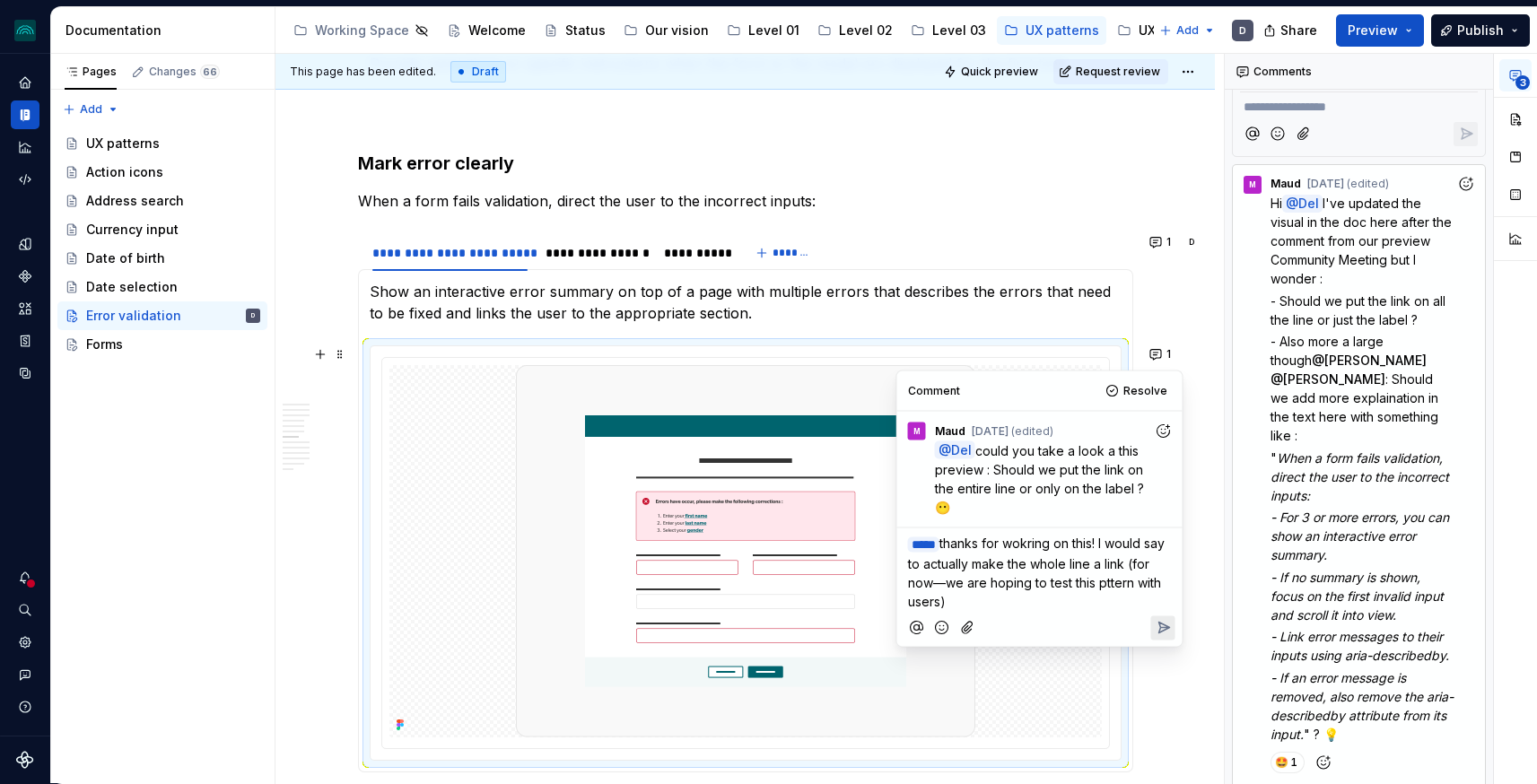
click at [1126, 585] on span "thanks for wokring on this! I would say to actually make the whole line a link …" at bounding box center [1038, 571] width 260 height 73
click at [1095, 589] on p "﻿ * **** ﻿ thanks for wokring on this! I would say to actually make the whole l…" at bounding box center [1040, 571] width 264 height 77
click at [1159, 558] on p "﻿ * **** ﻿ thanks for wokring on this! I would say to actually make the whole l…" at bounding box center [1040, 571] width 264 height 77
click at [1078, 581] on span "thanks for wokring on this! I would say to actually make the whole line a link …" at bounding box center [1038, 571] width 260 height 73
click at [1132, 581] on span "thanks for wokring on this! I would say to actually make the whole line a link …" at bounding box center [1038, 571] width 260 height 73
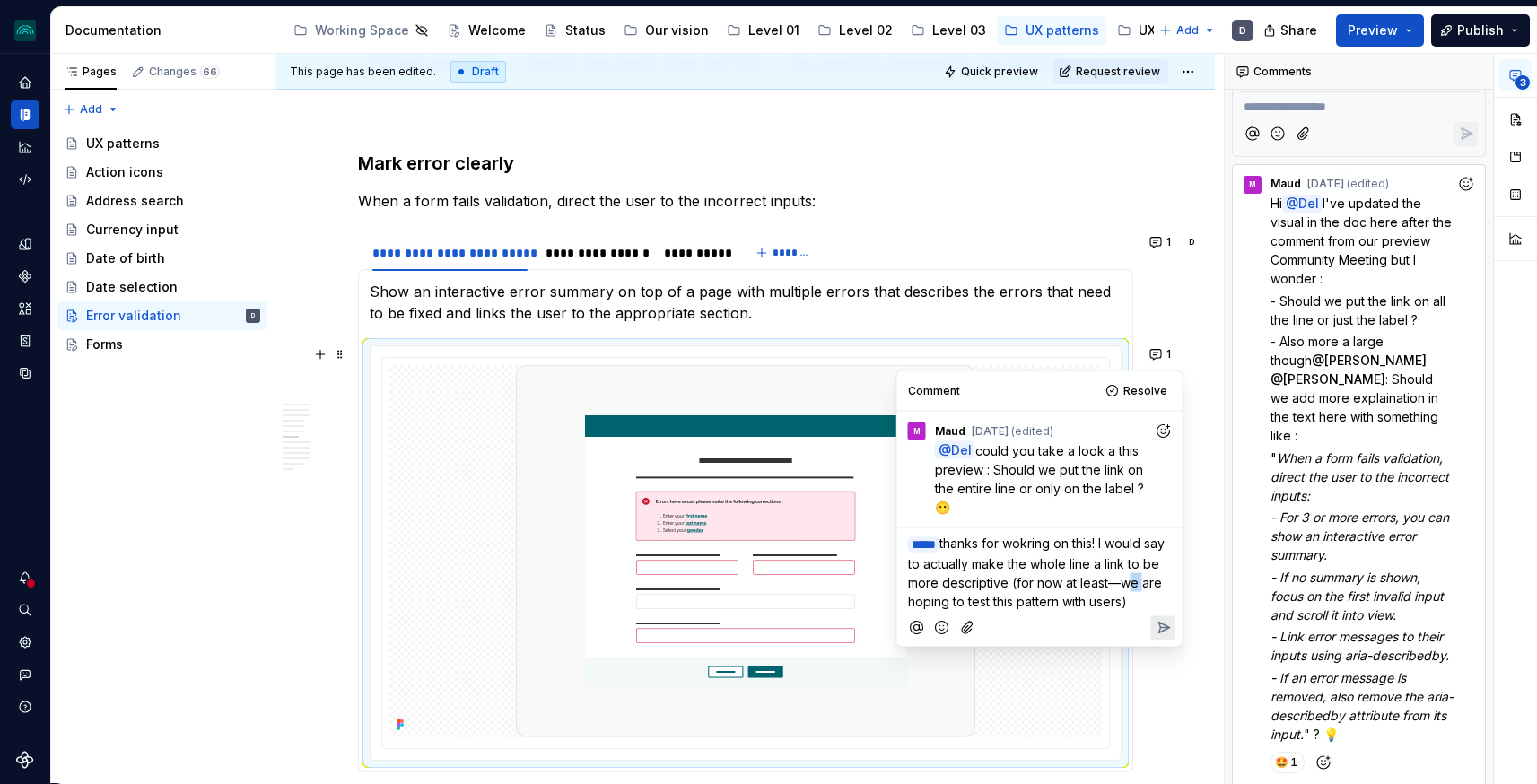
click at [1132, 581] on span "thanks for wokring on this! I would say to actually make the whole line a link …" at bounding box center [1038, 571] width 260 height 73
click at [1162, 623] on icon "Reply" at bounding box center [1163, 628] width 11 height 11
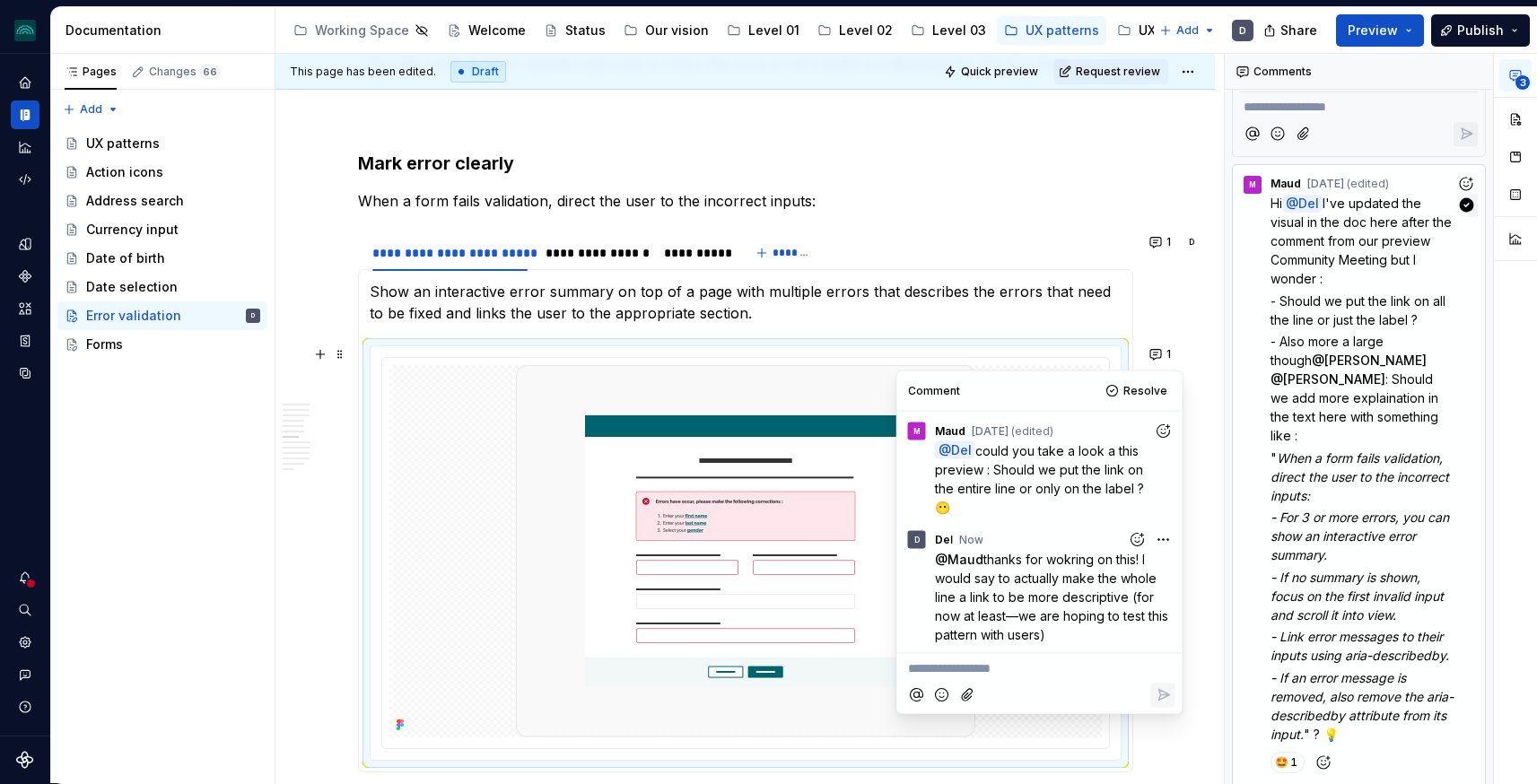
click at [1390, 451] on em "When a form fails validation, direct the user to the incorrect inputs:" at bounding box center [1361, 477] width 182 height 53
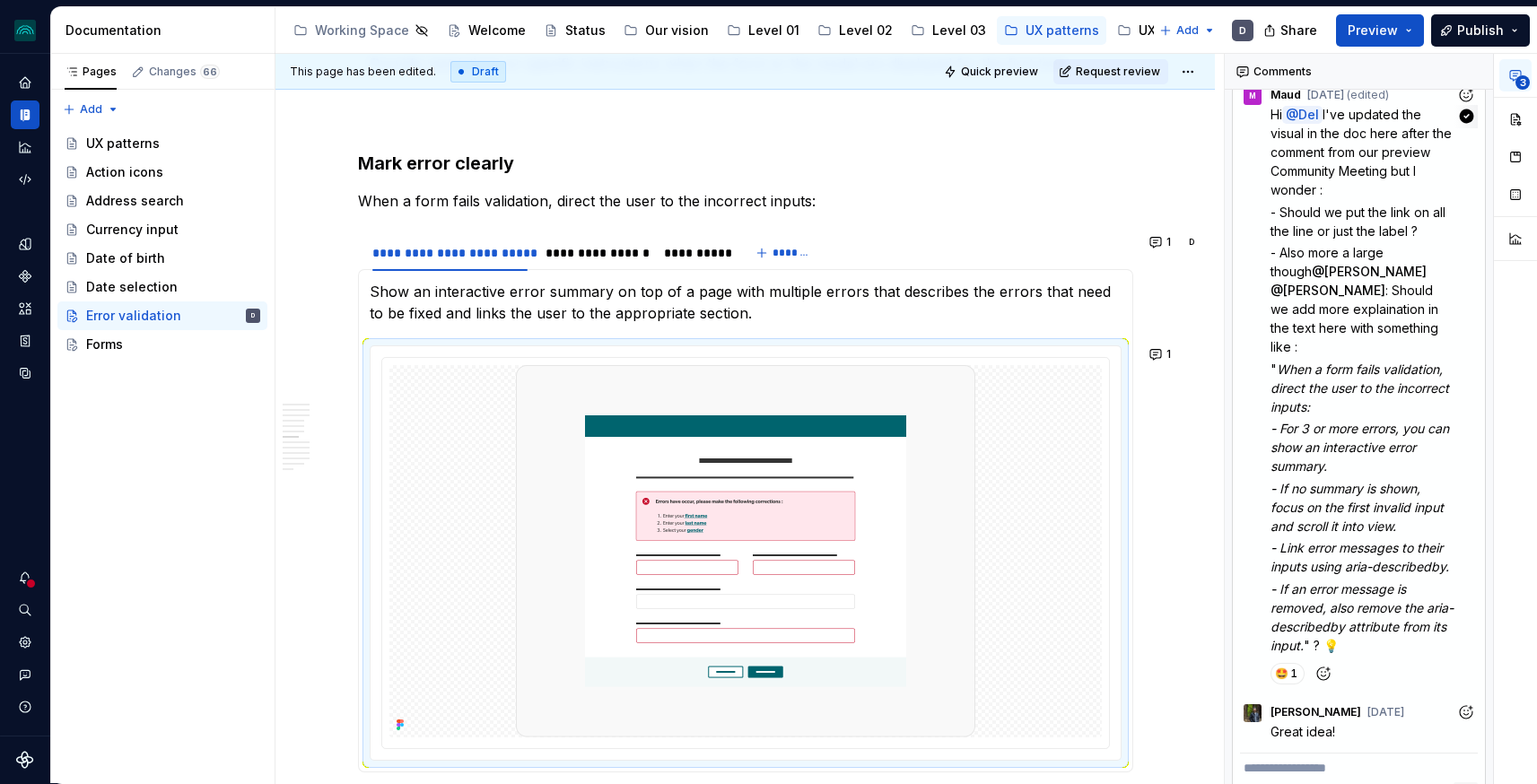
scroll to position [557, 0]
click at [1160, 359] on button "1" at bounding box center [1162, 355] width 35 height 25
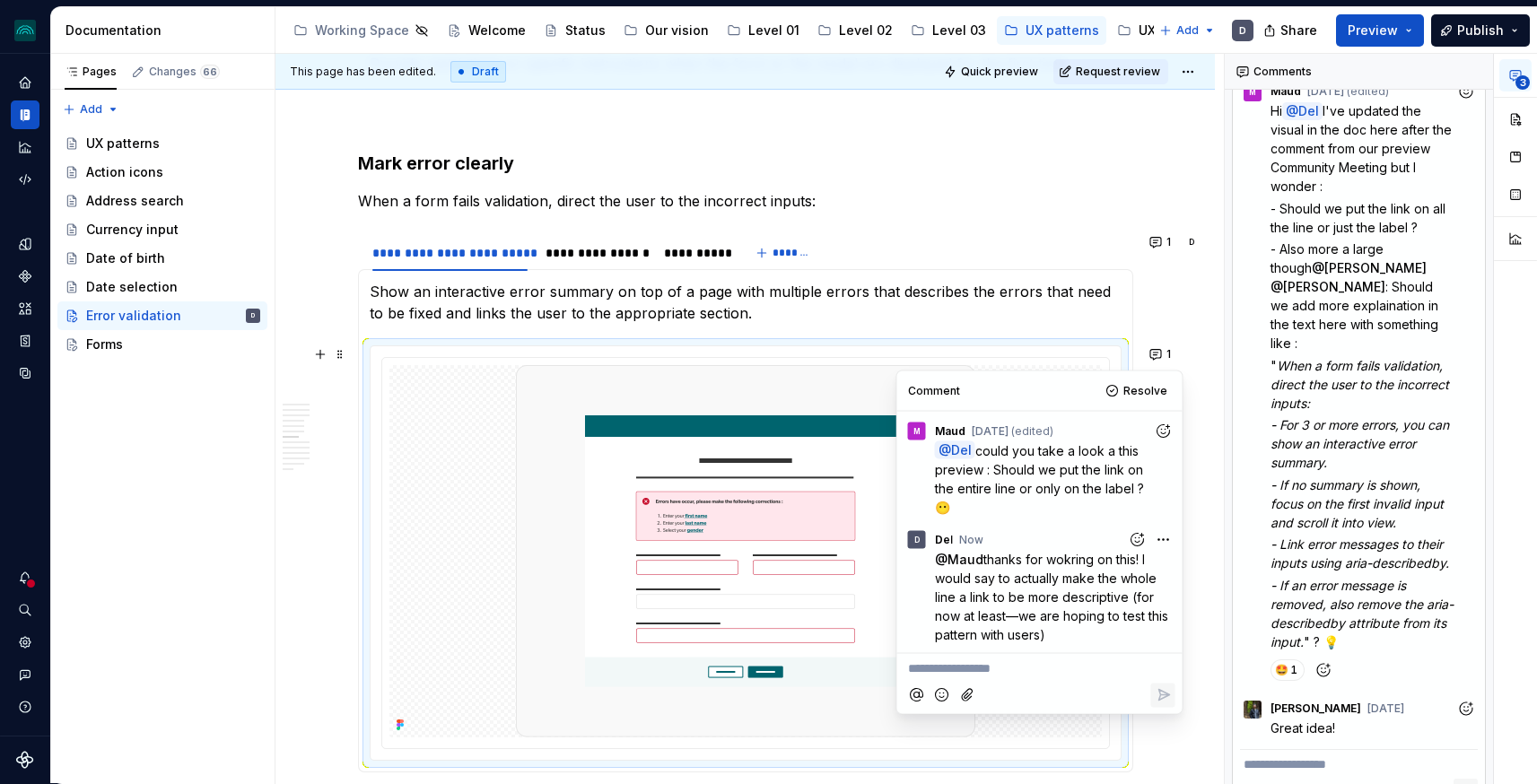
click at [1159, 542] on html "iceberg D Design system data Documentation Accessibility guide for tree Page tr…" at bounding box center [768, 392] width 1537 height 784
click at [1097, 563] on div "Edit comment" at bounding box center [1105, 573] width 138 height 25
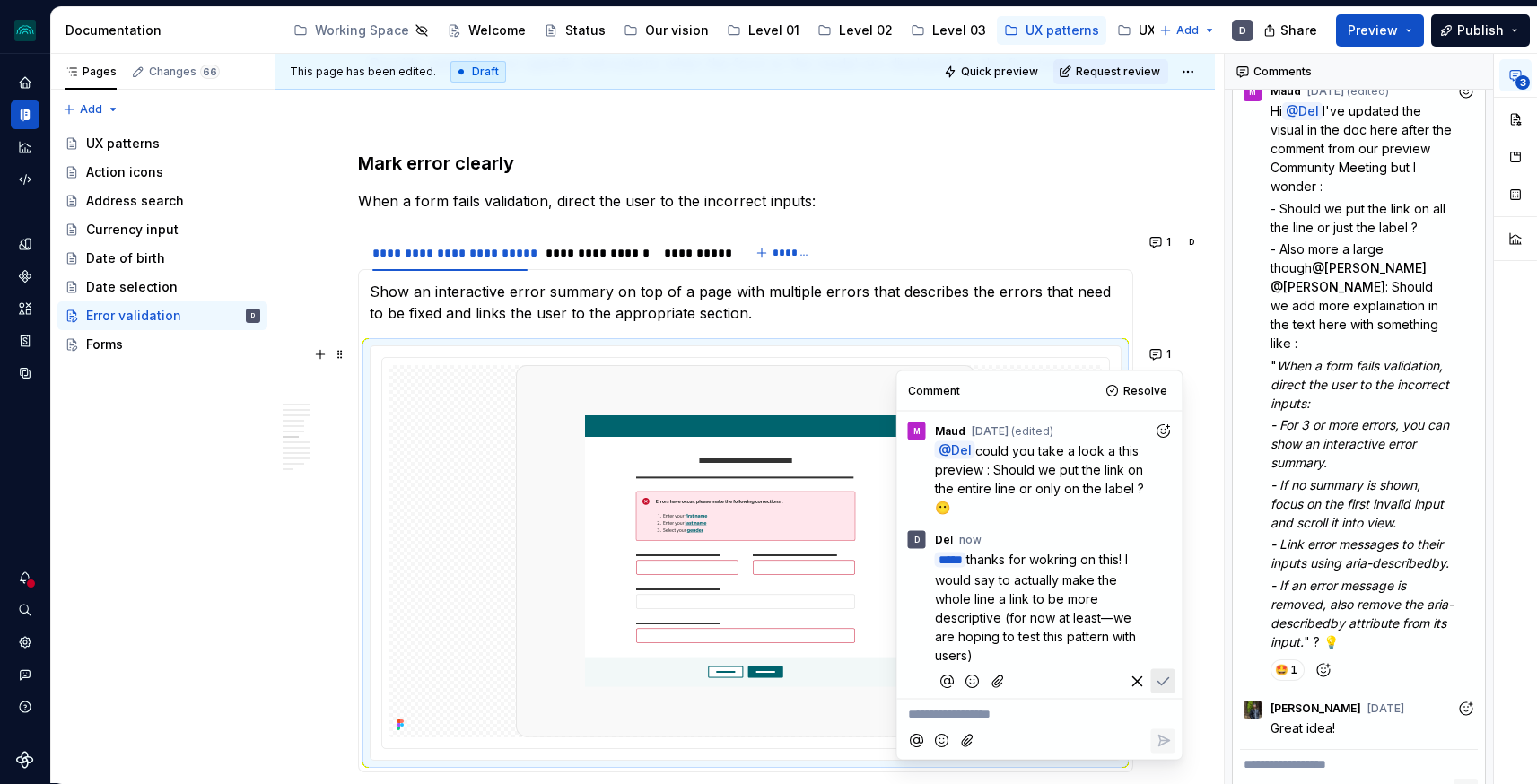
click at [1078, 560] on span "thanks for wokring on this! I would say to actually make the whole line a link …" at bounding box center [1038, 607] width 205 height 111
click at [1165, 679] on icon "Save" at bounding box center [1163, 681] width 18 height 18
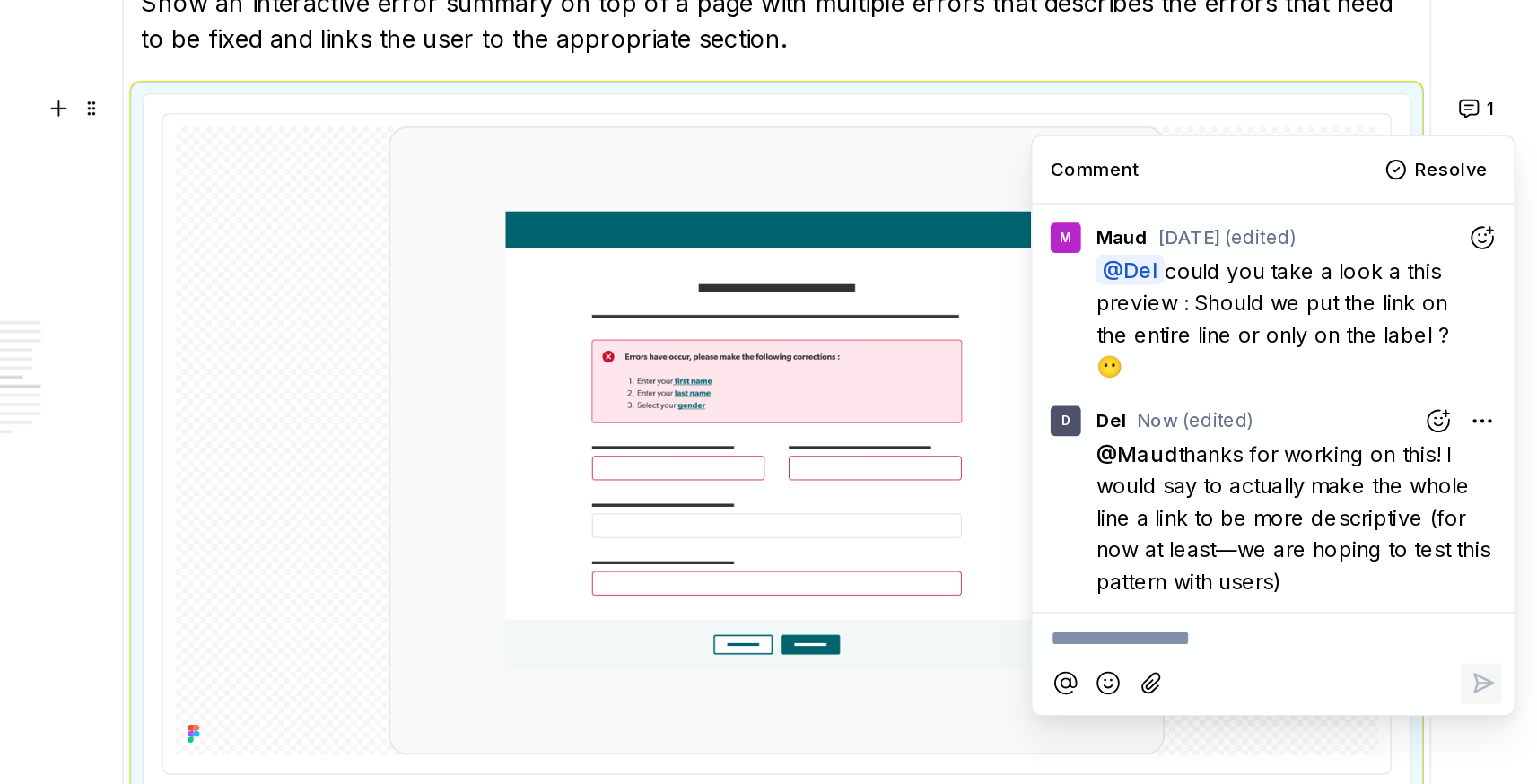
scroll to position [2385, 0]
click at [981, 591] on p "**********" at bounding box center [1040, 591] width 264 height 19
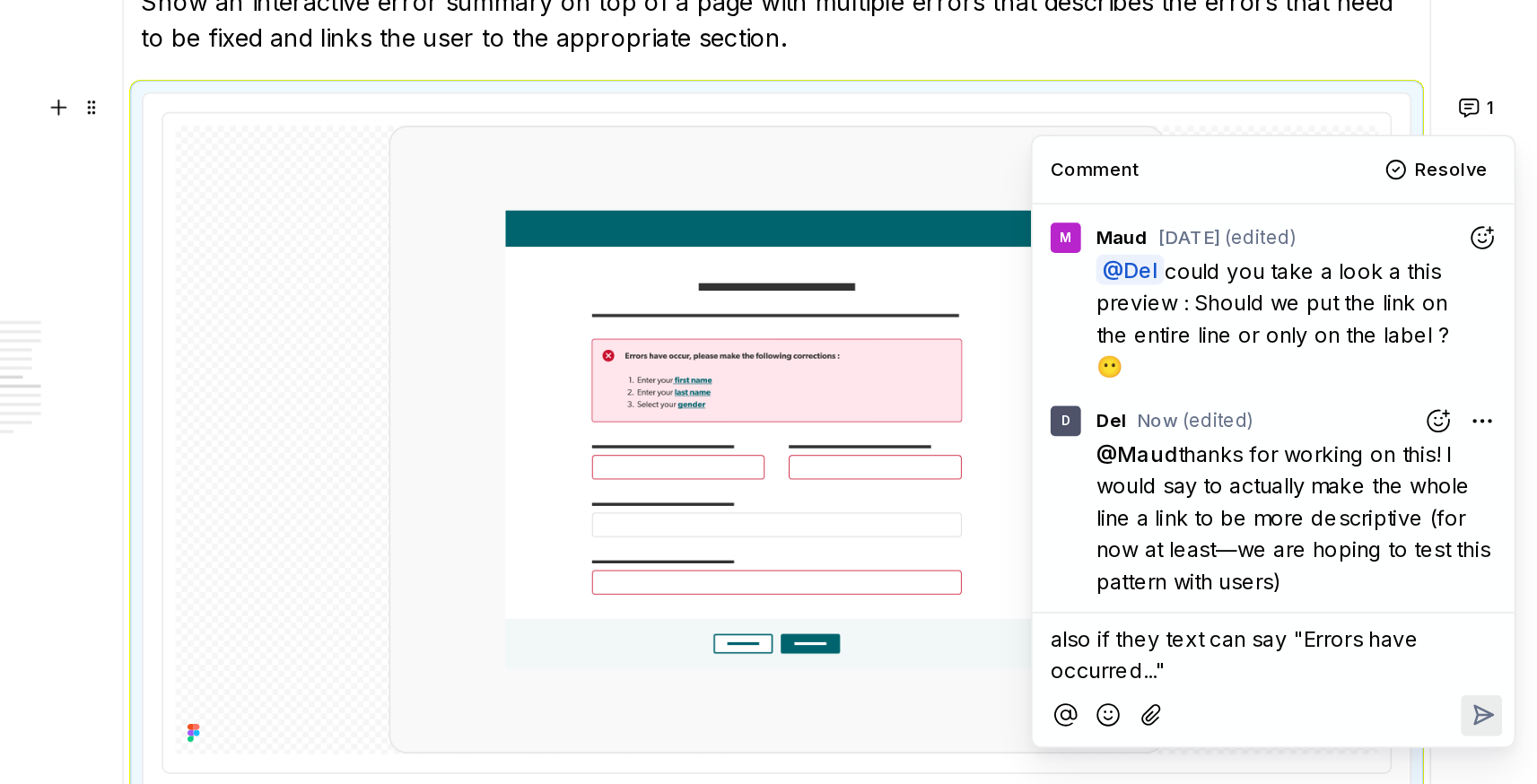
click at [1163, 634] on icon "Reply" at bounding box center [1163, 637] width 11 height 11
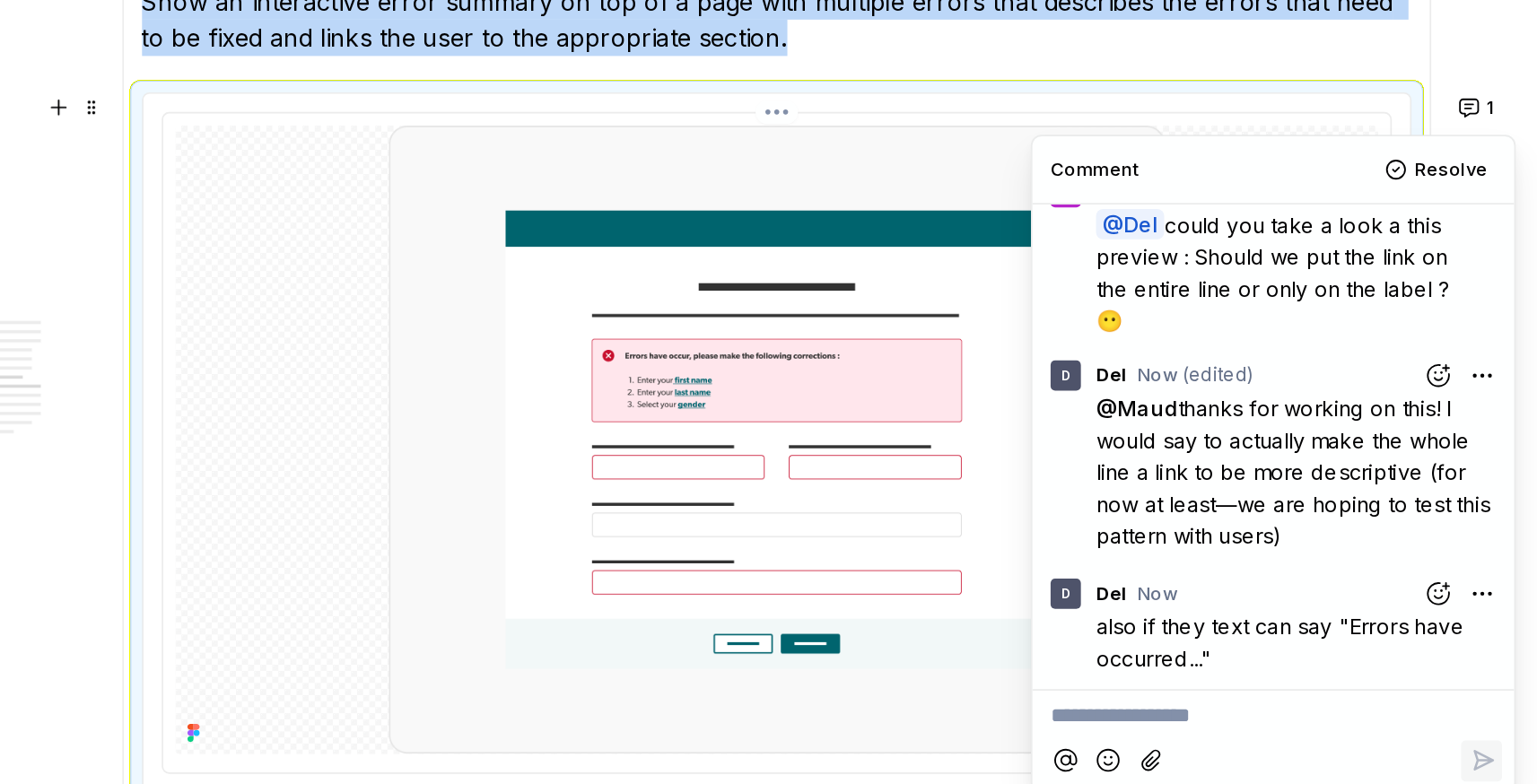
click at [768, 533] on img at bounding box center [745, 474] width 459 height 372
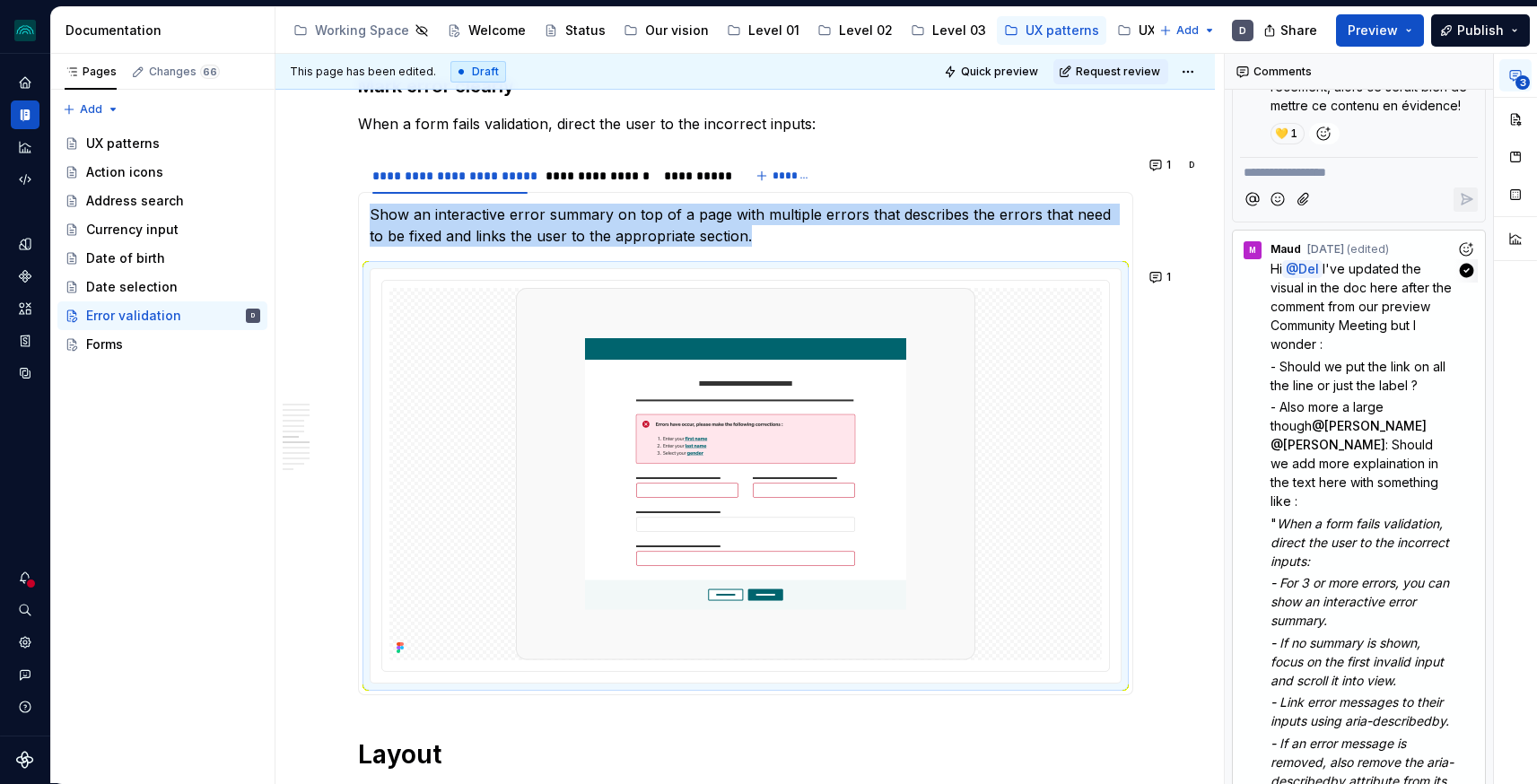
scroll to position [434, 0]
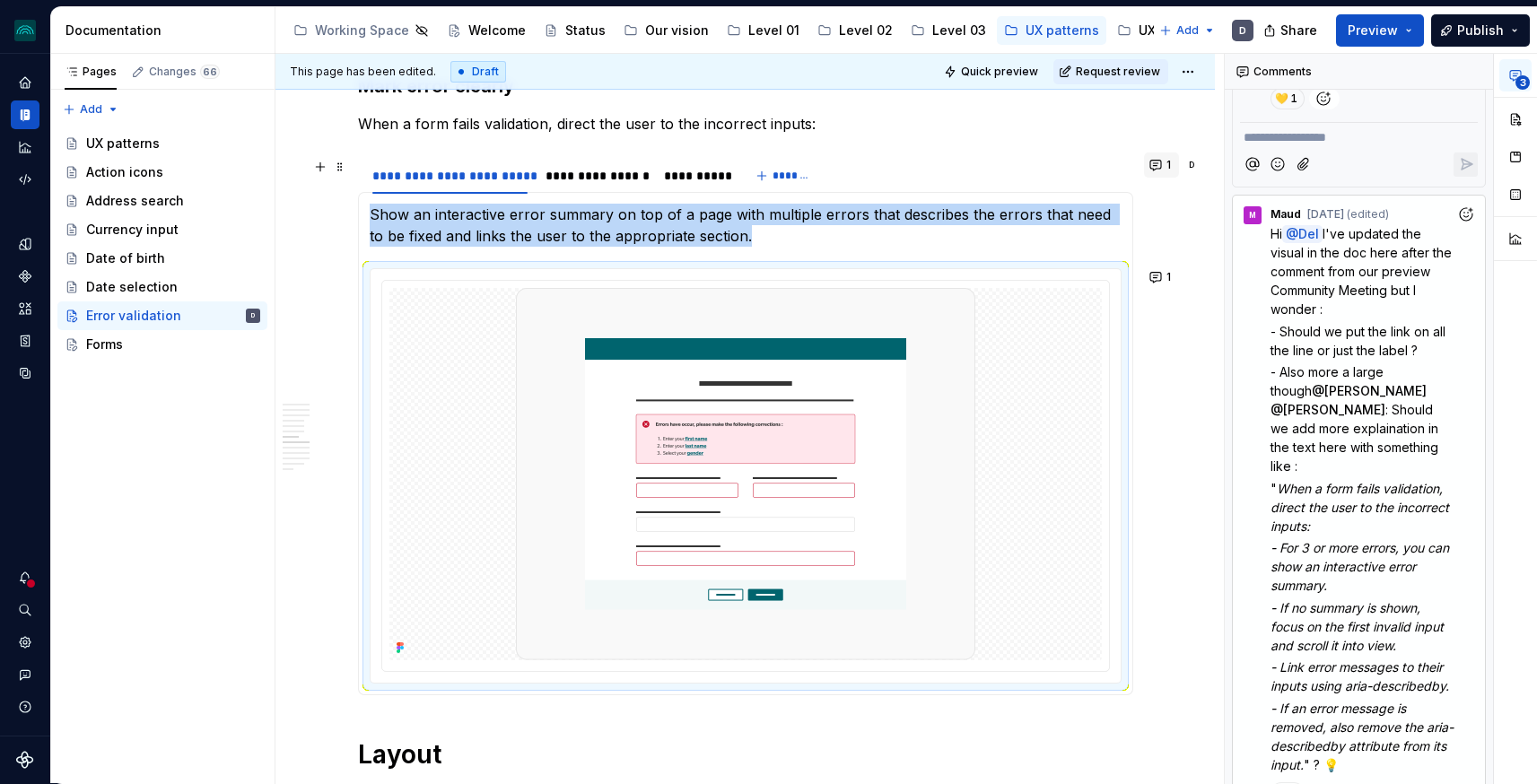
click at [1153, 163] on button "1" at bounding box center [1162, 165] width 35 height 25
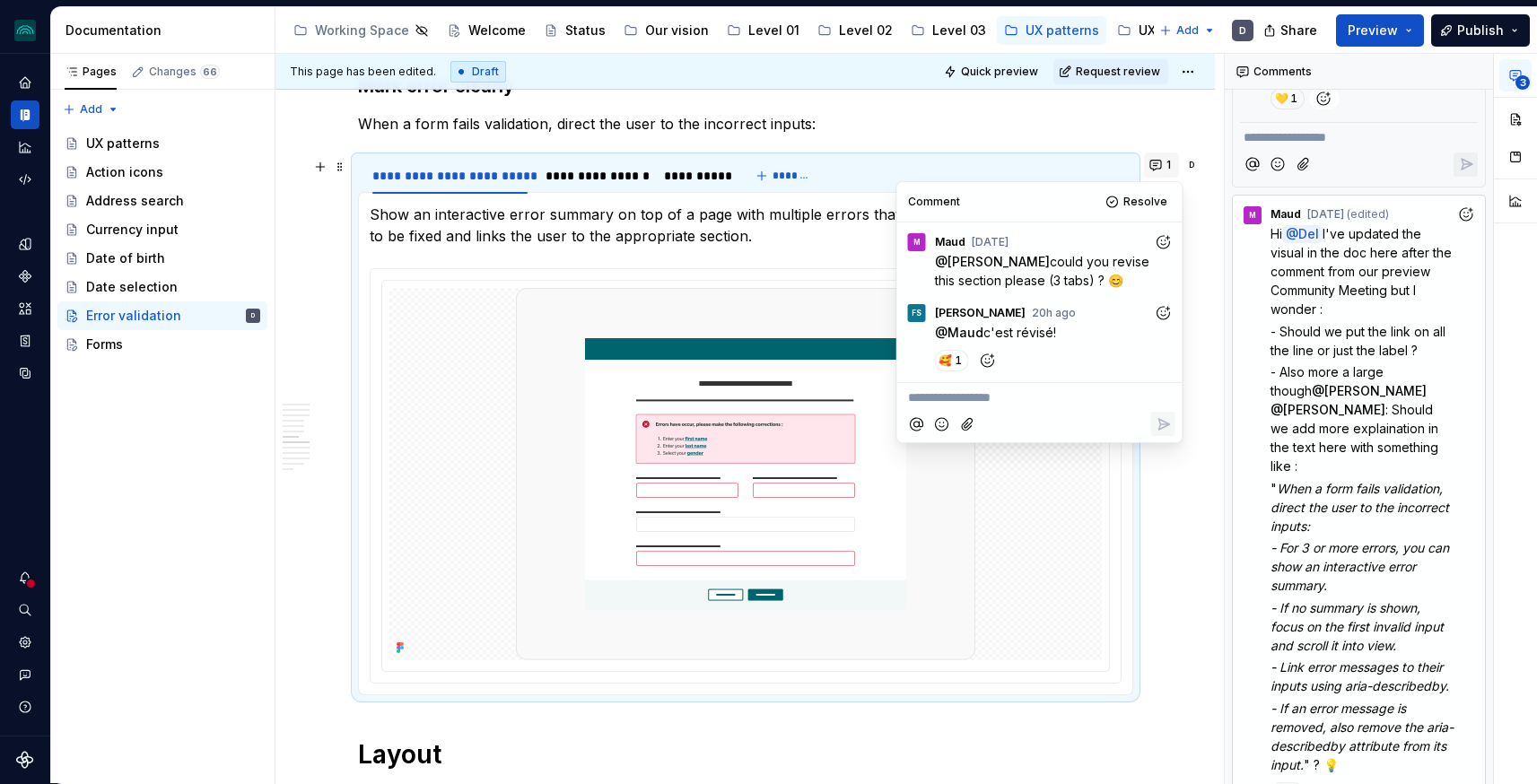
click at [1153, 163] on button "1" at bounding box center [1162, 165] width 35 height 25
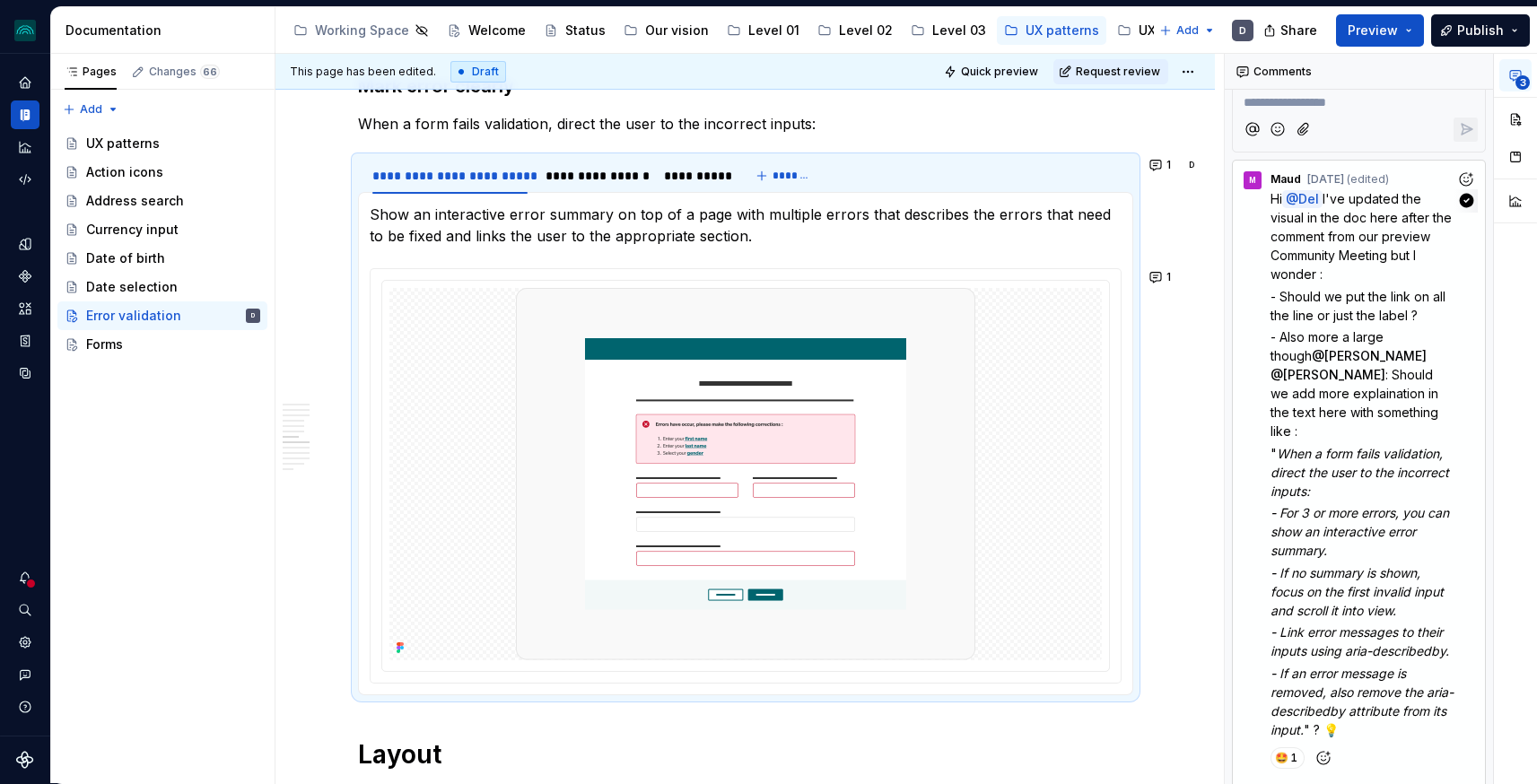
scroll to position [492, 0]
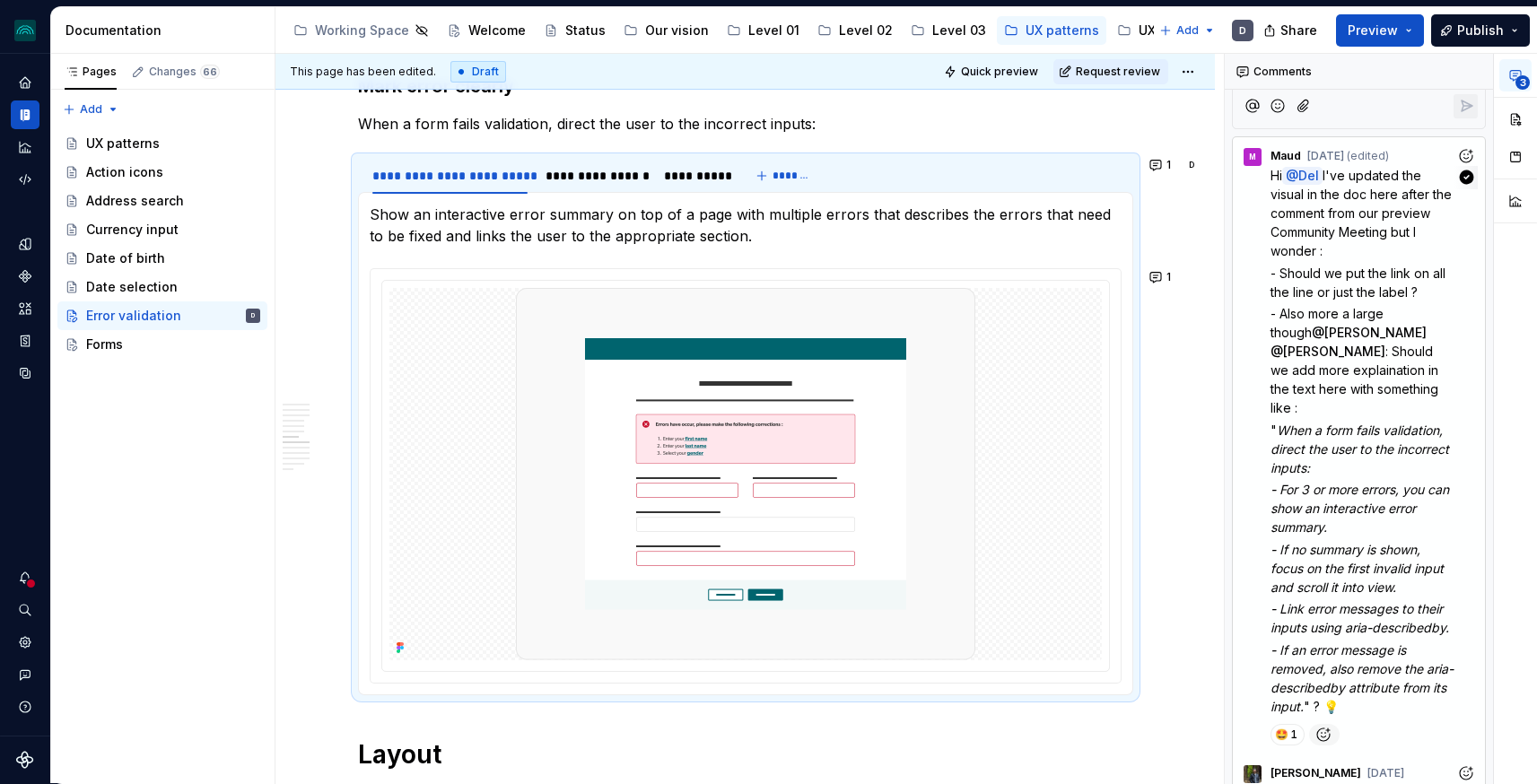
click at [1320, 725] on icon "Add reaction" at bounding box center [1323, 734] width 18 height 18
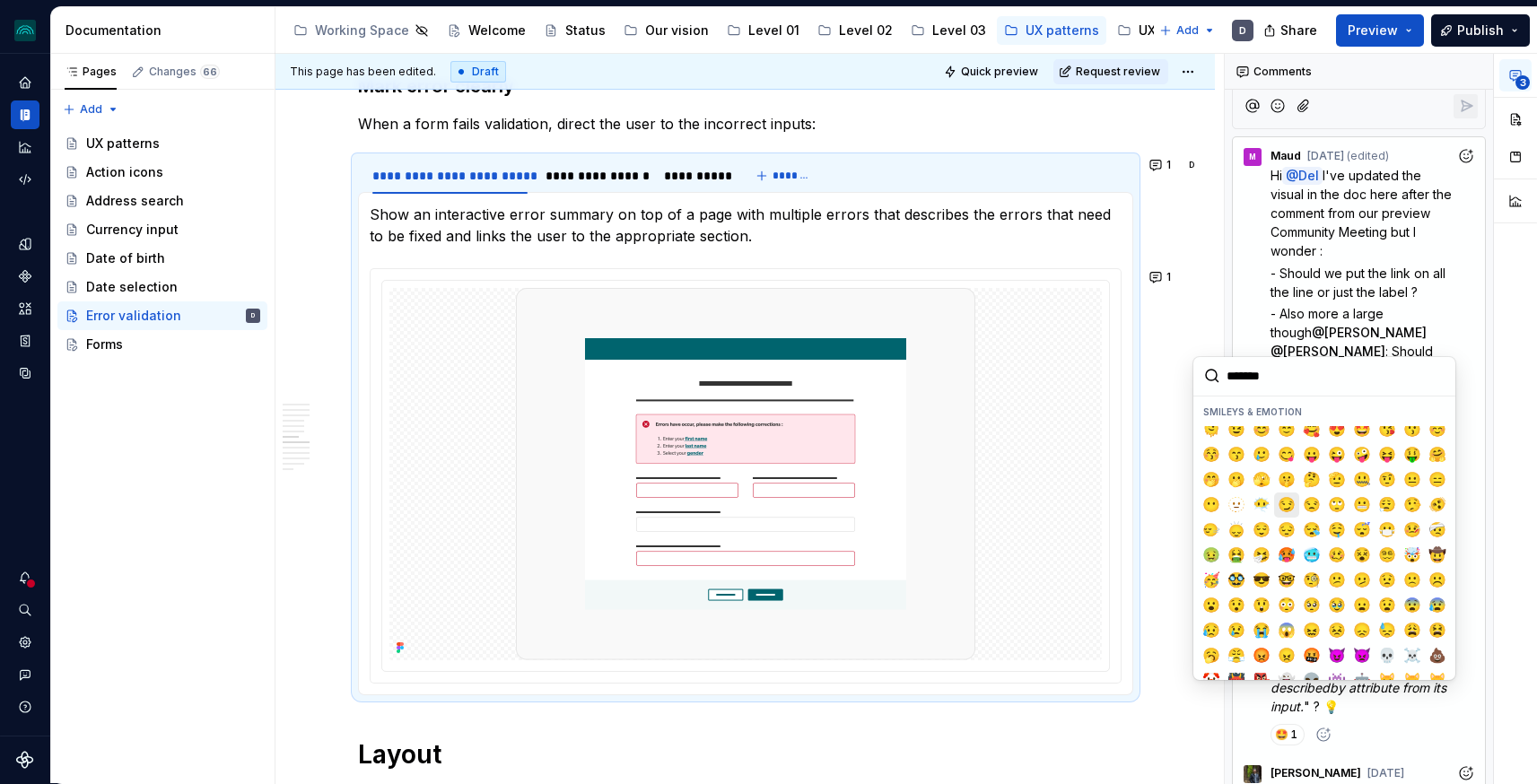
scroll to position [0, 0]
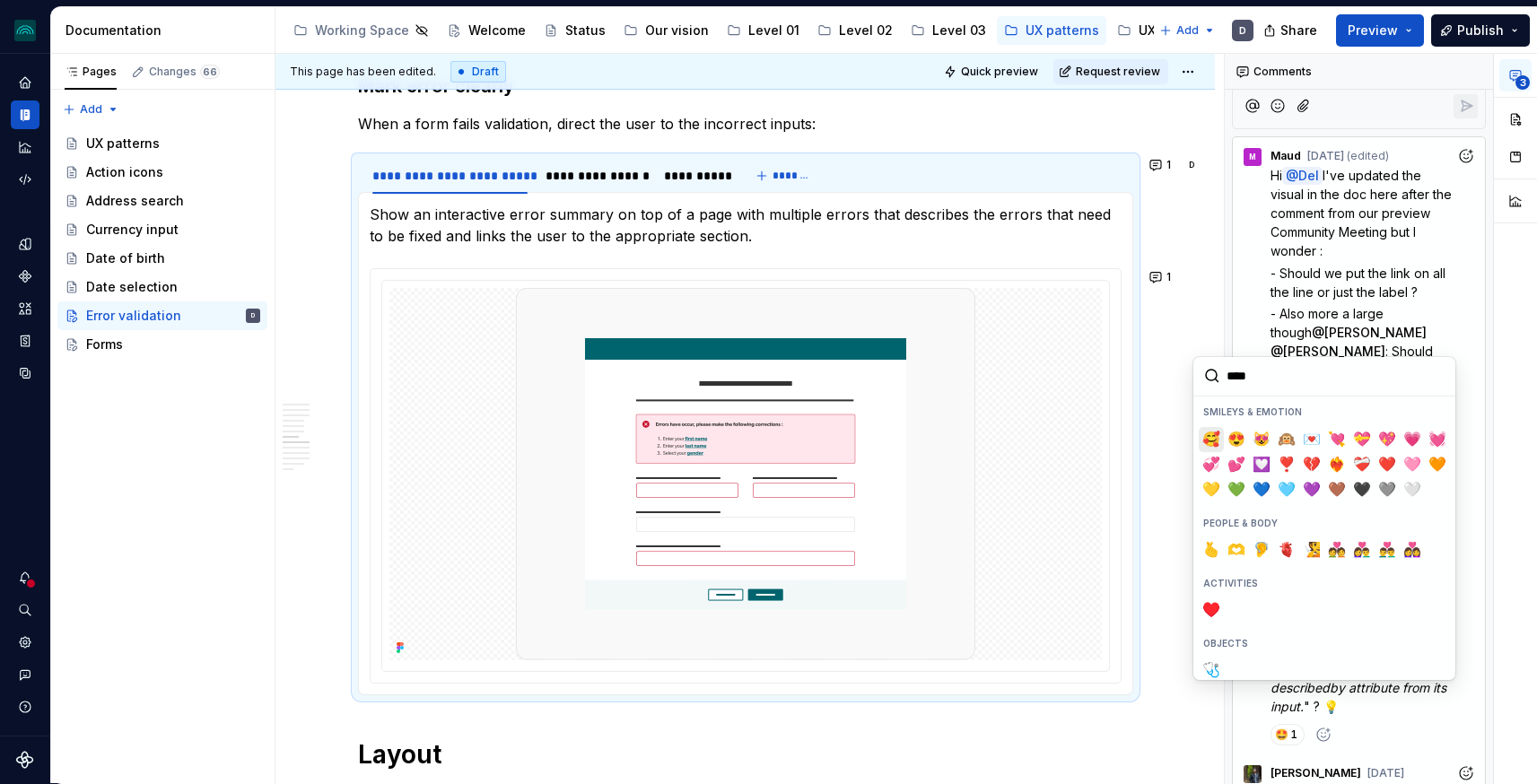
type input "*****"
click at [1365, 463] on span "❤️" at bounding box center [1361, 464] width 15 height 18
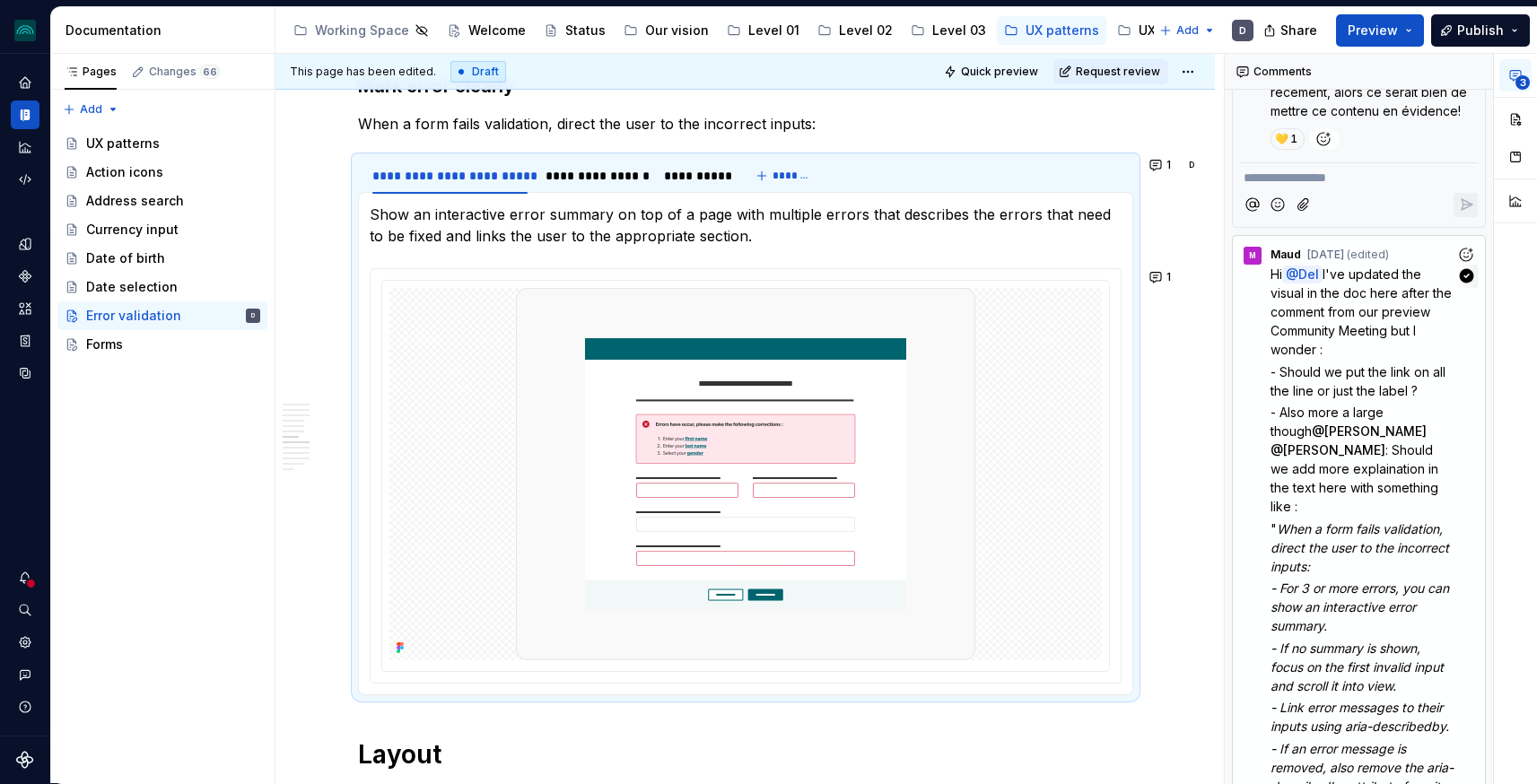
scroll to position [233, 0]
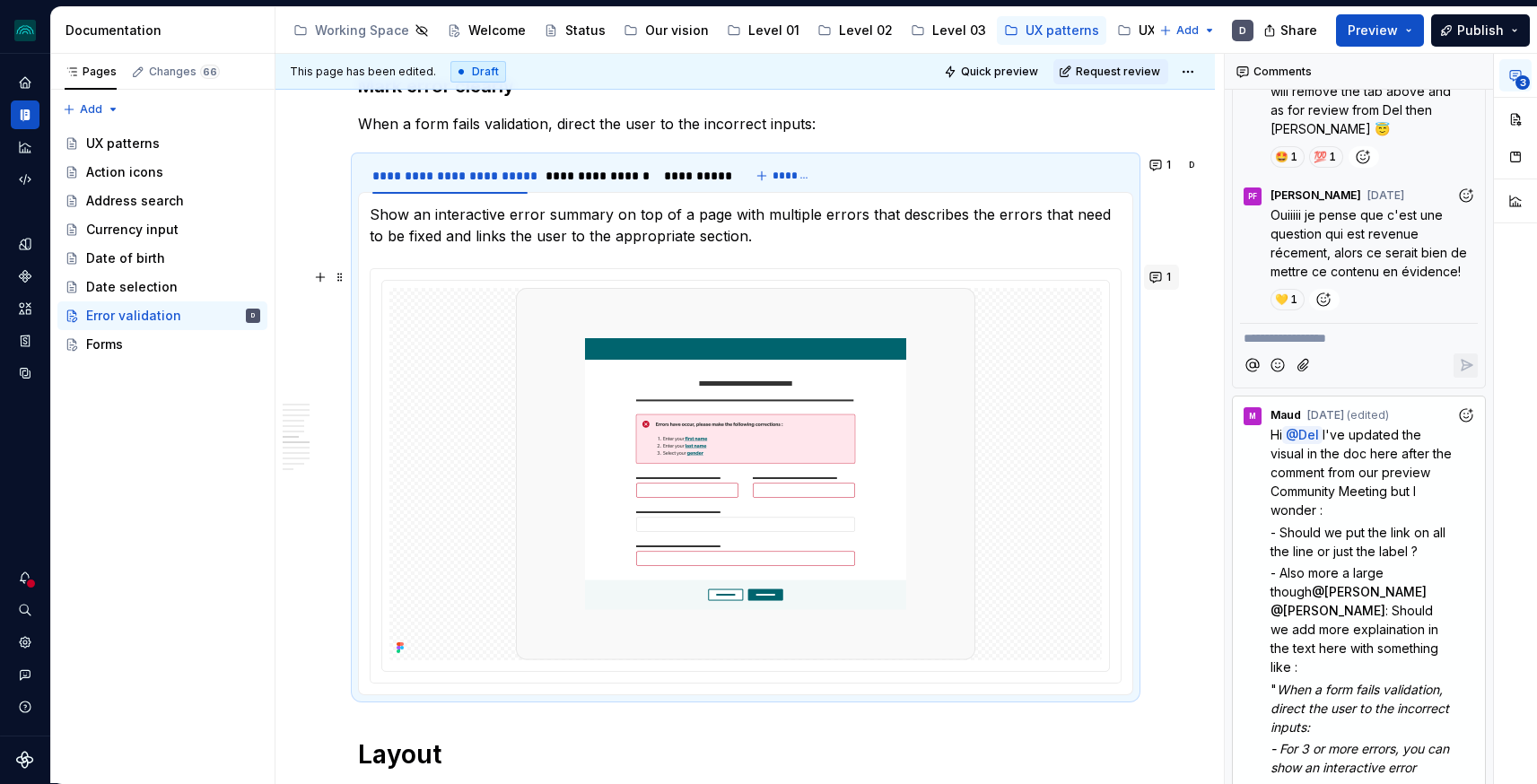
click at [1165, 277] on button "1" at bounding box center [1162, 277] width 35 height 25
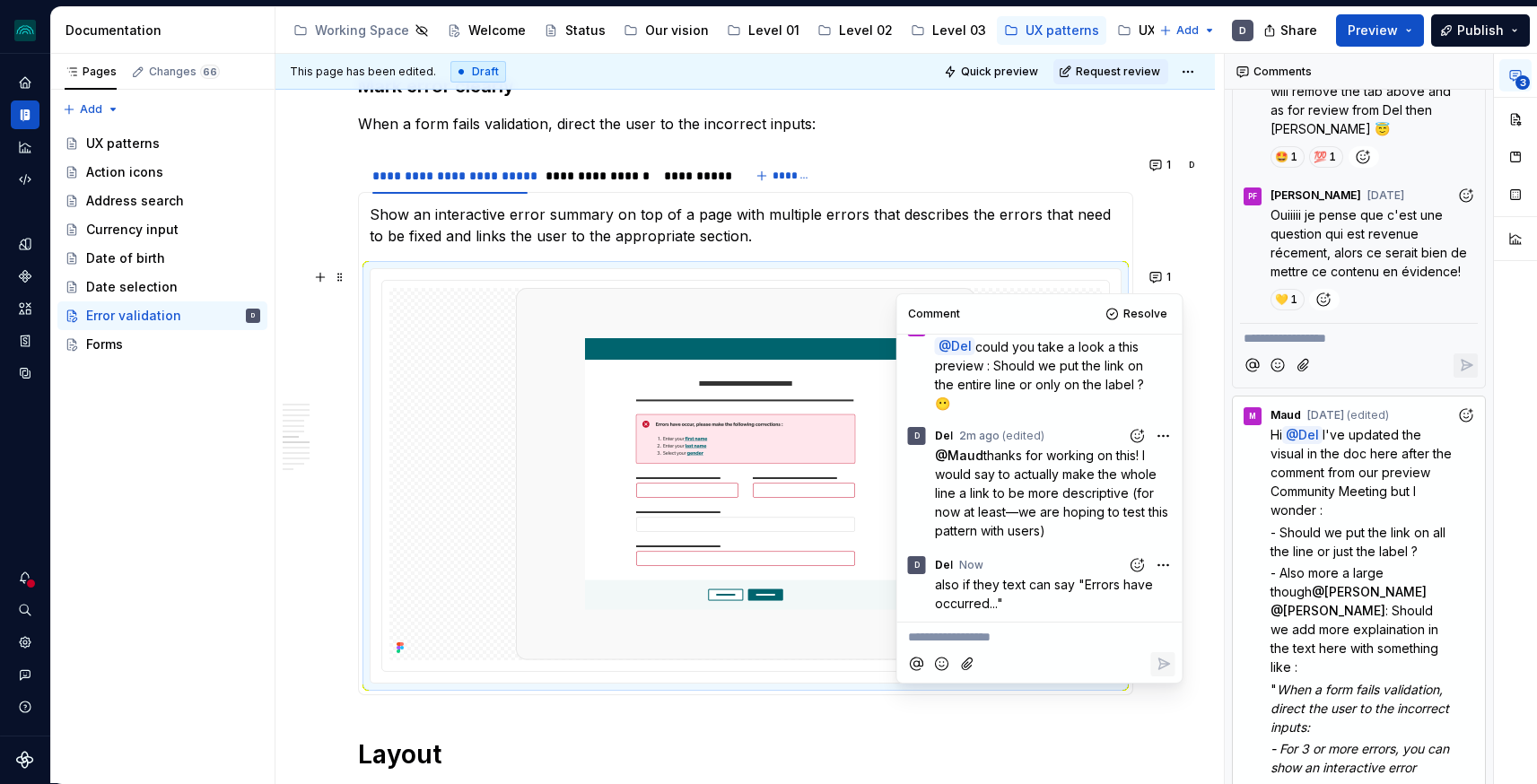
scroll to position [0, 0]
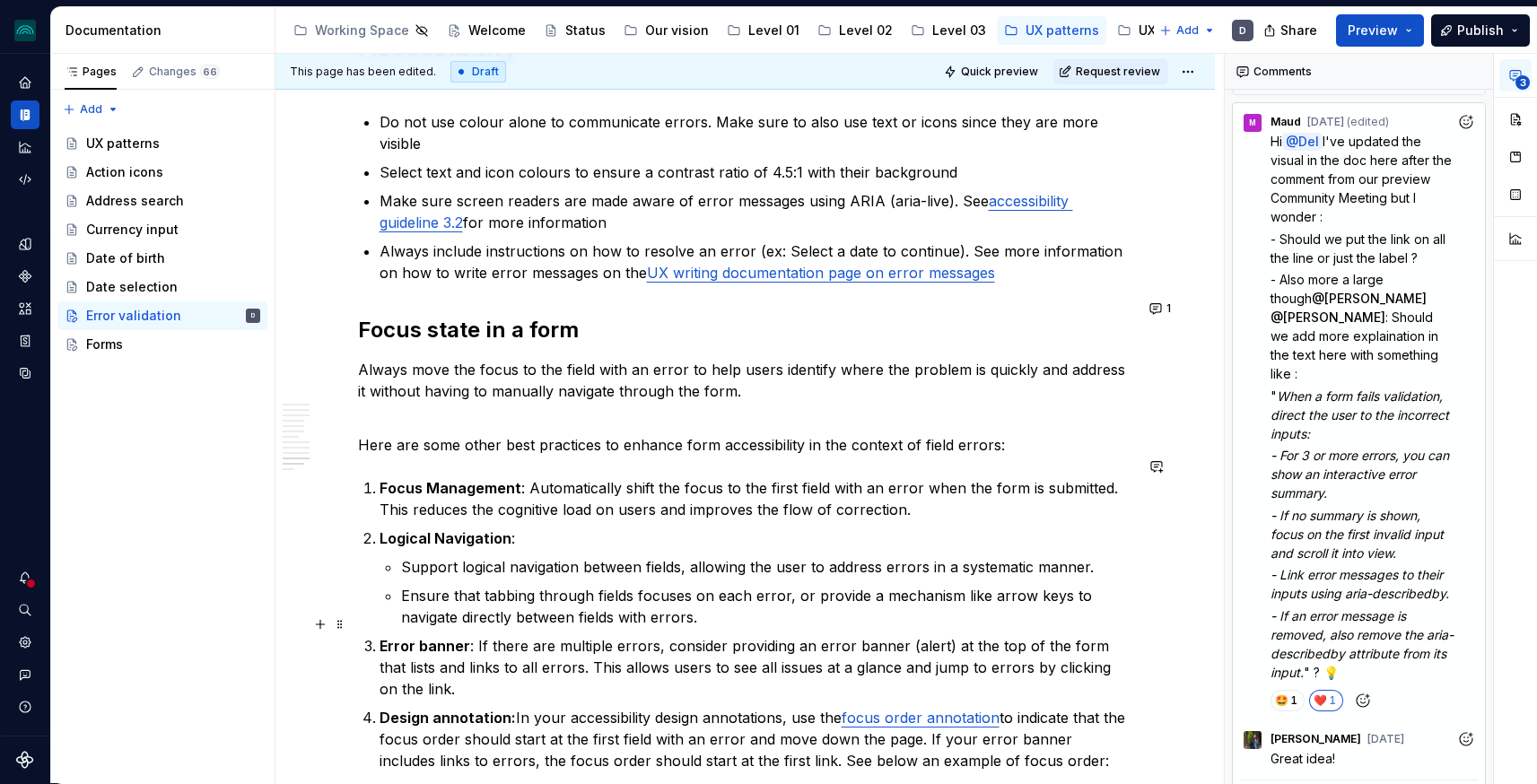
scroll to position [4135, 0]
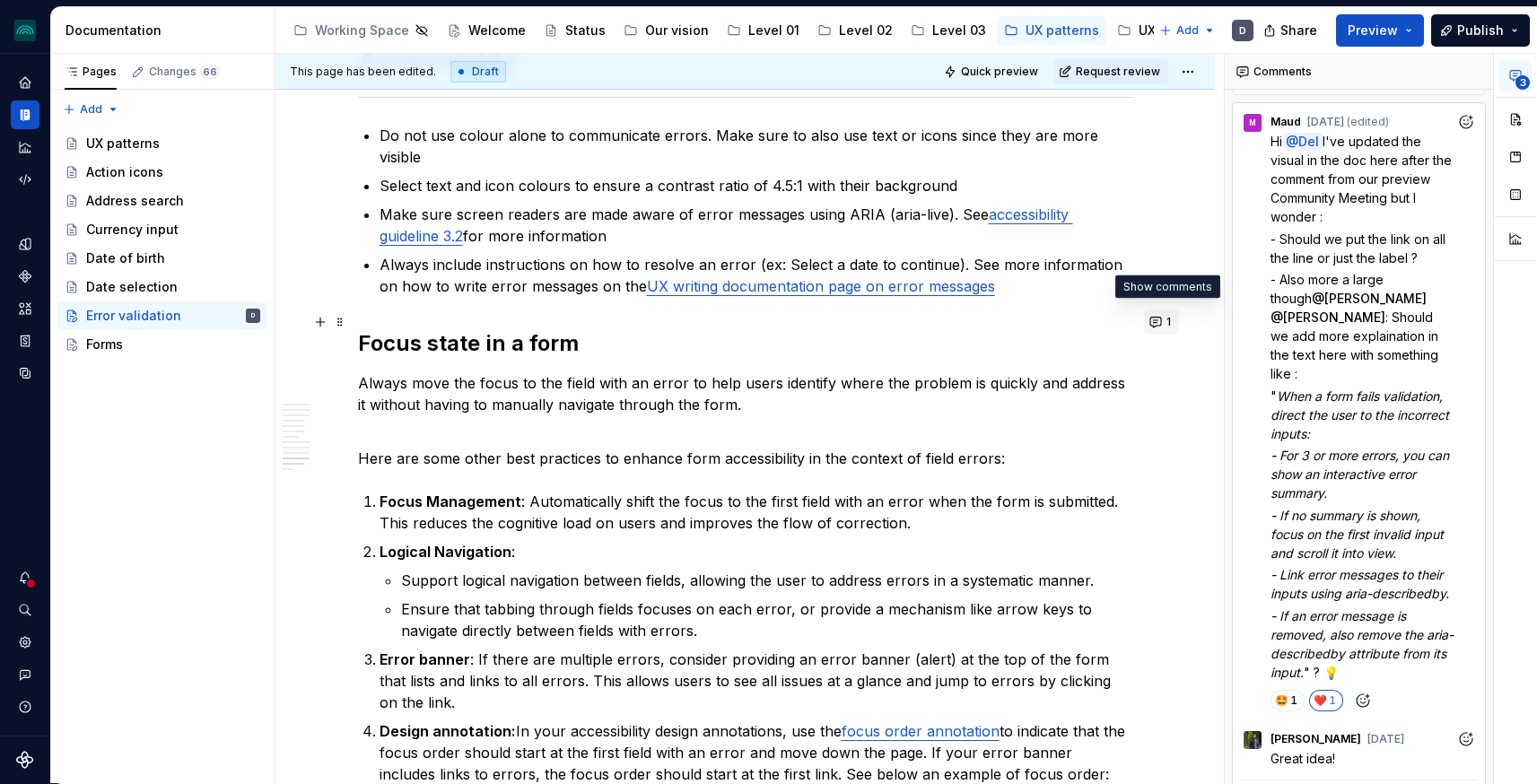
click at [1162, 315] on button "1" at bounding box center [1162, 322] width 35 height 25
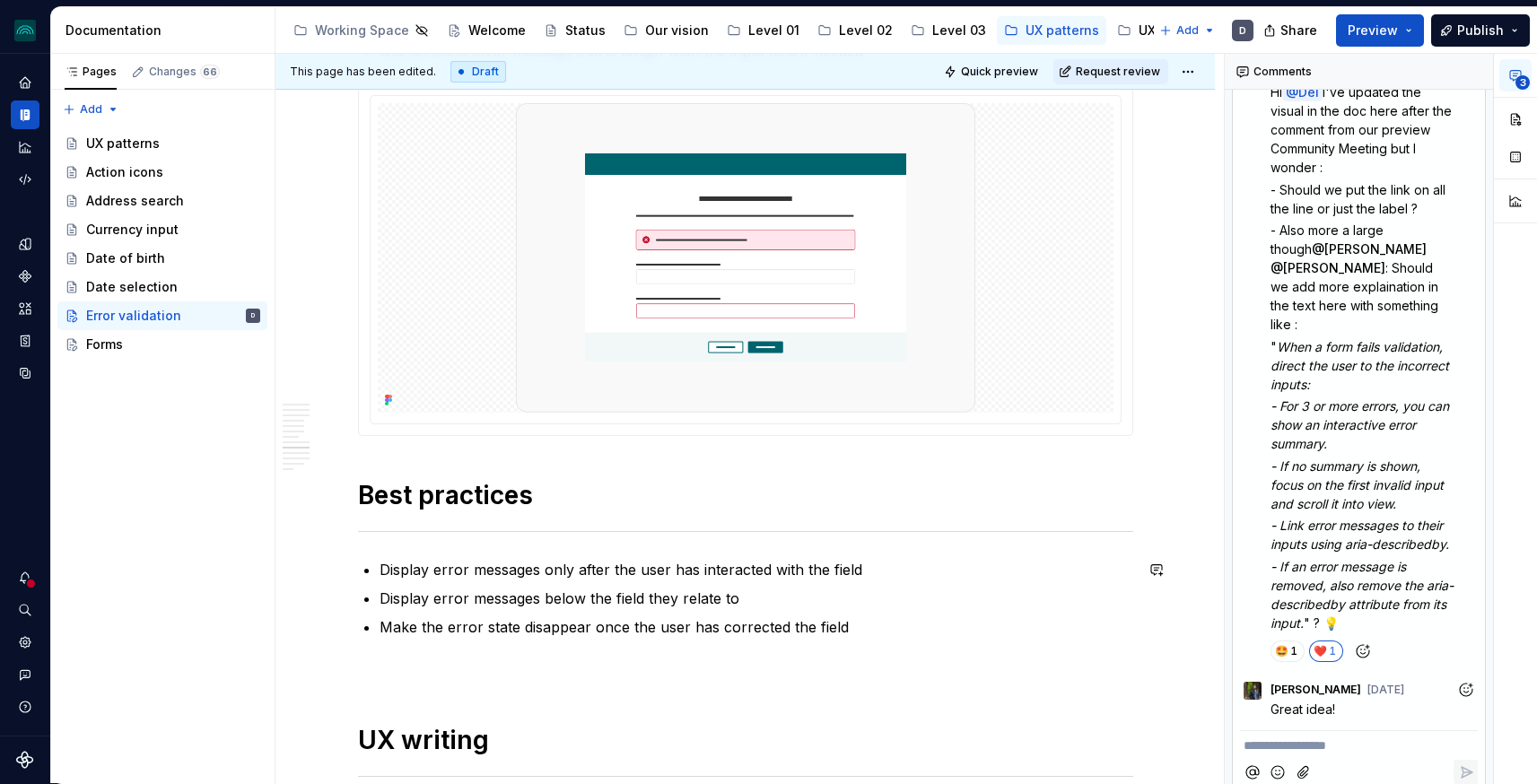
scroll to position [3185, 0]
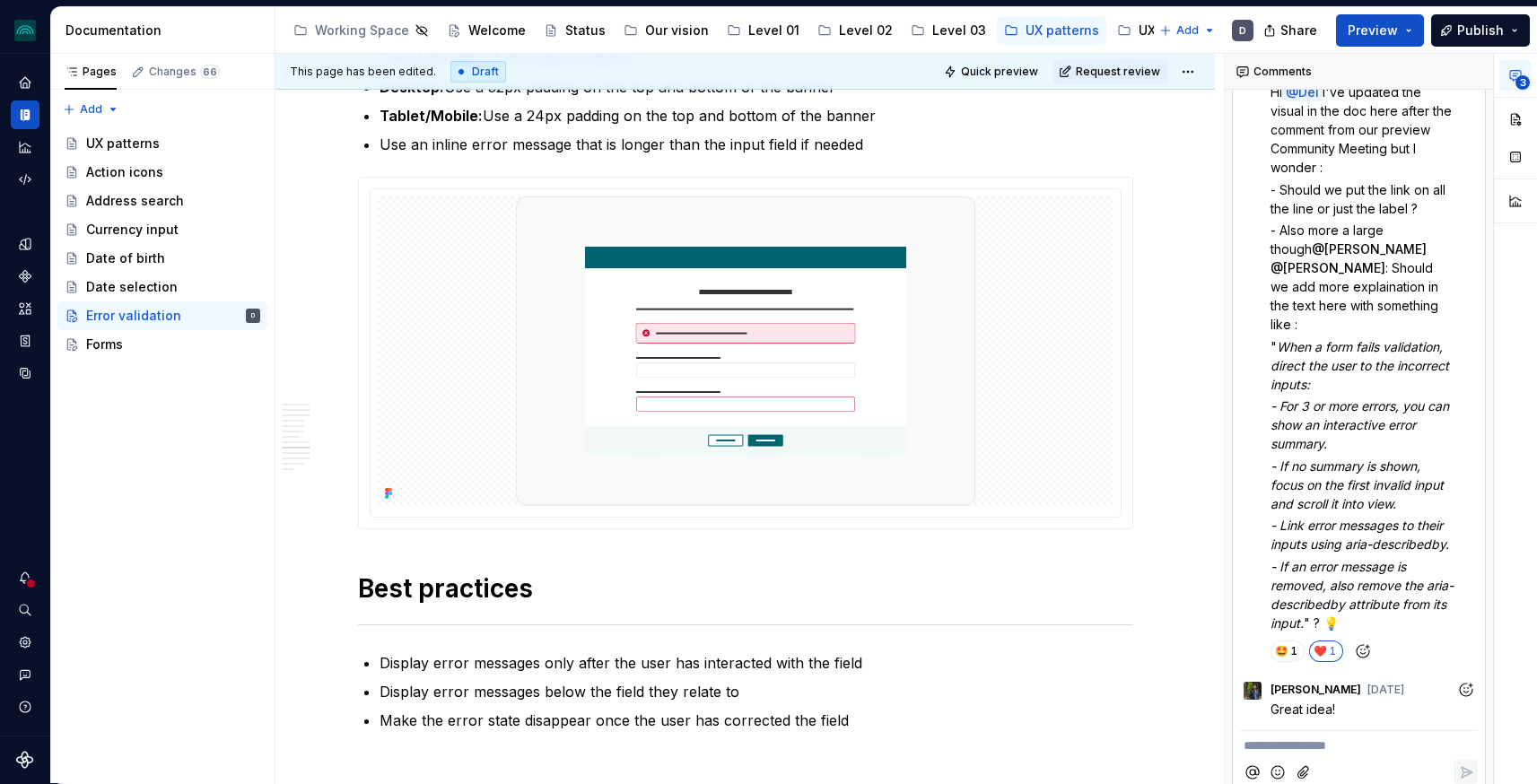
click at [1338, 736] on p "**********" at bounding box center [1359, 745] width 230 height 19
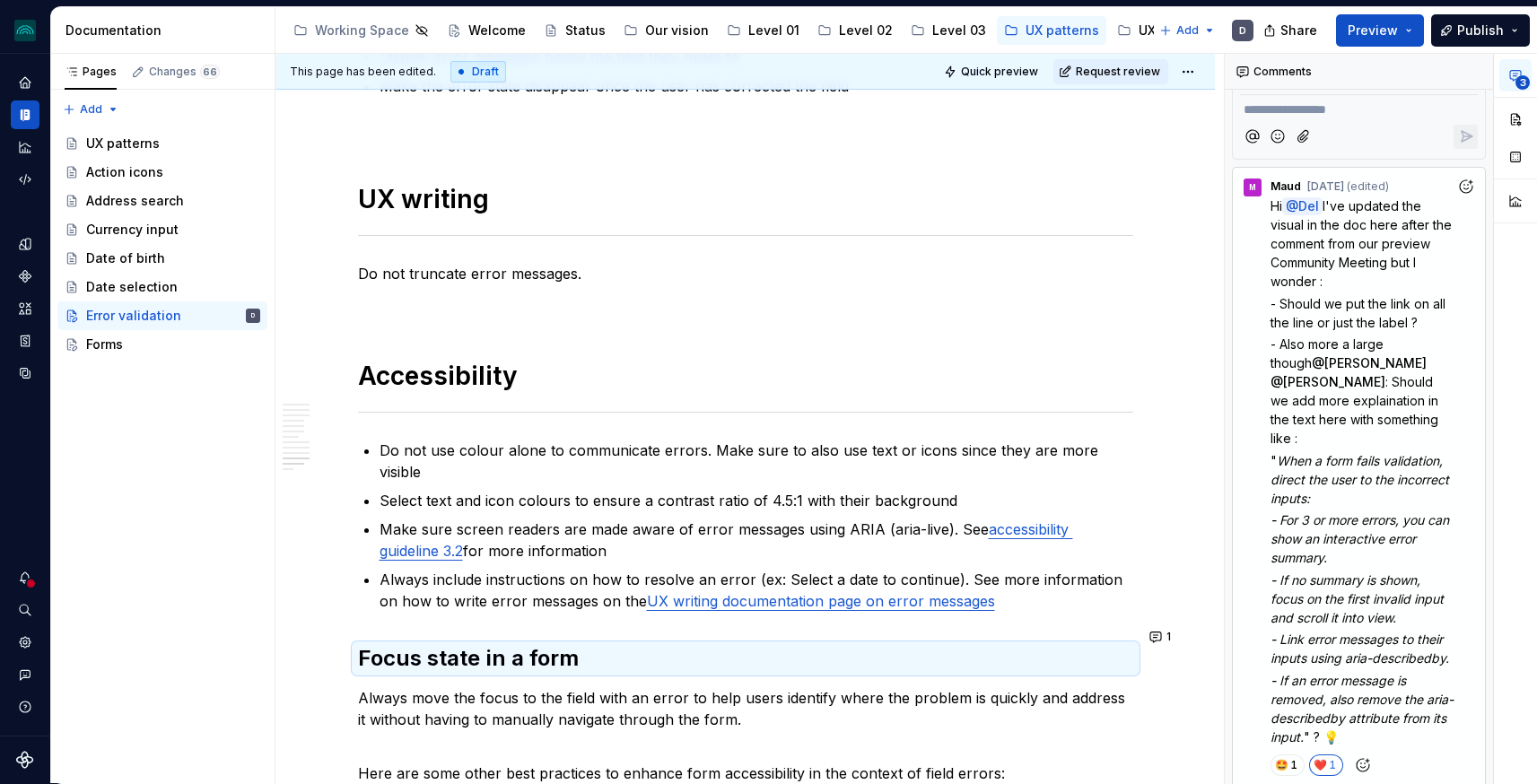
scroll to position [4154, 0]
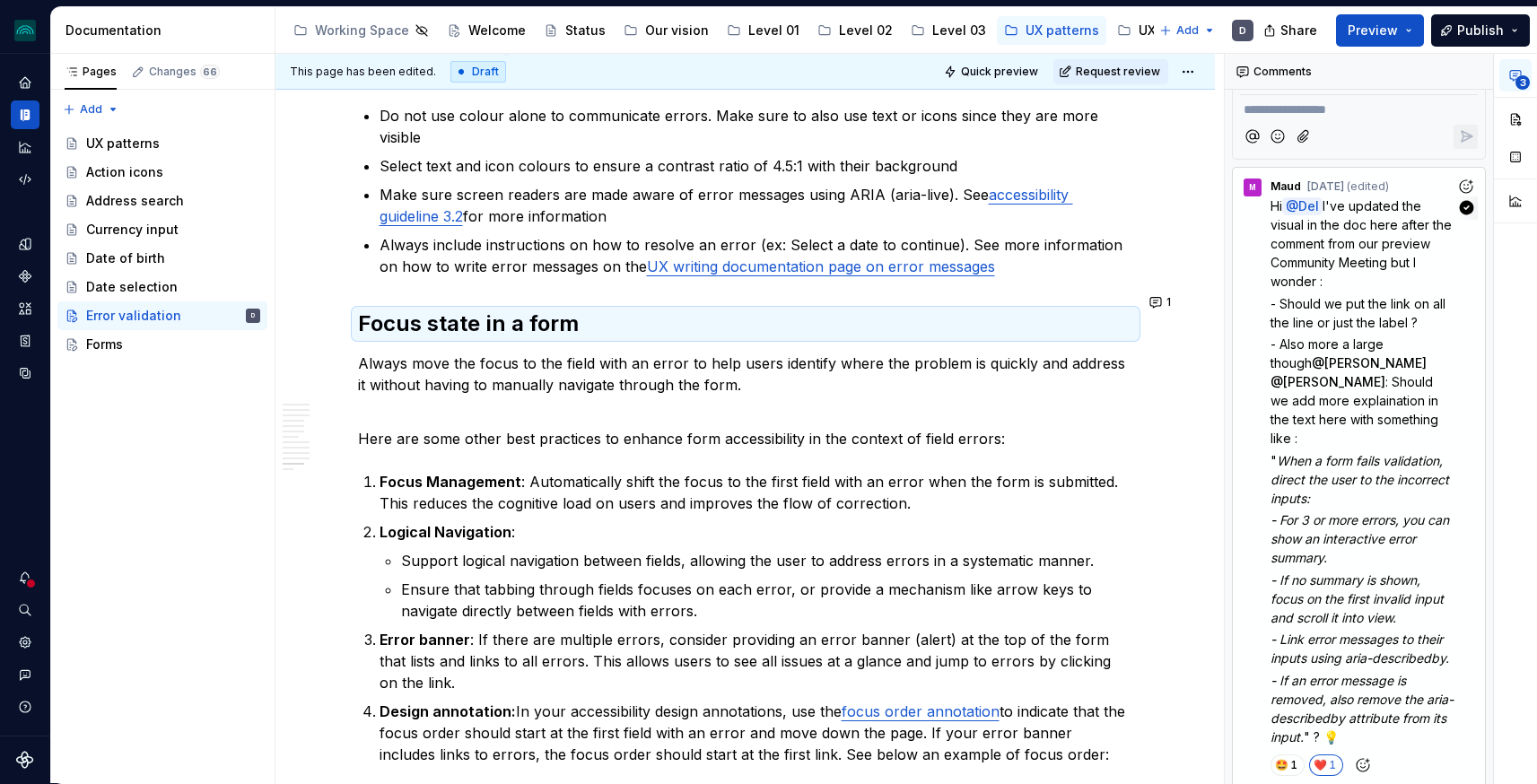
click at [1361, 451] on p "" When a form fails validation, direct the user to the incorrect inputs:" at bounding box center [1363, 480] width 185 height 57
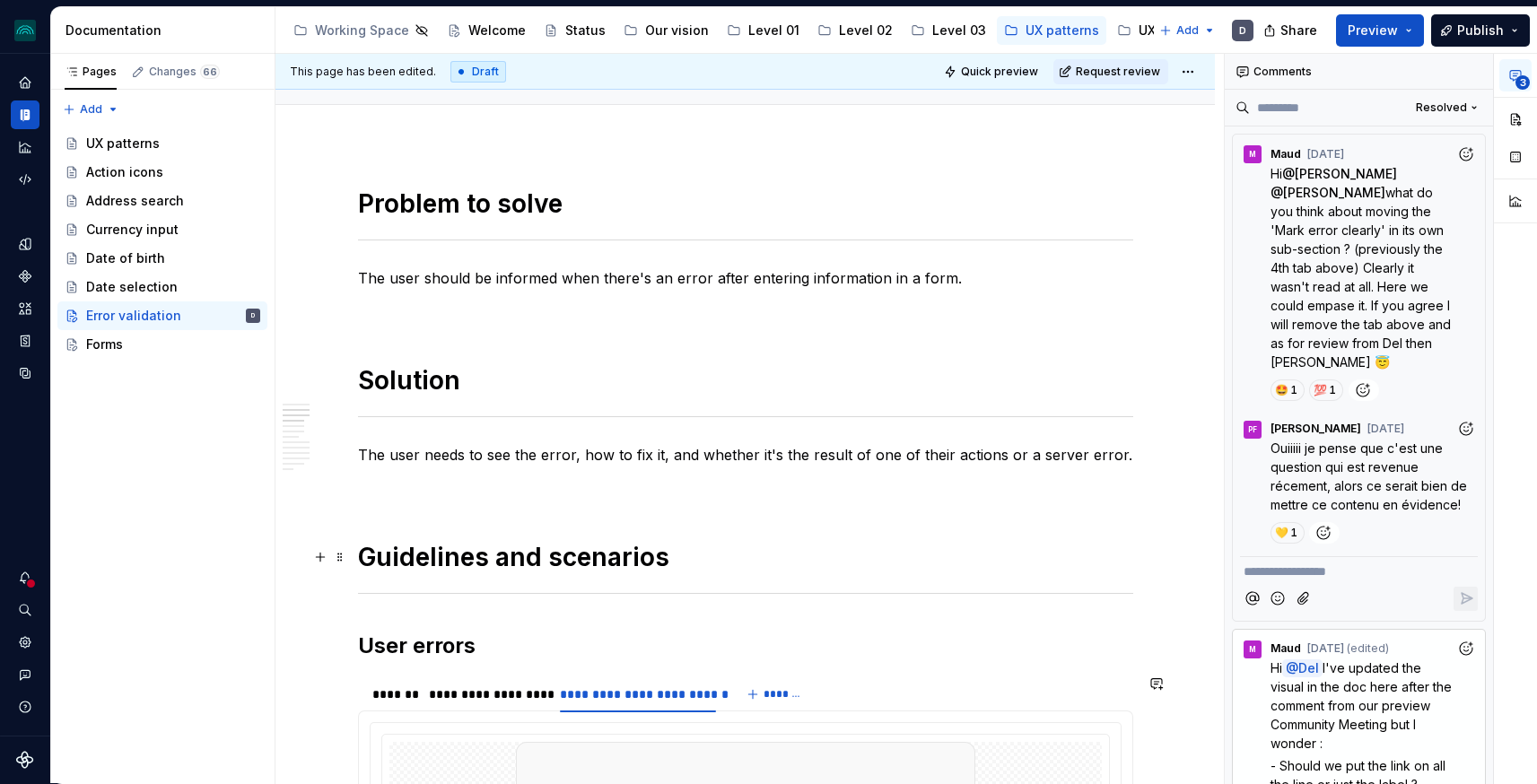
scroll to position [0, 0]
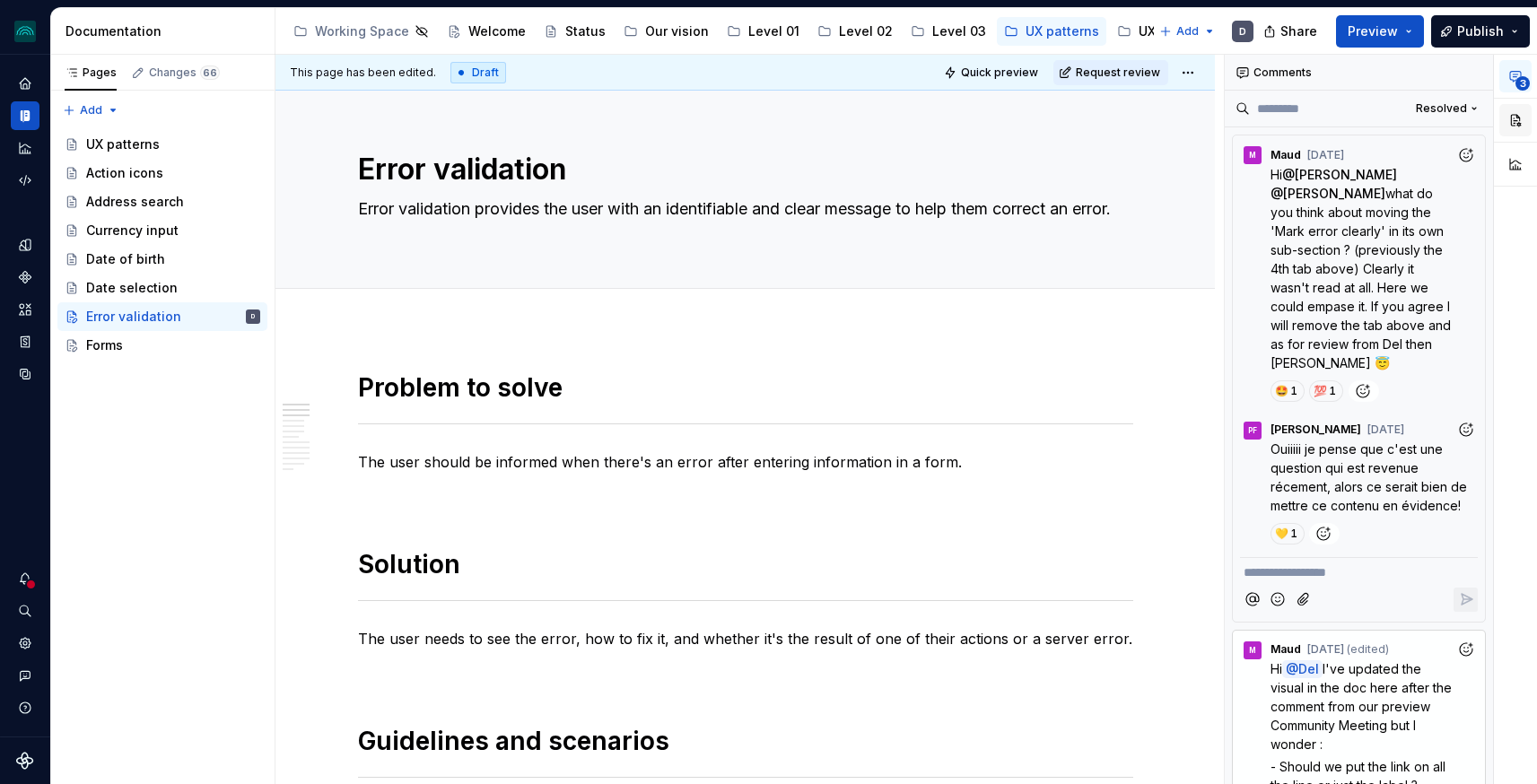
click at [1512, 117] on button "button" at bounding box center [1515, 120] width 32 height 32
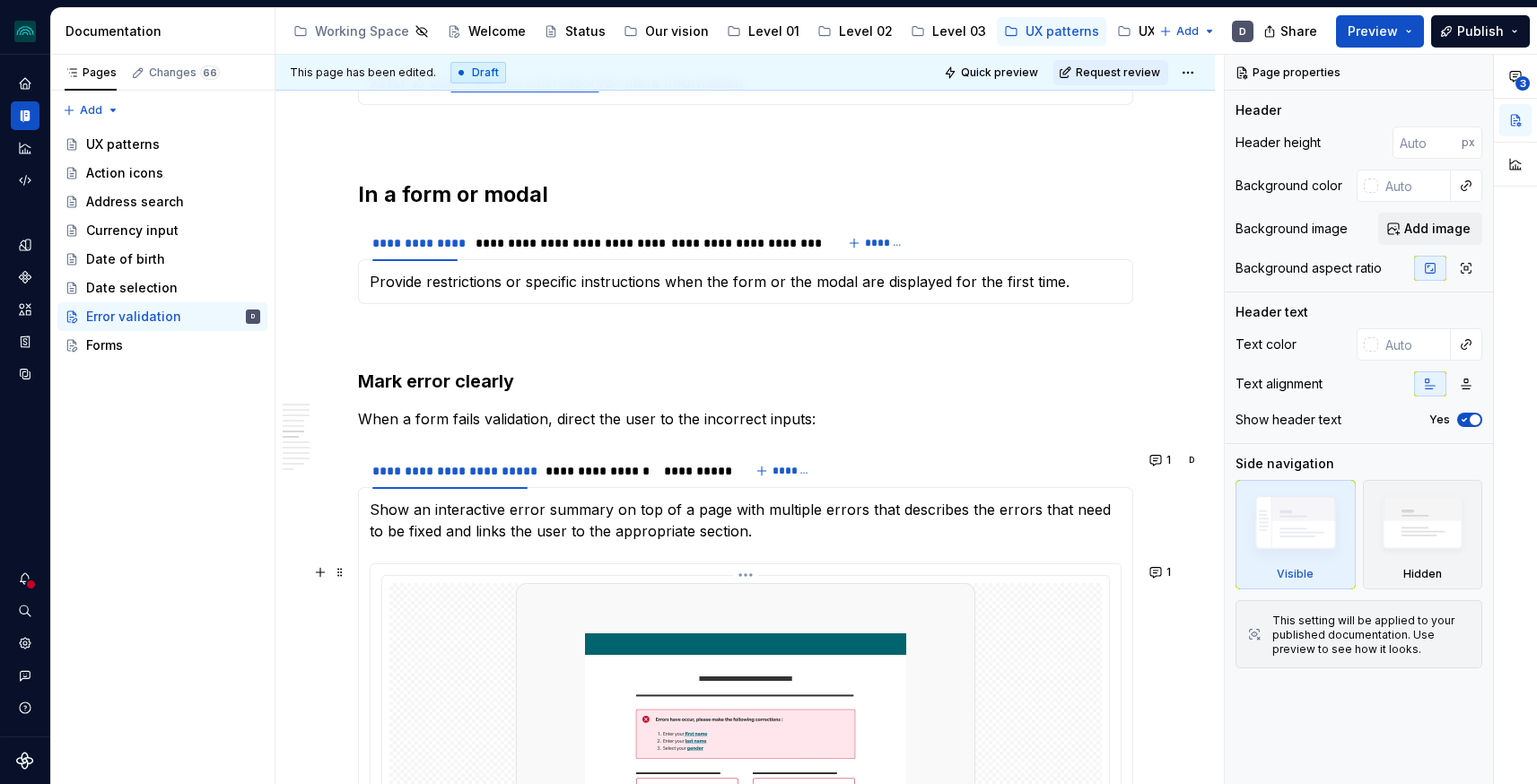
scroll to position [2190, 0]
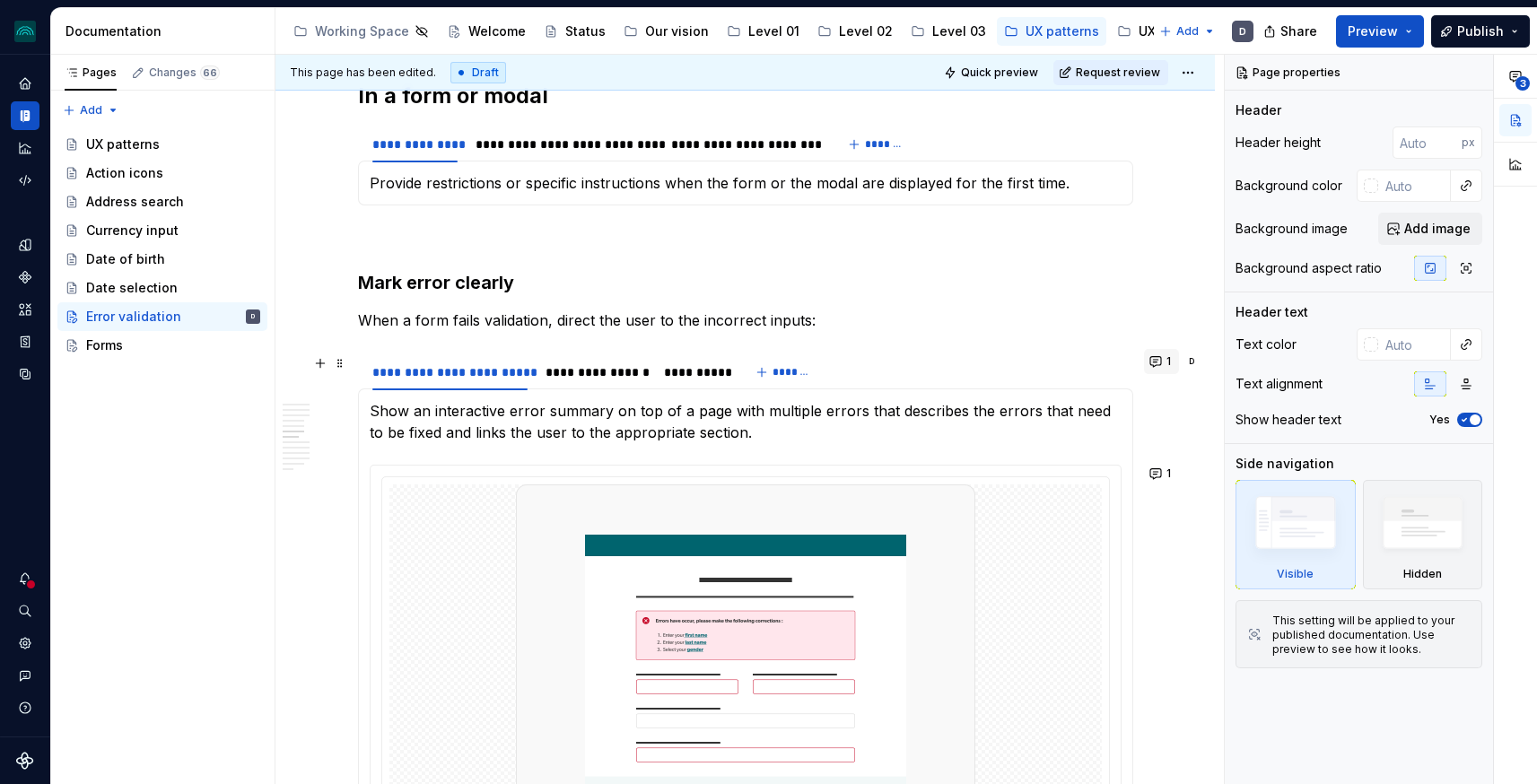
click at [1165, 358] on button "1" at bounding box center [1162, 362] width 35 height 25
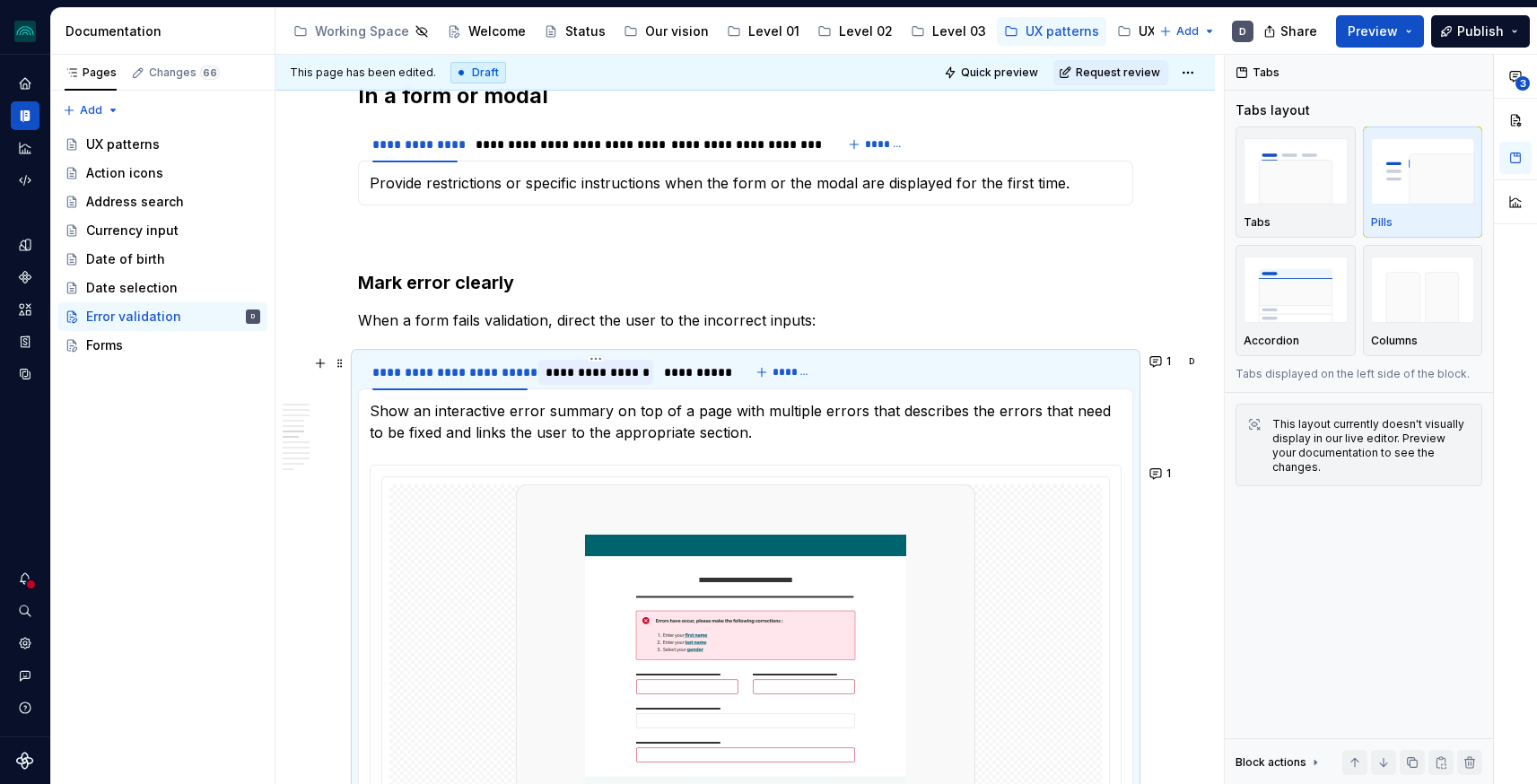
click at [592, 371] on div "**********" at bounding box center [595, 372] width 100 height 18
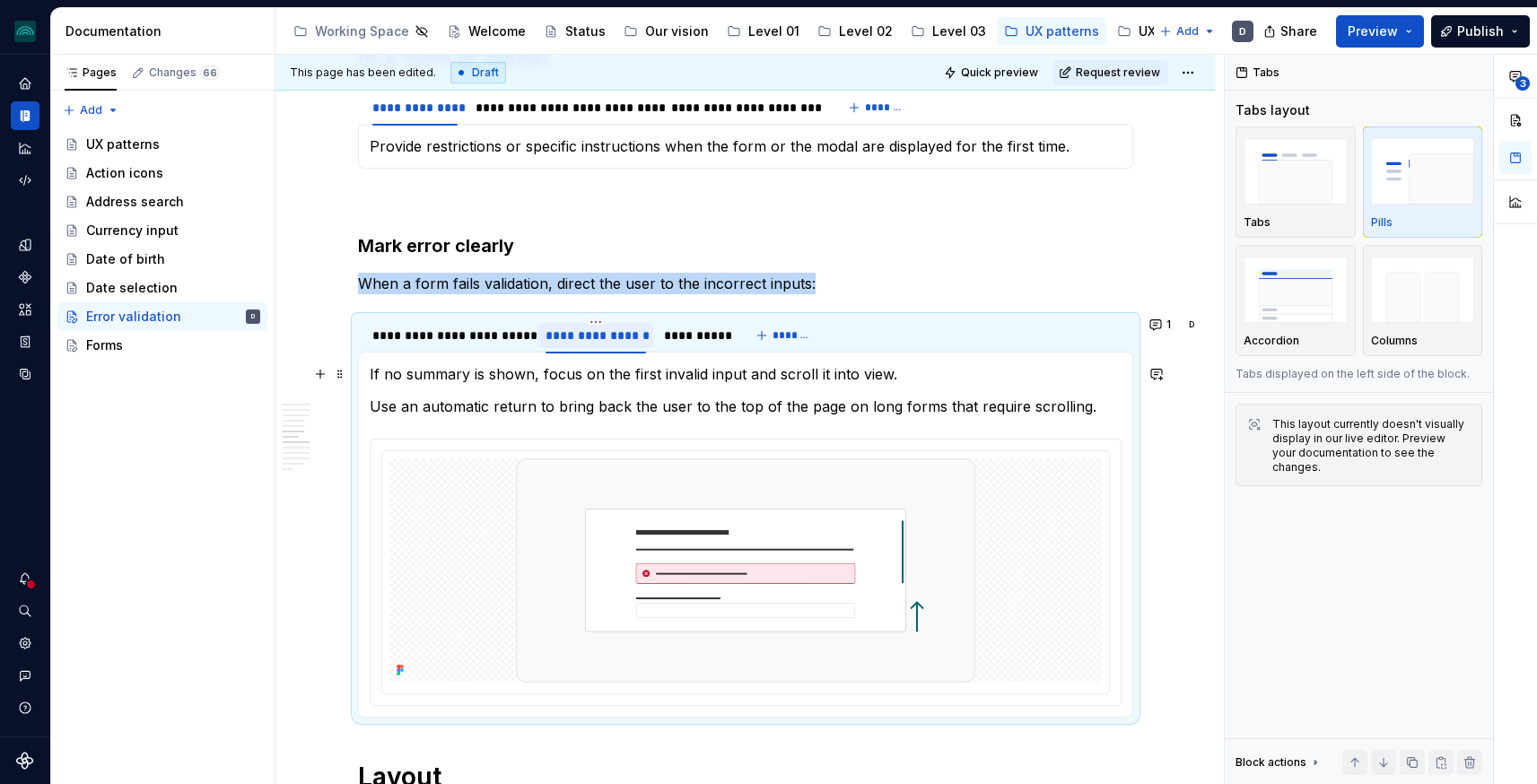
scroll to position [2230, 0]
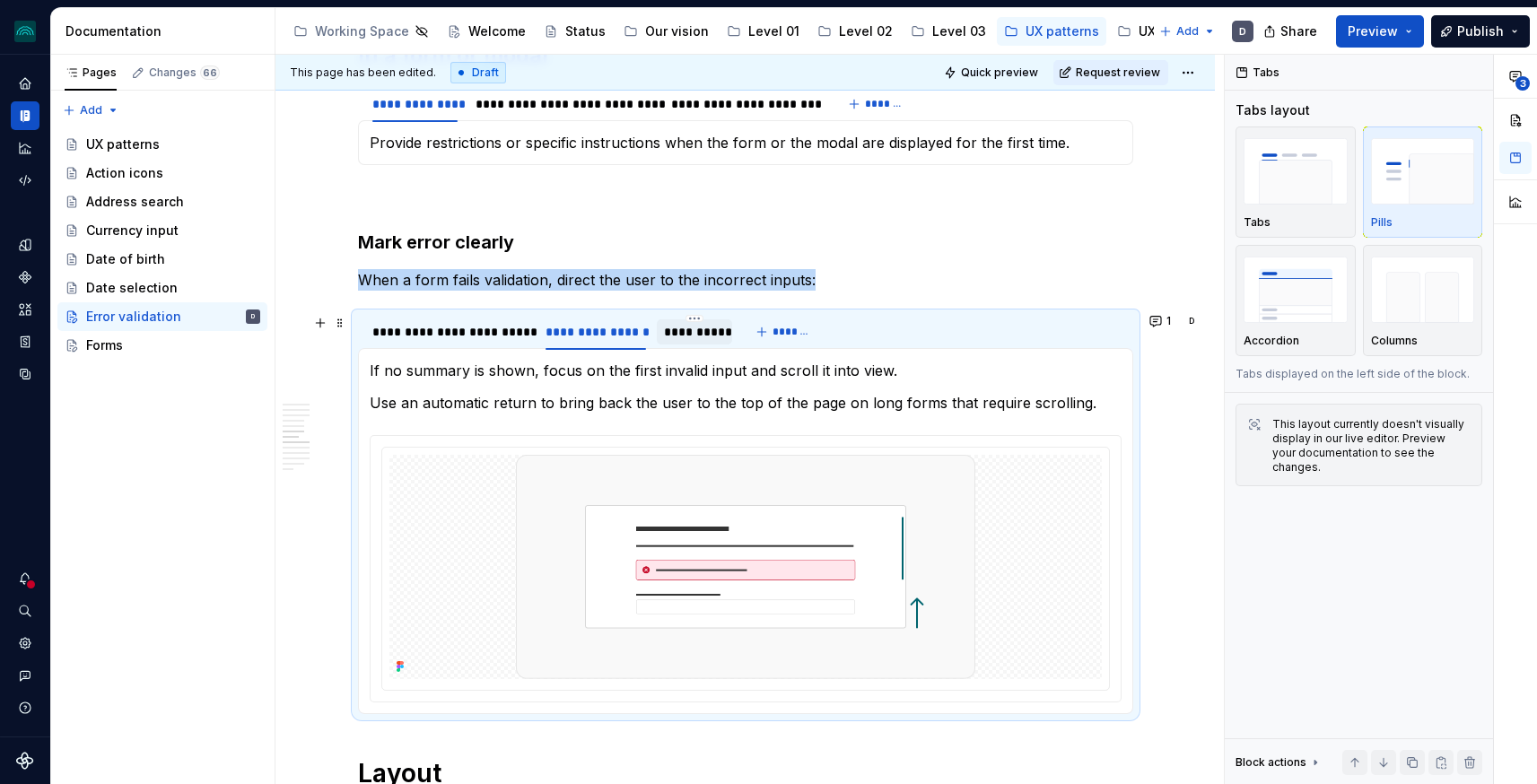
click at [694, 338] on div "**********" at bounding box center [694, 332] width 60 height 18
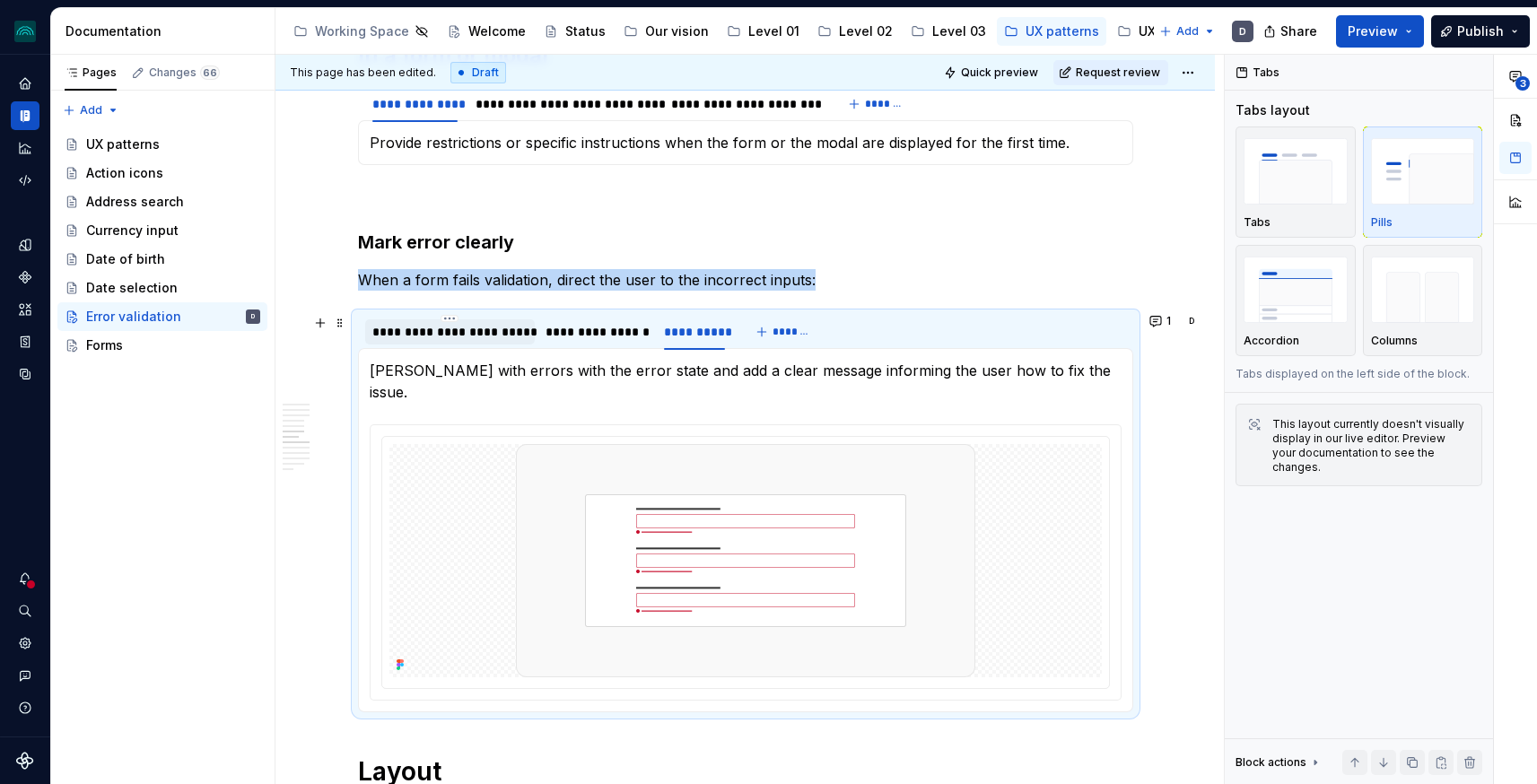
click at [430, 331] on div "**********" at bounding box center [451, 332] width 156 height 18
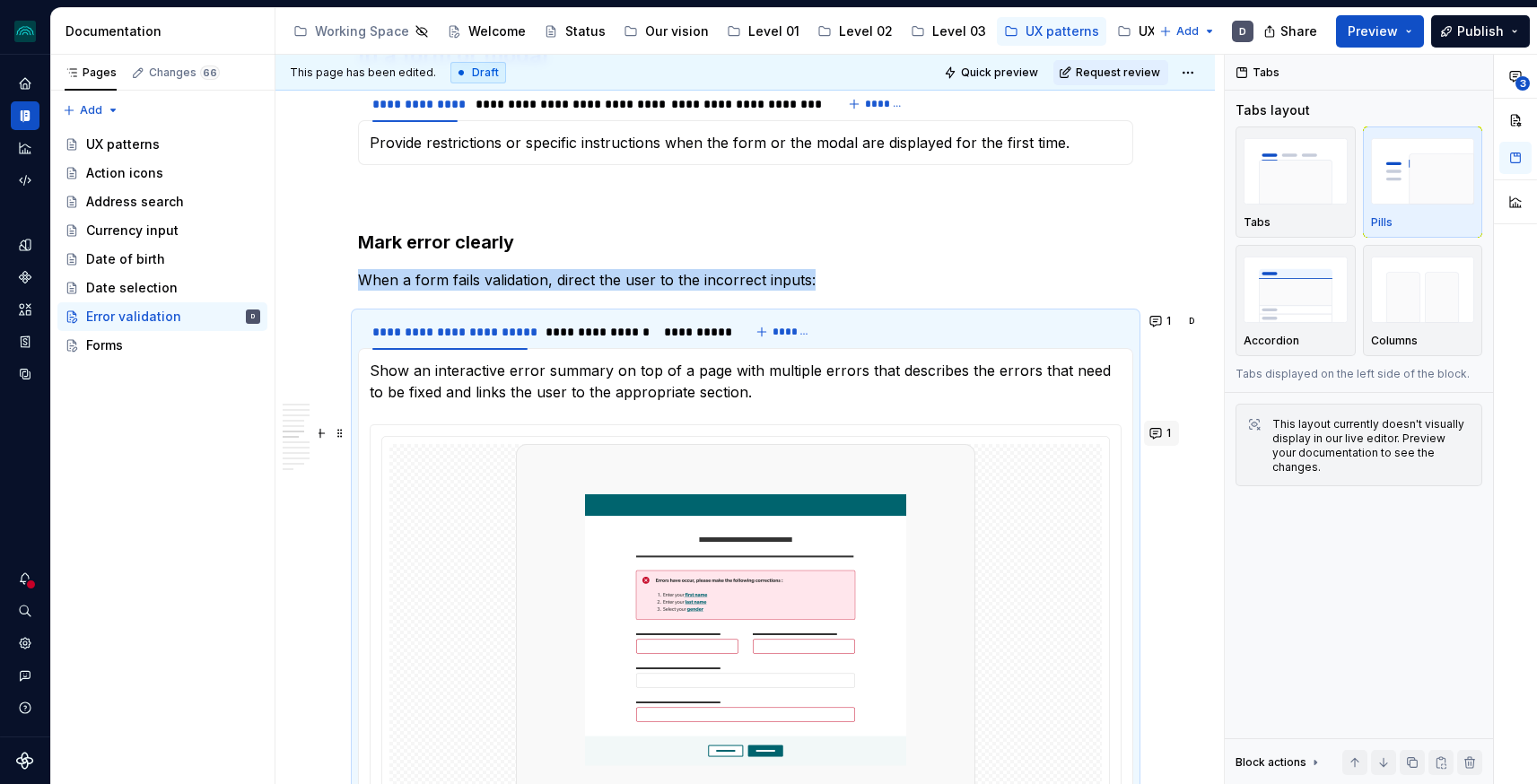
click at [1171, 431] on span "1" at bounding box center [1168, 433] width 5 height 15
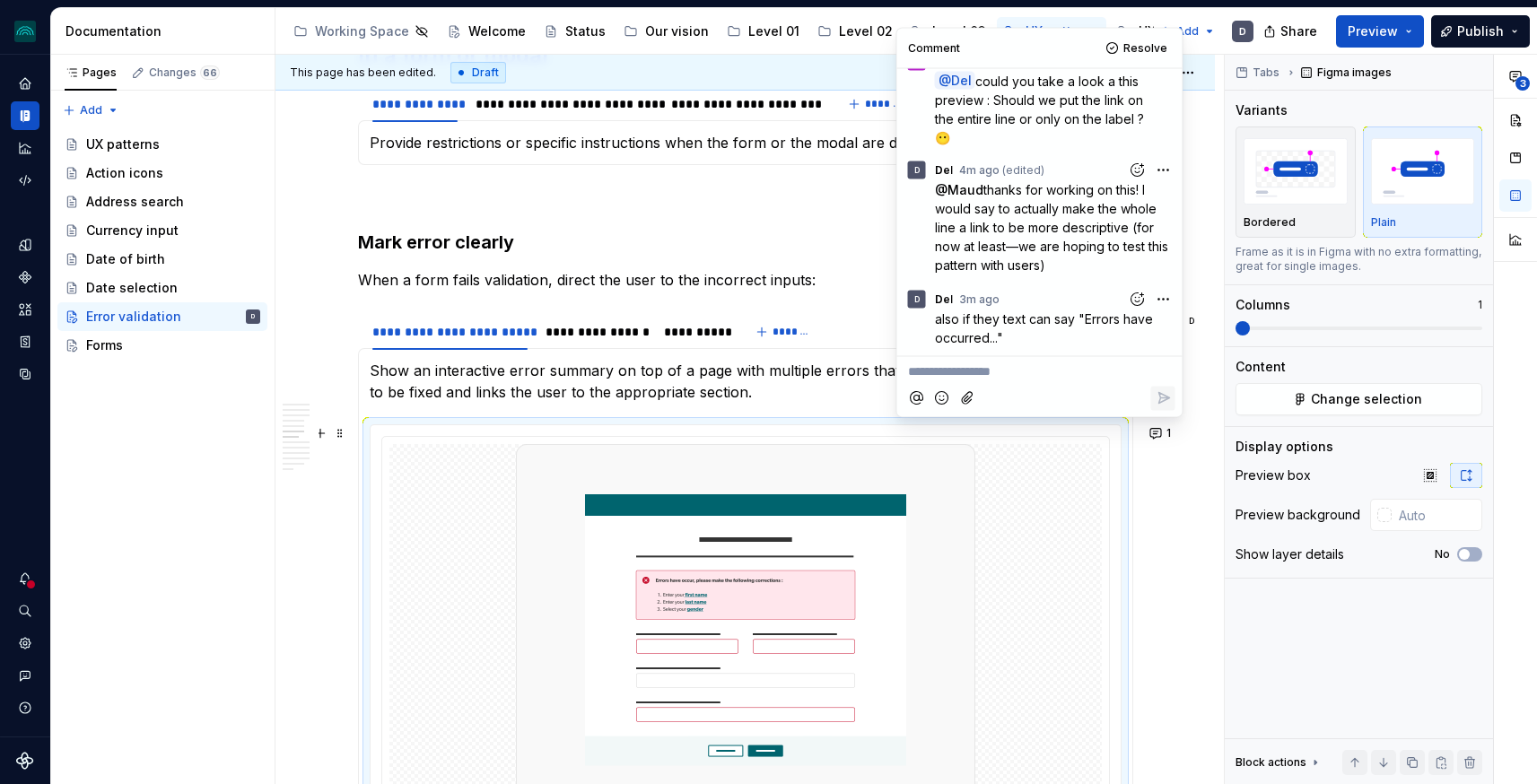
scroll to position [0, 0]
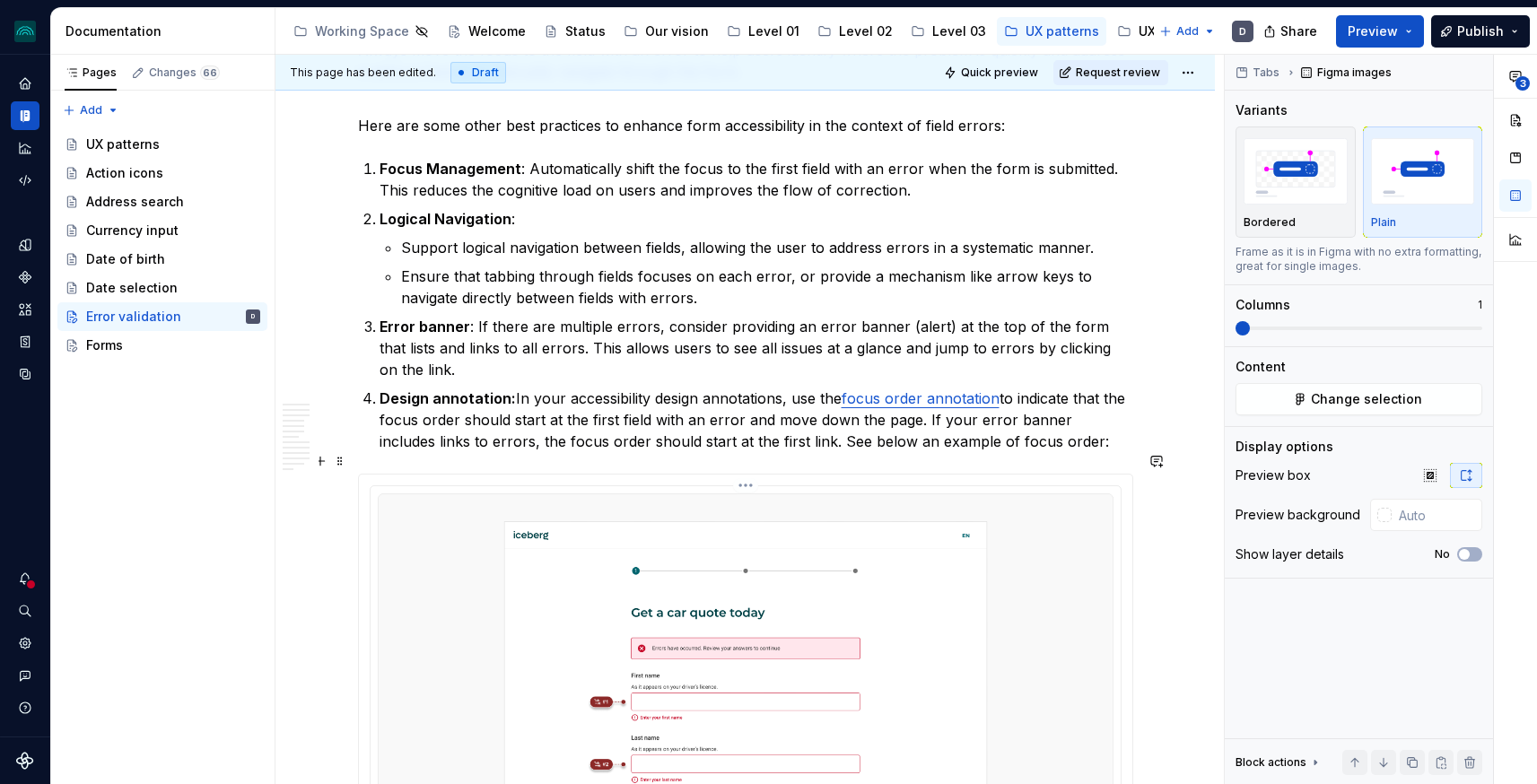
scroll to position [4465, 0]
click at [1526, 77] on span "3" at bounding box center [1522, 83] width 15 height 15
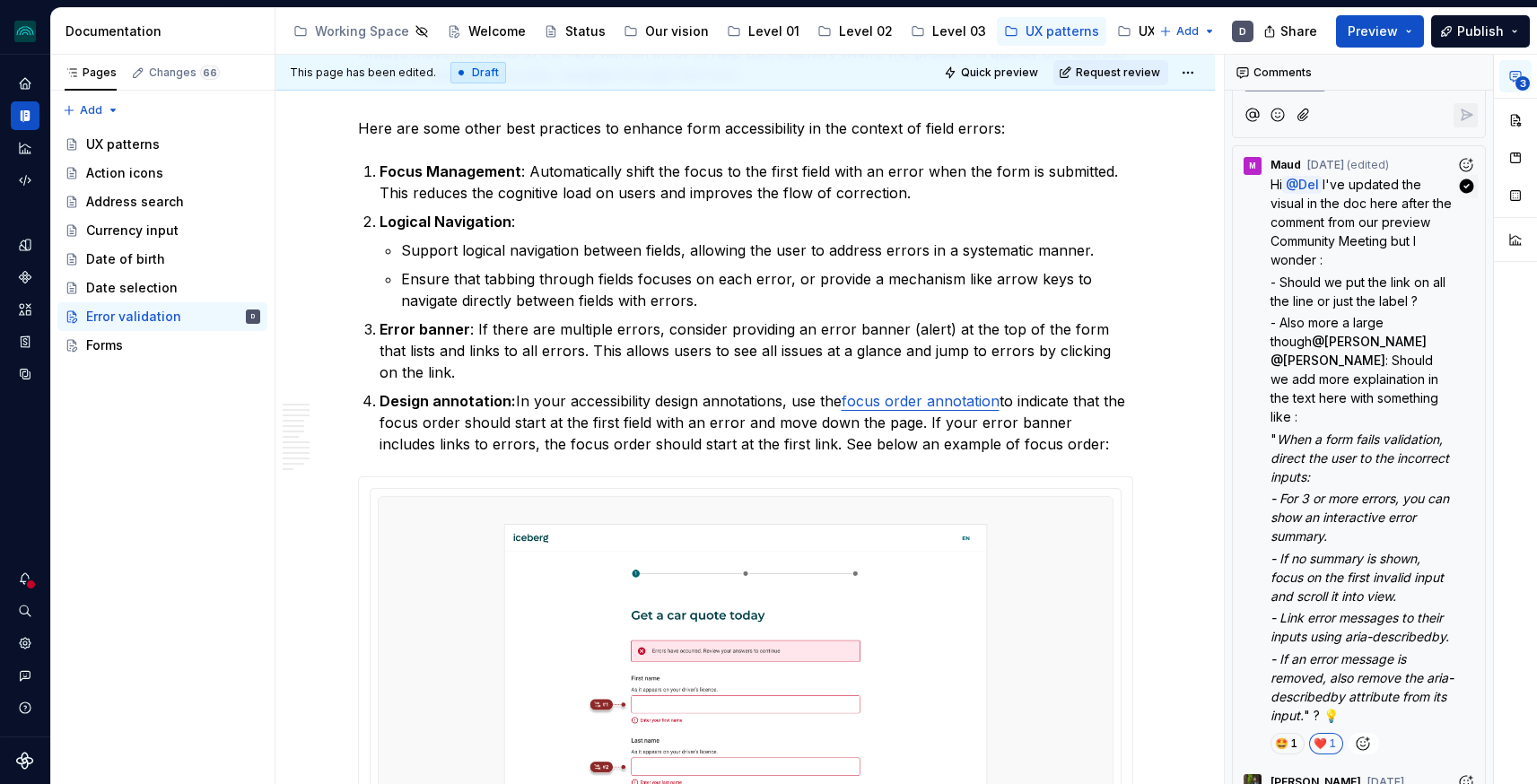
scroll to position [523, 0]
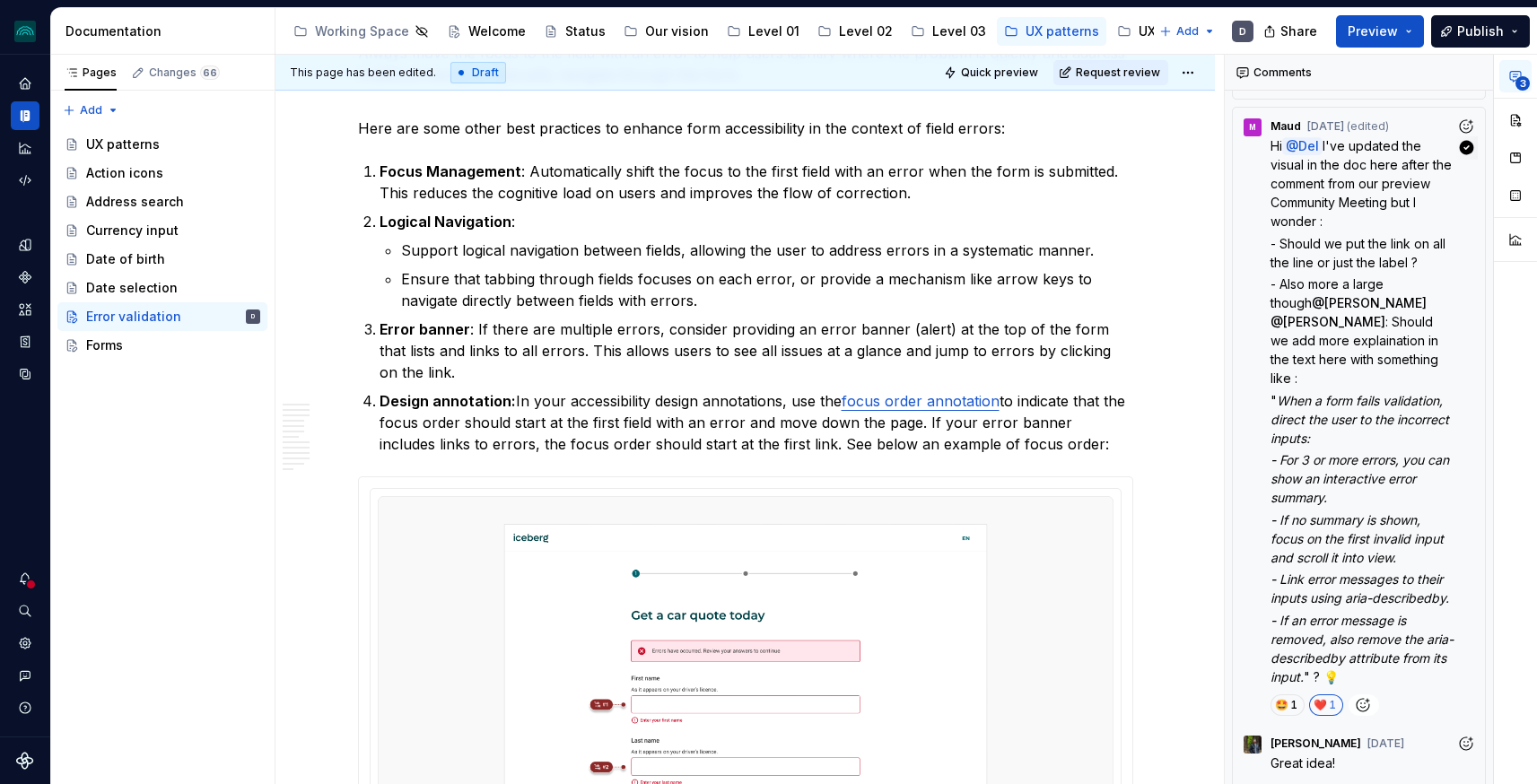
type textarea "*"
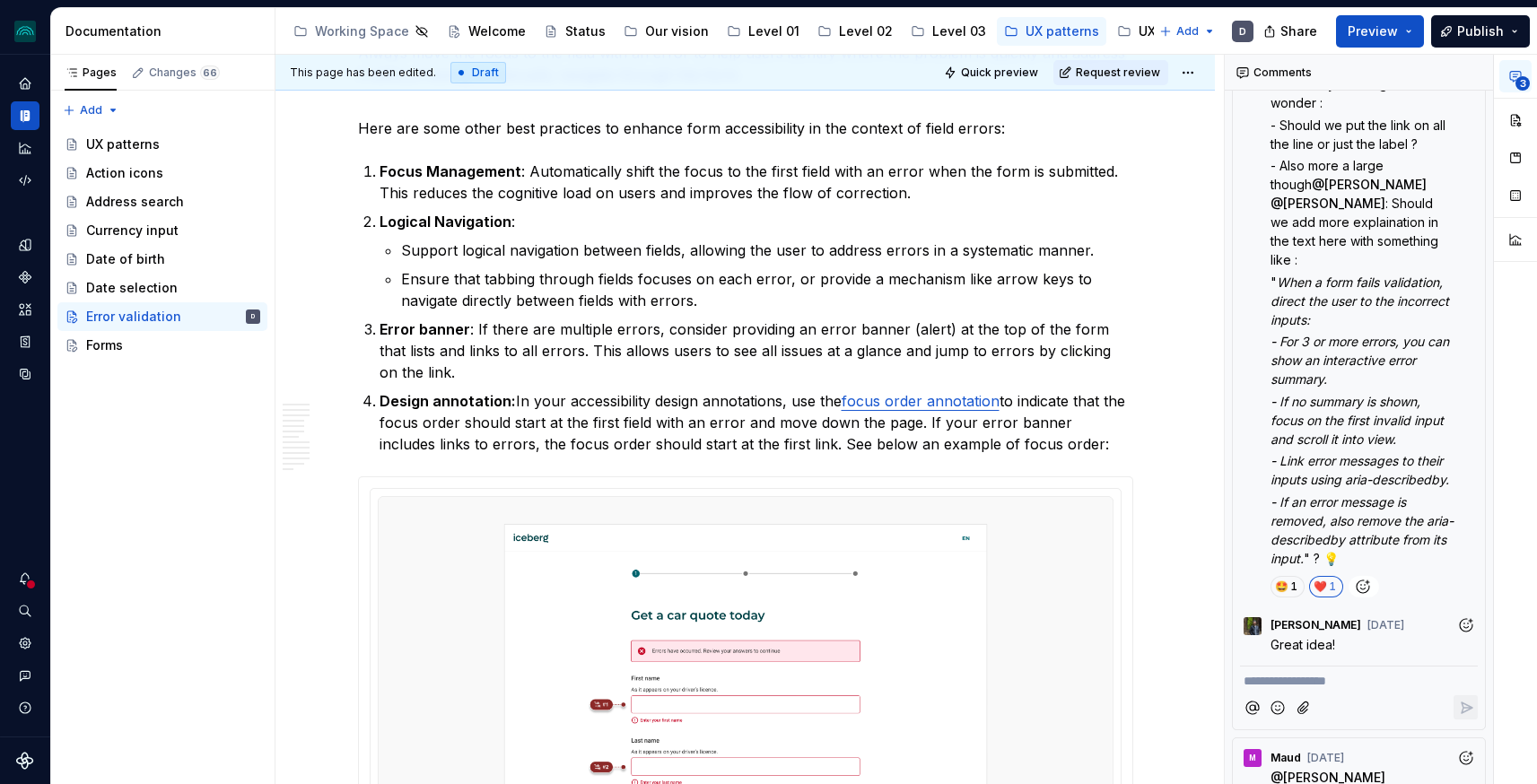
scroll to position [647, 0]
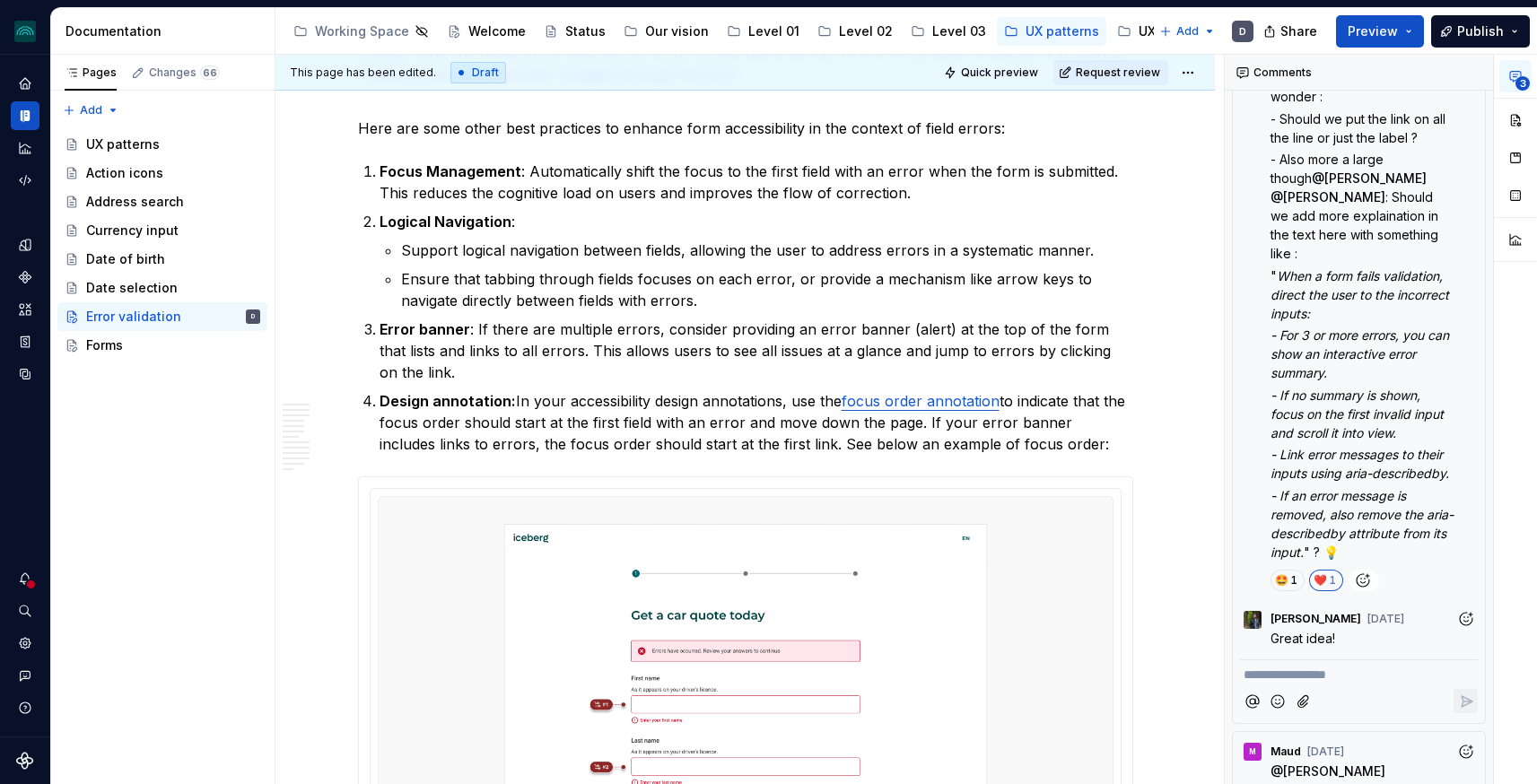
click at [1313, 666] on p "**********" at bounding box center [1359, 675] width 230 height 19
click at [1266, 612] on span "Maud" at bounding box center [1272, 613] width 36 height 18
click at [1344, 675] on p "﻿ * **** ﻿ responded to the other coment regarding making the whole line a link." at bounding box center [1359, 686] width 230 height 39
click at [1304, 726] on p "﻿" at bounding box center [1359, 735] width 230 height 19
click at [1297, 749] on p "﻿" at bounding box center [1359, 758] width 230 height 19
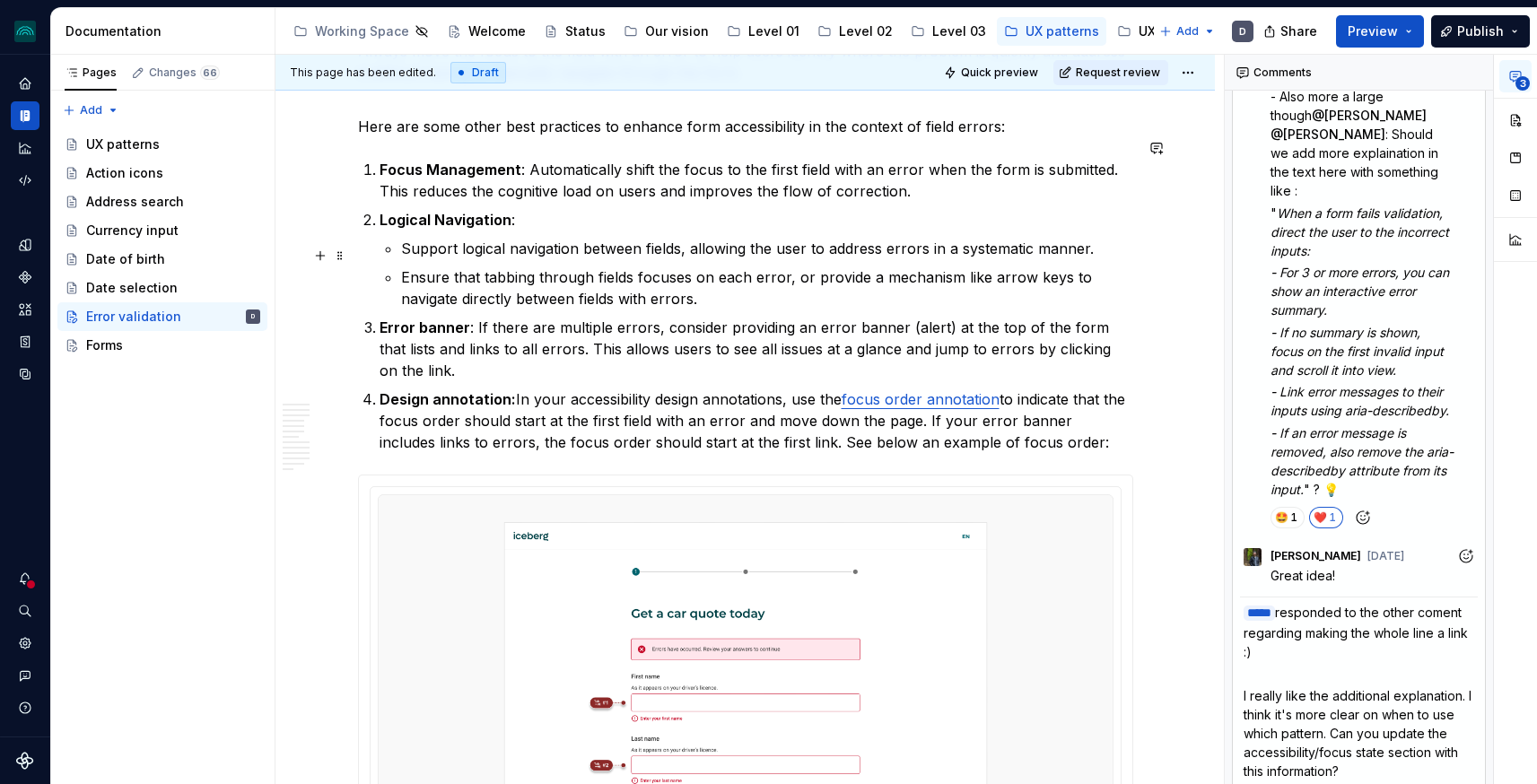
scroll to position [4449, 0]
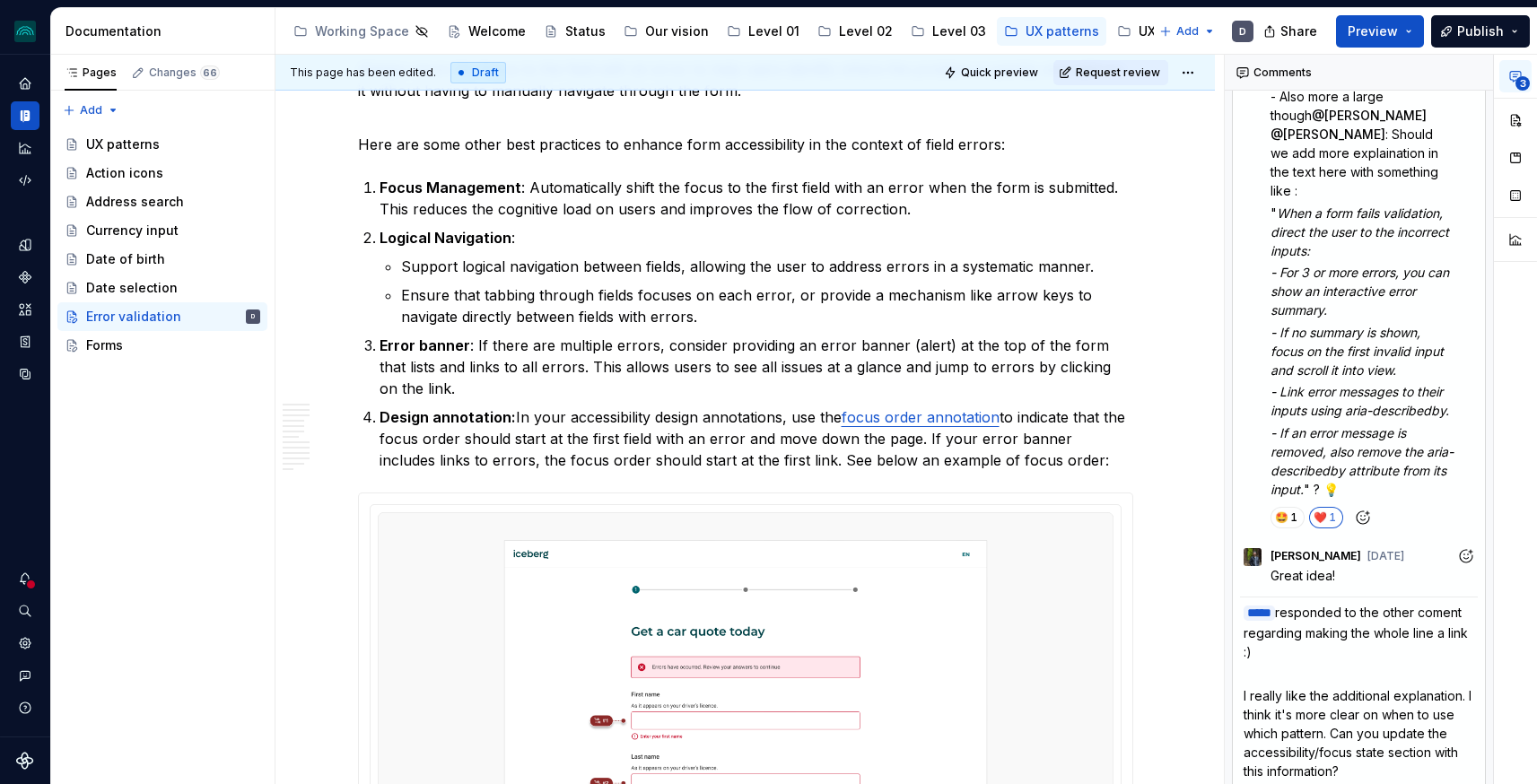
click at [1474, 783] on icon "Reply" at bounding box center [1466, 798] width 18 height 18
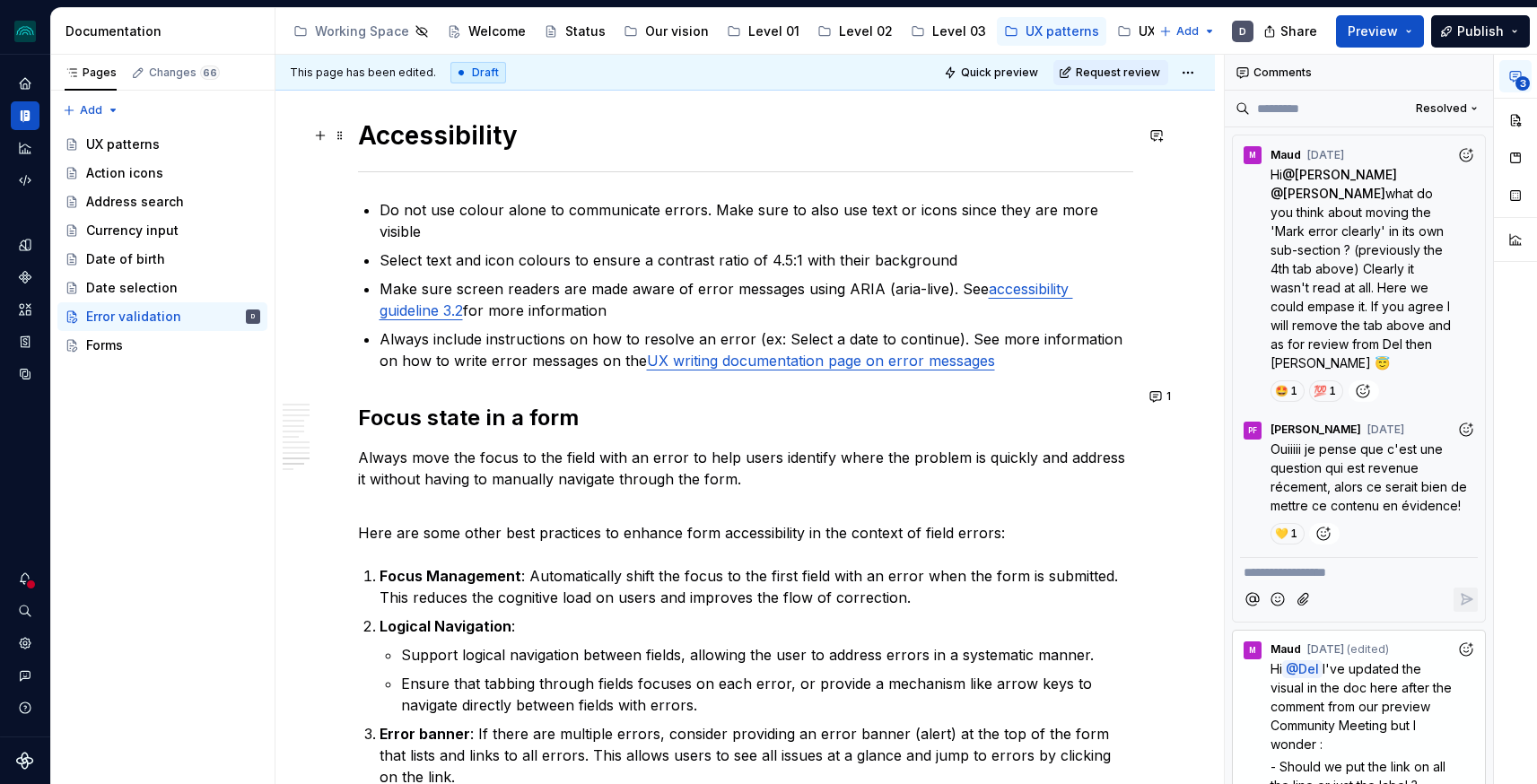
scroll to position [3987, 0]
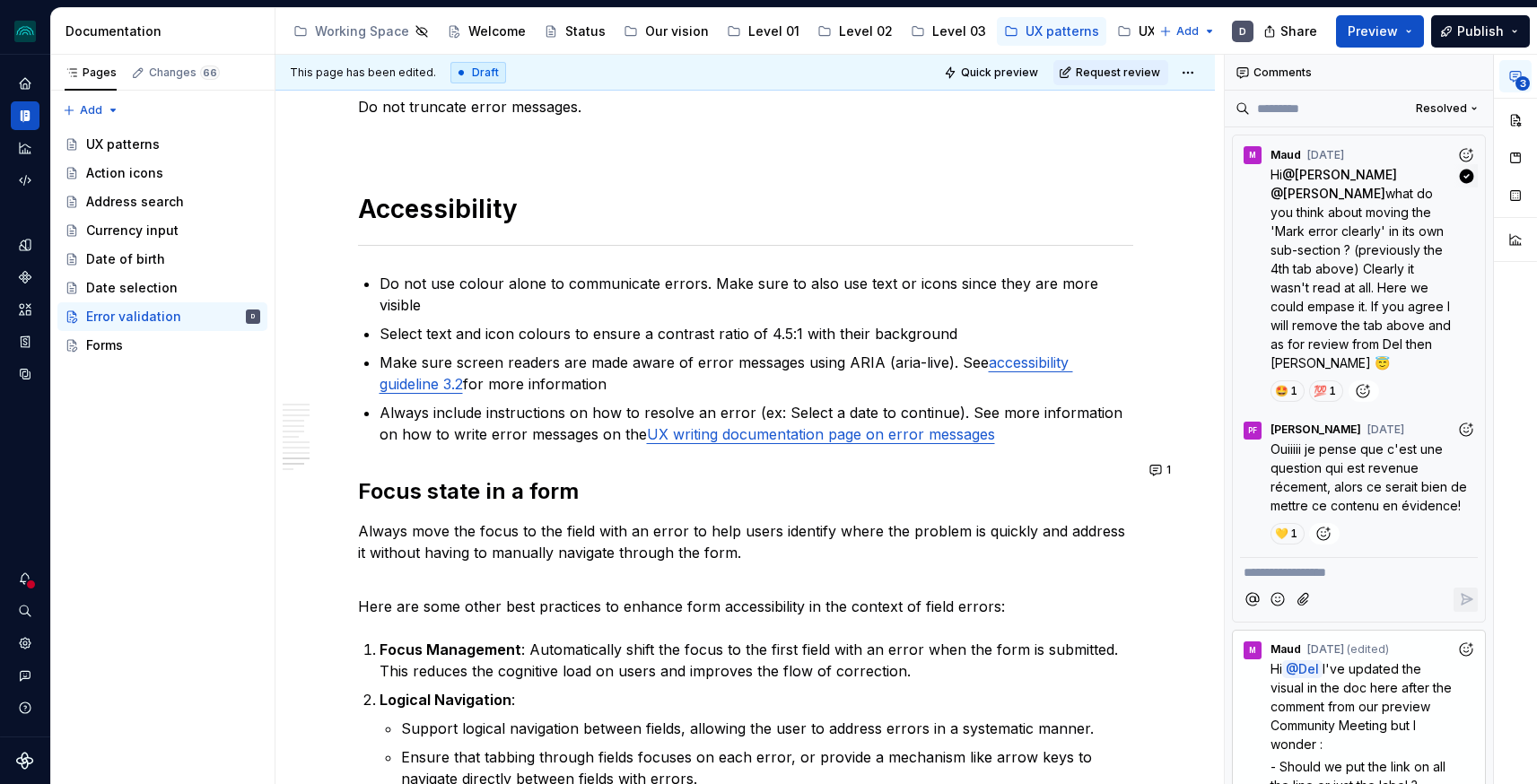
click at [1329, 245] on span "what do you think about moving the 'Mark error clearly' in its own sub-section …" at bounding box center [1362, 278] width 184 height 185
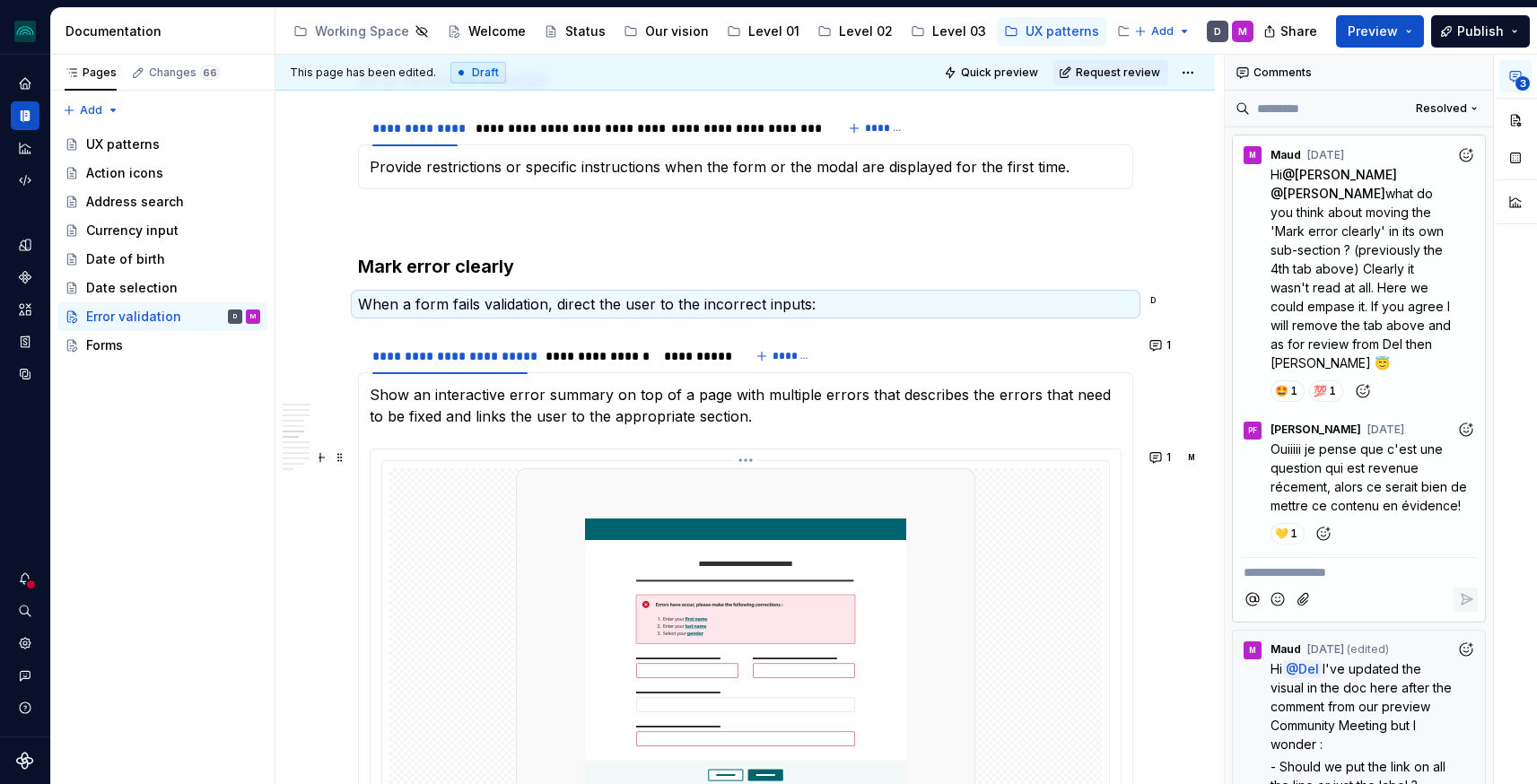
scroll to position [2216, 0]
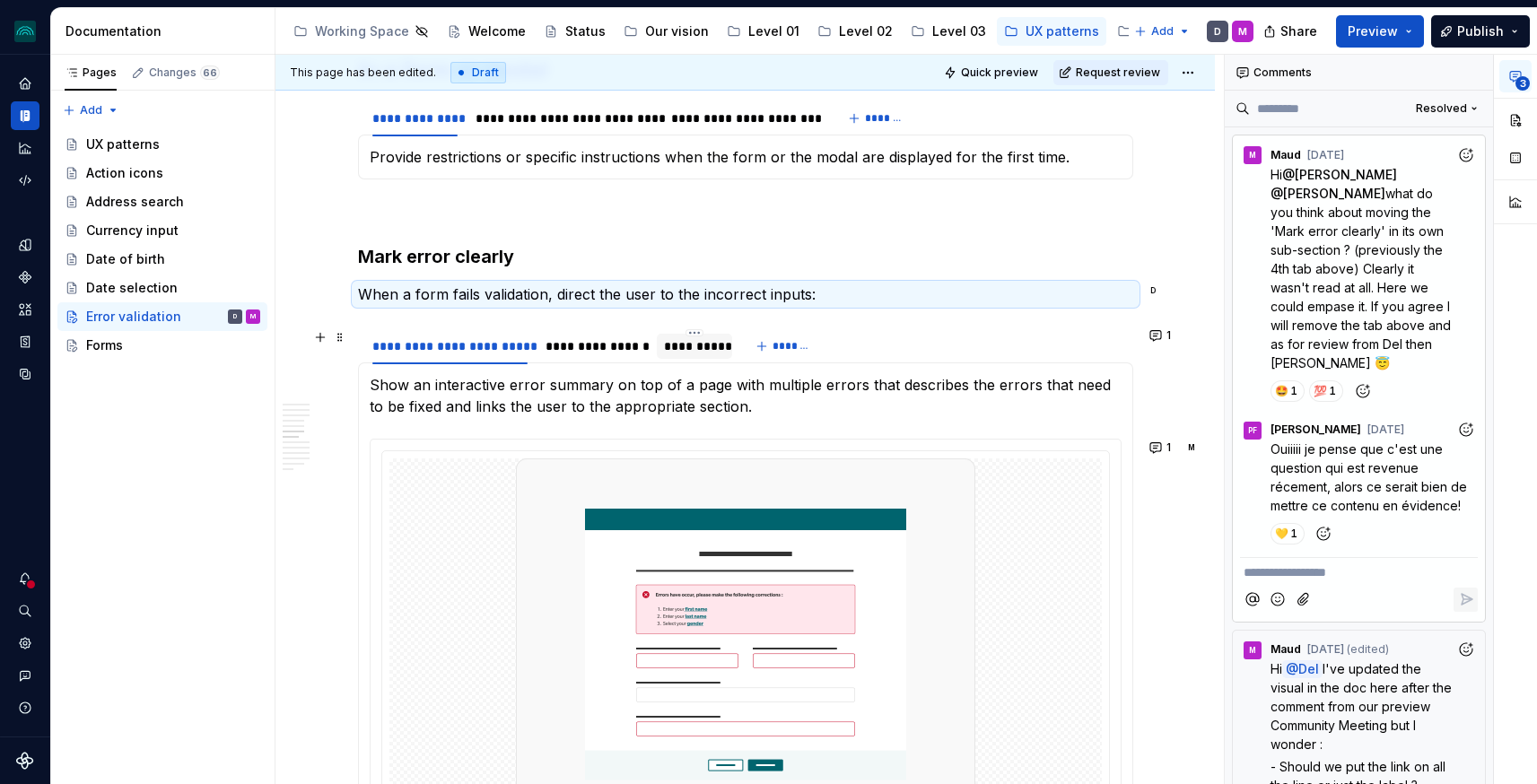
click at [685, 343] on div "**********" at bounding box center [694, 346] width 60 height 18
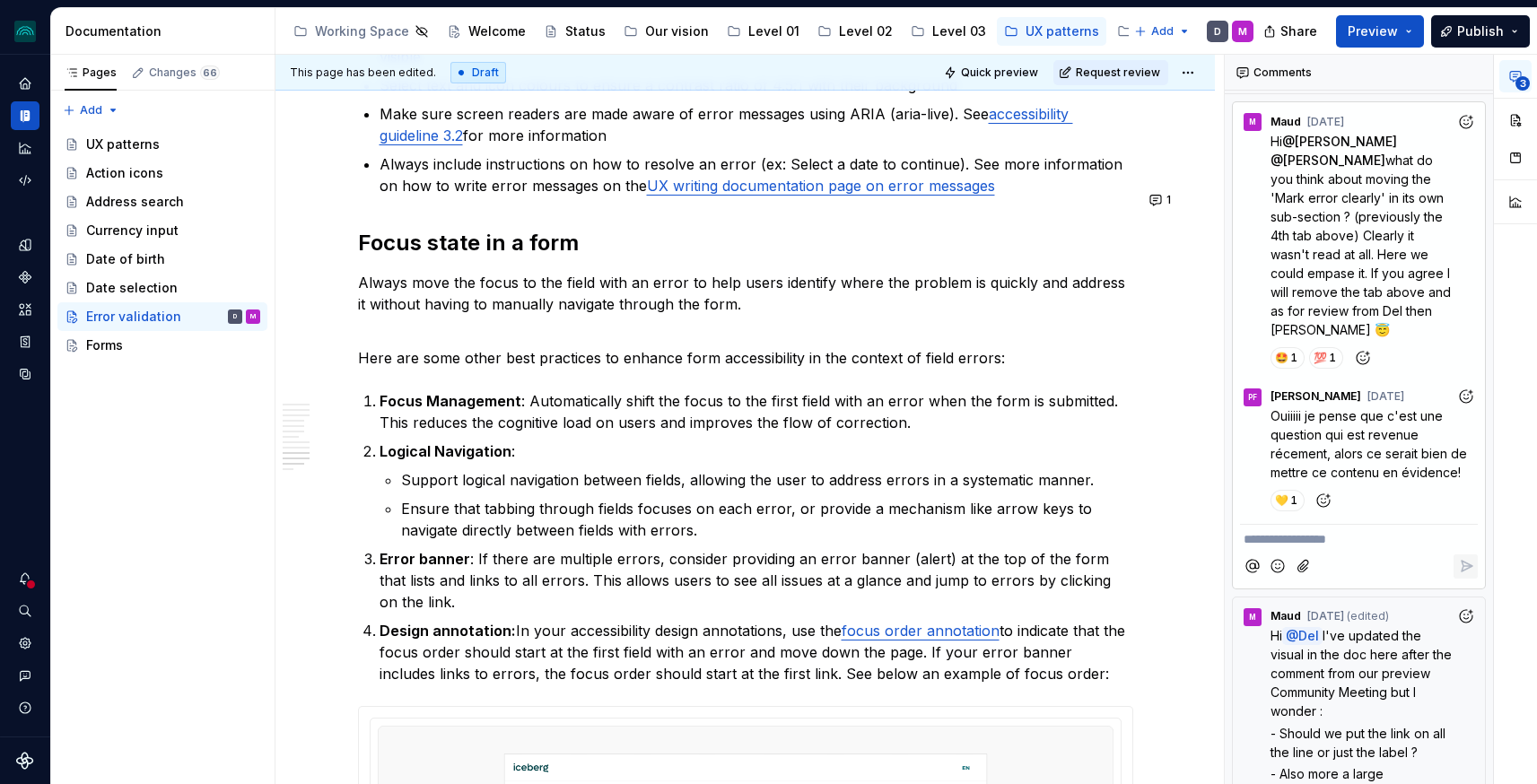
scroll to position [4161, 0]
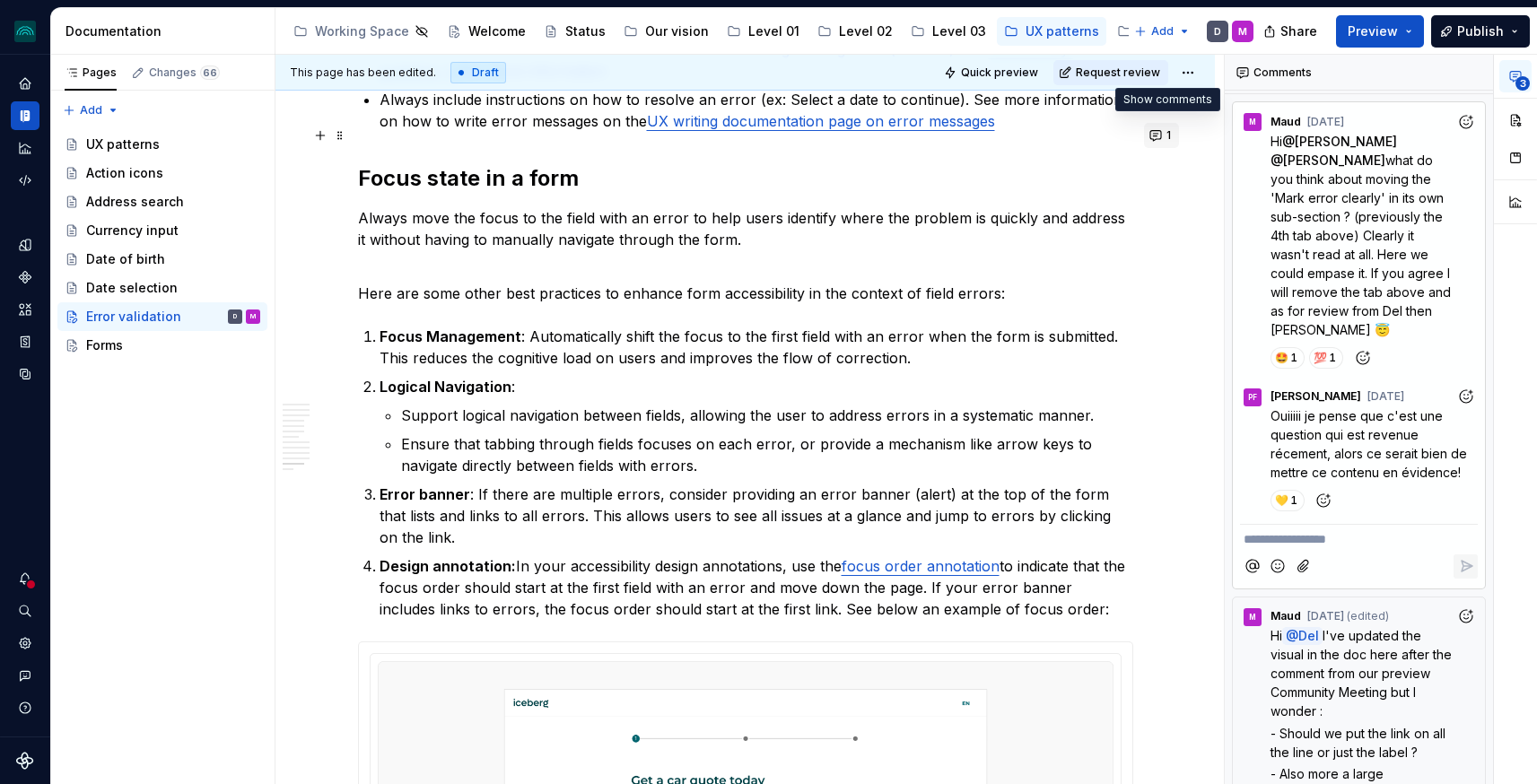
click at [1162, 134] on button "1" at bounding box center [1162, 136] width 35 height 25
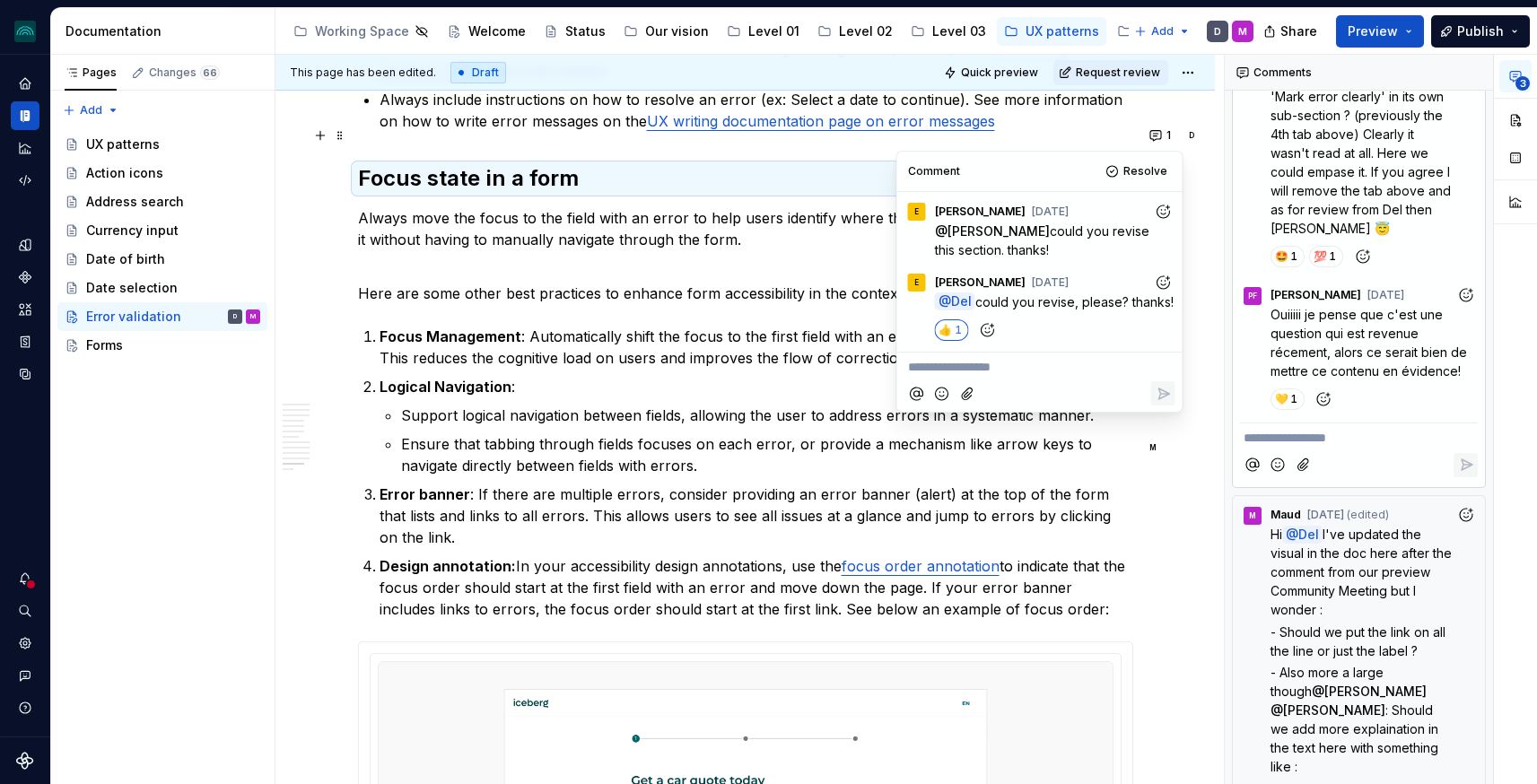
scroll to position [0, 0]
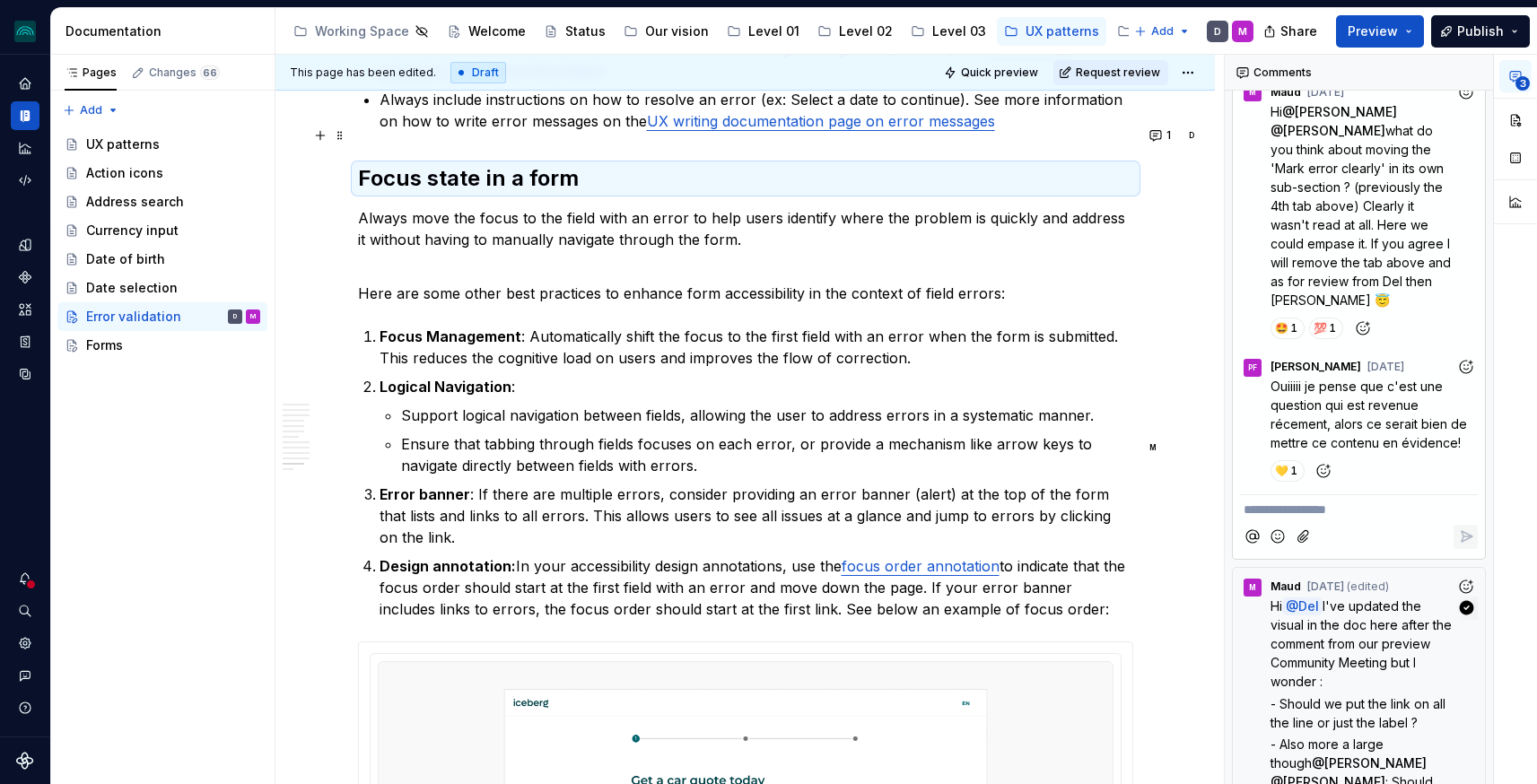
click at [1379, 607] on span "I've updated the visual in the doc here after the comment from our preview Comm…" at bounding box center [1363, 644] width 185 height 91
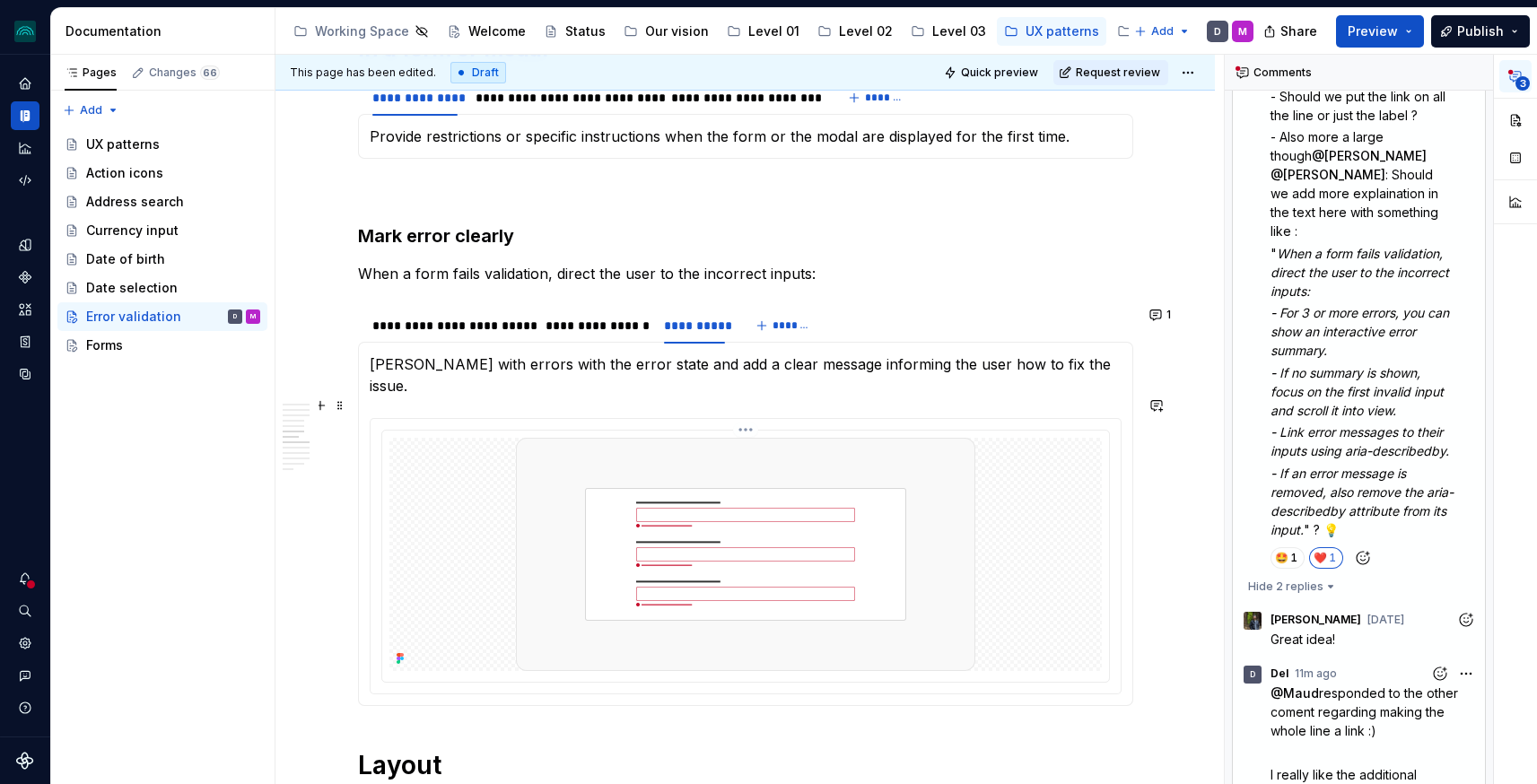
scroll to position [2178, 0]
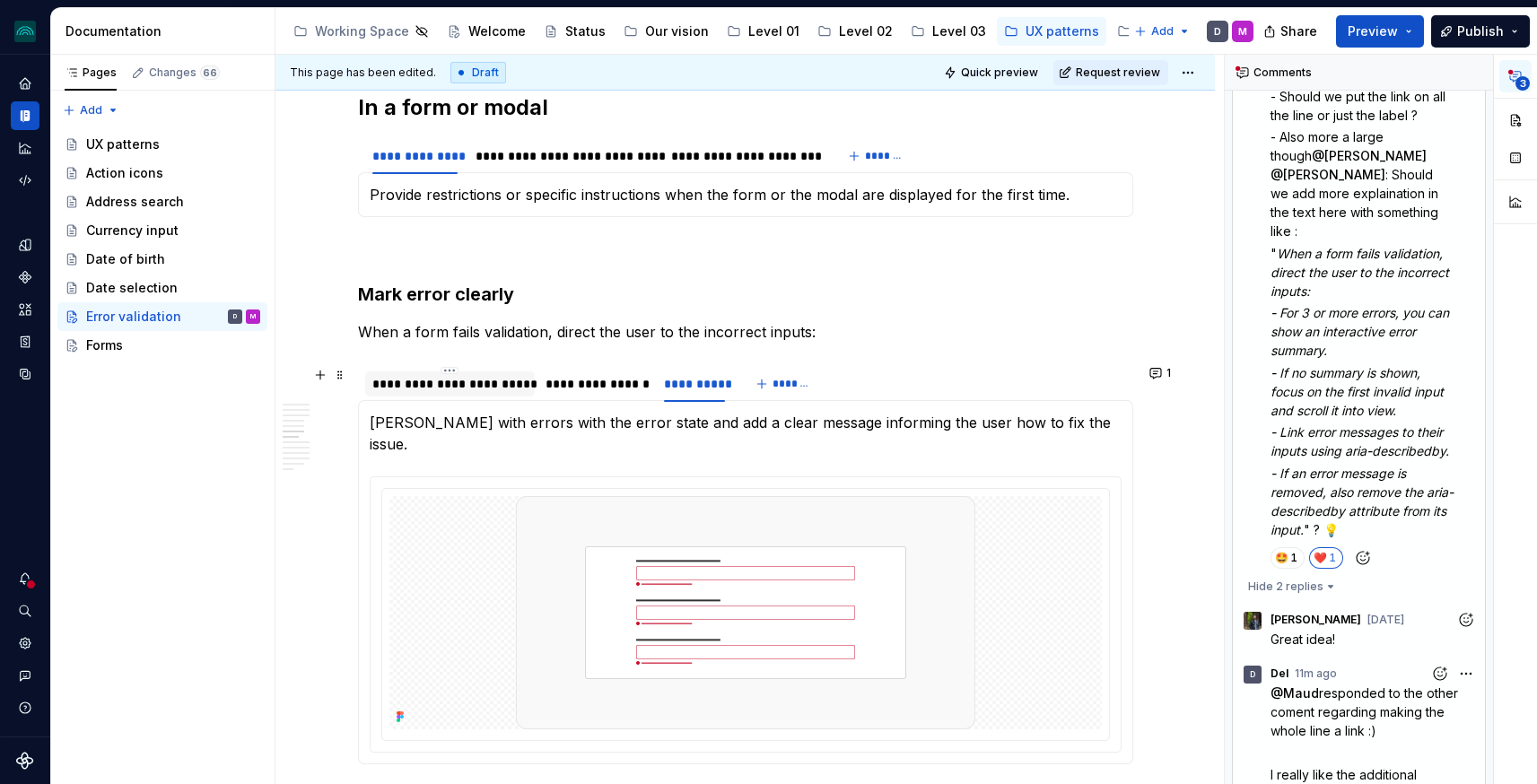
click at [467, 384] on div "**********" at bounding box center [451, 384] width 156 height 18
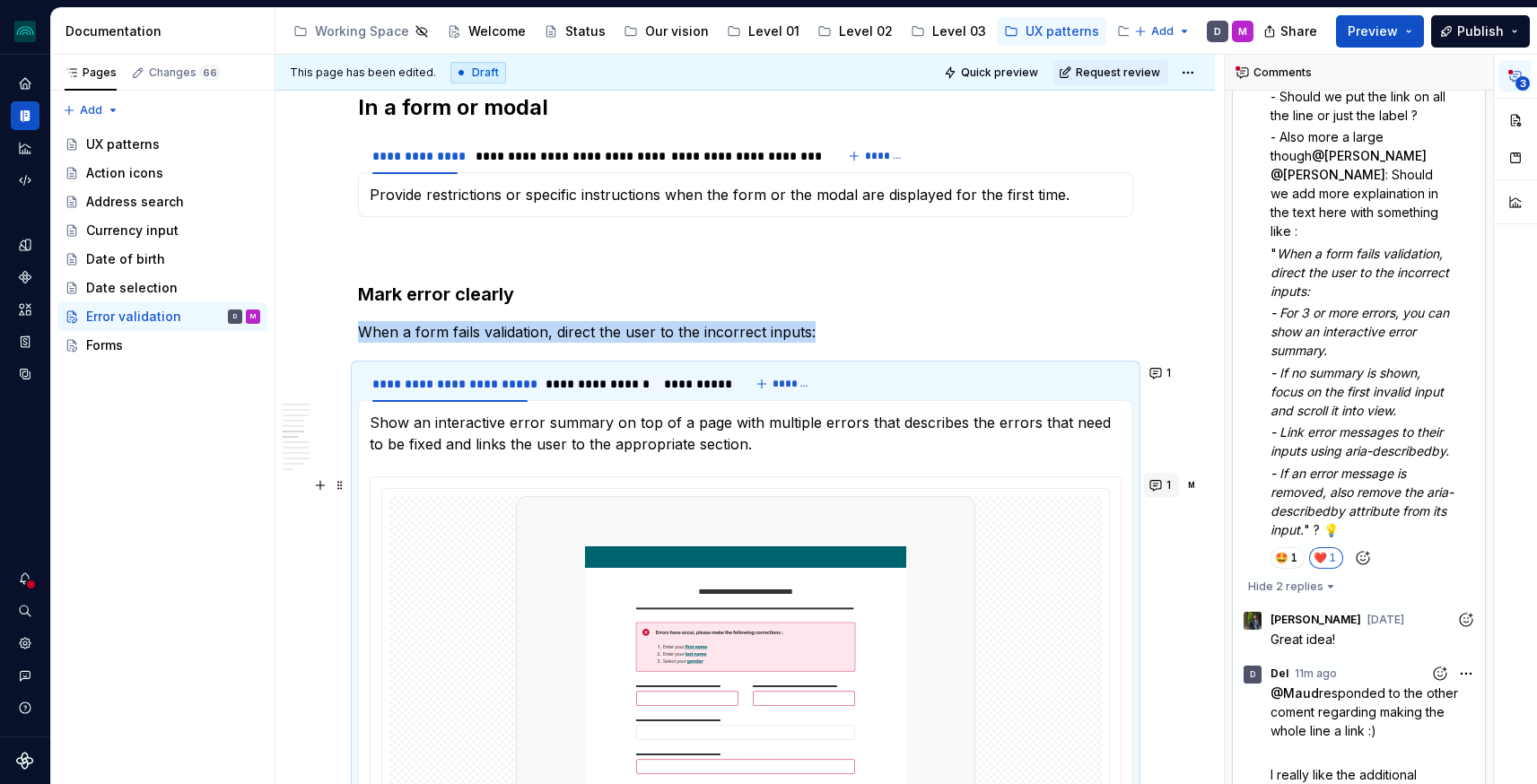
click at [1160, 486] on button "1" at bounding box center [1162, 486] width 35 height 25
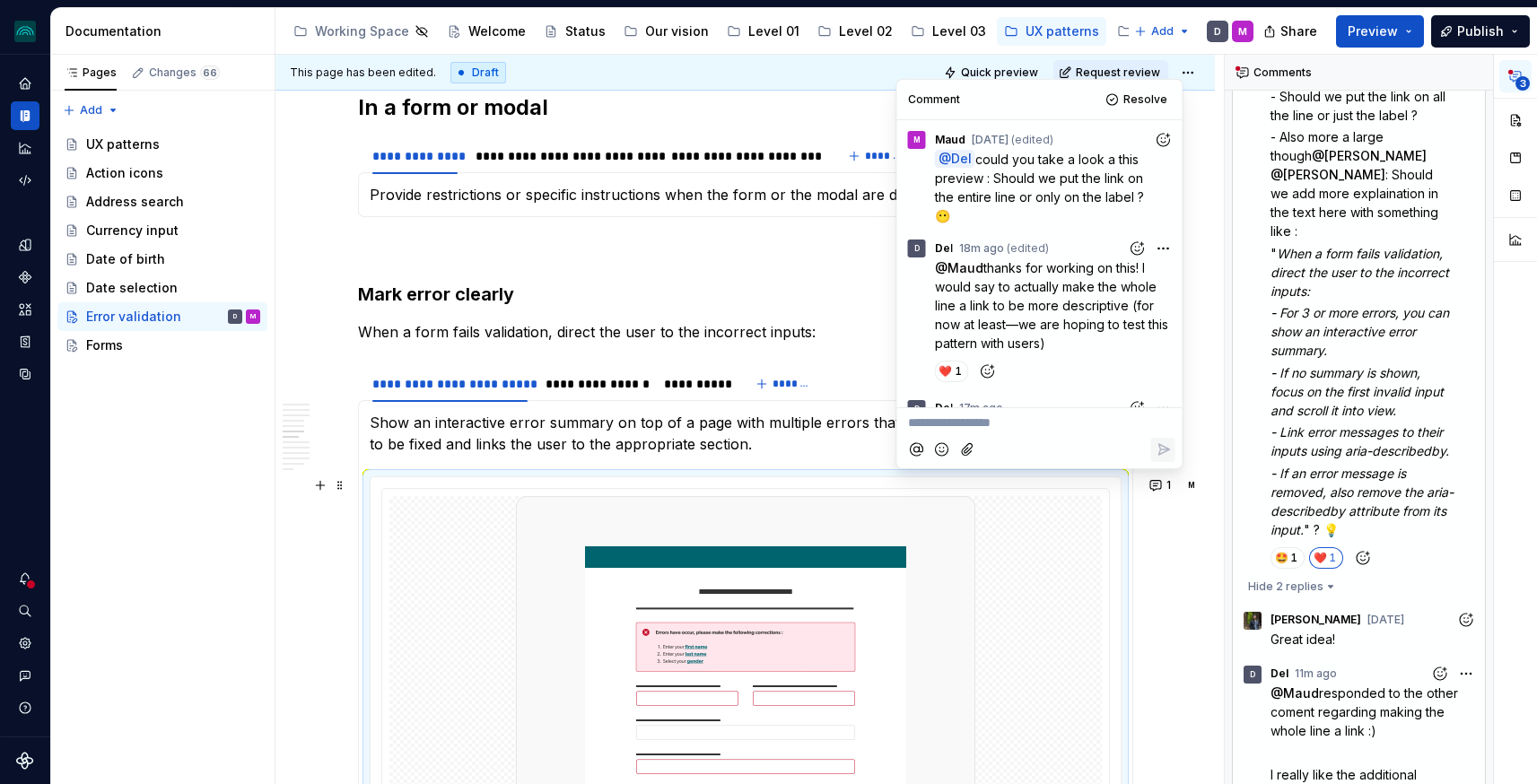
scroll to position [89, 0]
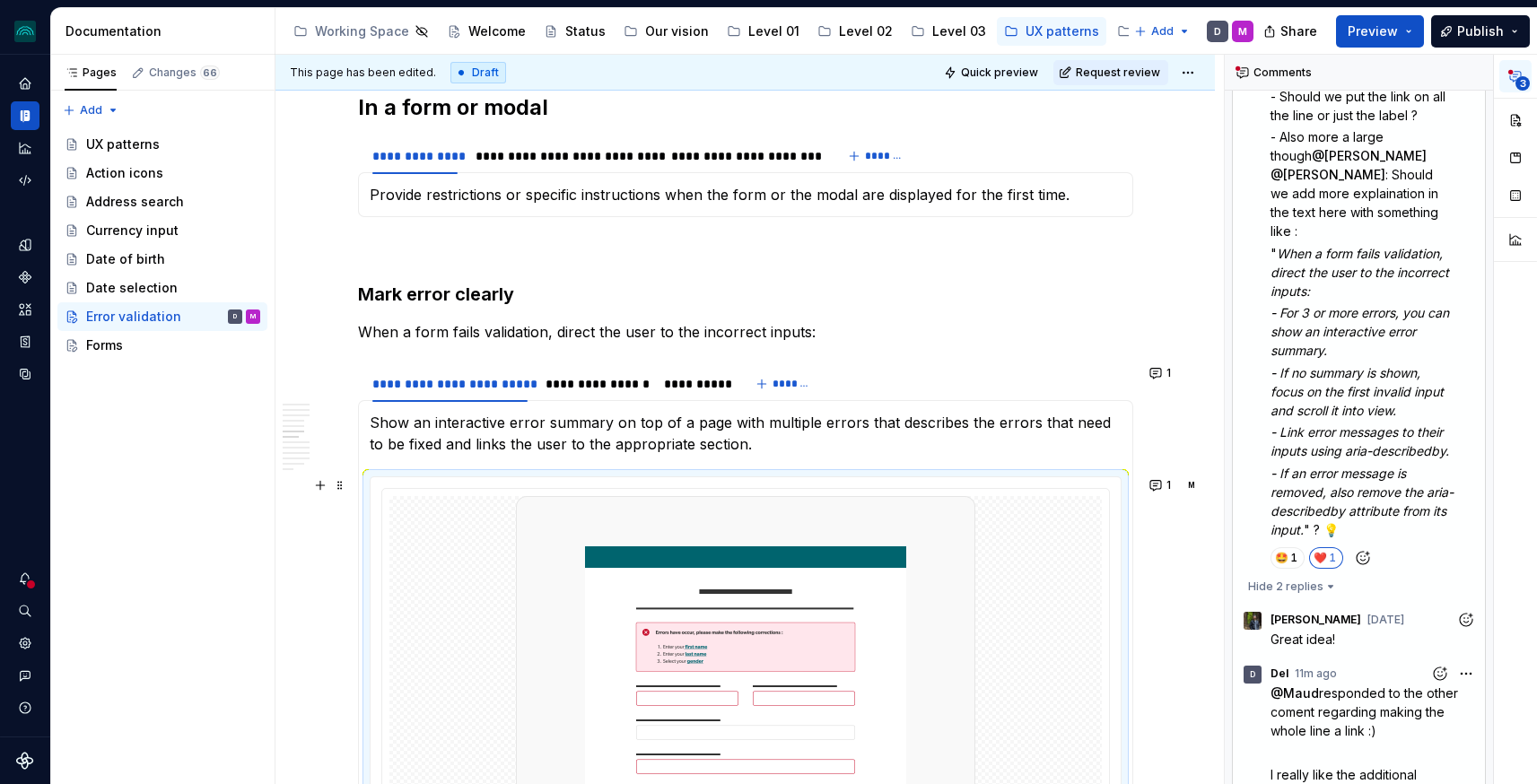
click at [1386, 424] on em "- Link error messages to their inputs using aria-describedby." at bounding box center [1360, 441] width 178 height 34
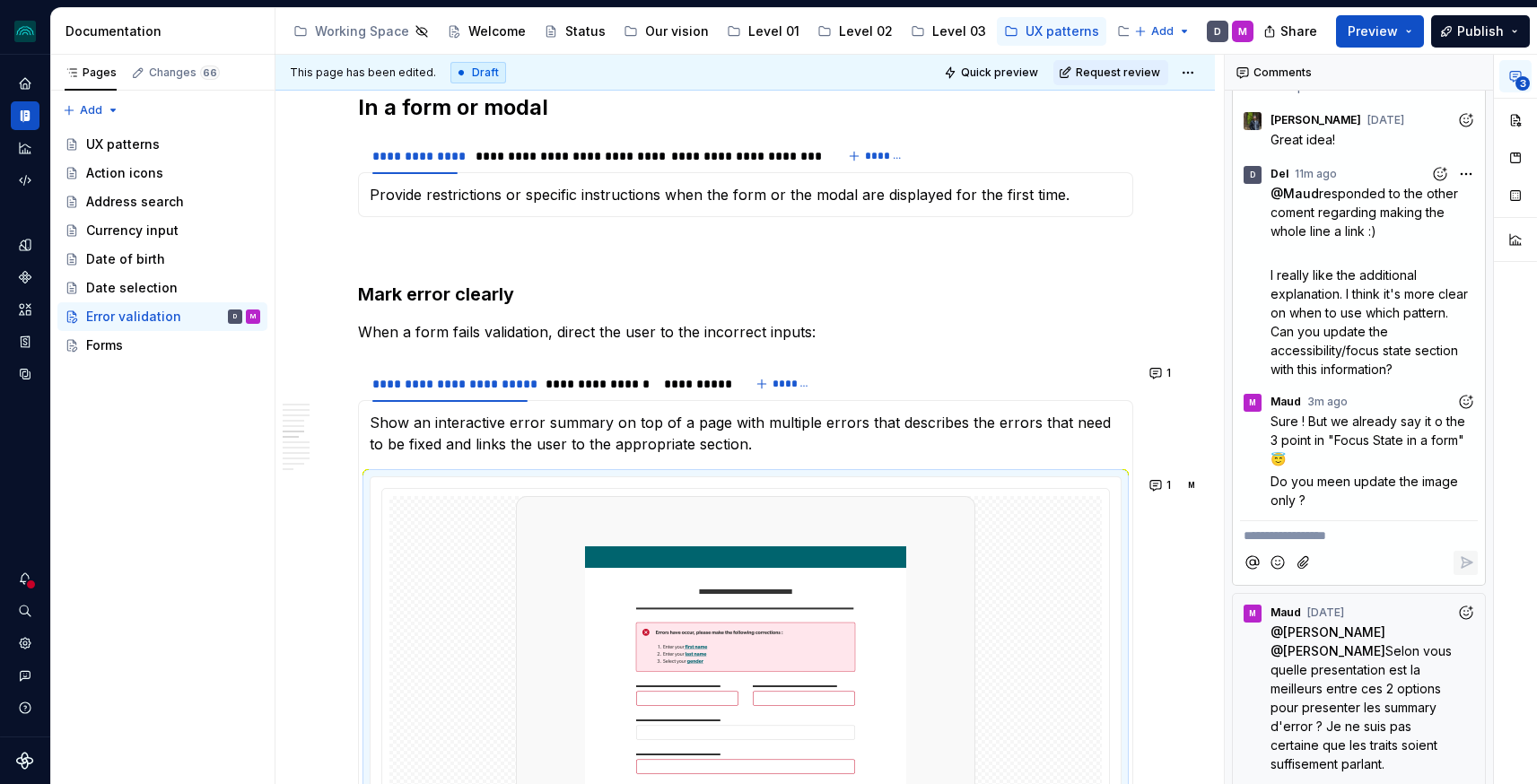
scroll to position [1112, 0]
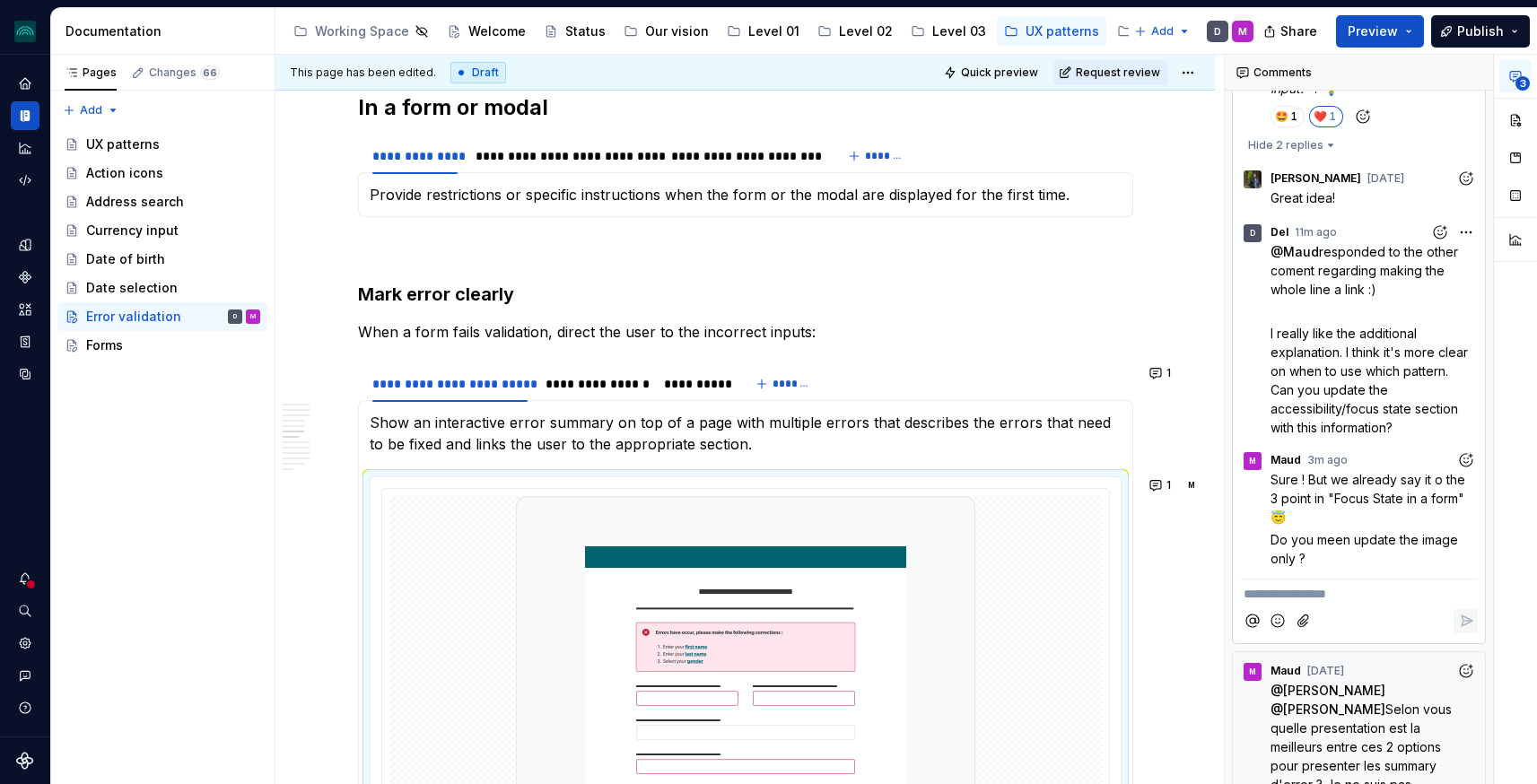
click at [1352, 585] on p "**********" at bounding box center [1359, 594] width 230 height 19
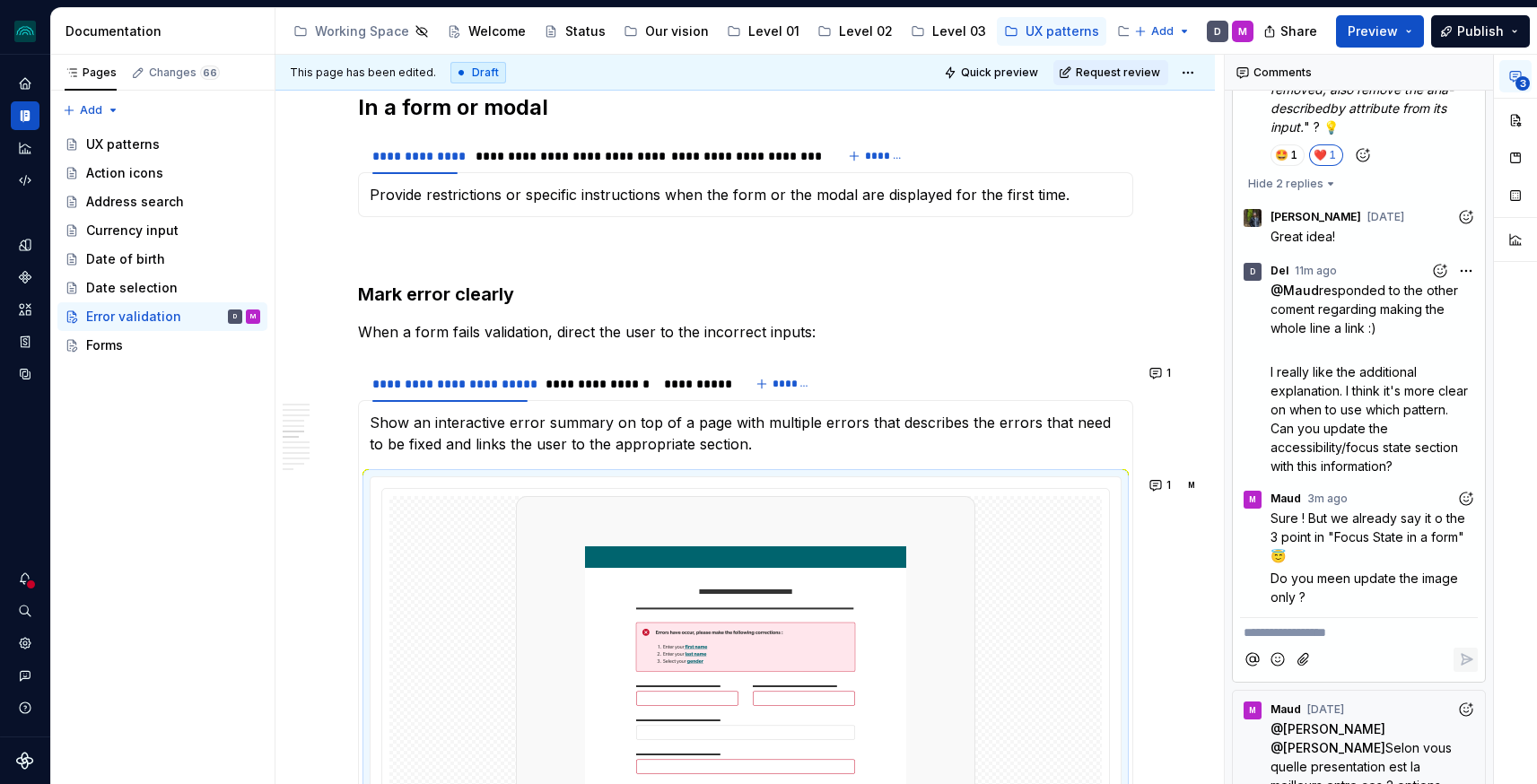
scroll to position [1046, 0]
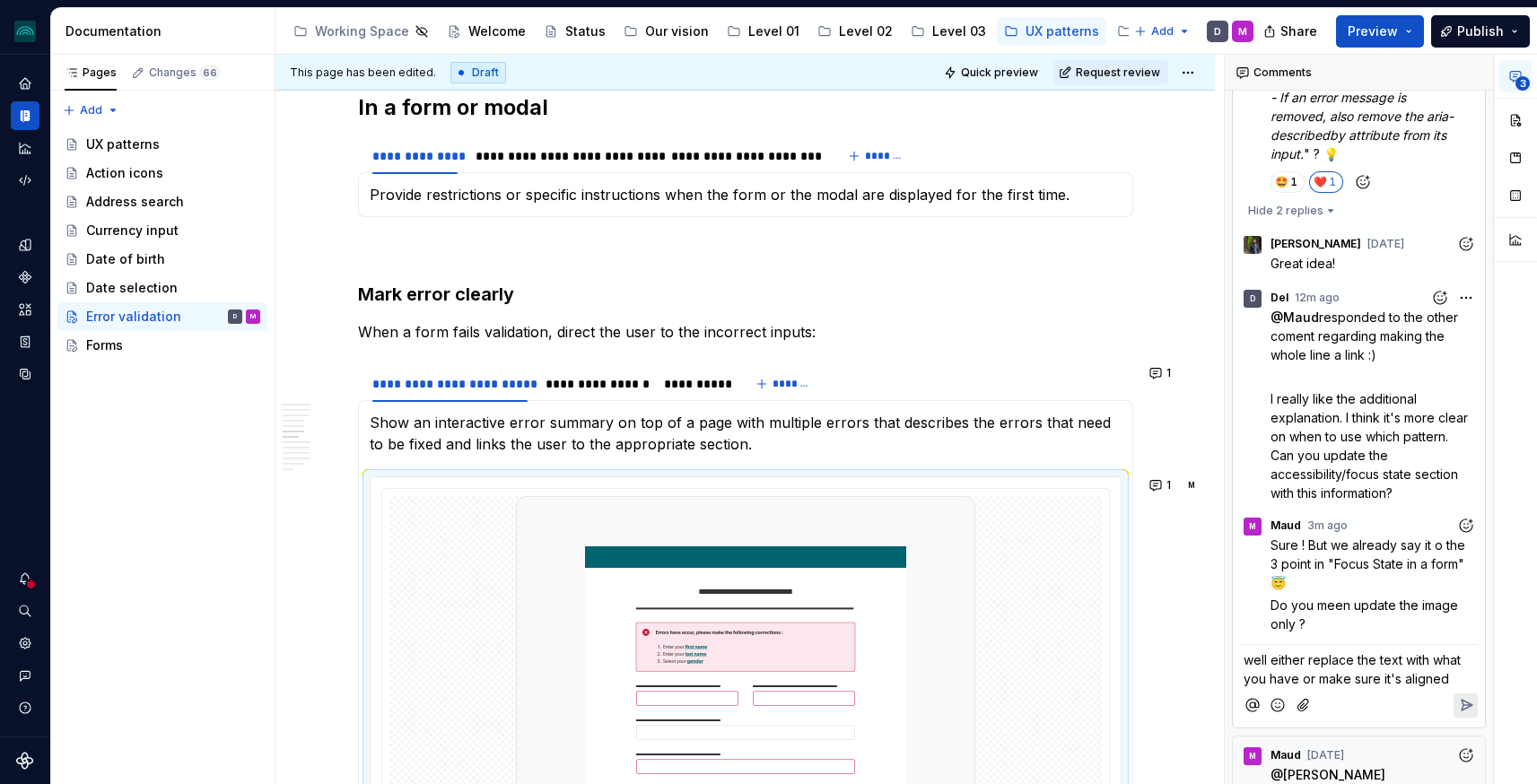
click at [1457, 693] on button "Reply" at bounding box center [1466, 705] width 24 height 24
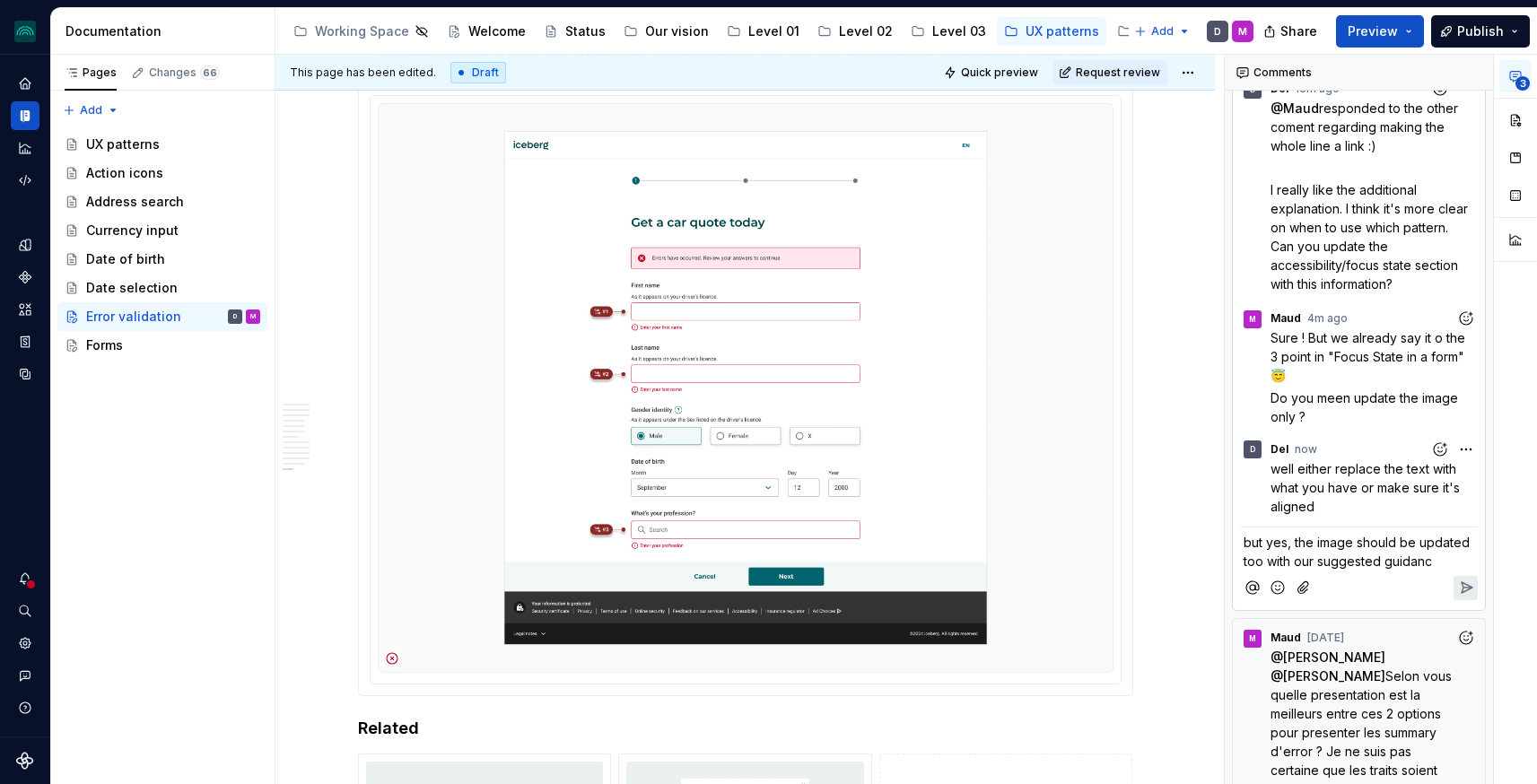
scroll to position [4903, 0]
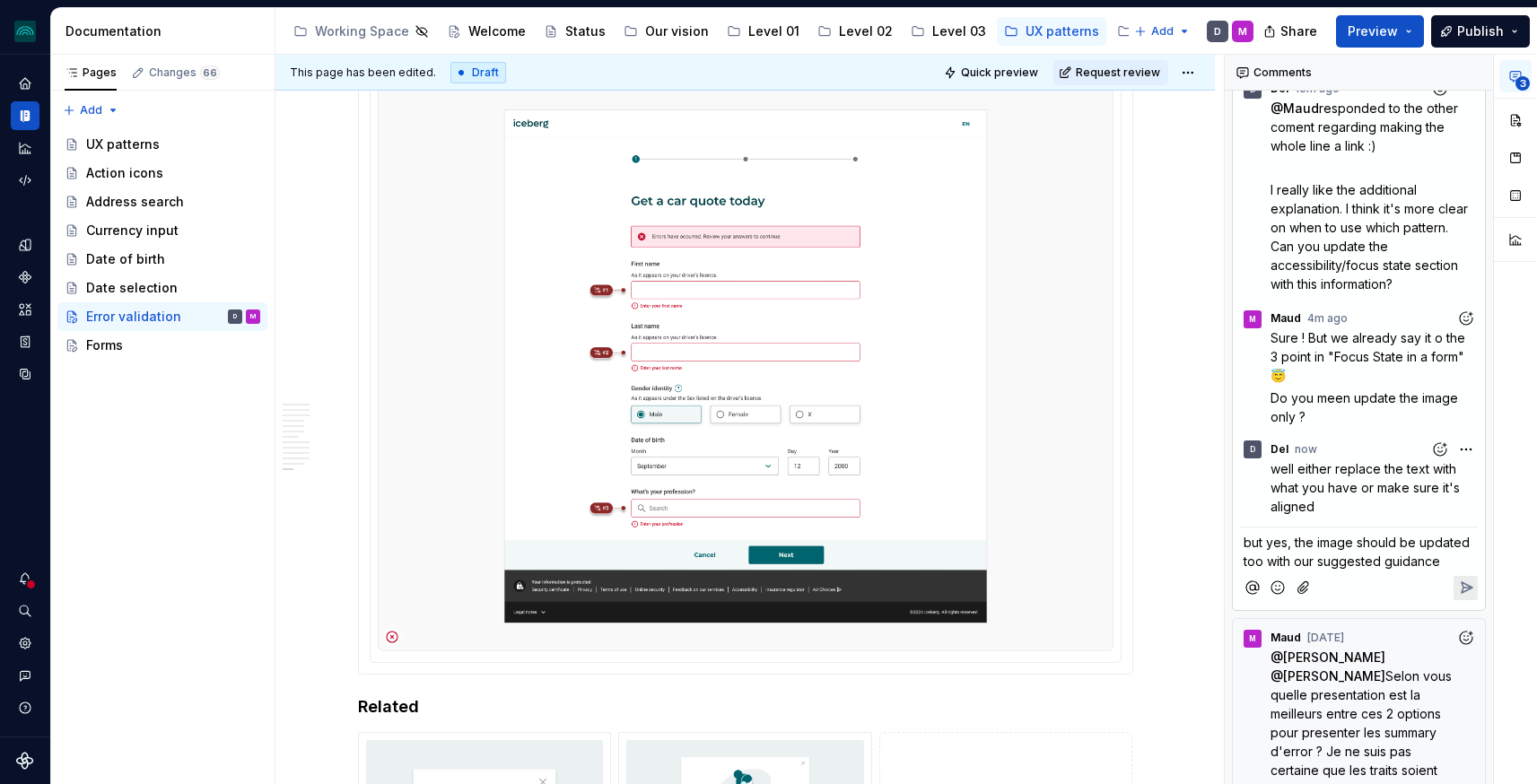
click at [1466, 578] on icon "Reply" at bounding box center [1466, 587] width 18 height 18
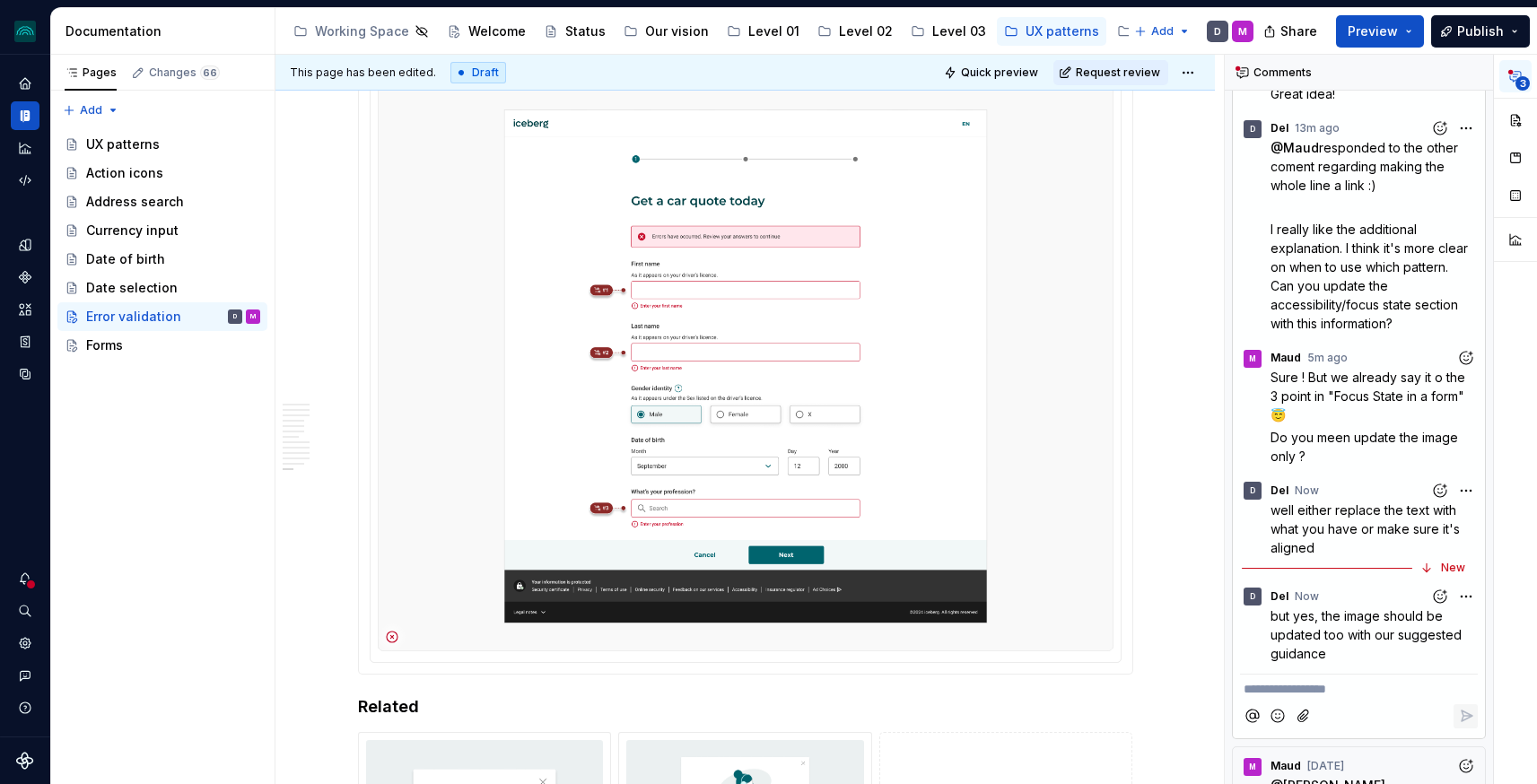
scroll to position [1056, 0]
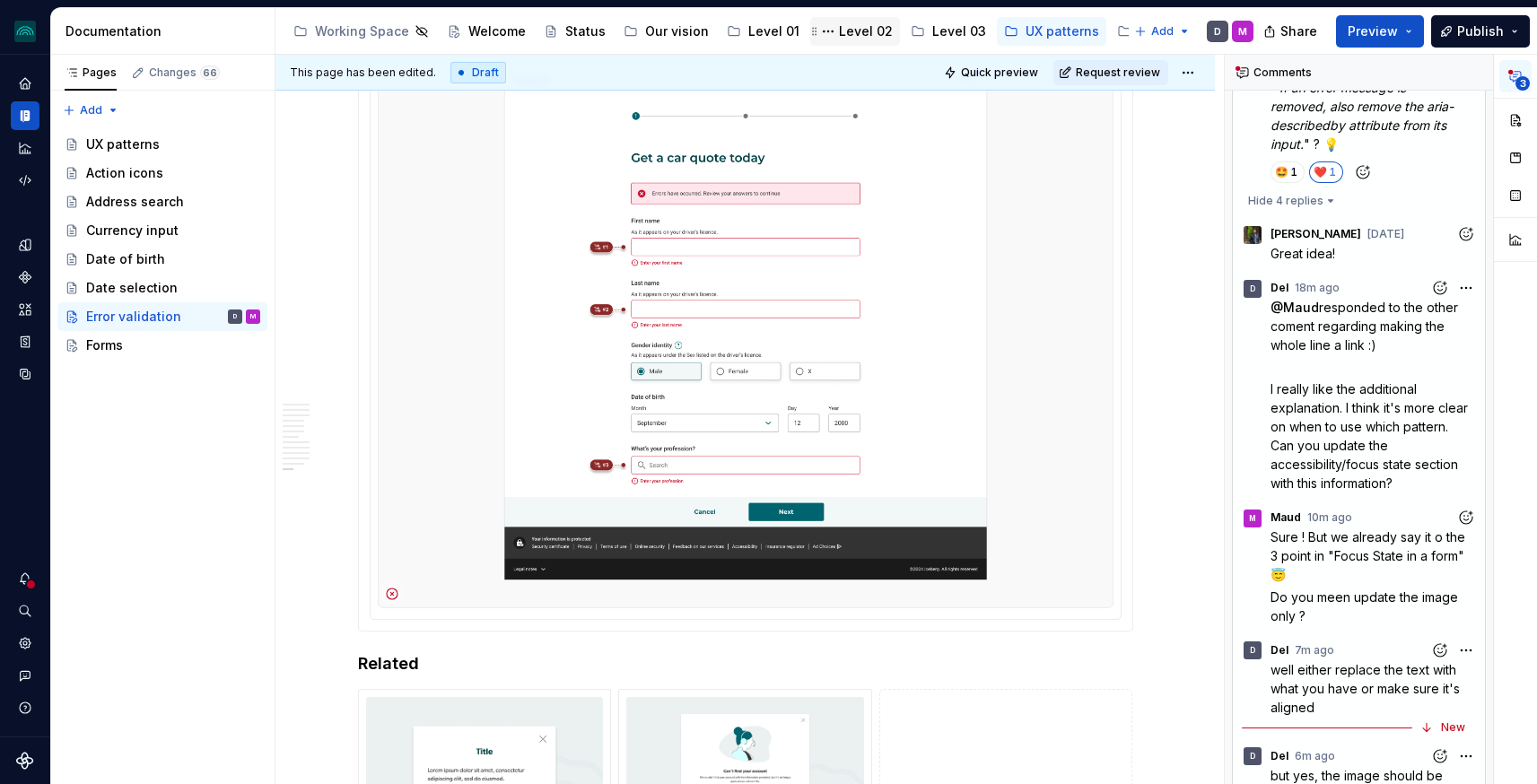
scroll to position [4881, 0]
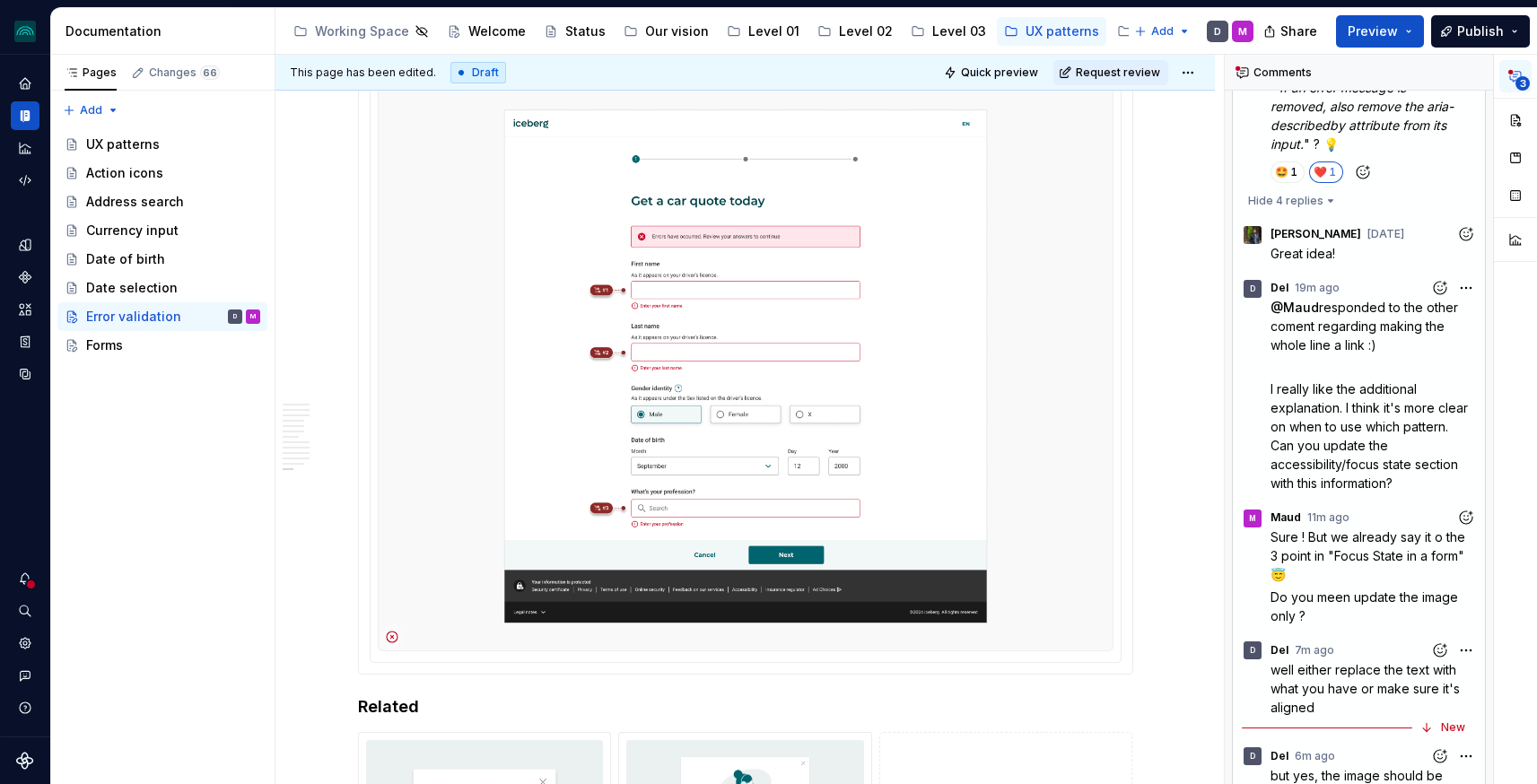
type textarea "*"
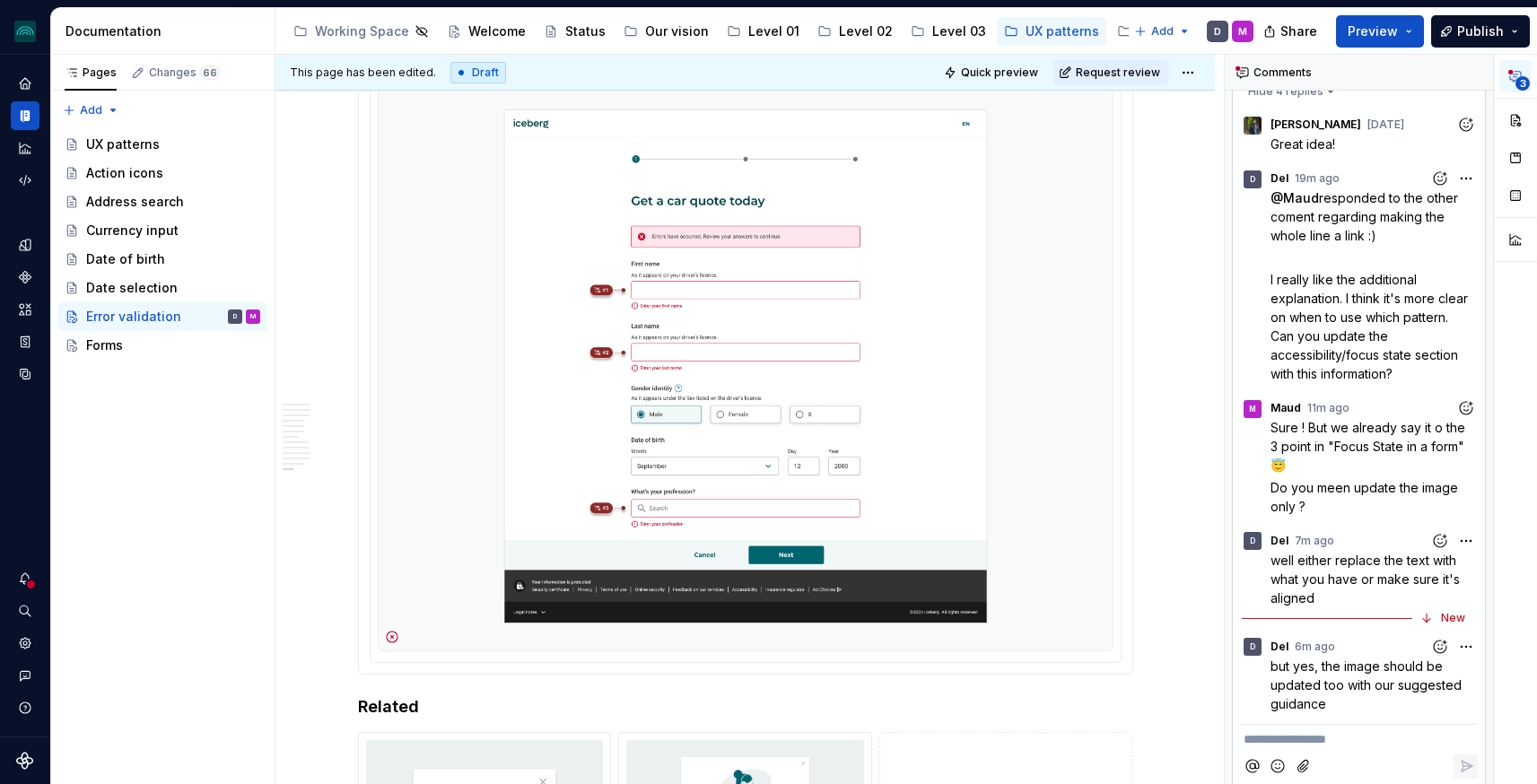
scroll to position [1316, 0]
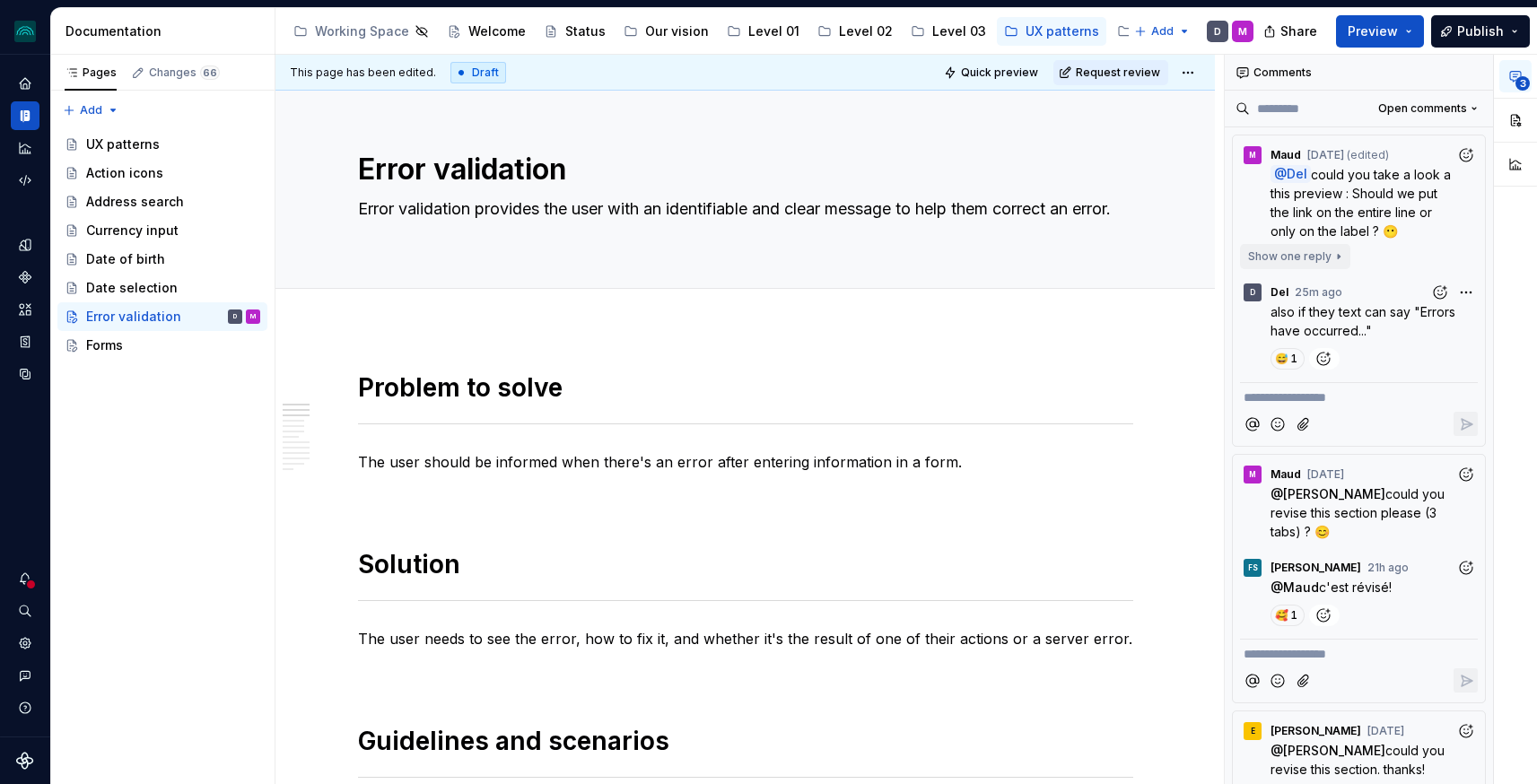
click at [1295, 255] on span "Show one reply" at bounding box center [1290, 256] width 84 height 15
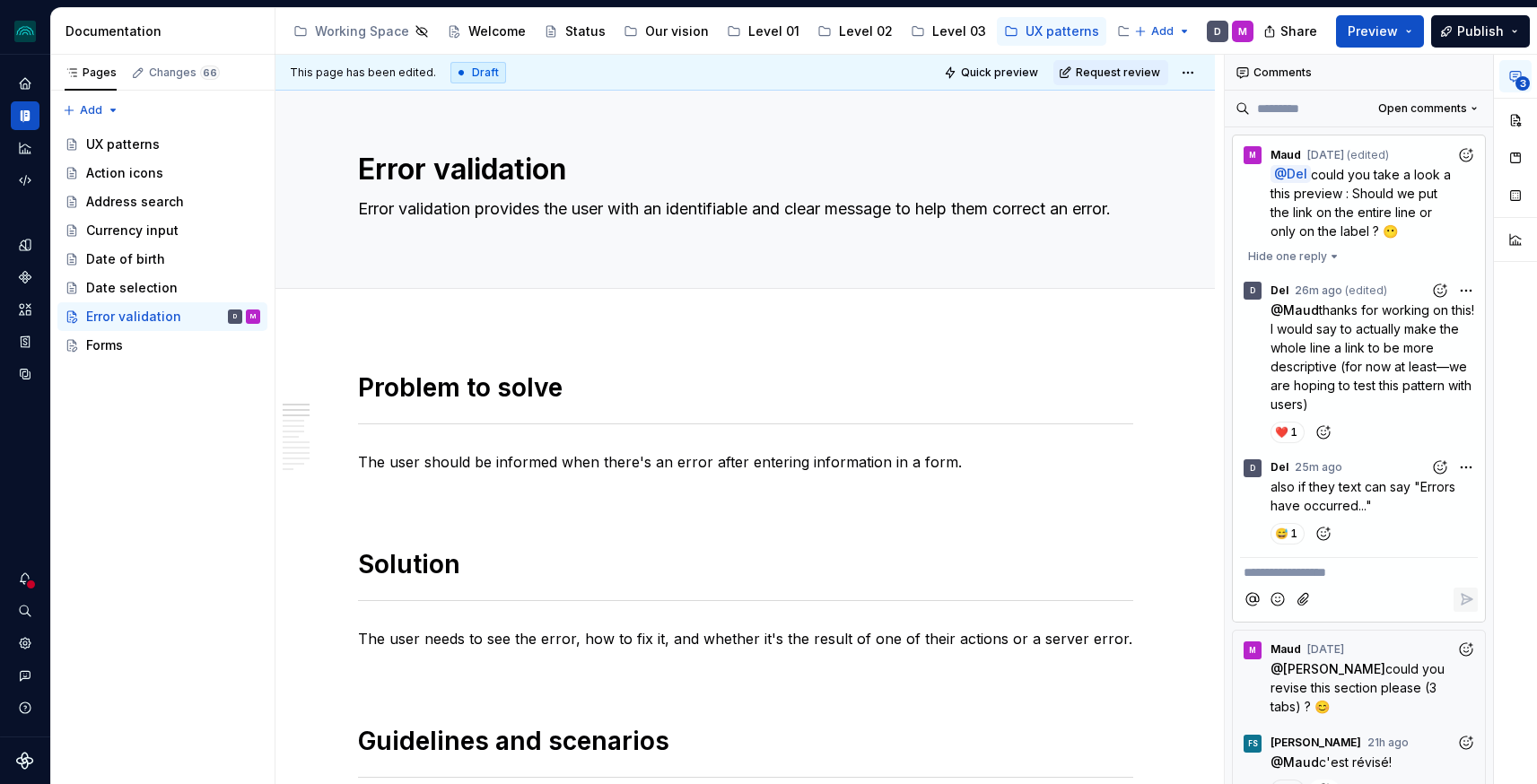
scroll to position [89, 0]
click at [1461, 465] on div "**********" at bounding box center [1381, 419] width 312 height 730
click at [1411, 497] on span "Edit comment" at bounding box center [1408, 501] width 84 height 18
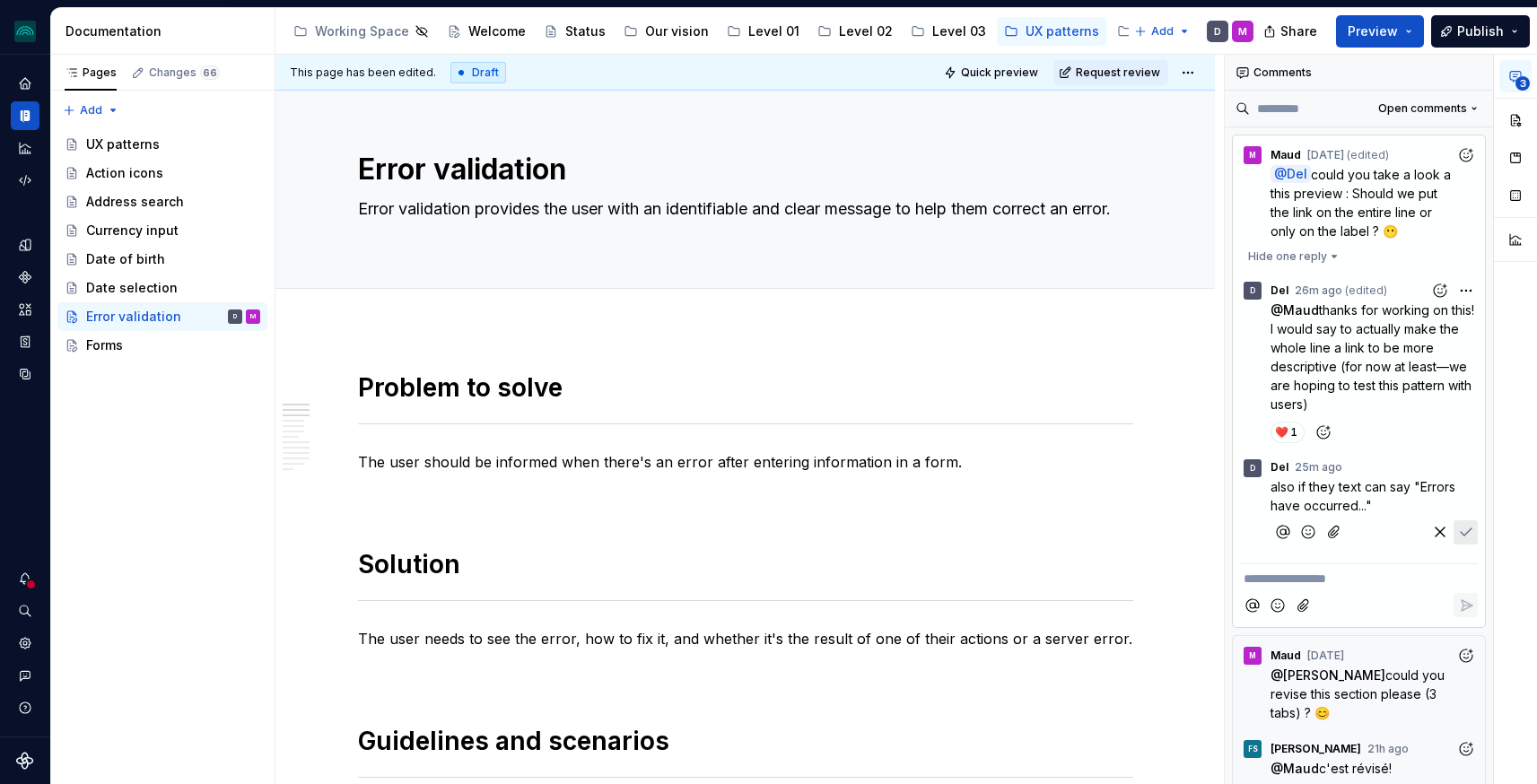
click at [1336, 481] on span "also if they text can say "Errors have occurred..."" at bounding box center [1364, 495] width 188 height 34
click at [1466, 533] on icon "Save" at bounding box center [1466, 531] width 11 height 7
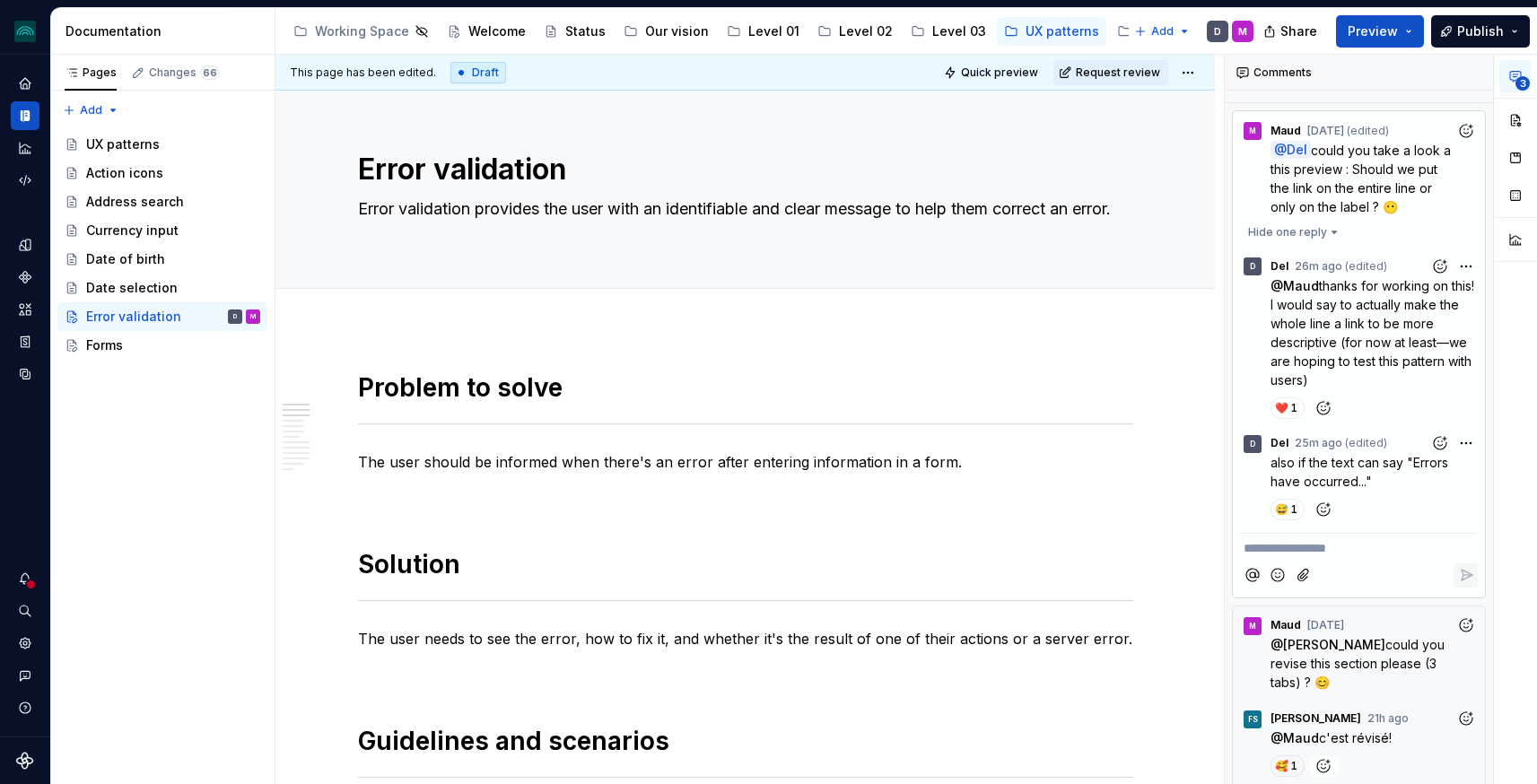
scroll to position [0, 0]
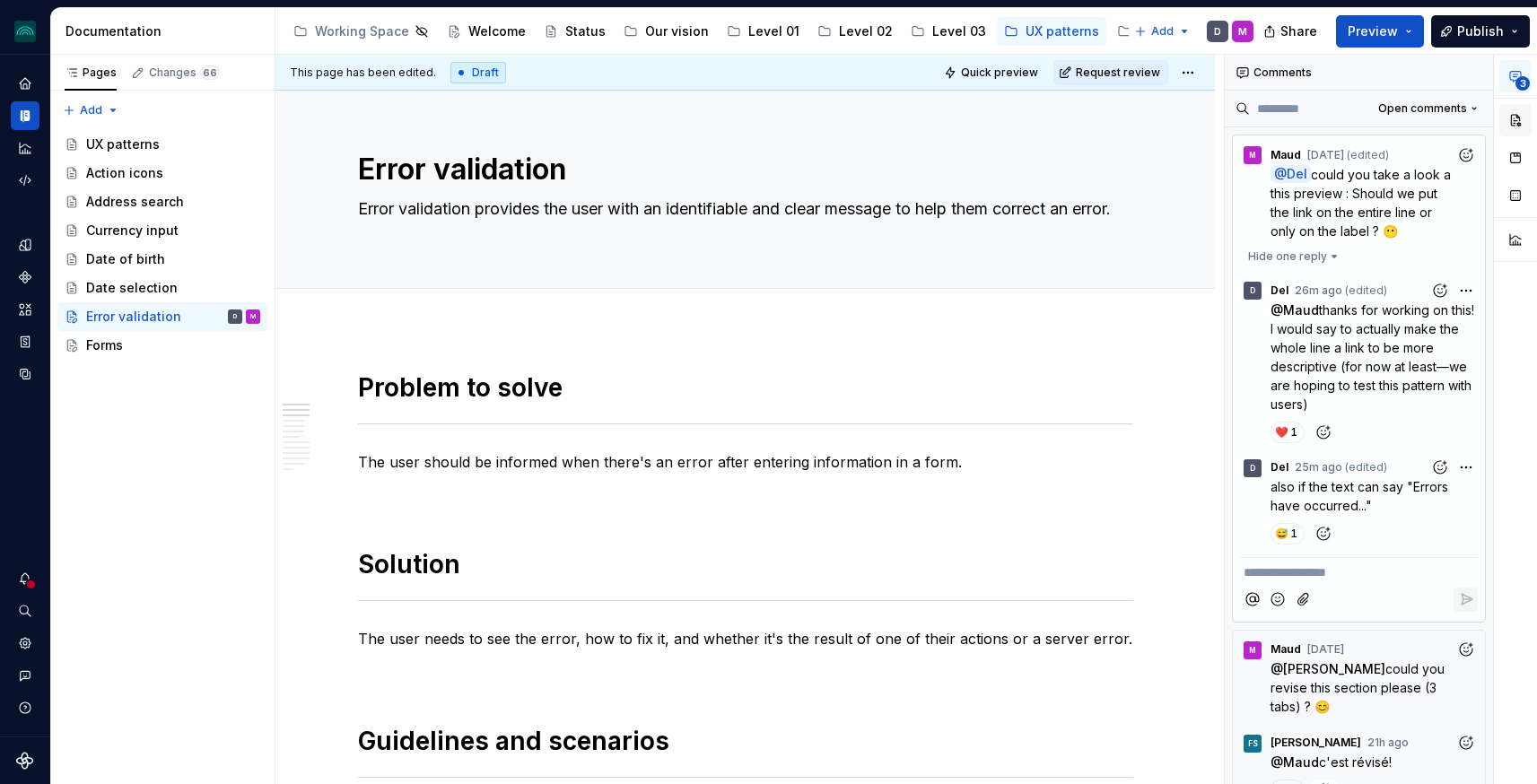
click at [1512, 112] on button "button" at bounding box center [1515, 120] width 32 height 32
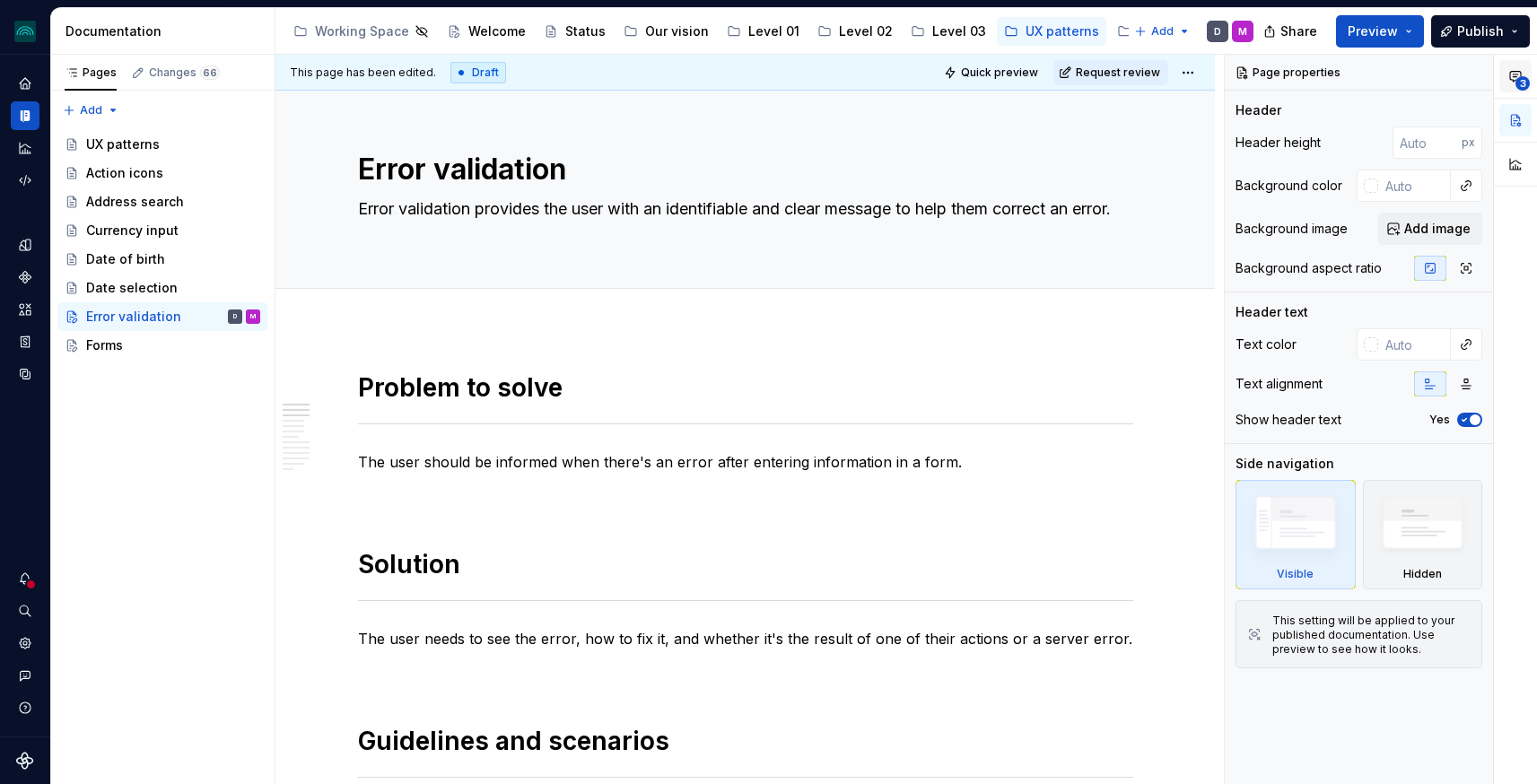
click at [1511, 73] on icon "button" at bounding box center [1516, 76] width 15 height 15
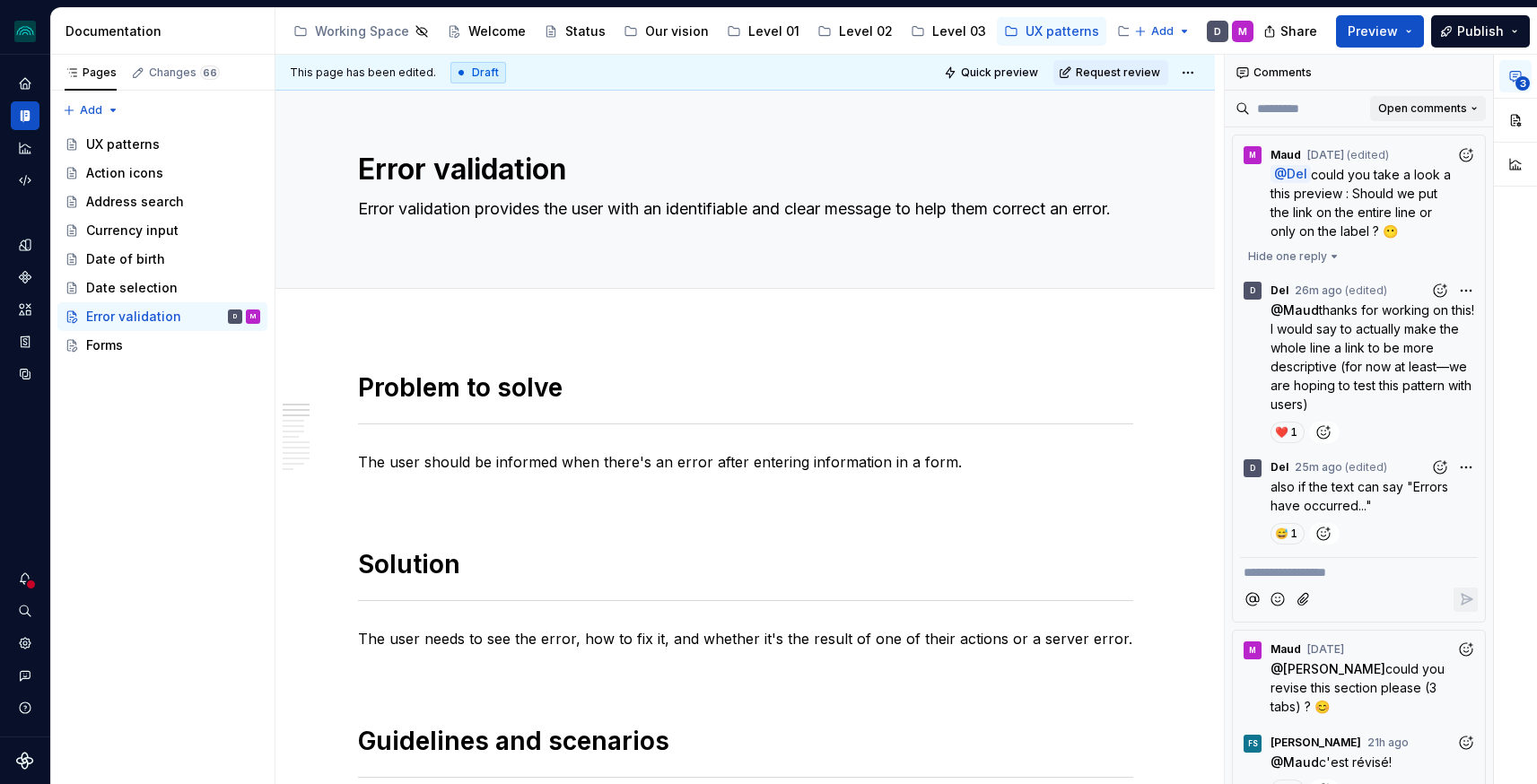
click at [1399, 104] on span "Open comments" at bounding box center [1422, 108] width 89 height 15
click at [1387, 76] on div "**********" at bounding box center [1381, 419] width 312 height 730
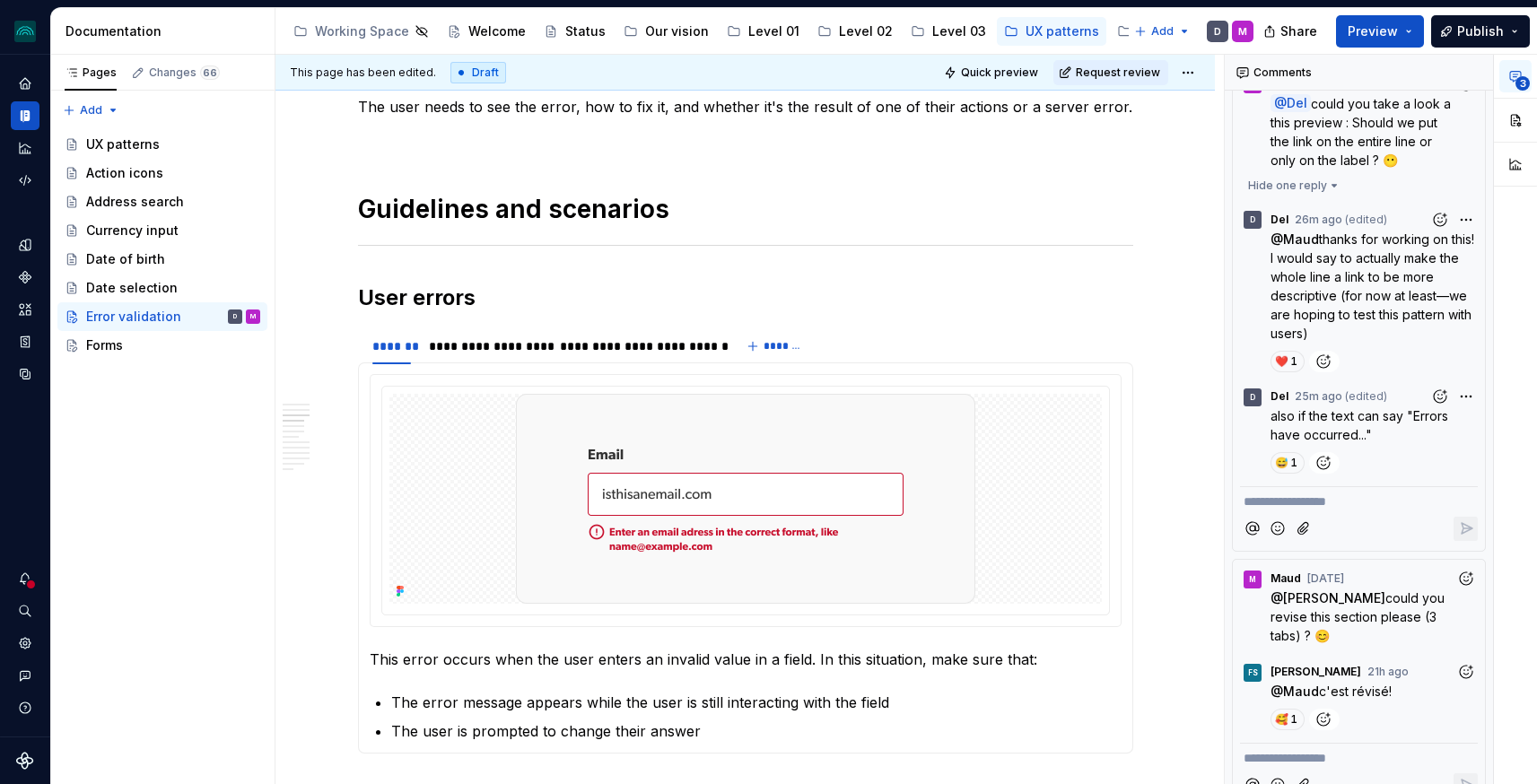
scroll to position [357, 0]
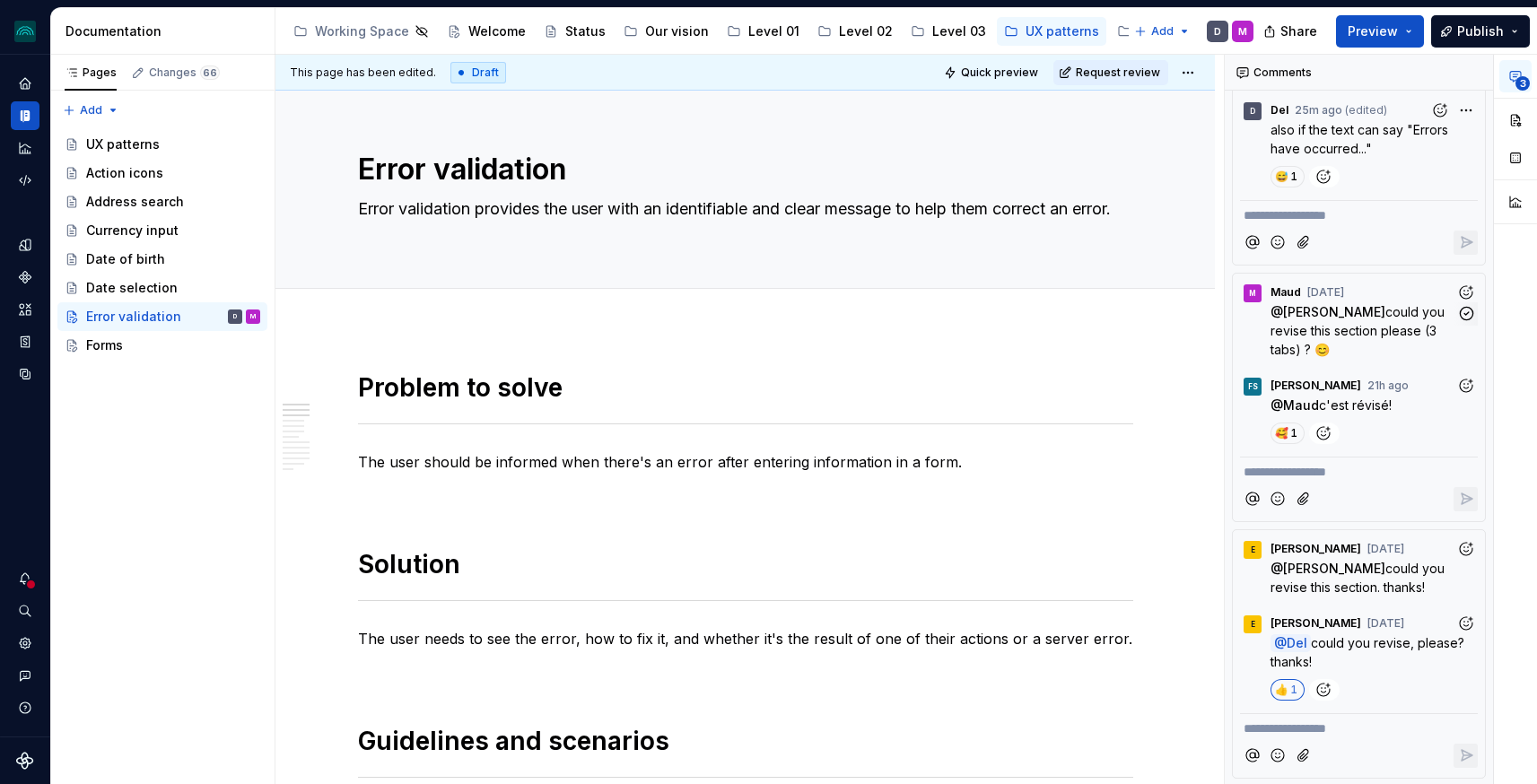
scroll to position [0, 0]
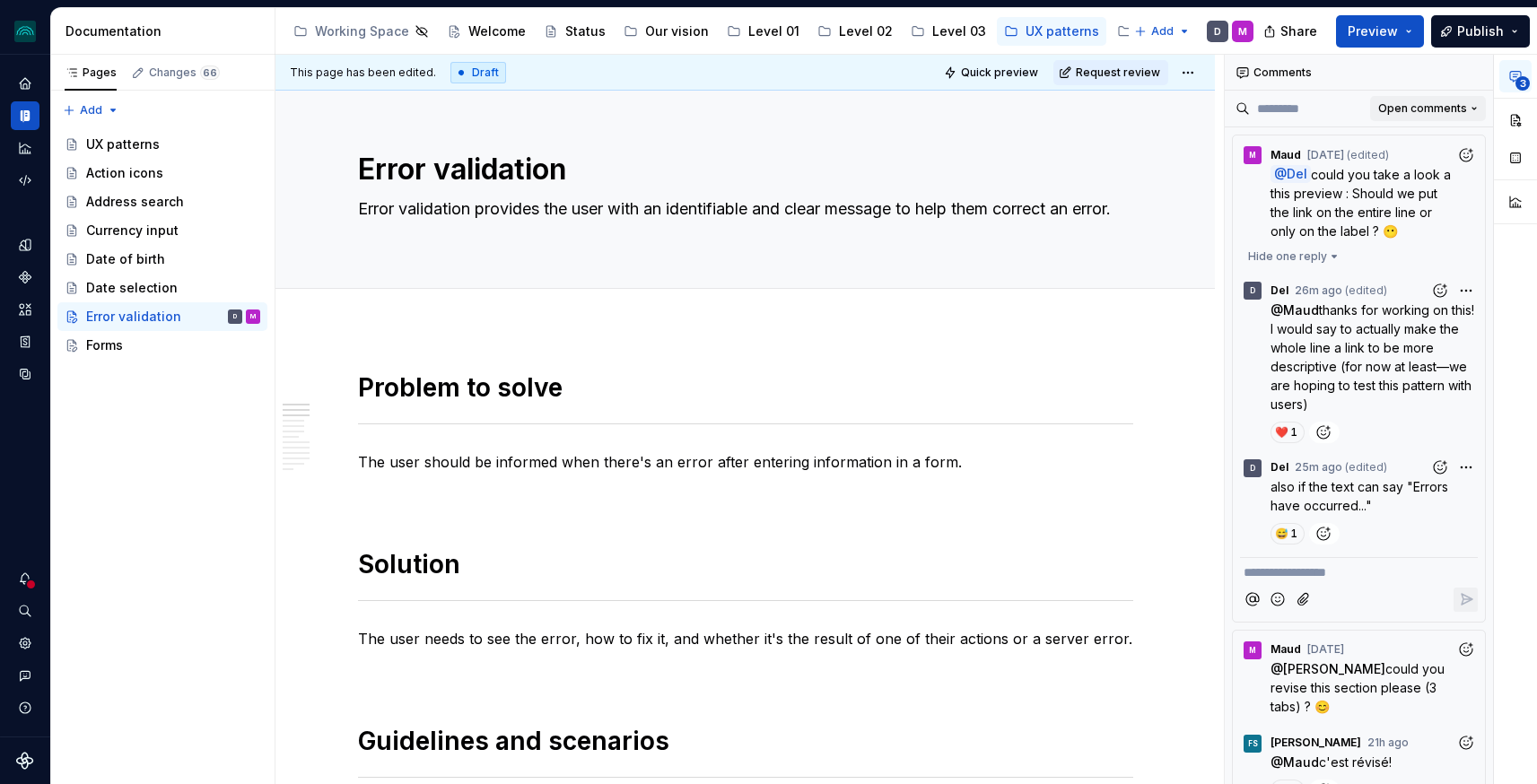
click at [1424, 106] on span "Open comments" at bounding box center [1422, 108] width 89 height 15
click at [1407, 173] on div "Resolved" at bounding box center [1416, 172] width 117 height 18
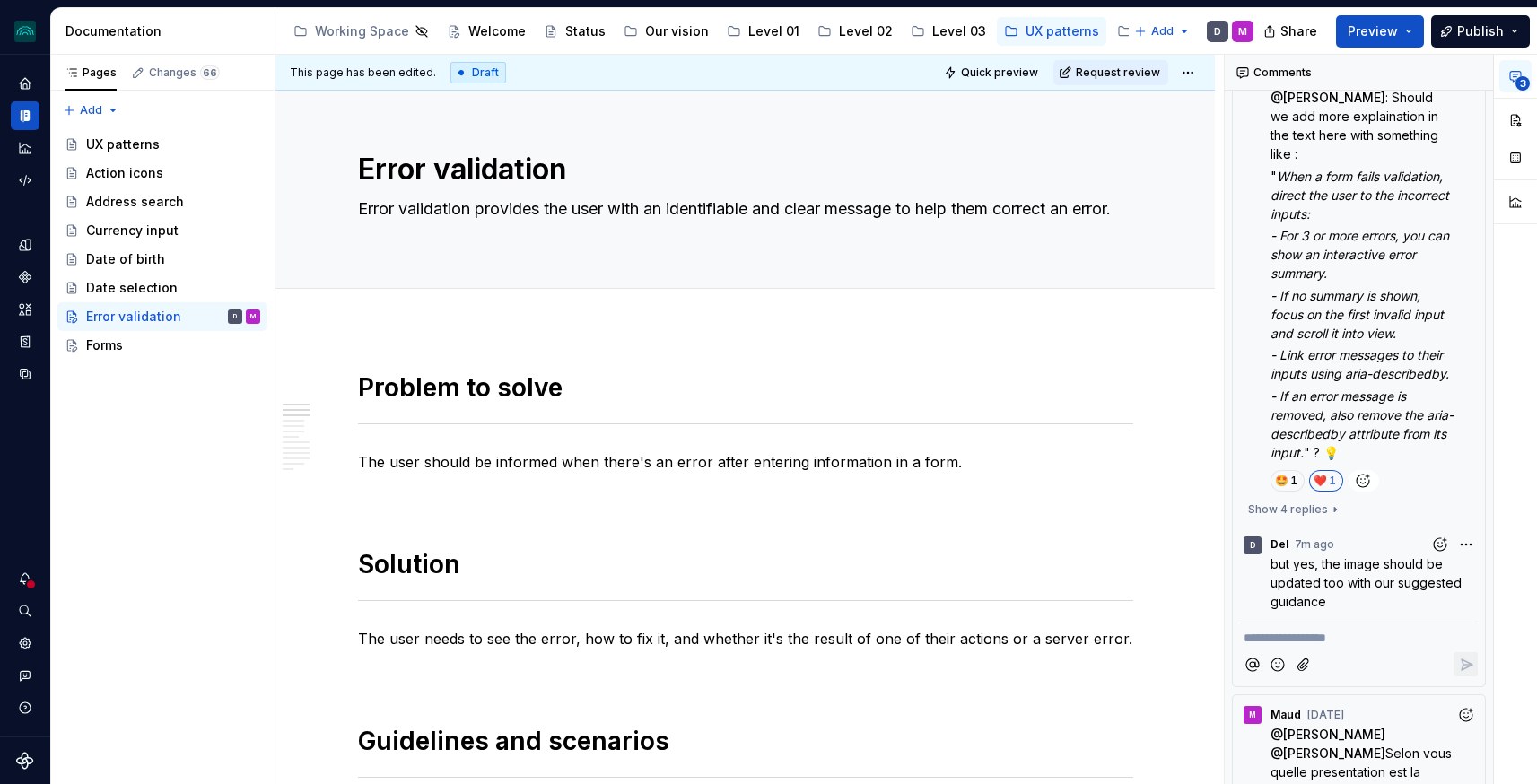
scroll to position [808, 0]
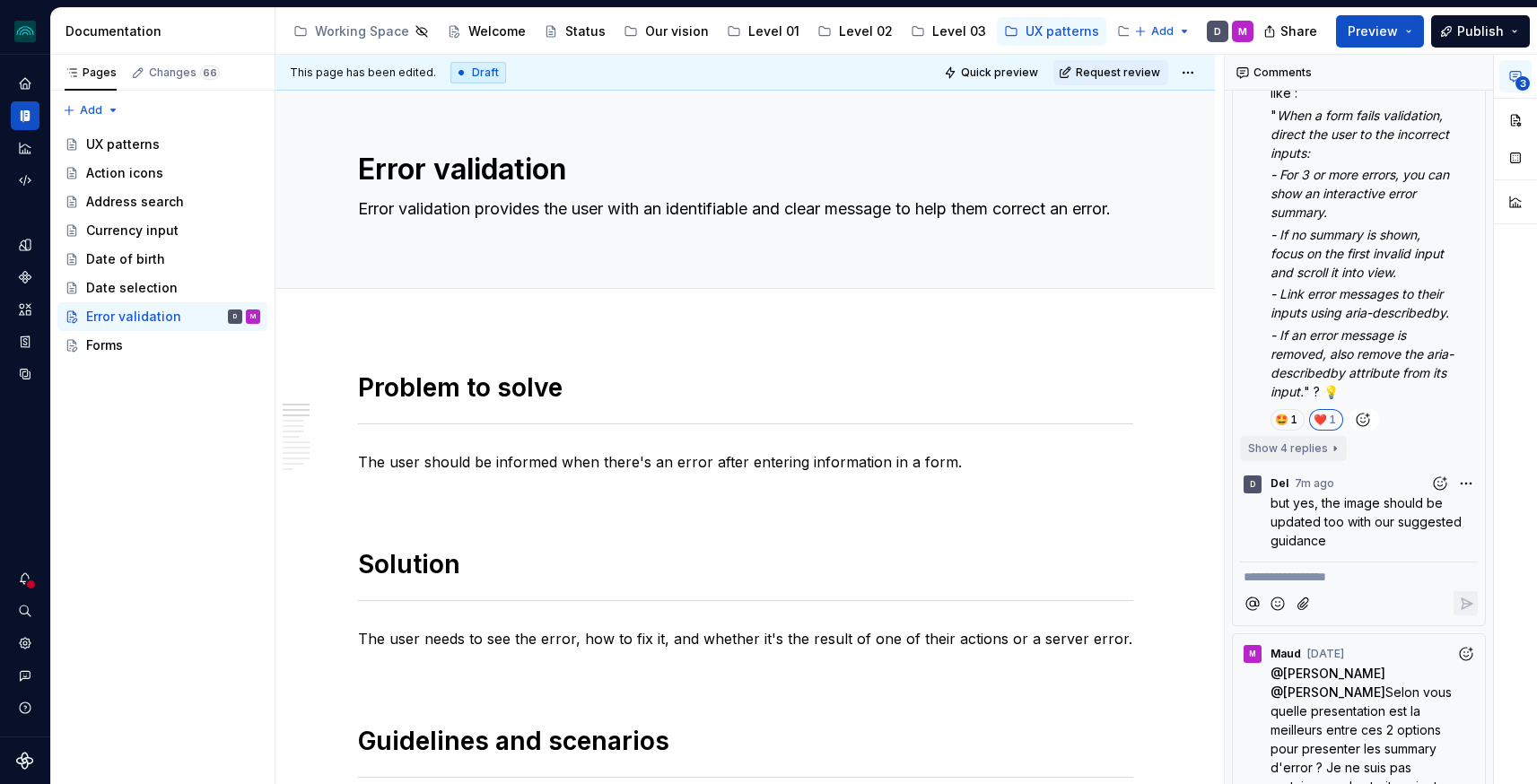
click at [1284, 436] on button "Show 4 replies" at bounding box center [1293, 449] width 106 height 25
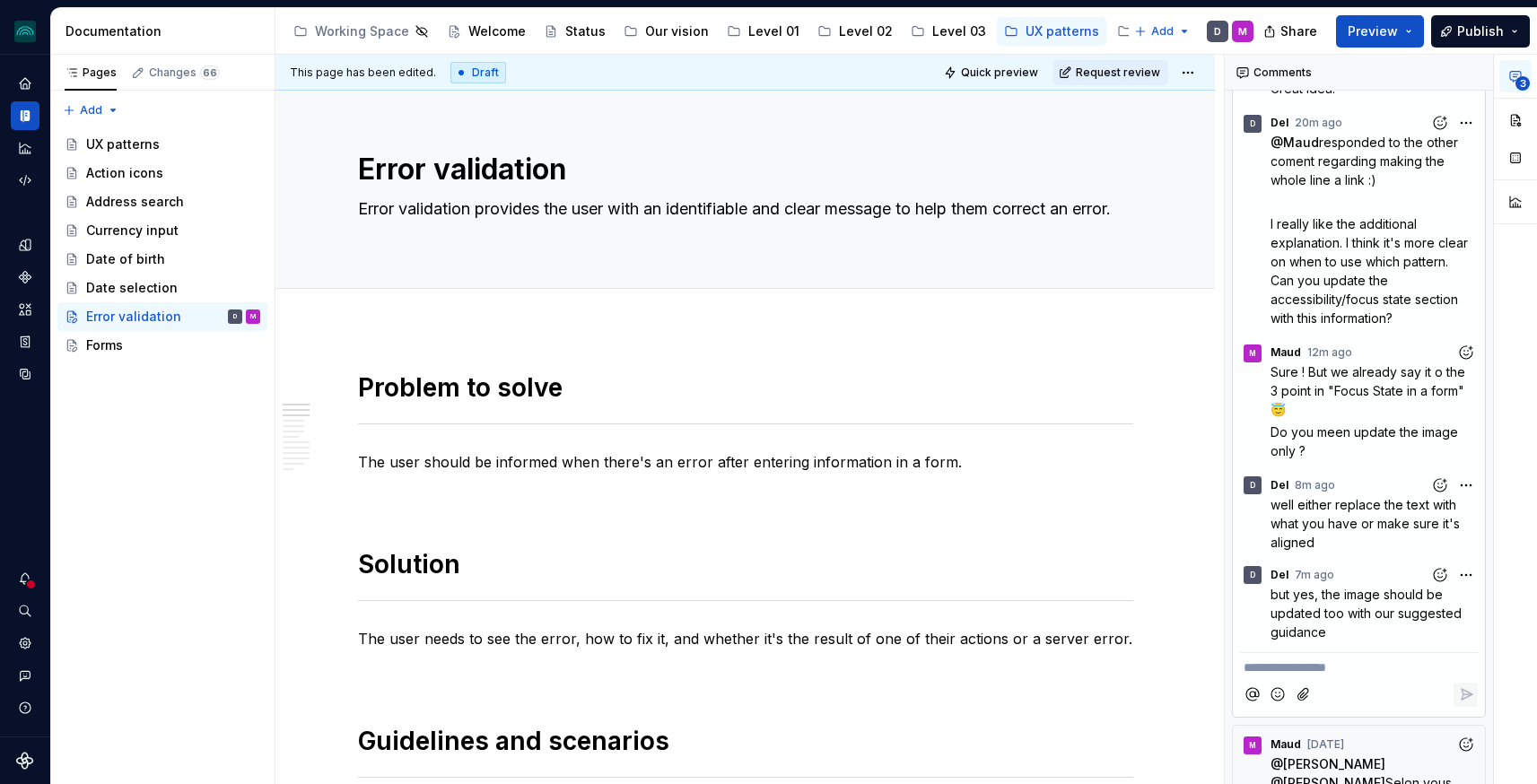
scroll to position [0, 0]
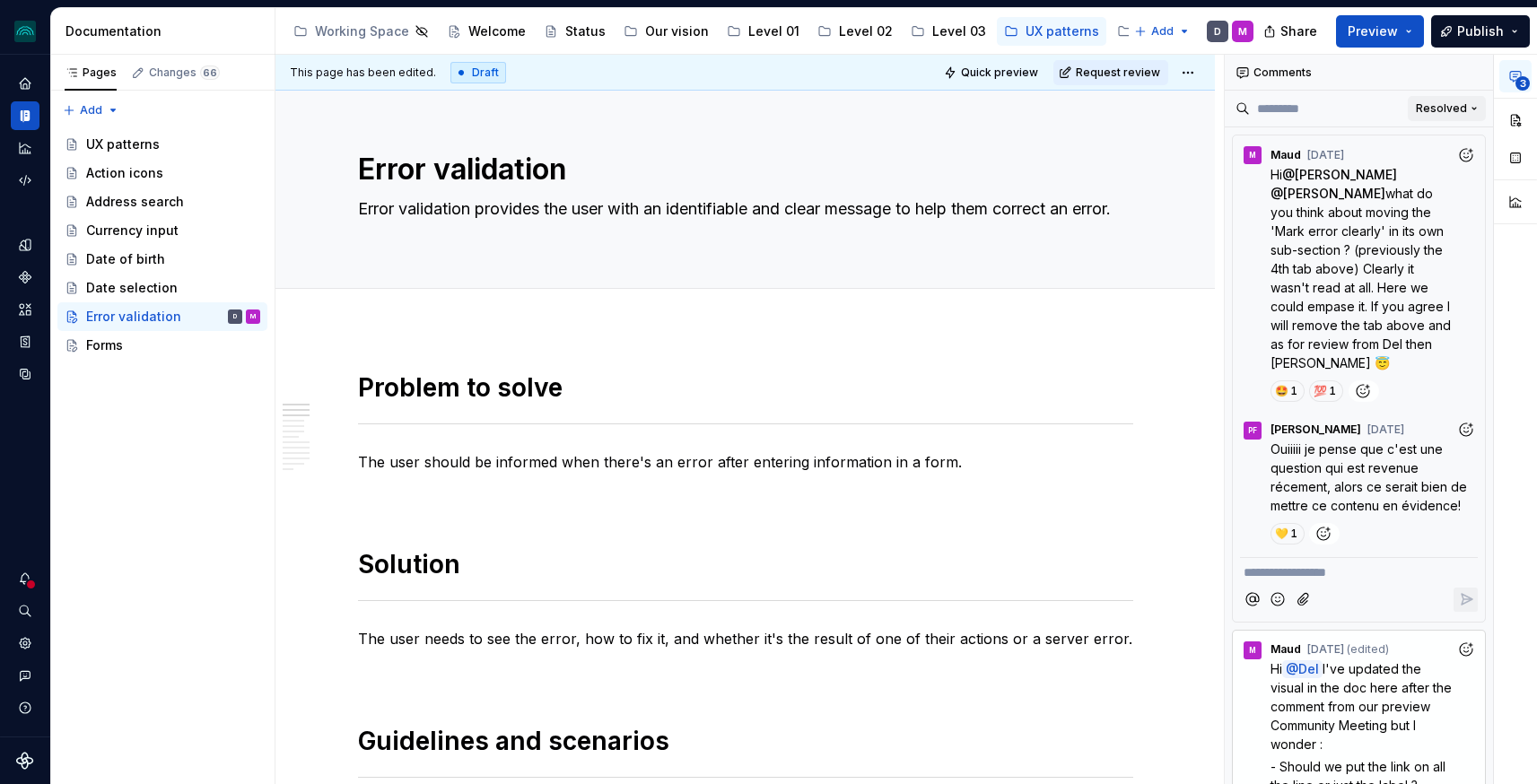
click at [1453, 98] on button "Resolved" at bounding box center [1447, 108] width 78 height 25
click at [1423, 138] on div "Open comments" at bounding box center [1416, 143] width 117 height 18
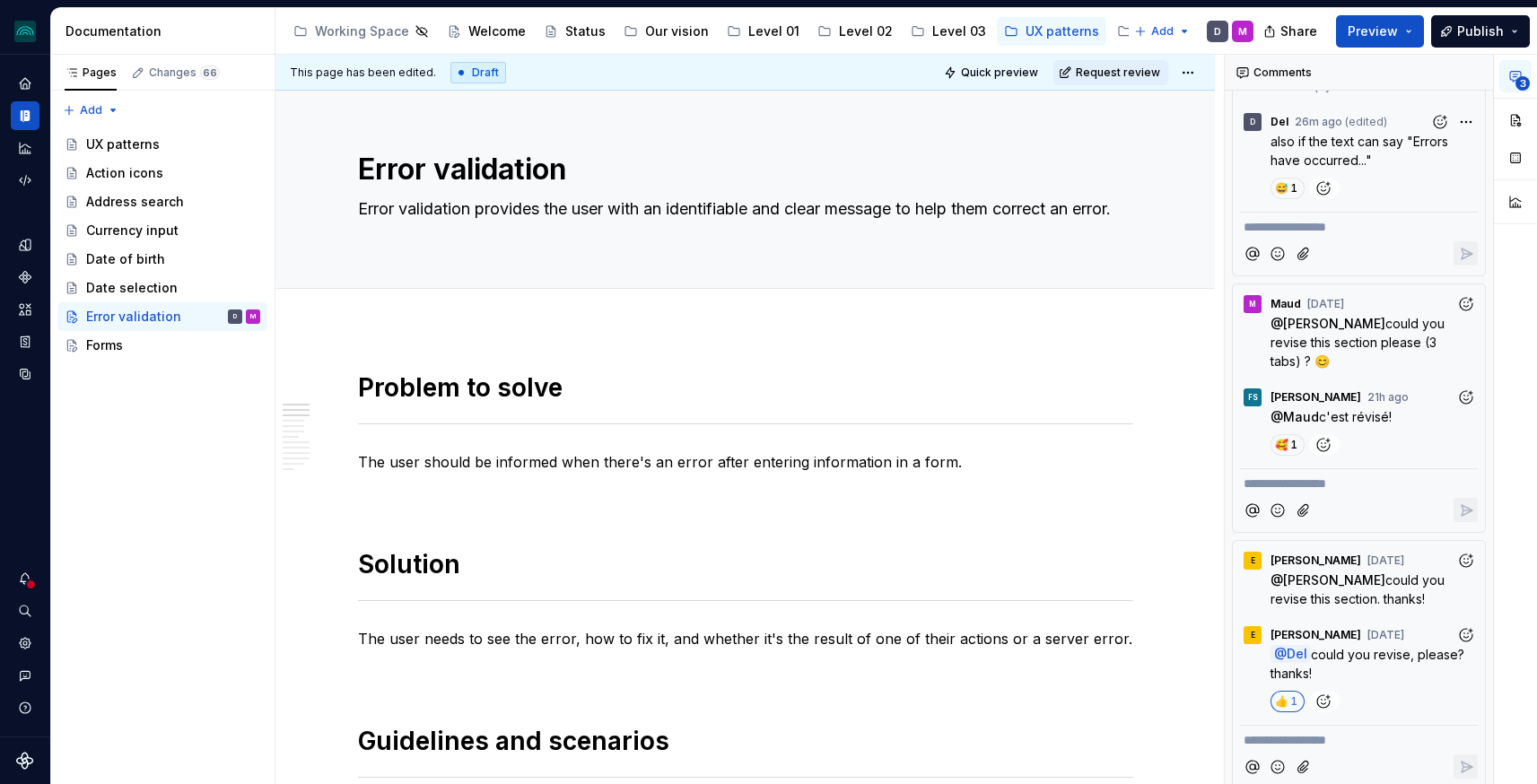
scroll to position [182, 0]
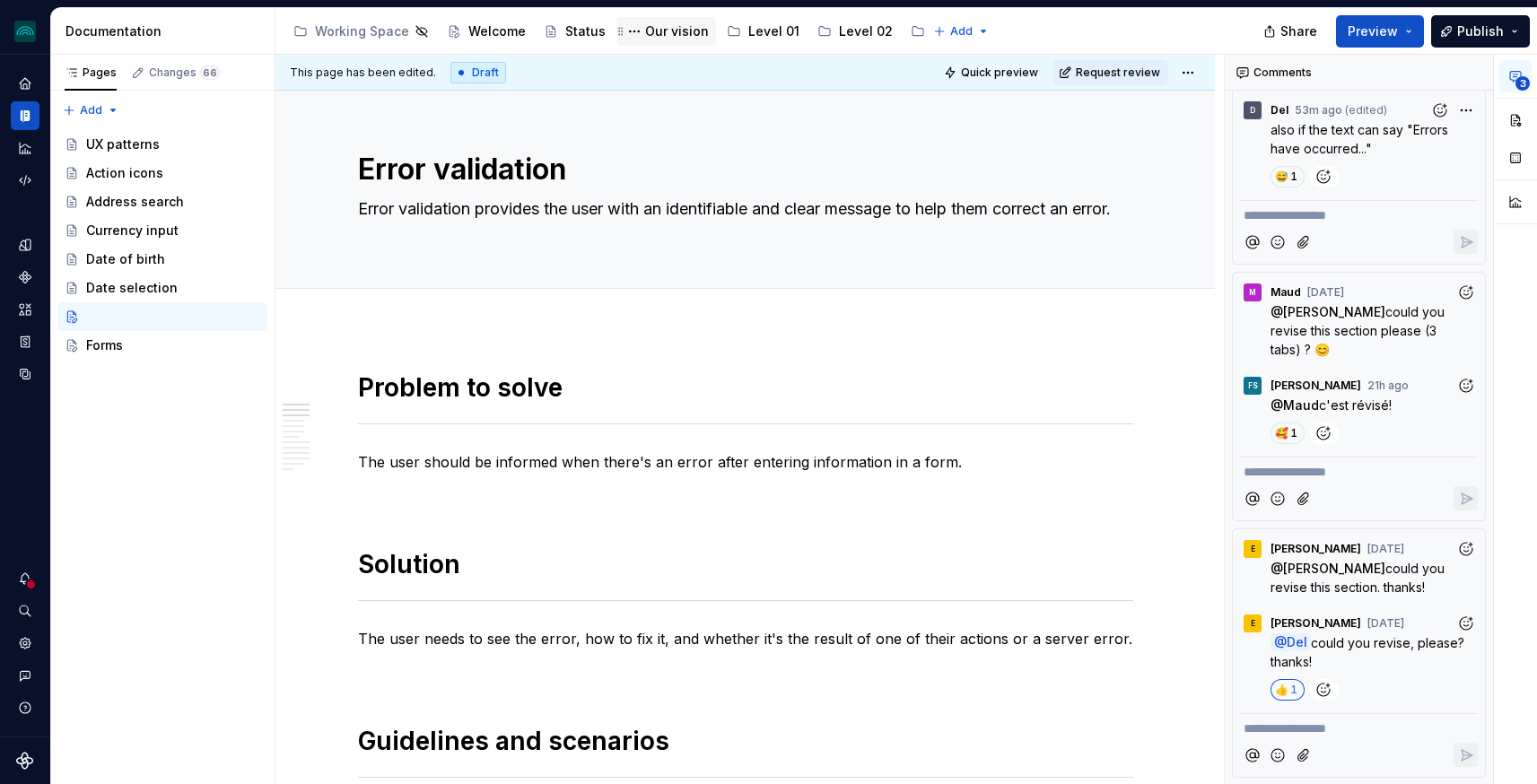
type textarea "*"
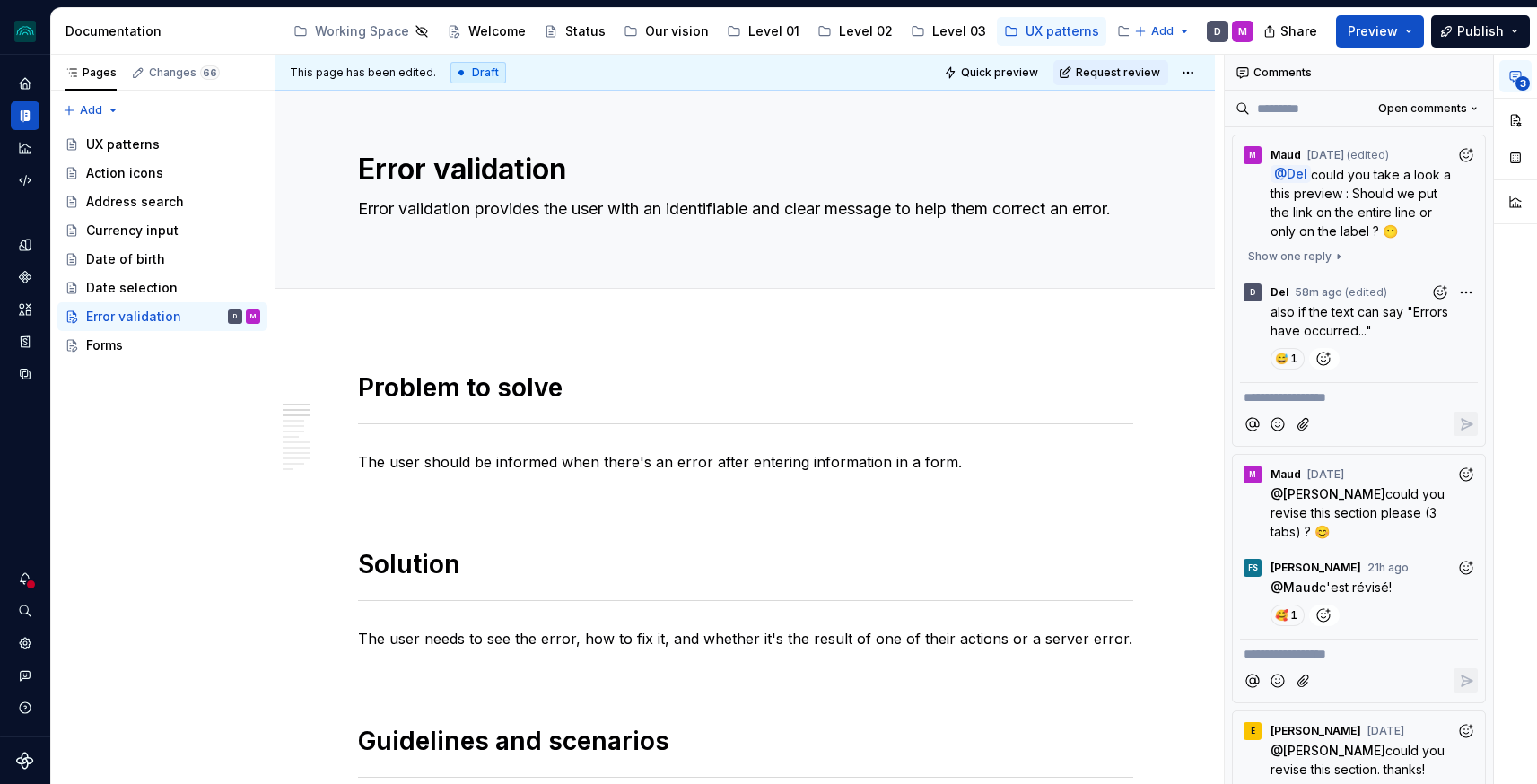
scroll to position [182, 0]
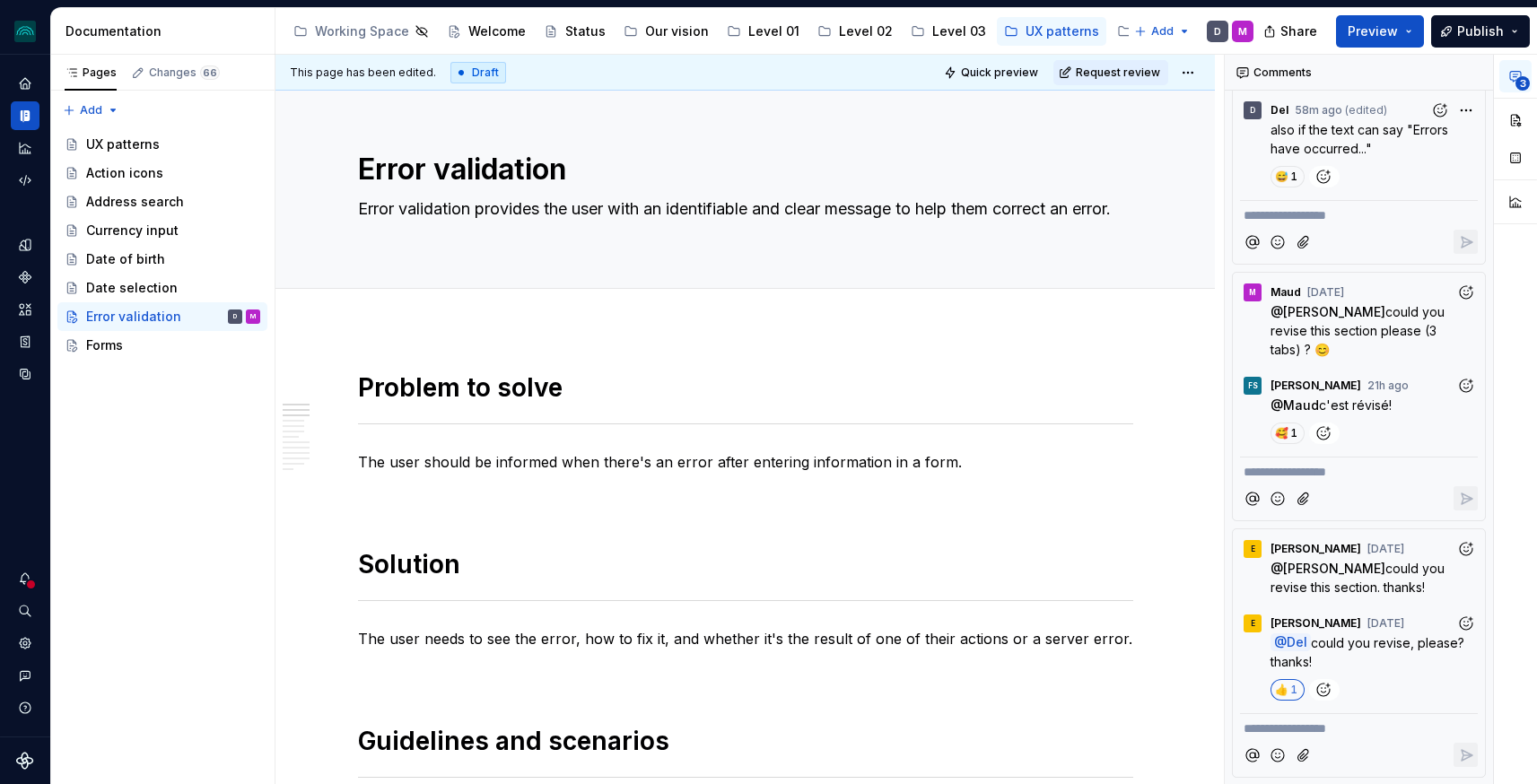
type textarea "*"
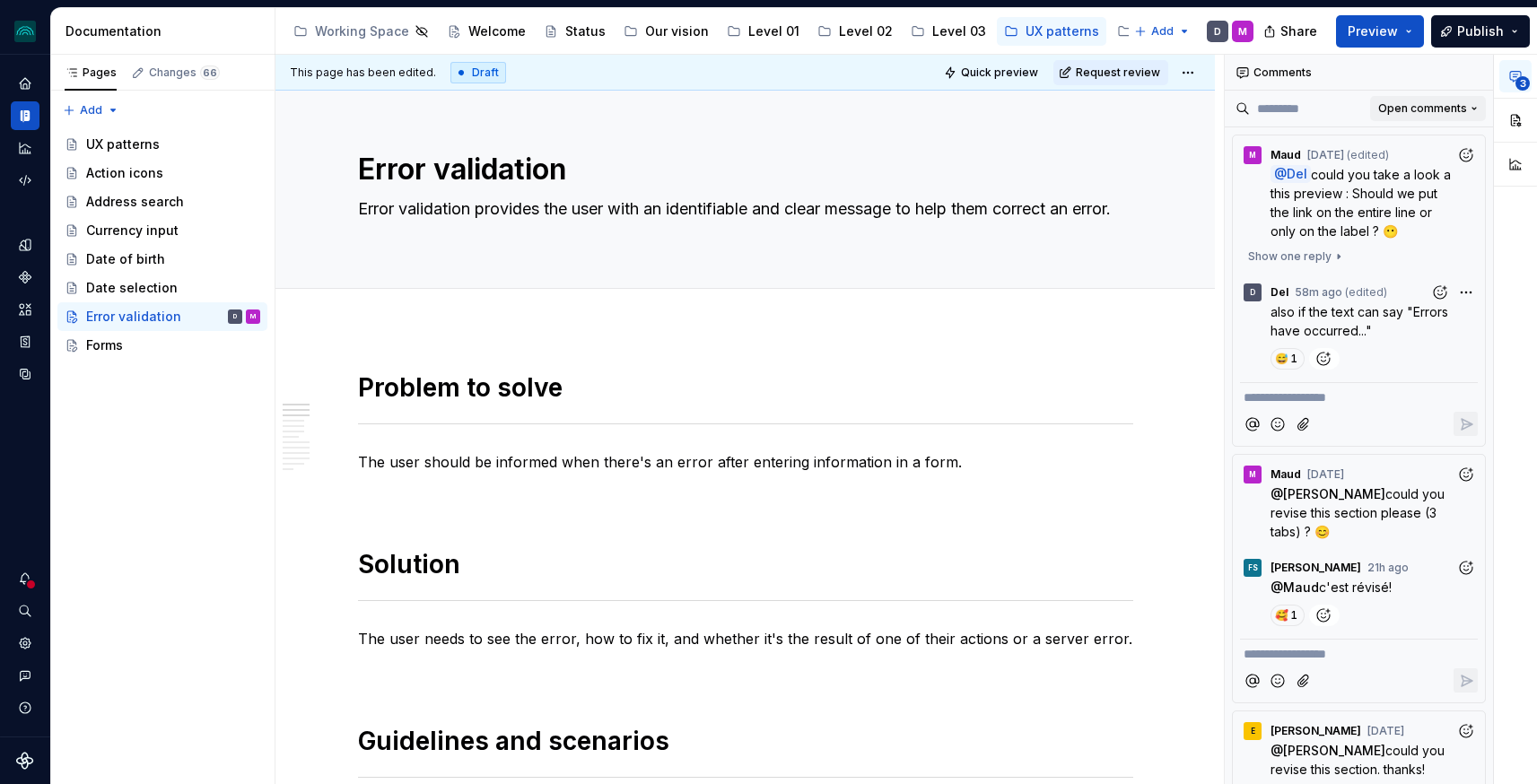
click at [1411, 98] on button "Open comments" at bounding box center [1428, 108] width 116 height 25
click at [1399, 176] on div "Resolved" at bounding box center [1416, 172] width 117 height 18
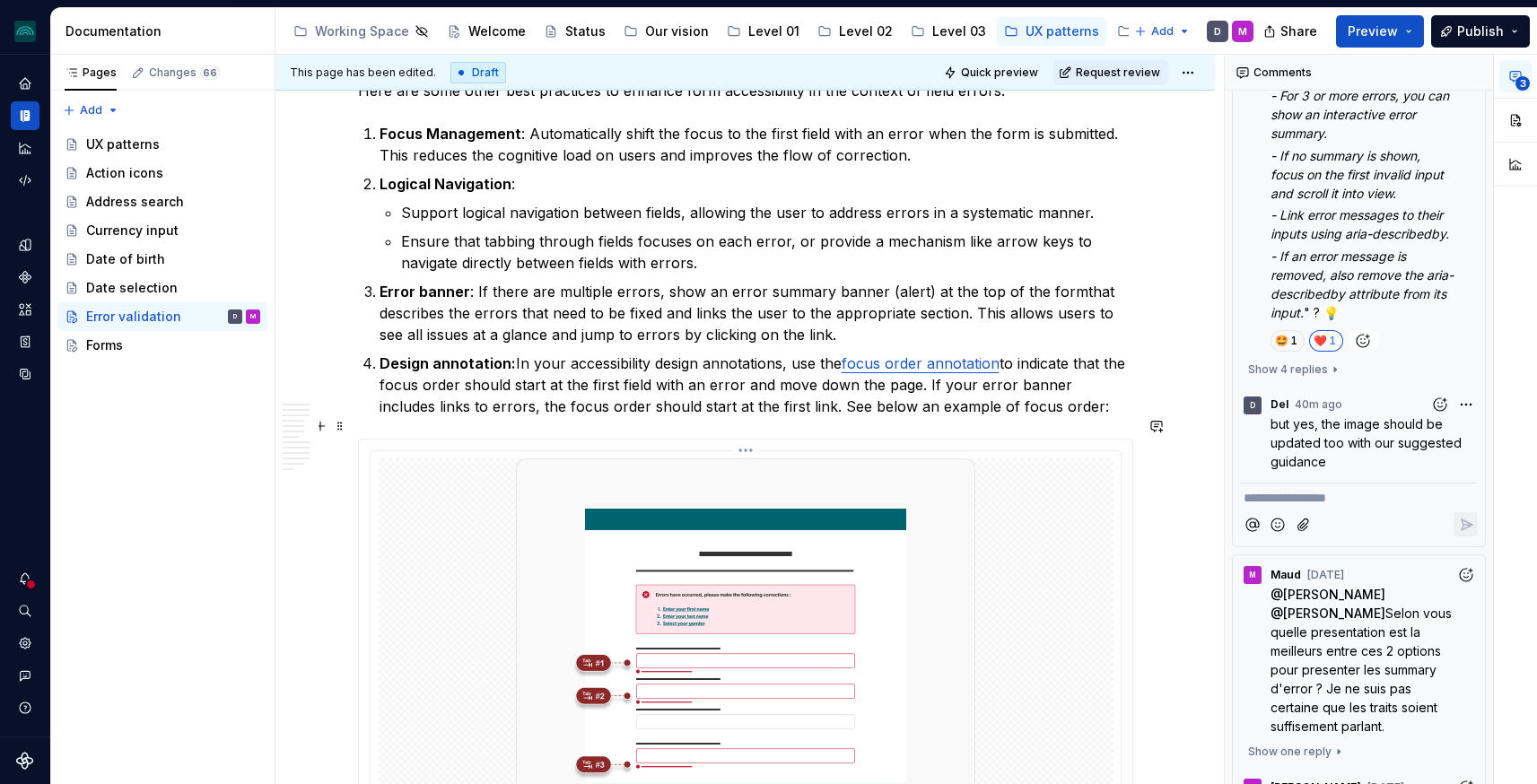
scroll to position [4045, 0]
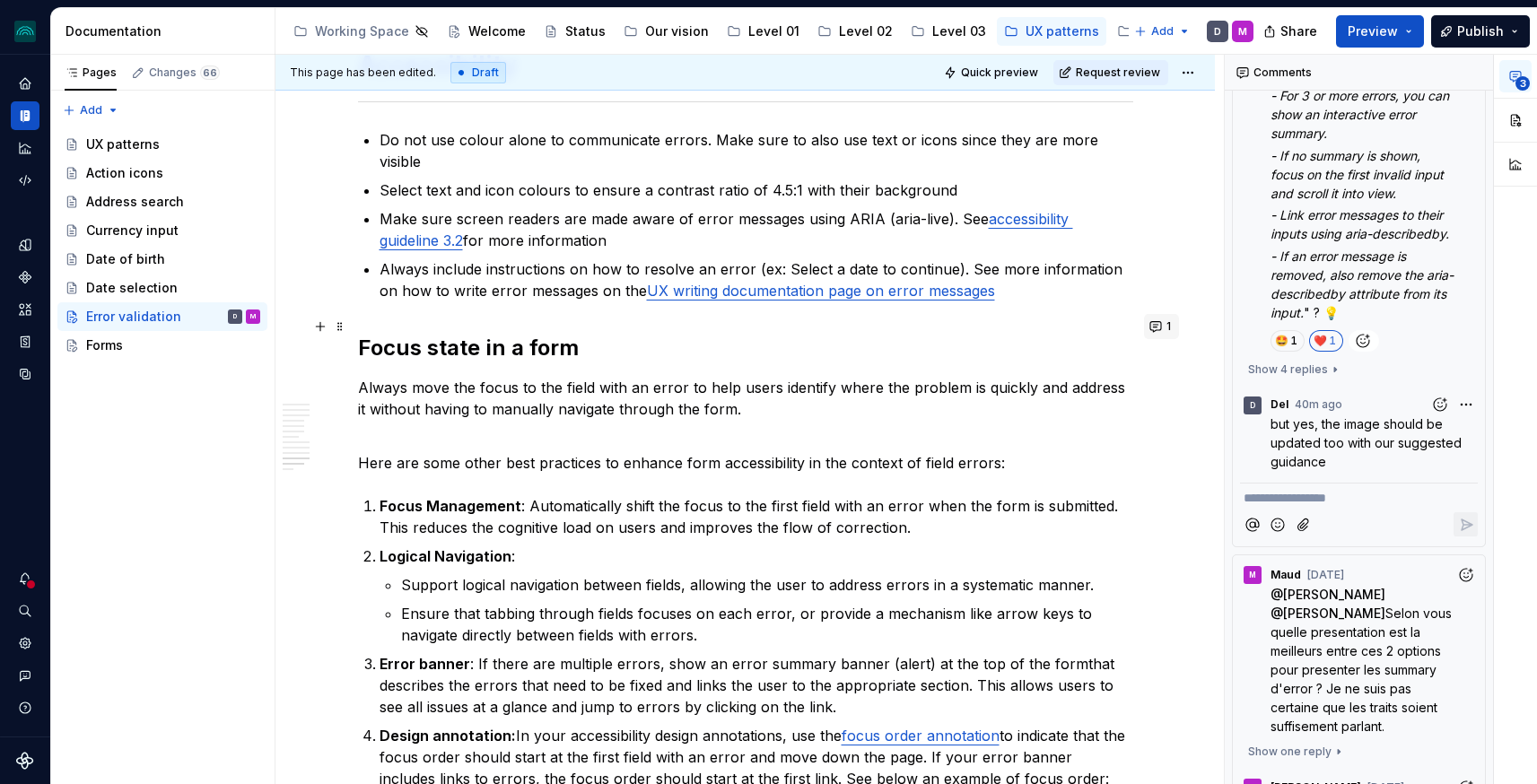
click at [1162, 330] on button "1" at bounding box center [1162, 327] width 35 height 25
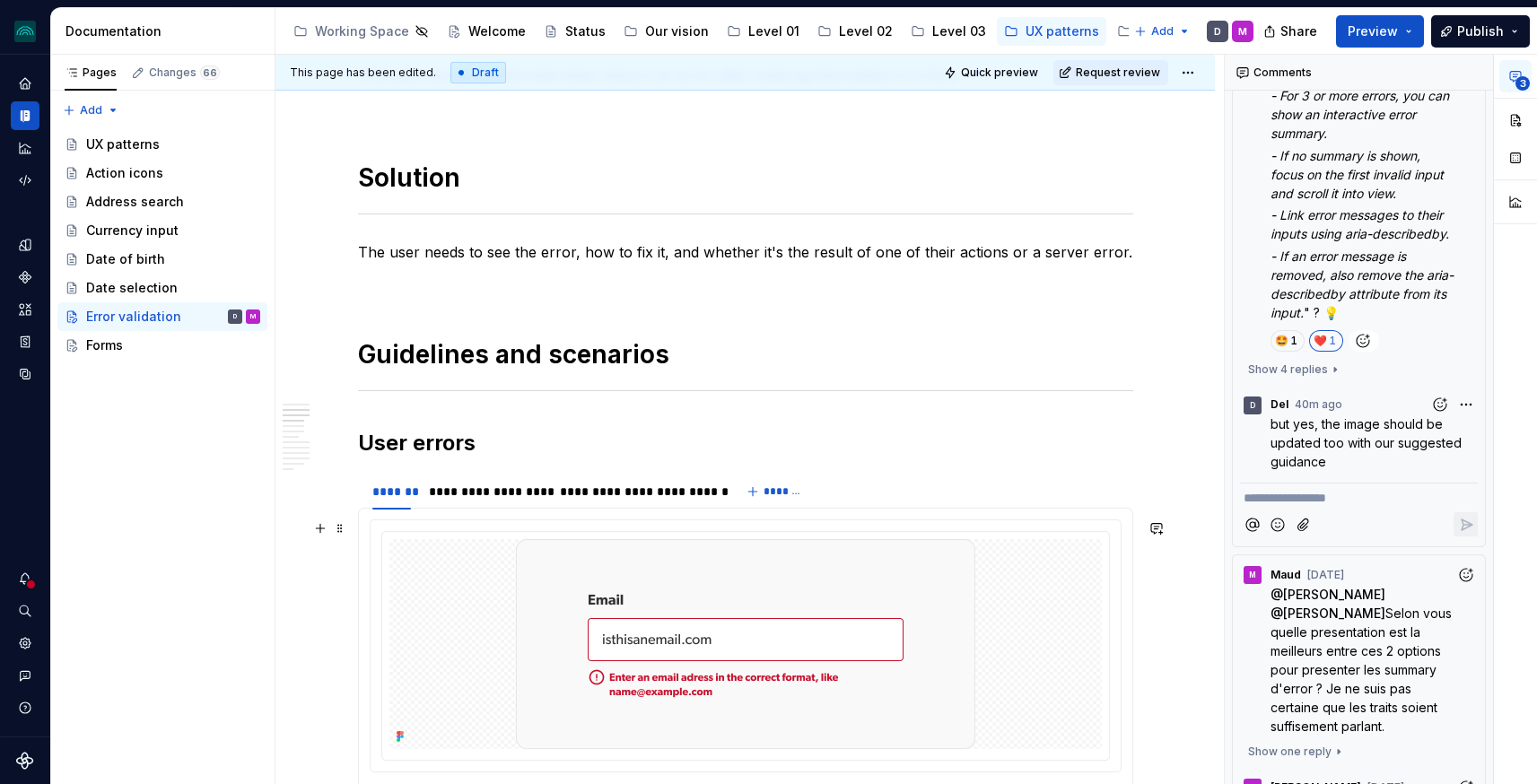
scroll to position [0, 0]
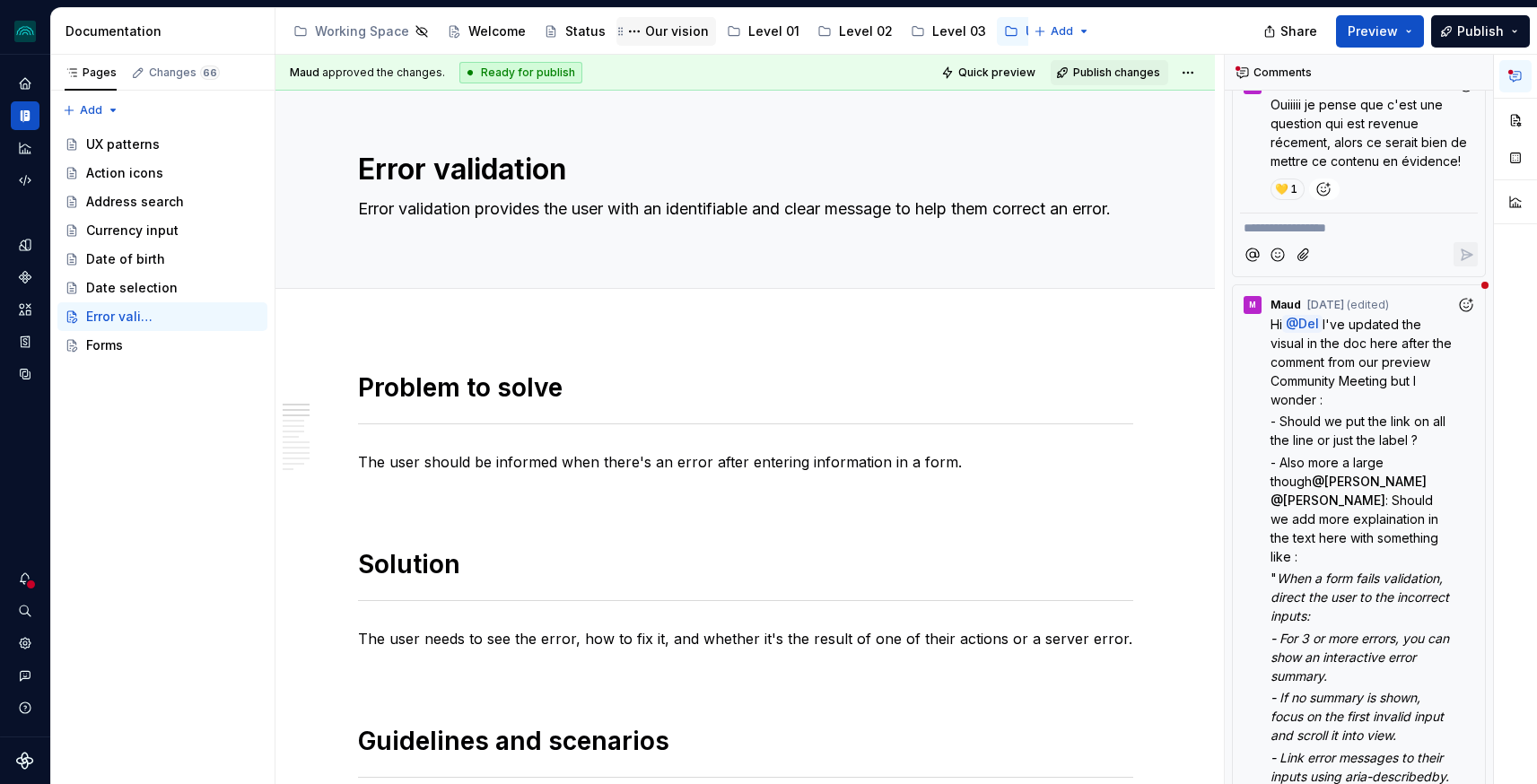
type textarea "*"
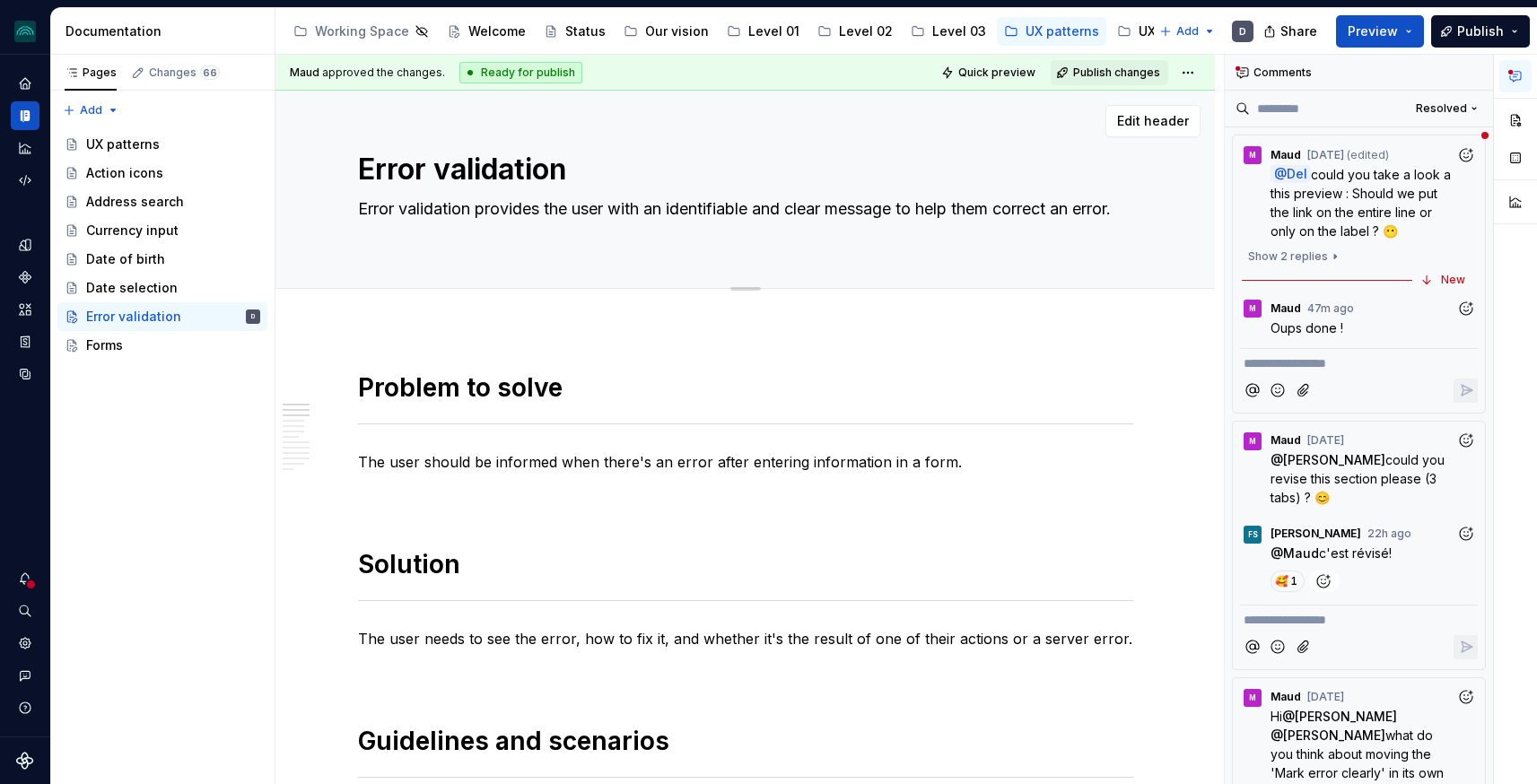
scroll to position [1430, 0]
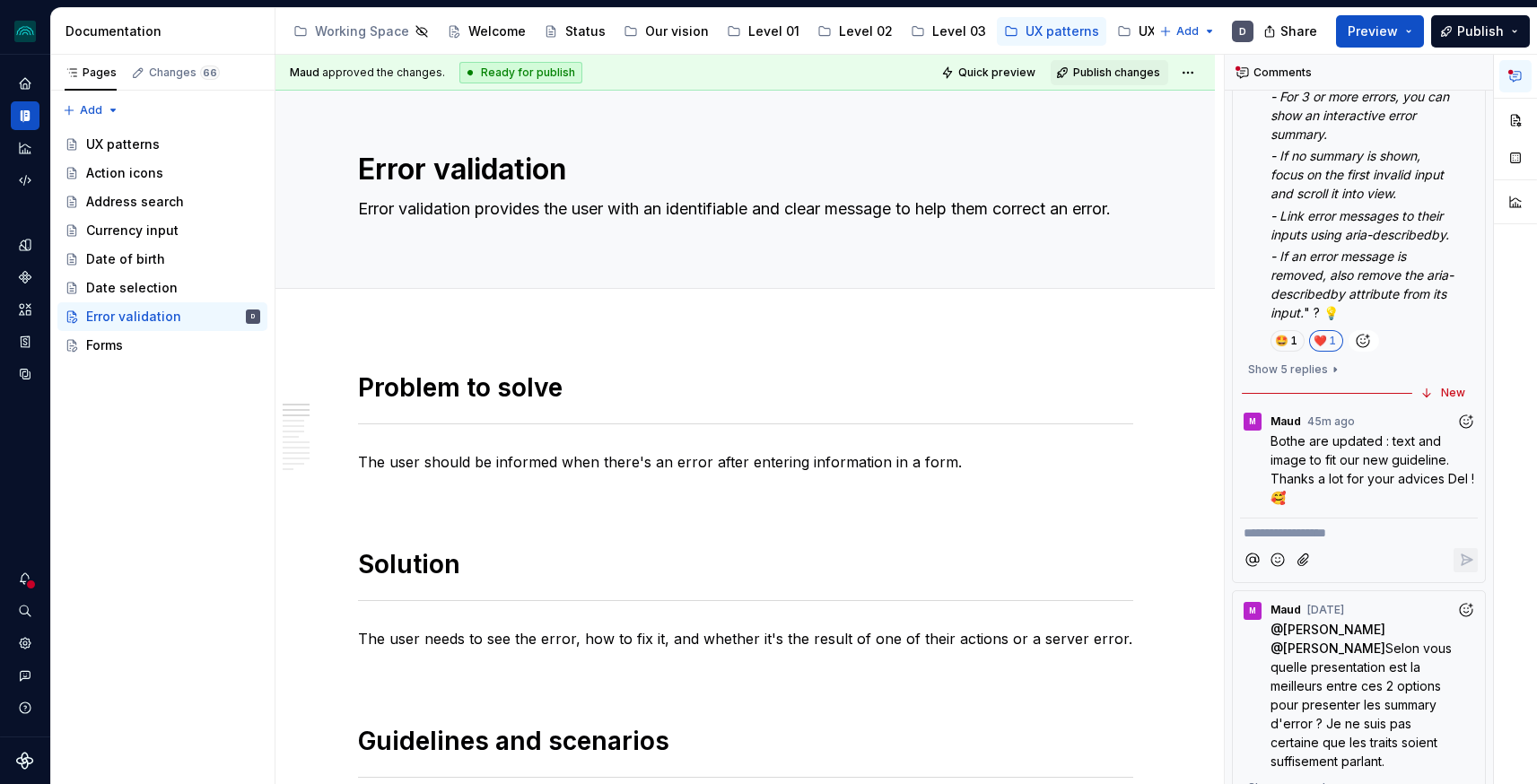
type textarea "*"
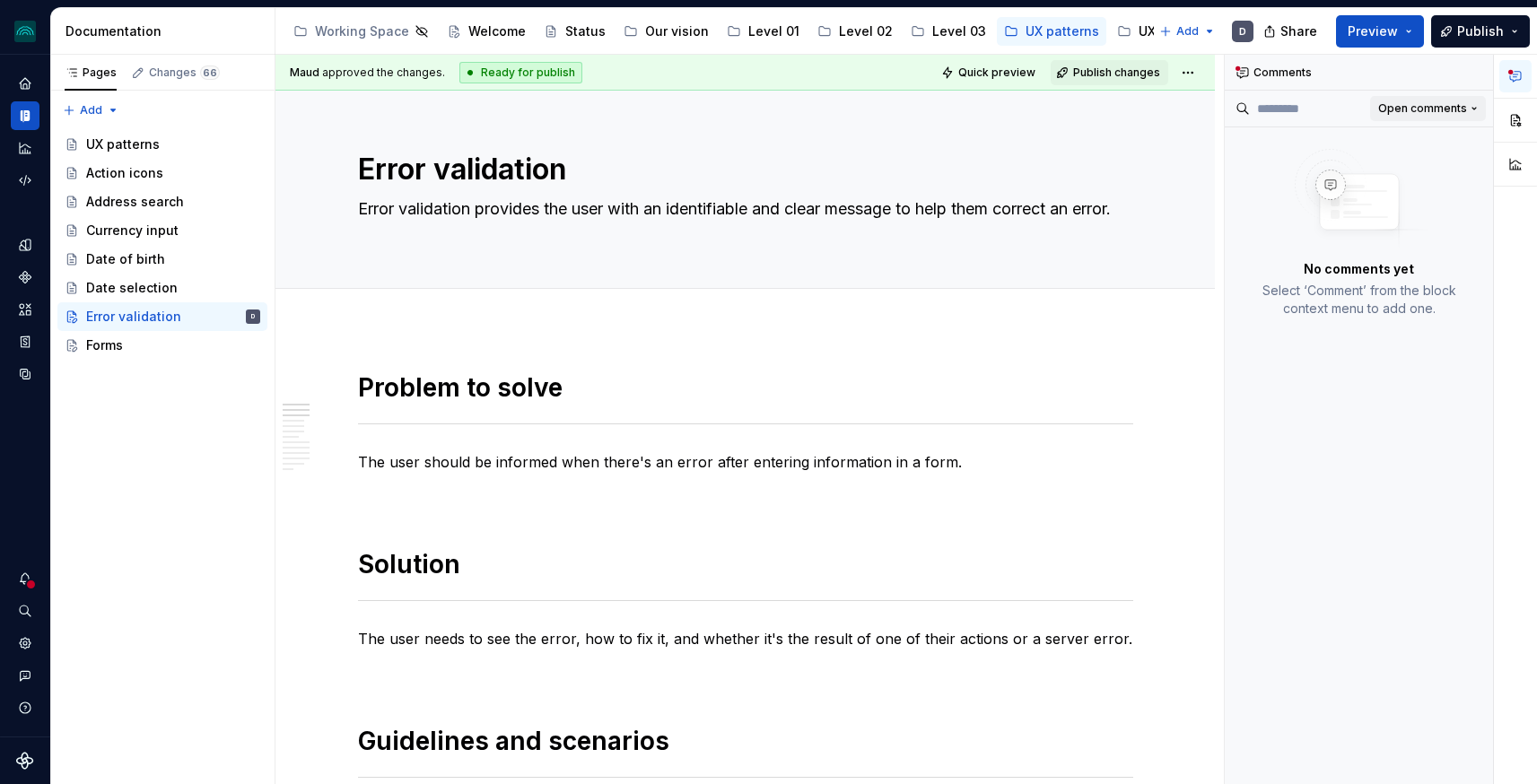
click at [1427, 101] on span "Open comments" at bounding box center [1422, 108] width 89 height 15
click at [1384, 160] on div "Resolved" at bounding box center [1405, 172] width 152 height 28
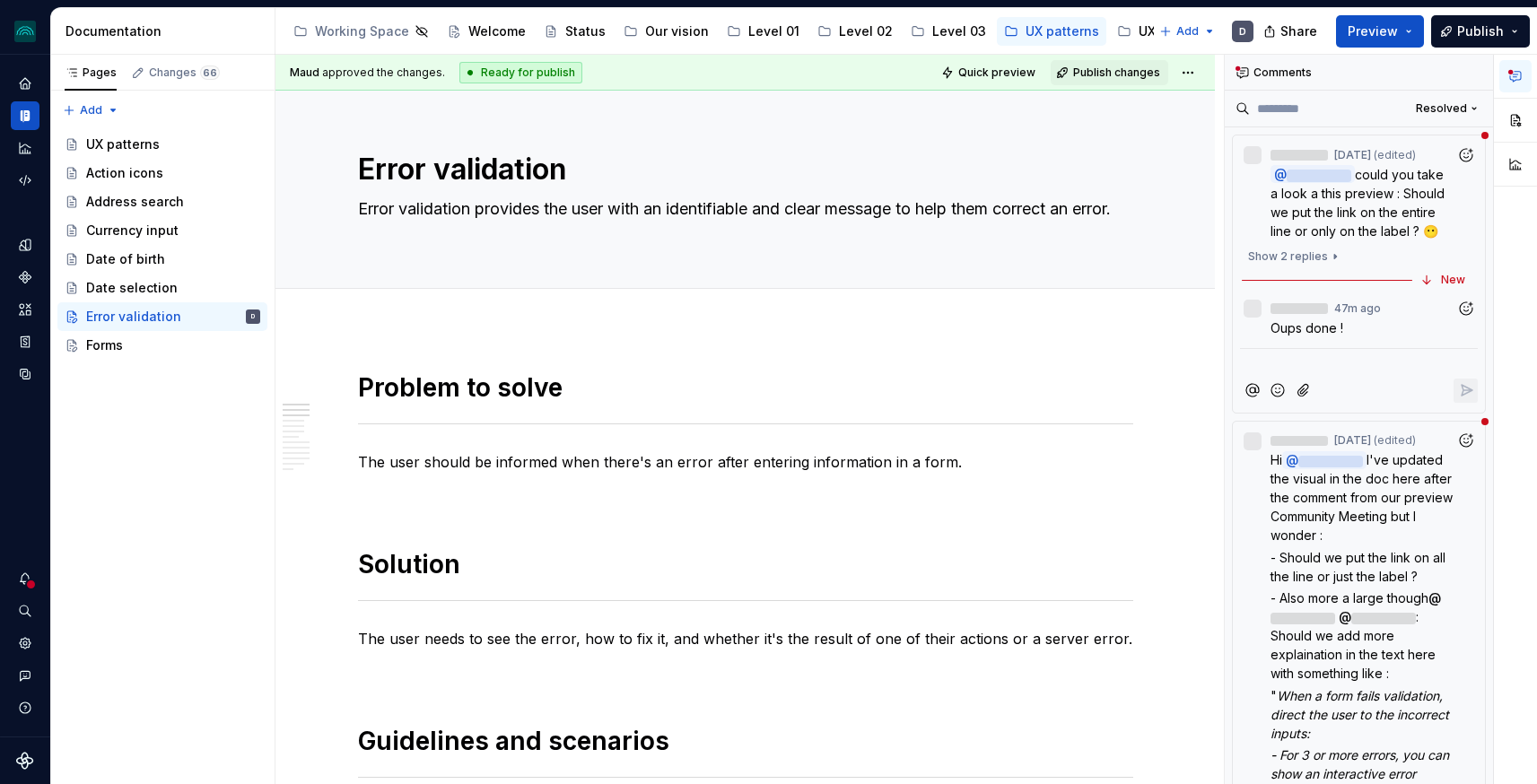
type textarea "*"
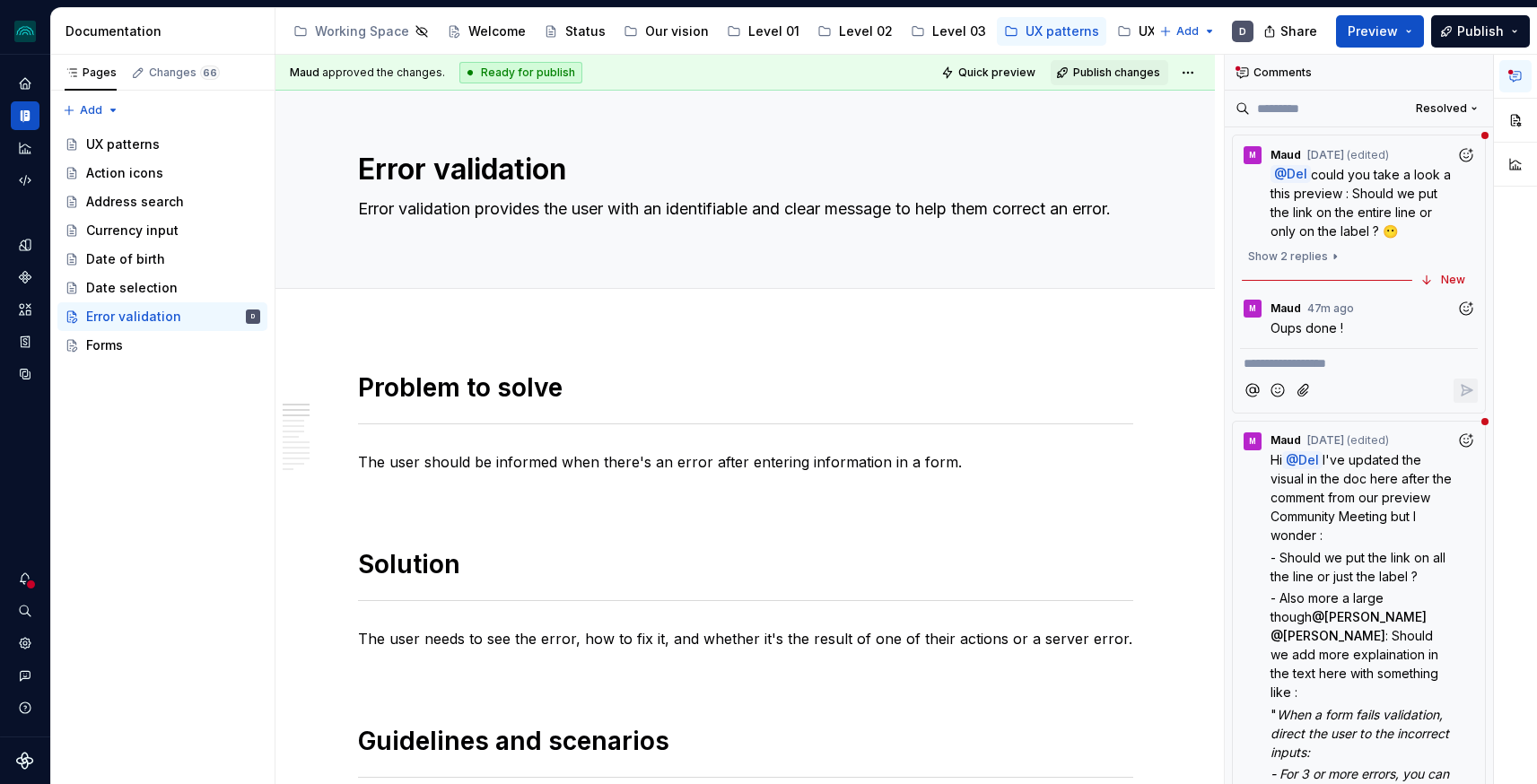
click at [1399, 340] on div "M [PERSON_NAME] 47m ago Oups done ! M" at bounding box center [1359, 317] width 253 height 58
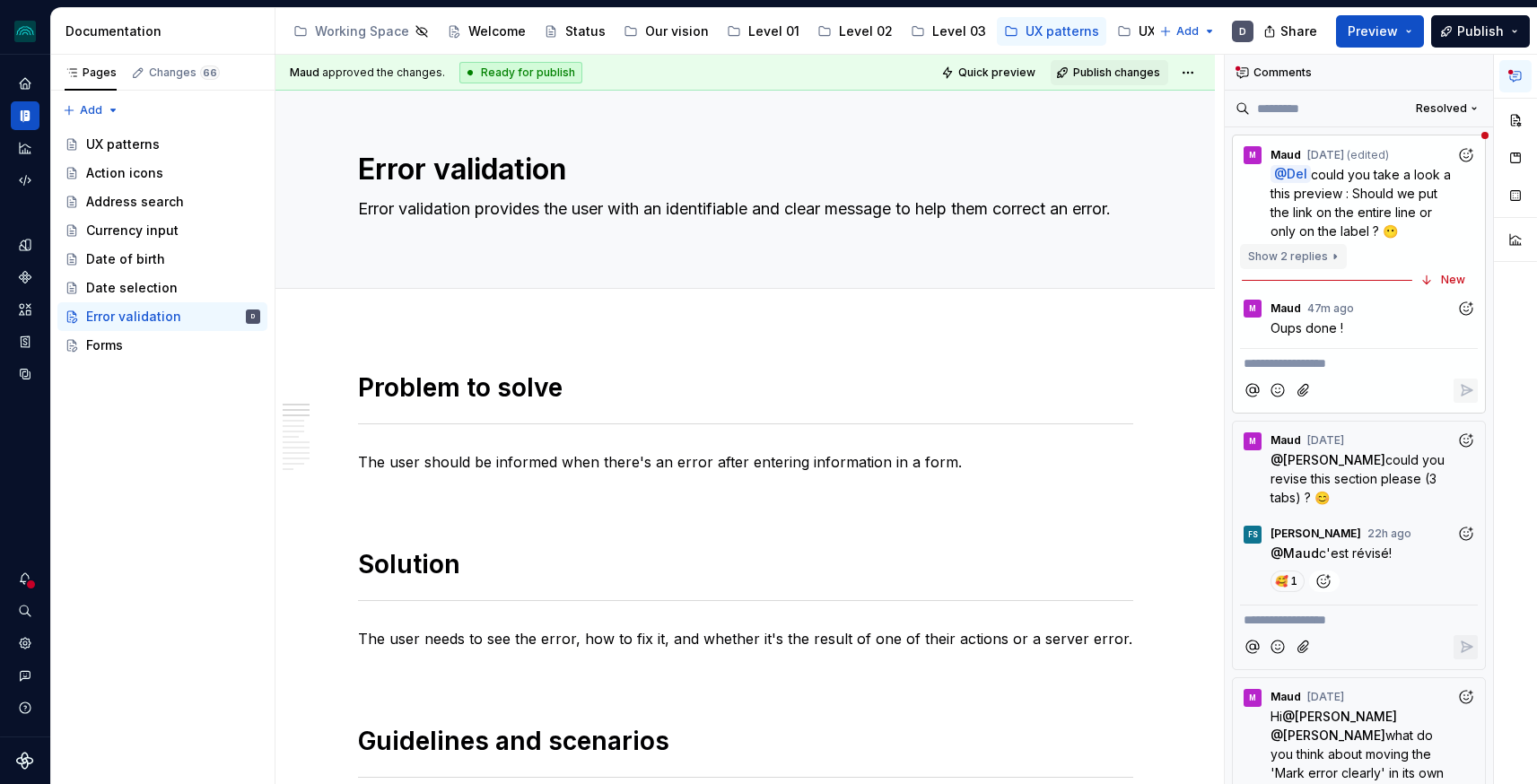
click at [1314, 255] on span "Show 2 replies" at bounding box center [1288, 256] width 80 height 15
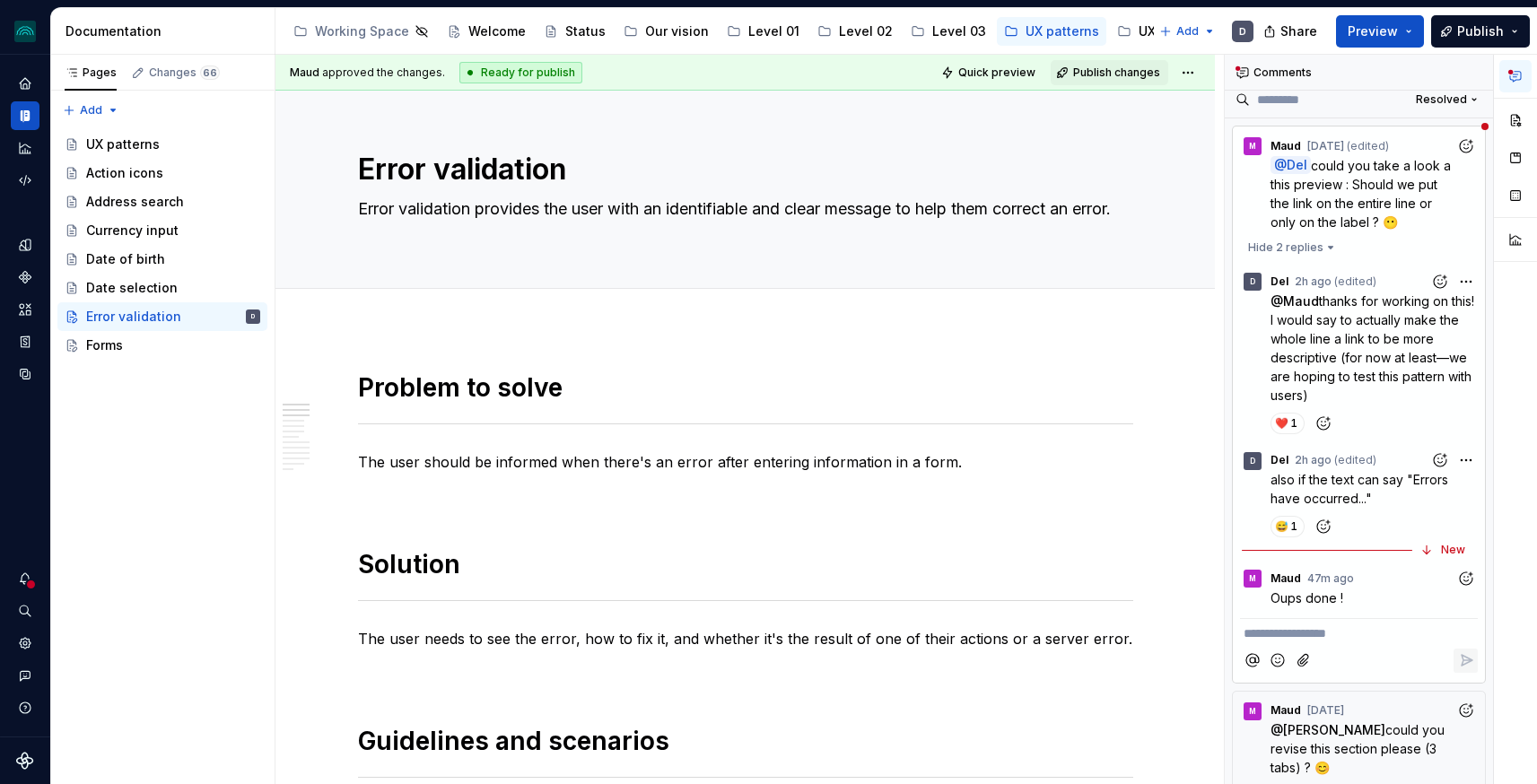
scroll to position [10, 0]
click at [1355, 610] on div "M [PERSON_NAME] 47m ago Oups done ! M" at bounding box center [1359, 586] width 253 height 58
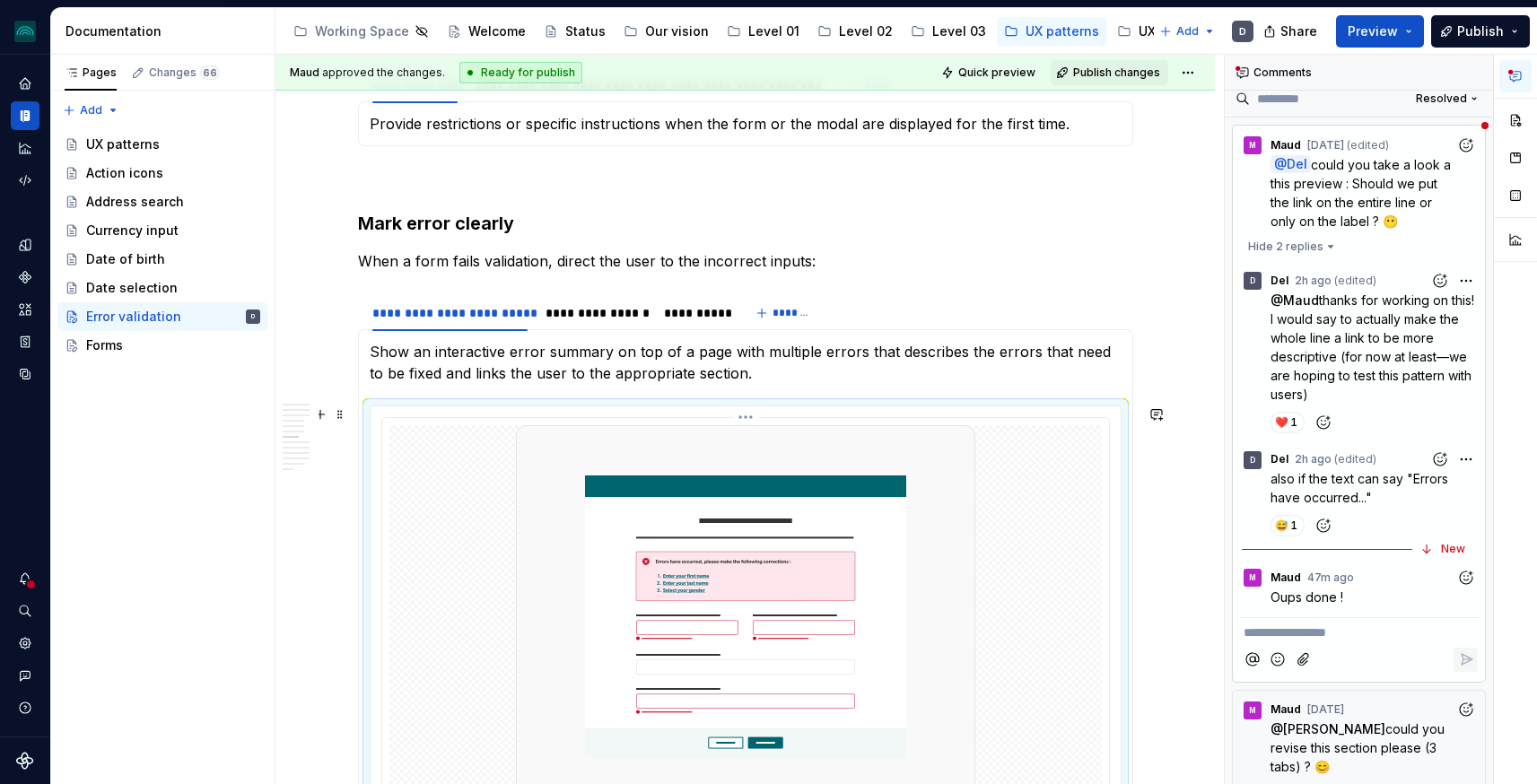
scroll to position [2519, 0]
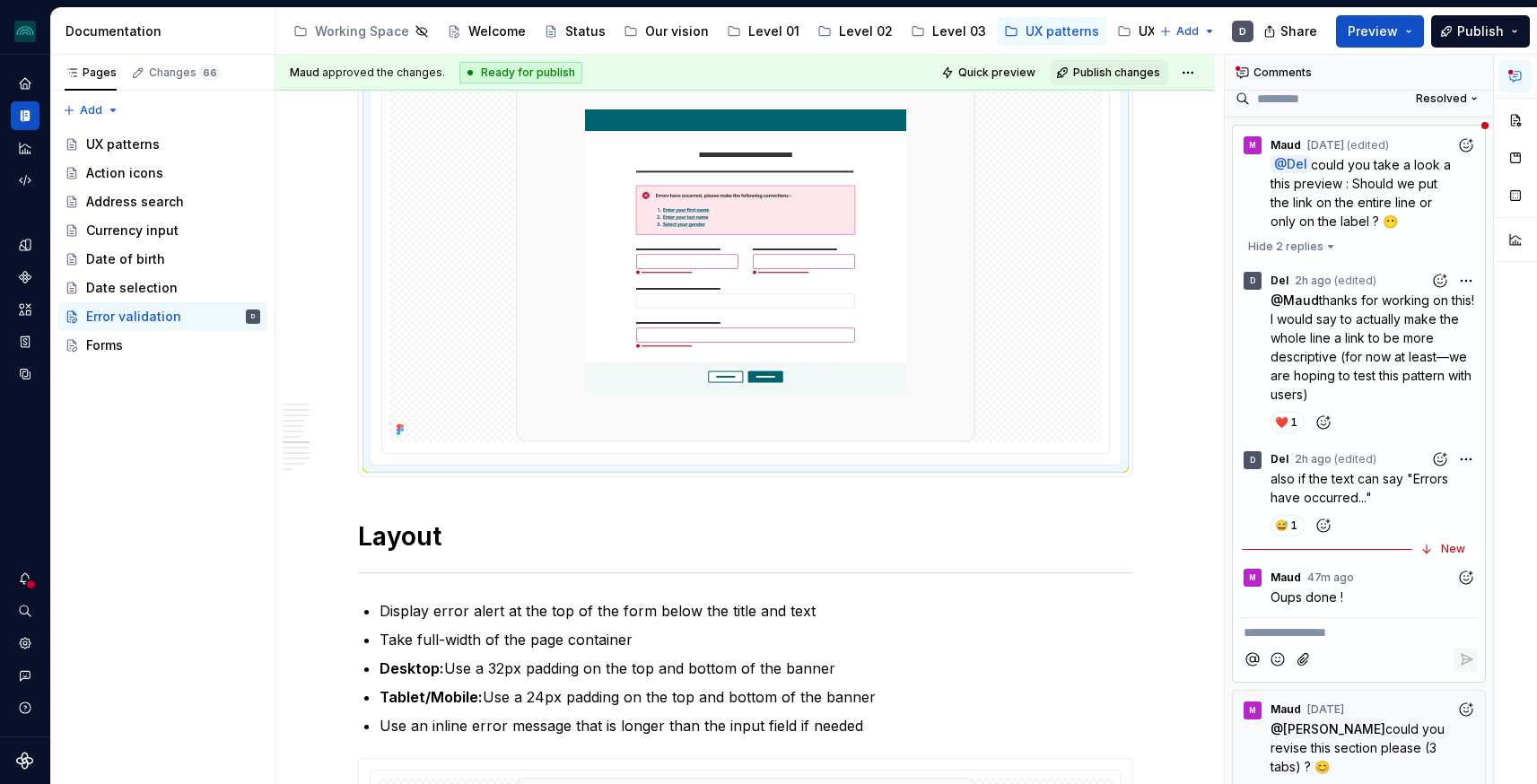
click at [1475, 582] on icon "Add reaction" at bounding box center [1466, 577] width 18 height 18
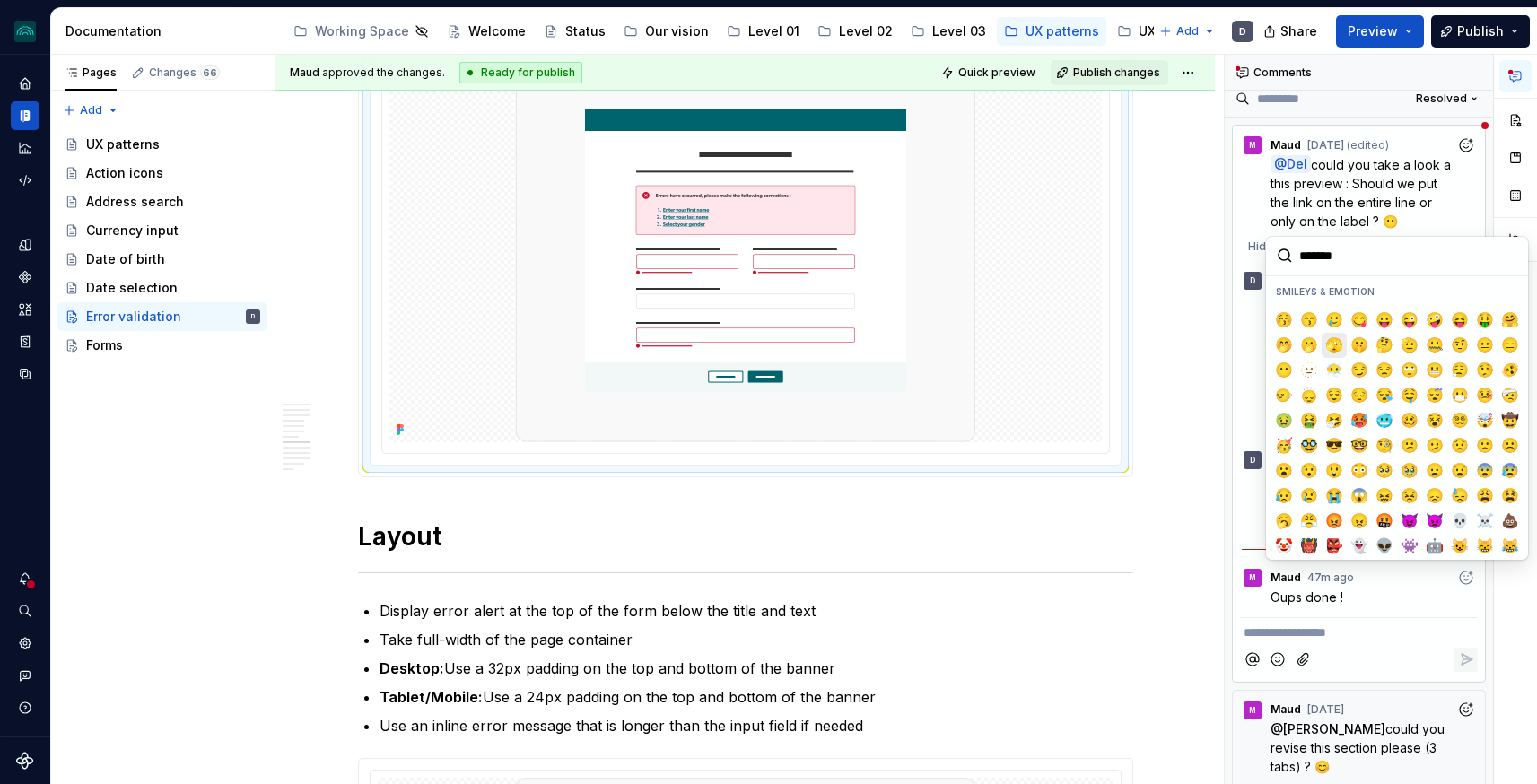
scroll to position [0, 0]
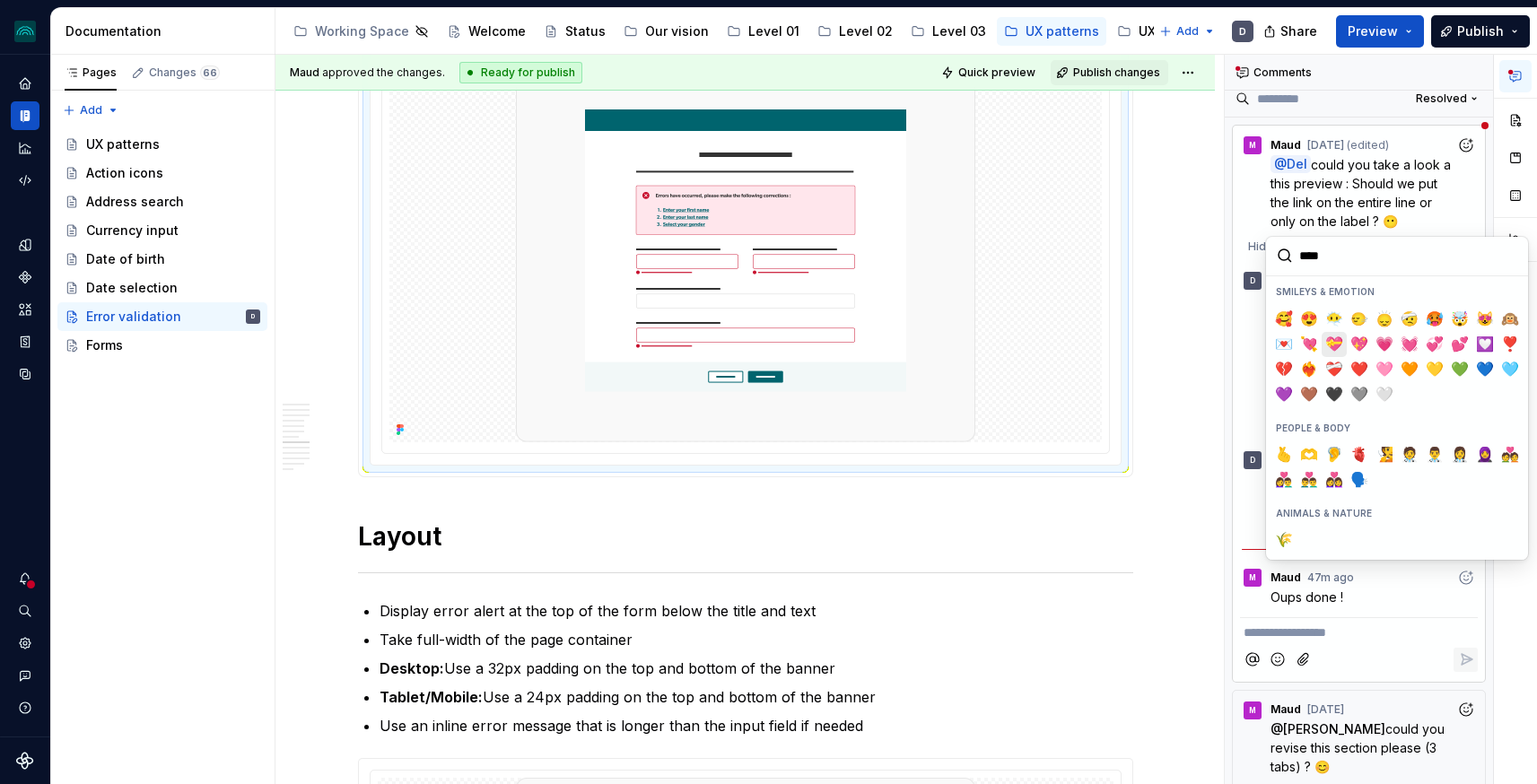
type input "*****"
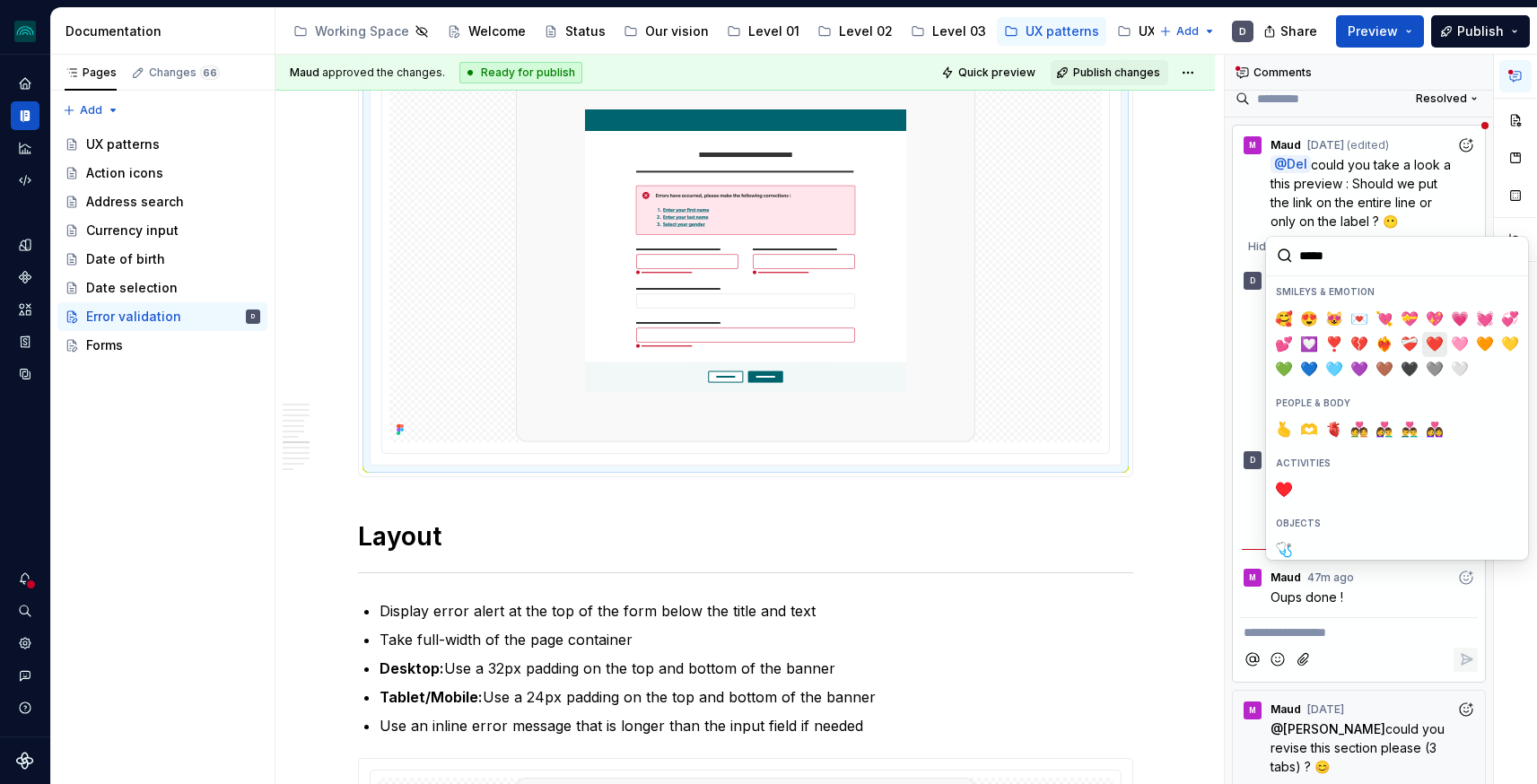
click at [1436, 343] on span "❤️" at bounding box center [1435, 344] width 15 height 18
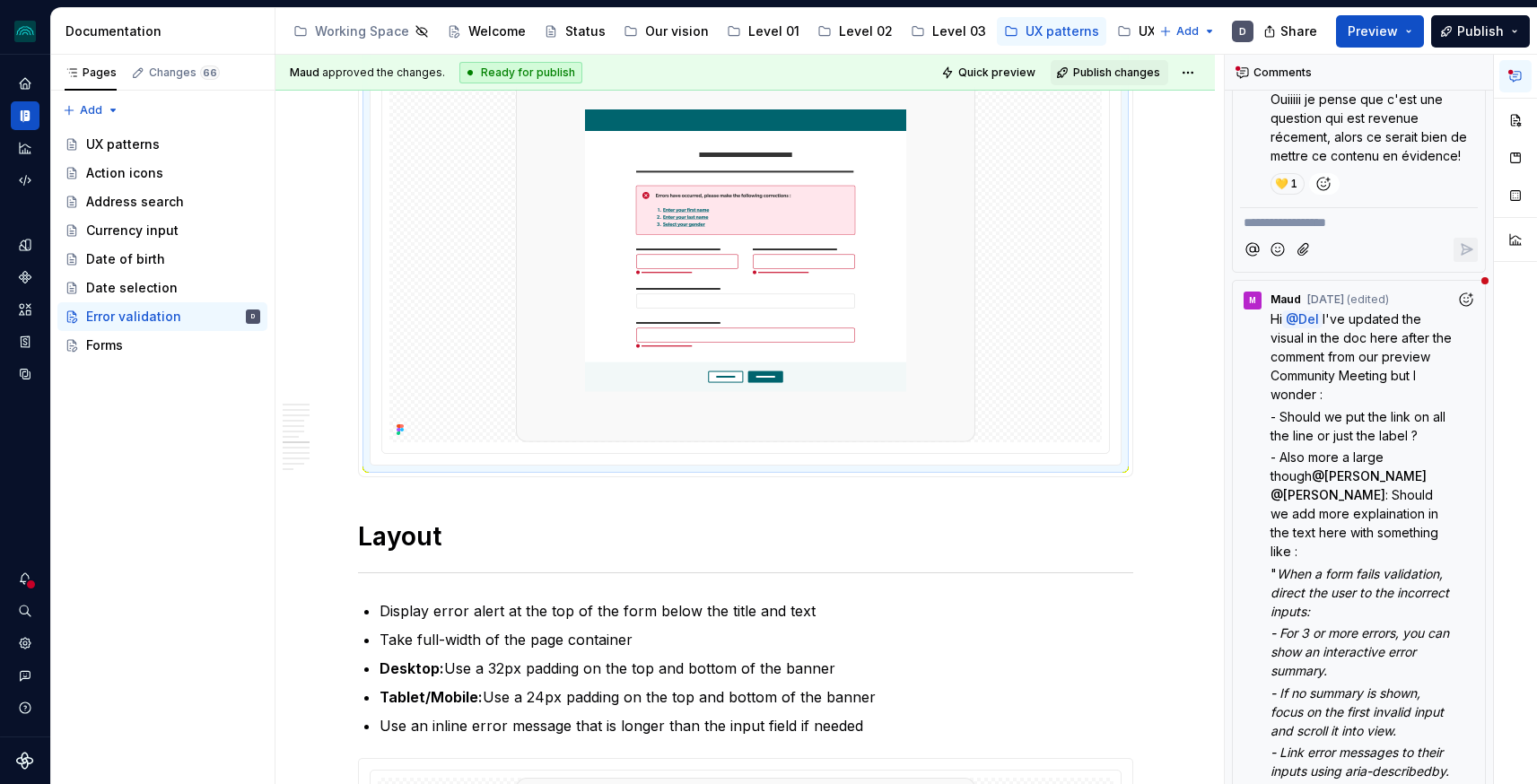
scroll to position [1661, 0]
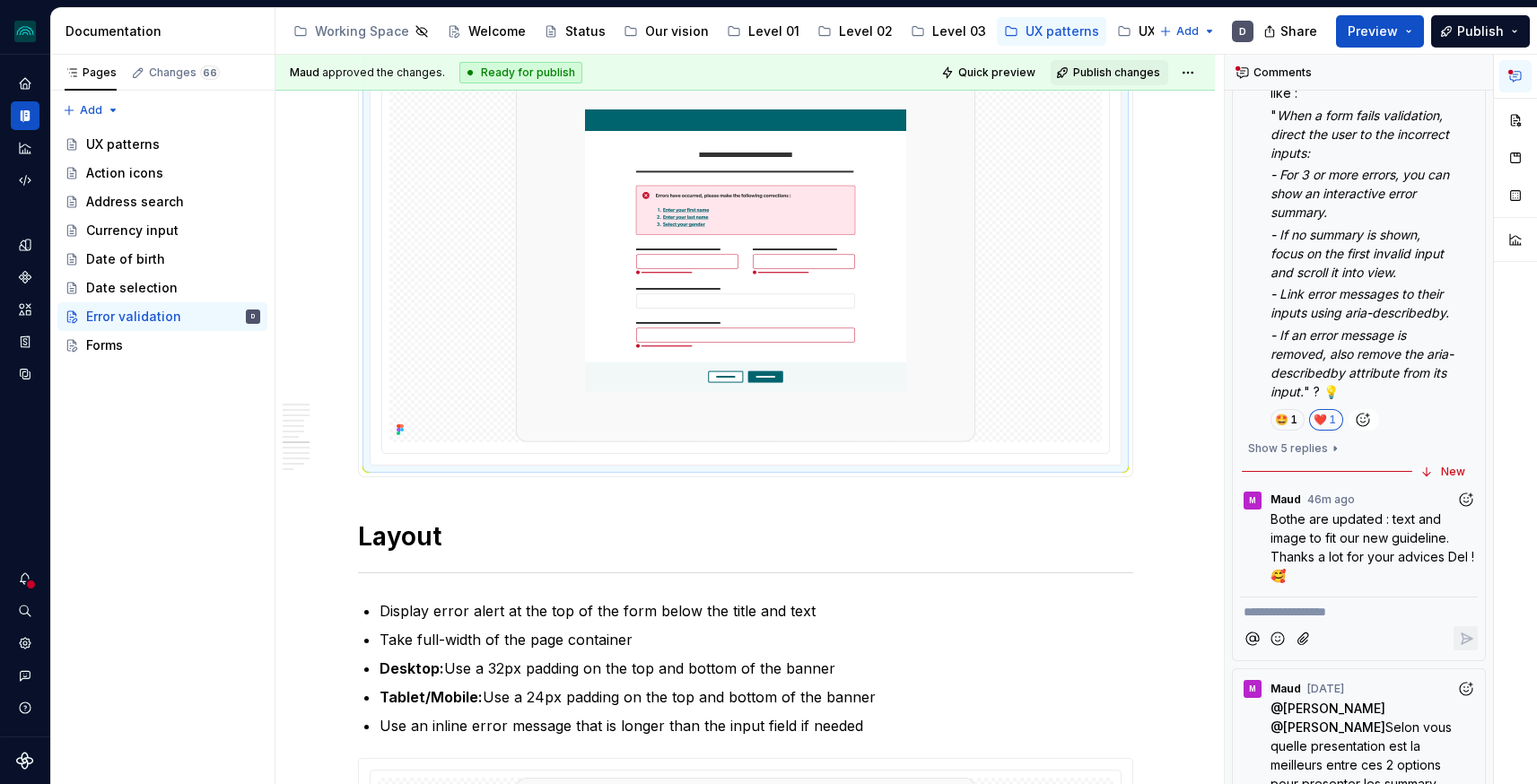
click at [1355, 510] on p "Bothe are updated : text and image to fit our new guideline. Thanks a lot for y…" at bounding box center [1374, 547] width 208 height 75
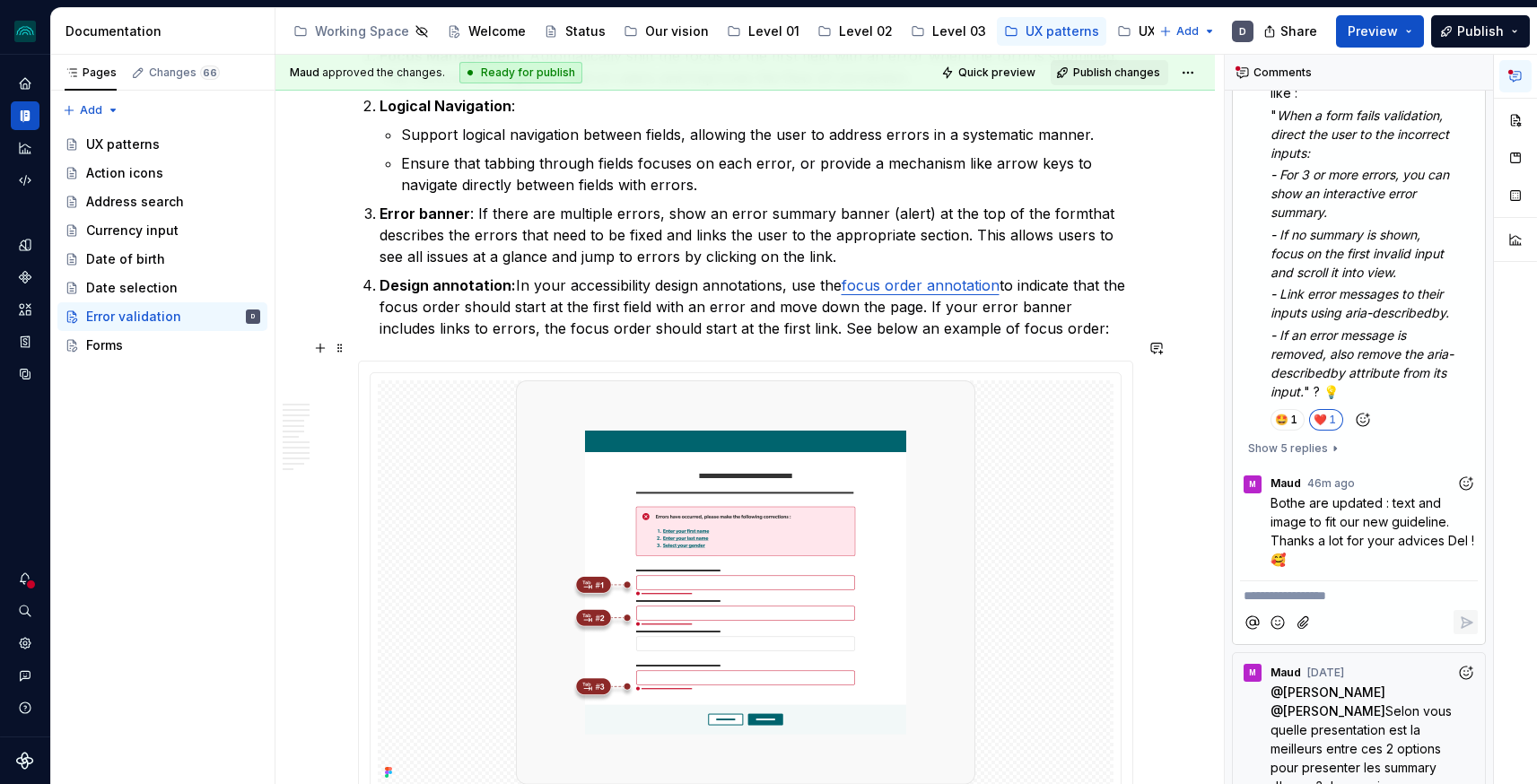
scroll to position [4621, 0]
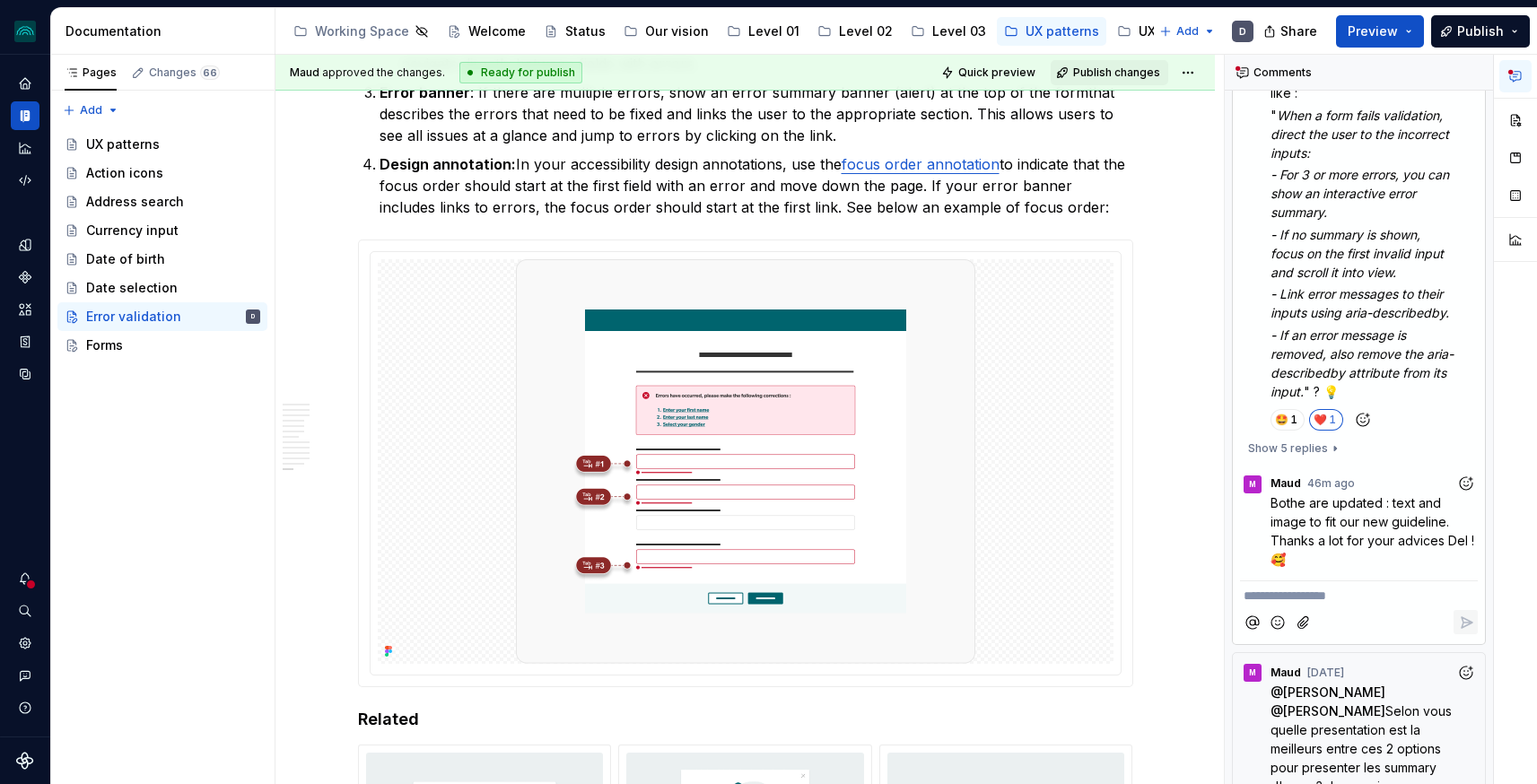
click at [1465, 475] on icon "Add reaction" at bounding box center [1466, 484] width 18 height 18
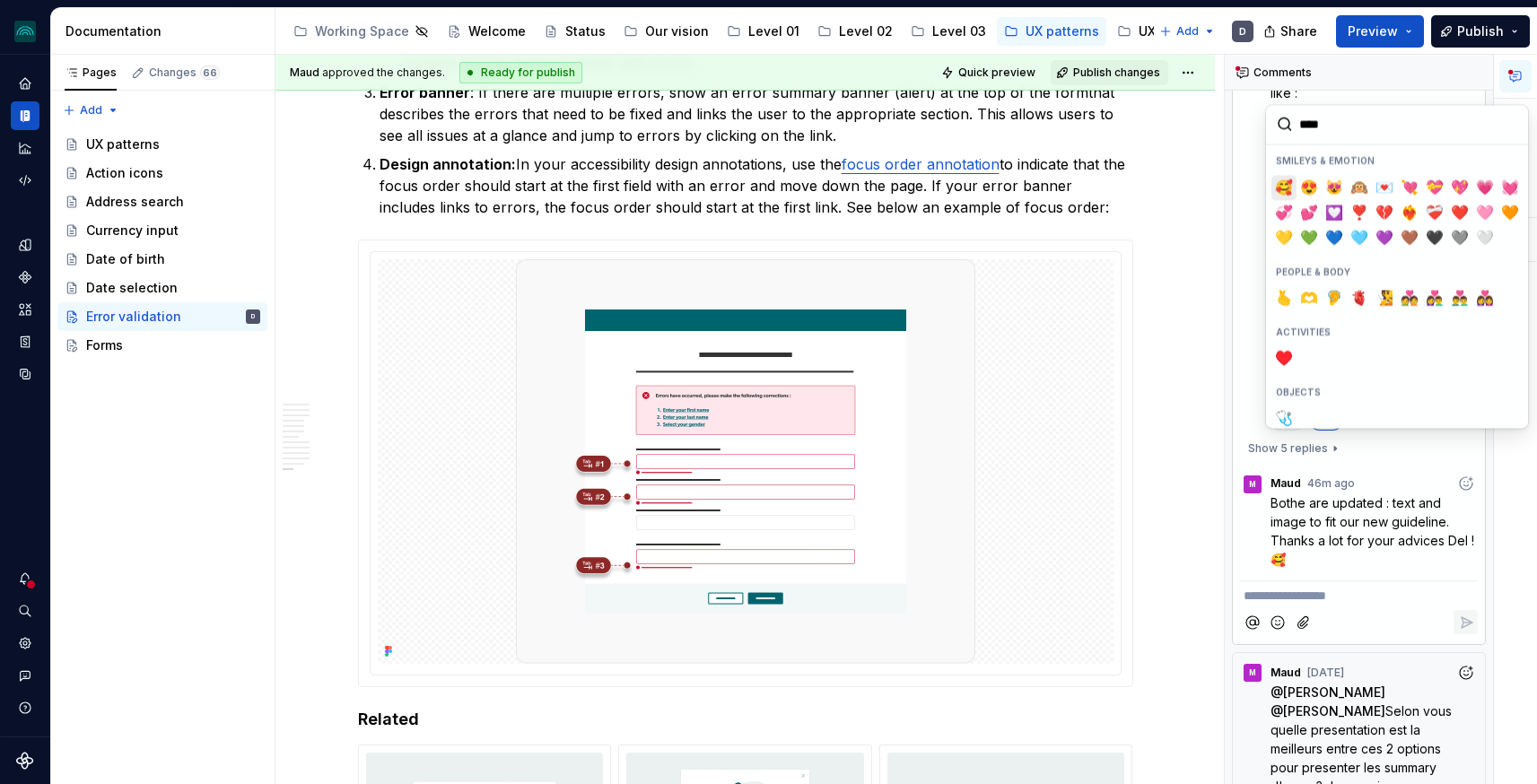
type input "*****"
click at [1435, 211] on span "❤️" at bounding box center [1435, 213] width 15 height 18
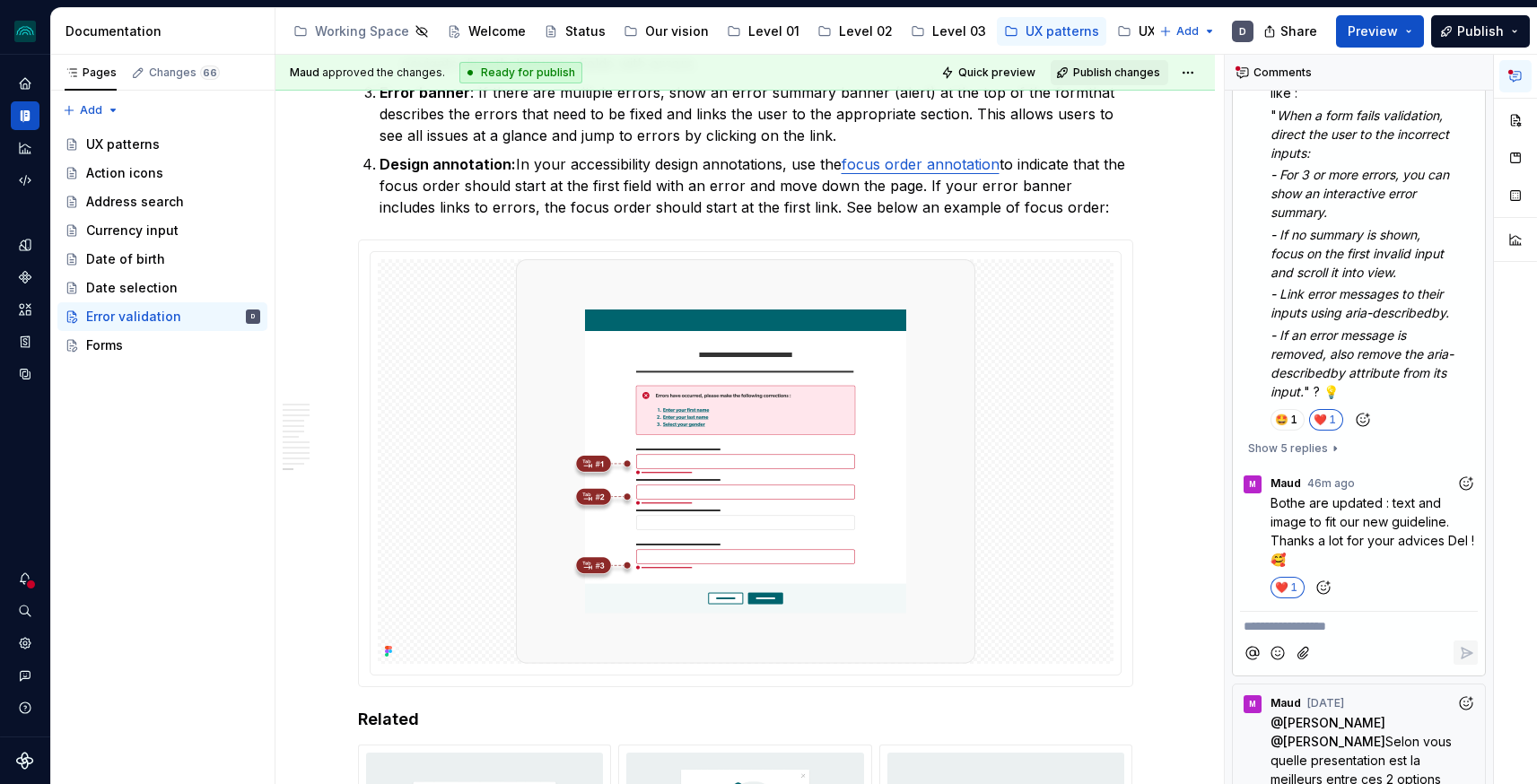
click at [1306, 617] on p "**********" at bounding box center [1359, 626] width 230 height 19
click at [1463, 645] on icon "Reply" at bounding box center [1466, 653] width 18 height 18
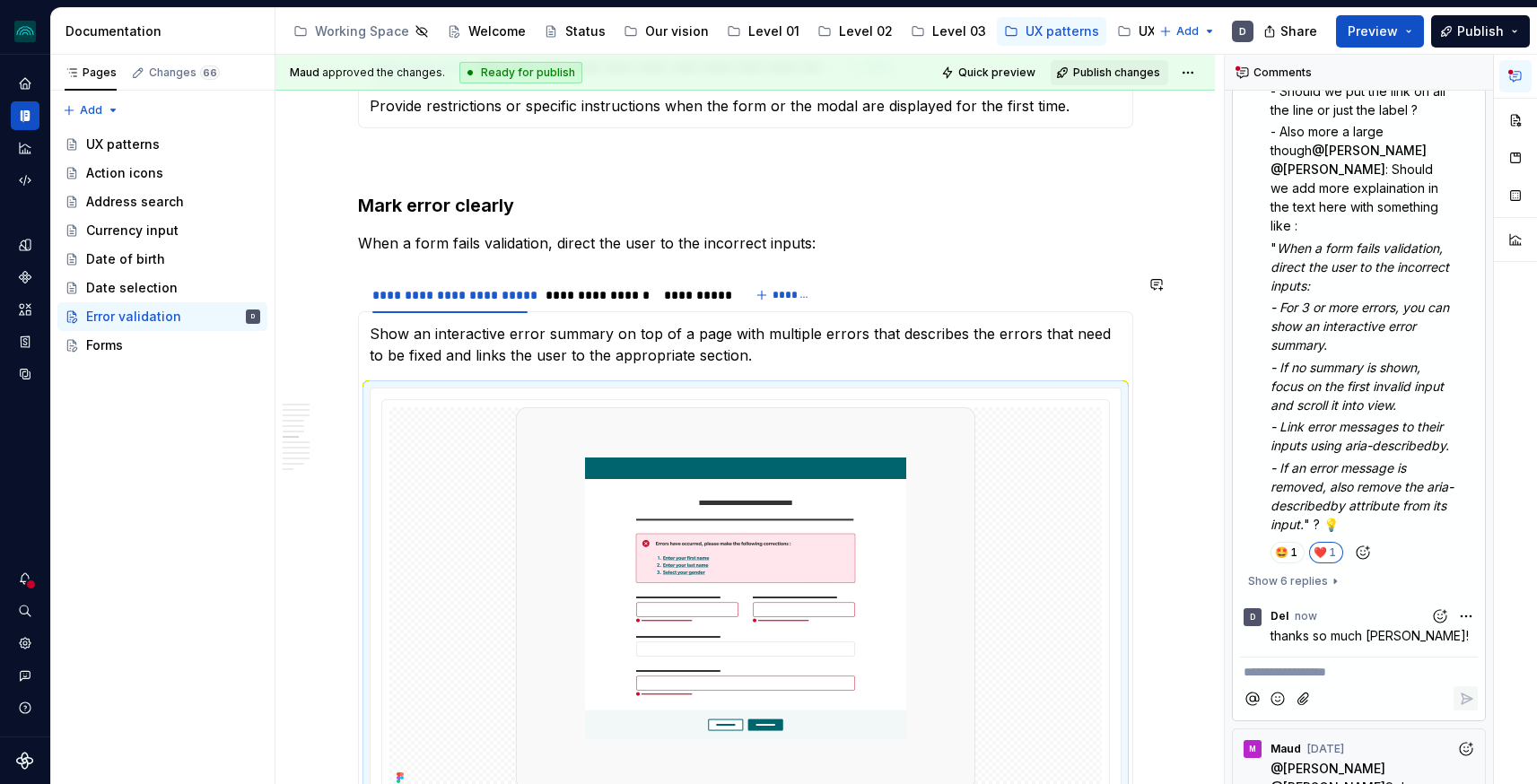
scroll to position [2173, 0]
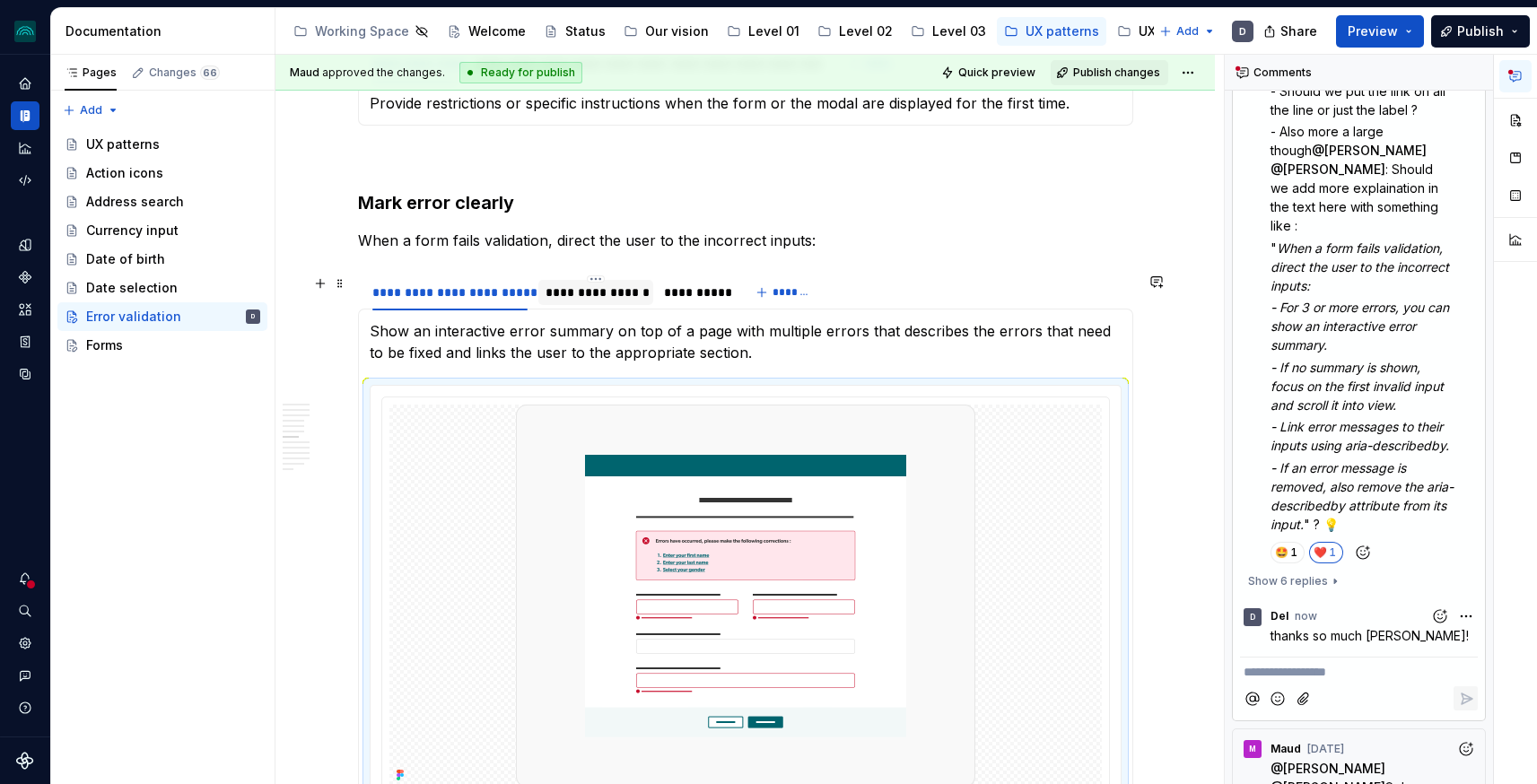
click at [621, 283] on div "**********" at bounding box center [596, 293] width 115 height 25
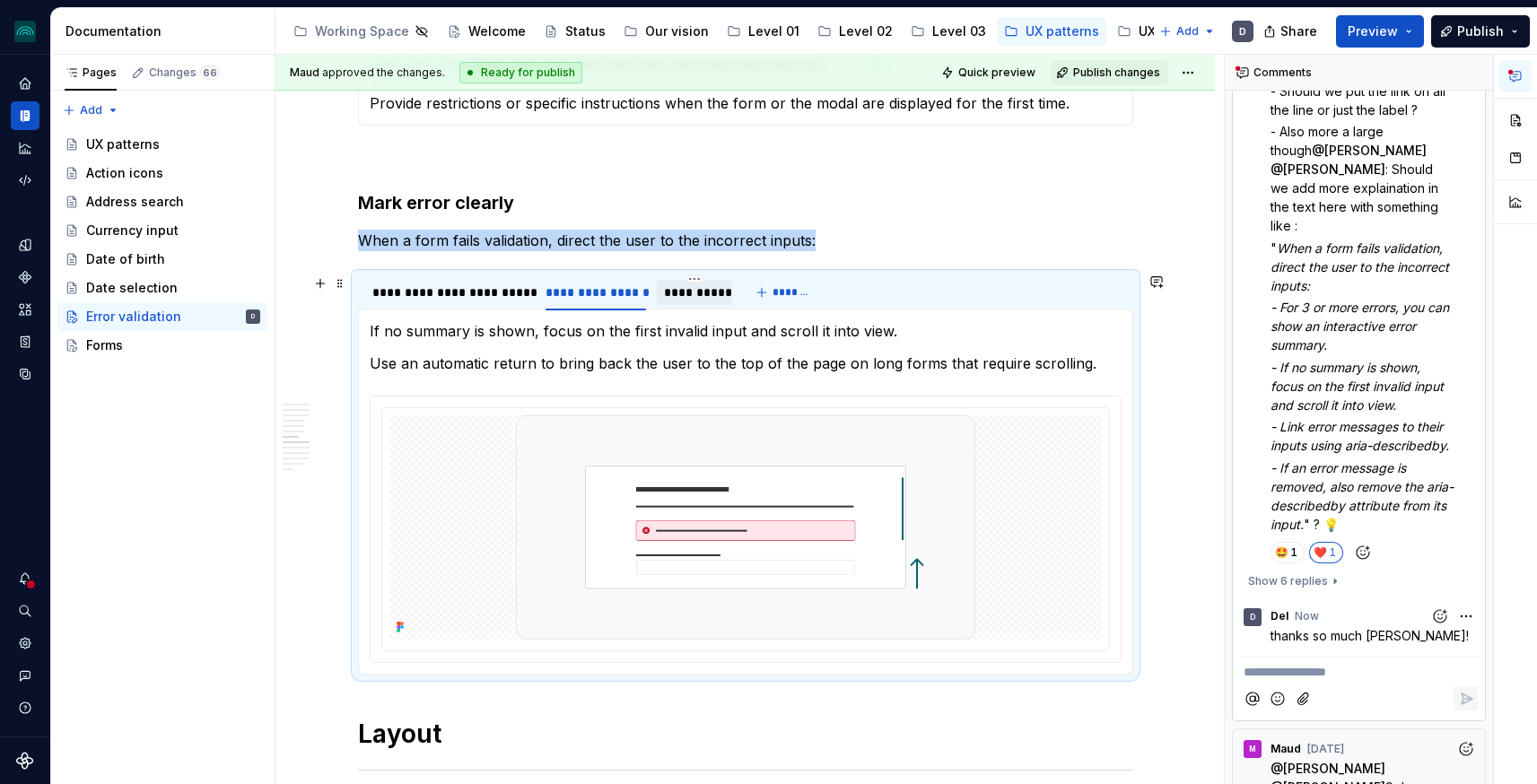
click at [682, 285] on div "**********" at bounding box center [694, 293] width 60 height 18
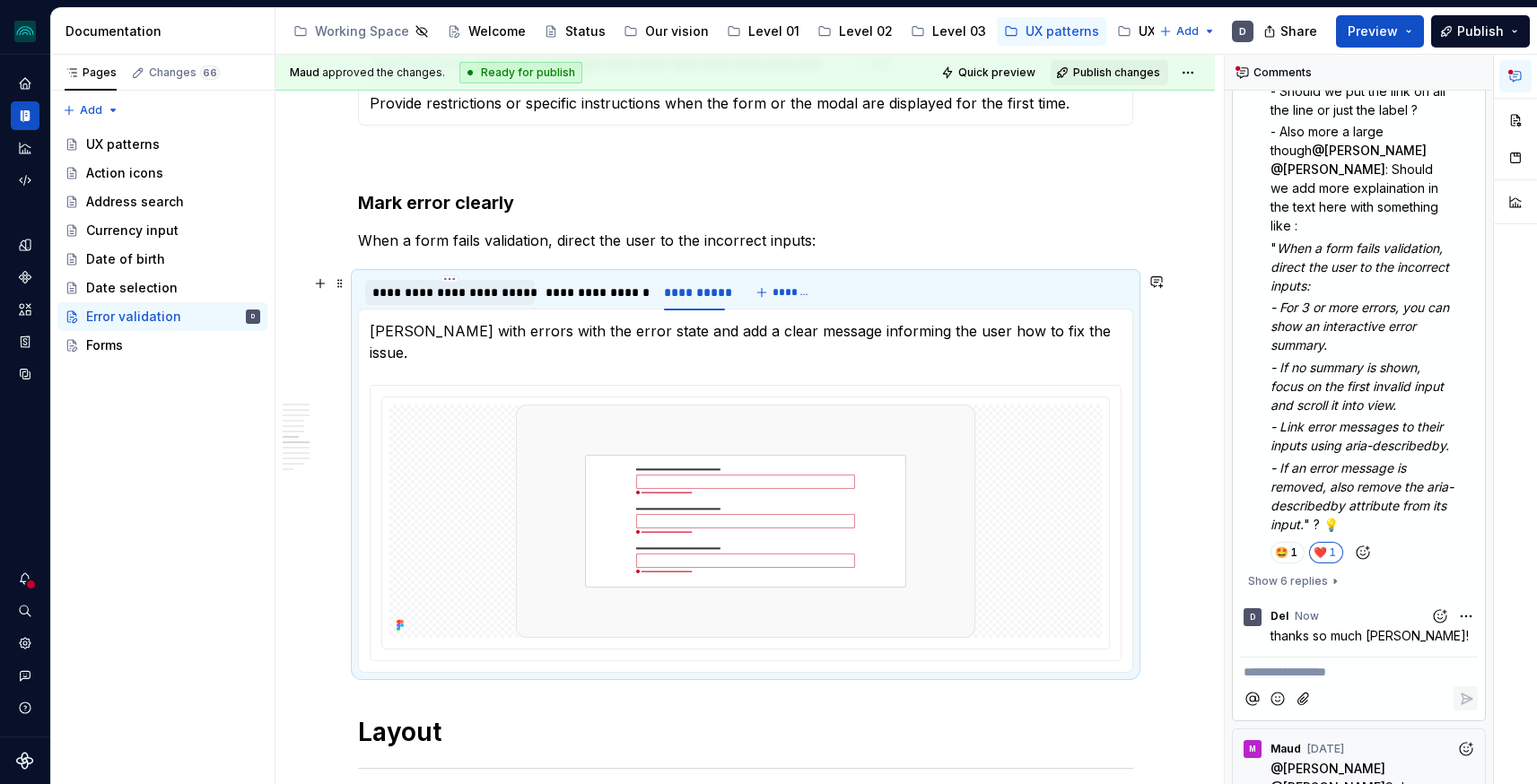
click at [393, 291] on div "**********" at bounding box center [451, 293] width 156 height 18
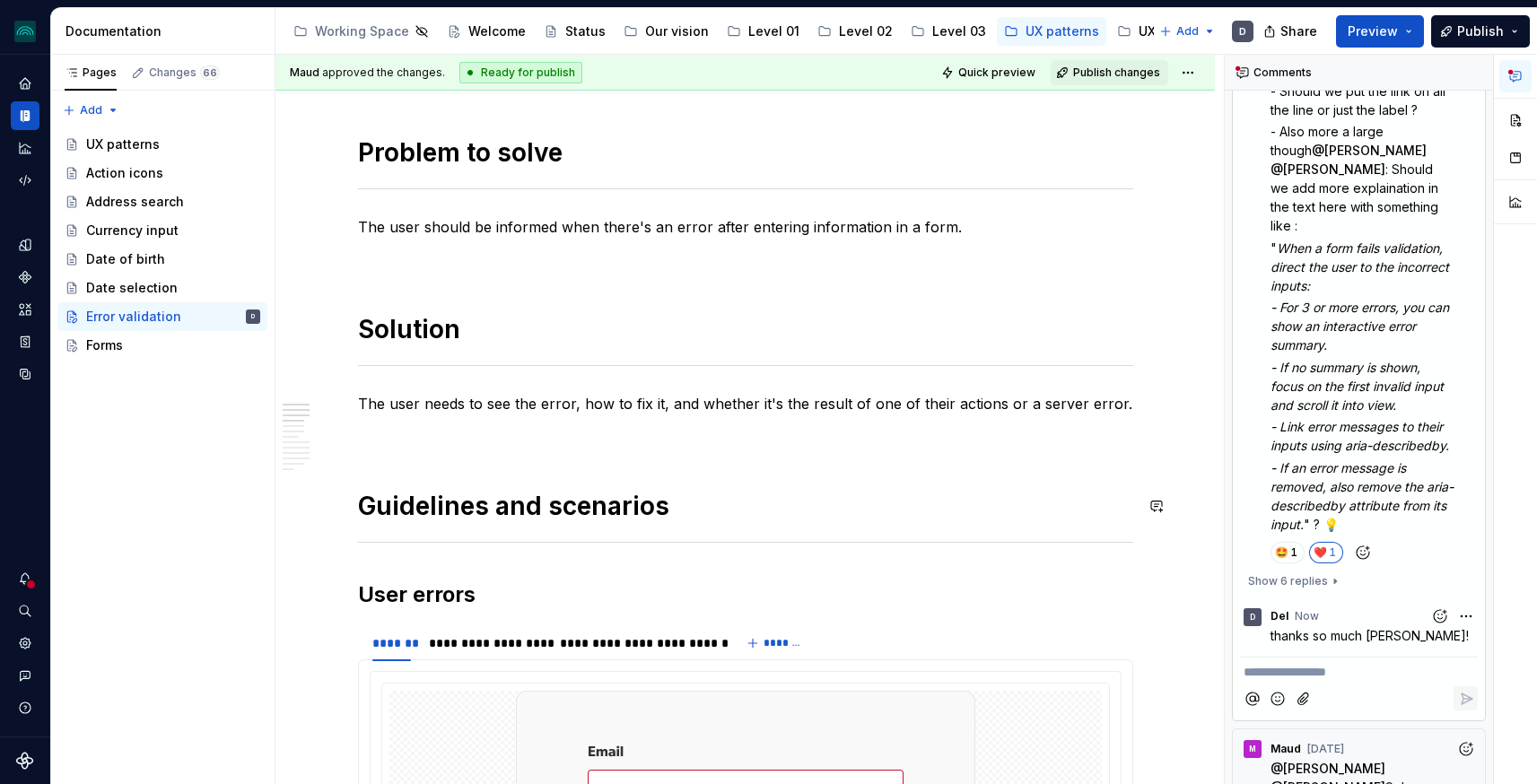
scroll to position [0, 0]
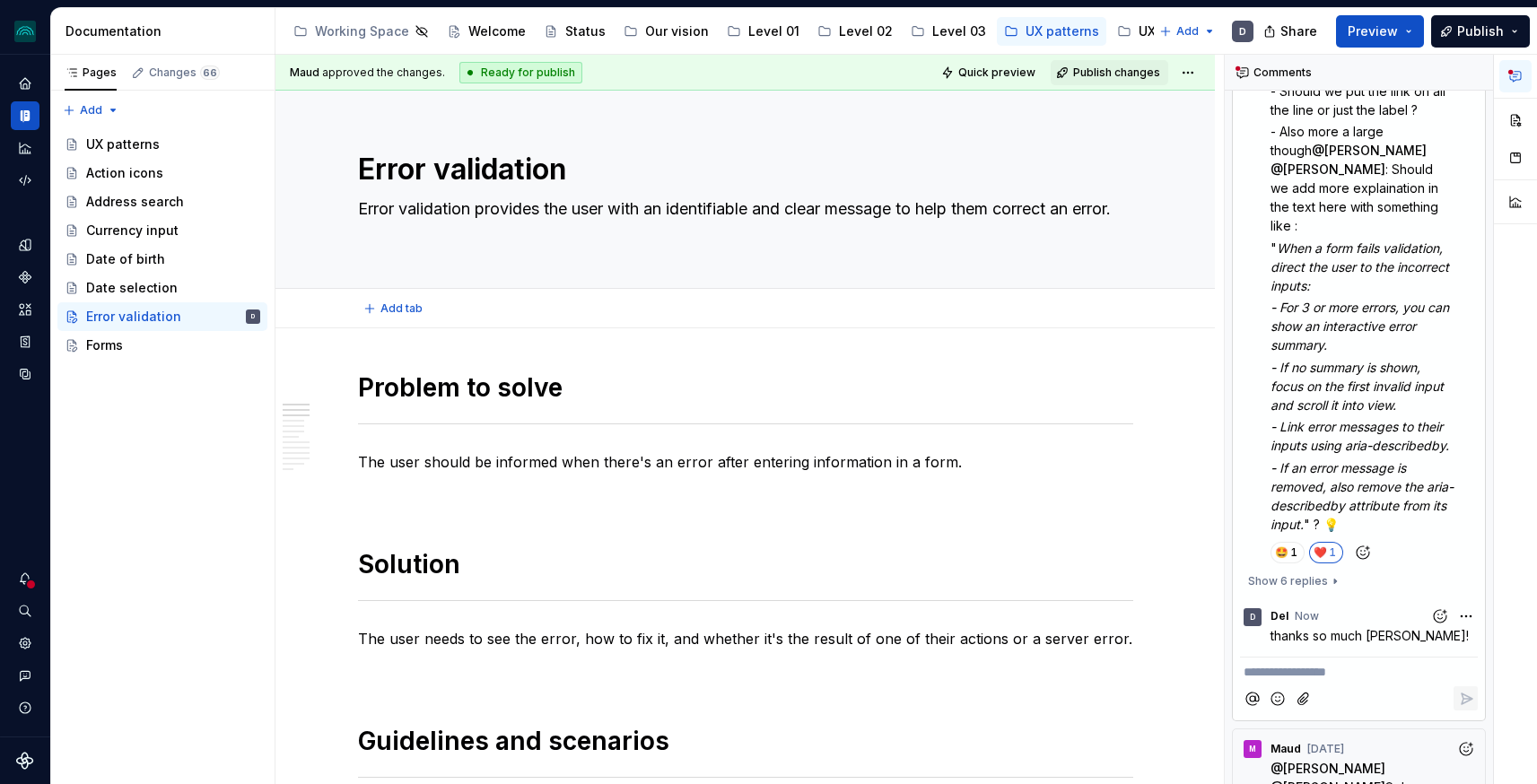
type textarea "*"
